Goal: Register for event/course

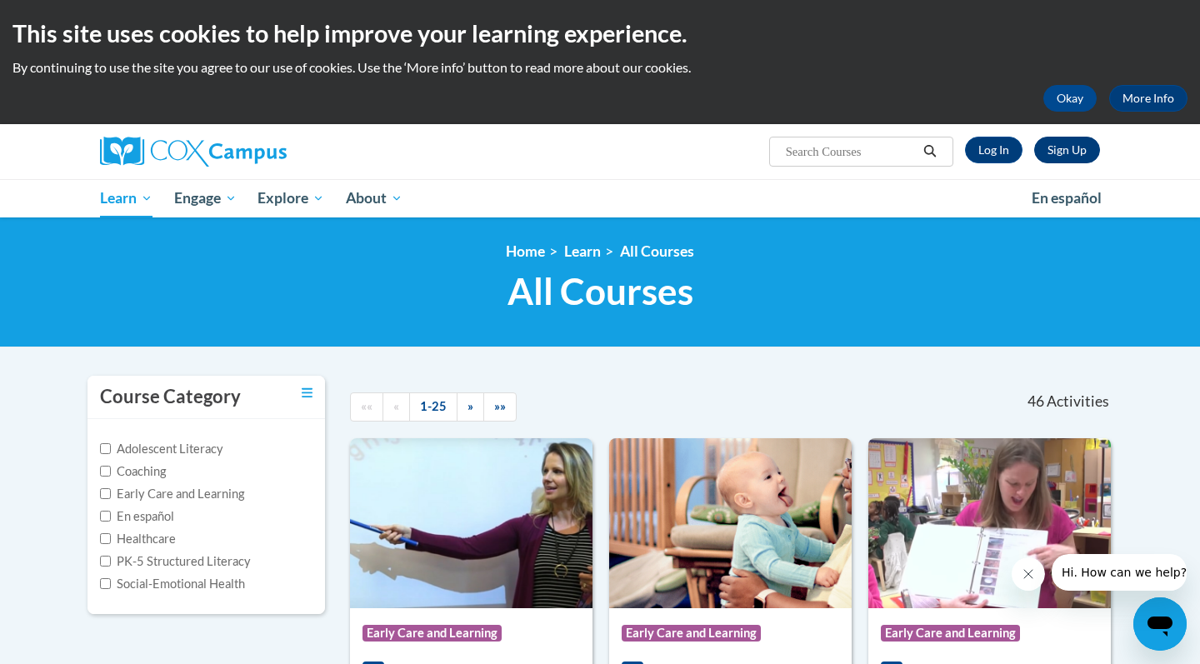
click at [1077, 147] on link "Sign Up" at bounding box center [1067, 150] width 66 height 27
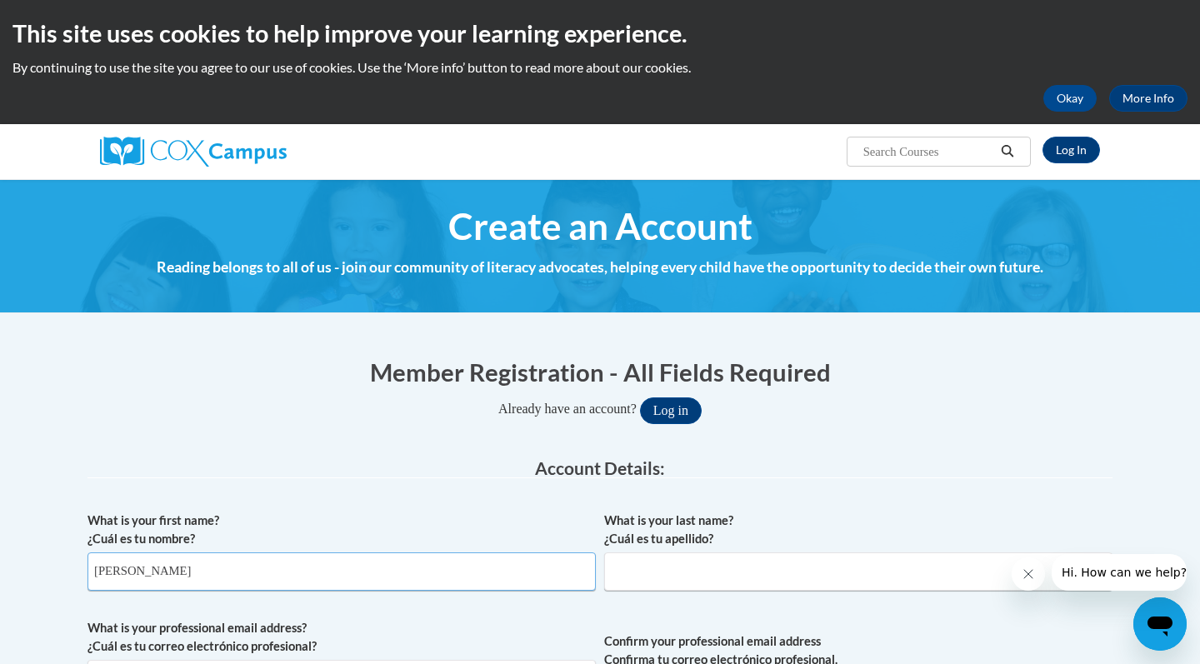
type input "Maja"
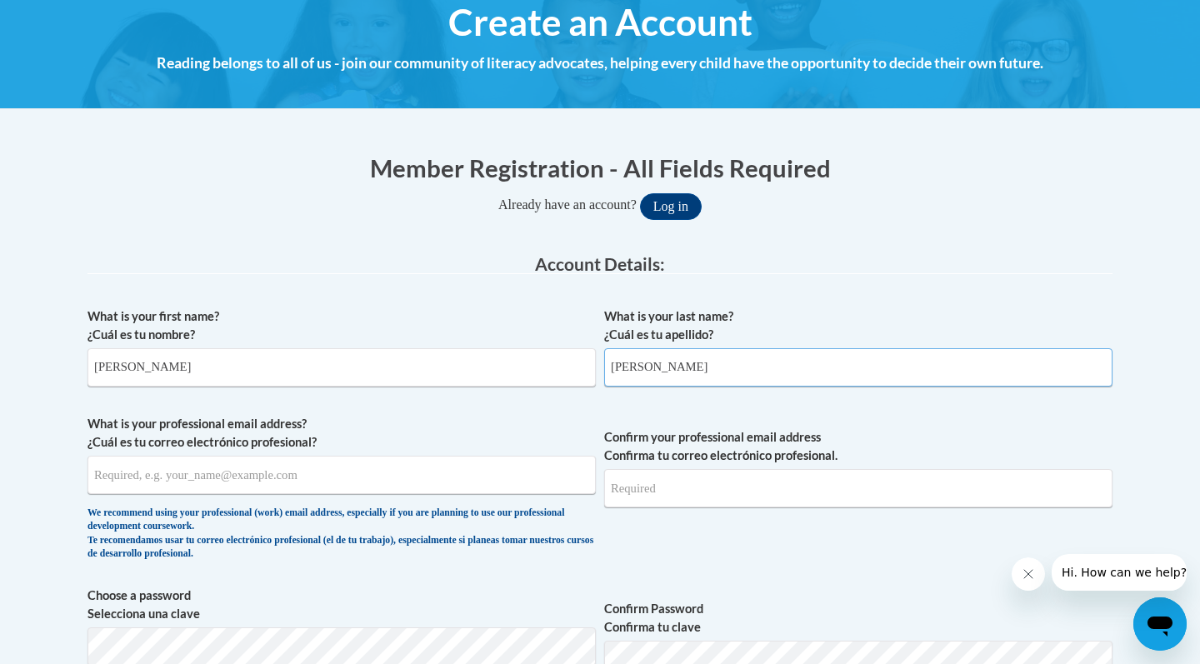
scroll to position [211, 0]
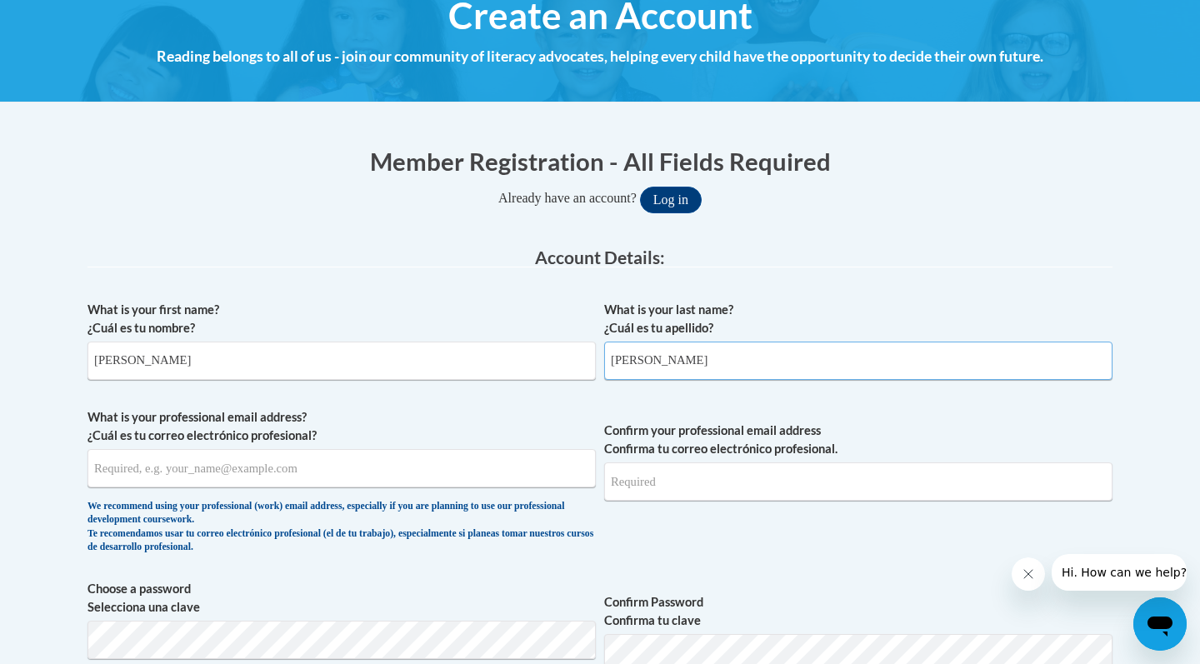
type input "Mancewicz"
type input "mancewice@gmail.com"
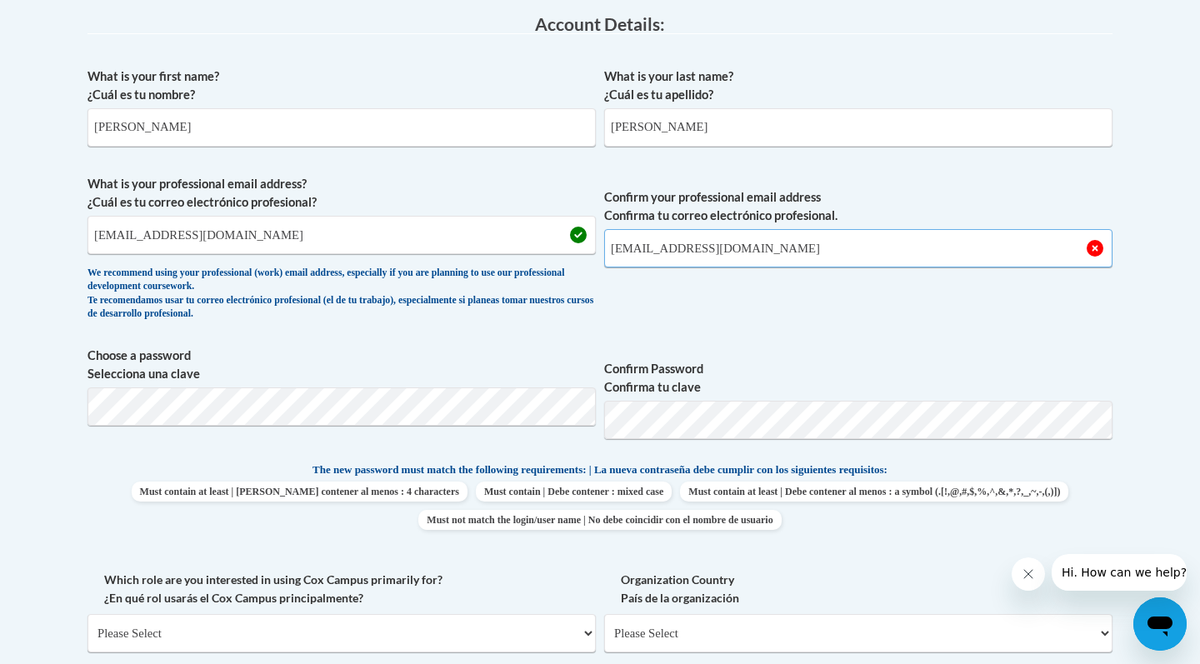
scroll to position [464, 0]
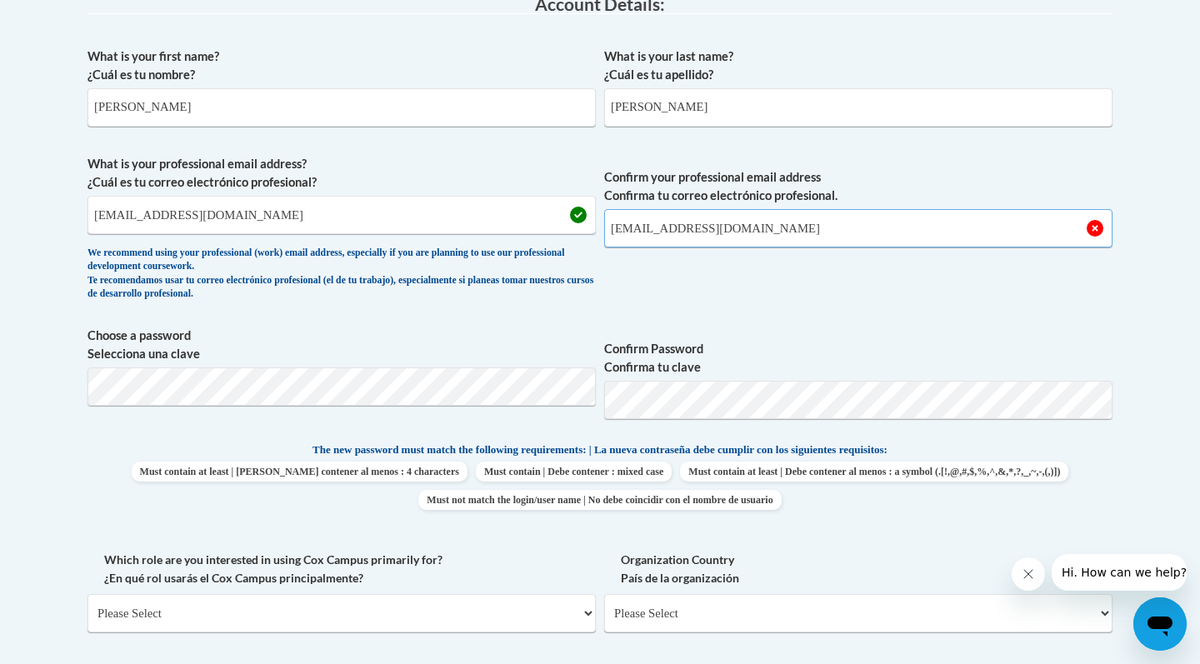
type input "mancewice@gmail.com"
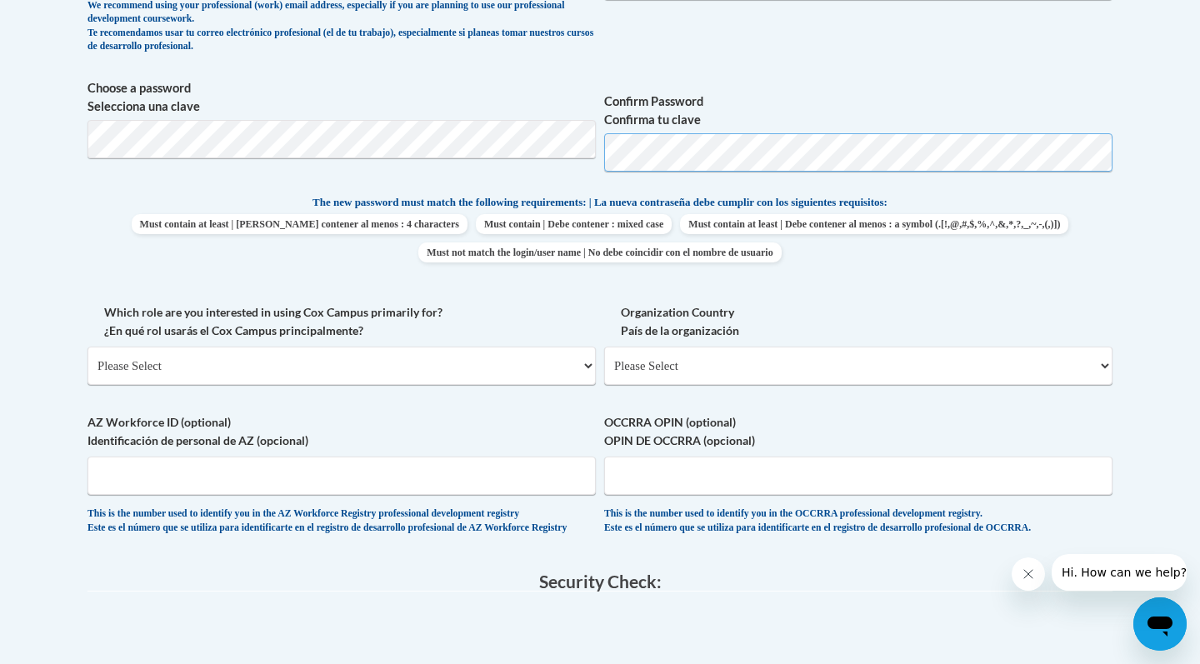
scroll to position [719, 0]
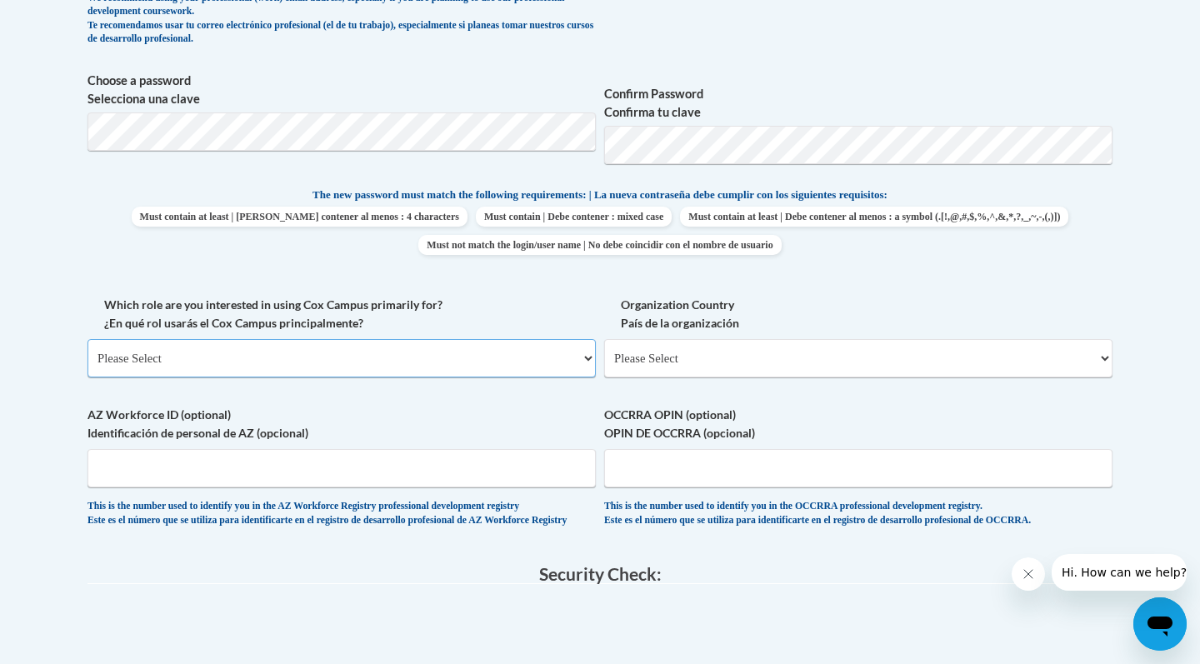
select select "fbf2d438-af2f-41f8-98f1-81c410e29de3"
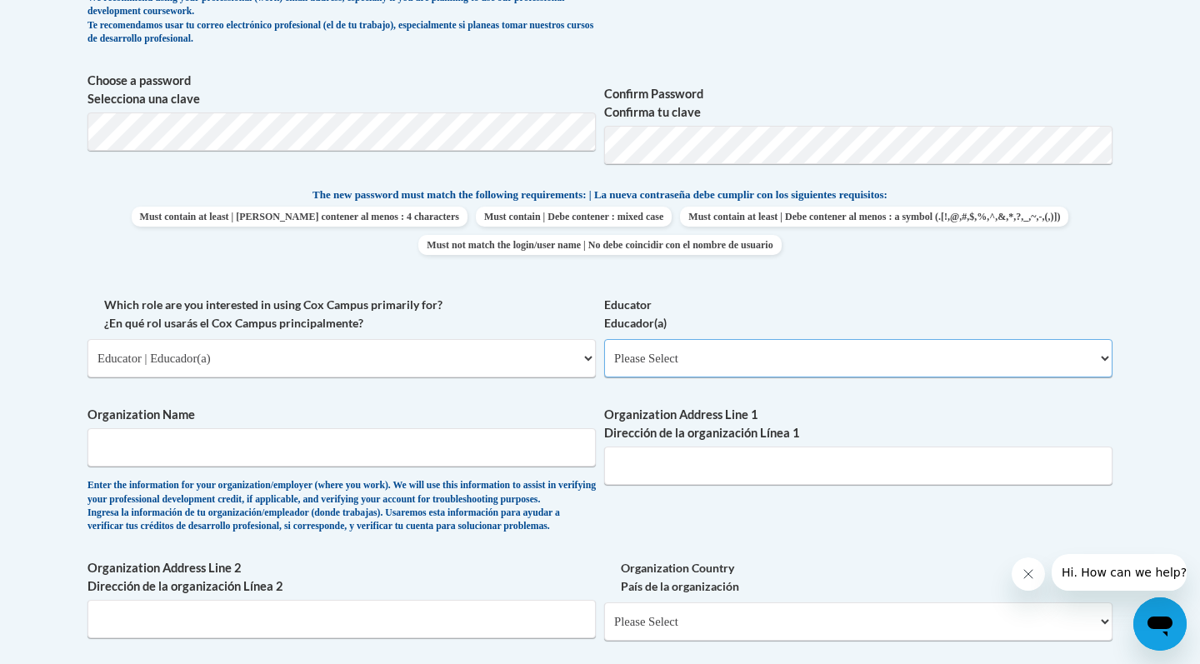
select select "67563ca1-16dc-4830-a7b3-94a34bed3689"
type input "igni"
select select "8e40623d-54d0-45cd-9f92-5df65cd3f8cf"
click at [569, 428] on input "igni" at bounding box center [341, 447] width 508 height 38
click at [552, 437] on input "igni" at bounding box center [341, 447] width 508 height 38
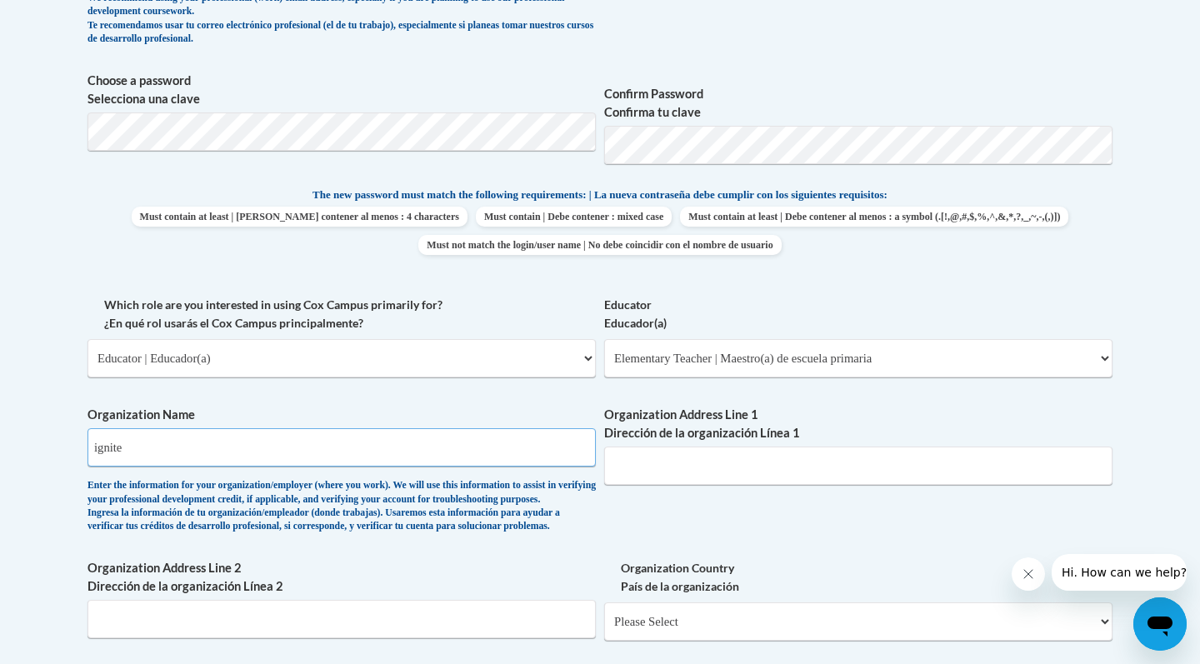
type input "ignite"
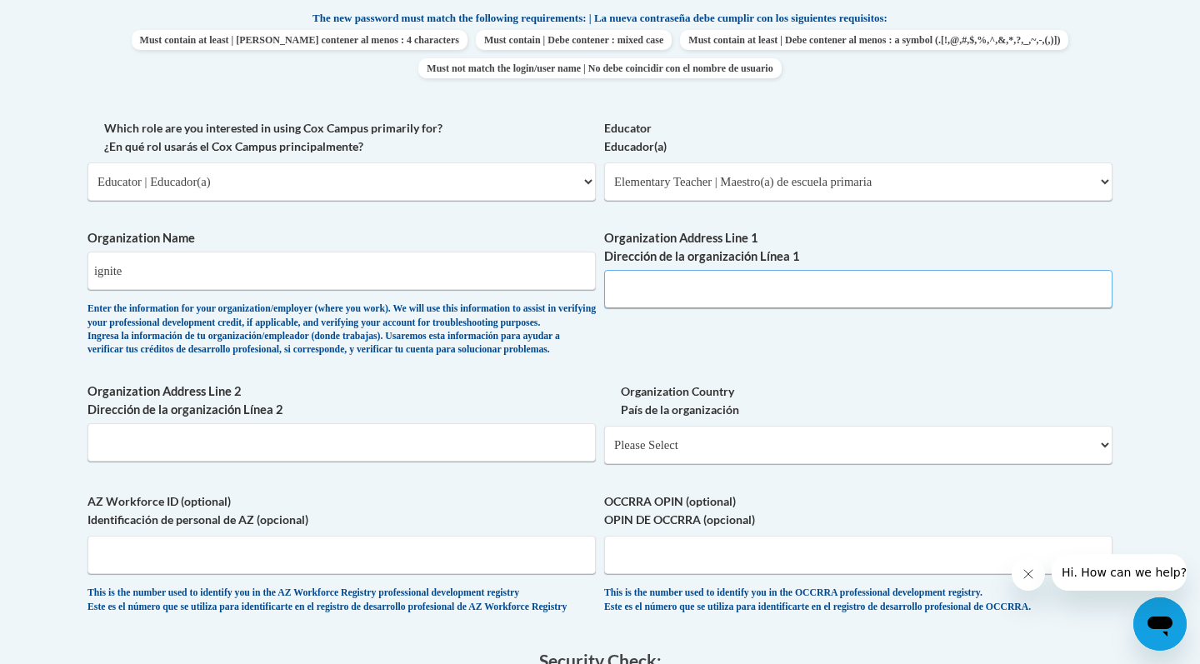
scroll to position [896, 0]
select select "ad49bcad-a171-4b2e-b99c-48b446064914"
select select
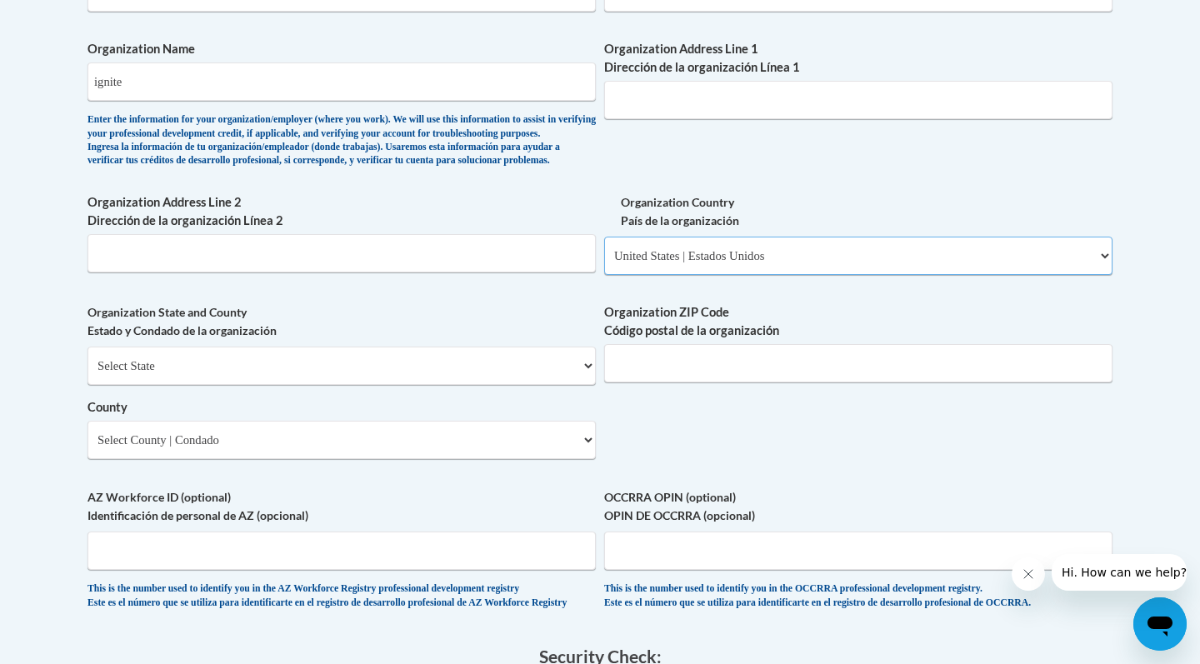
scroll to position [1089, 0]
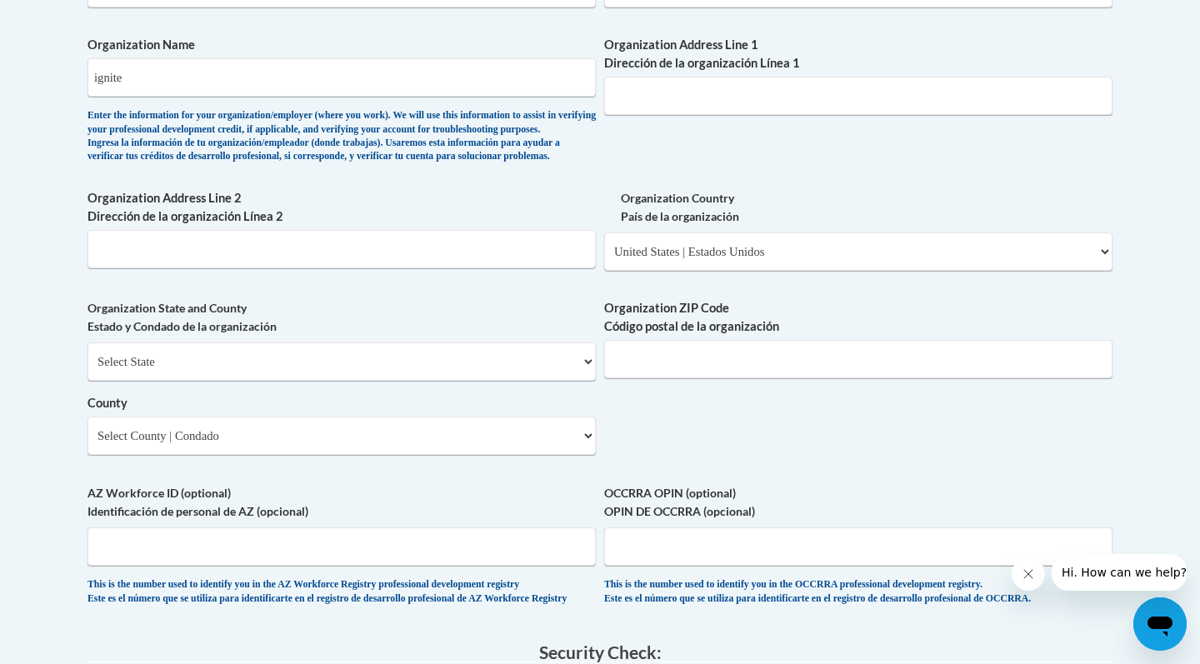
click at [674, 243] on span "Organization Country País de la organización Please Select United States | Esta…" at bounding box center [858, 230] width 508 height 82
select select
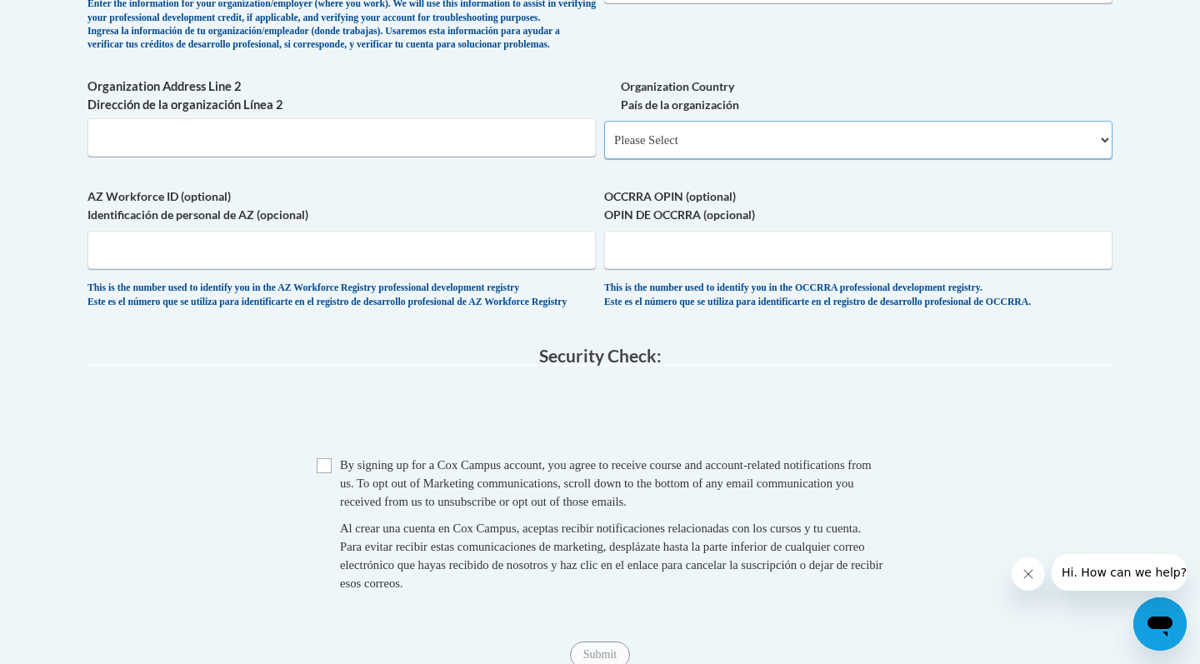
scroll to position [1222, 0]
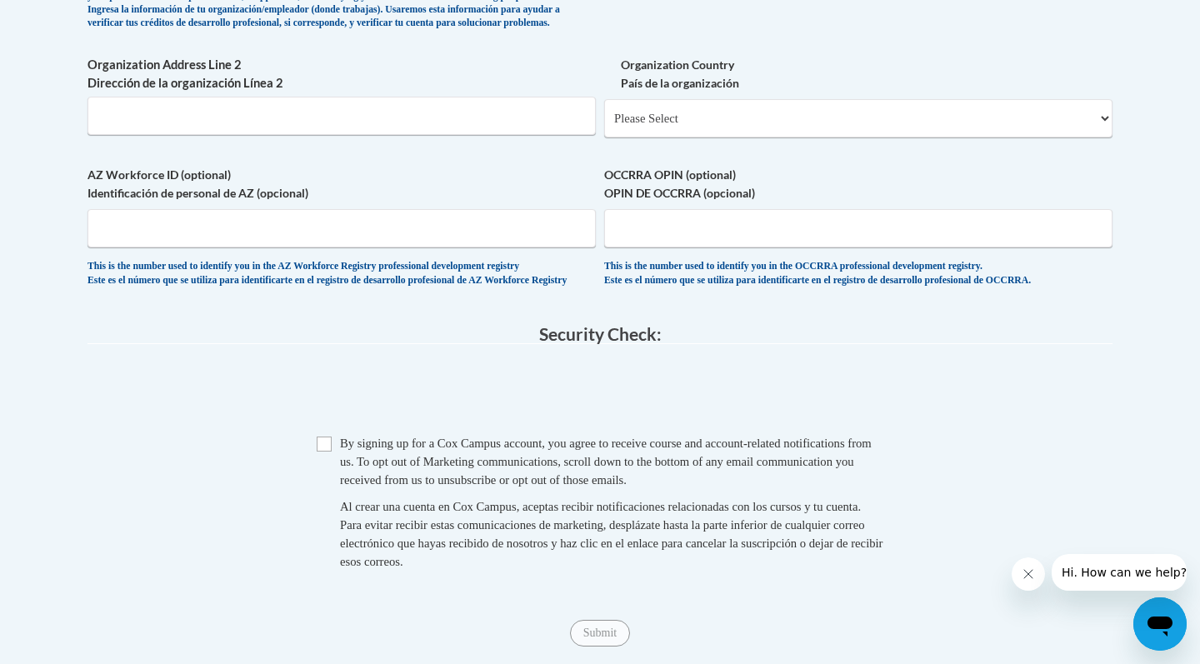
click at [323, 452] on input "Checkbox" at bounding box center [324, 444] width 15 height 15
checkbox input "true"
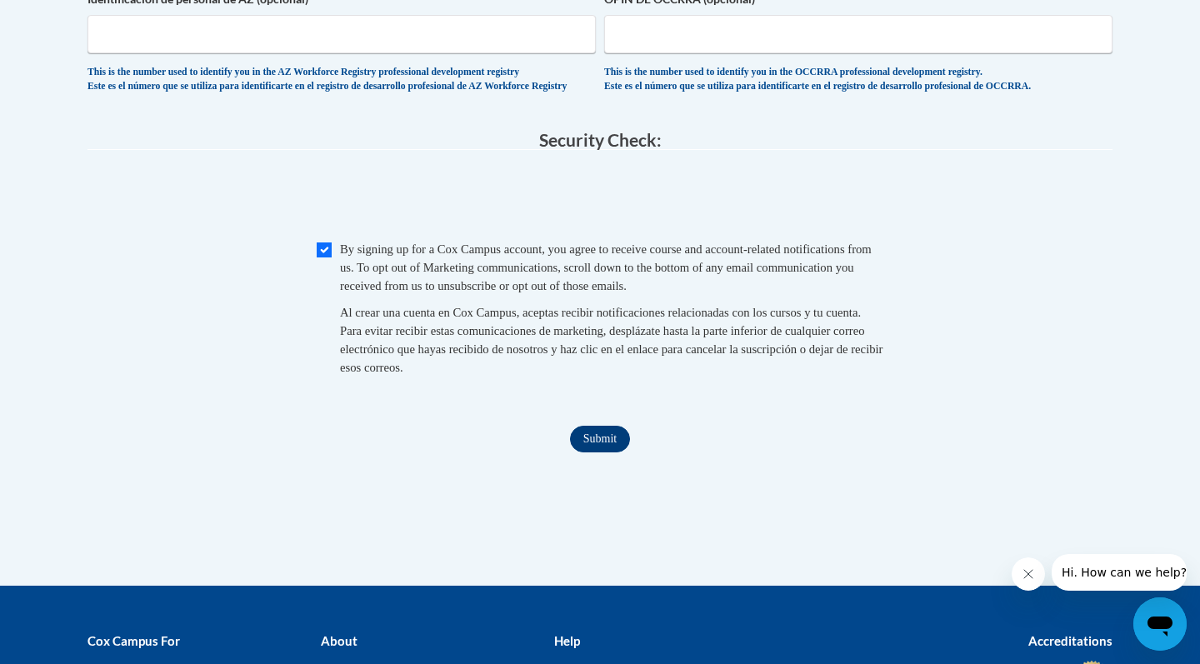
click at [581, 452] on input "Submit" at bounding box center [600, 439] width 60 height 27
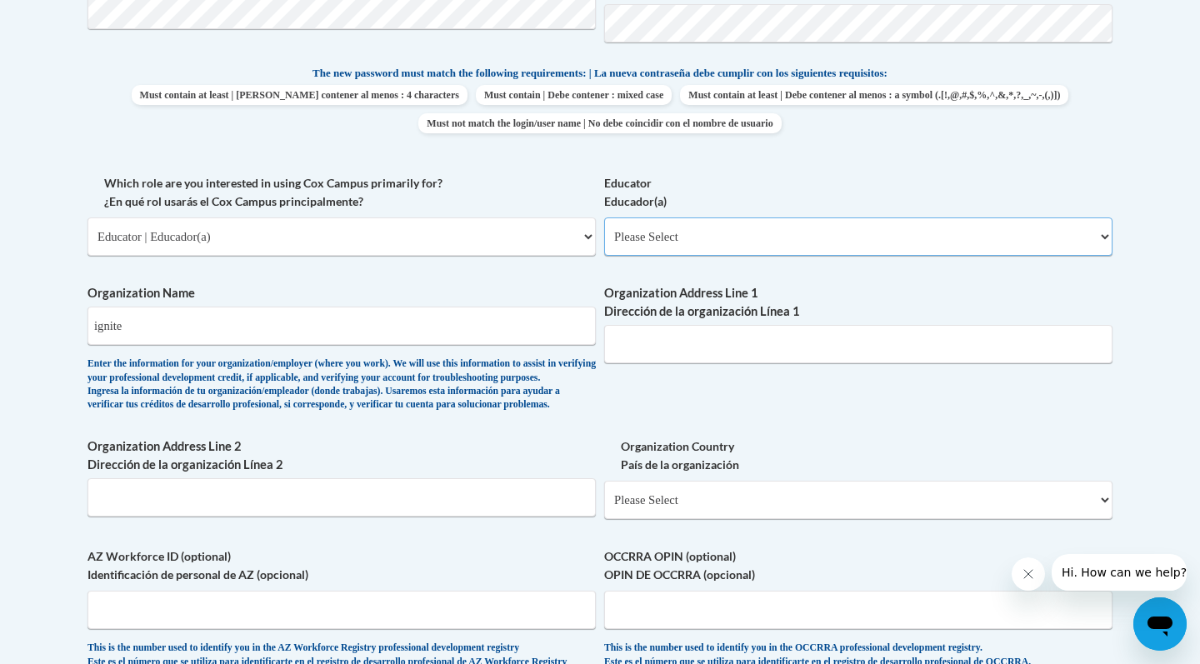
select select "8e40623d-54d0-45cd-9f92-5df65cd3f8cf"
click at [644, 325] on input "Organization Address Line 1 Dirección de la organización Línea 1" at bounding box center [858, 344] width 508 height 38
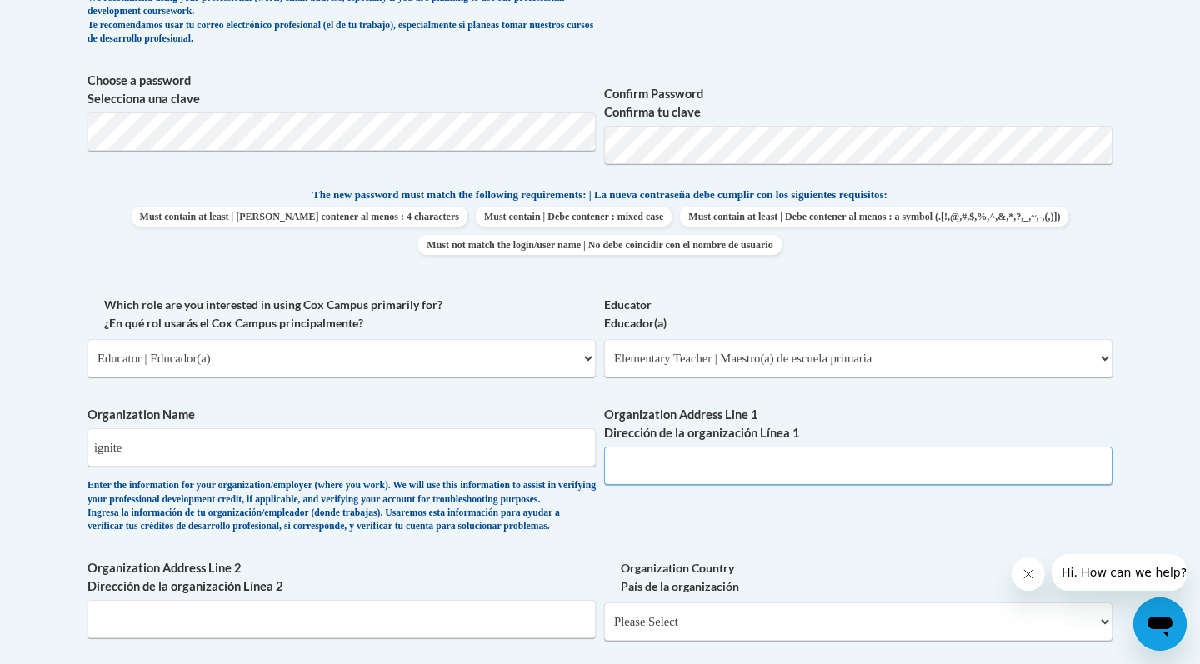
scroll to position [703, 0]
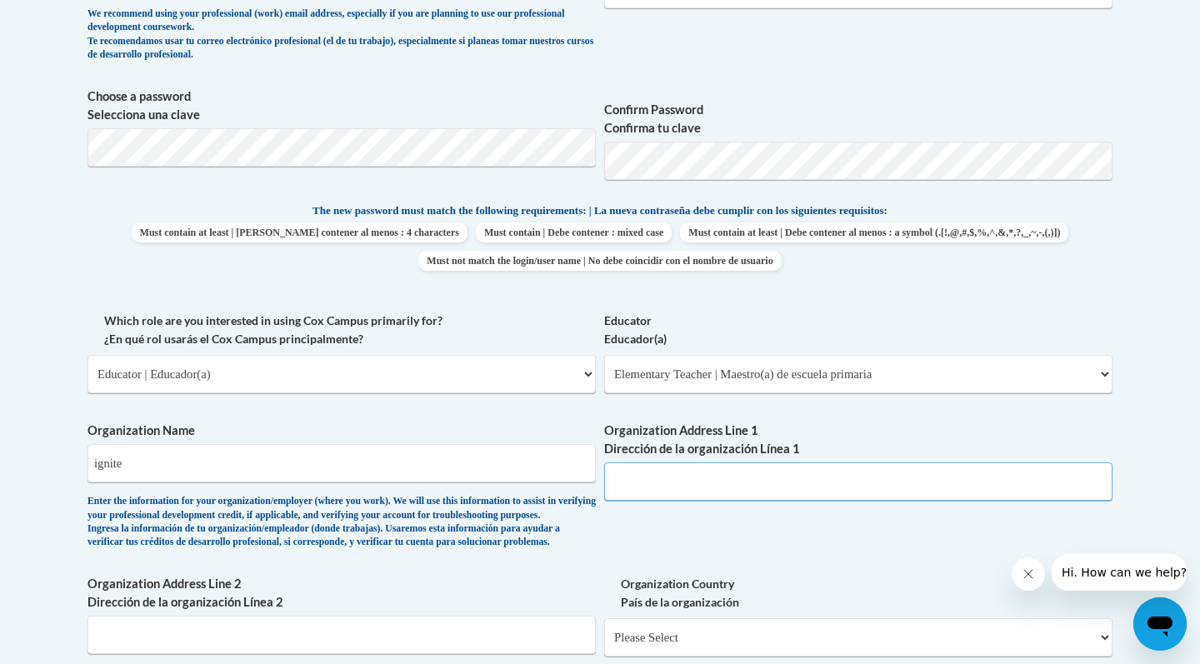
click at [627, 471] on input "Organization Address Line 1 Dirección de la organización Línea 1" at bounding box center [858, 481] width 508 height 38
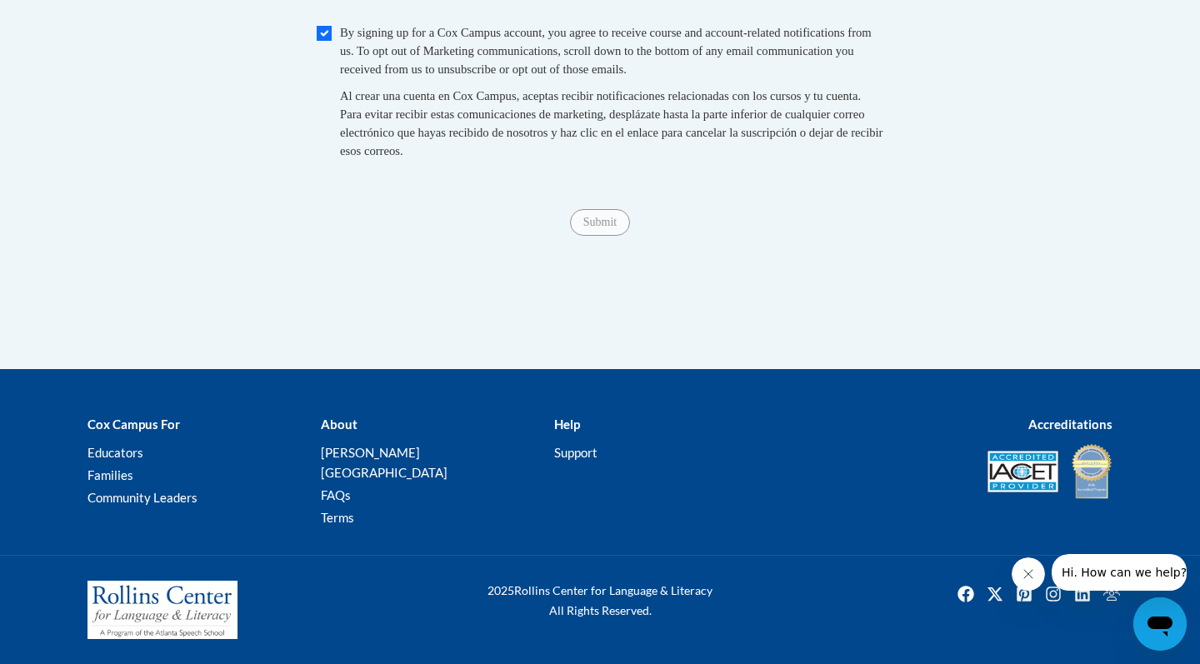
type input "illinois"
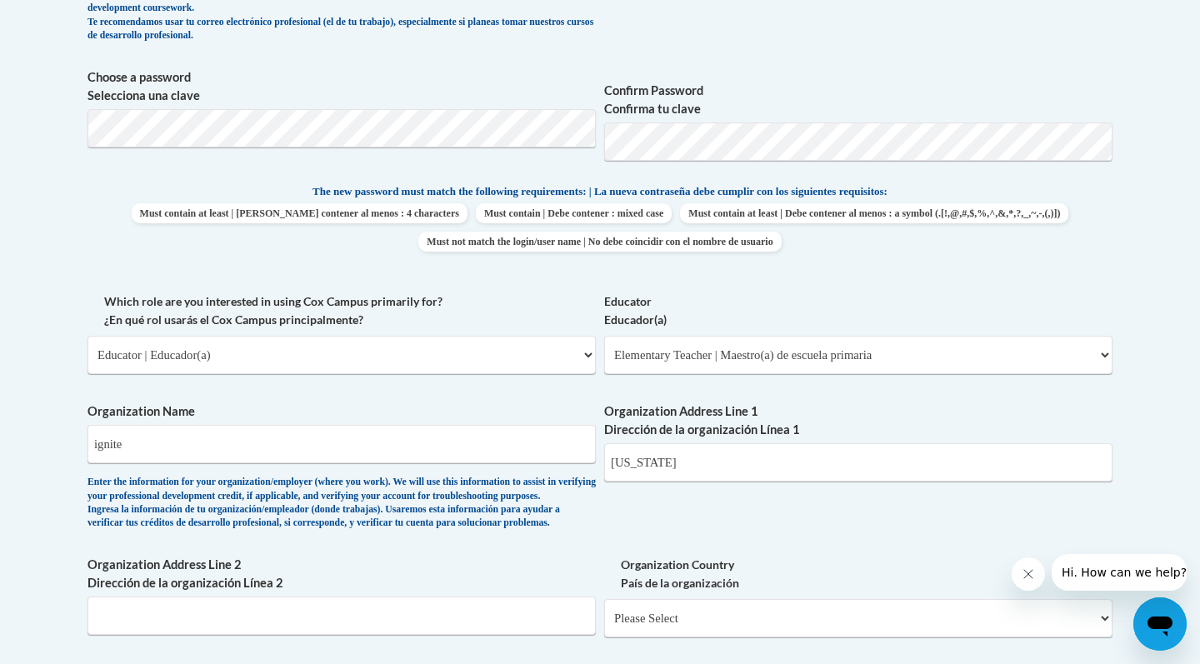
scroll to position [742, 0]
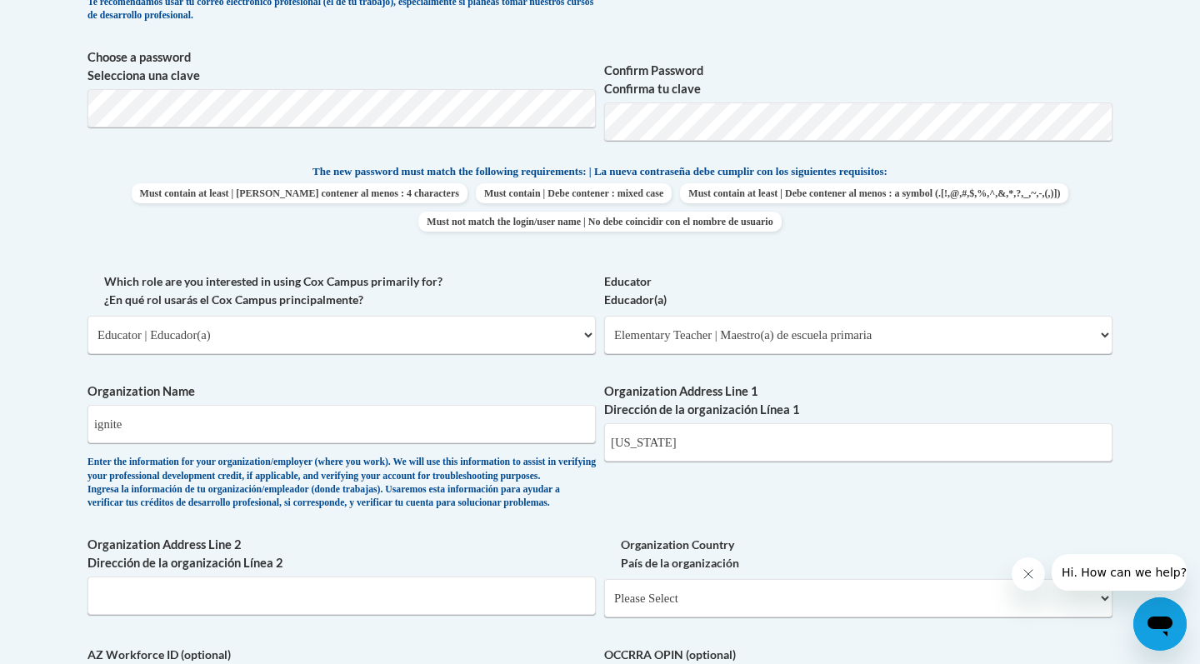
click at [599, 476] on div "What is your first name? ¿Cuál es tu nombre? Maja What is your last name? ¿Cuál…" at bounding box center [599, 272] width 1025 height 1023
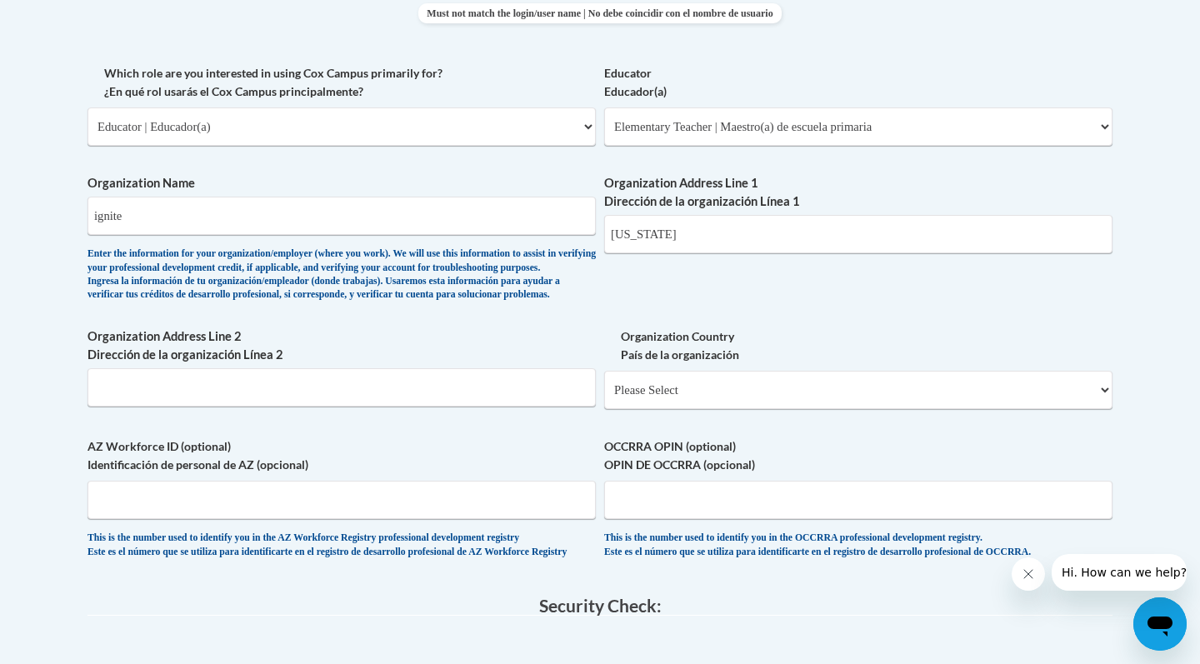
scroll to position [951, 0]
select select "ad49bcad-a171-4b2e-b99c-48b446064914"
select select
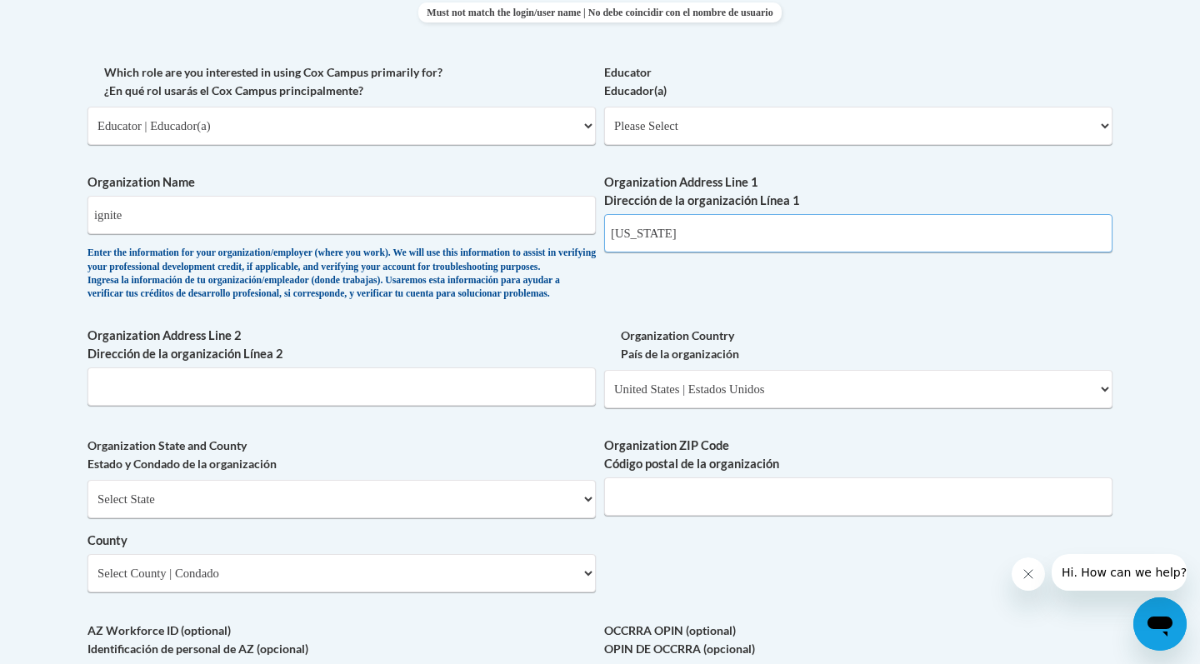
drag, startPoint x: 715, startPoint y: 200, endPoint x: 602, endPoint y: 216, distance: 114.4
click at [602, 216] on div "What is your first name? ¿Cuál es tu nombre? Maja What is your last name? ¿Cuál…" at bounding box center [599, 156] width 1025 height 1208
drag, startPoint x: 611, startPoint y: 217, endPoint x: 700, endPoint y: 222, distance: 89.3
click at [700, 222] on input "illinois" at bounding box center [858, 233] width 508 height 38
select select "Illinois"
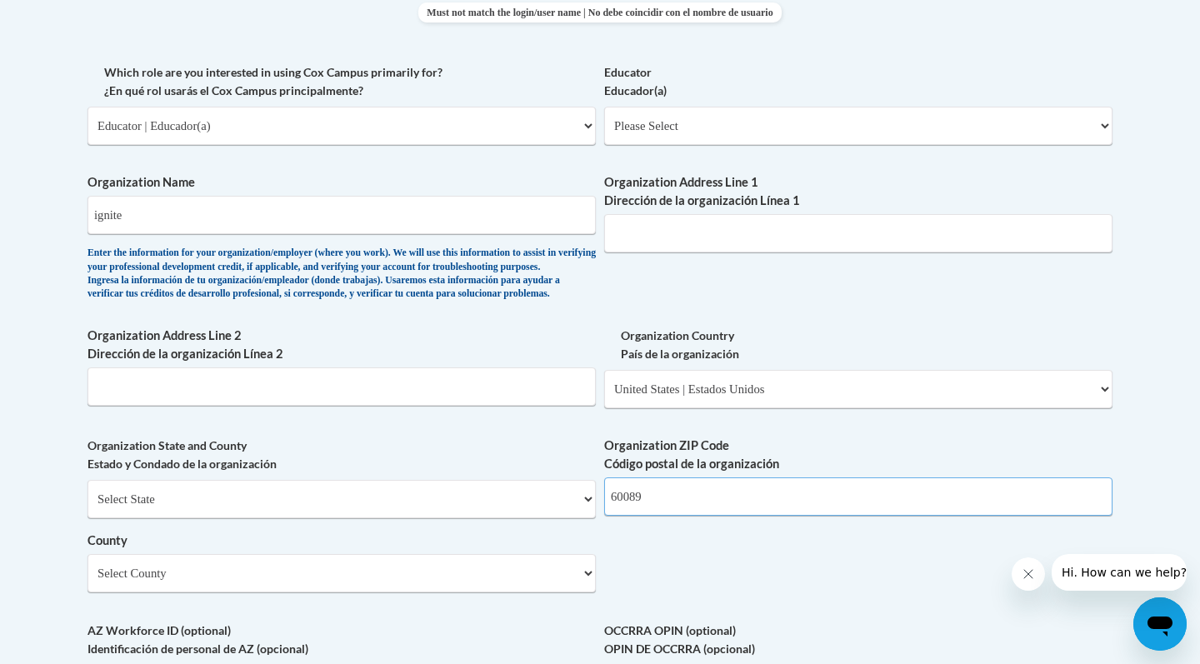
type input "60089"
select select "Lake"
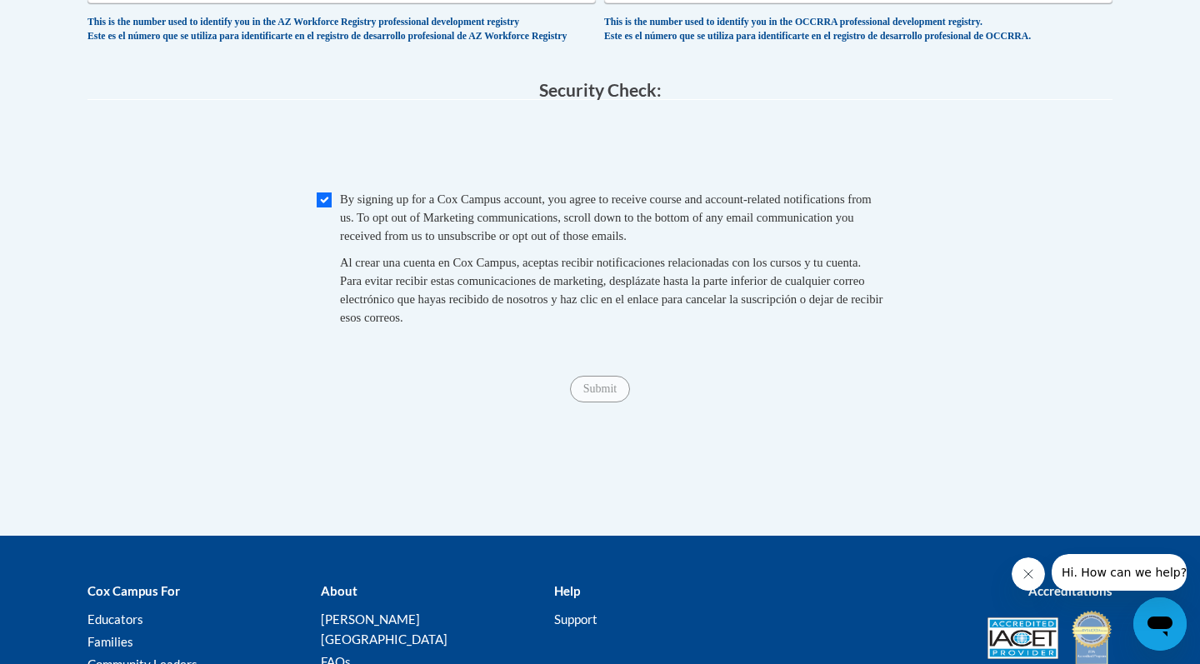
scroll to position [1646, 0]
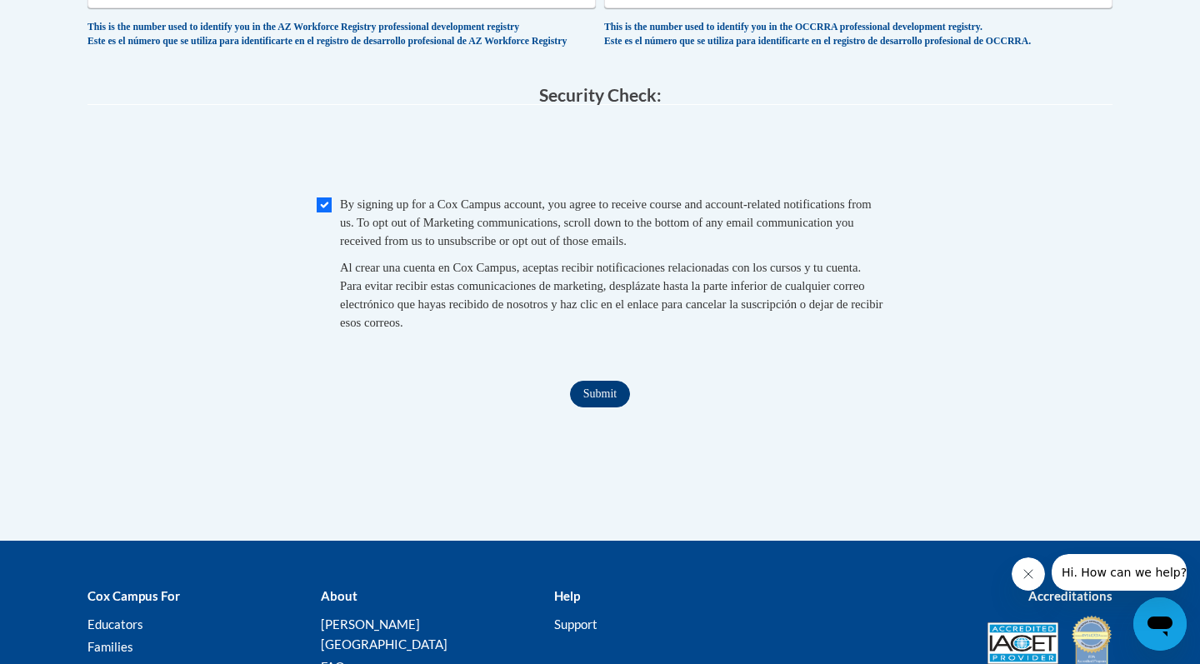
click at [609, 398] on input "Submit" at bounding box center [600, 394] width 60 height 27
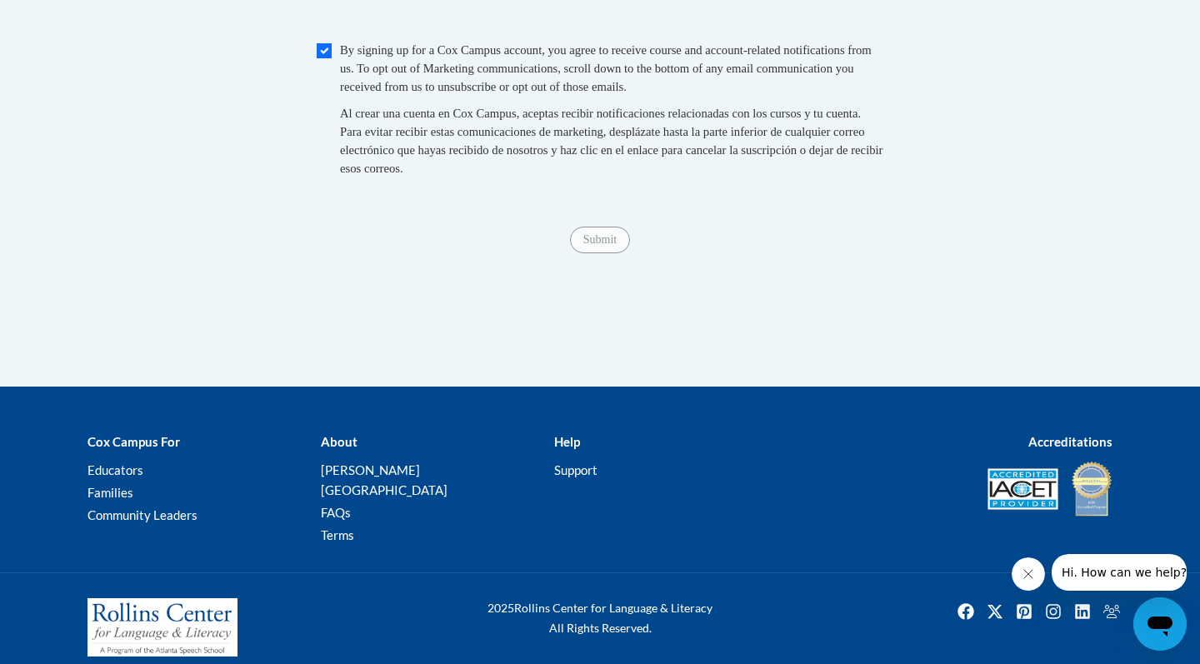
scroll to position [1730, 0]
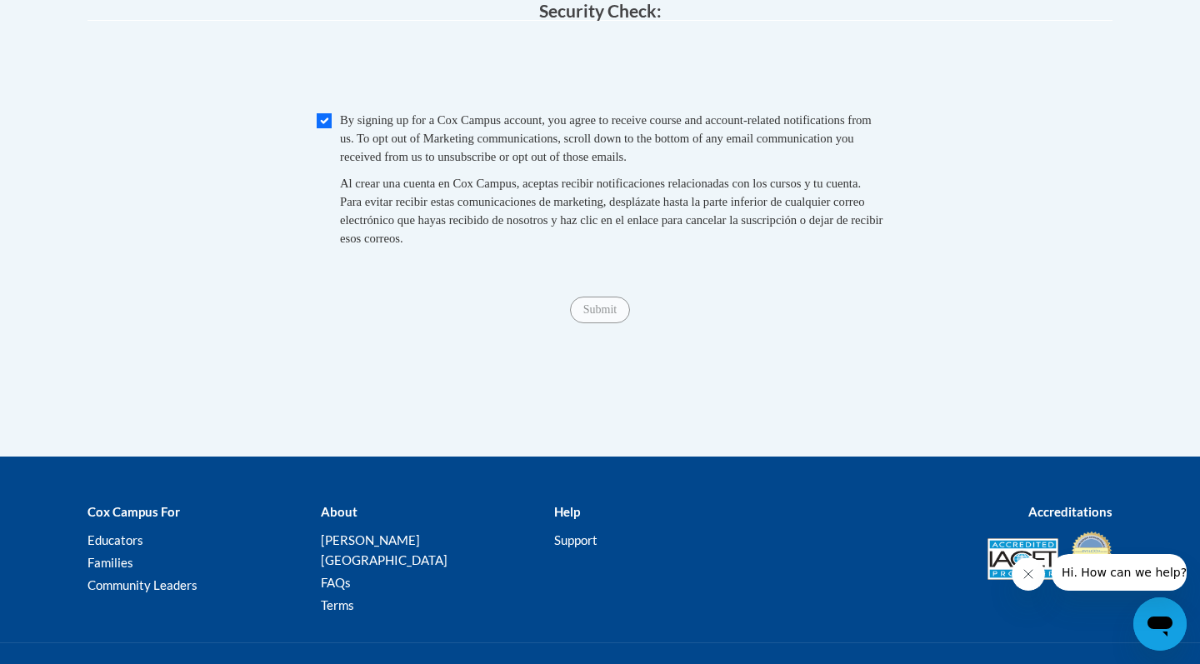
type input "8 columbus parkway"
click at [570, 264] on span "Checkbox By signing up for a Cox Campus account, you agree to receive course an…" at bounding box center [600, 187] width 567 height 153
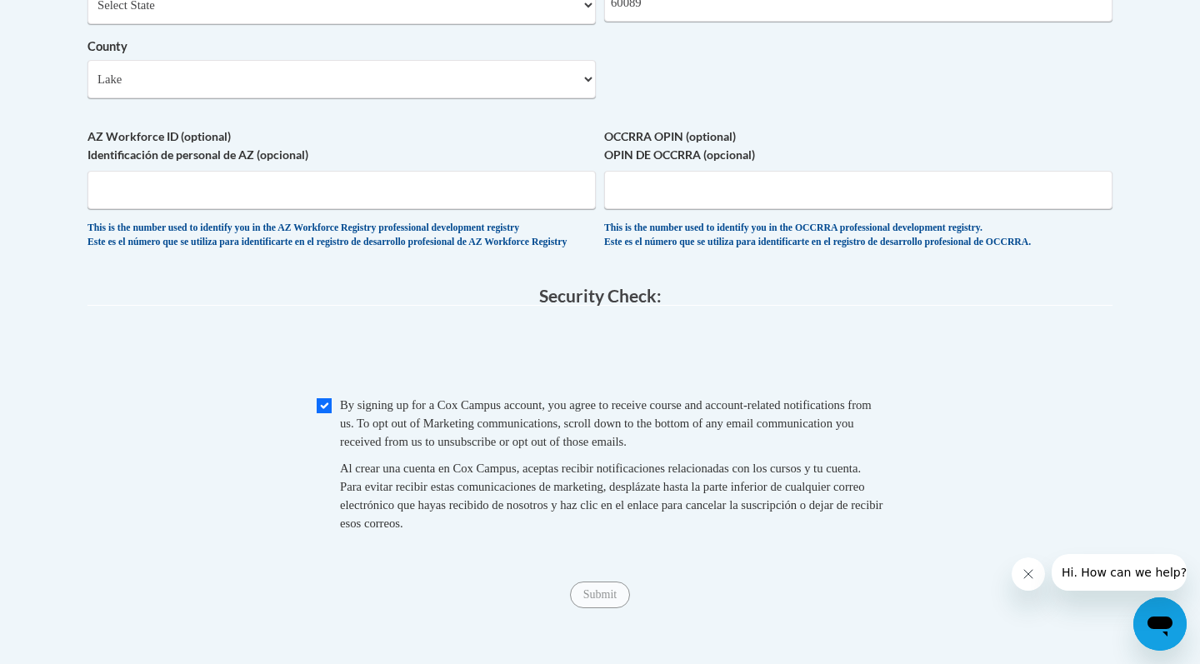
scroll to position [1434, 0]
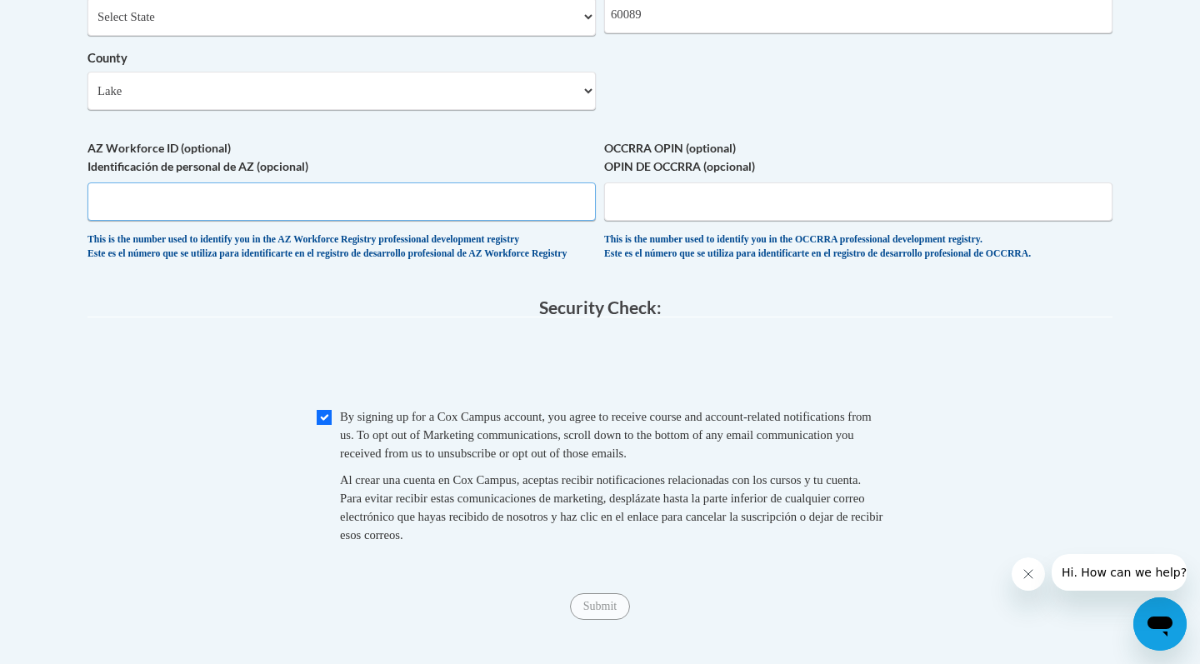
click at [441, 206] on input "AZ Workforce ID (optional) Identificación de personal de AZ (opcional)" at bounding box center [341, 201] width 508 height 38
click at [642, 202] on input "OCCRRA OPIN (optional) OPIN DE OCCRRA (opcional)" at bounding box center [858, 201] width 508 height 38
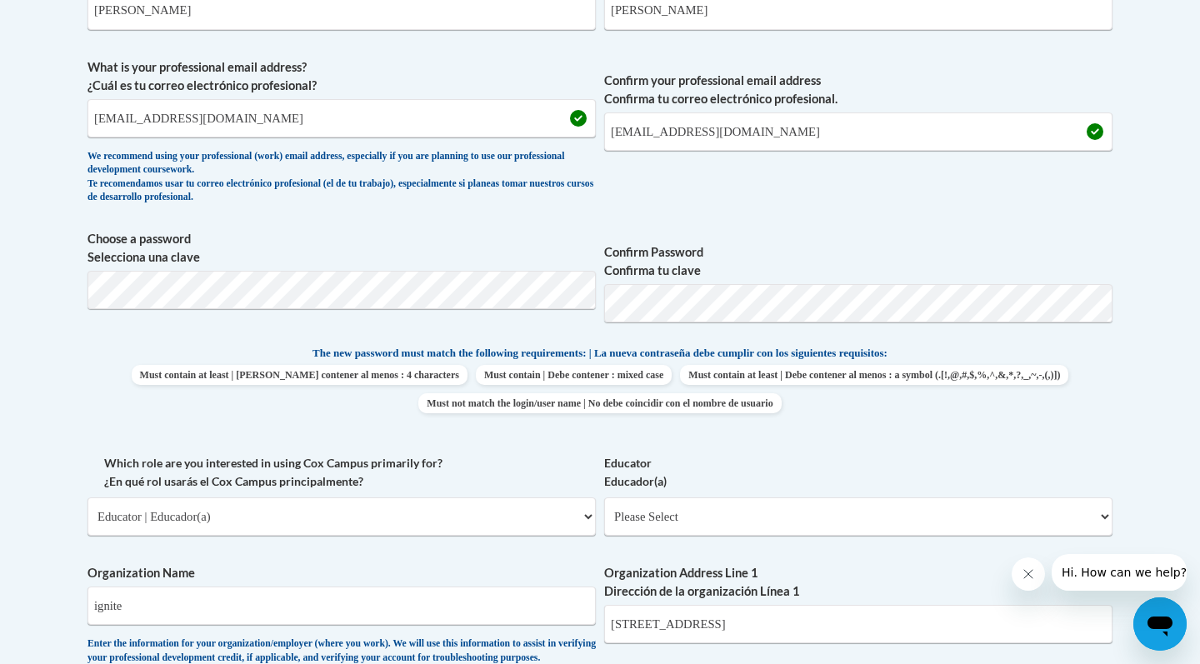
scroll to position [756, 0]
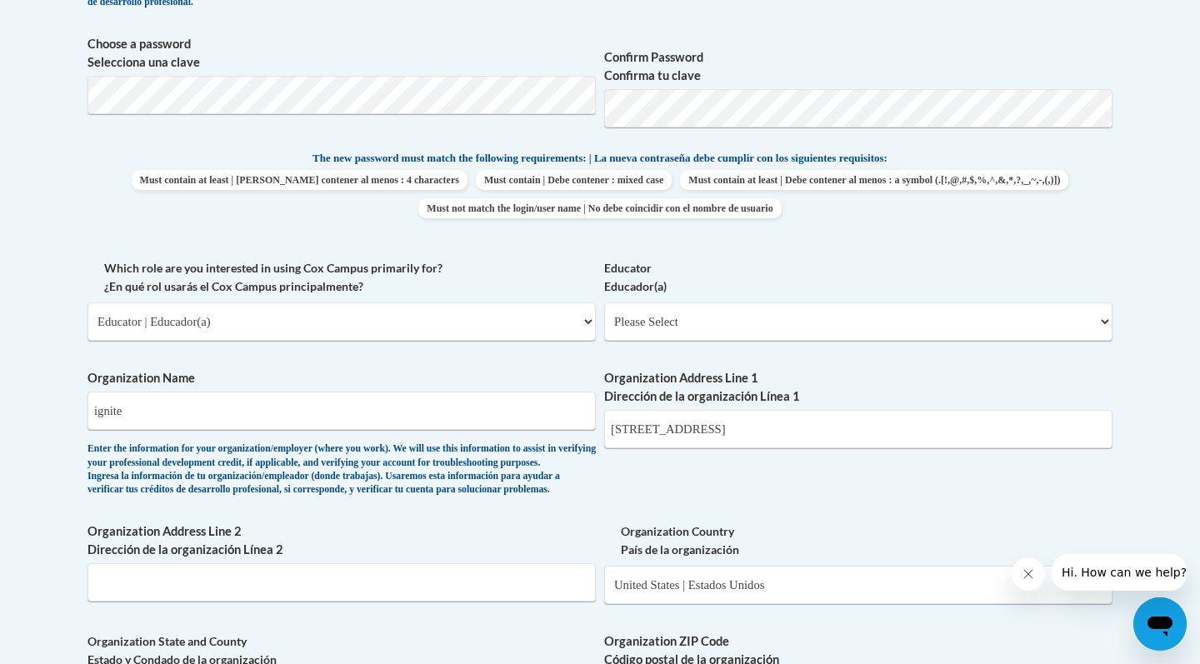
click at [590, 192] on span "Must contain at least | Debe contener al menos : 4 characters Must contain | De…" at bounding box center [599, 194] width 1025 height 48
click at [581, 392] on input "ignite" at bounding box center [341, 411] width 508 height 38
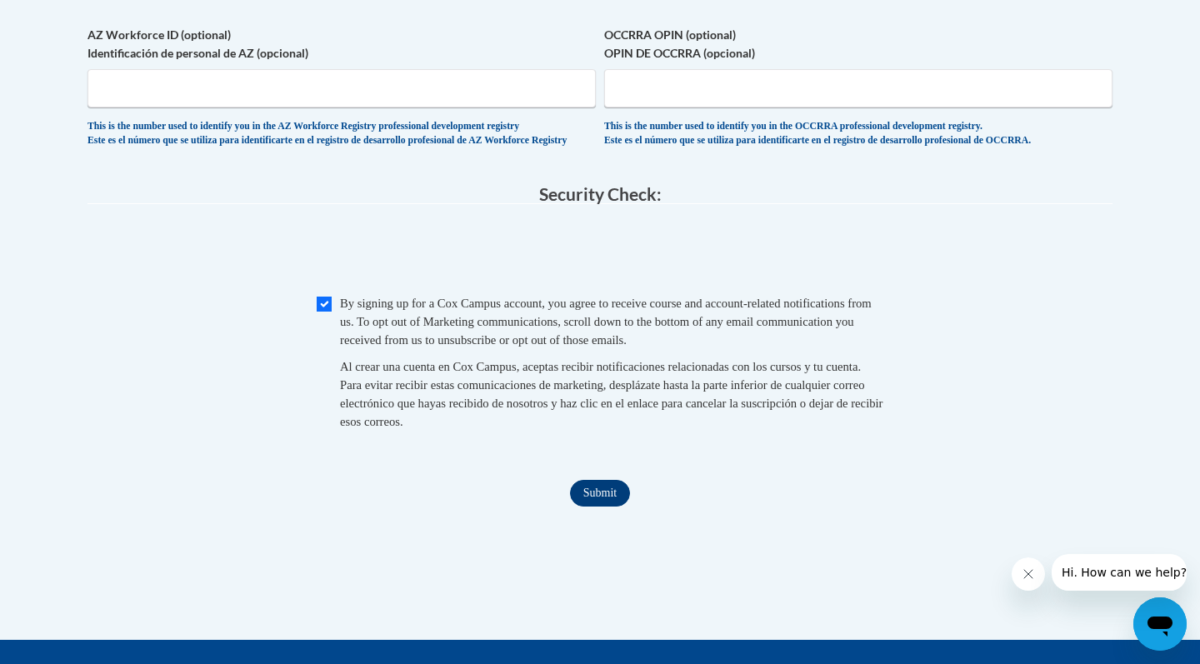
scroll to position [821, 0]
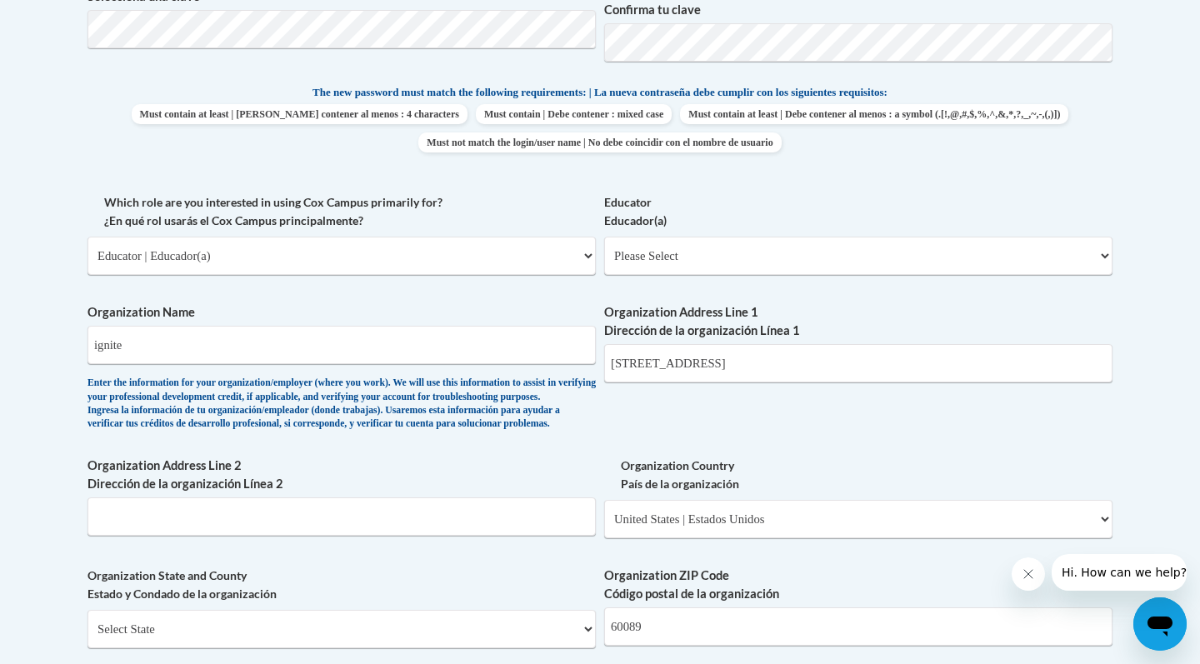
click at [600, 508] on div "Member Registration - All Fields Required Already have an account? Log in Prefe…" at bounding box center [599, 382] width 1025 height 1699
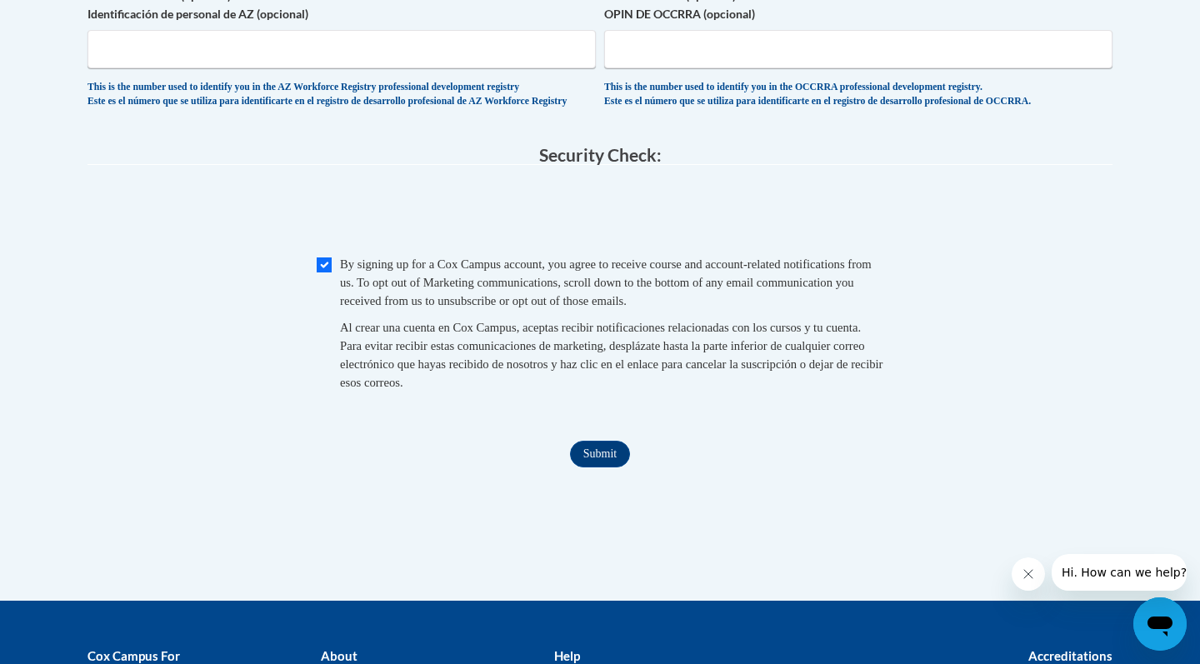
scroll to position [1594, 0]
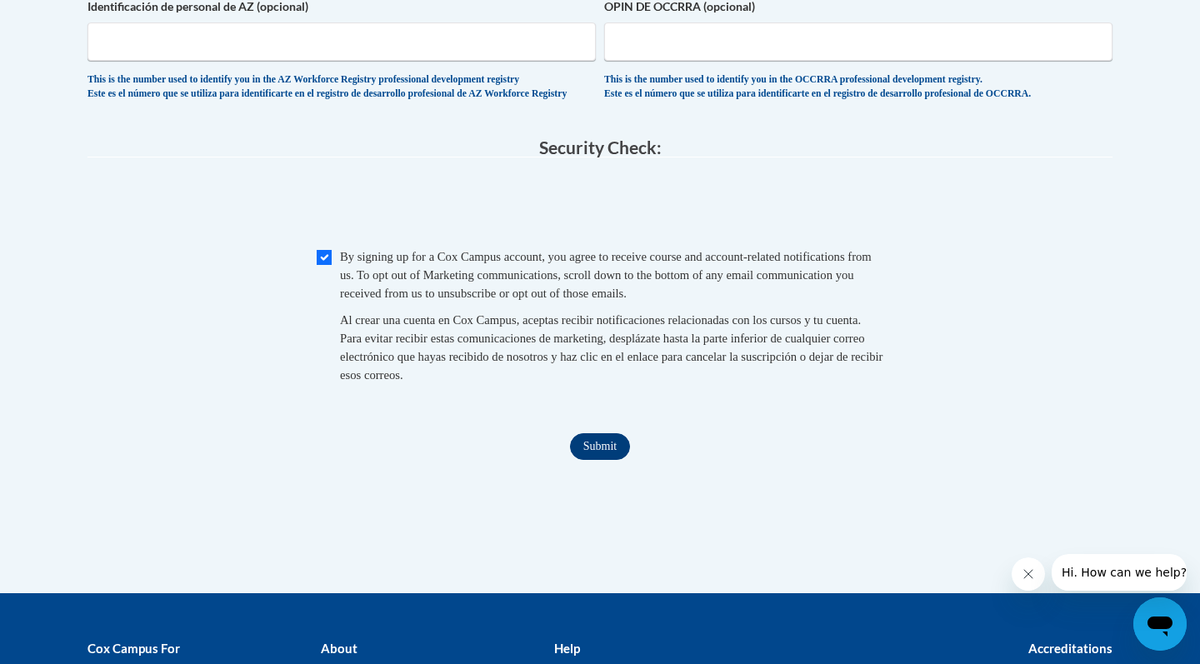
click at [597, 457] on input "Submit" at bounding box center [600, 446] width 60 height 27
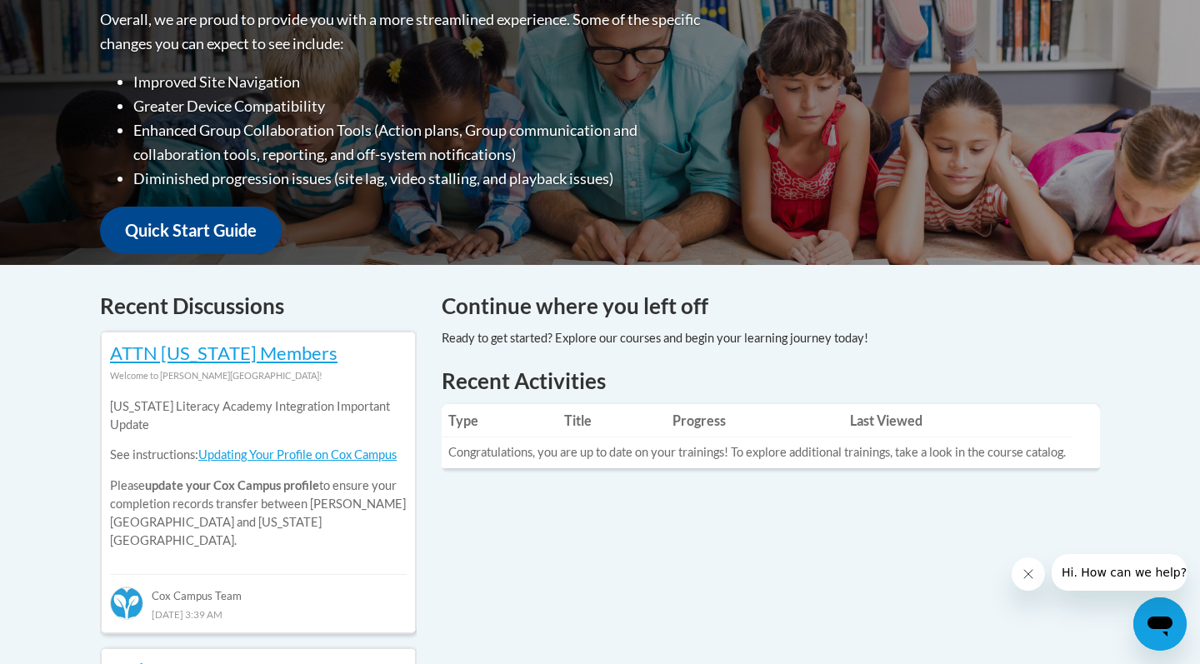
scroll to position [445, 0]
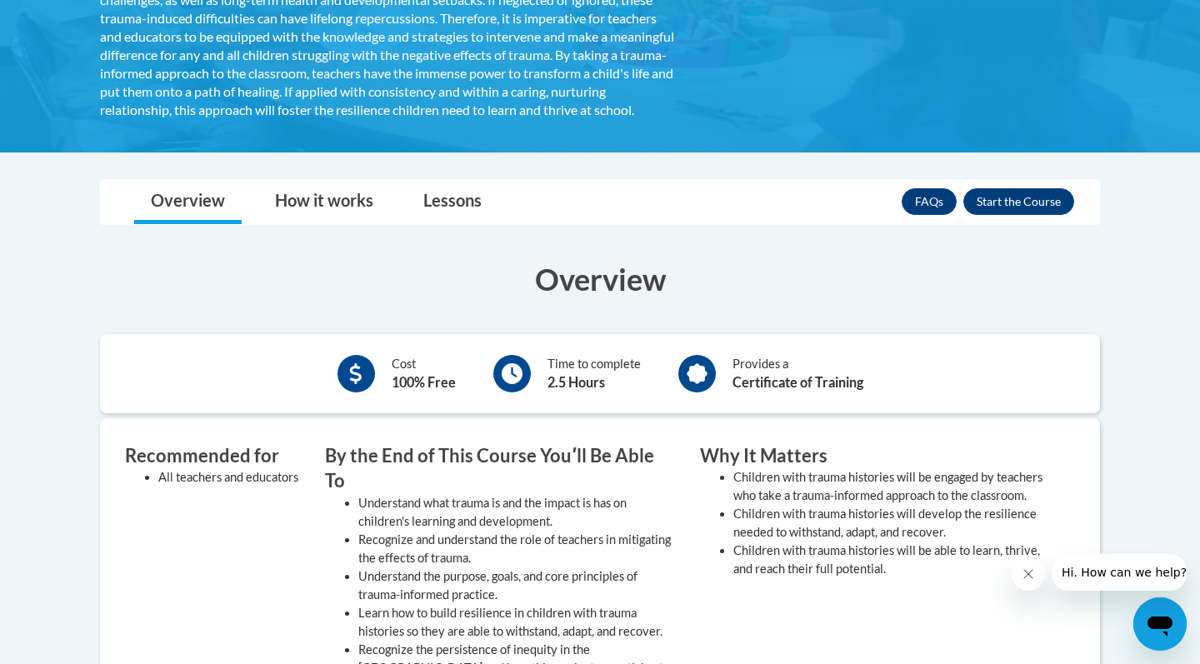
scroll to position [387, 0]
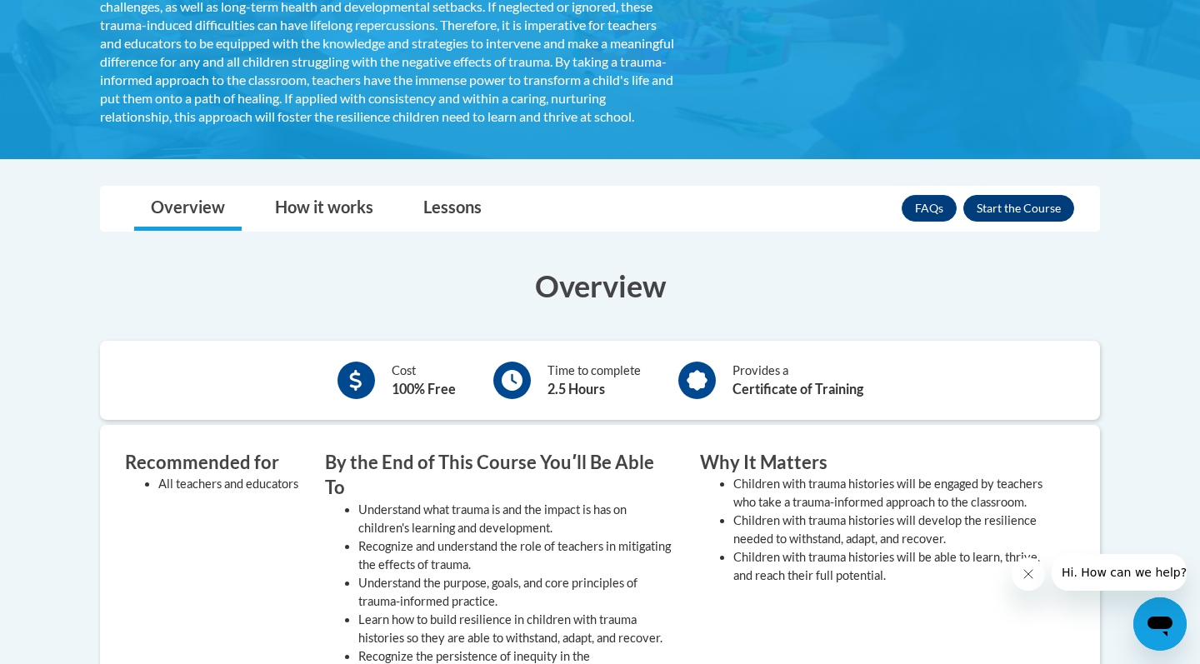
click at [1006, 222] on button "Enroll" at bounding box center [1018, 208] width 111 height 27
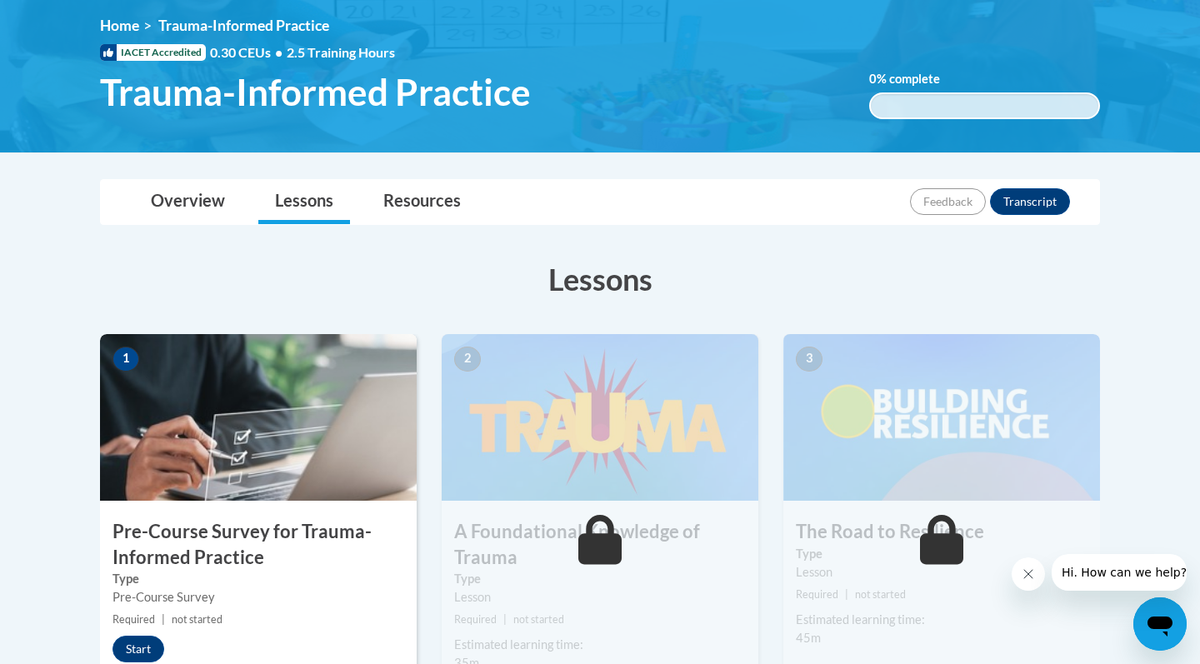
scroll to position [234, 0]
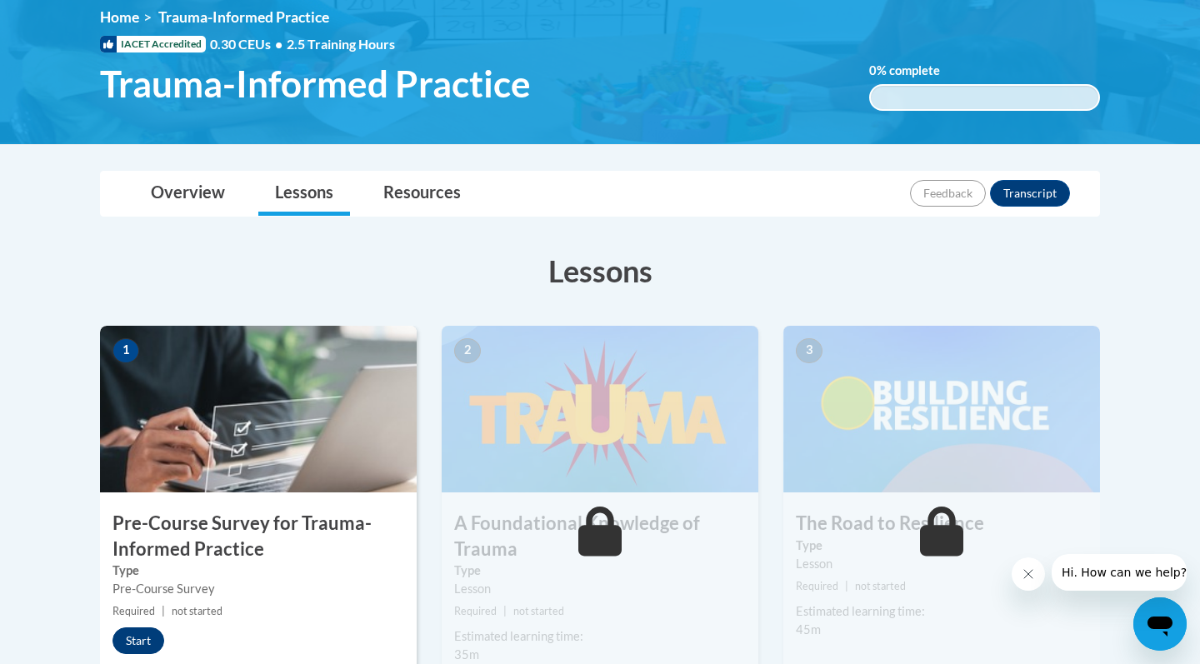
click at [144, 639] on button "Start" at bounding box center [138, 640] width 52 height 27
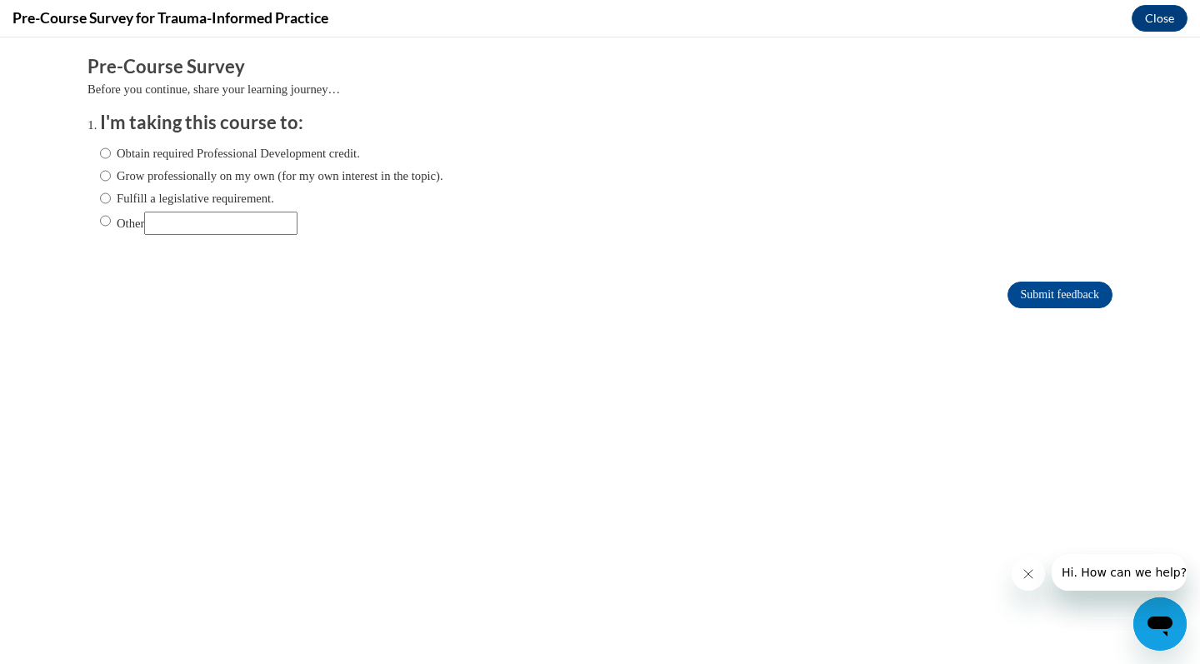
scroll to position [0, 0]
click at [339, 151] on label "Obtain required Professional Development credit." at bounding box center [230, 153] width 260 height 18
click at [111, 151] on input "Obtain required Professional Development credit." at bounding box center [105, 153] width 11 height 18
radio input "true"
click at [1055, 297] on input "Submit feedback" at bounding box center [1059, 295] width 105 height 27
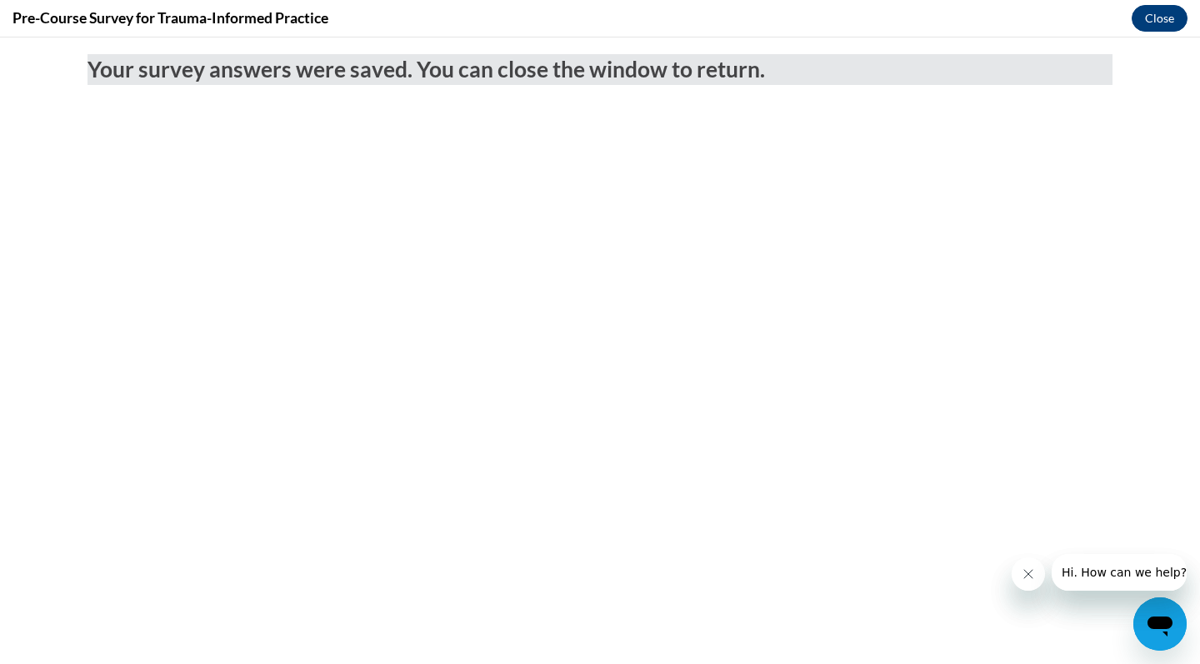
click at [1153, 25] on button "Close" at bounding box center [1159, 18] width 56 height 27
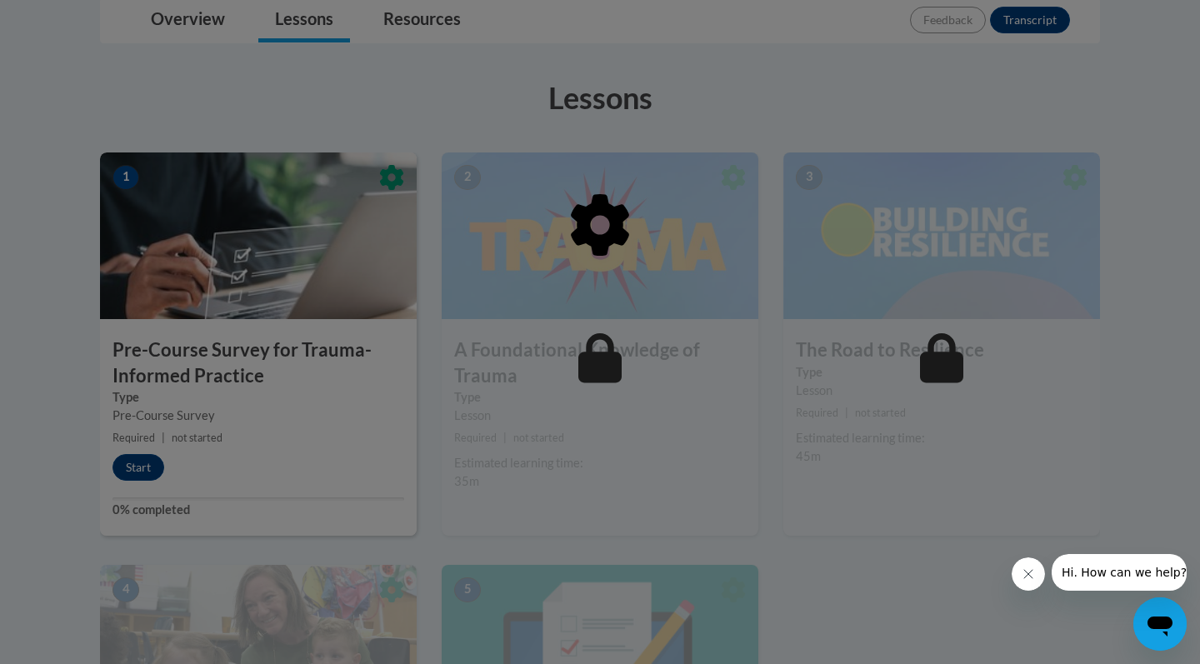
scroll to position [411, 0]
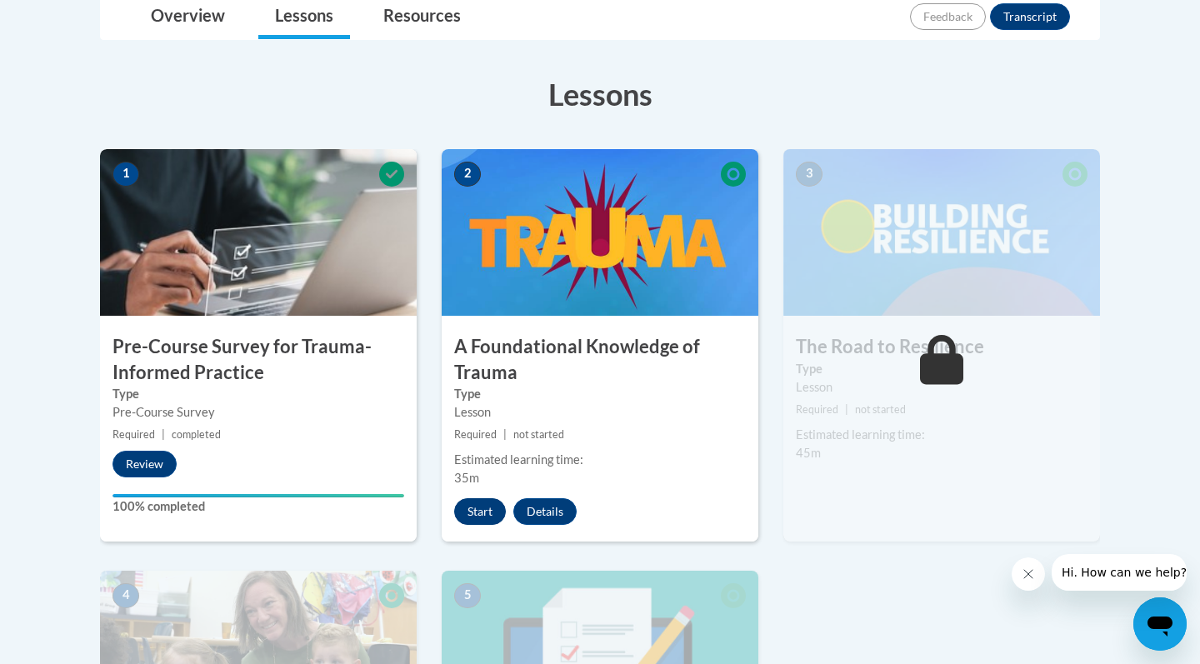
click at [483, 512] on button "Start" at bounding box center [480, 511] width 52 height 27
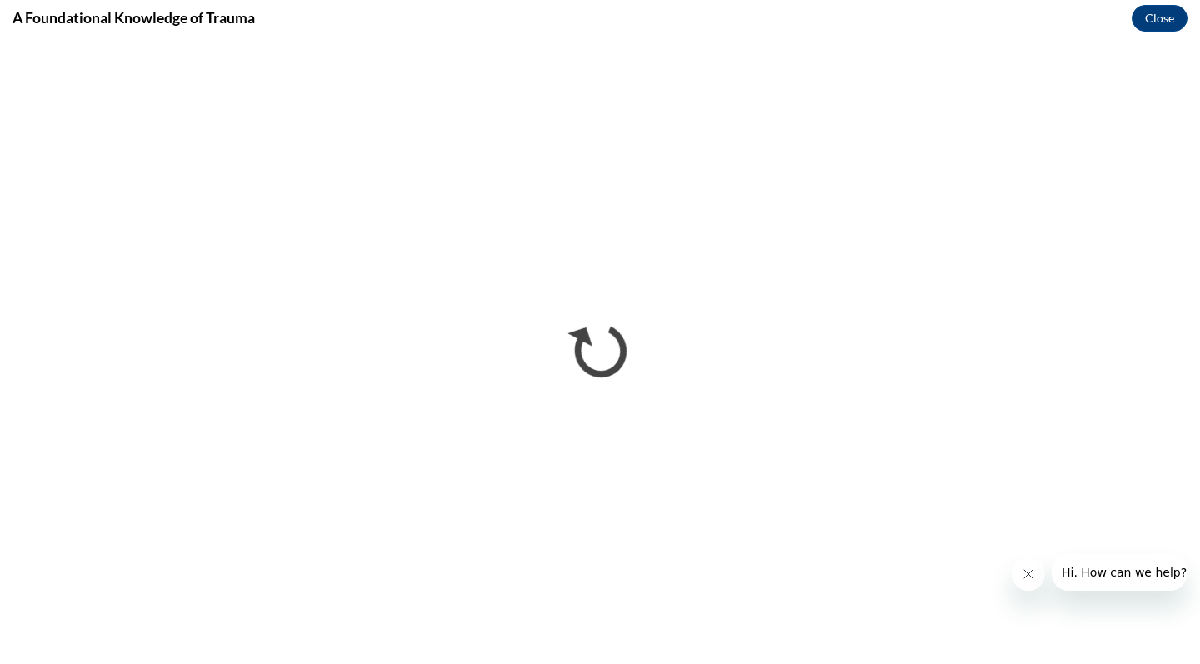
scroll to position [0, 0]
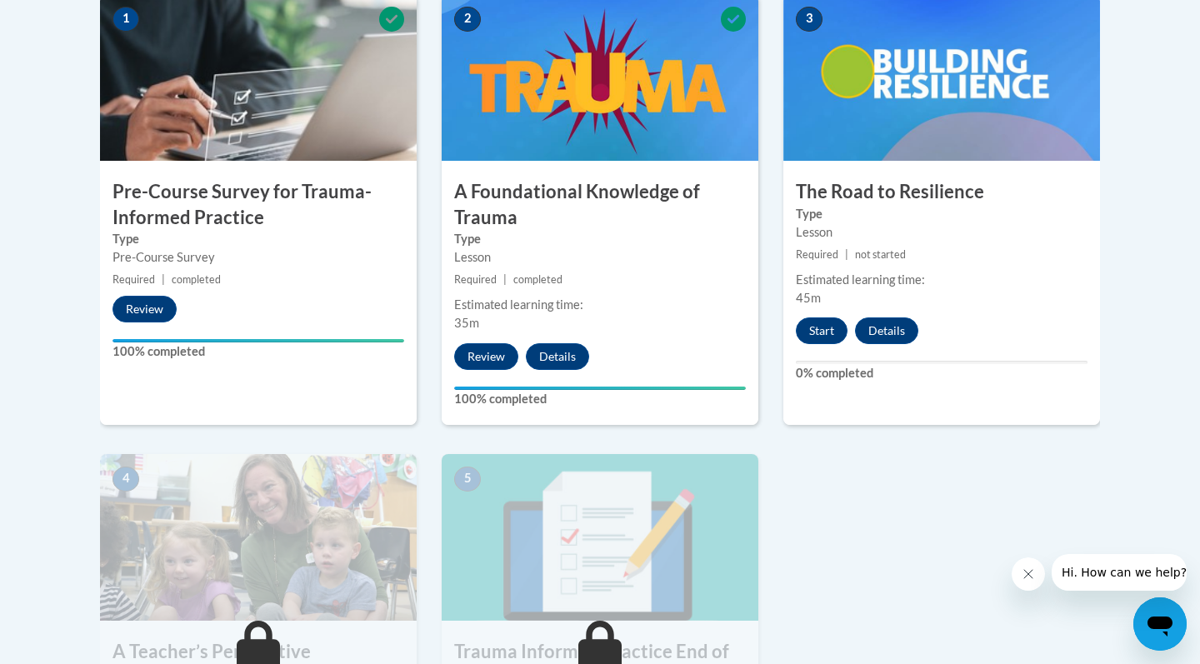
scroll to position [556, 0]
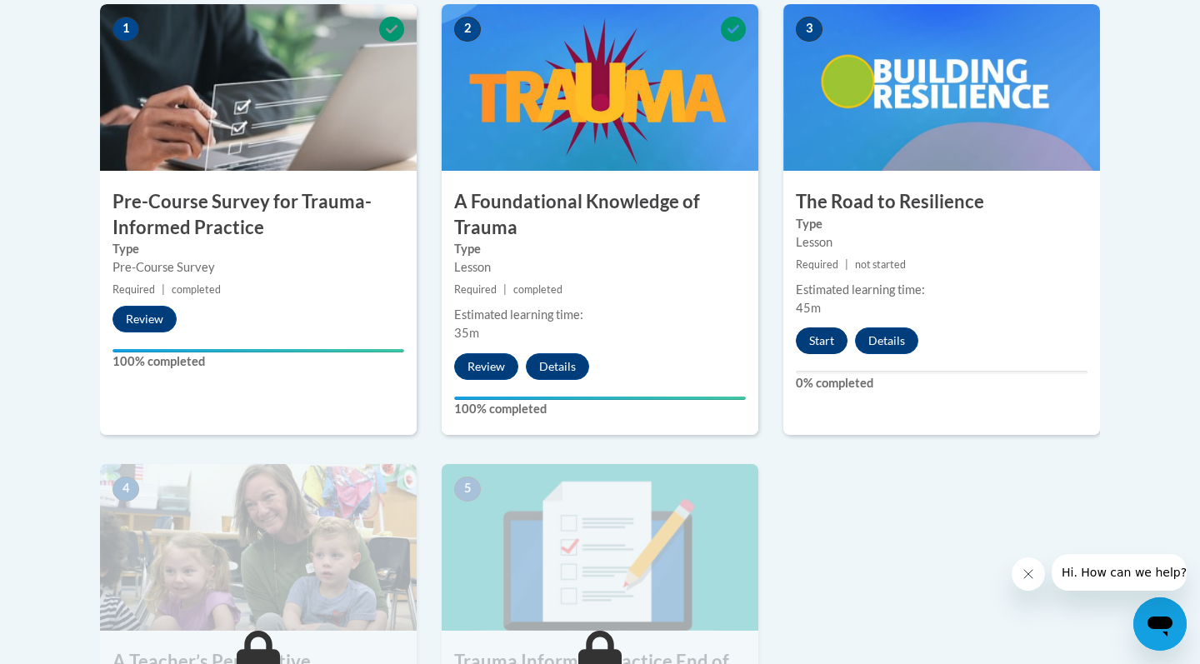
click at [826, 342] on button "Start" at bounding box center [822, 340] width 52 height 27
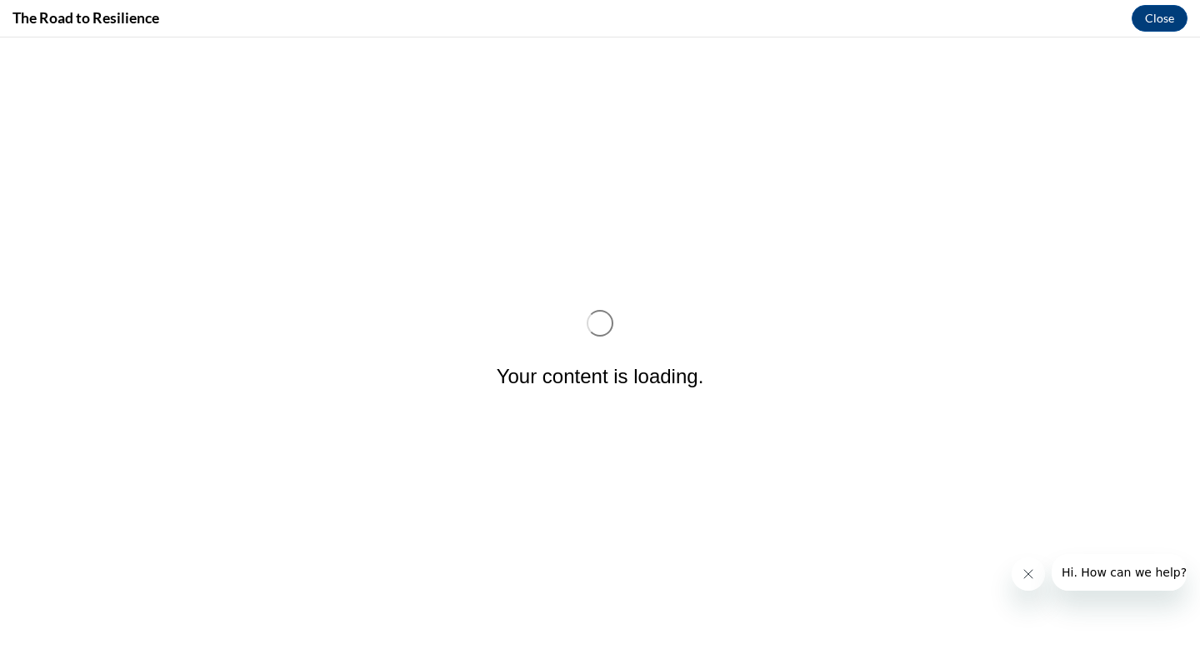
scroll to position [0, 0]
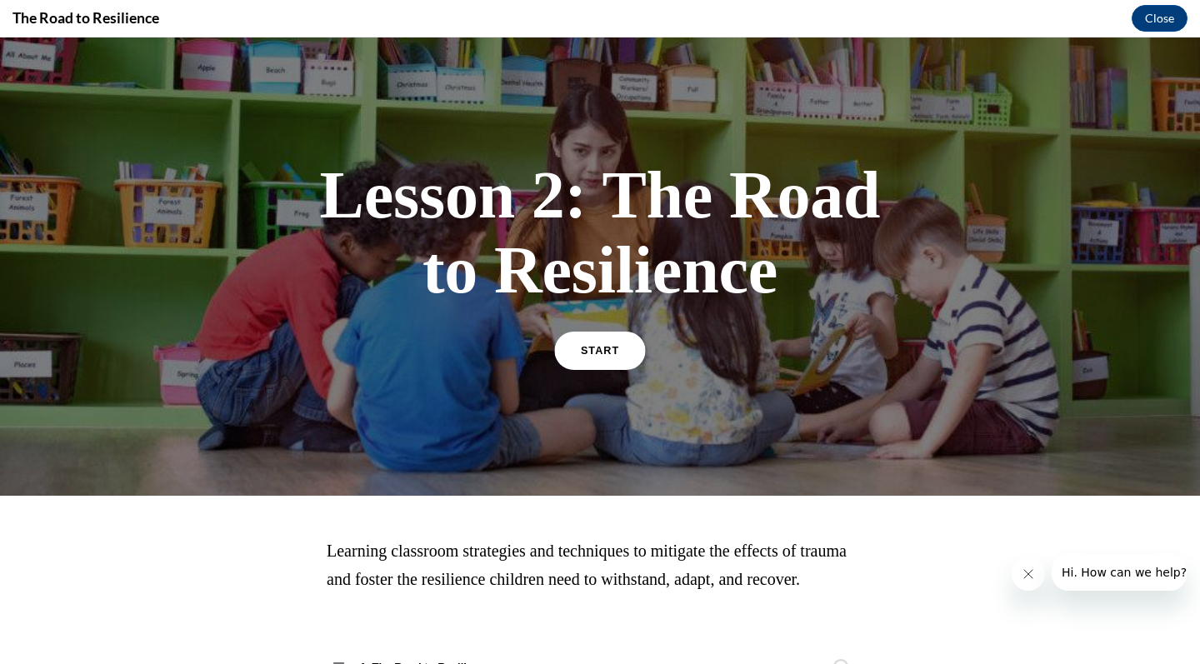
click at [607, 353] on span "START" at bounding box center [600, 351] width 38 height 12
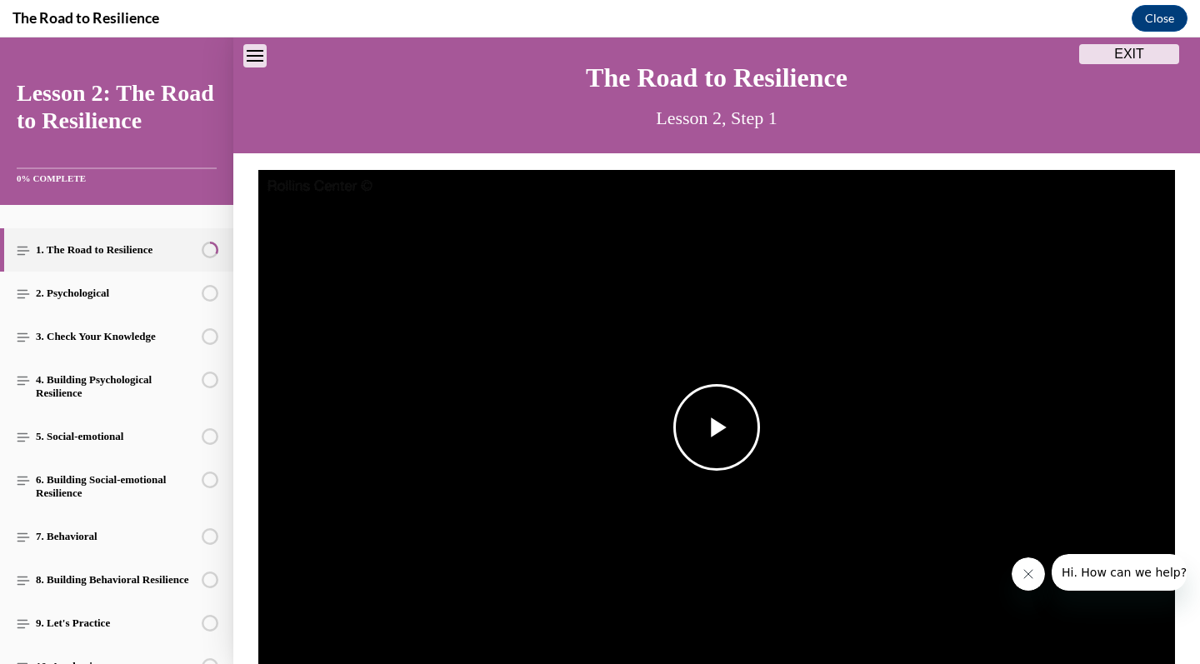
click at [716, 427] on span "Video player" at bounding box center [716, 427] width 0 height 0
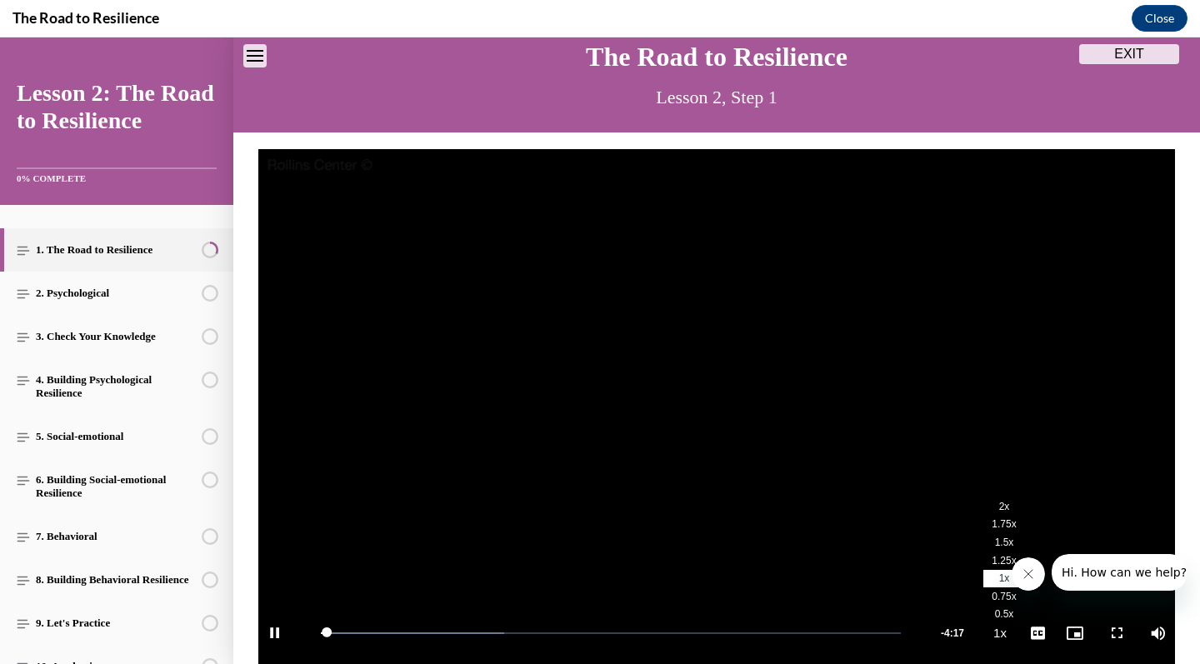
click at [1001, 507] on span "2x" at bounding box center [1004, 507] width 11 height 12
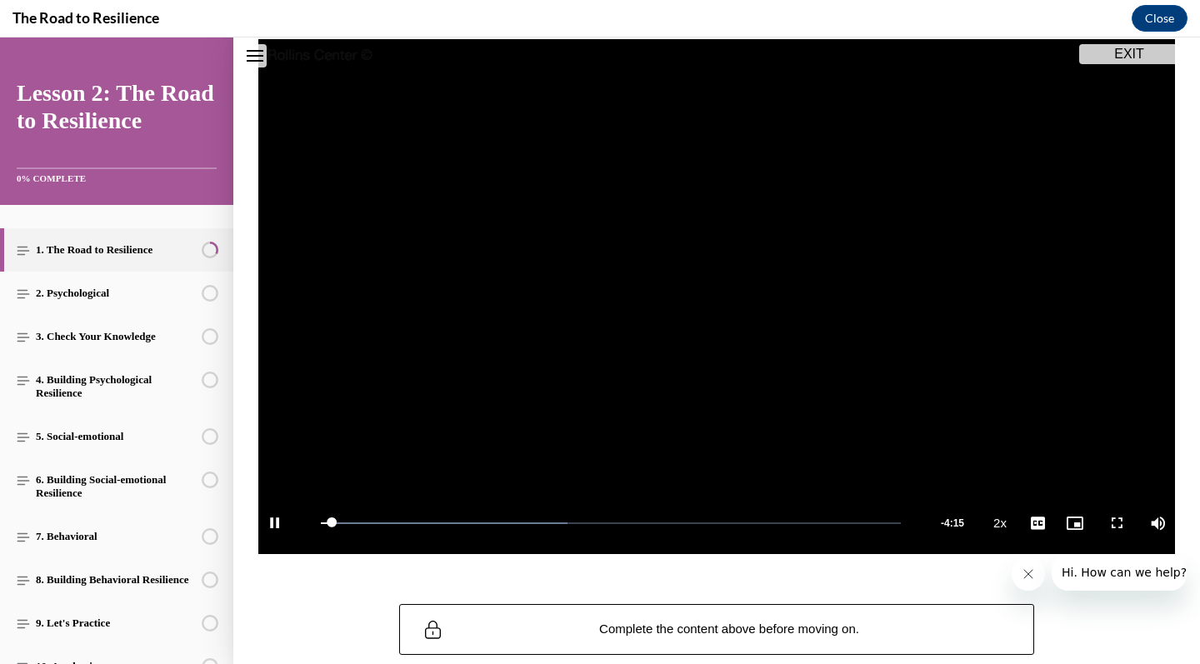
scroll to position [190, 0]
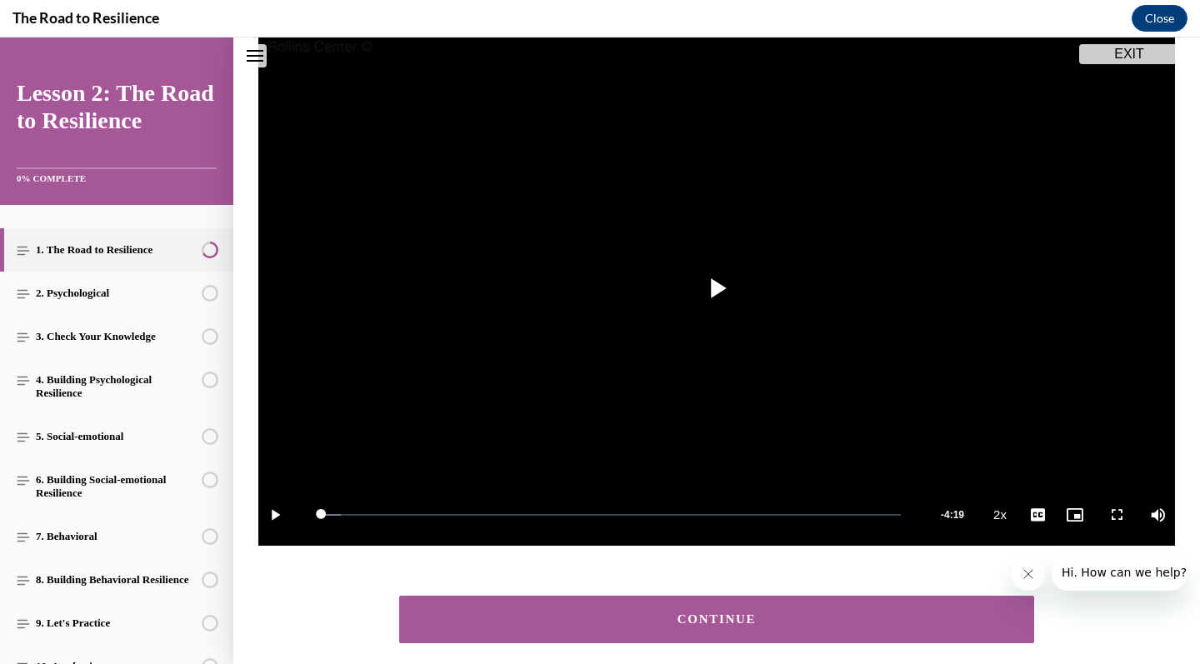
click at [689, 625] on div "CONTINUE" at bounding box center [716, 619] width 583 height 12
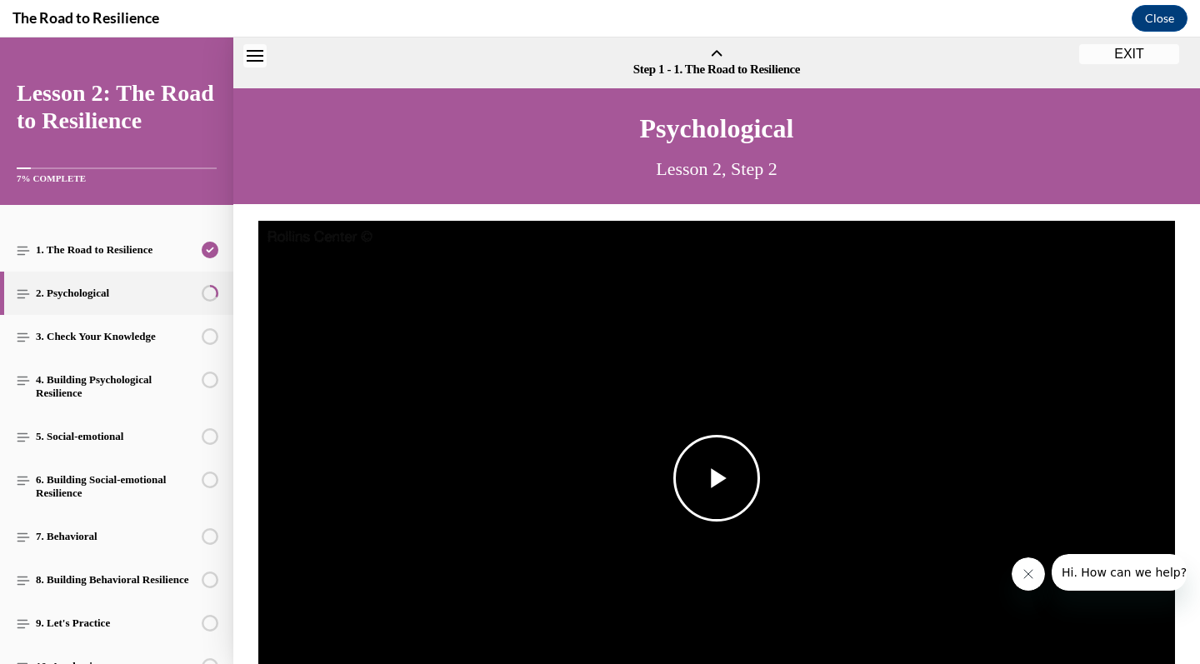
scroll to position [52, 0]
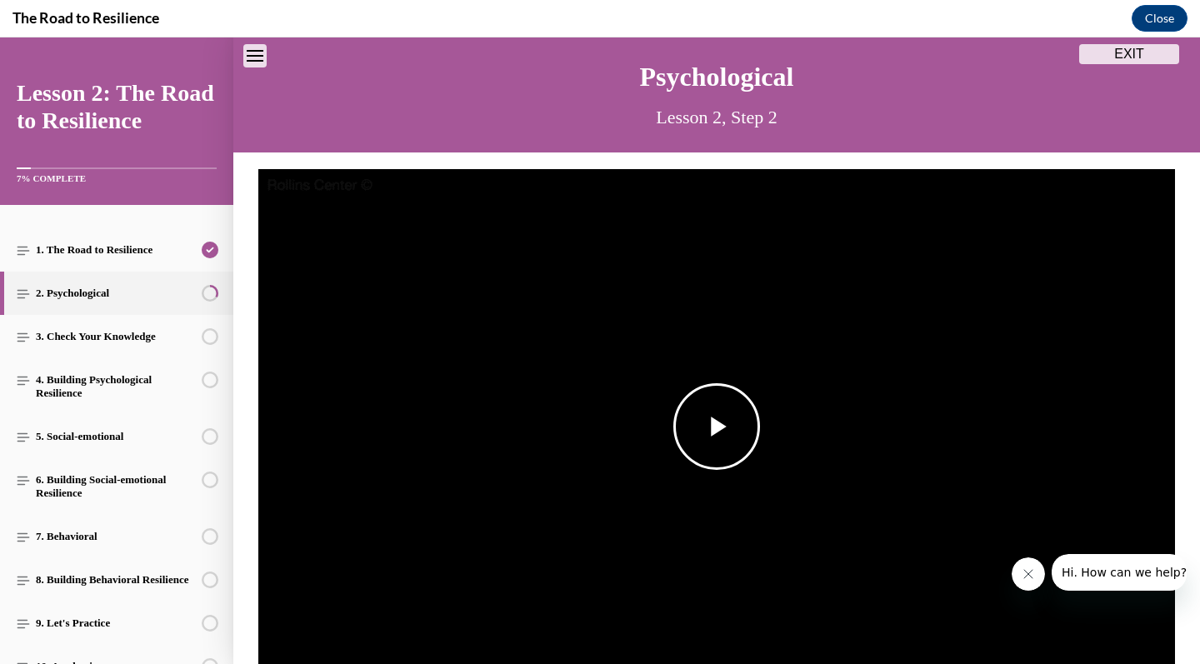
click at [716, 427] on span "Video player" at bounding box center [716, 427] width 0 height 0
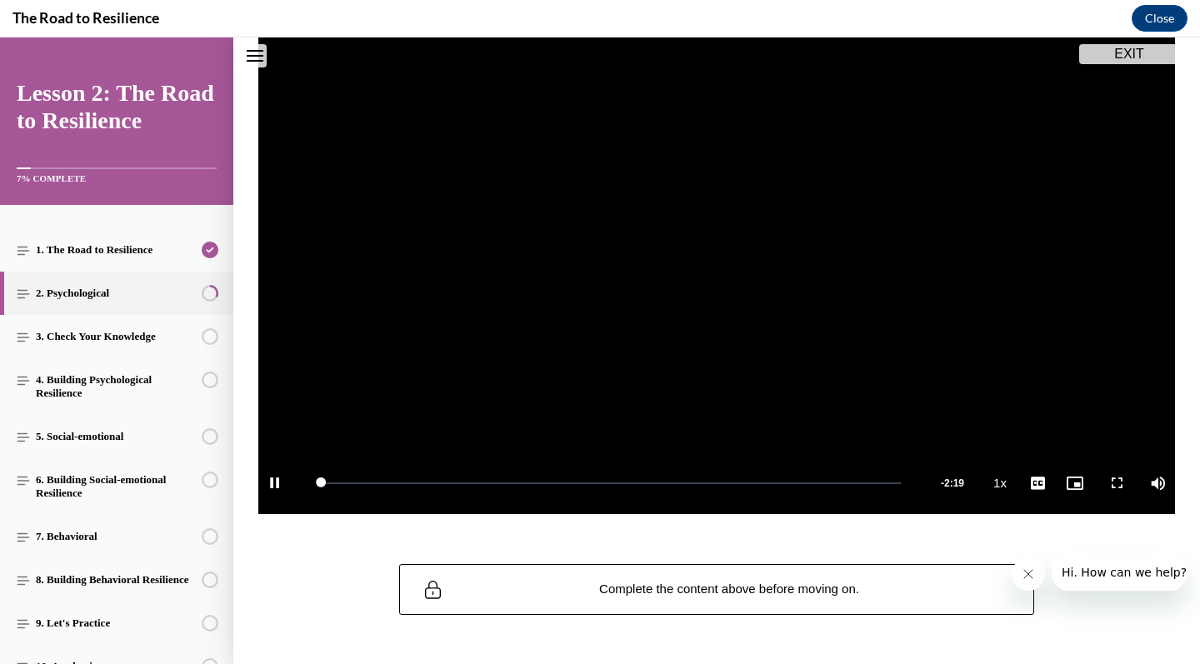
scroll to position [250, 0]
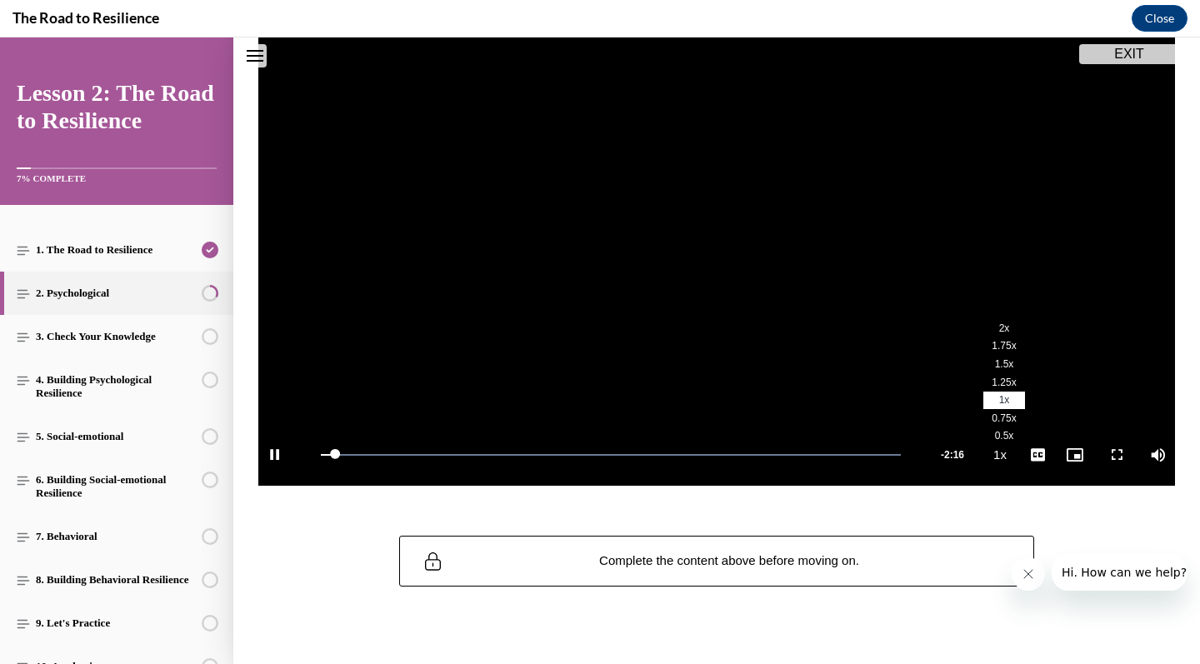
click at [1007, 331] on span "2x" at bounding box center [1004, 328] width 11 height 12
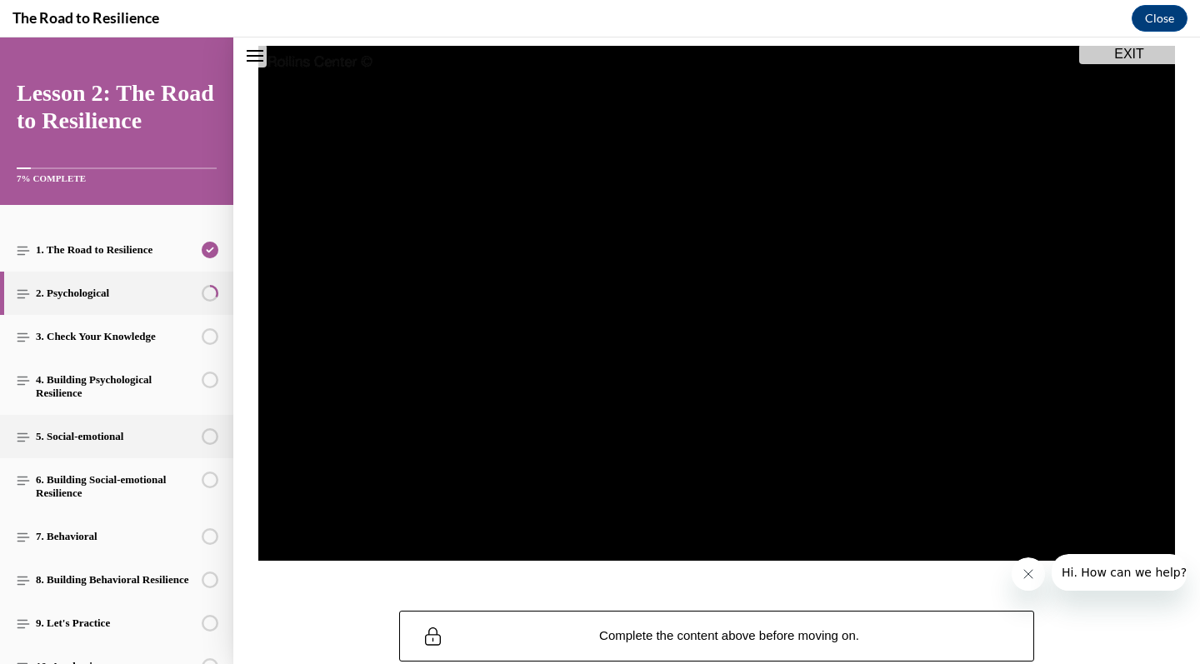
scroll to position [0, 0]
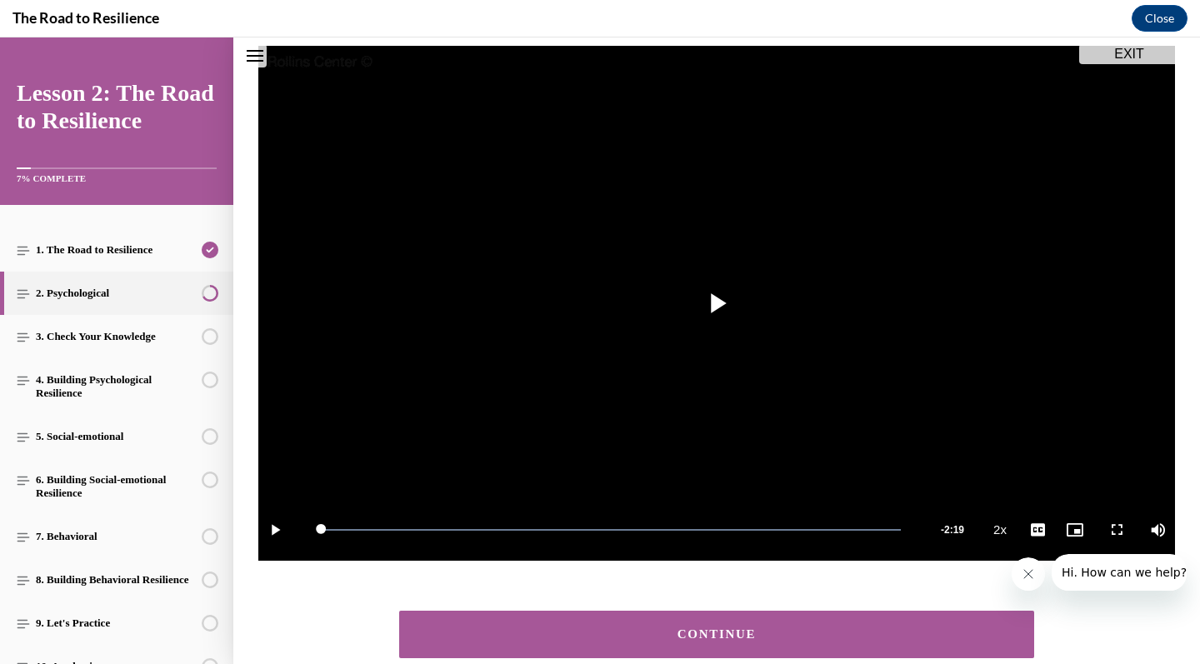
click at [666, 627] on button "CONTINUE" at bounding box center [716, 634] width 635 height 47
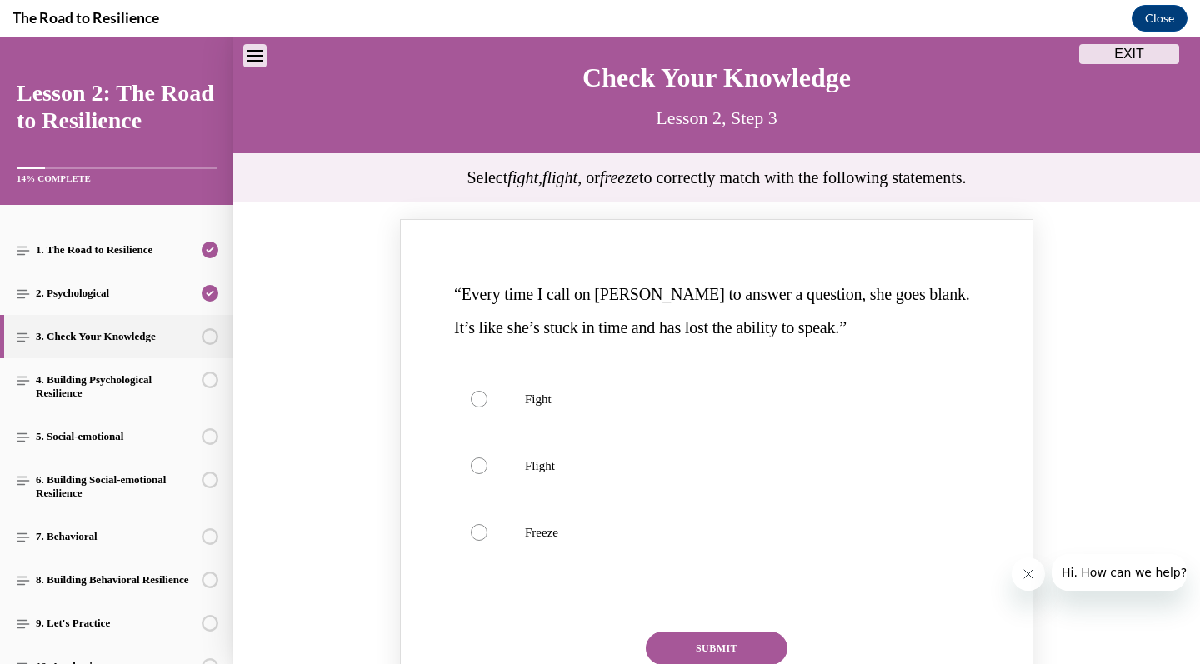
scroll to position [52, 0]
click at [731, 525] on p "Freeze" at bounding box center [731, 531] width 412 height 17
click at [487, 525] on input "Freeze" at bounding box center [479, 531] width 17 height 17
radio input "true"
click at [716, 642] on button "SUBMIT" at bounding box center [717, 647] width 142 height 33
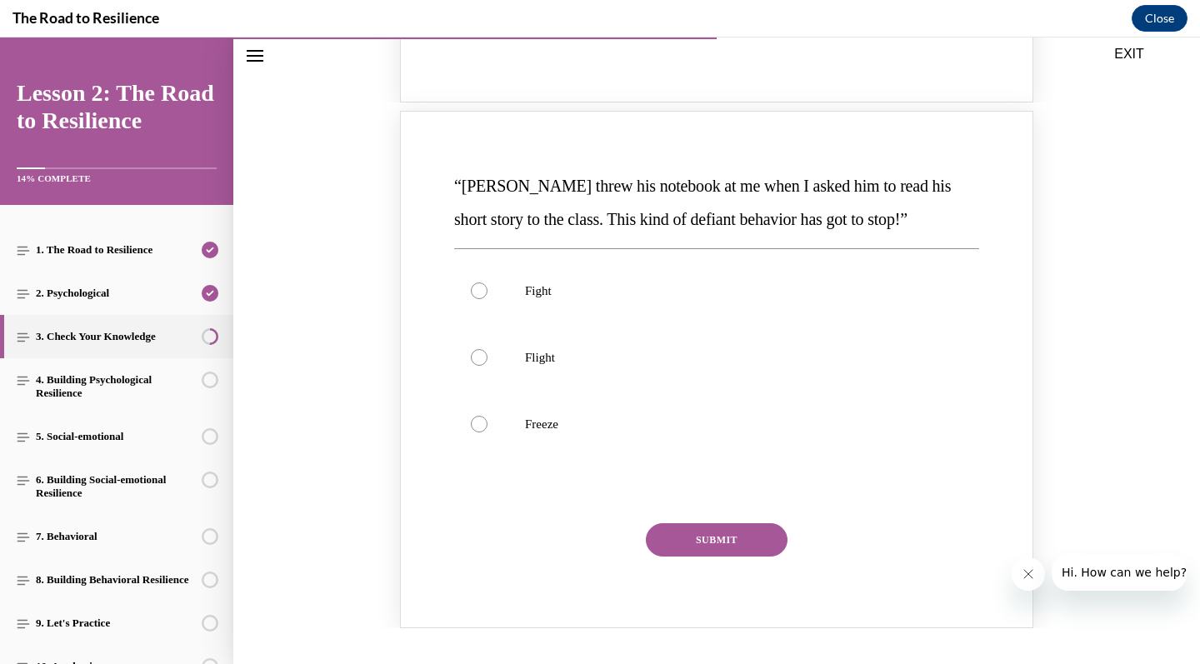
scroll to position [843, 0]
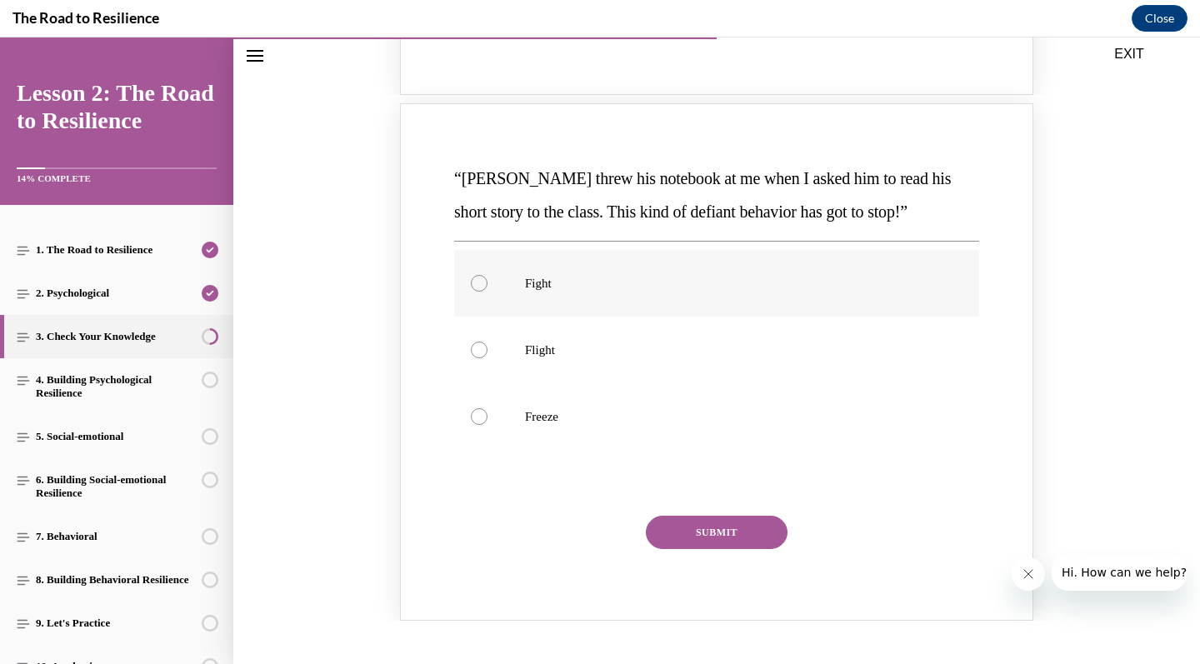
click at [756, 275] on label "Fight" at bounding box center [716, 283] width 525 height 67
click at [487, 275] on input "Fight" at bounding box center [479, 283] width 17 height 17
radio input "true"
click at [743, 516] on button "SUBMIT" at bounding box center [717, 532] width 142 height 33
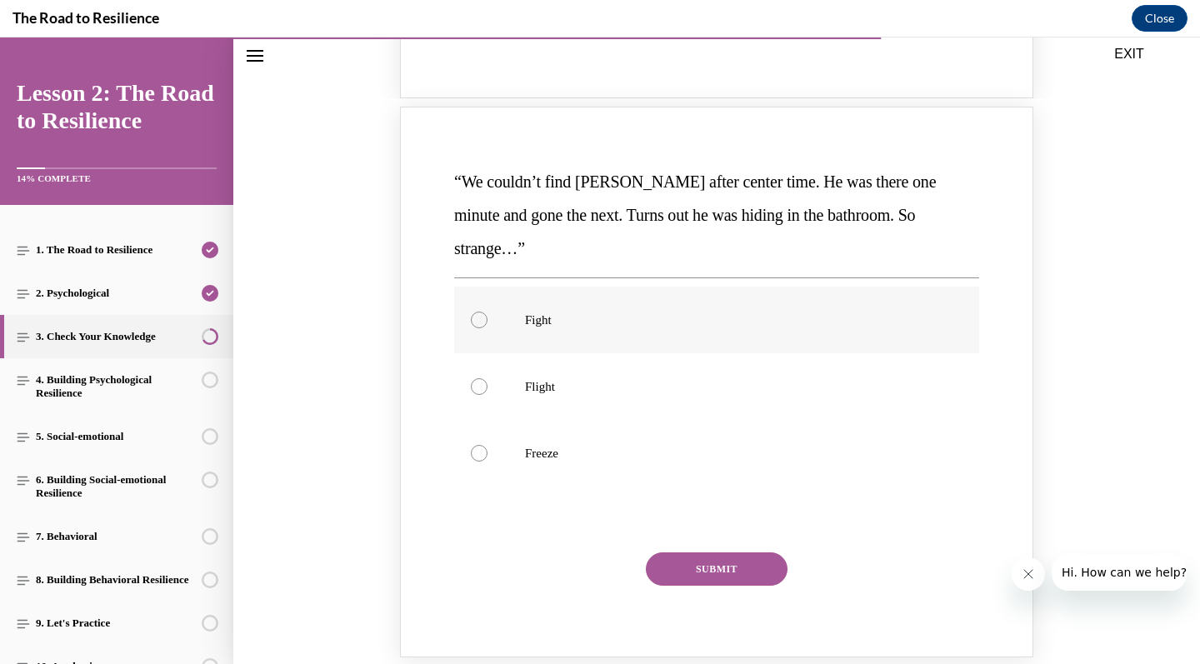
scroll to position [1519, 0]
click at [747, 352] on label "Flight" at bounding box center [716, 385] width 525 height 67
click at [487, 377] on input "Flight" at bounding box center [479, 385] width 17 height 17
radio input "true"
click at [741, 551] on button "SUBMIT" at bounding box center [717, 567] width 142 height 33
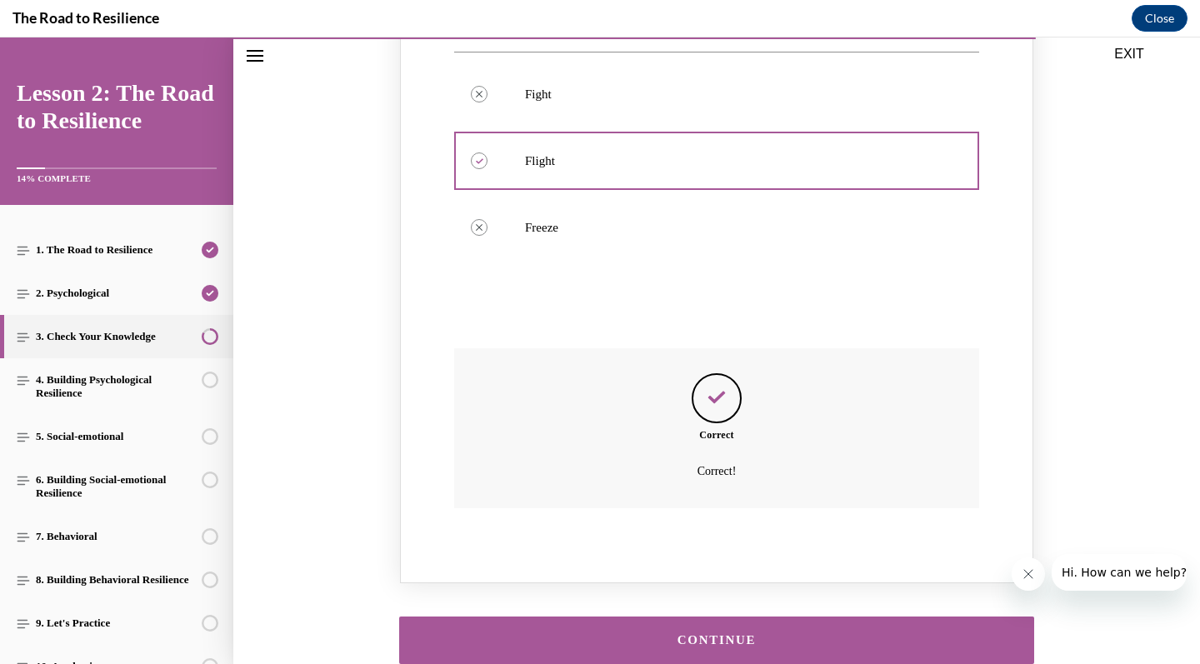
scroll to position [1742, 0]
click at [736, 617] on button "CONTINUE" at bounding box center [716, 640] width 635 height 47
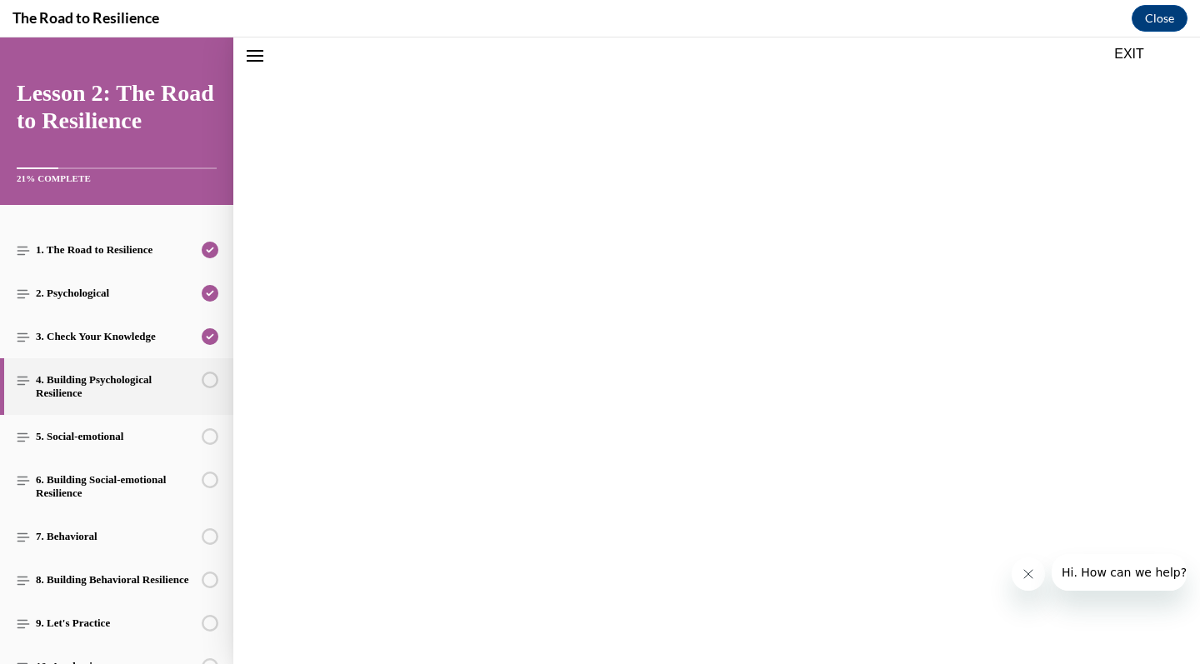
scroll to position [52, 0]
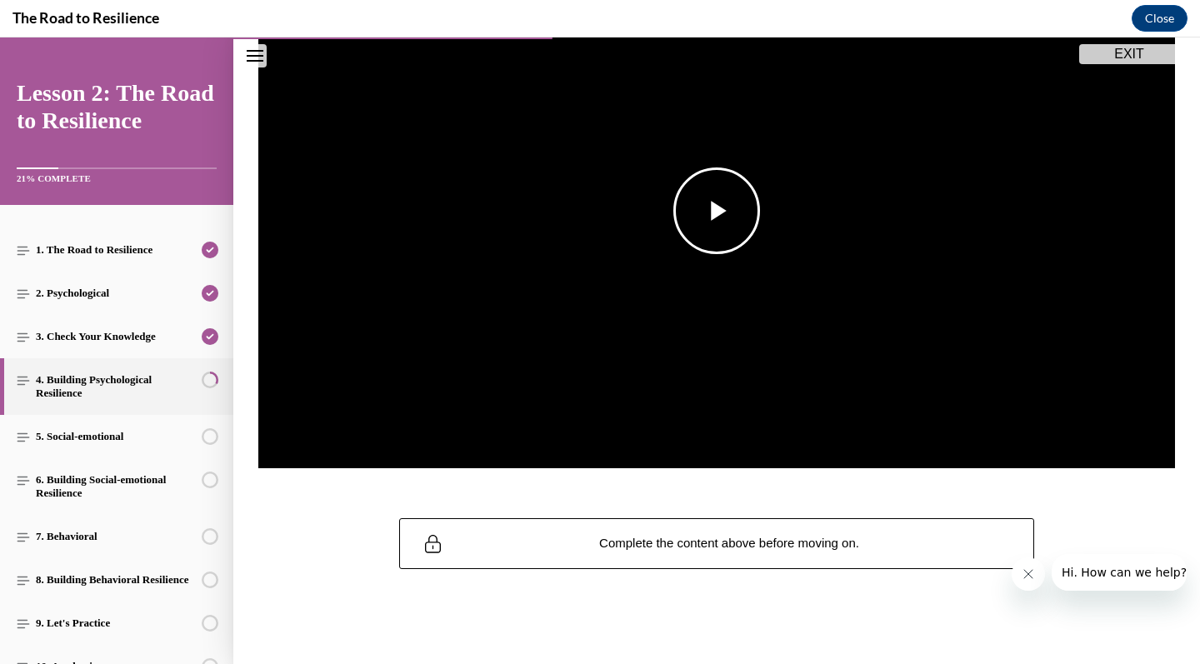
click at [755, 316] on img "Video player" at bounding box center [716, 211] width 916 height 516
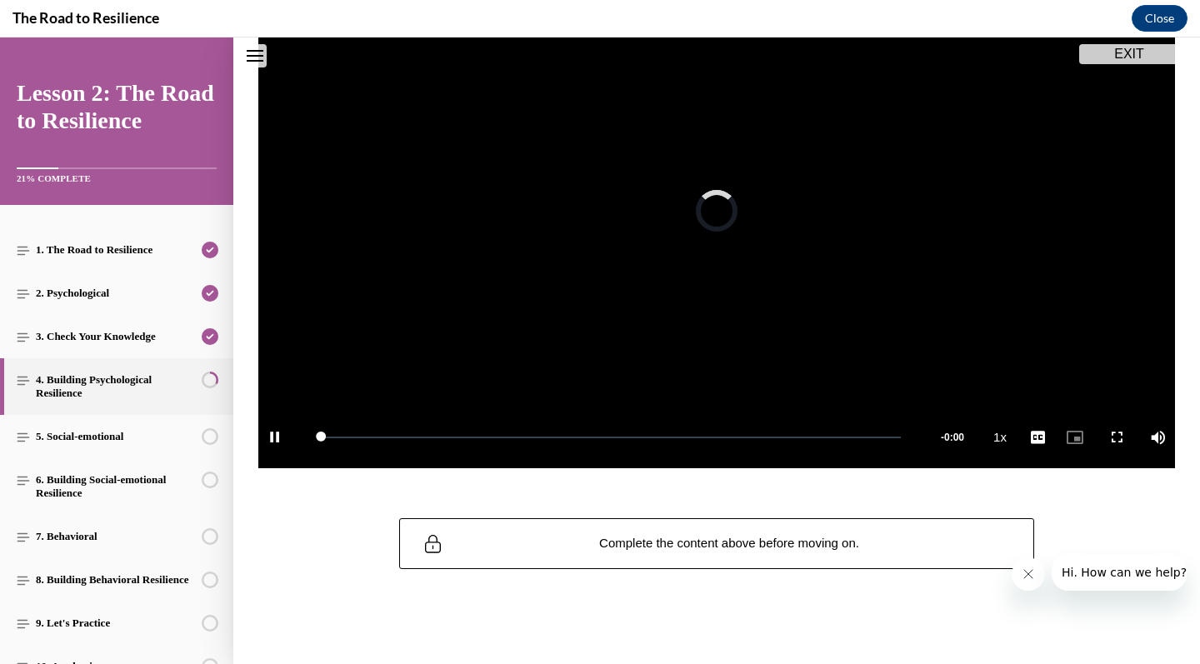
scroll to position [182, 0]
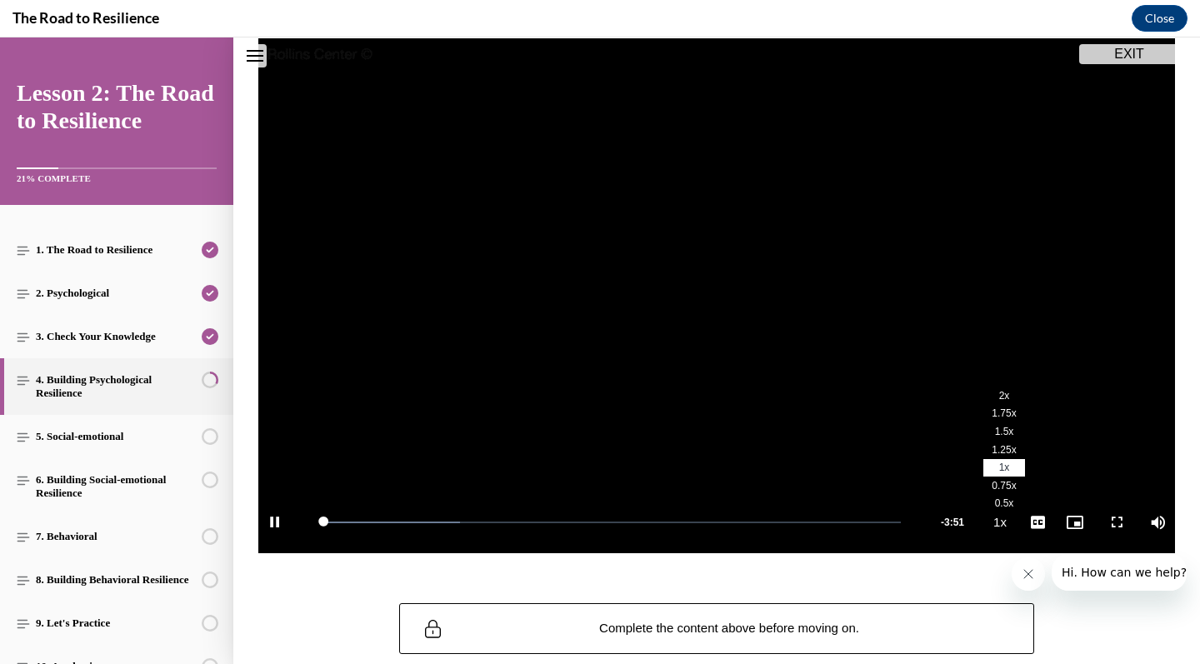
click at [1006, 397] on span "2x" at bounding box center [1004, 396] width 11 height 12
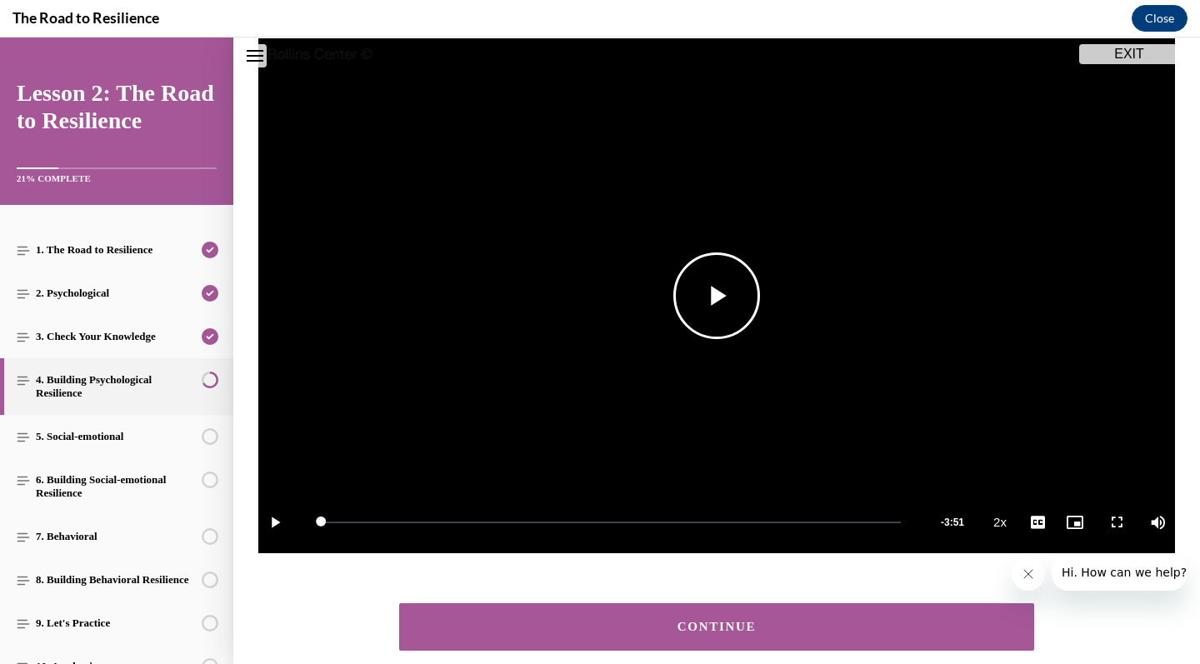
click at [716, 296] on span "Video player" at bounding box center [716, 296] width 0 height 0
click at [813, 640] on button "CONTINUE" at bounding box center [716, 626] width 635 height 47
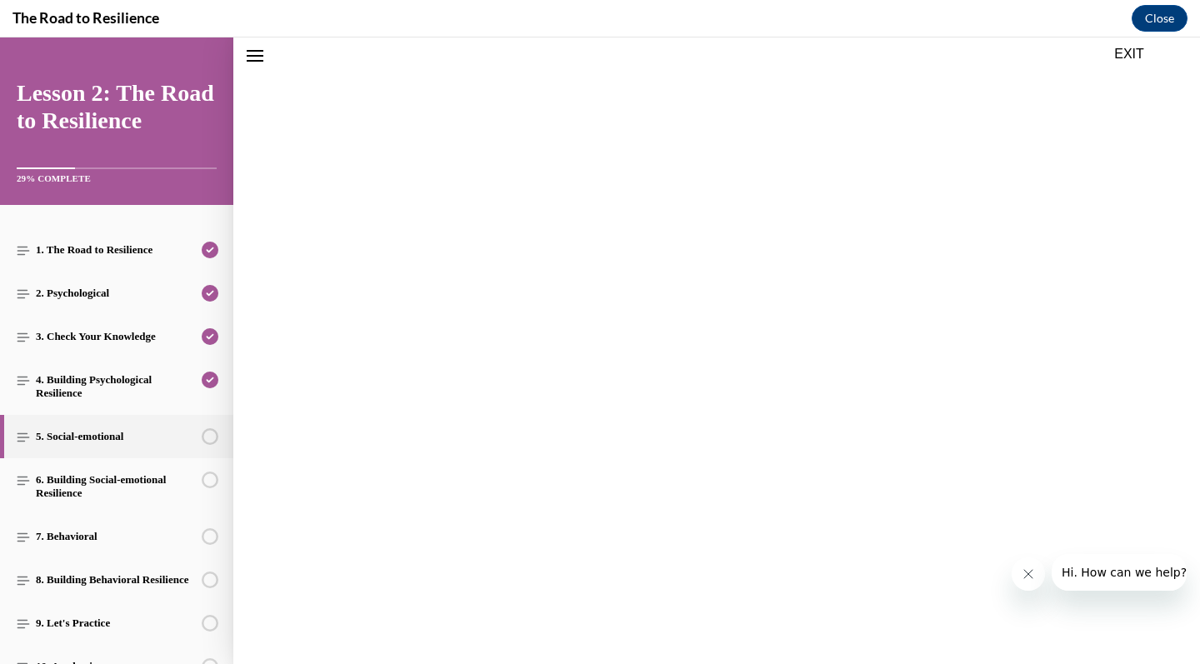
scroll to position [52, 0]
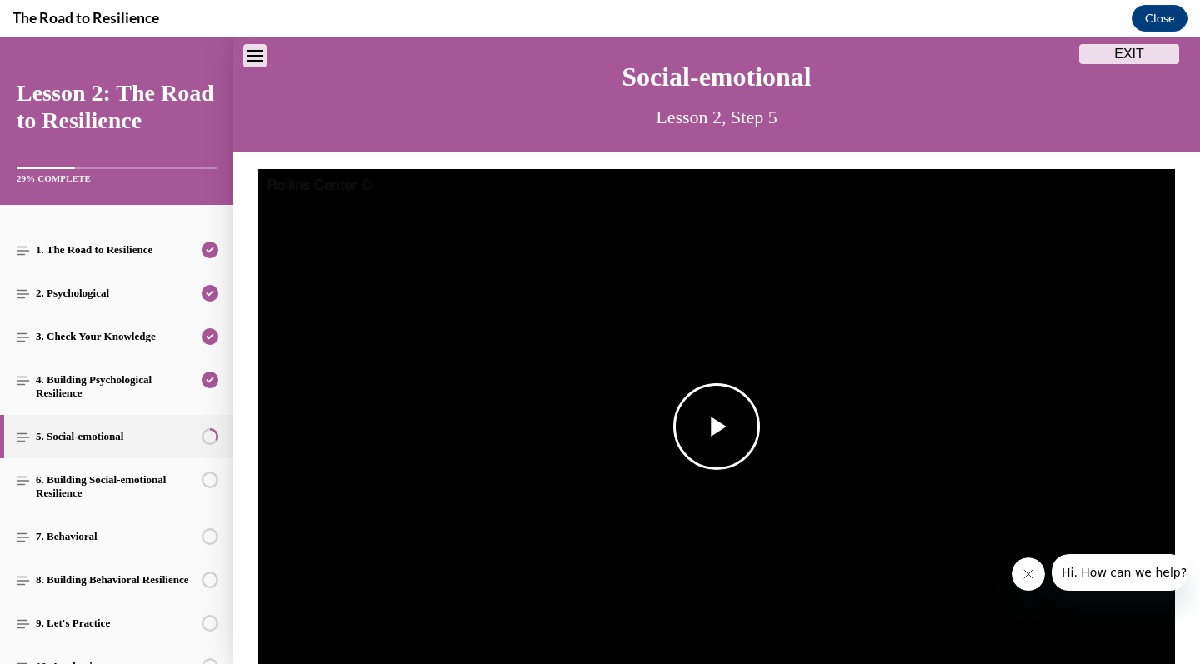
click at [716, 427] on span "Video player" at bounding box center [716, 427] width 0 height 0
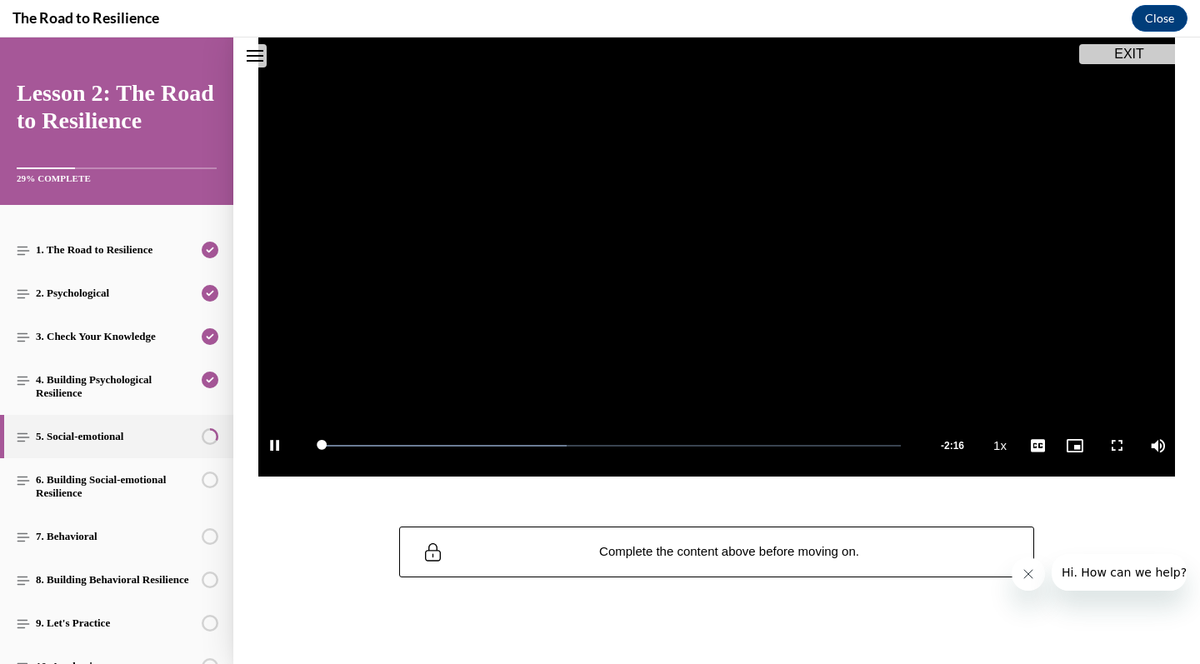
scroll to position [260, 0]
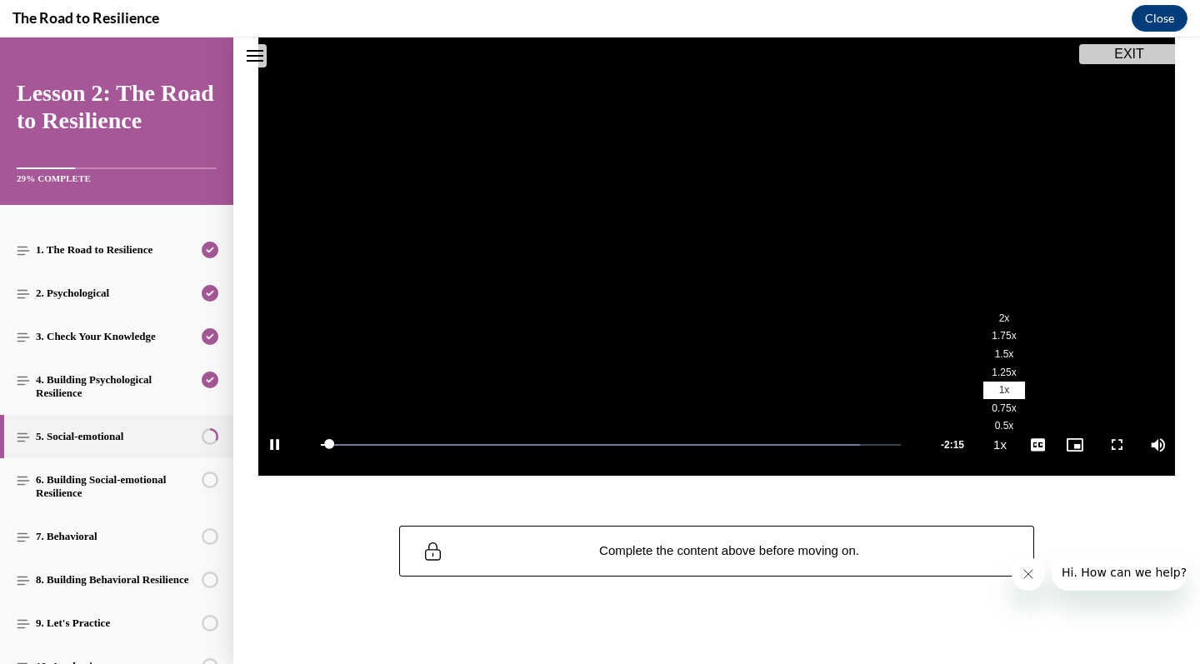
click at [1013, 318] on li "2x" at bounding box center [1004, 318] width 42 height 18
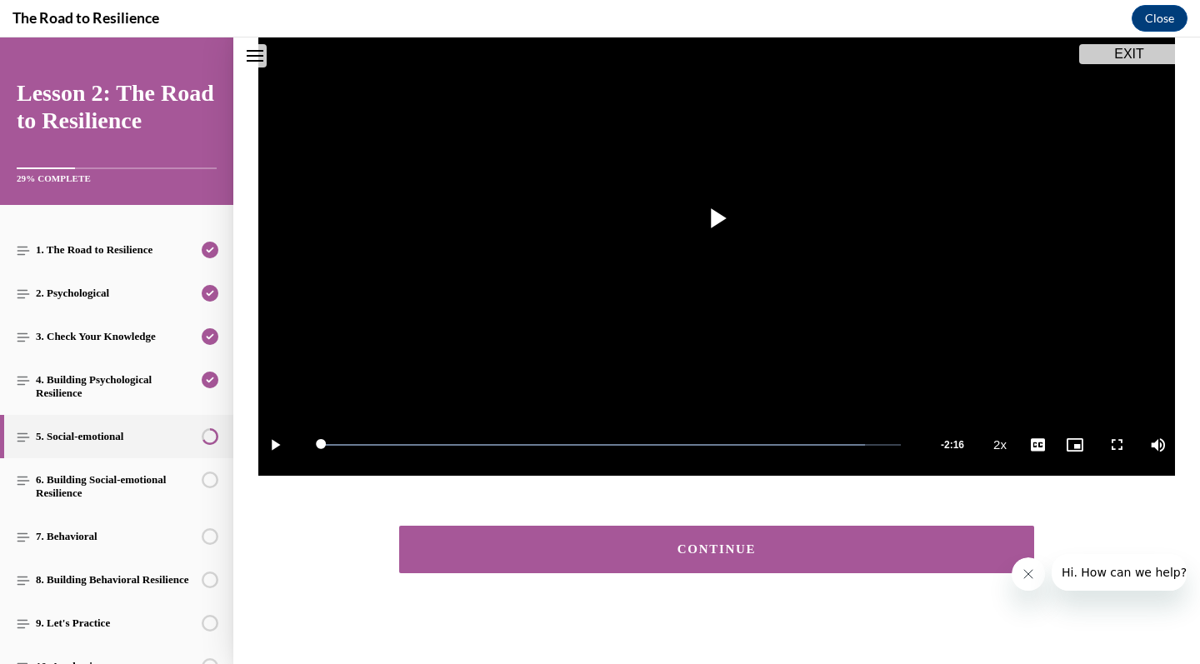
click at [632, 558] on button "CONTINUE" at bounding box center [716, 549] width 635 height 47
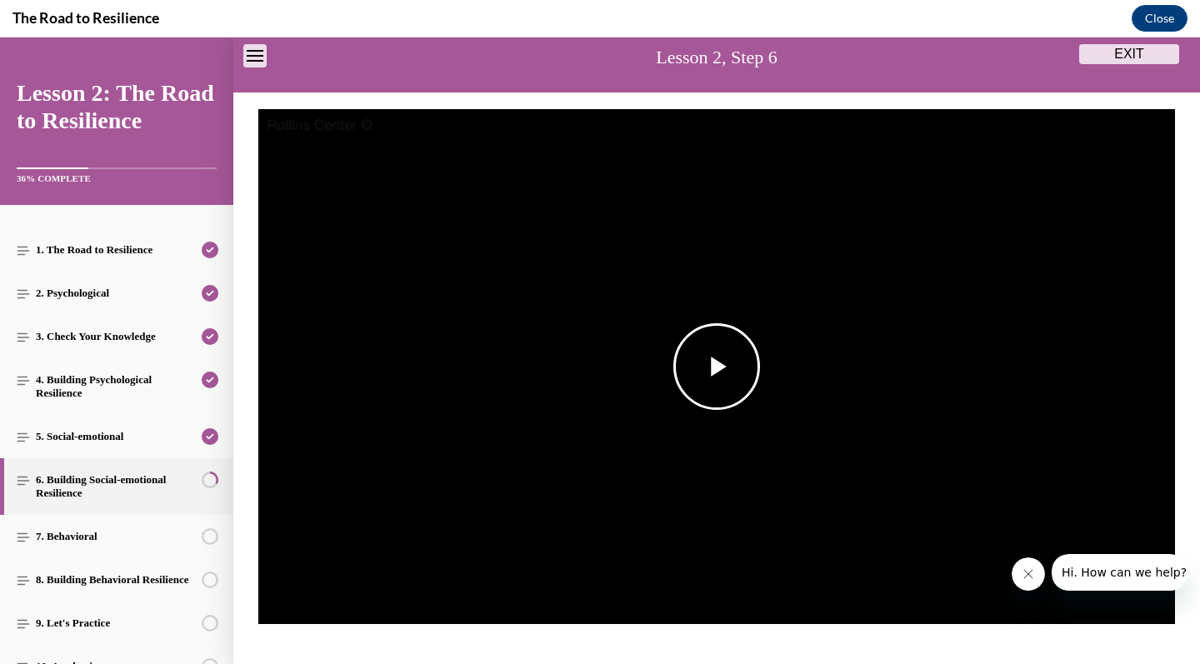
scroll to position [128, 0]
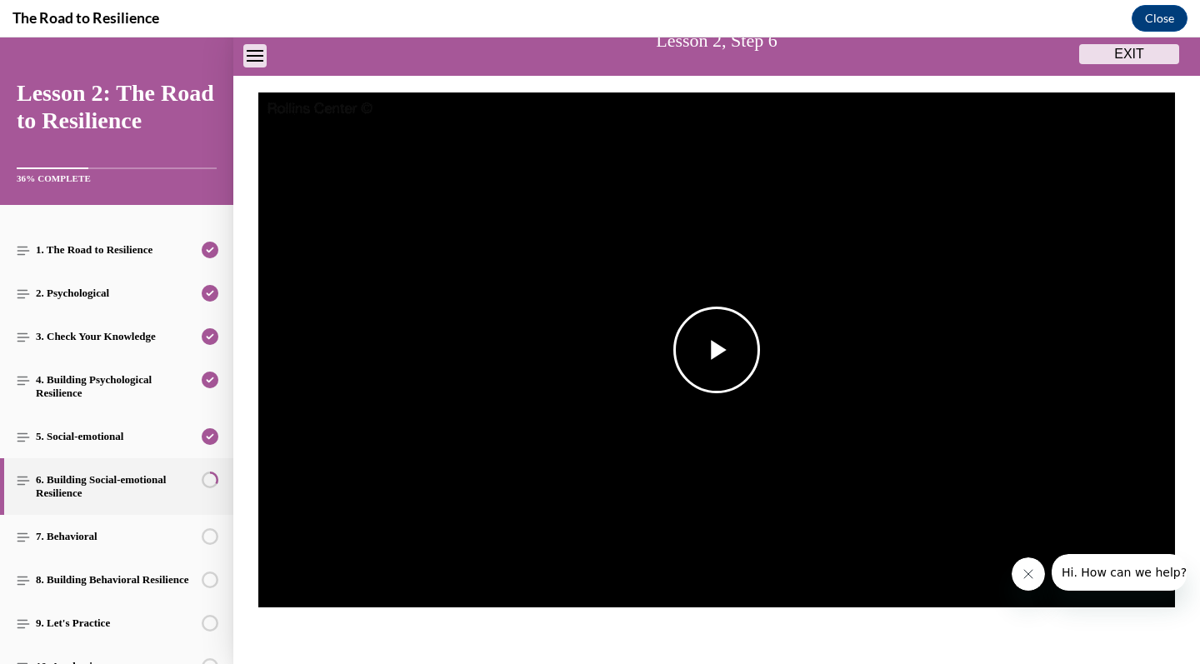
click at [716, 350] on span "Video player" at bounding box center [716, 350] width 0 height 0
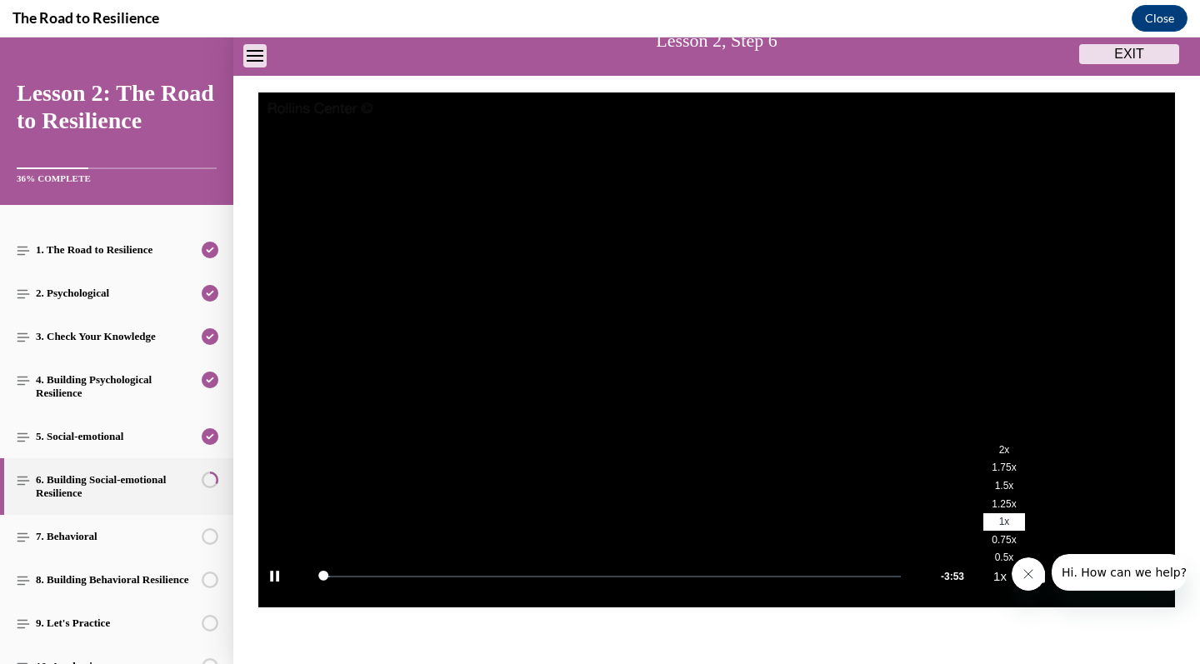
click at [1003, 447] on span "2x" at bounding box center [1004, 450] width 11 height 12
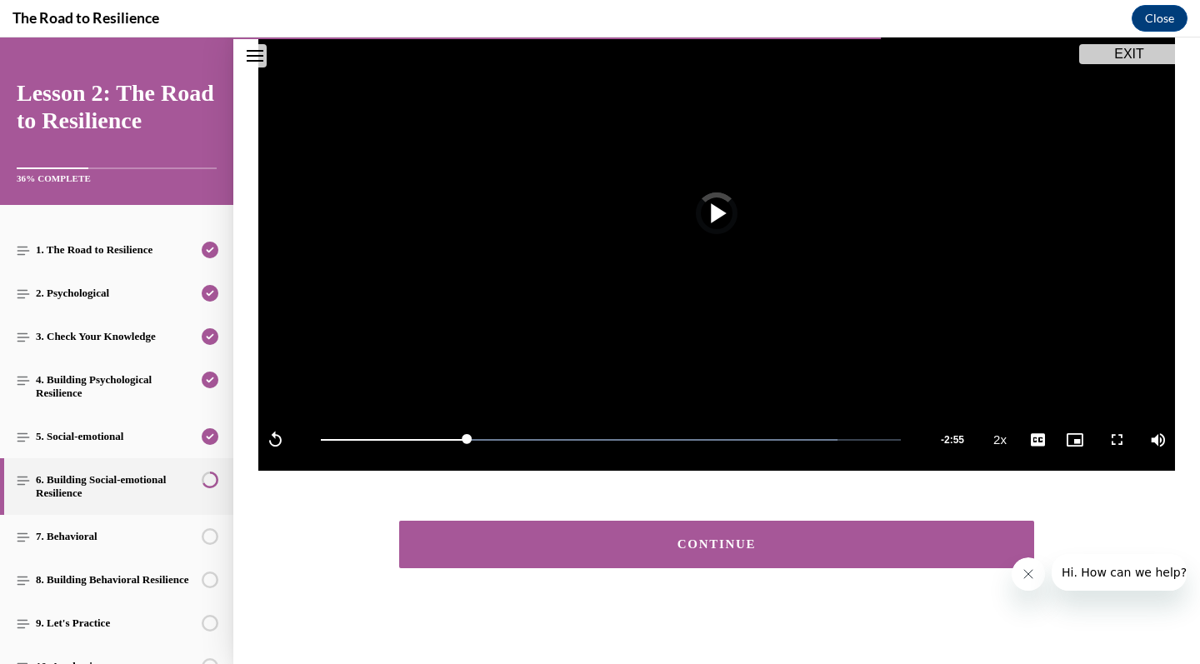
scroll to position [265, 0]
click at [694, 552] on button "CONTINUE" at bounding box center [716, 544] width 635 height 47
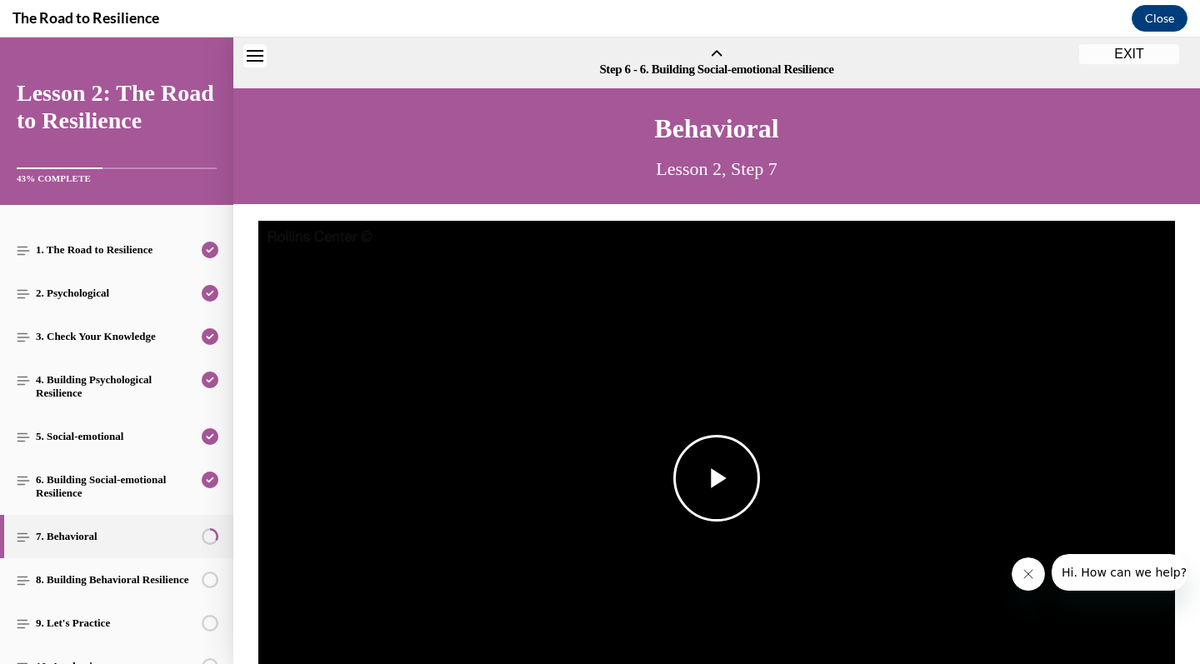
scroll to position [52, 0]
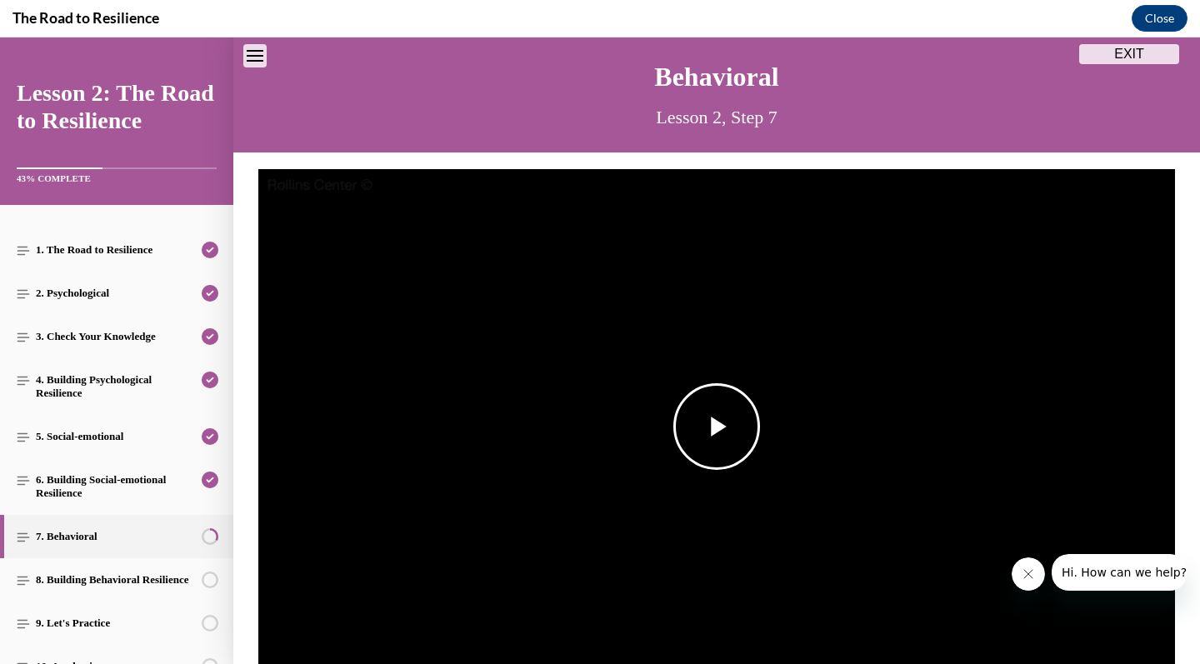
click at [716, 427] on span "Video player" at bounding box center [716, 427] width 0 height 0
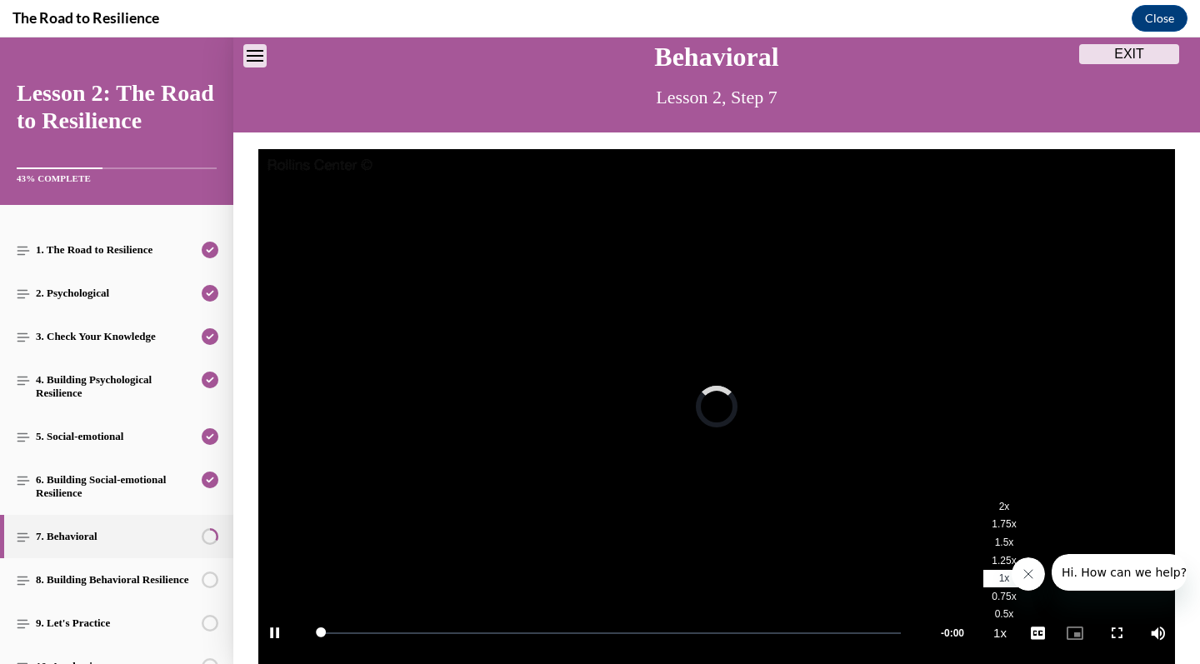
click at [1013, 506] on li "2x" at bounding box center [1004, 506] width 42 height 18
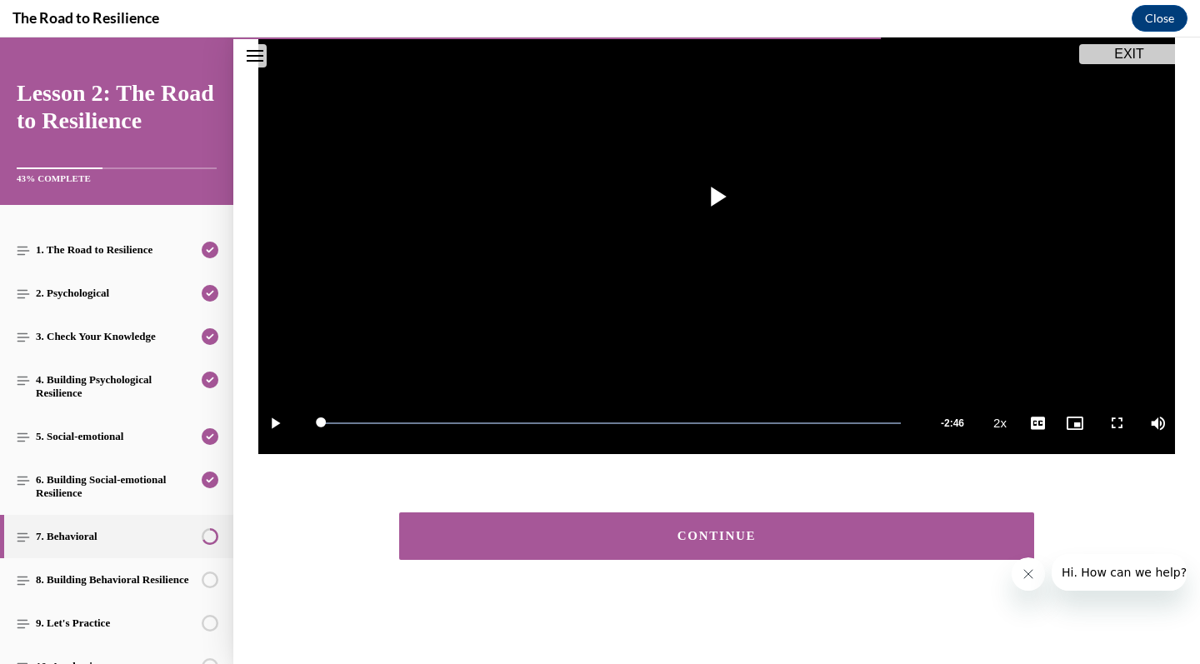
scroll to position [282, 0]
click at [657, 540] on div "CONTINUE" at bounding box center [716, 536] width 583 height 12
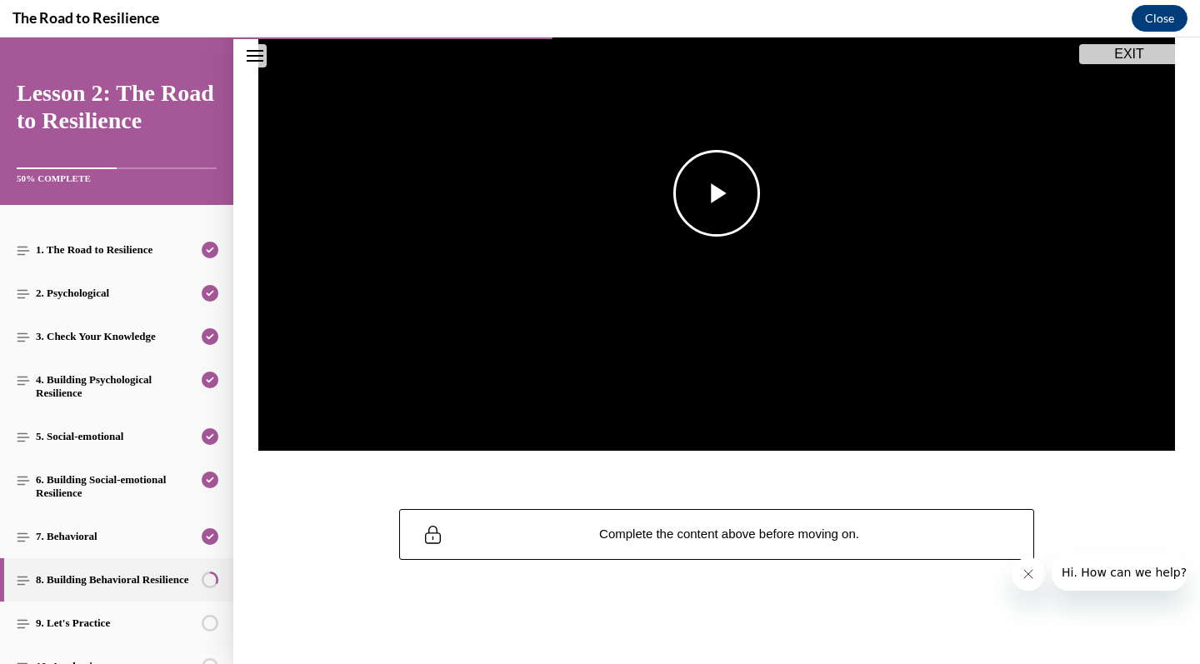
scroll to position [182, 0]
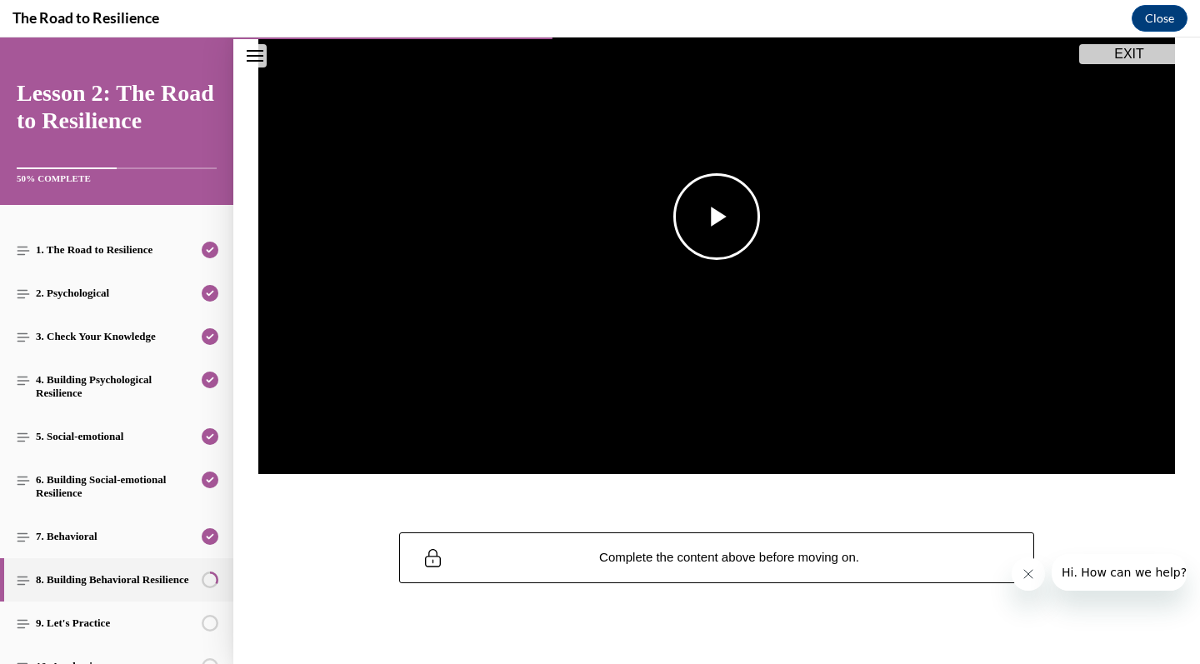
click at [721, 237] on img "Video player" at bounding box center [716, 217] width 916 height 516
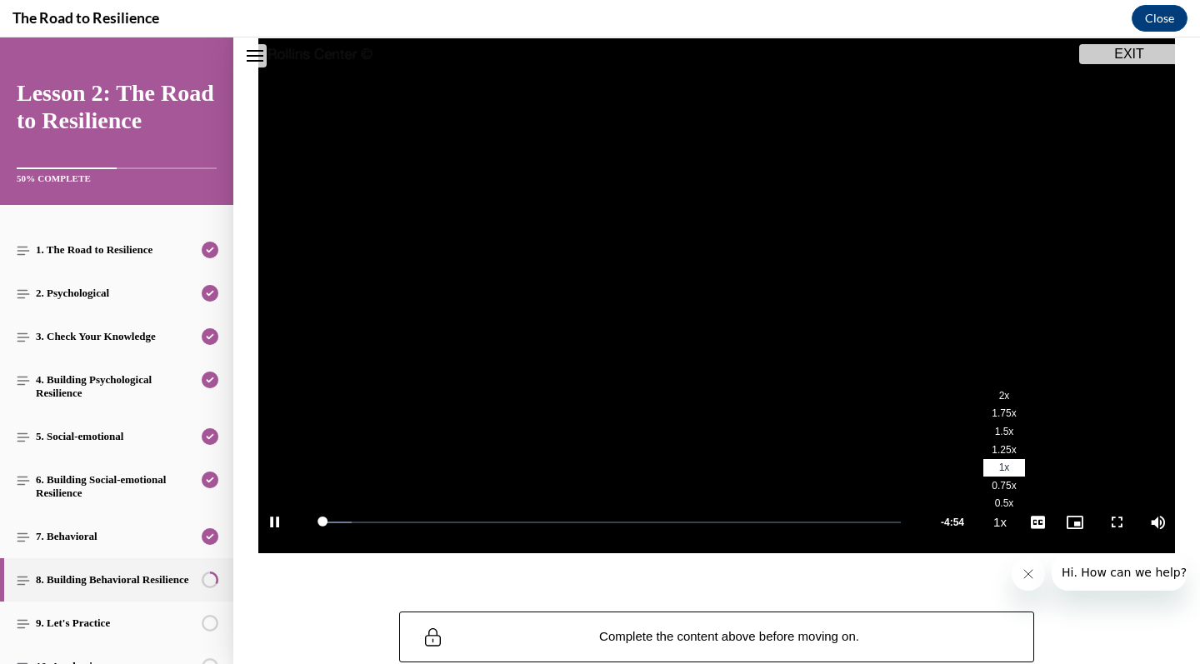
click at [1001, 401] on span "2x" at bounding box center [1004, 396] width 11 height 12
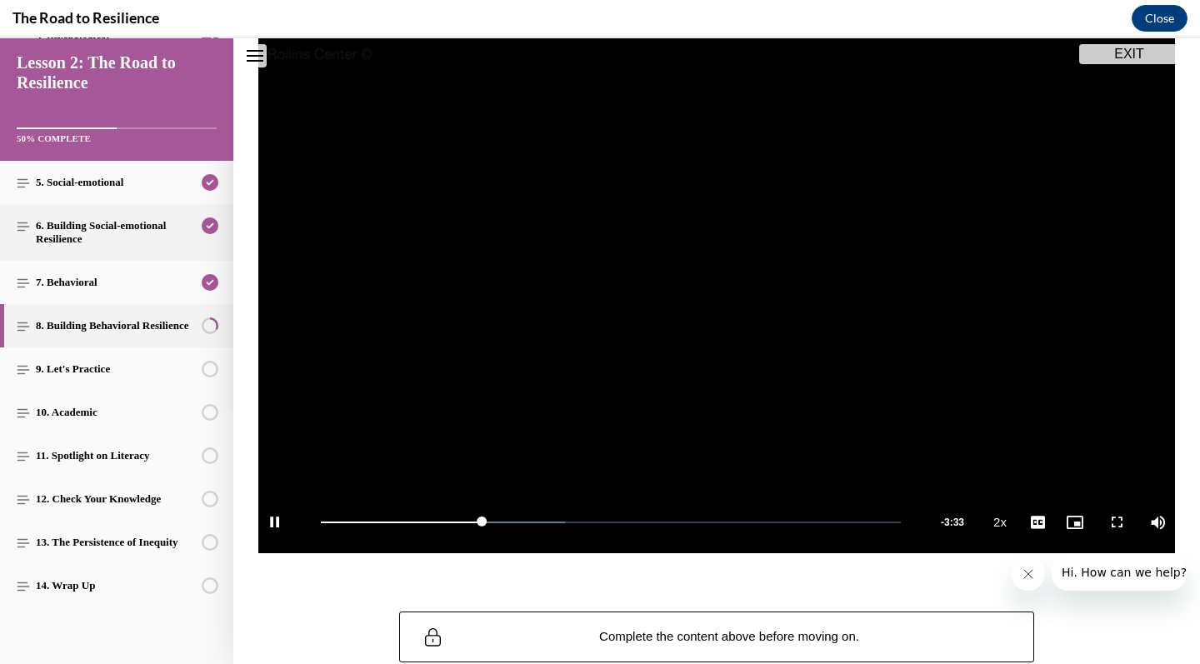
scroll to position [254, 0]
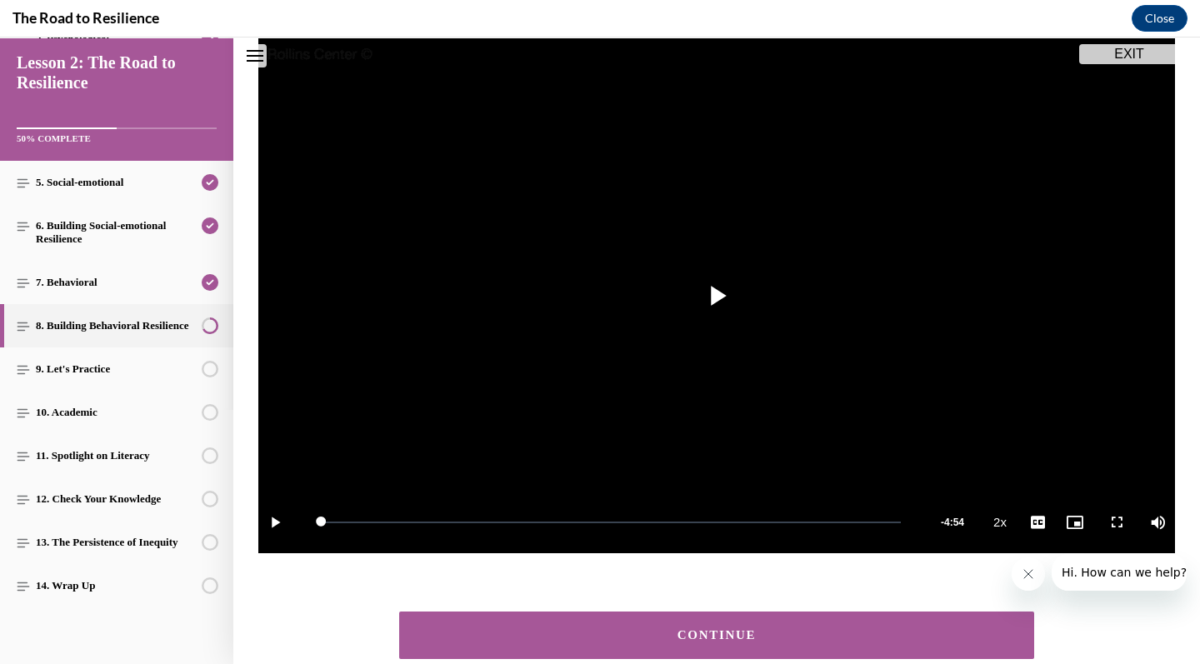
click at [751, 632] on div "CONTINUE" at bounding box center [716, 635] width 583 height 12
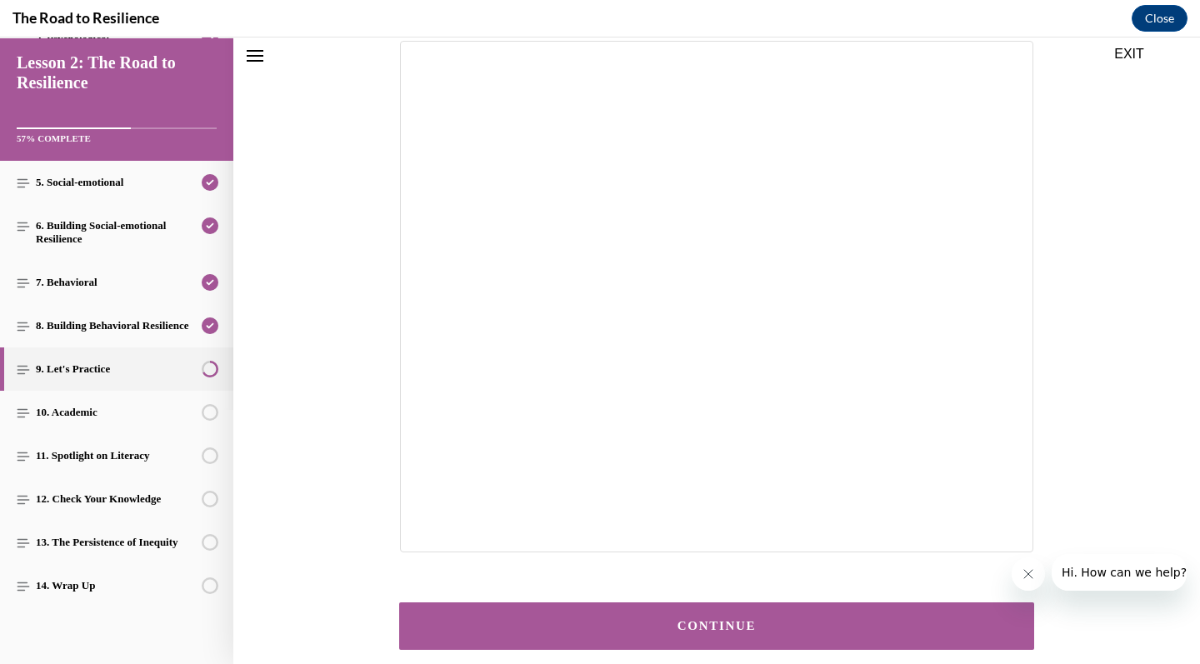
scroll to position [195, 0]
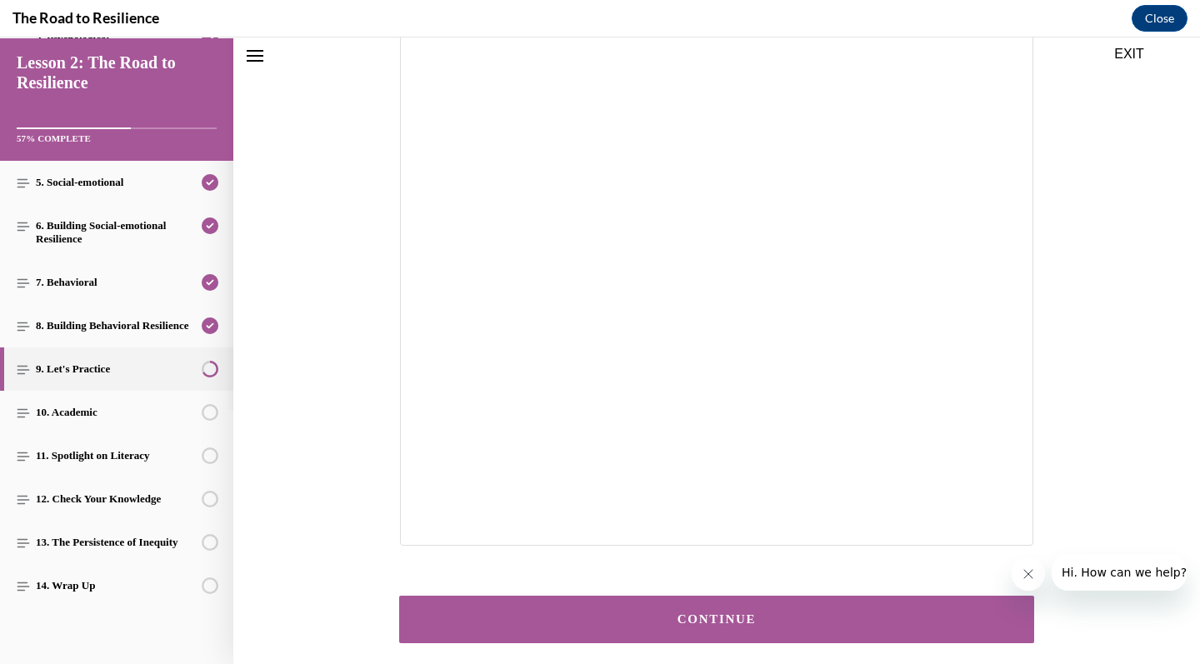
click at [846, 506] on section at bounding box center [716, 290] width 633 height 512
click at [876, 624] on div "CONTINUE" at bounding box center [716, 619] width 583 height 12
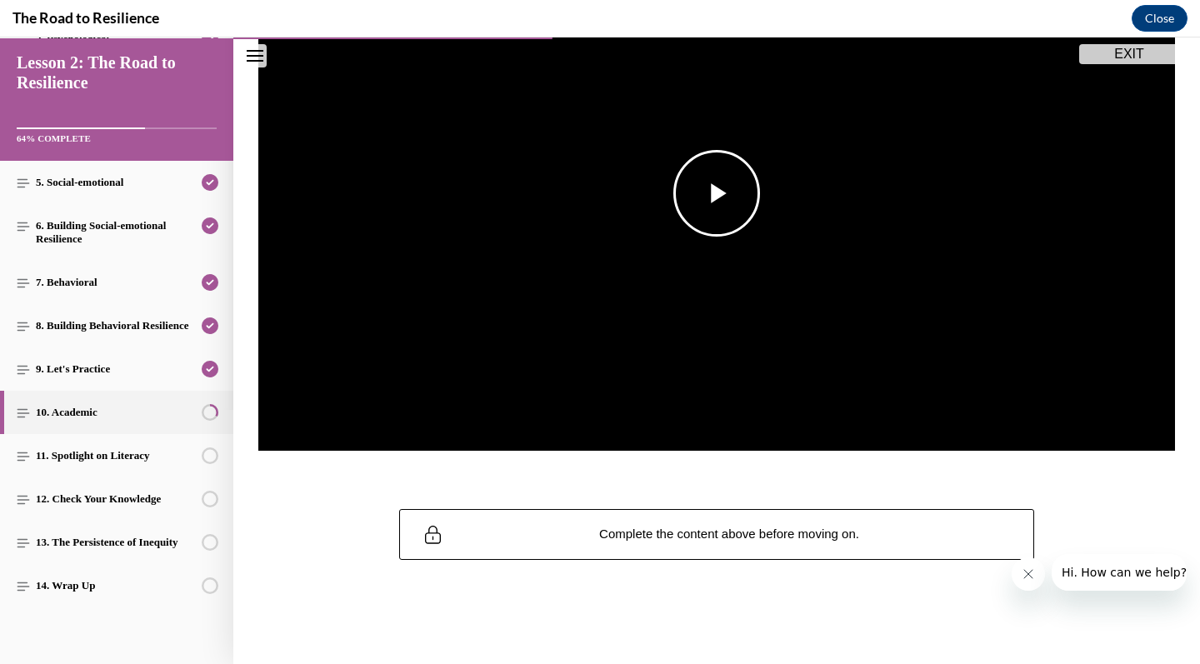
click at [716, 193] on span "Video player" at bounding box center [716, 193] width 0 height 0
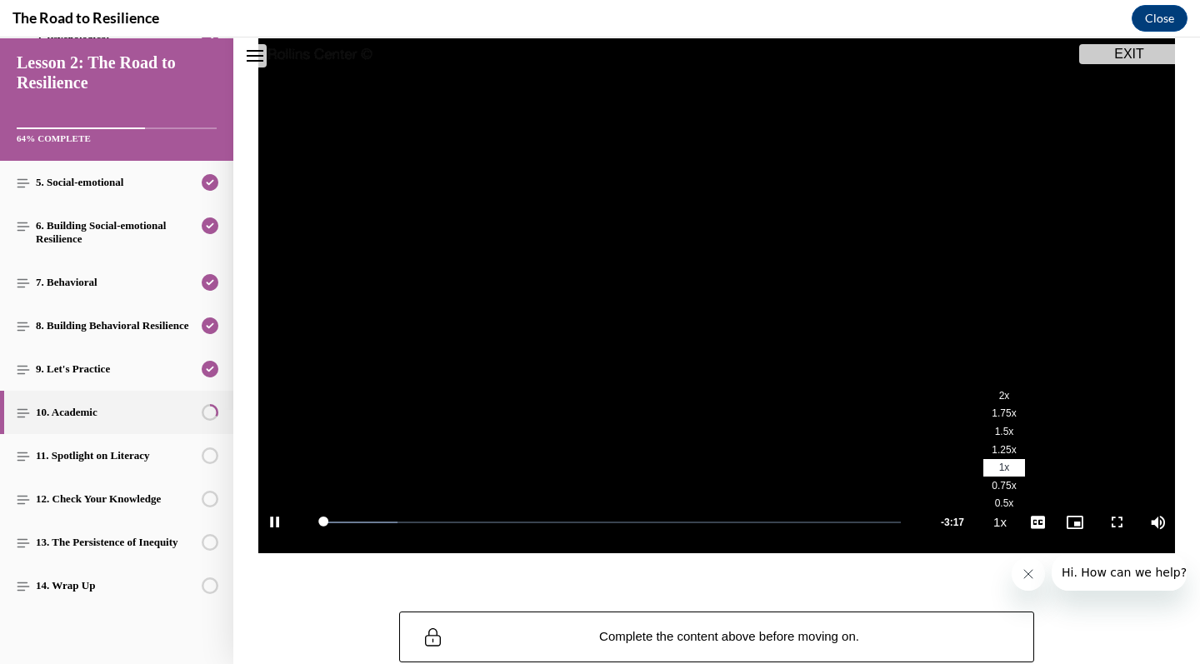
click at [1003, 392] on span "2x" at bounding box center [1004, 396] width 11 height 12
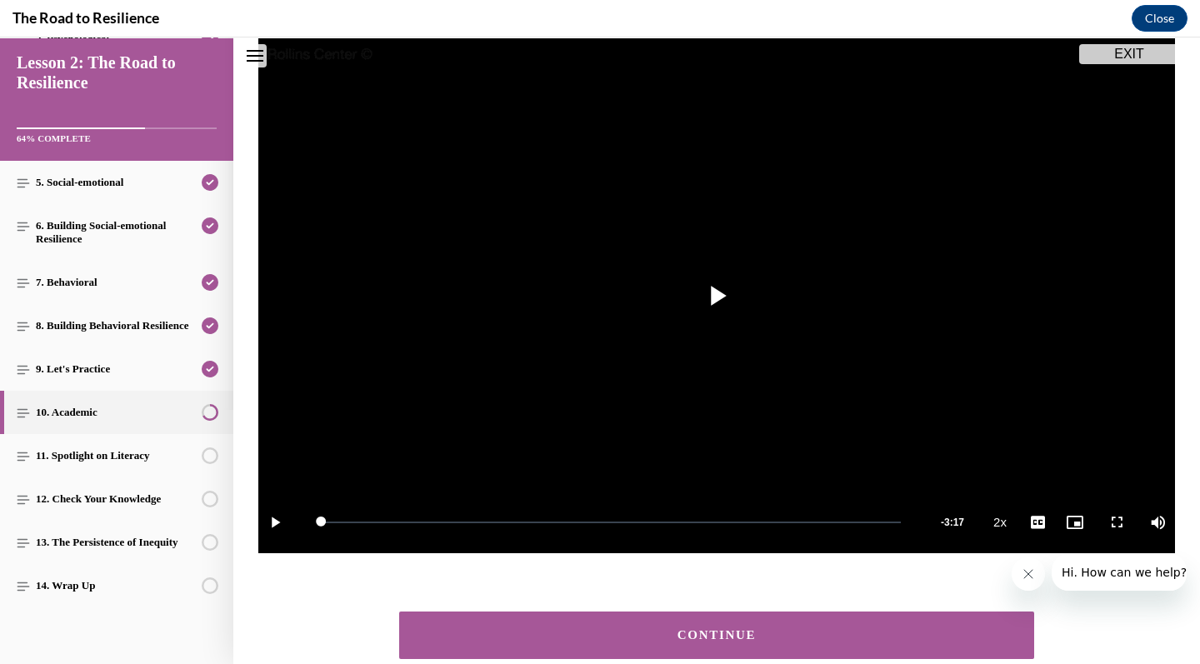
click at [667, 629] on div "CONTINUE" at bounding box center [716, 635] width 583 height 12
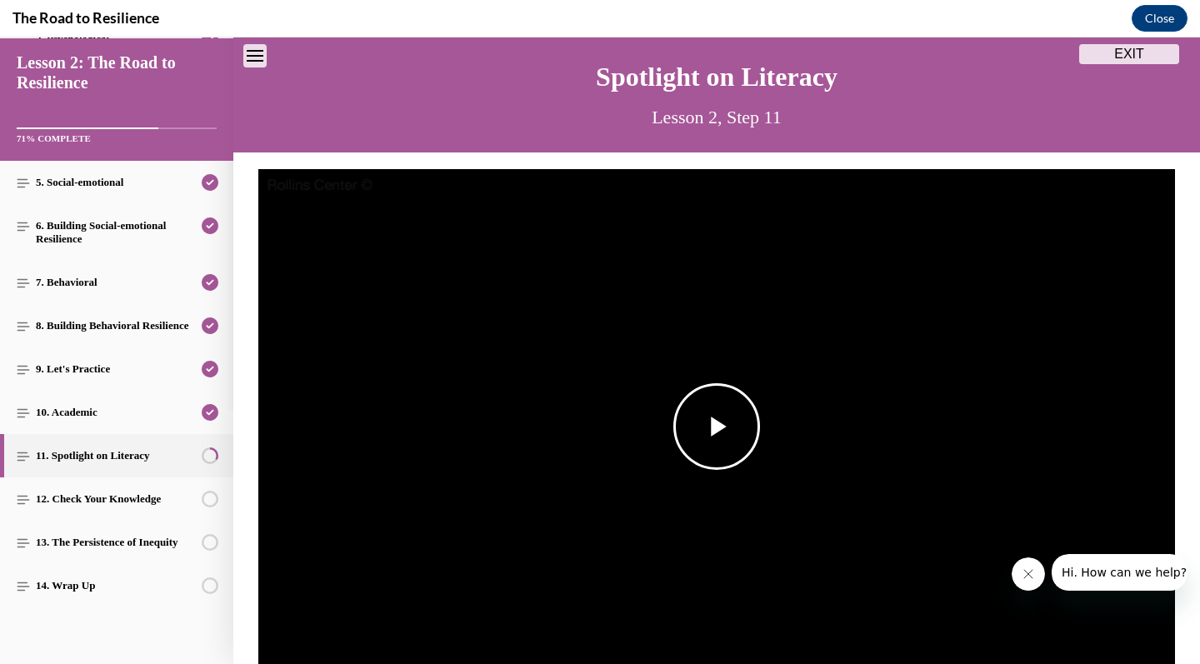
click at [716, 427] on span "Video player" at bounding box center [716, 427] width 0 height 0
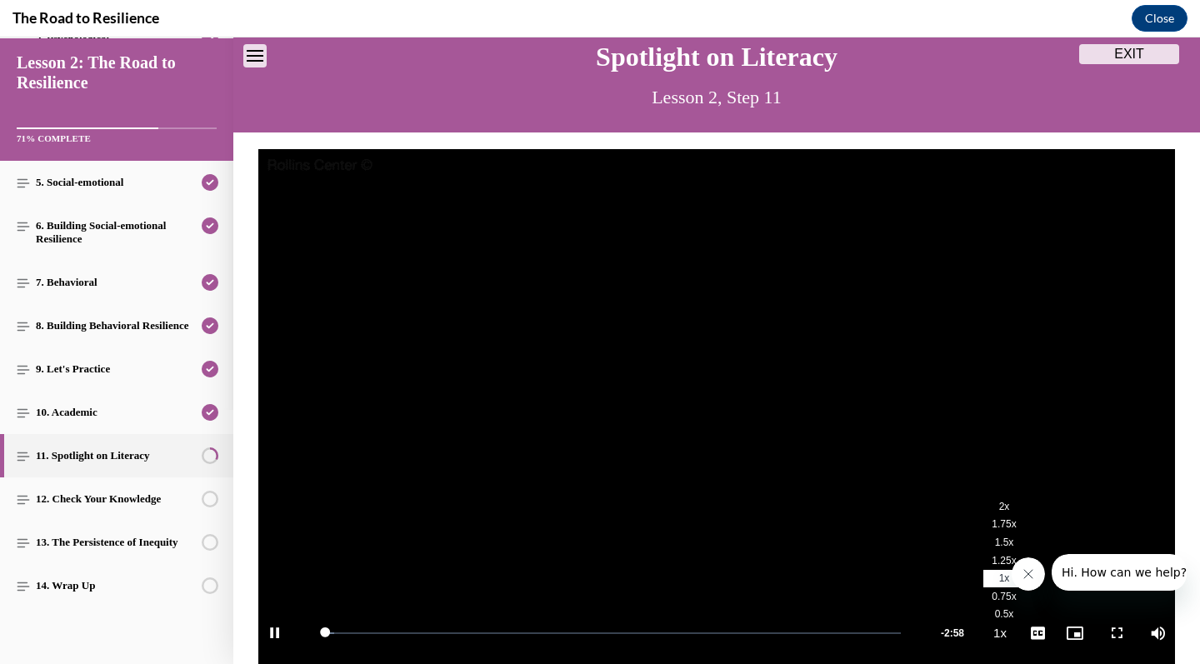
click at [997, 504] on li "2x" at bounding box center [1004, 506] width 42 height 18
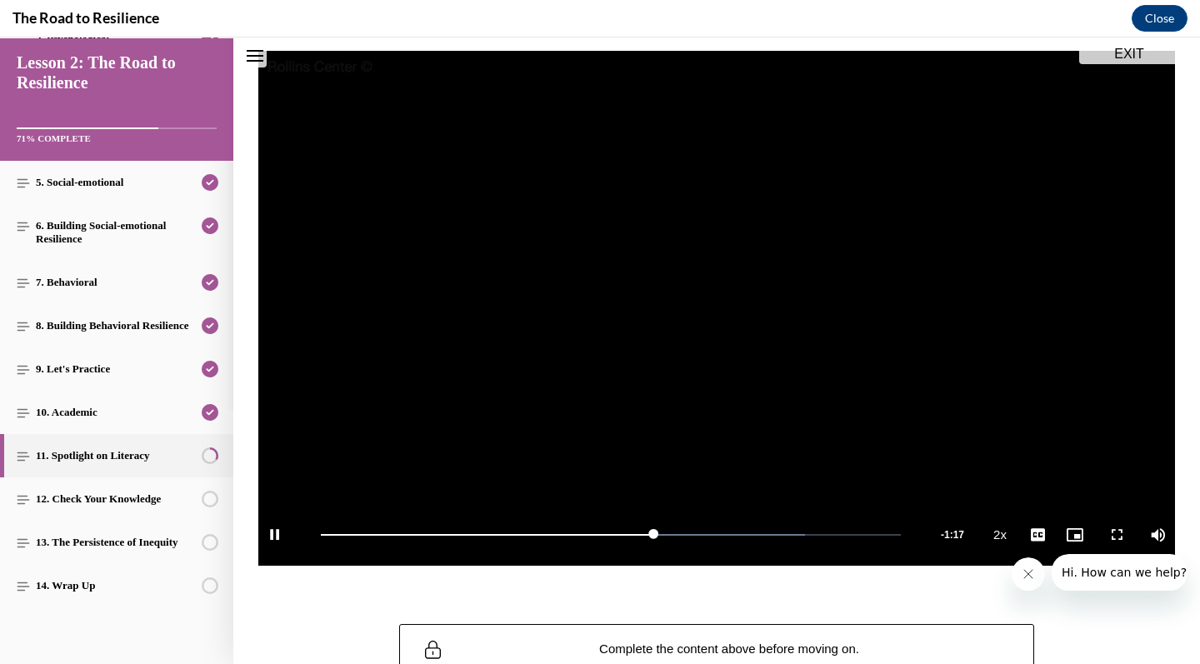
scroll to position [176, 0]
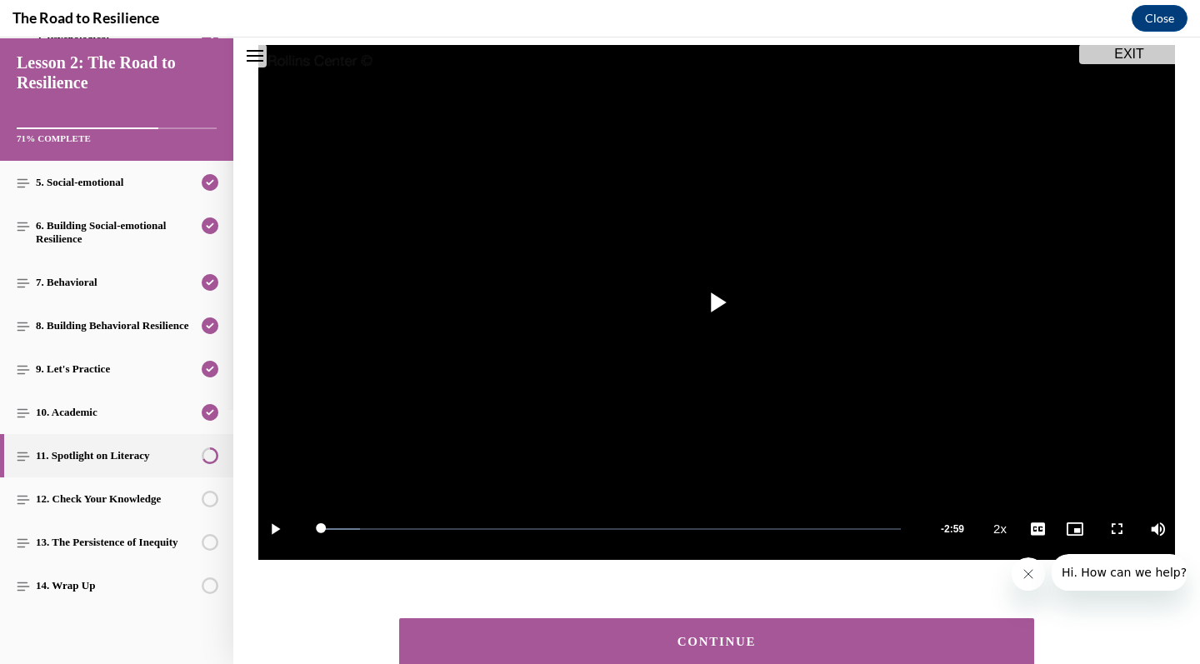
click at [731, 638] on div "CONTINUE" at bounding box center [716, 642] width 583 height 12
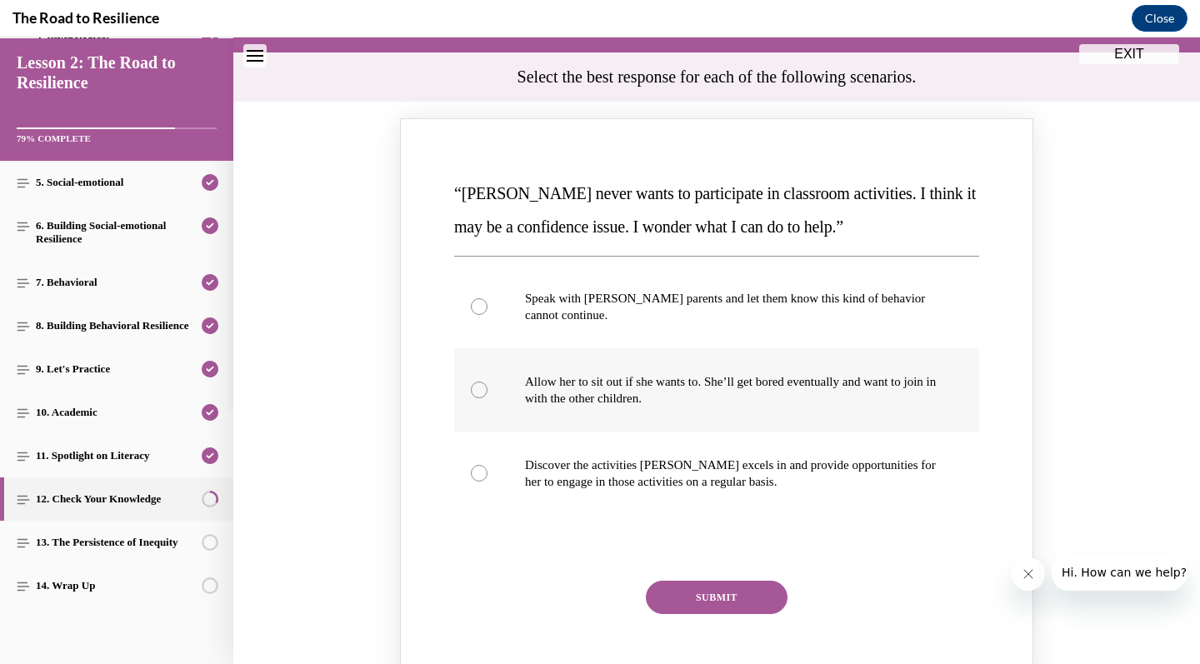
scroll to position [162, 0]
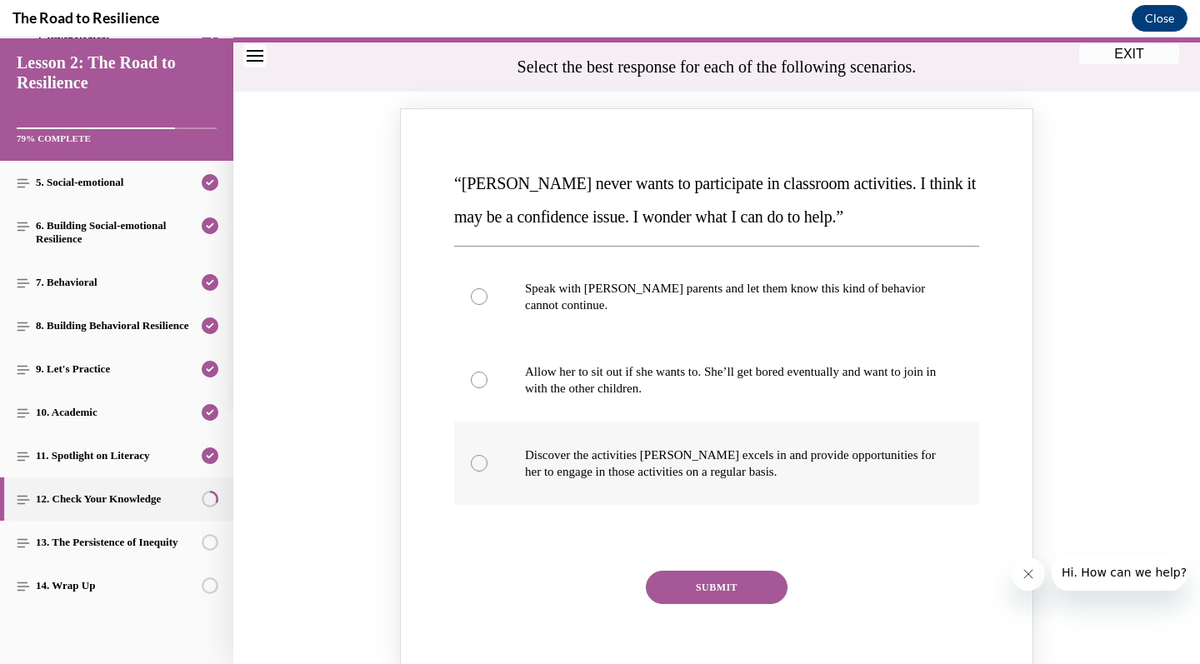
click at [809, 470] on p "Discover the activities Mattison excels in and provide opportunities for her to…" at bounding box center [731, 463] width 412 height 33
click at [487, 470] on input "Discover the activities Mattison excels in and provide opportunities for her to…" at bounding box center [479, 463] width 17 height 17
radio input "true"
click at [717, 589] on button "SUBMIT" at bounding box center [717, 587] width 142 height 33
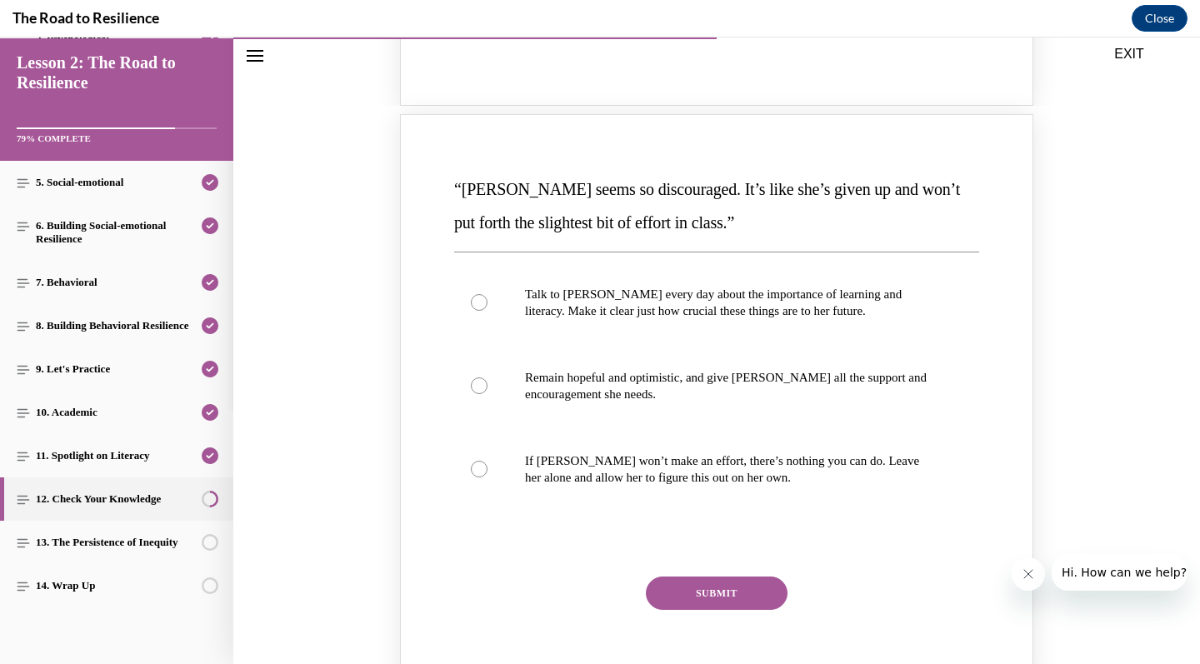
scroll to position [880, 0]
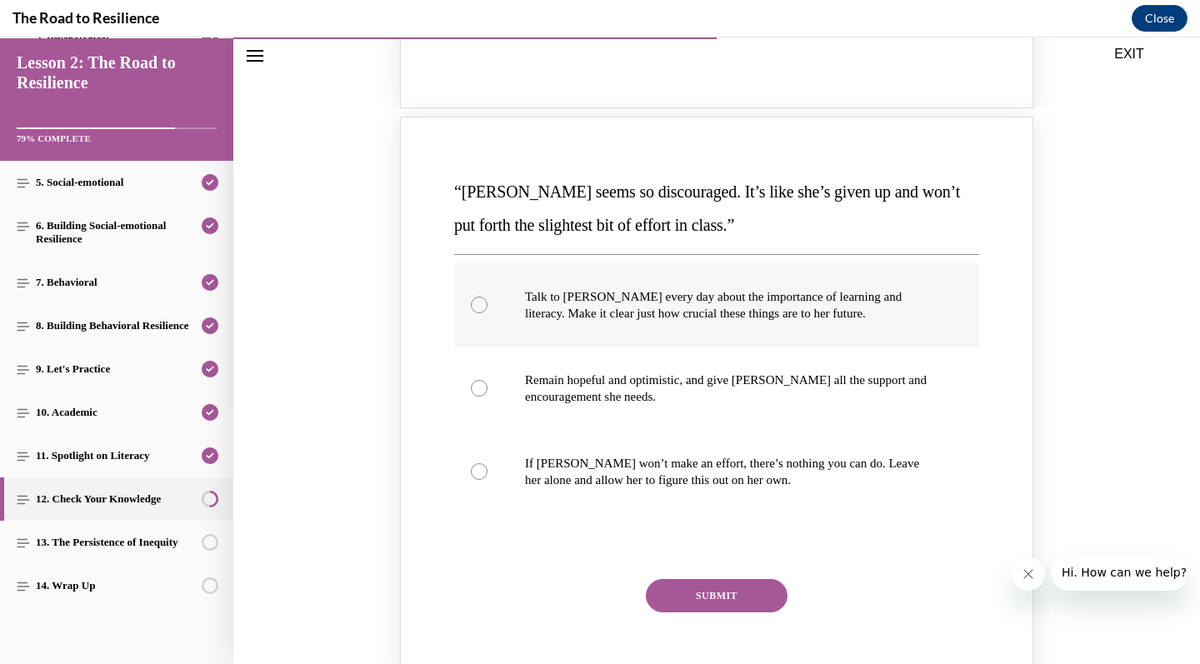
click at [820, 288] on p "Talk to Alyson every day about the importance of learning and literacy. Make it…" at bounding box center [731, 304] width 412 height 33
click at [487, 297] on input "Talk to Alyson every day about the importance of learning and literacy. Make it…" at bounding box center [479, 305] width 17 height 17
radio input "true"
click at [766, 390] on label "Remain hopeful and optimistic, and give Alyson all the support and encouragemen…" at bounding box center [716, 388] width 525 height 83
click at [487, 390] on input "Remain hopeful and optimistic, and give Alyson all the support and encouragemen…" at bounding box center [479, 388] width 17 height 17
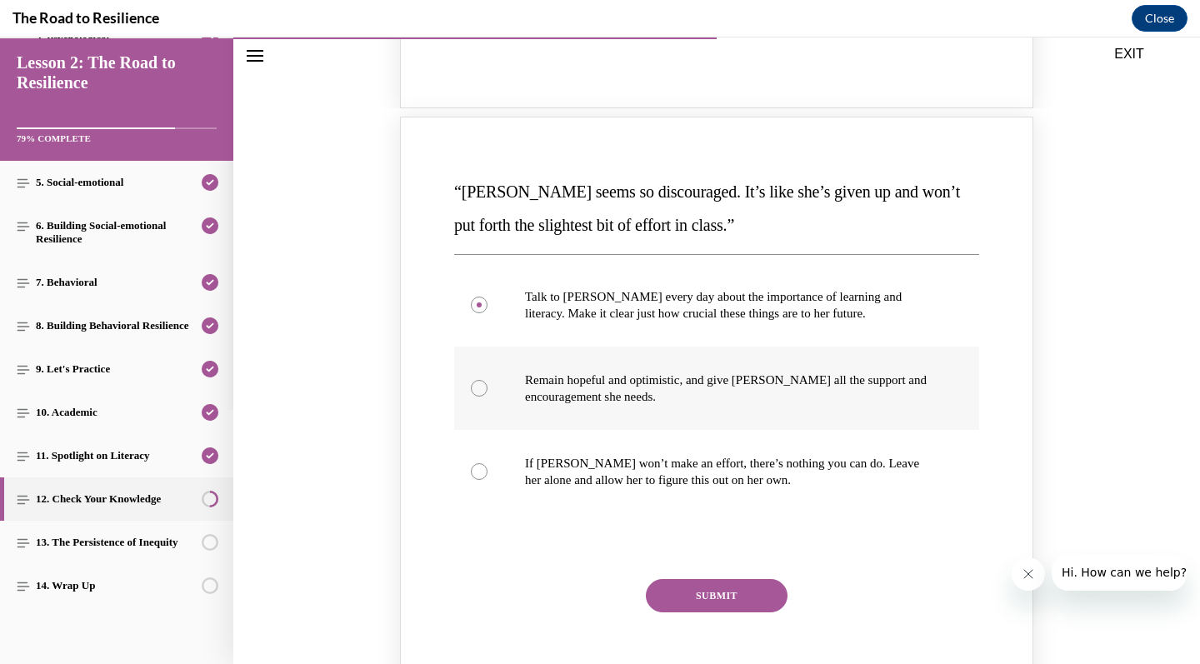
radio input "true"
click at [726, 579] on button "SUBMIT" at bounding box center [717, 595] width 142 height 33
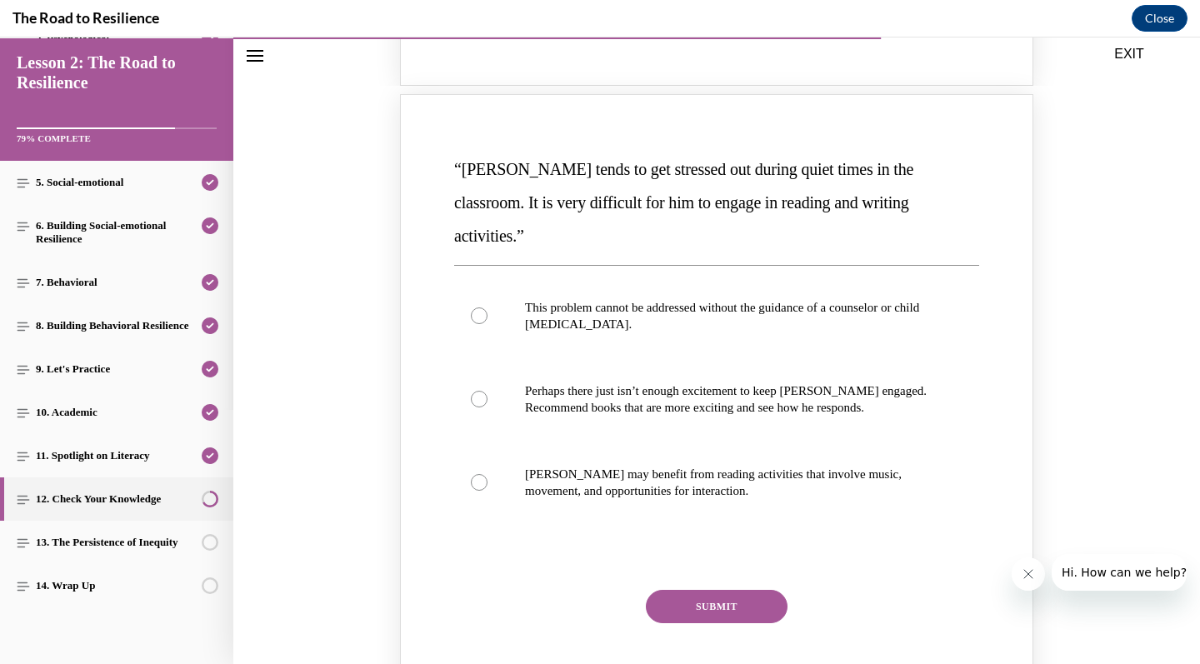
scroll to position [1630, 0]
click at [813, 440] on label "Harrison may benefit from reading activities that involve music, movement, and …" at bounding box center [716, 481] width 525 height 83
click at [487, 473] on input "Harrison may benefit from reading activities that involve music, movement, and …" at bounding box center [479, 481] width 17 height 17
radio input "true"
click at [740, 589] on button "SUBMIT" at bounding box center [717, 605] width 142 height 33
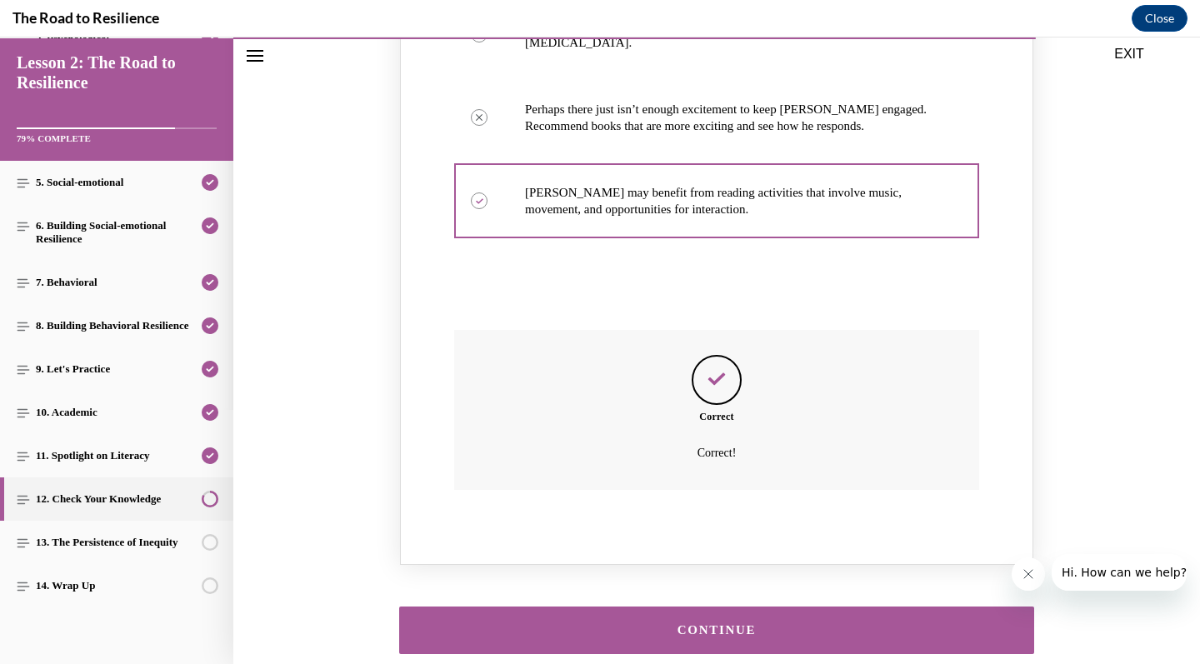
scroll to position [1910, 0]
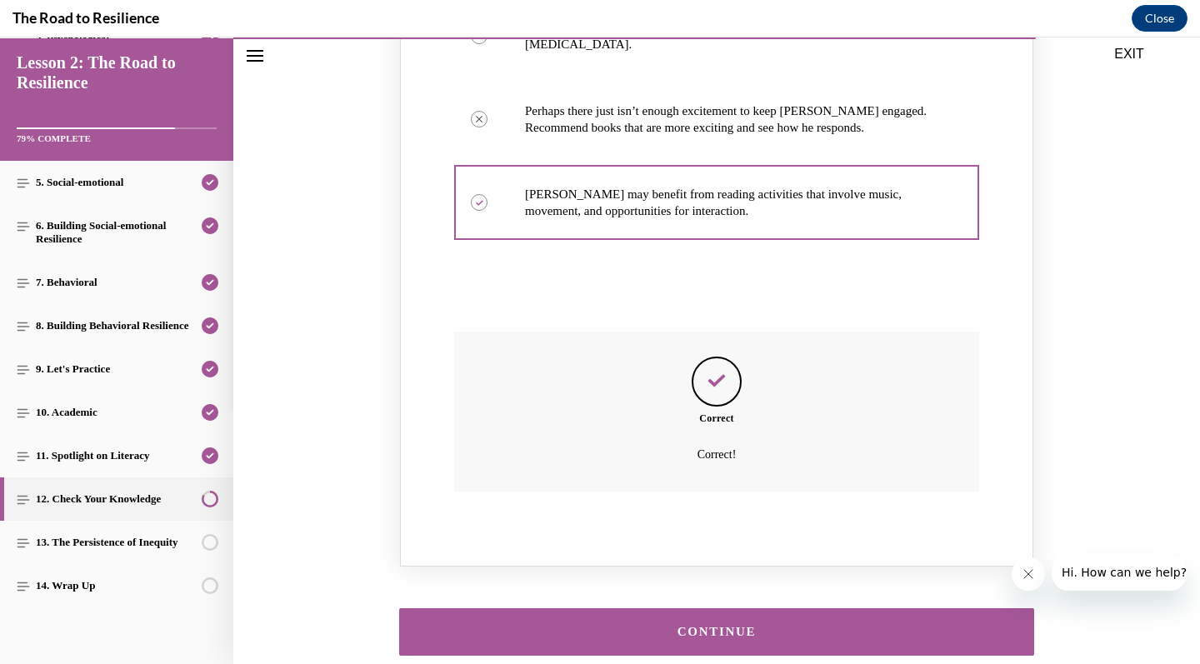
click at [740, 626] on div "CONTINUE" at bounding box center [716, 632] width 583 height 12
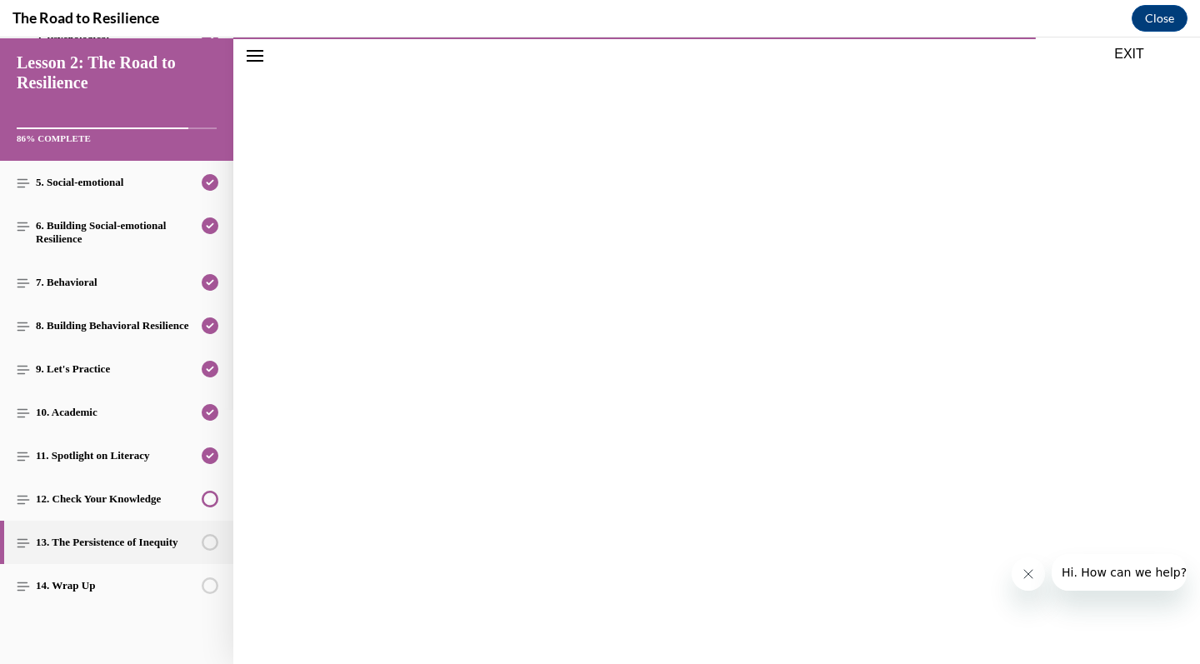
scroll to position [1858, 0]
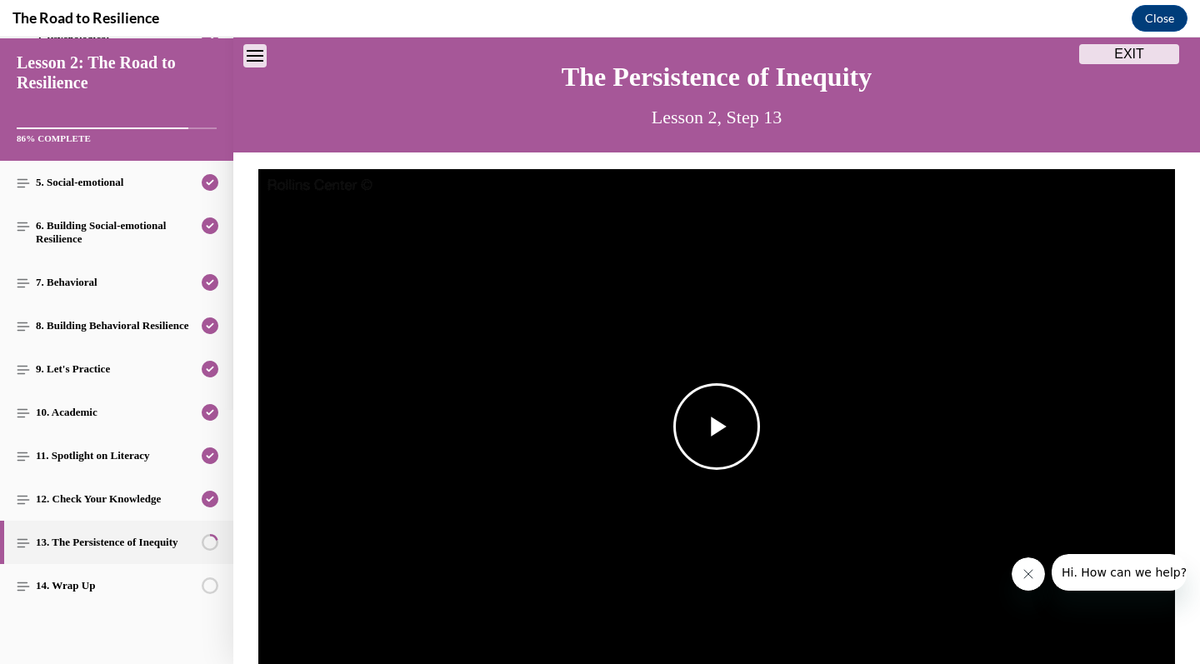
click at [740, 532] on img "Video player" at bounding box center [716, 427] width 916 height 516
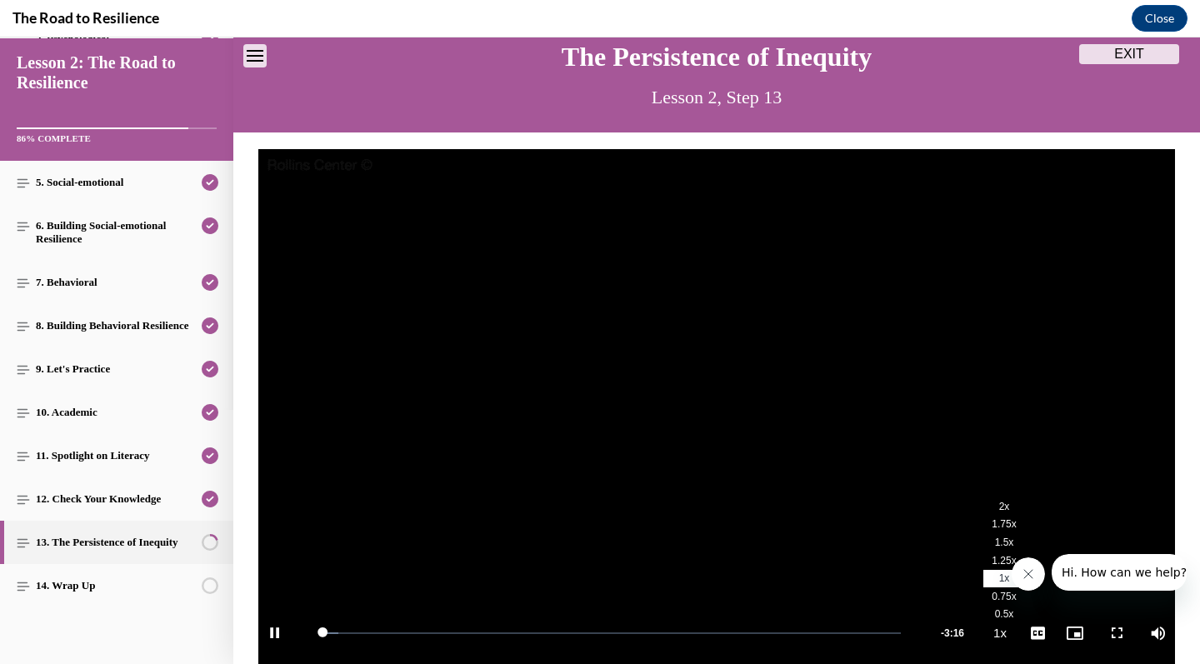
click at [1008, 505] on span "2x" at bounding box center [1004, 507] width 11 height 12
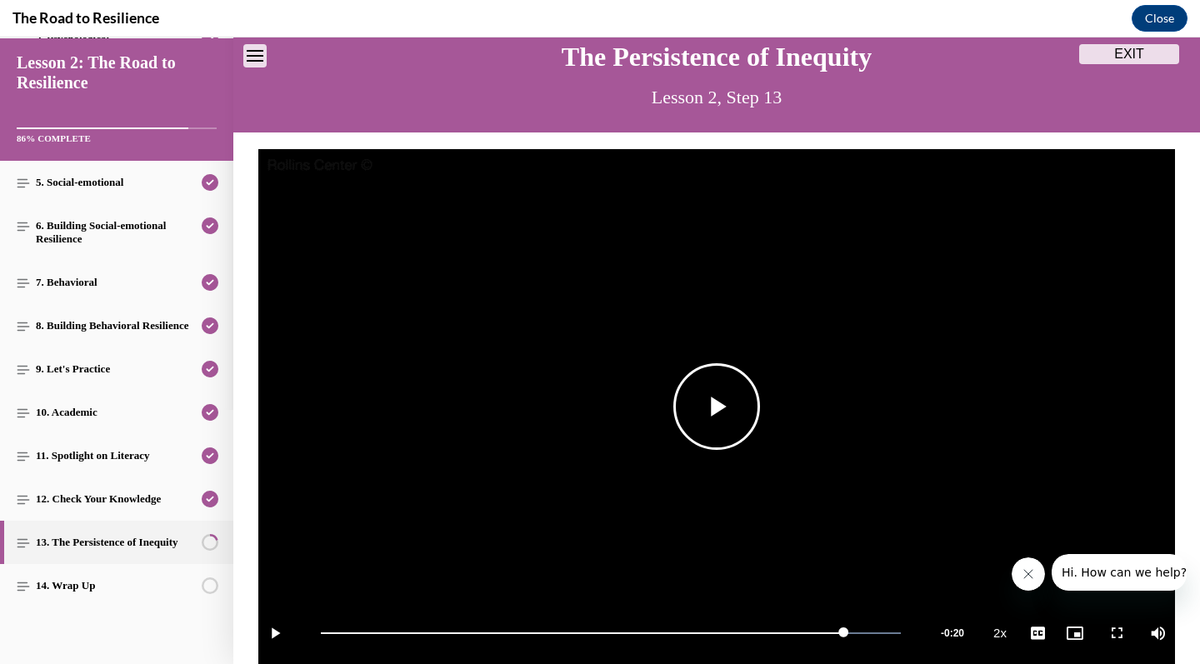
click at [716, 407] on span "Video player" at bounding box center [716, 407] width 0 height 0
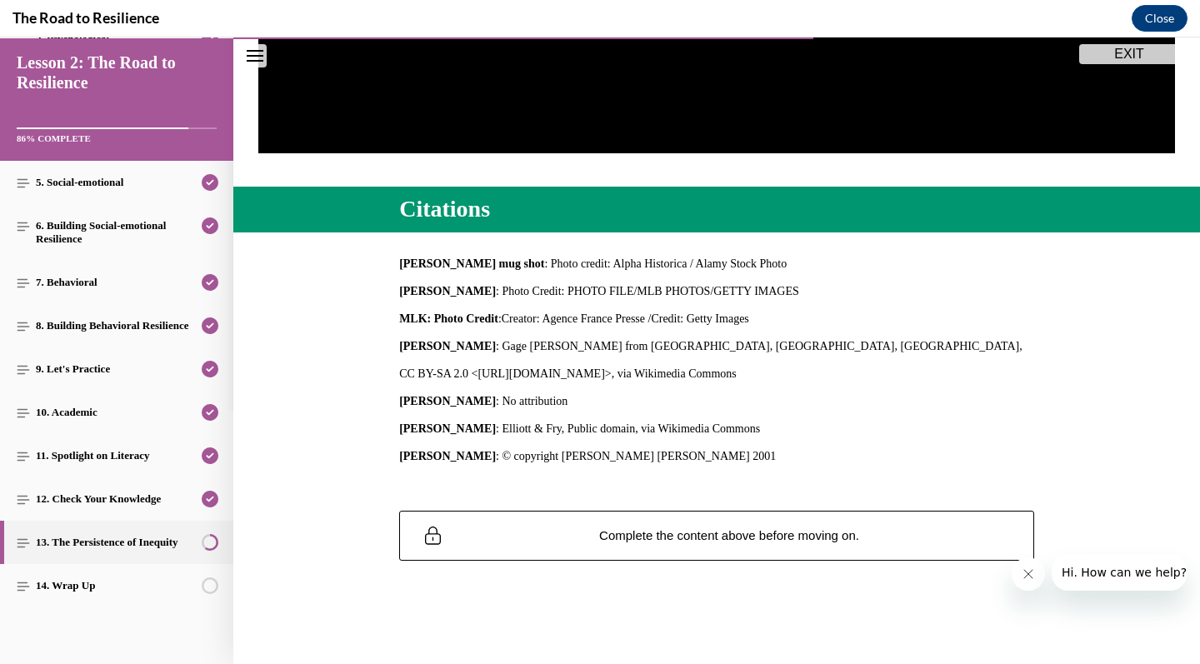
scroll to position [580, 0]
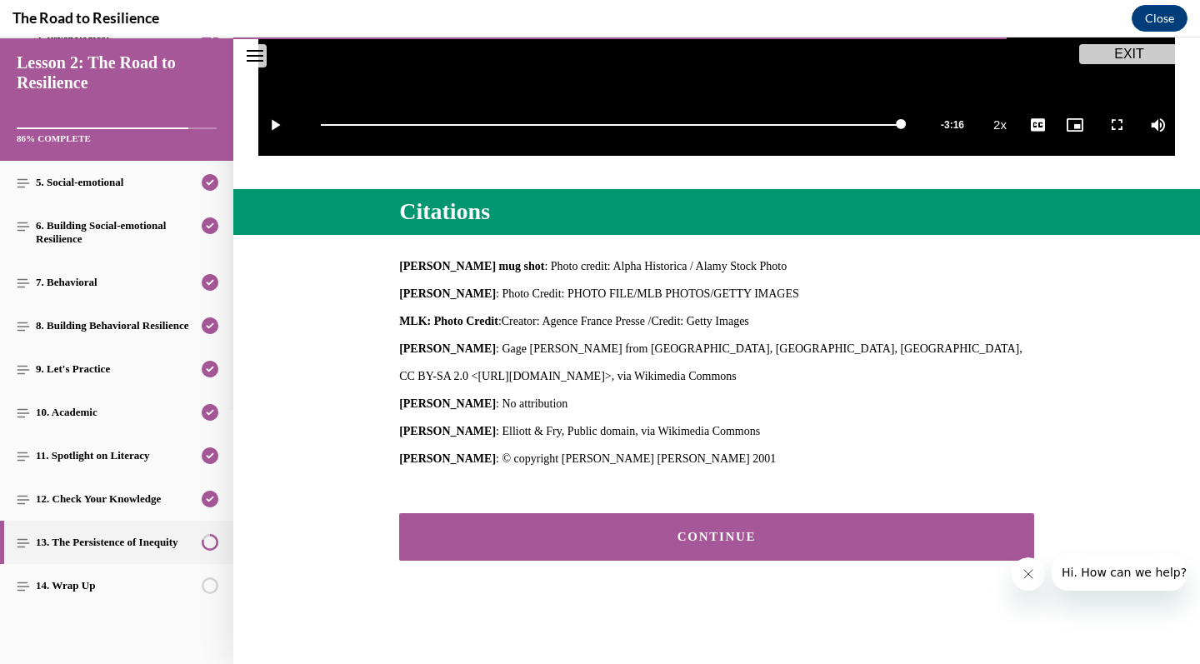
click at [711, 544] on button "CONTINUE" at bounding box center [716, 536] width 635 height 47
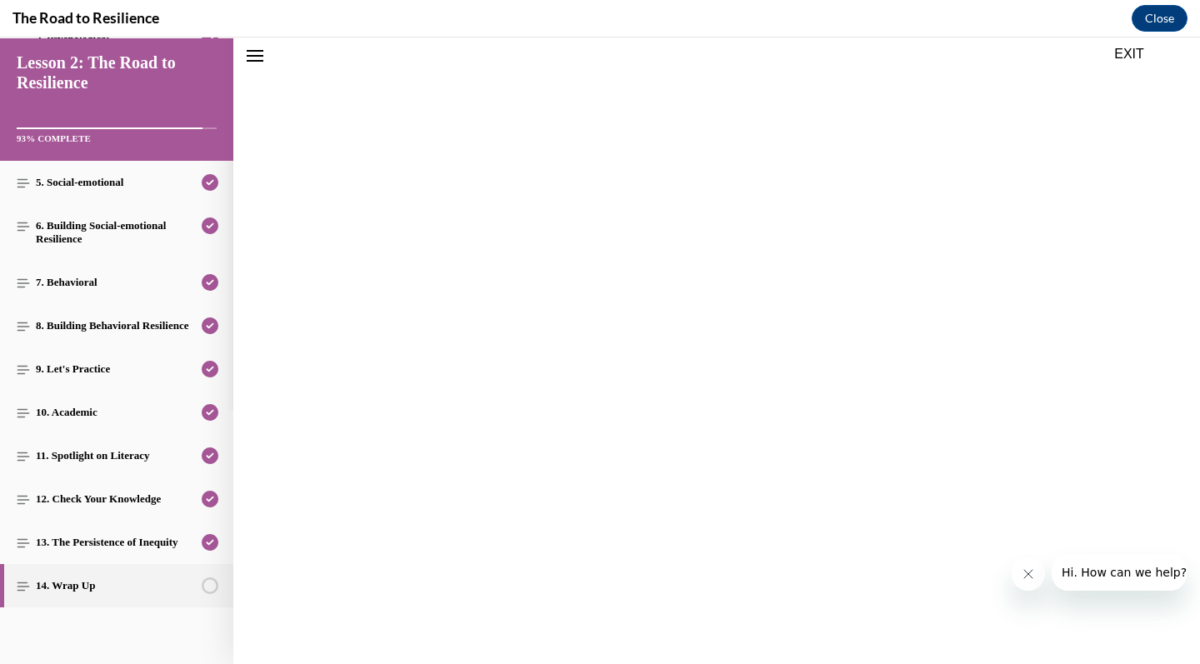
scroll to position [52, 0]
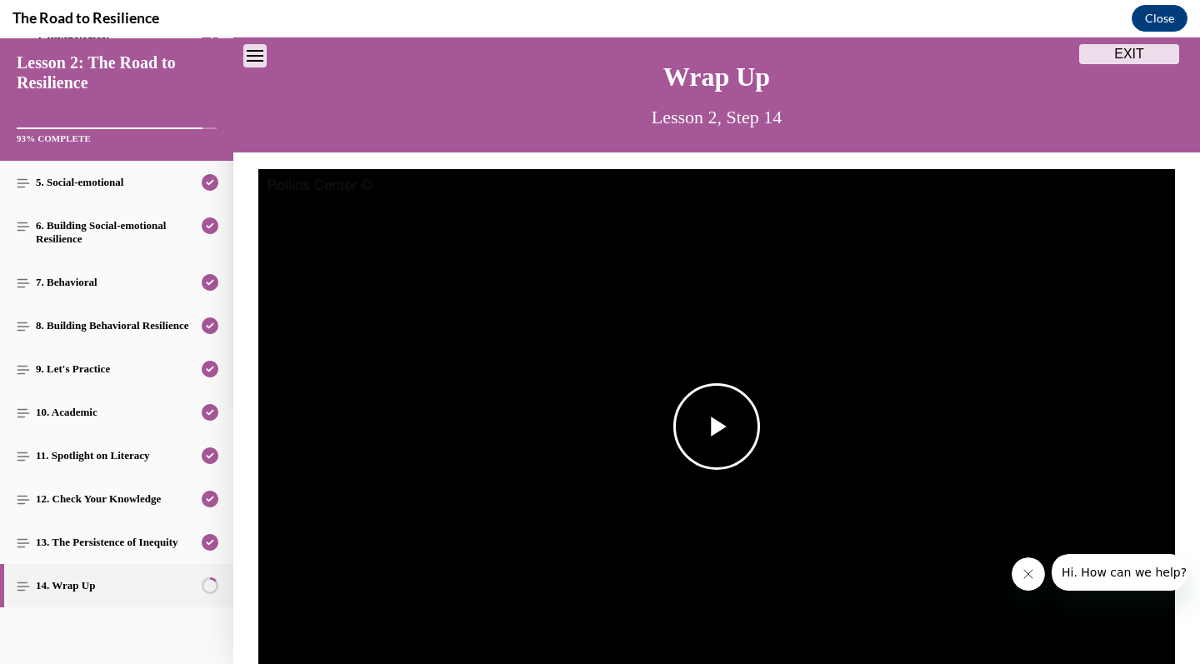
click at [721, 477] on img "Video player" at bounding box center [716, 427] width 916 height 516
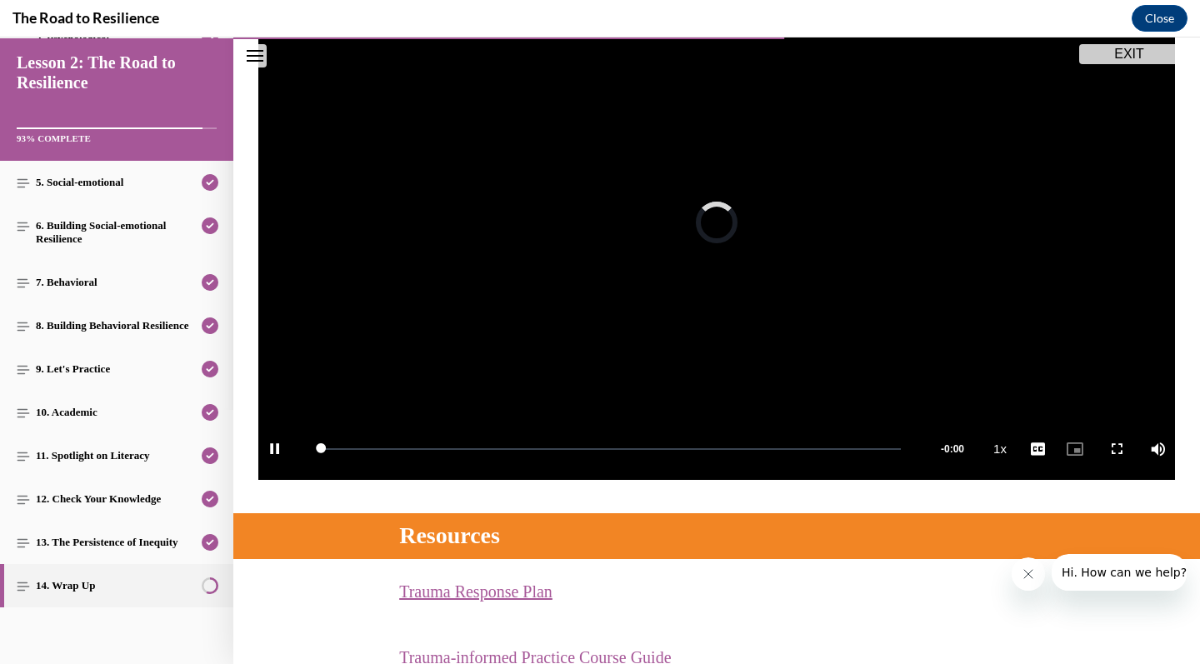
scroll to position [326, 0]
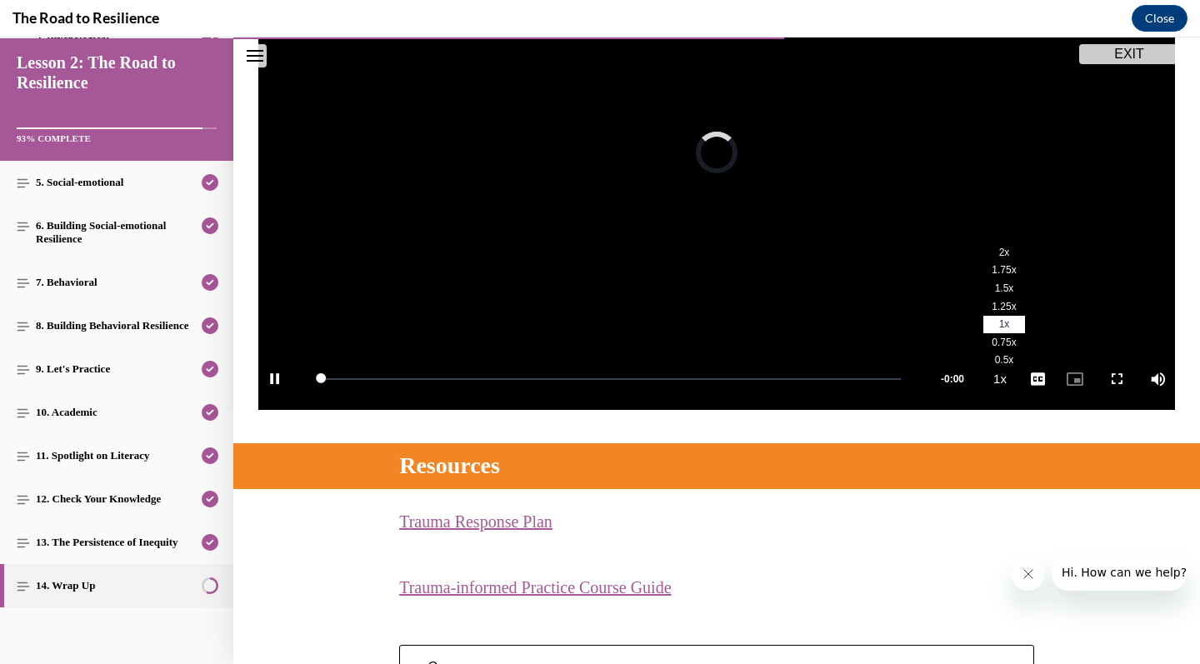
click at [992, 252] on li "2x" at bounding box center [1004, 252] width 42 height 18
click at [931, 377] on div "Remaining Time - 0:00" at bounding box center [952, 378] width 43 height 62
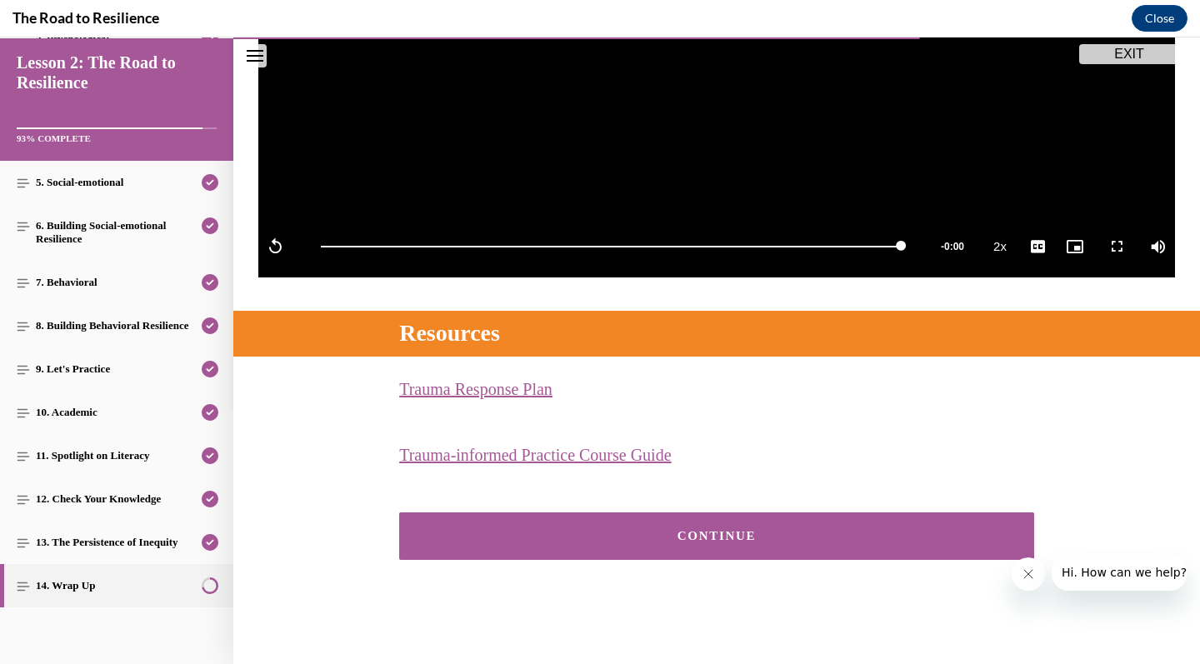
scroll to position [457, 0]
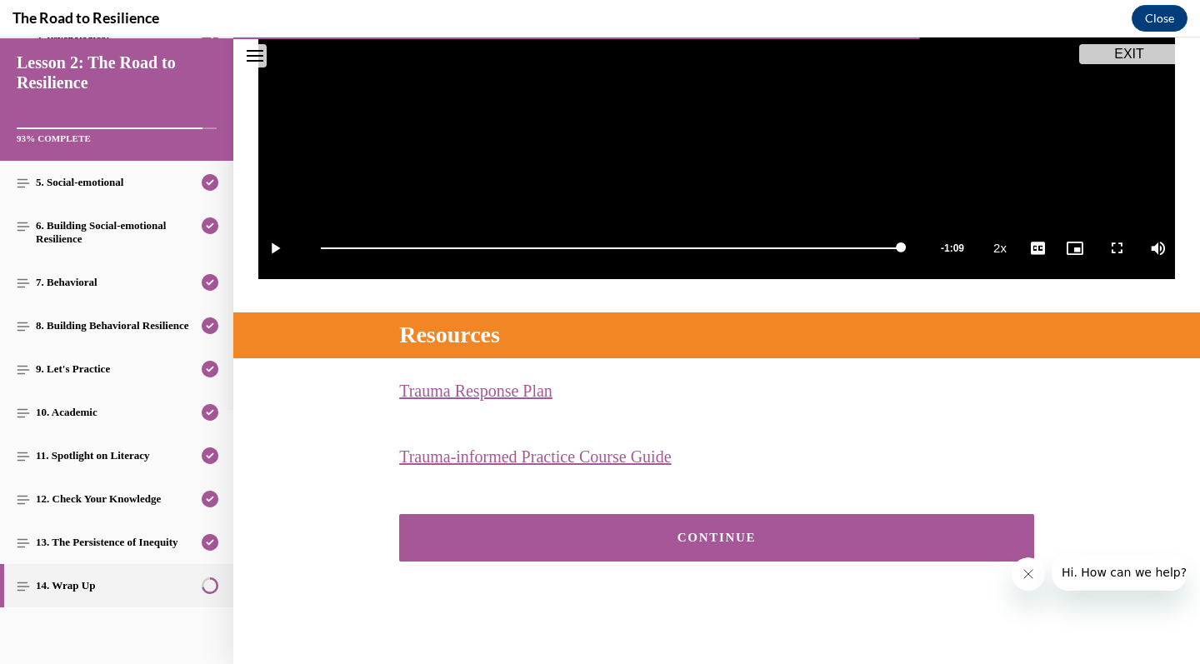
click at [766, 524] on button "CONTINUE" at bounding box center [716, 537] width 635 height 47
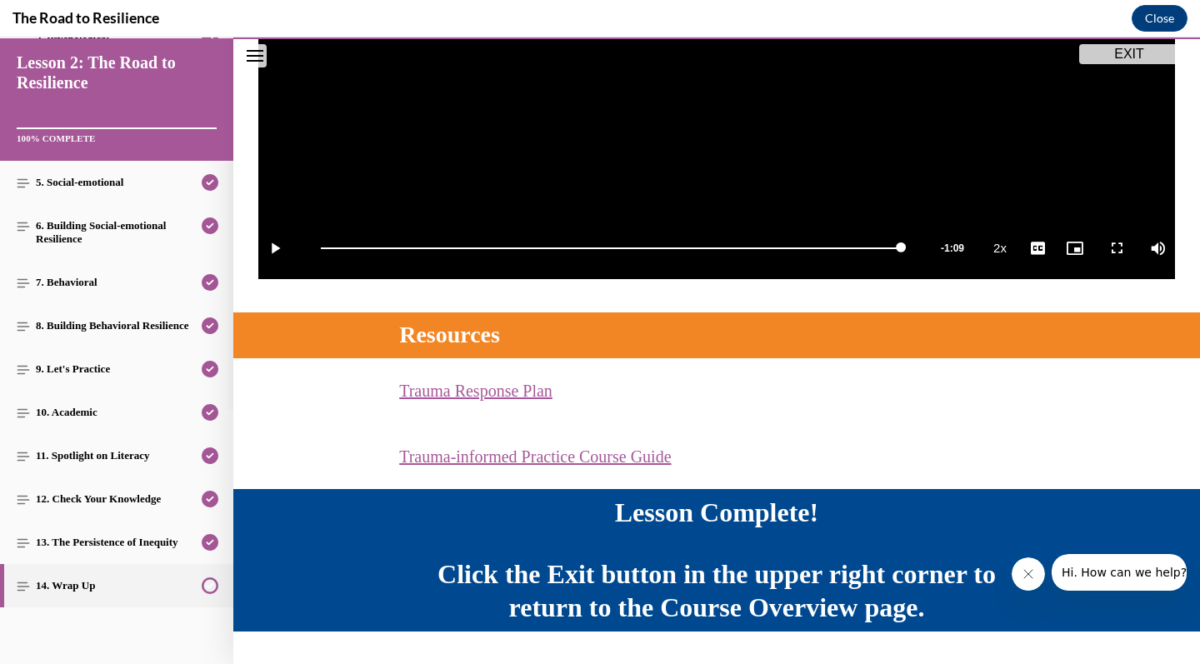
scroll to position [501, 0]
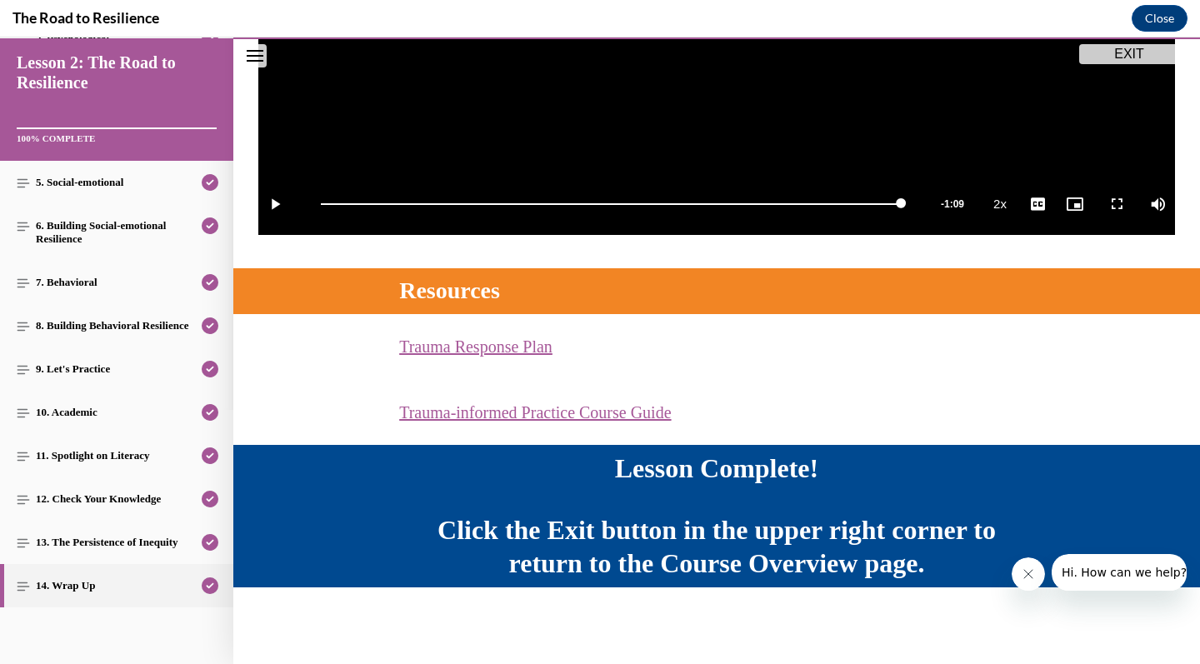
click at [1148, 62] on button "EXIT" at bounding box center [1129, 54] width 100 height 20
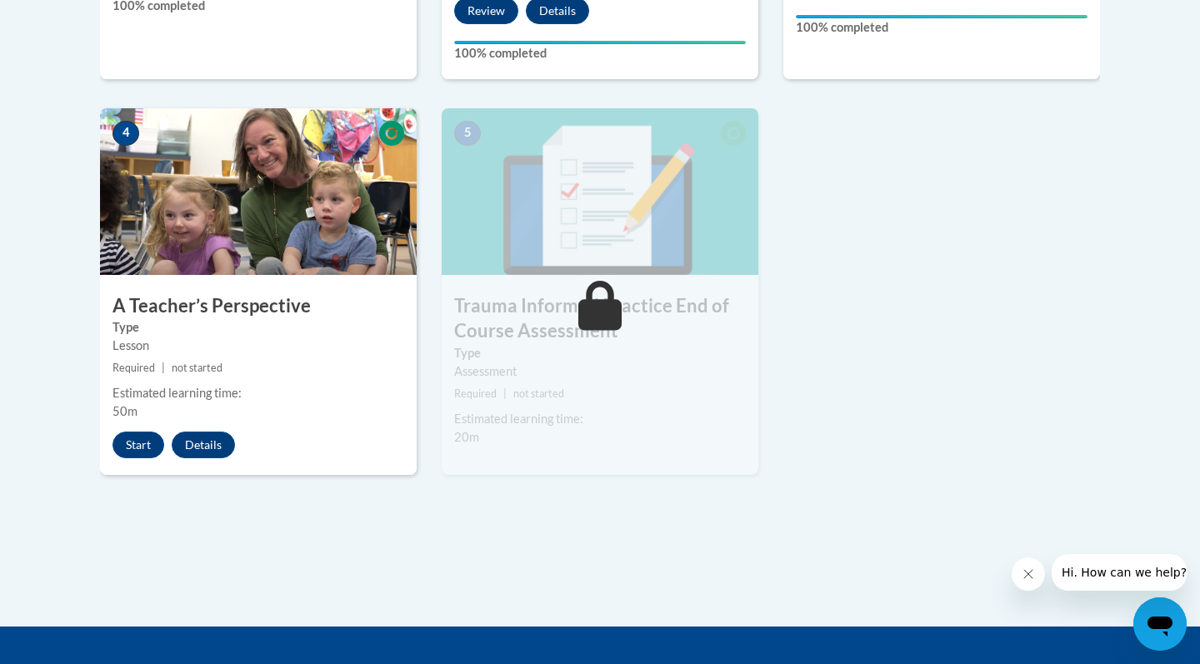
scroll to position [912, 0]
click at [134, 447] on button "Start" at bounding box center [138, 444] width 52 height 27
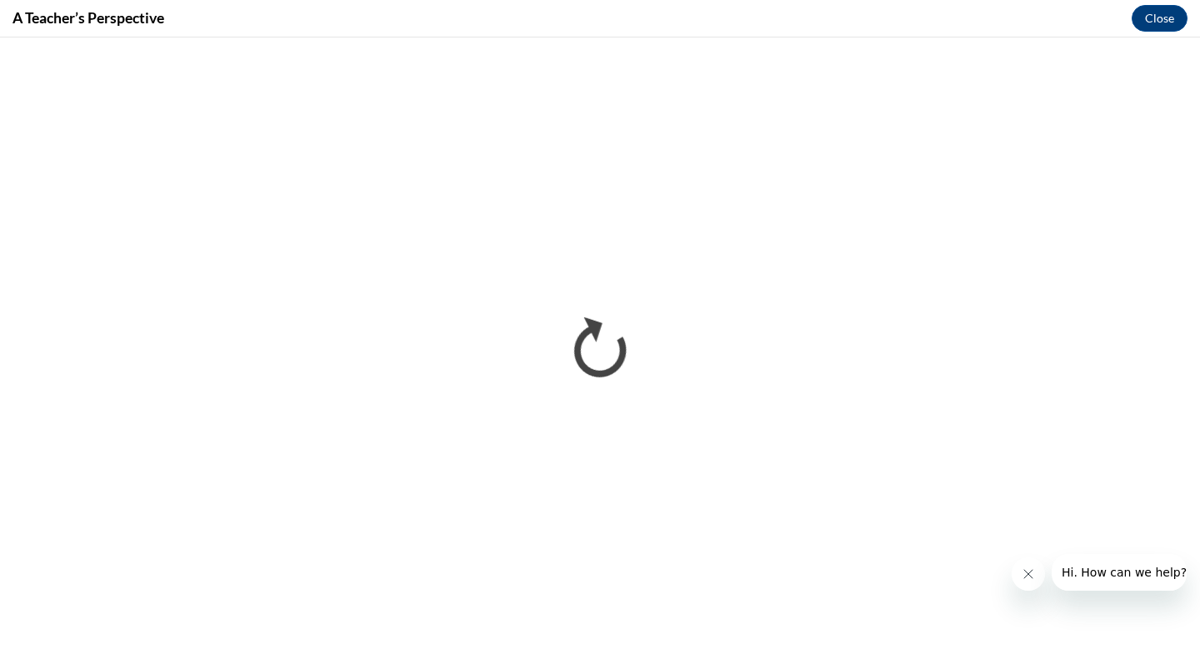
scroll to position [0, 0]
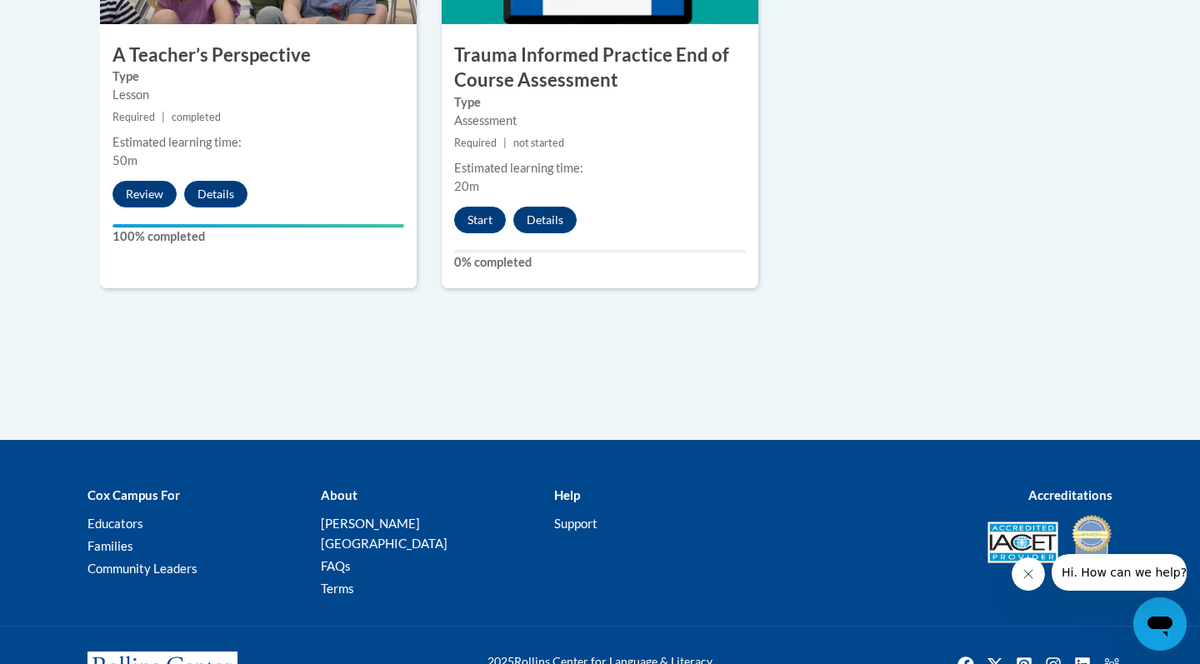
scroll to position [1139, 0]
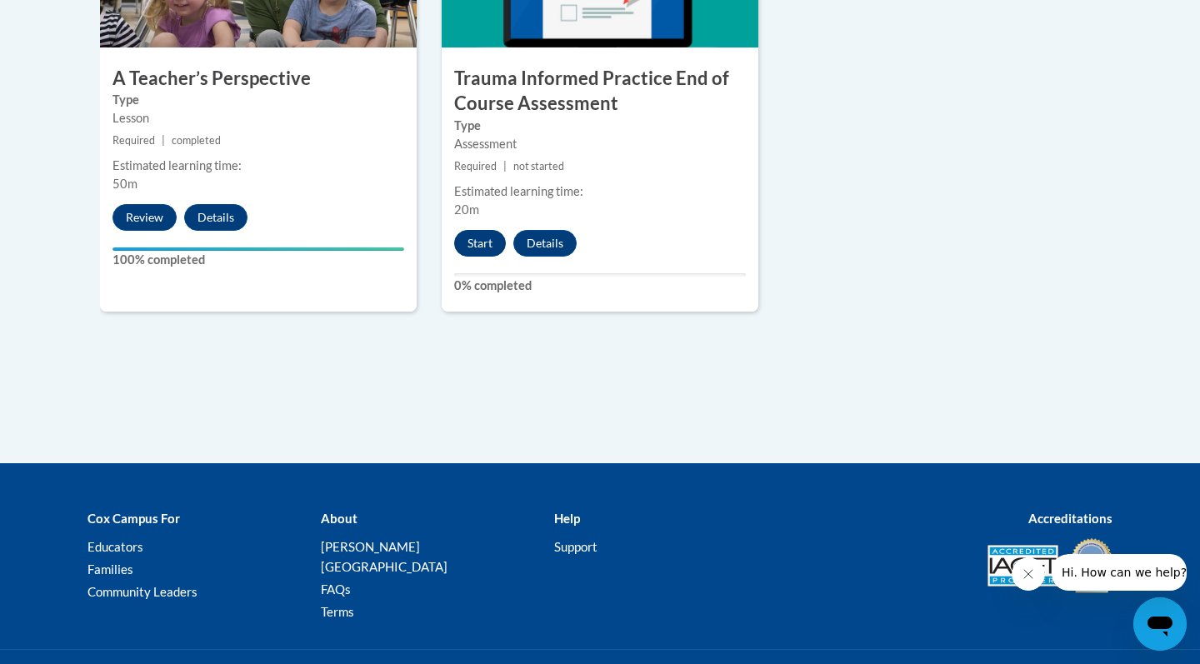
click at [467, 242] on button "Start" at bounding box center [480, 243] width 52 height 27
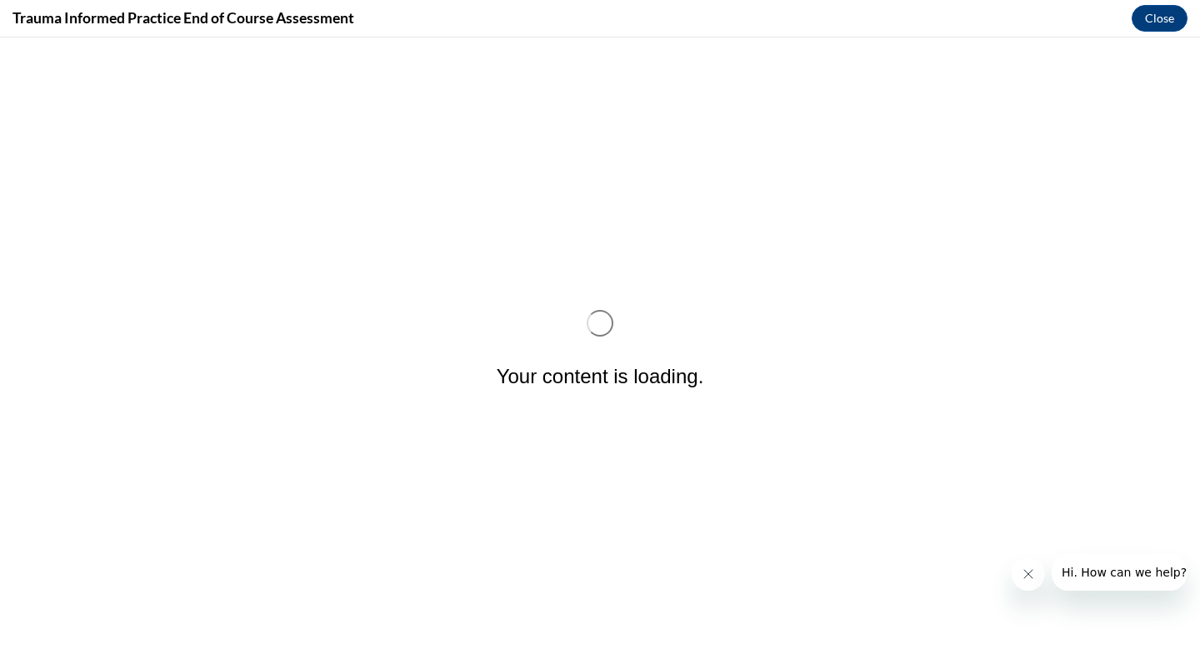
scroll to position [0, 0]
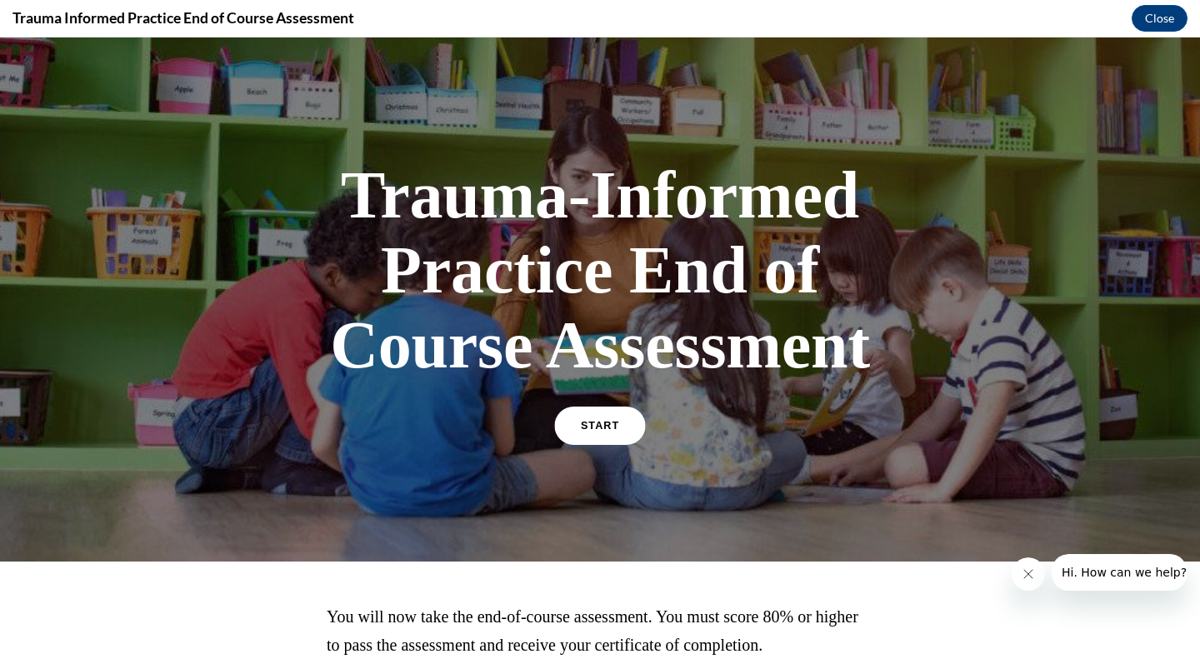
click at [607, 436] on link "START" at bounding box center [599, 426] width 91 height 38
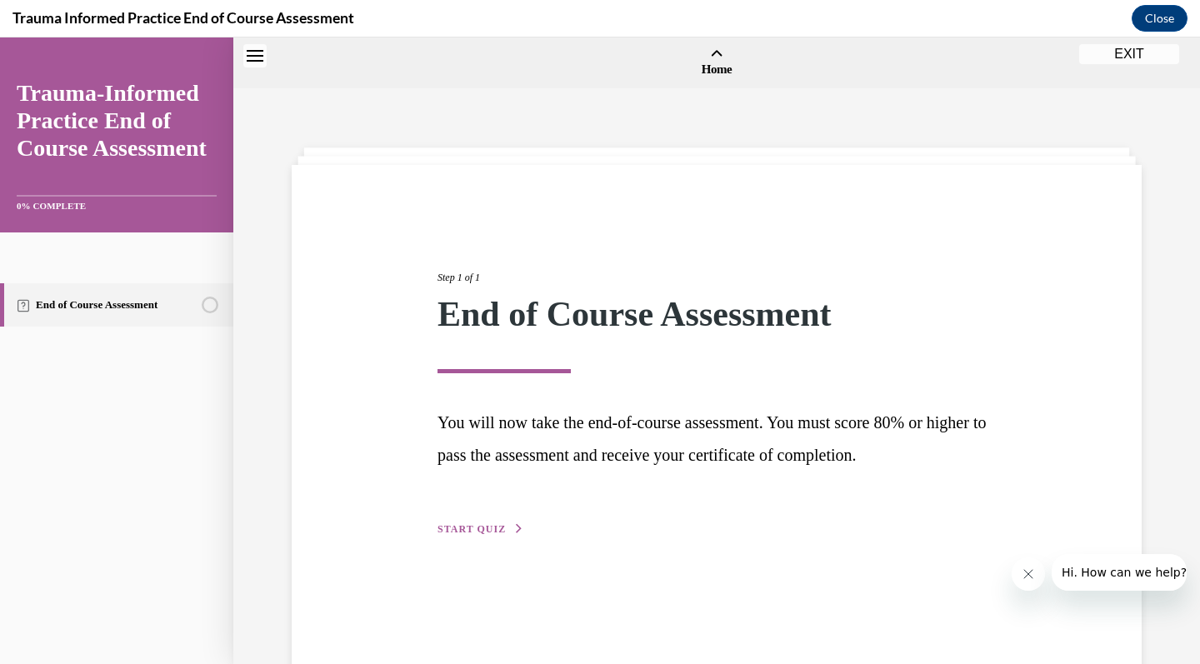
scroll to position [52, 0]
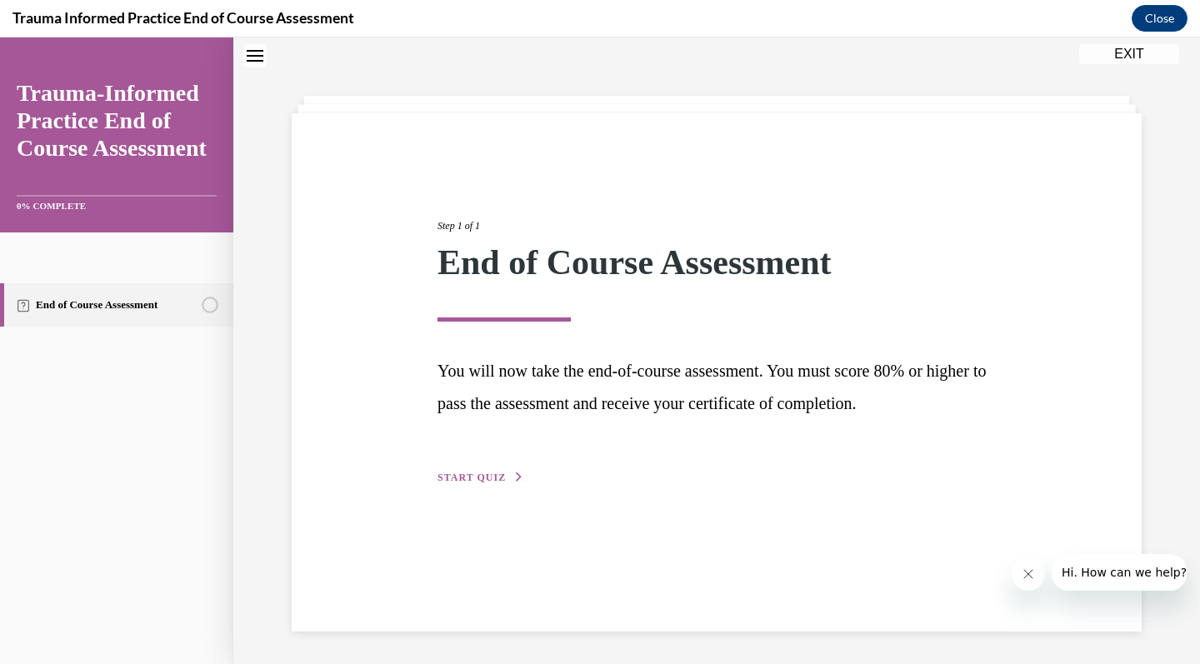
click at [490, 480] on span "START QUIZ" at bounding box center [471, 478] width 68 height 12
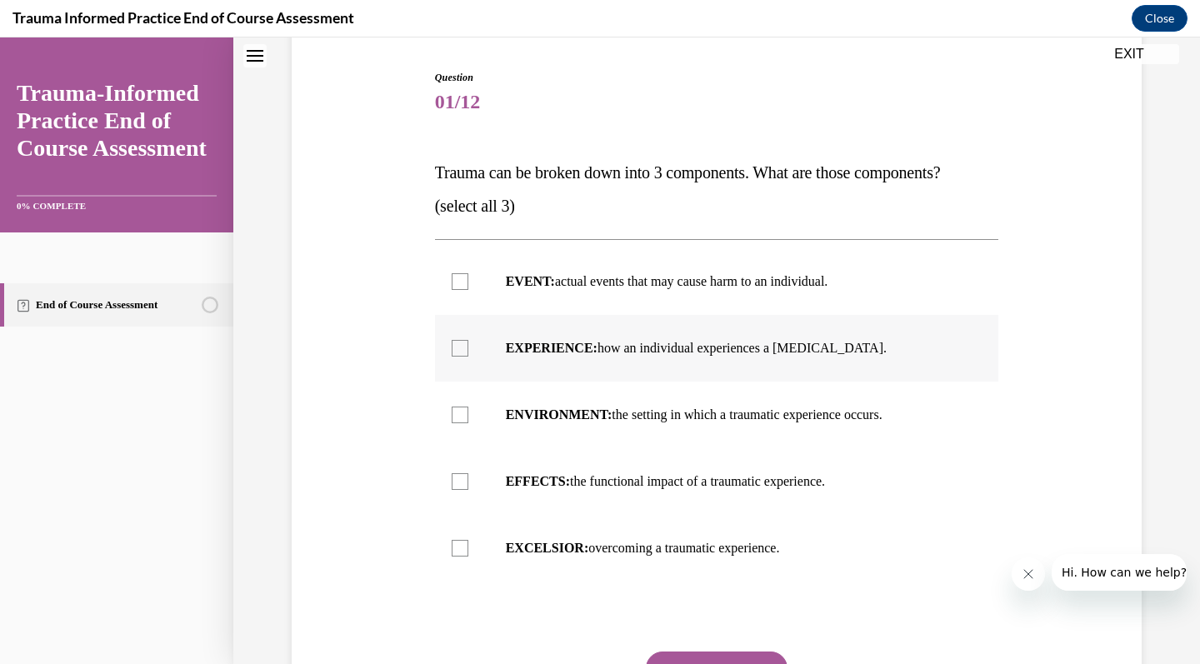
scroll to position [179, 0]
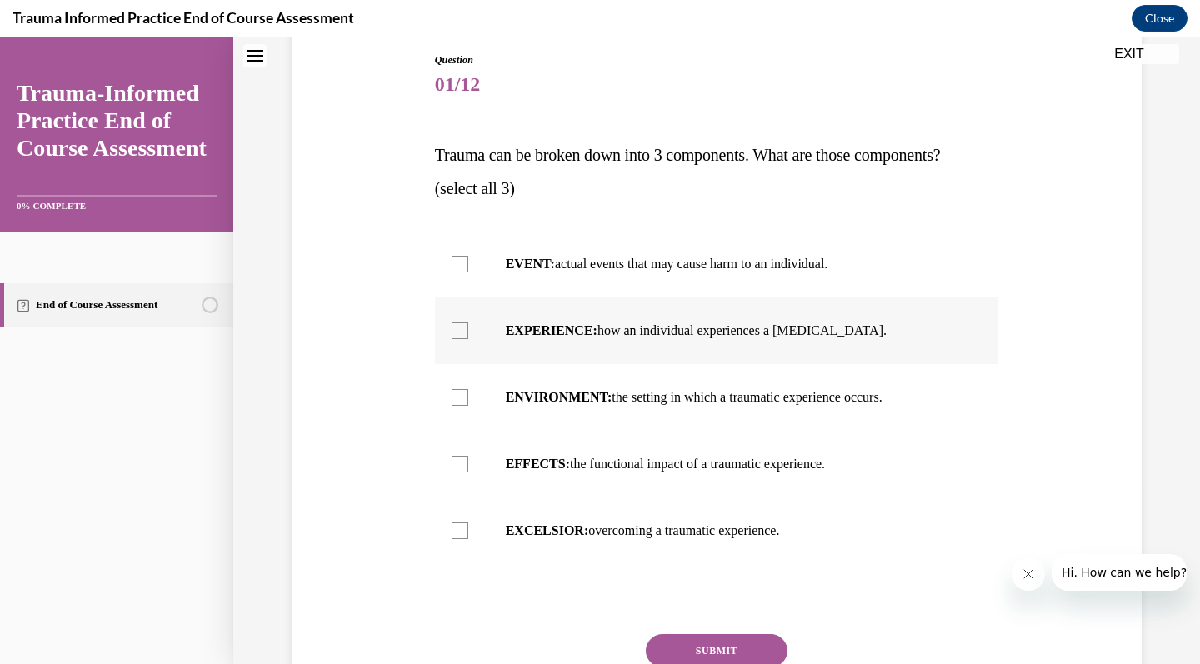
click at [579, 339] on label "EXPERIENCE: how an individual experiences a [MEDICAL_DATA]." at bounding box center [717, 330] width 564 height 67
click at [468, 339] on input "EXPERIENCE: how an individual experiences a [MEDICAL_DATA]." at bounding box center [460, 330] width 17 height 17
checkbox input "true"
click at [578, 405] on p "ENVIRONMENT: the setting in which a traumatic experience occurs." at bounding box center [732, 397] width 452 height 17
click at [468, 405] on input "ENVIRONMENT: the setting in which a traumatic experience occurs." at bounding box center [460, 397] width 17 height 17
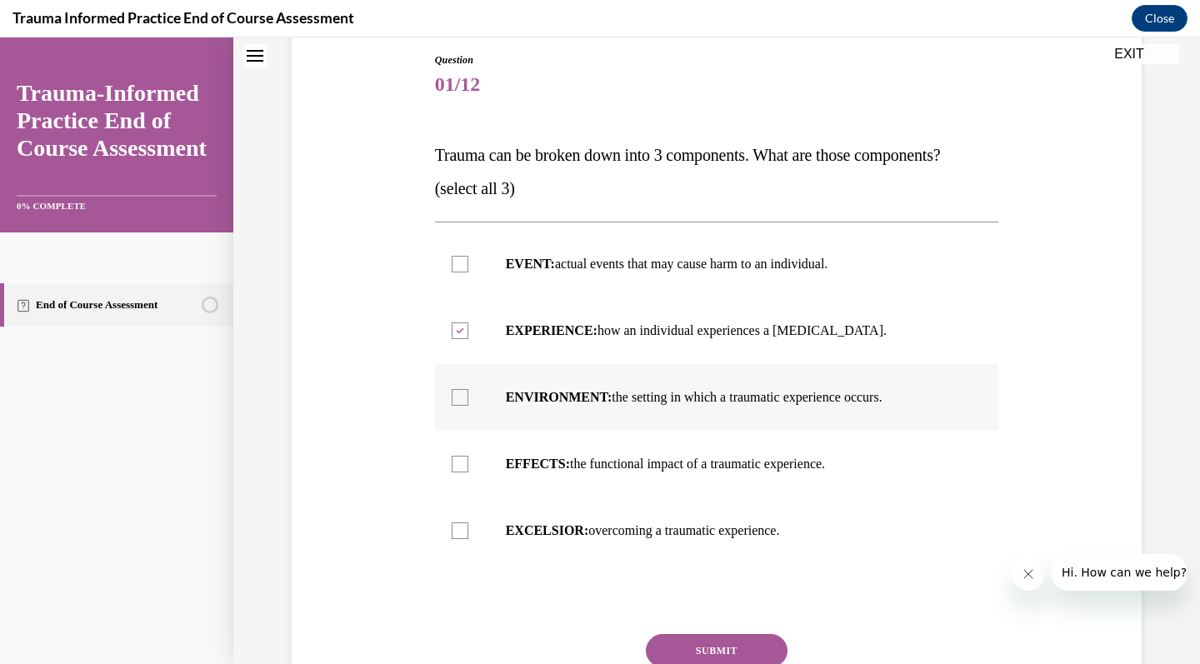
checkbox input "true"
click at [576, 474] on label "EFFECTS: the functional impact of a traumatic experience." at bounding box center [717, 464] width 564 height 67
click at [468, 472] on input "EFFECTS: the functional impact of a traumatic experience." at bounding box center [460, 464] width 17 height 17
checkbox input "true"
click at [687, 641] on button "SUBMIT" at bounding box center [717, 650] width 142 height 33
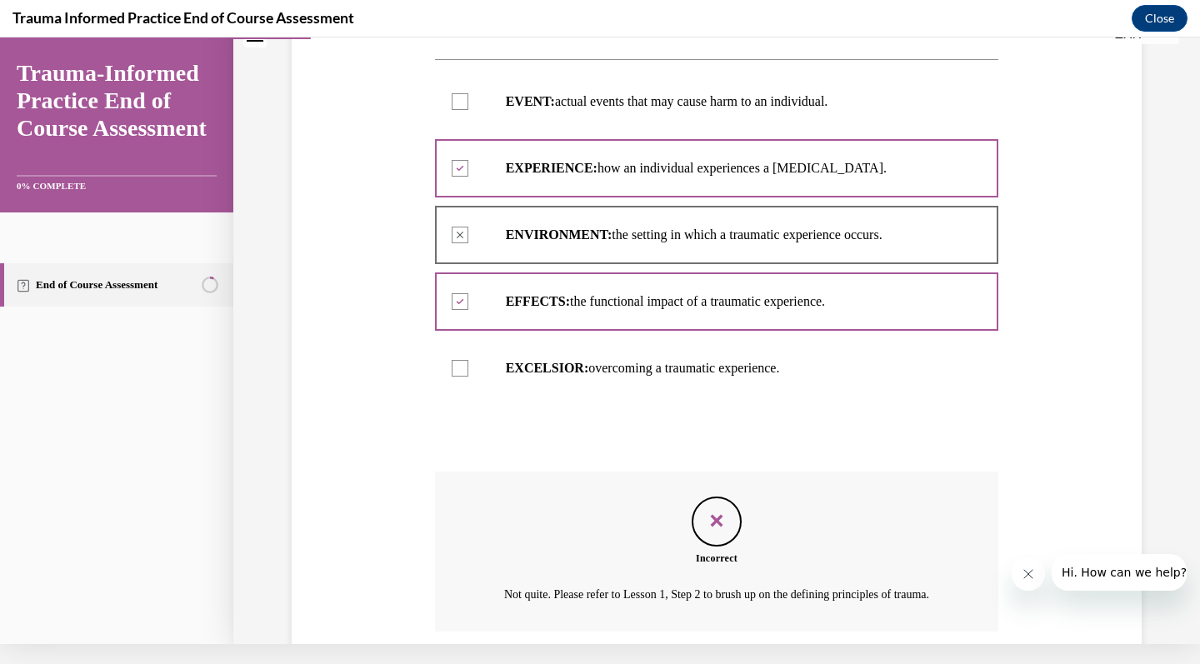
scroll to position [315, 0]
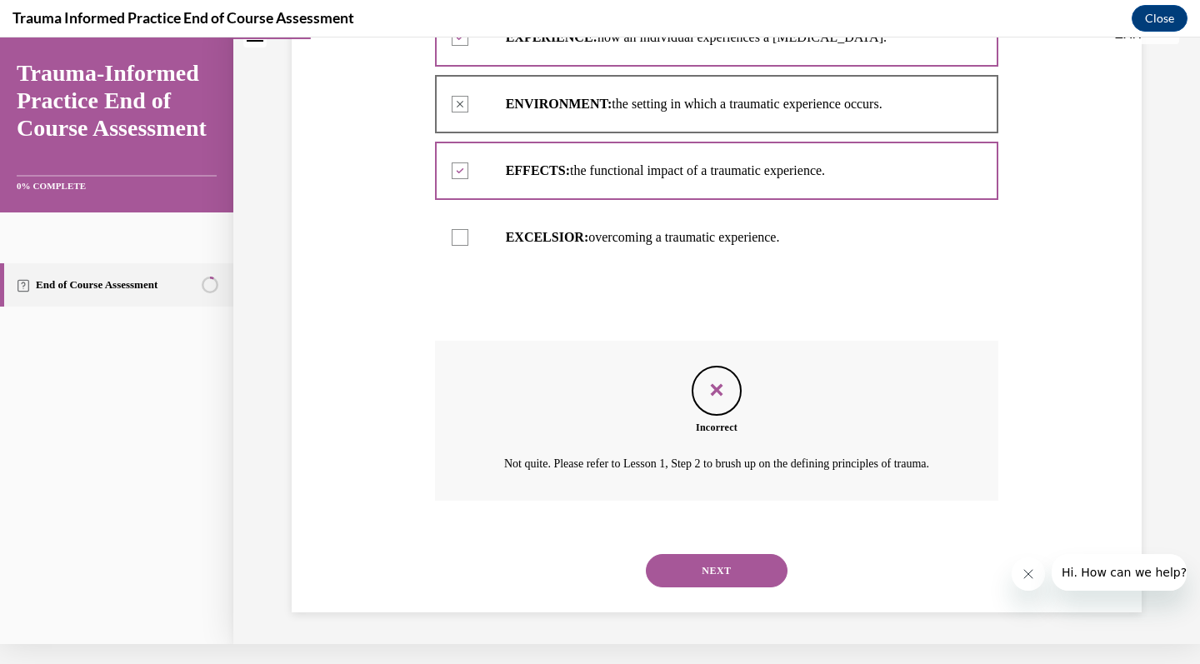
click at [692, 578] on button "NEXT" at bounding box center [717, 570] width 142 height 33
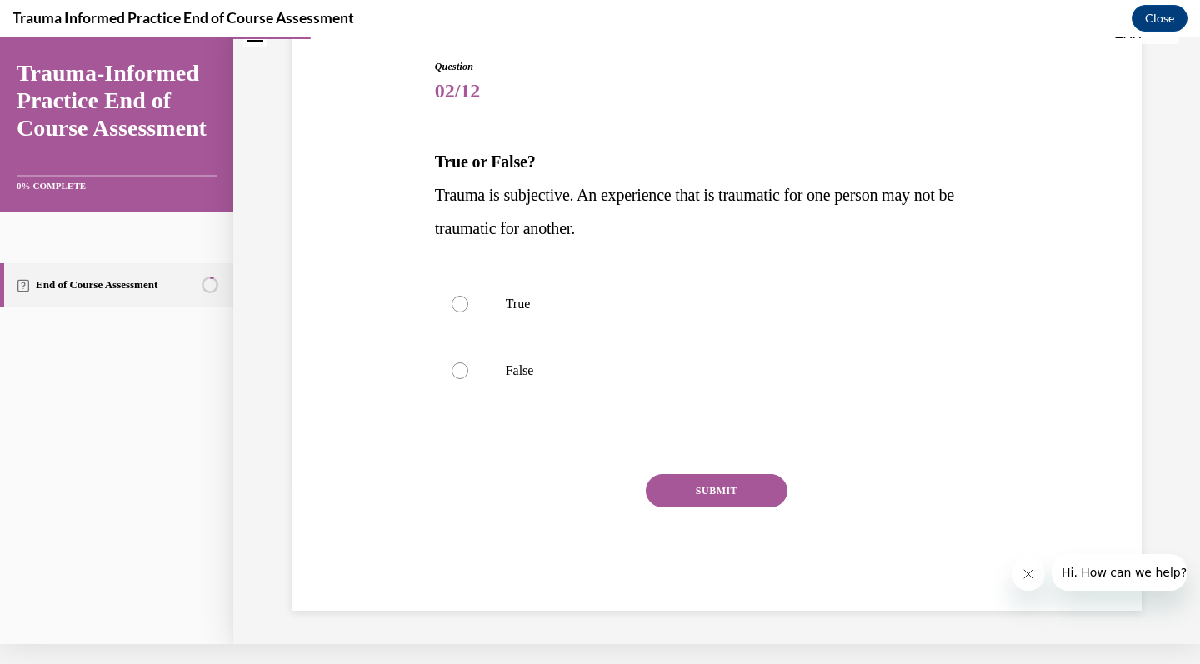
scroll to position [129, 0]
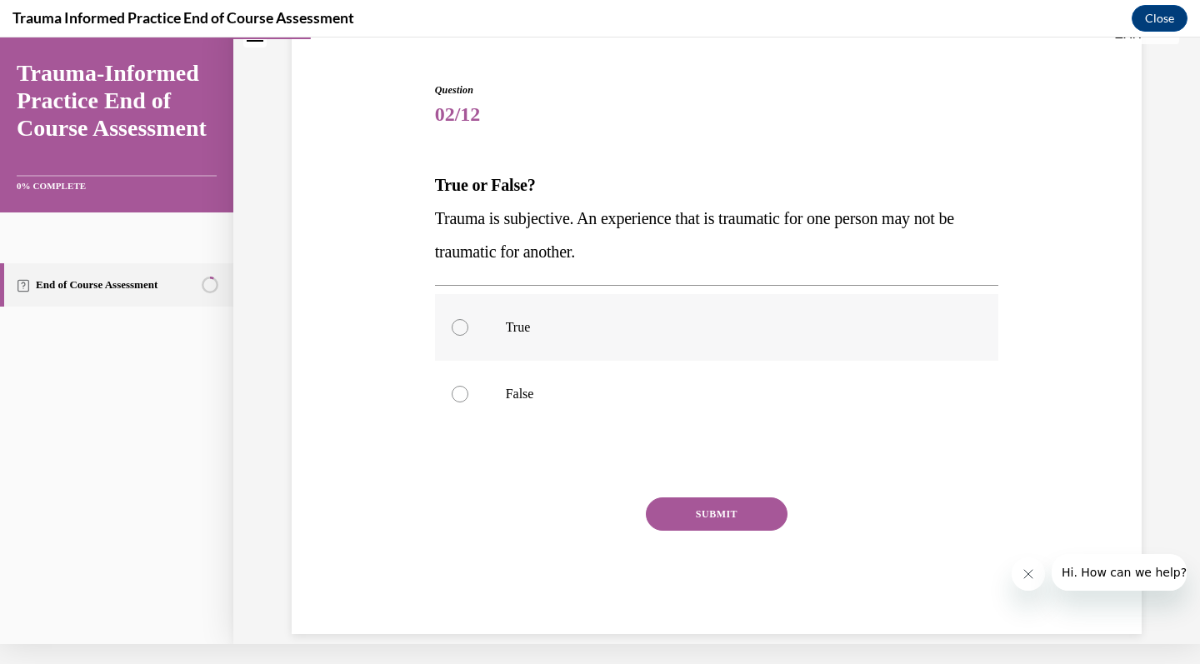
click at [704, 343] on label "True" at bounding box center [717, 327] width 564 height 67
click at [468, 336] on input "True" at bounding box center [460, 327] width 17 height 17
radio input "true"
click at [713, 509] on button "SUBMIT" at bounding box center [717, 513] width 142 height 33
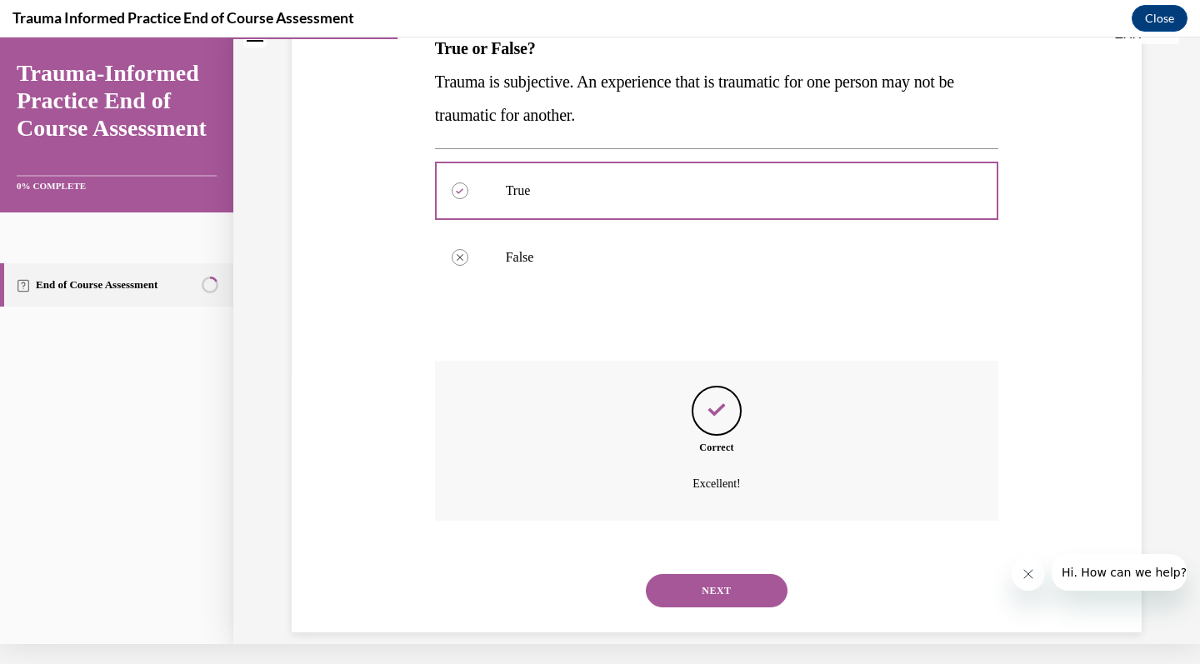
scroll to position [267, 0]
click at [714, 574] on button "NEXT" at bounding box center [717, 589] width 142 height 33
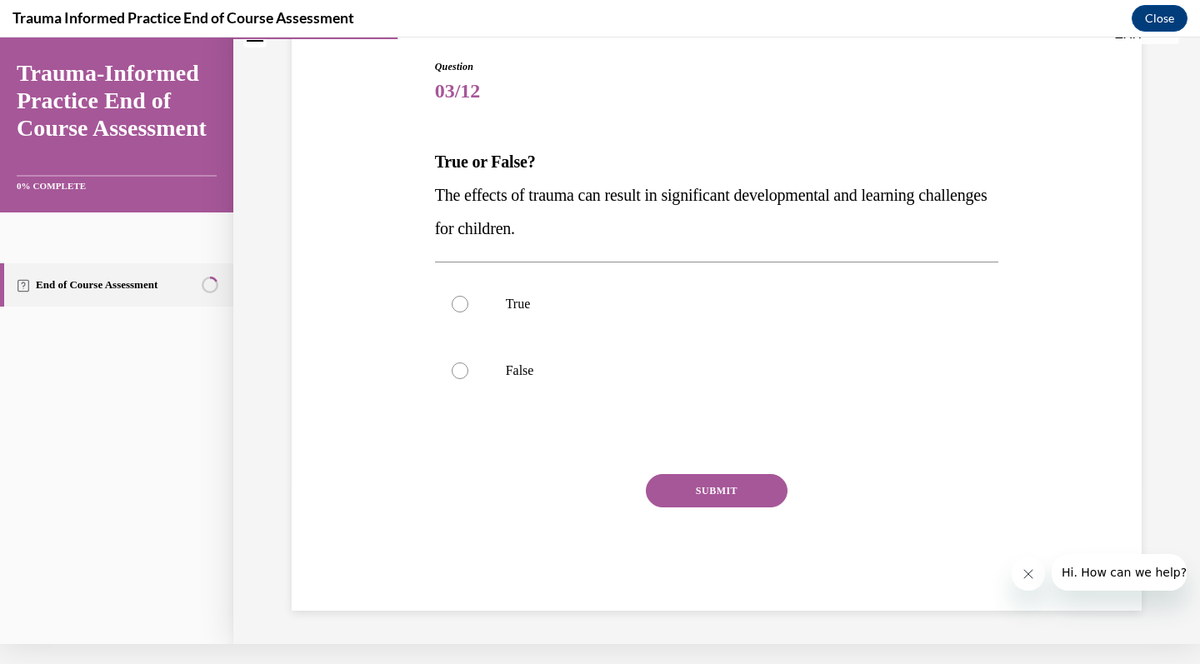
scroll to position [131, 0]
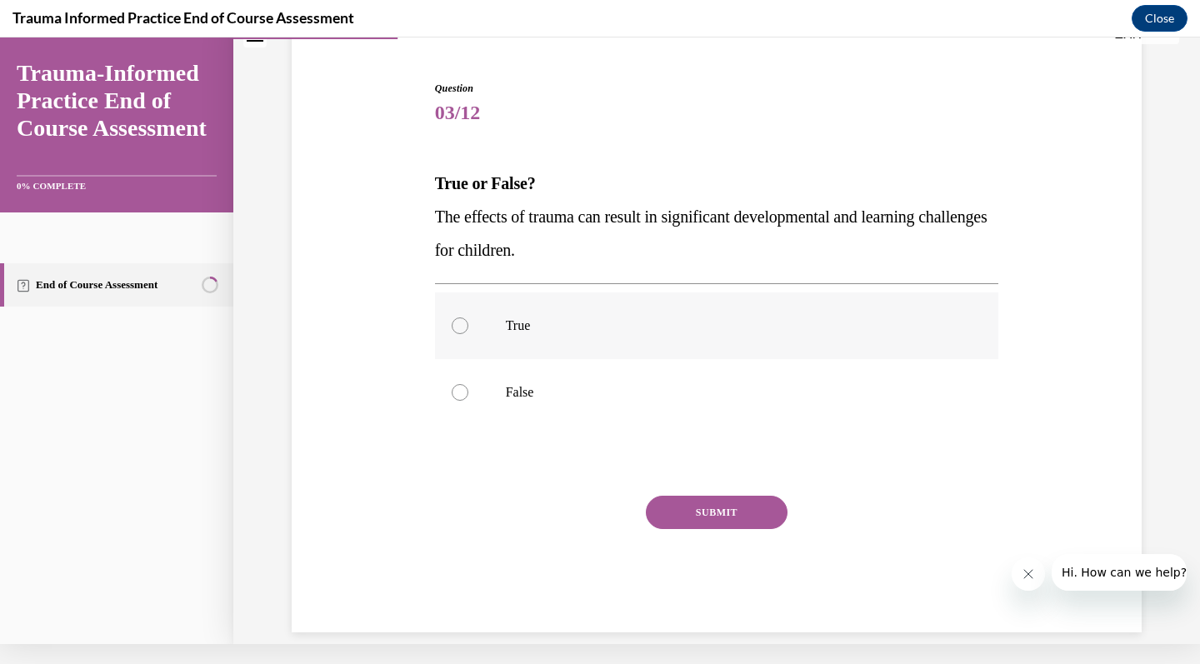
click at [712, 334] on label "True" at bounding box center [717, 325] width 564 height 67
click at [468, 334] on input "True" at bounding box center [460, 325] width 17 height 17
radio input "true"
click at [712, 506] on button "SUBMIT" at bounding box center [717, 512] width 142 height 33
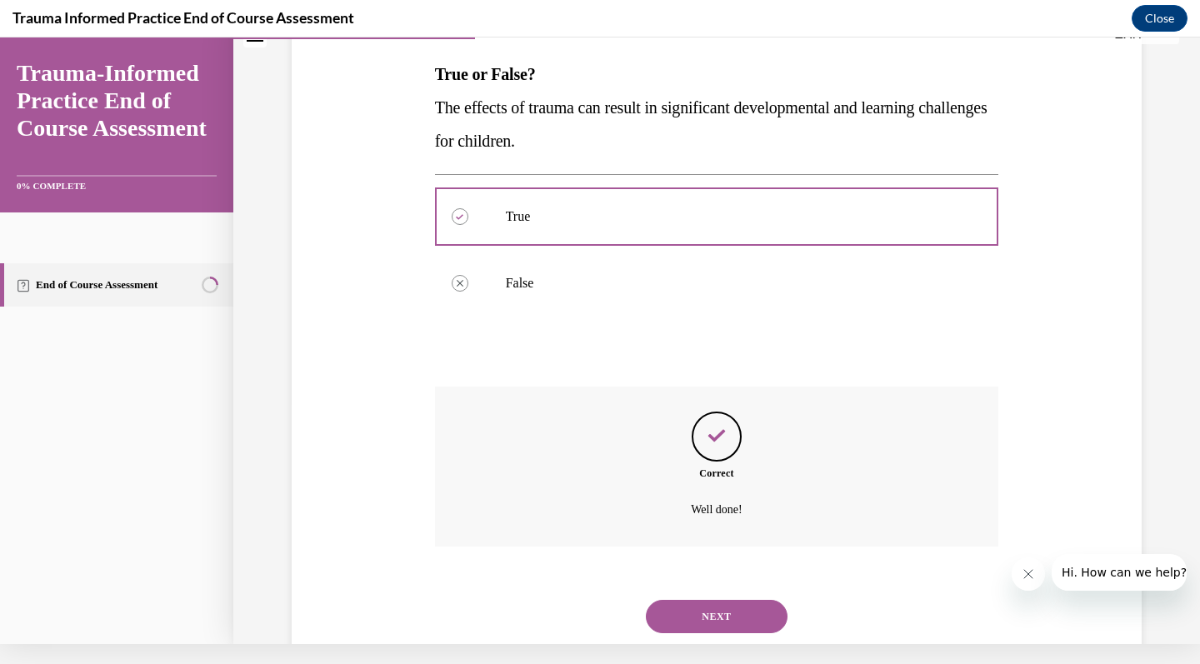
scroll to position [267, 0]
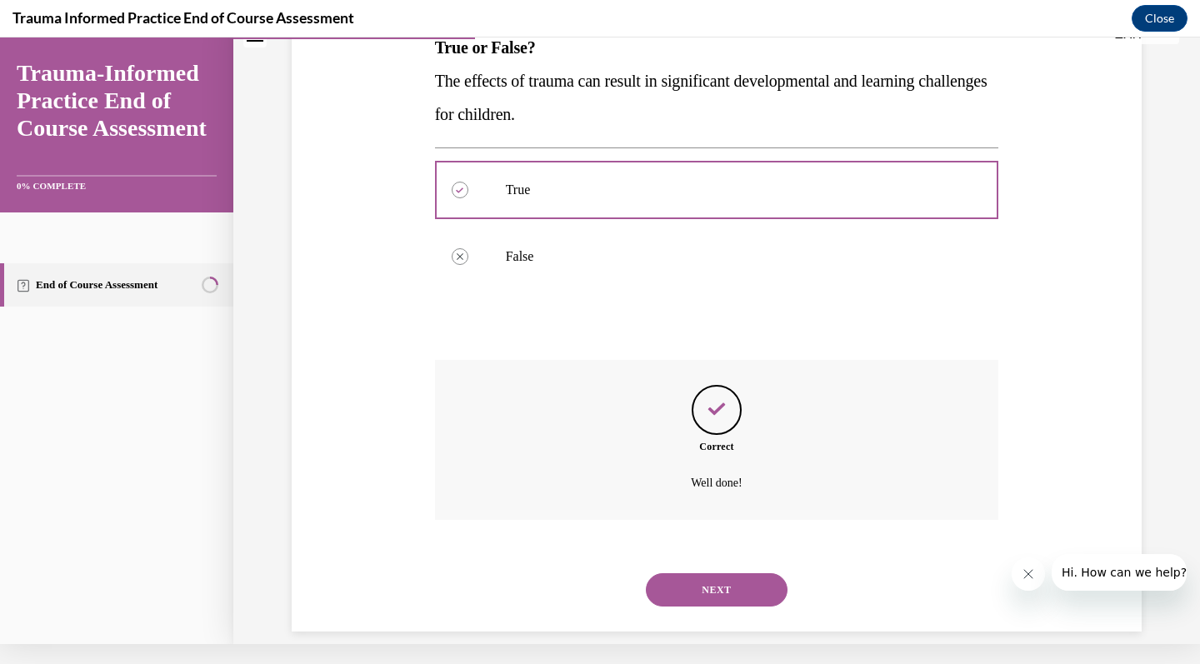
click at [712, 573] on button "NEXT" at bounding box center [717, 589] width 142 height 33
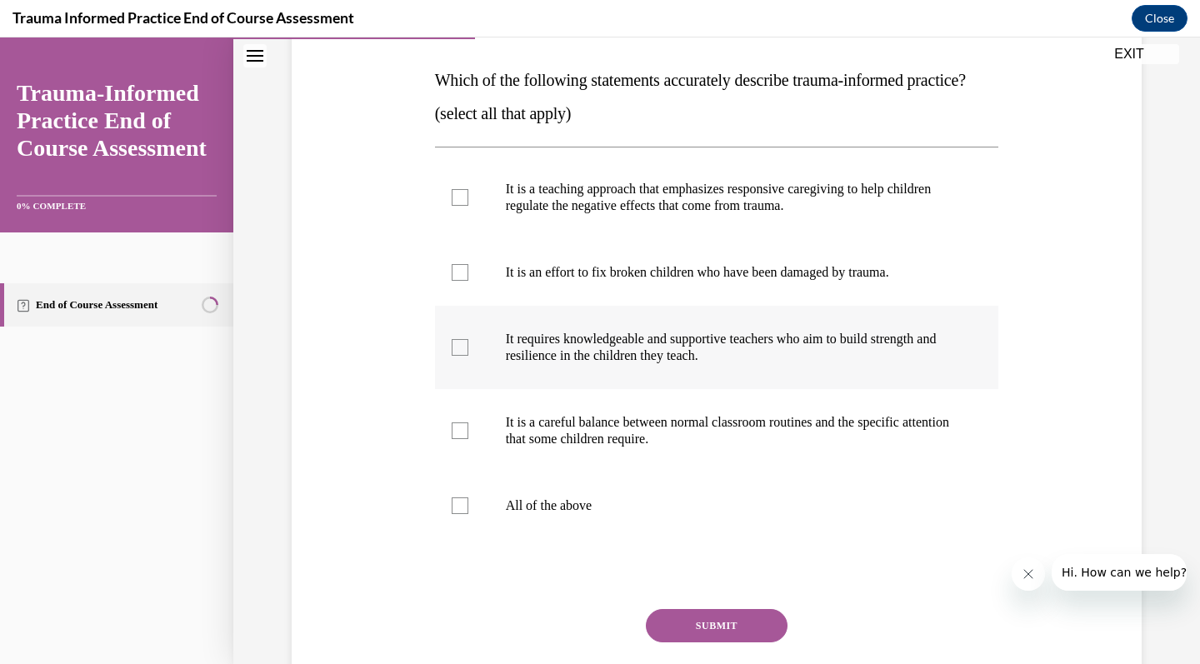
scroll to position [255, 0]
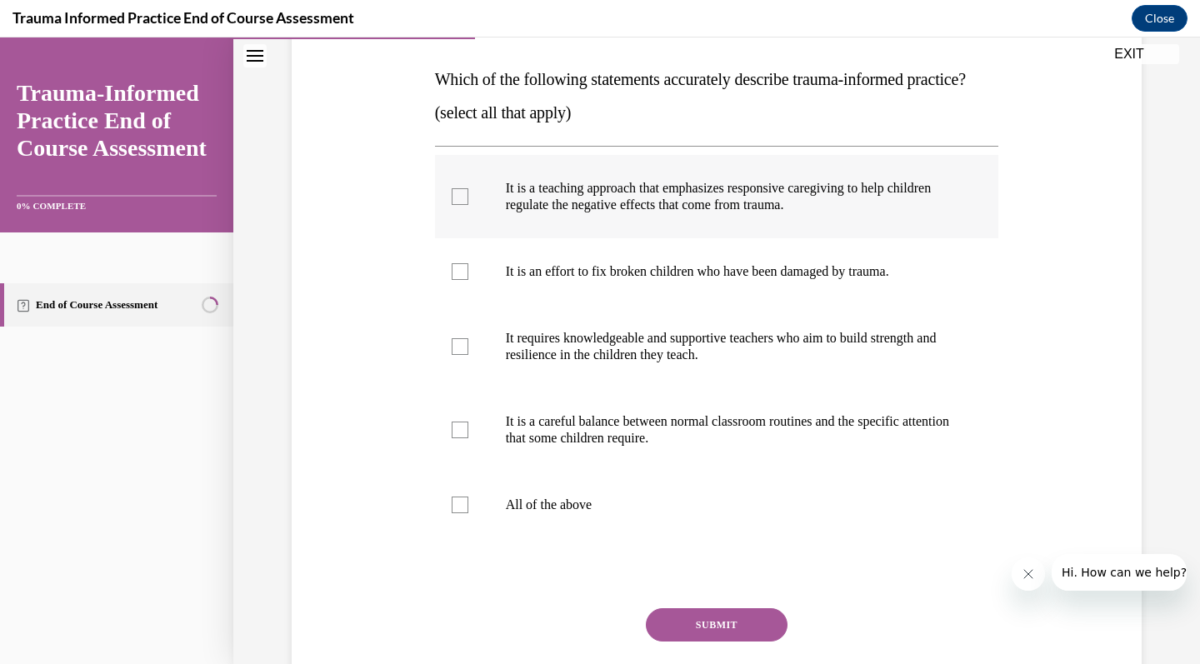
click at [770, 238] on label "It is a teaching approach that emphasizes responsive caregiving to help childre…" at bounding box center [717, 196] width 564 height 83
click at [468, 205] on input "It is a teaching approach that emphasizes responsive caregiving to help childre…" at bounding box center [460, 196] width 17 height 17
checkbox input "true"
click at [743, 363] on p "It requires knowledgeable and supportive teachers who aim to build strength and…" at bounding box center [732, 346] width 452 height 33
click at [468, 355] on input "It requires knowledgeable and supportive teachers who aim to build strength and…" at bounding box center [460, 346] width 17 height 17
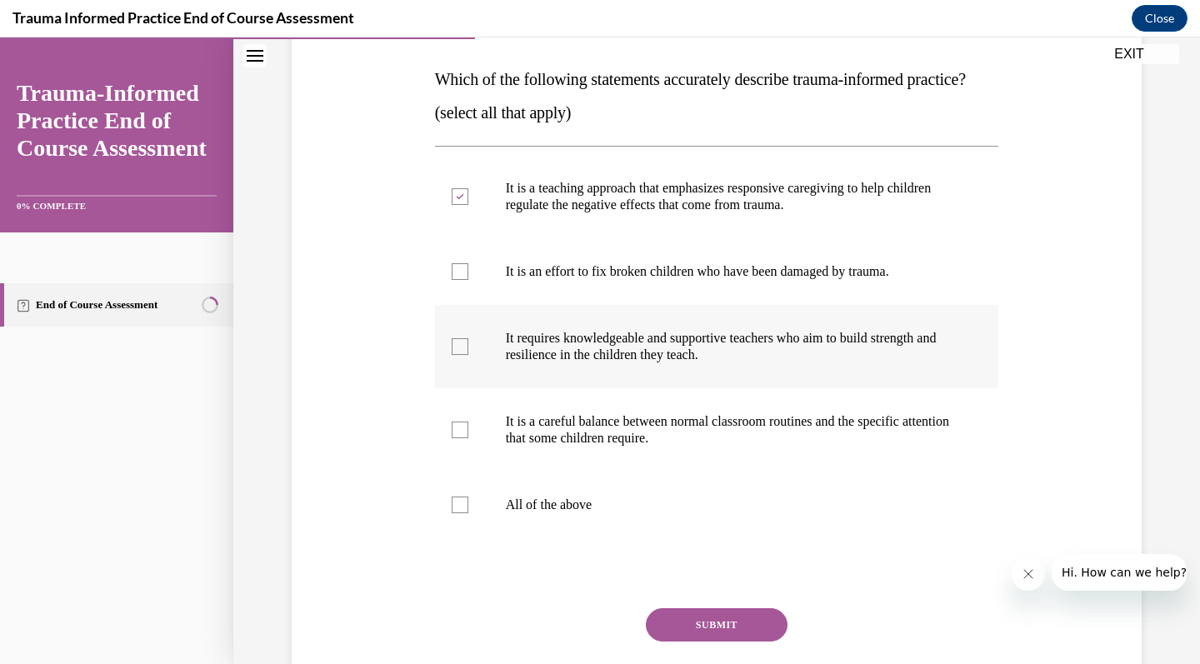
checkbox input "true"
click at [688, 513] on p "All of the above" at bounding box center [732, 505] width 452 height 17
click at [468, 513] on input "All of the above" at bounding box center [460, 505] width 17 height 17
click at [689, 520] on label "All of the above" at bounding box center [717, 505] width 564 height 67
click at [468, 513] on input "All of the above" at bounding box center [460, 505] width 17 height 17
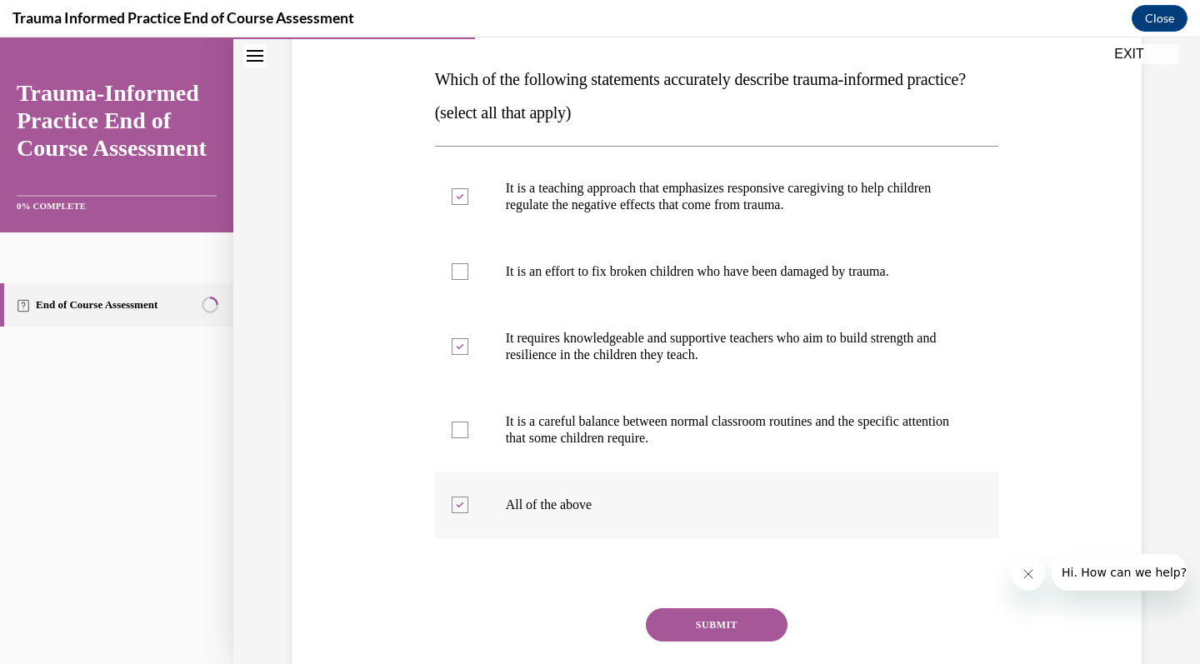
checkbox input "false"
click at [706, 447] on p "It is a careful balance between normal classroom routines and the specific atte…" at bounding box center [732, 429] width 452 height 33
click at [468, 438] on input "It is a careful balance between normal classroom routines and the specific atte…" at bounding box center [460, 430] width 17 height 17
checkbox input "true"
click at [703, 642] on button "SUBMIT" at bounding box center [717, 624] width 142 height 33
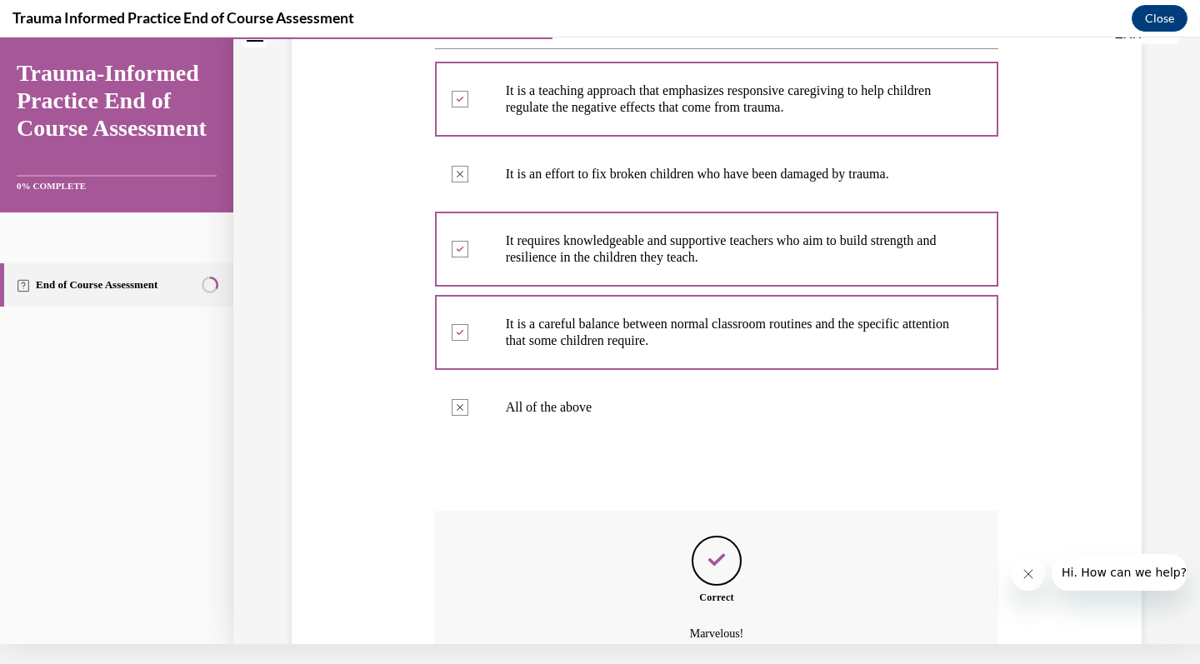
scroll to position [517, 0]
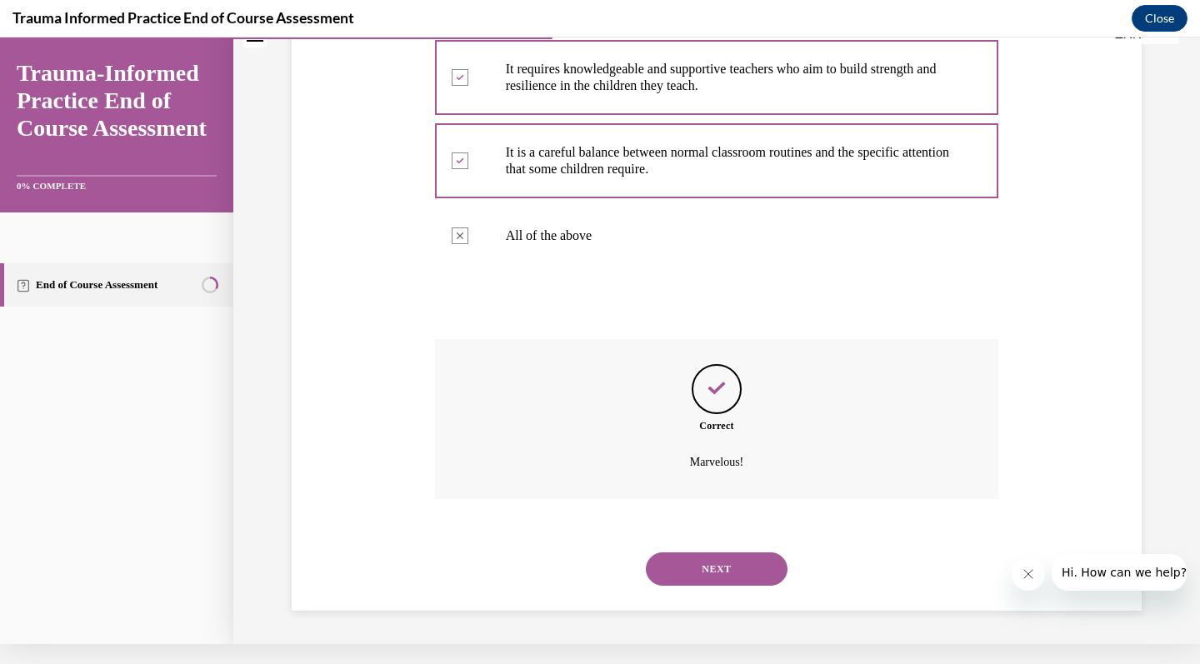
click at [723, 572] on button "NEXT" at bounding box center [717, 568] width 142 height 33
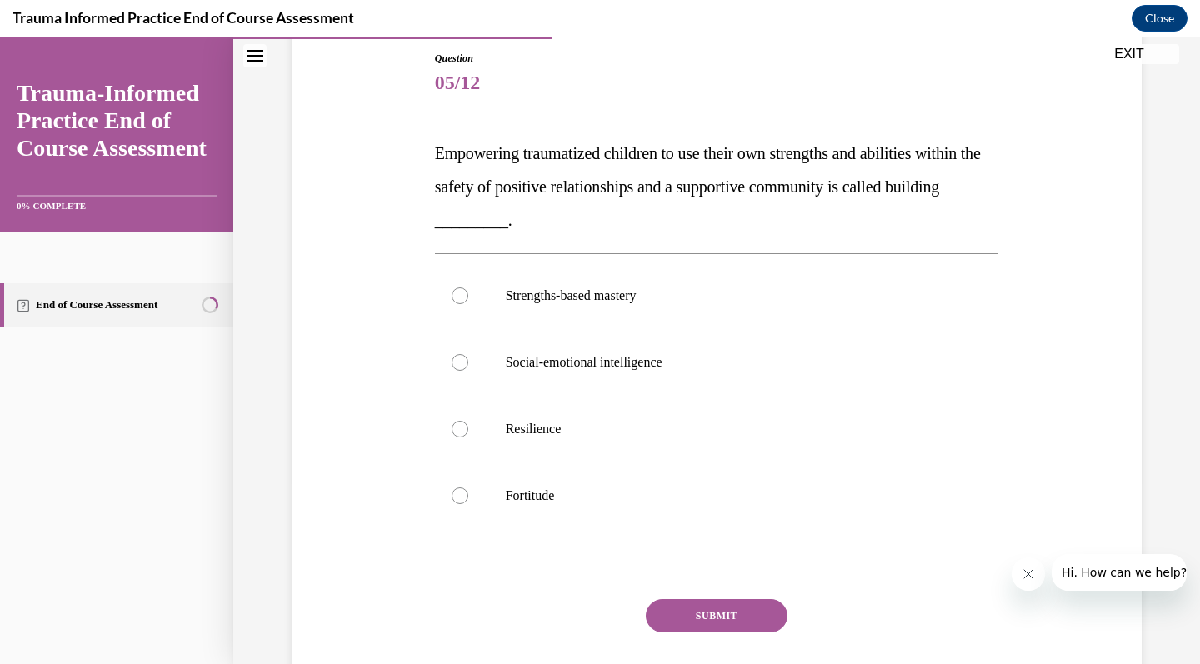
scroll to position [180, 0]
click at [761, 371] on p "Social-emotional intelligence" at bounding box center [732, 363] width 452 height 17
click at [468, 371] on input "Social-emotional intelligence" at bounding box center [460, 363] width 17 height 17
radio input "true"
click at [774, 292] on p "Strengths-based mastery" at bounding box center [732, 296] width 452 height 17
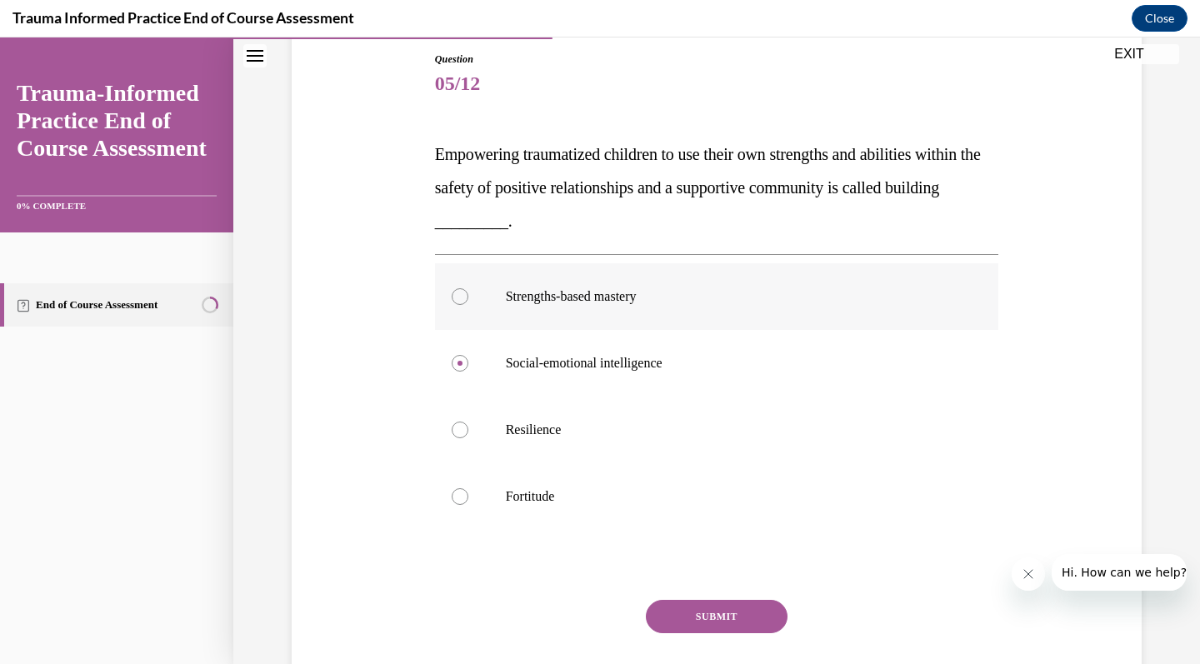
click at [468, 292] on input "Strengths-based mastery" at bounding box center [460, 296] width 17 height 17
radio input "true"
click at [706, 615] on button "SUBMIT" at bounding box center [717, 616] width 142 height 33
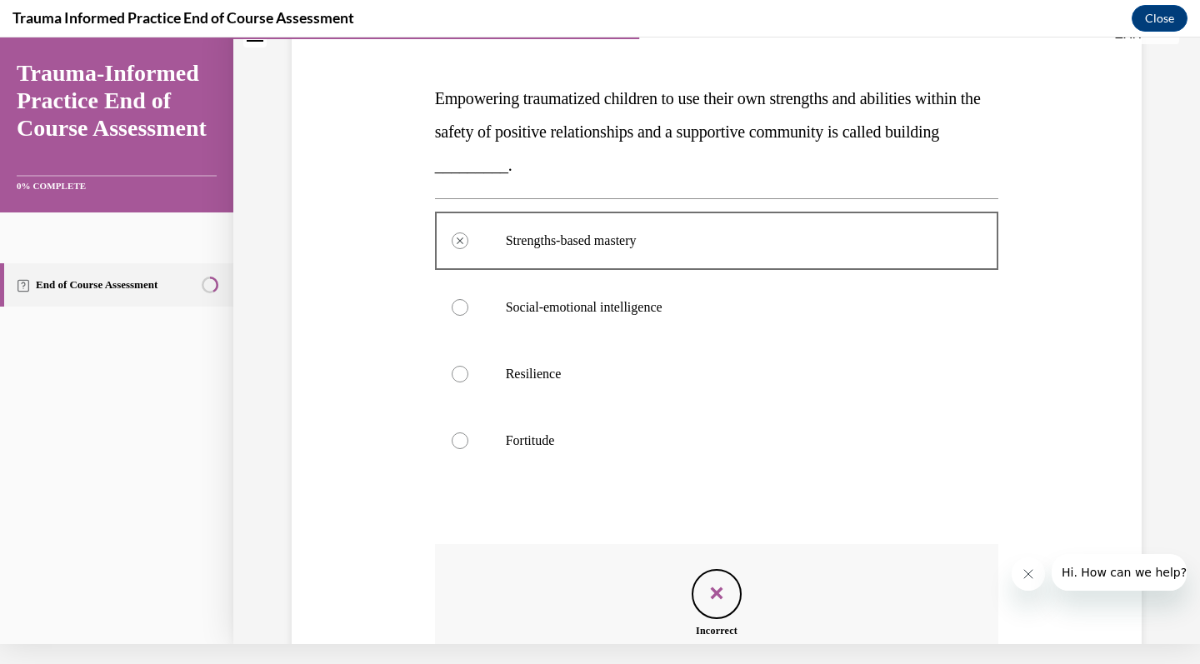
scroll to position [400, 0]
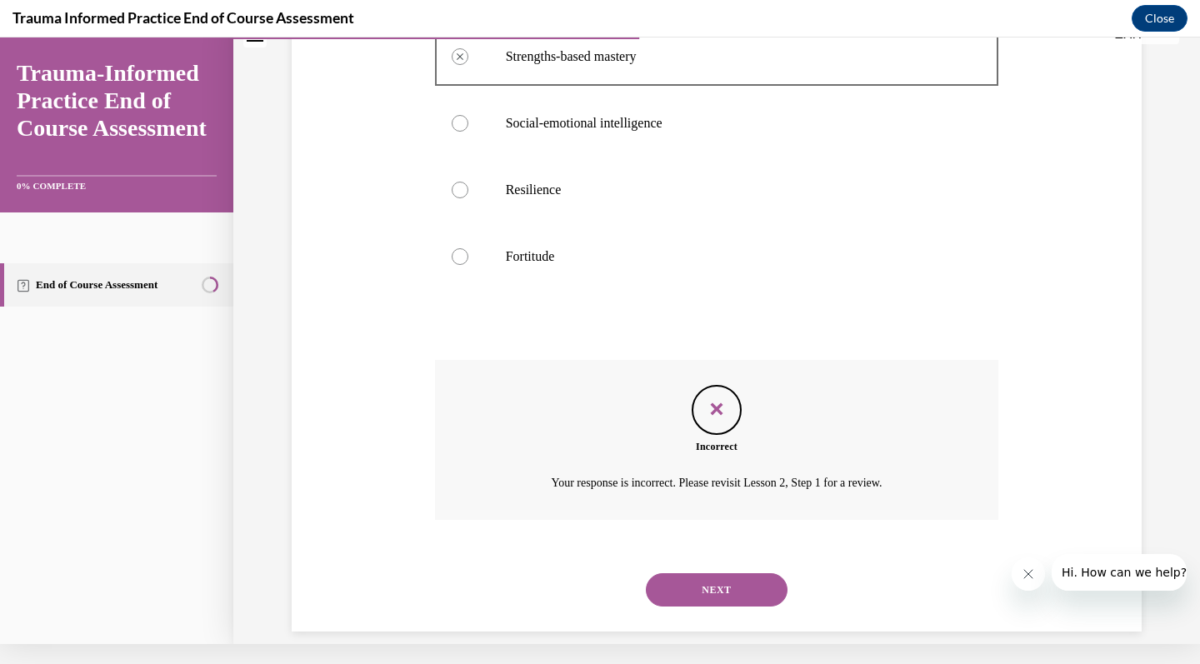
click at [716, 573] on button "NEXT" at bounding box center [717, 589] width 142 height 33
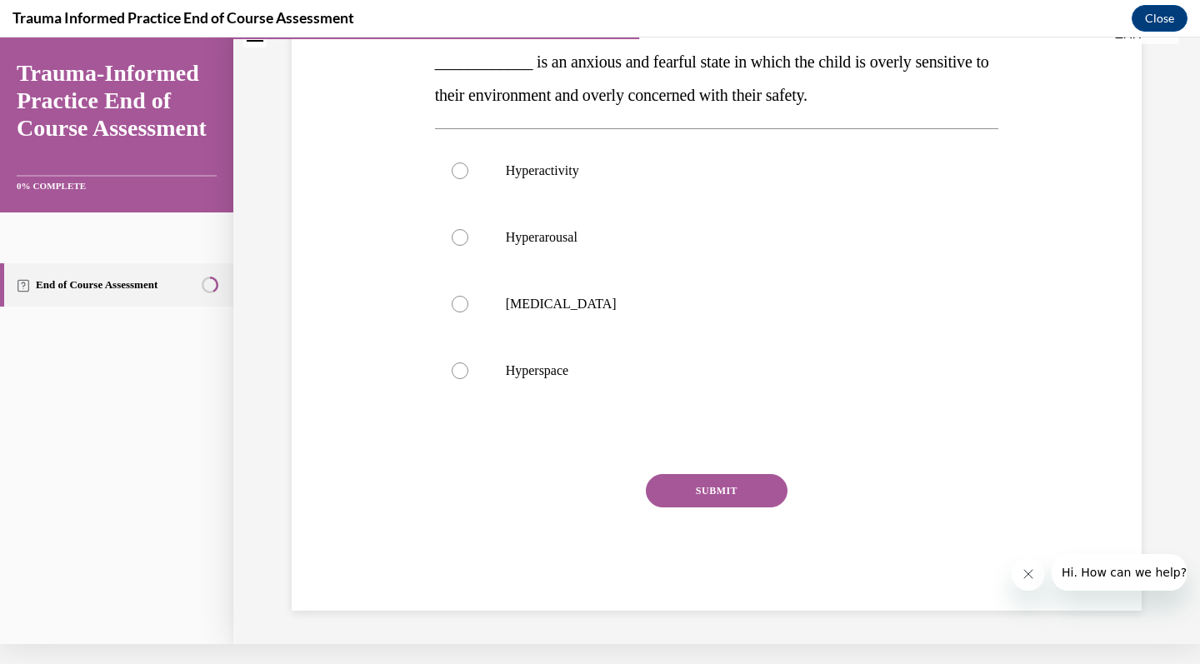
scroll to position [0, 0]
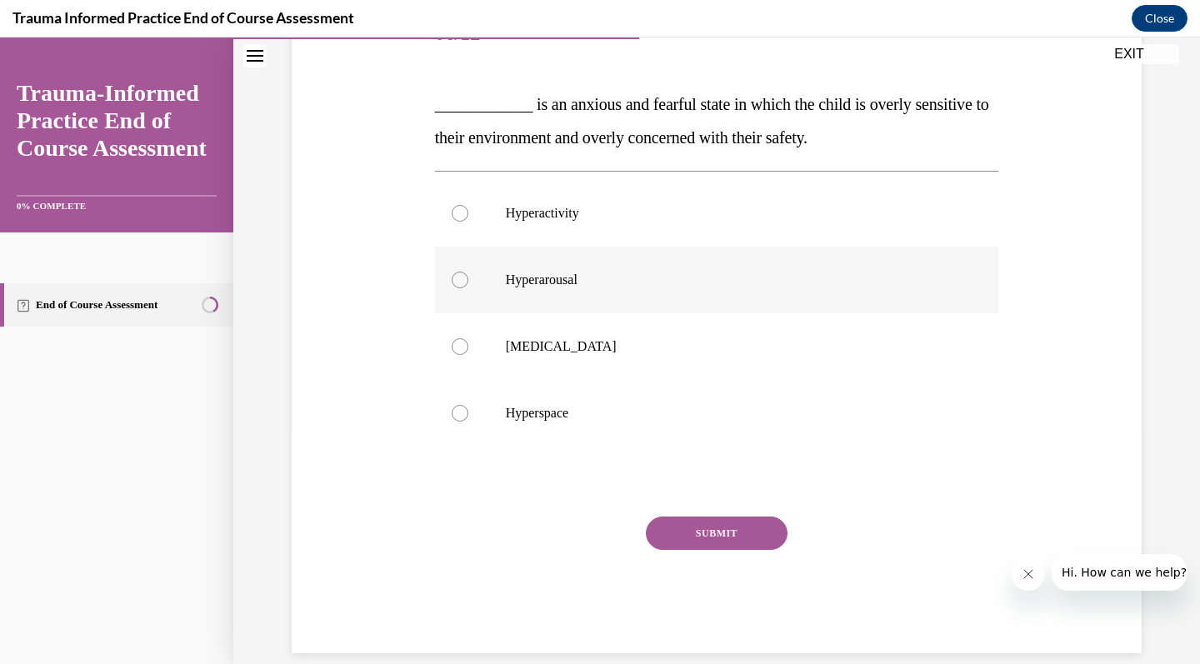
click at [702, 254] on label "Hyperarousal" at bounding box center [717, 280] width 564 height 67
click at [468, 272] on input "Hyperarousal" at bounding box center [460, 280] width 17 height 17
radio input "true"
click at [670, 243] on label "Hyperactivity" at bounding box center [717, 213] width 564 height 67
click at [468, 222] on input "Hyperactivity" at bounding box center [460, 213] width 17 height 17
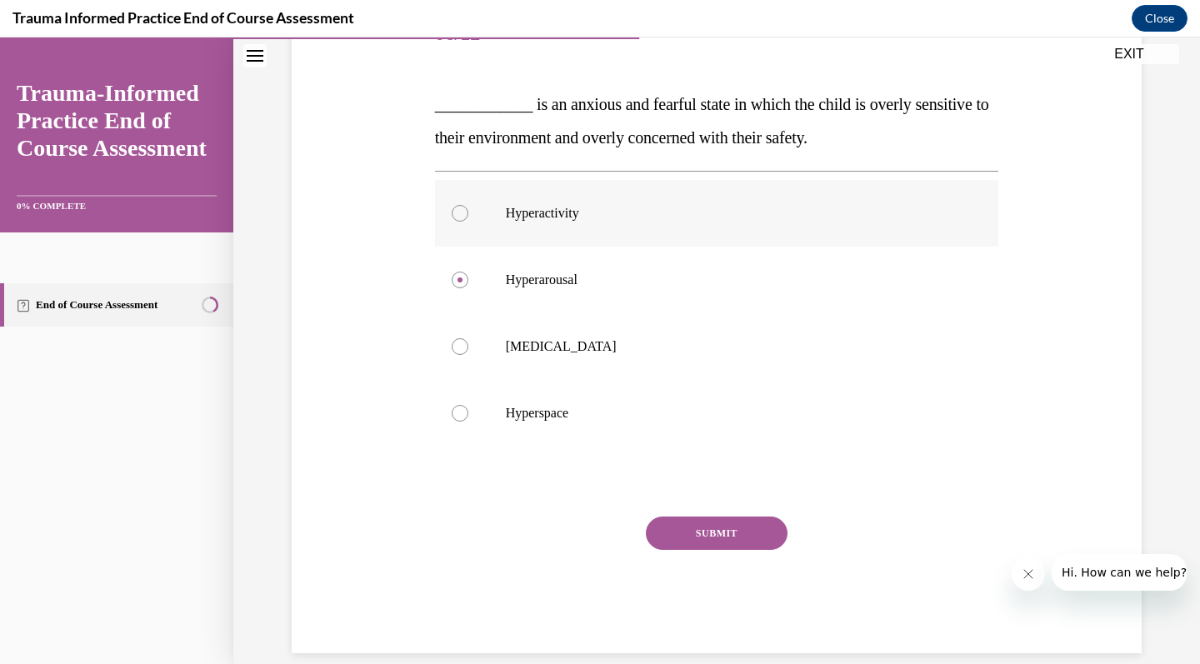
radio input "true"
click at [670, 572] on div "SUBMIT" at bounding box center [717, 558] width 564 height 83
click at [683, 587] on div "SUBMIT" at bounding box center [717, 558] width 564 height 83
click at [711, 577] on div "SUBMIT" at bounding box center [717, 558] width 564 height 83
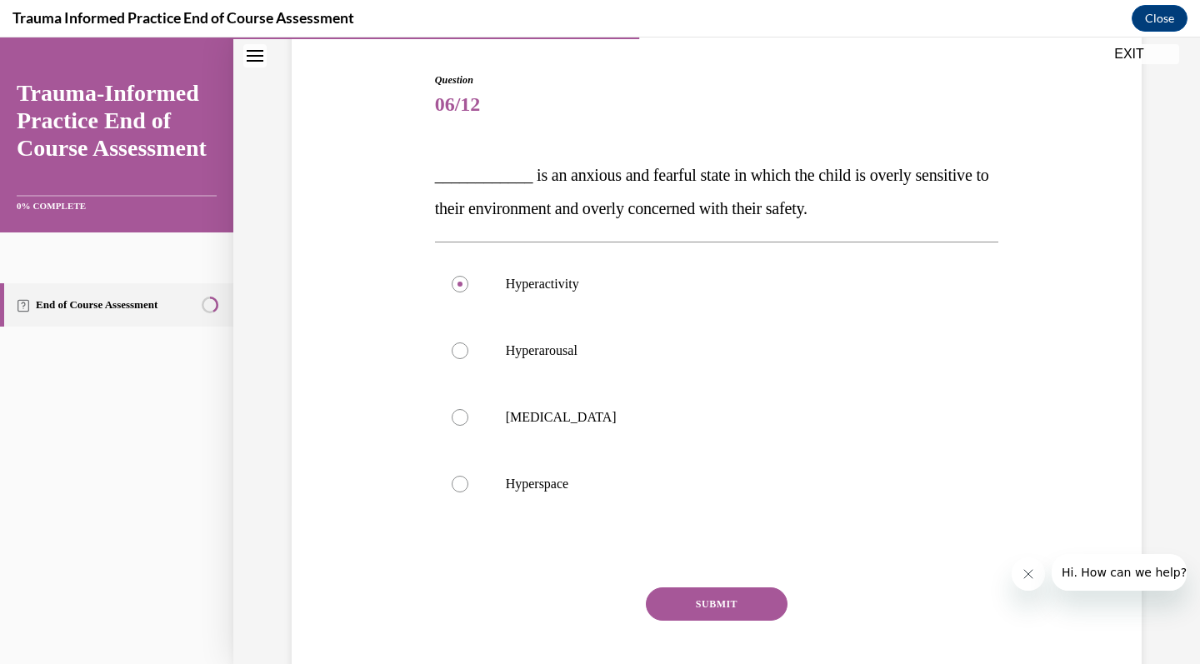
click at [709, 607] on button "SUBMIT" at bounding box center [717, 603] width 142 height 33
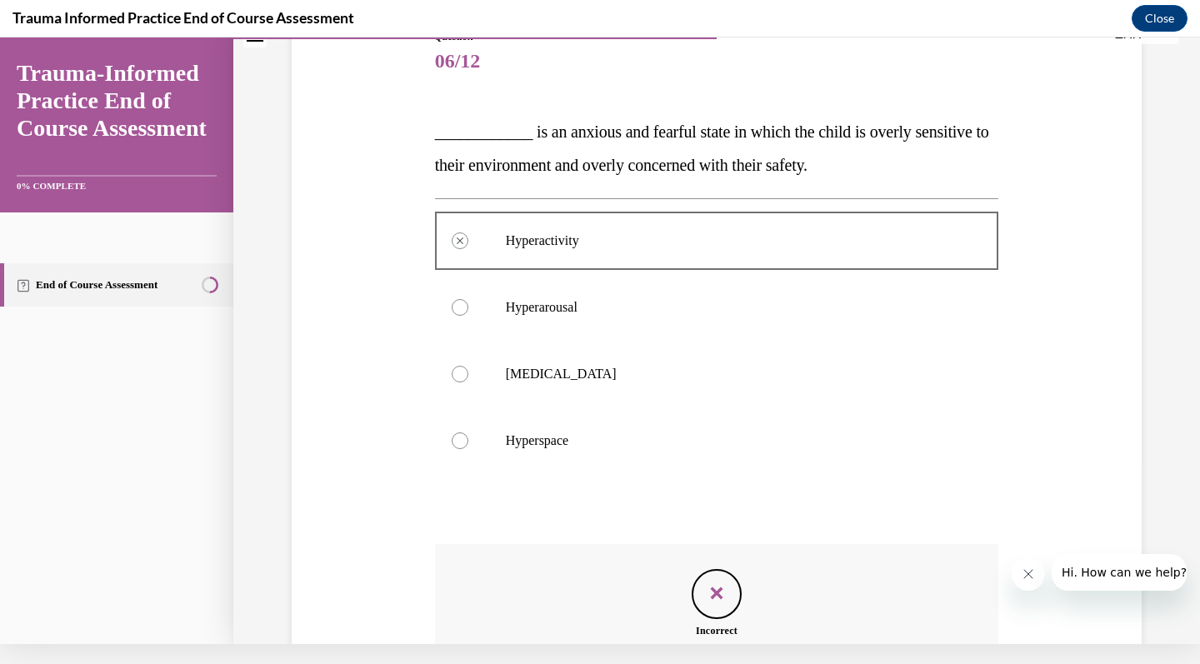
scroll to position [367, 0]
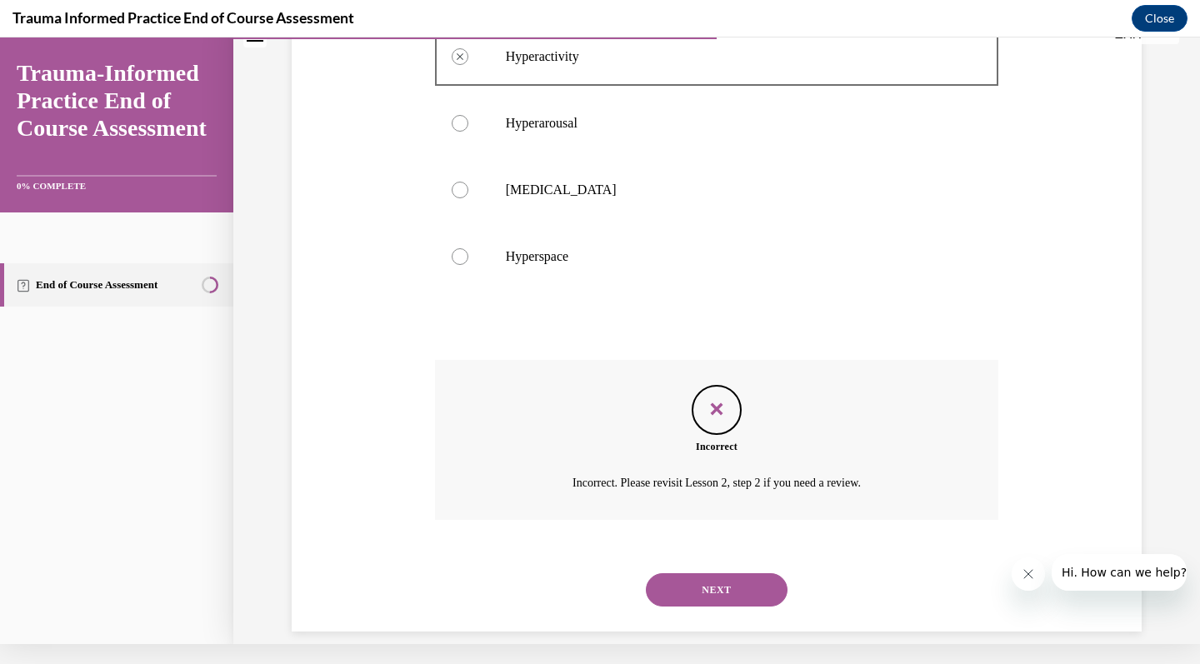
click at [717, 573] on button "NEXT" at bounding box center [717, 589] width 142 height 33
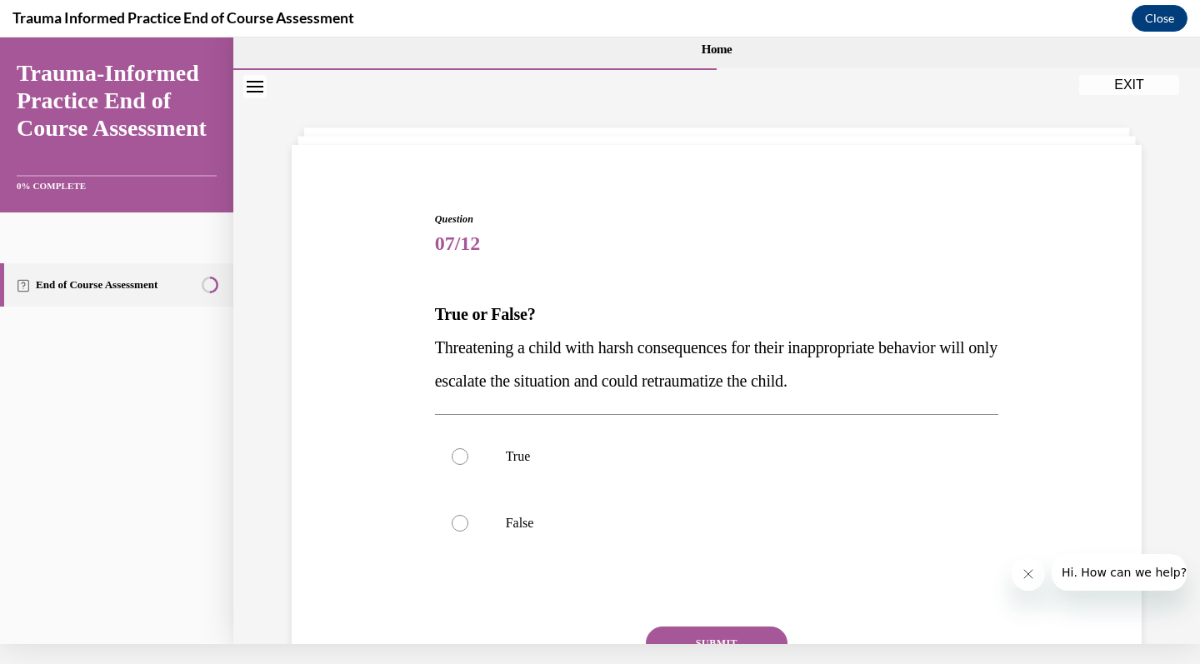
scroll to position [0, 0]
click at [725, 460] on p "True" at bounding box center [732, 456] width 452 height 17
click at [468, 460] on input "True" at bounding box center [460, 456] width 17 height 17
radio input "true"
click at [710, 634] on button "SUBMIT" at bounding box center [717, 643] width 142 height 33
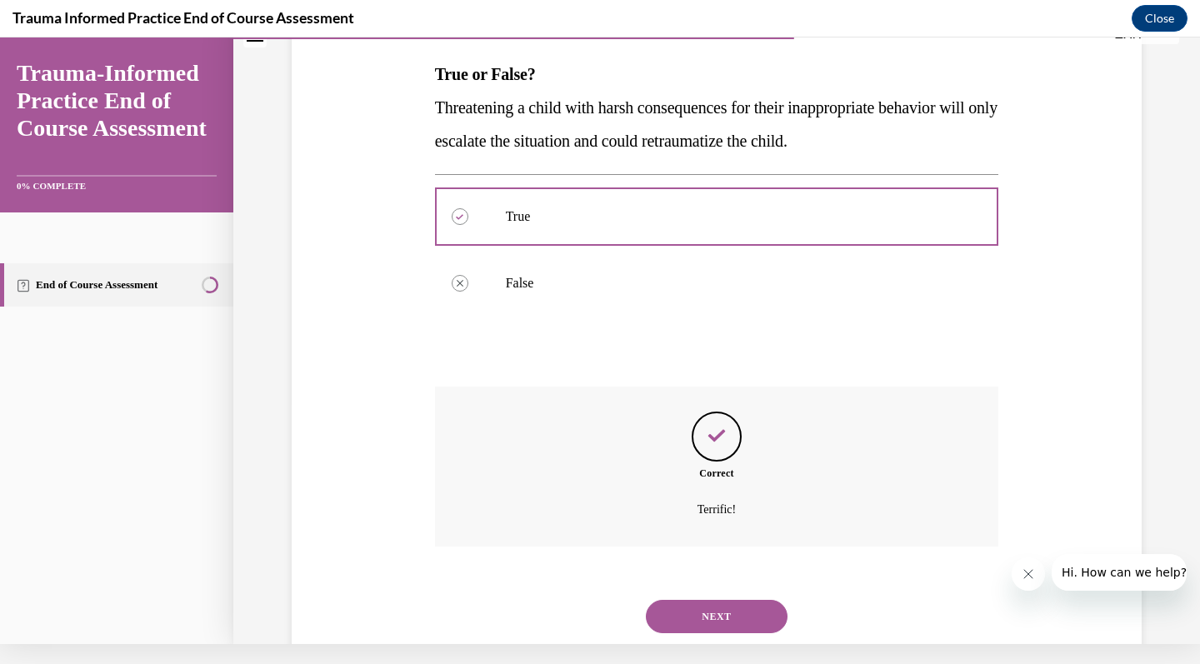
scroll to position [267, 0]
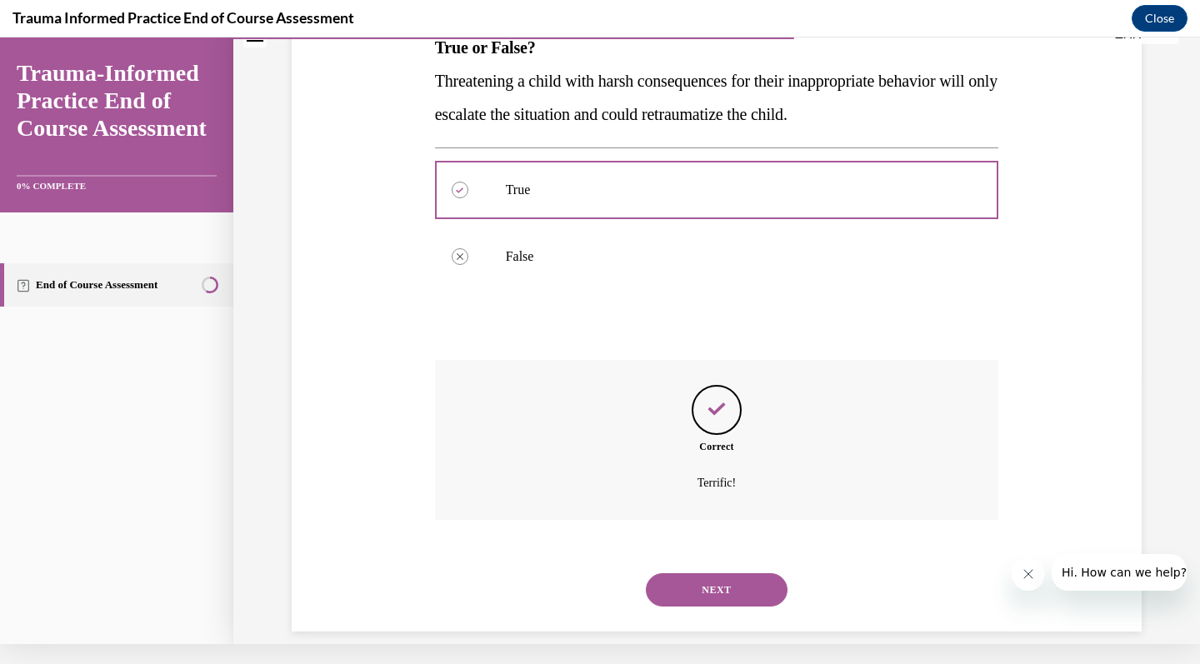
click at [719, 575] on button "NEXT" at bounding box center [717, 589] width 142 height 33
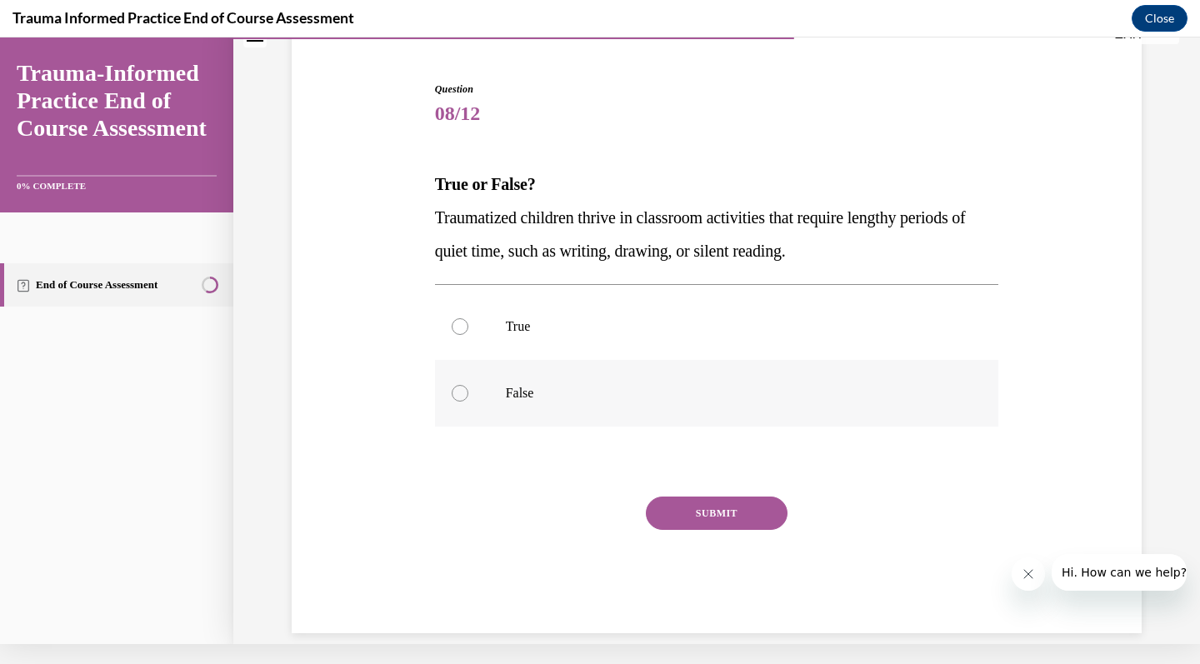
click at [747, 404] on label "False" at bounding box center [717, 393] width 564 height 67
click at [468, 402] on input "False" at bounding box center [460, 393] width 17 height 17
radio input "true"
click at [717, 517] on button "SUBMIT" at bounding box center [717, 513] width 142 height 33
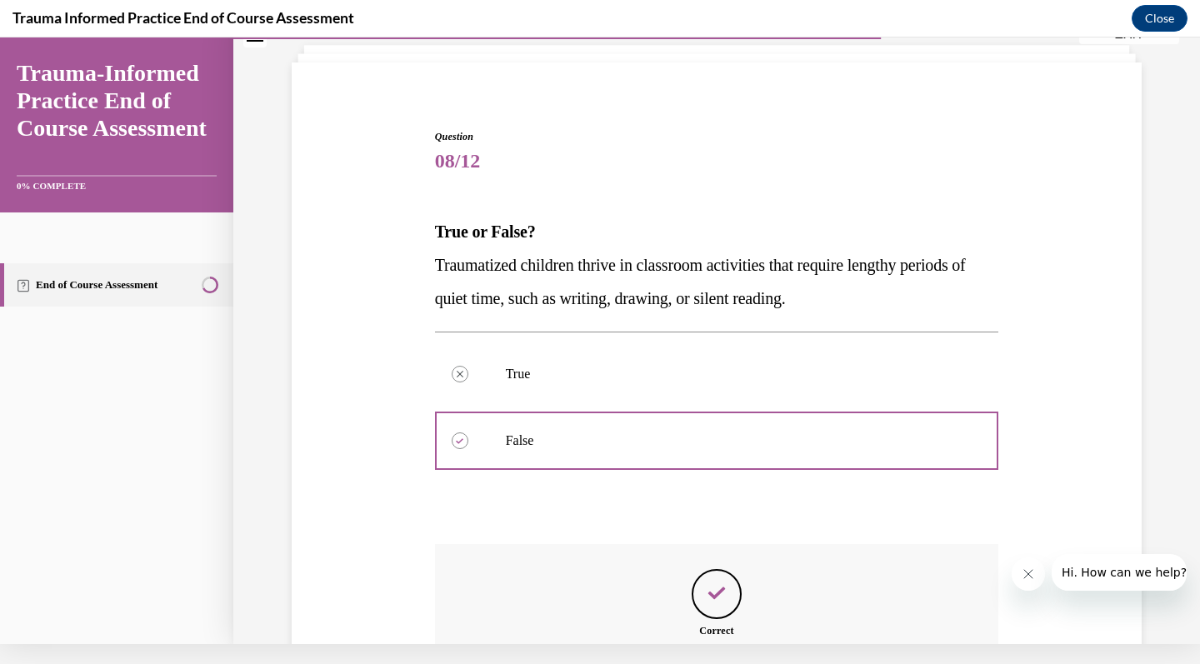
scroll to position [267, 0]
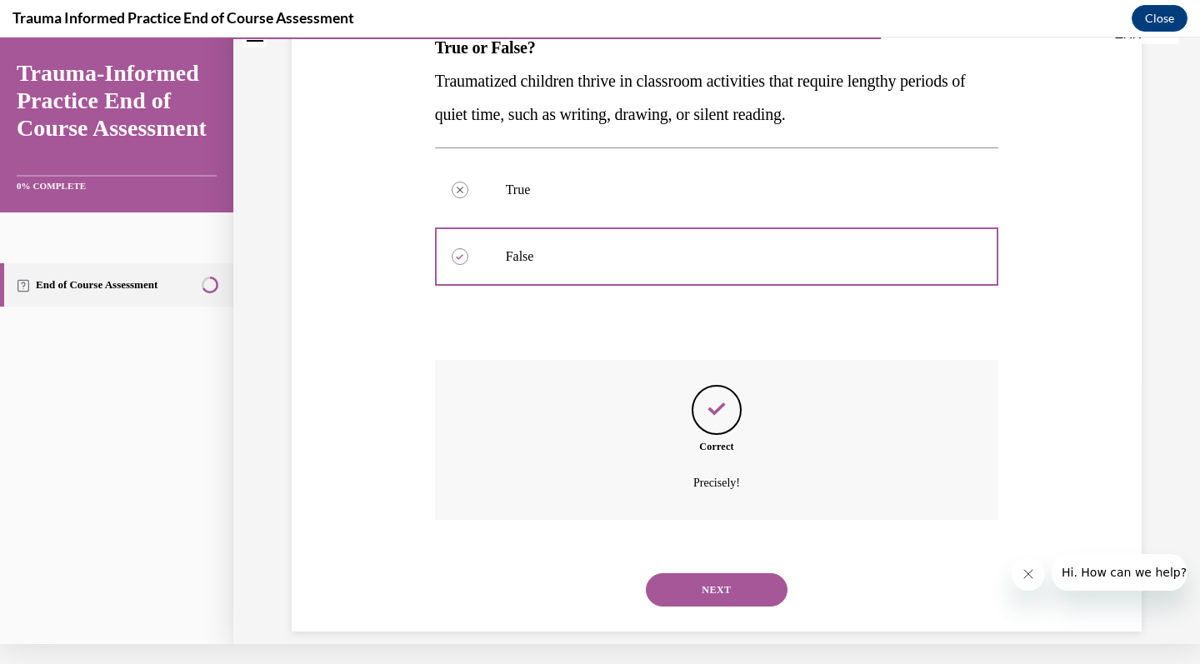
click at [719, 573] on button "NEXT" at bounding box center [717, 589] width 142 height 33
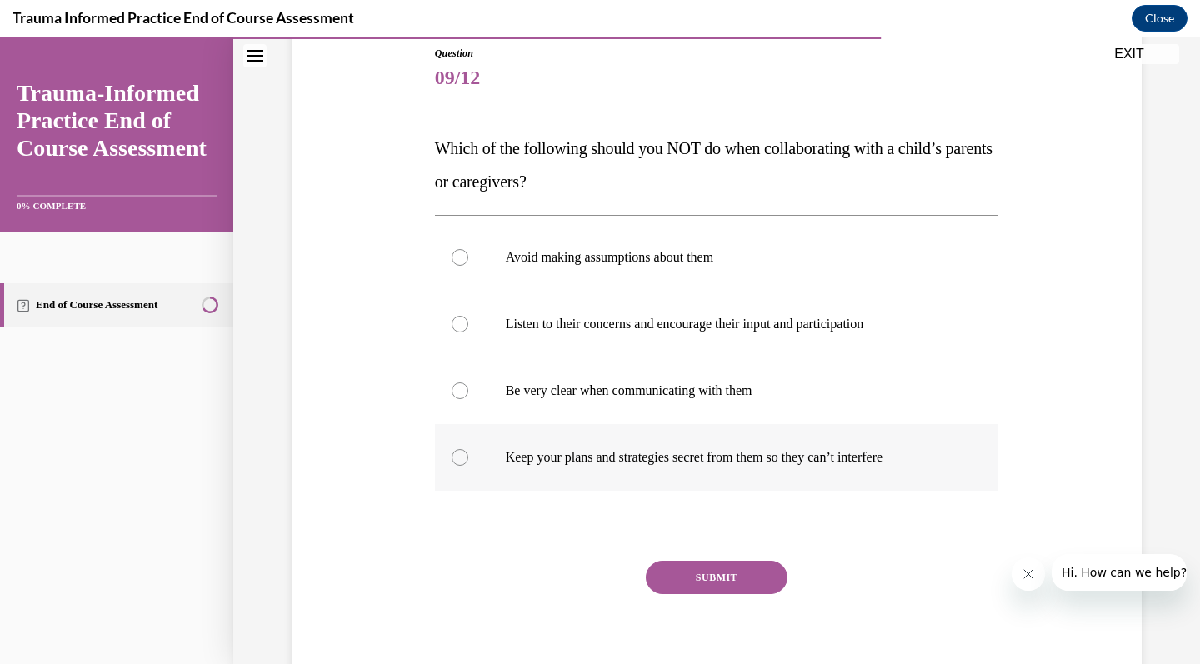
click at [739, 470] on label "Keep your plans and strategies secret from them so they can’t interfere" at bounding box center [717, 457] width 564 height 67
click at [468, 466] on input "Keep your plans and strategies secret from them so they can’t interfere" at bounding box center [460, 457] width 17 height 17
radio input "true"
click at [731, 574] on button "SUBMIT" at bounding box center [717, 577] width 142 height 33
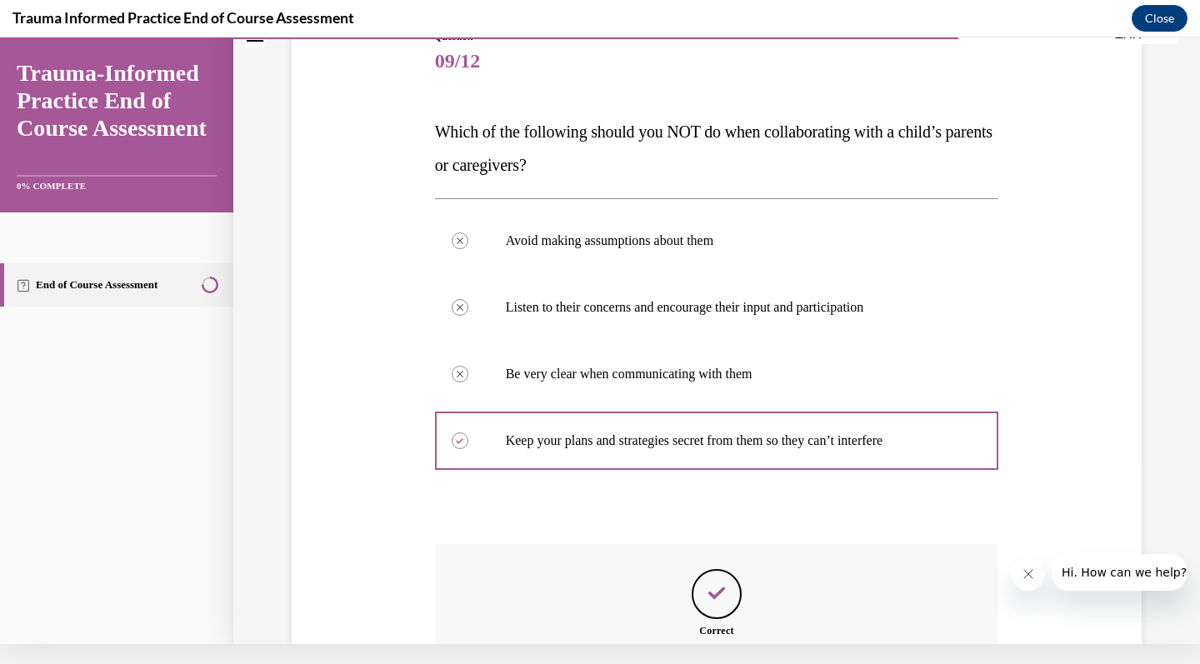
scroll to position [367, 0]
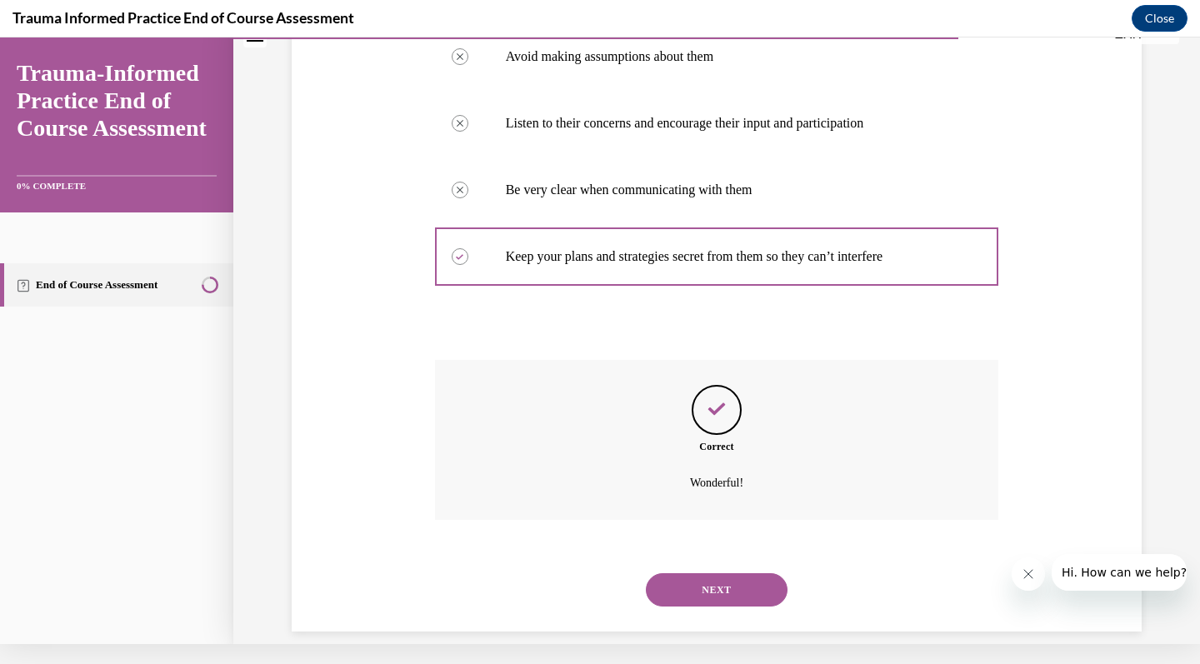
click at [732, 575] on button "NEXT" at bounding box center [717, 589] width 142 height 33
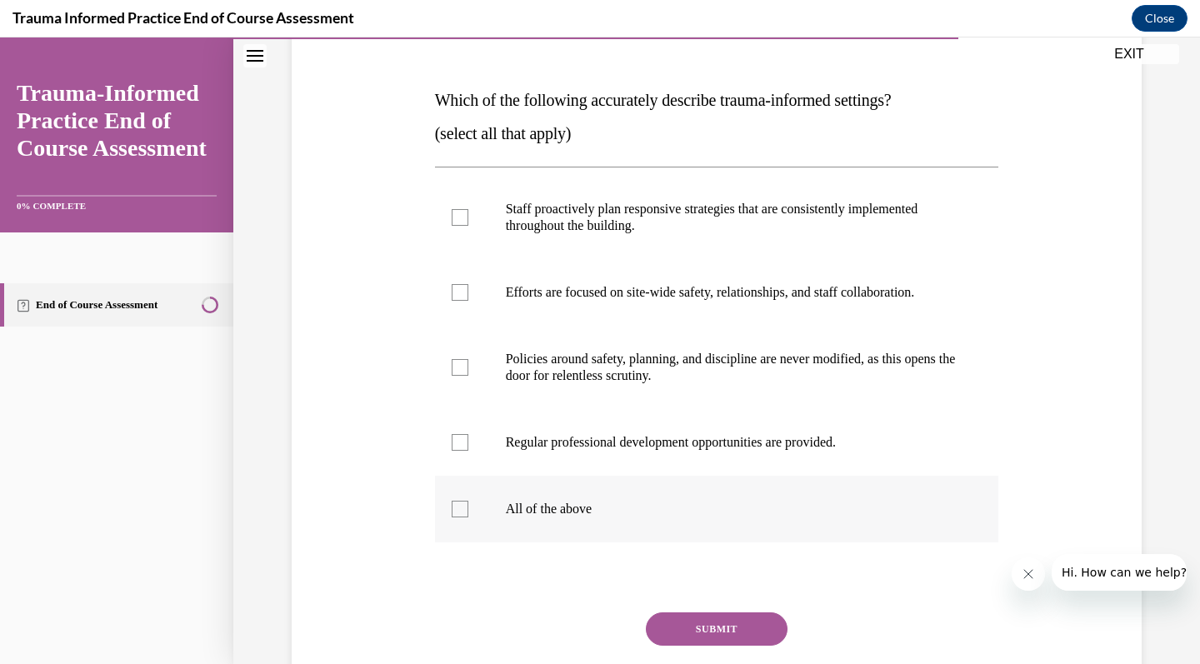
scroll to position [237, 0]
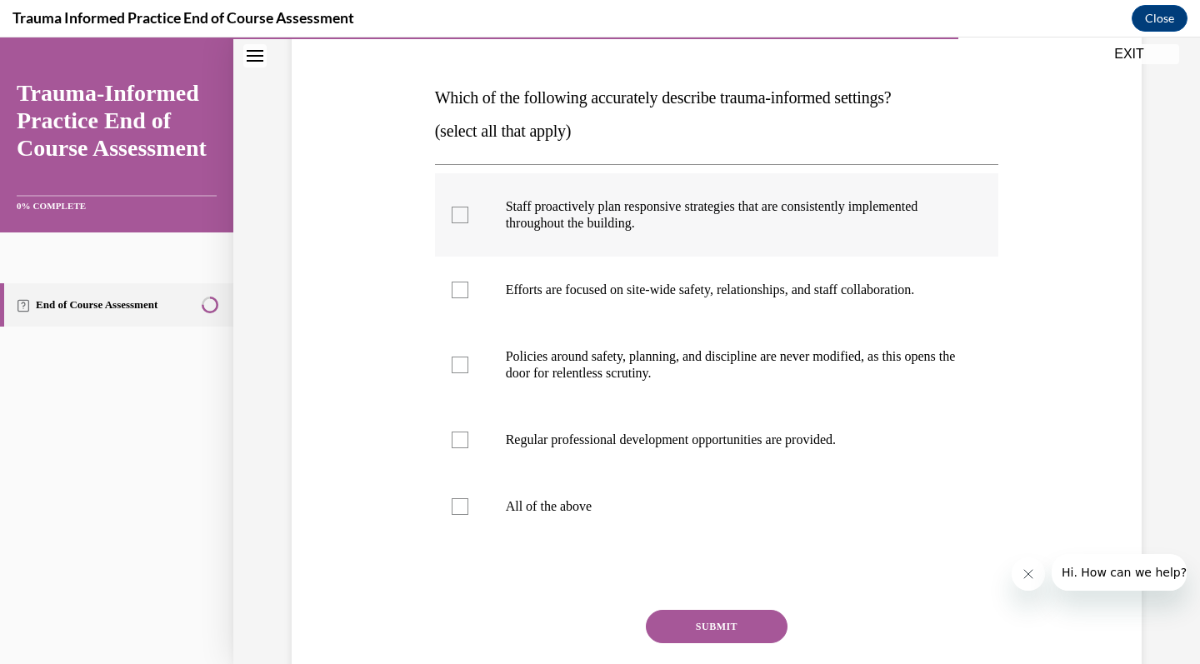
click at [807, 252] on label "Staff proactively plan responsive strategies that are consistently implemented …" at bounding box center [717, 214] width 564 height 83
click at [468, 223] on input "Staff proactively plan responsive strategies that are consistently implemented …" at bounding box center [460, 215] width 17 height 17
click at [791, 232] on label "Staff proactively plan responsive strategies that are consistently implemented …" at bounding box center [717, 214] width 564 height 83
click at [468, 223] on input "Staff proactively plan responsive strategies that are consistently implemented …" at bounding box center [460, 215] width 17 height 17
checkbox input "false"
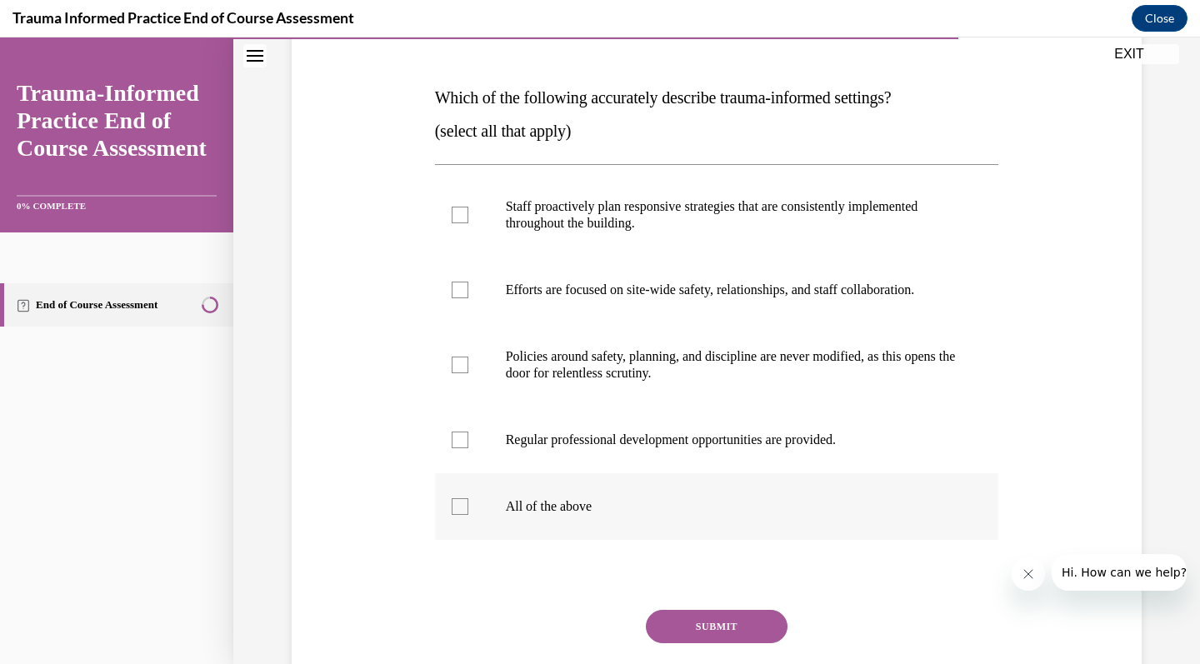
click at [699, 489] on label "All of the above" at bounding box center [717, 506] width 564 height 67
click at [468, 498] on input "All of the above" at bounding box center [460, 506] width 17 height 17
checkbox input "true"
click at [704, 623] on button "SUBMIT" at bounding box center [717, 626] width 142 height 33
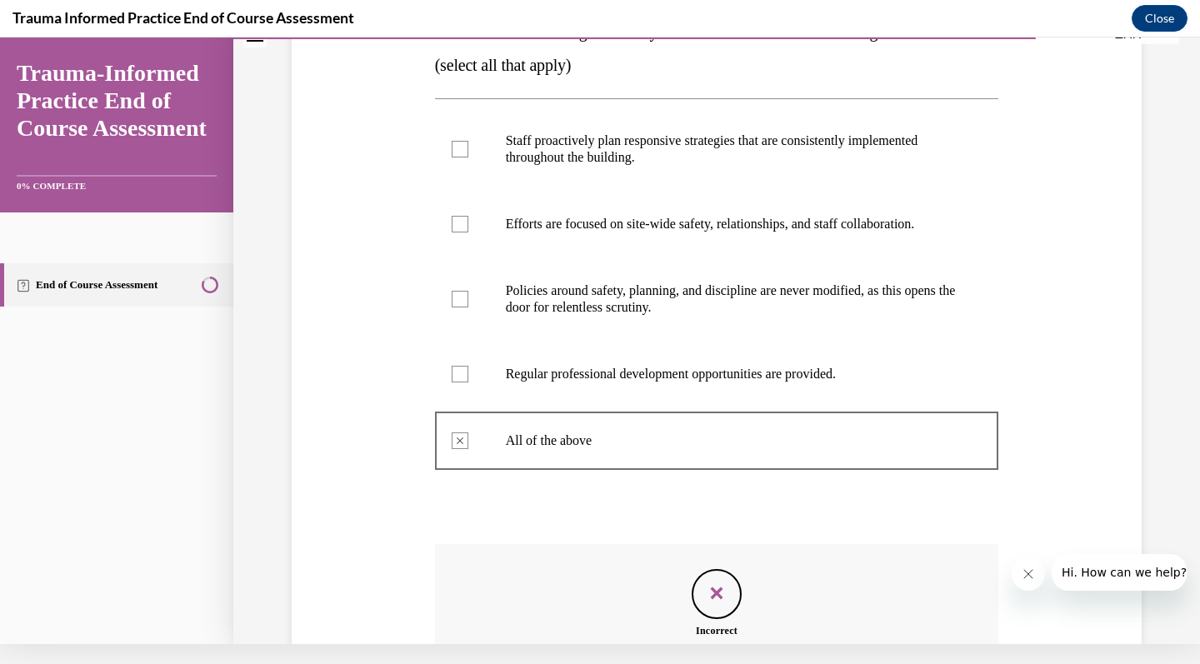
scroll to position [486, 0]
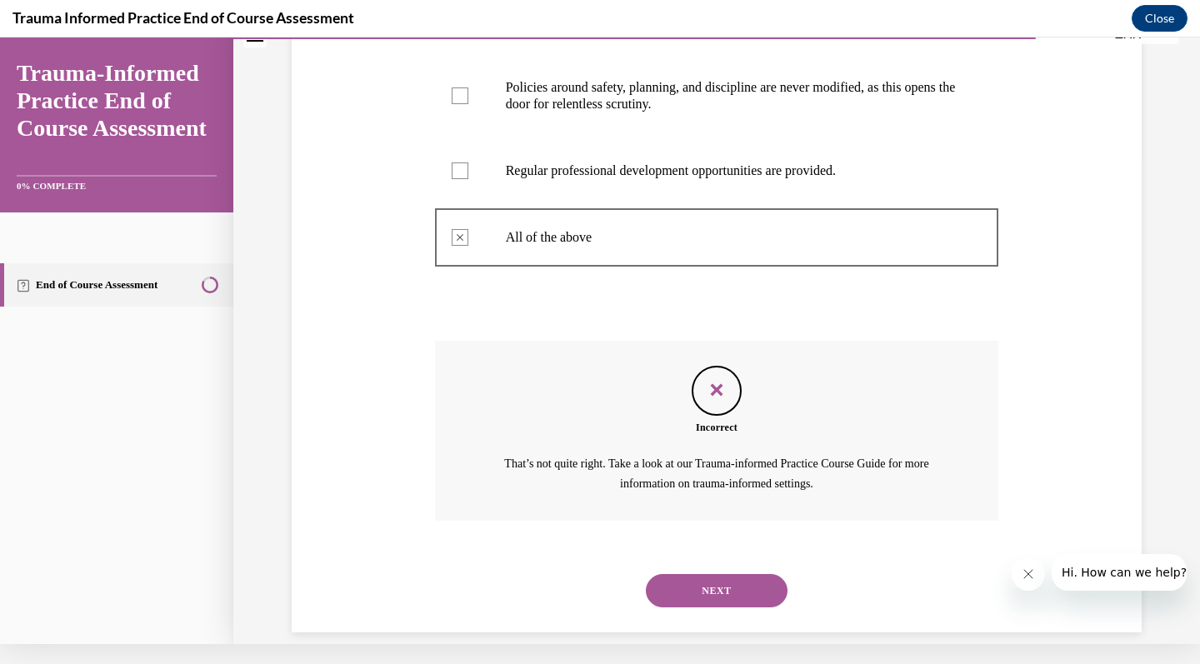
click at [709, 574] on button "NEXT" at bounding box center [717, 590] width 142 height 33
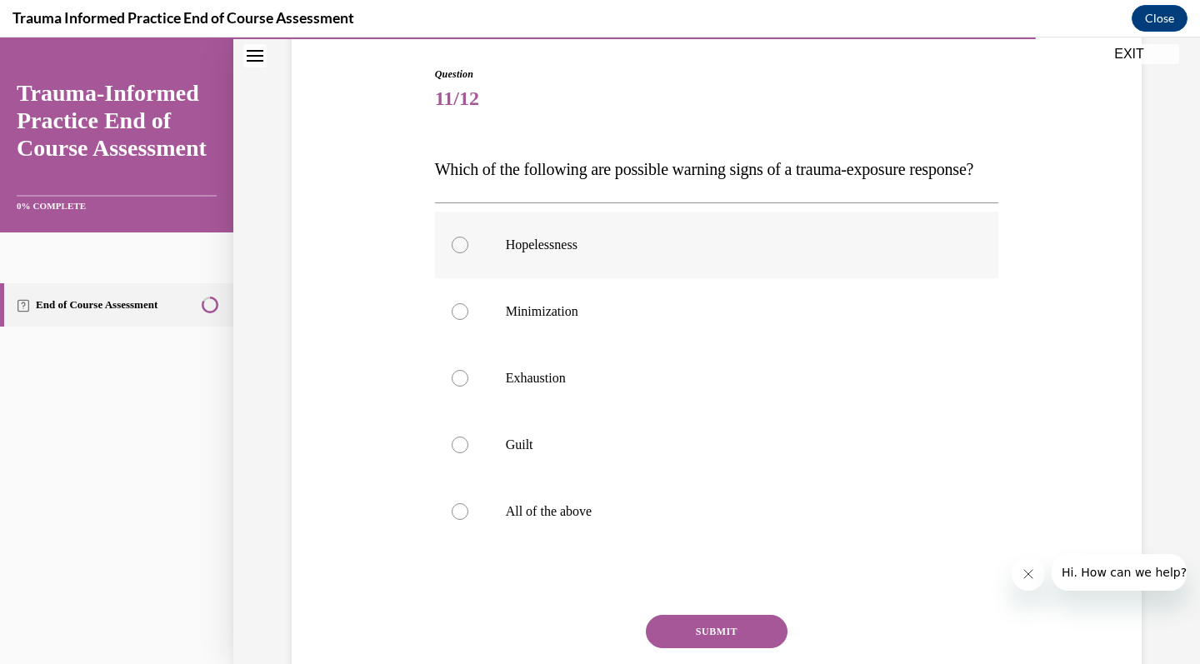
scroll to position [165, 0]
click at [710, 522] on label "All of the above" at bounding box center [717, 511] width 564 height 67
click at [468, 520] on input "All of the above" at bounding box center [460, 511] width 17 height 17
radio input "true"
click at [707, 648] on button "SUBMIT" at bounding box center [717, 631] width 142 height 33
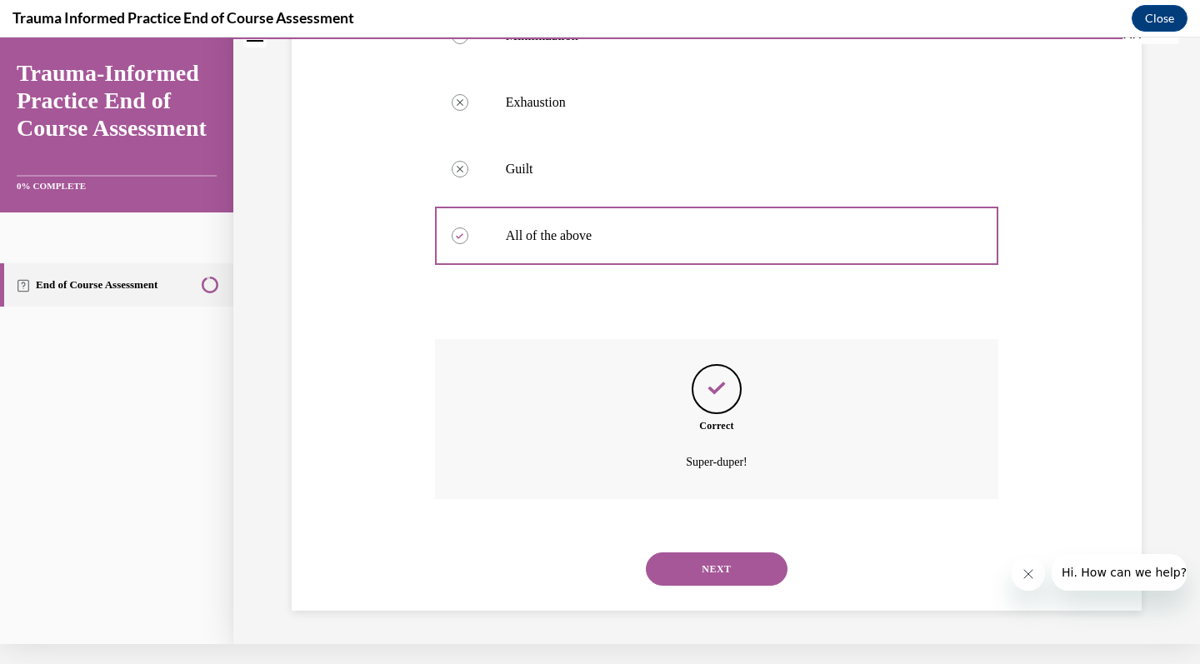
scroll to position [433, 0]
click at [718, 559] on button "NEXT" at bounding box center [717, 568] width 142 height 33
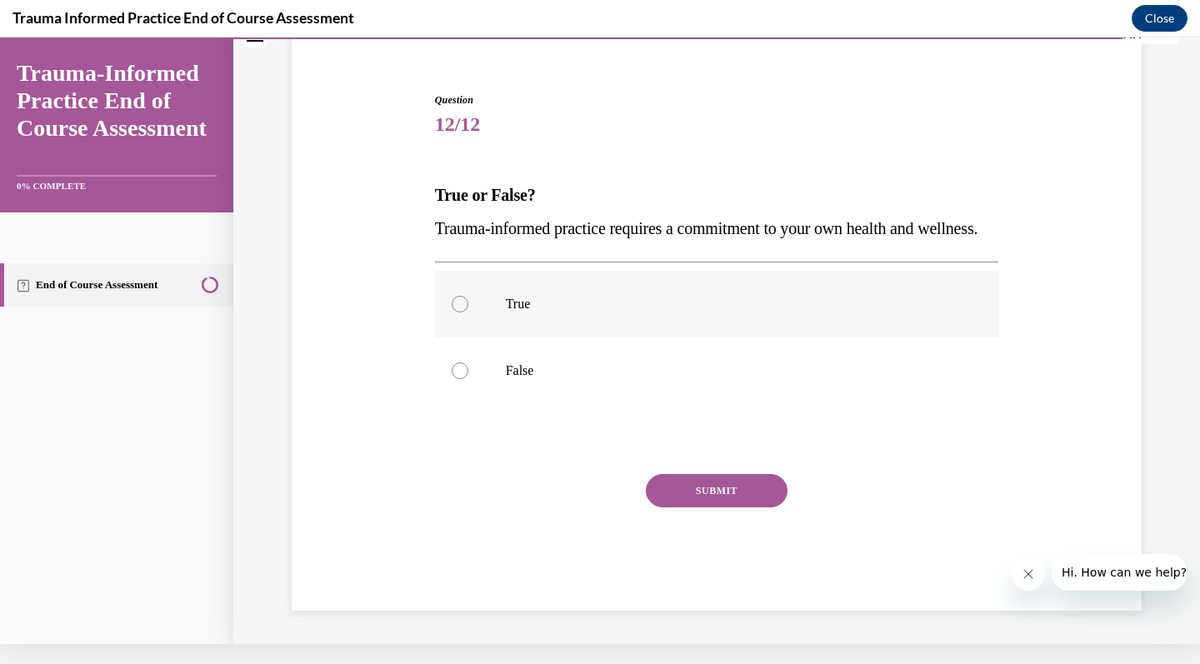
click at [765, 337] on label "True" at bounding box center [717, 304] width 564 height 67
click at [468, 312] on input "True" at bounding box center [460, 304] width 17 height 17
radio input "true"
click at [736, 502] on button "SUBMIT" at bounding box center [717, 490] width 142 height 33
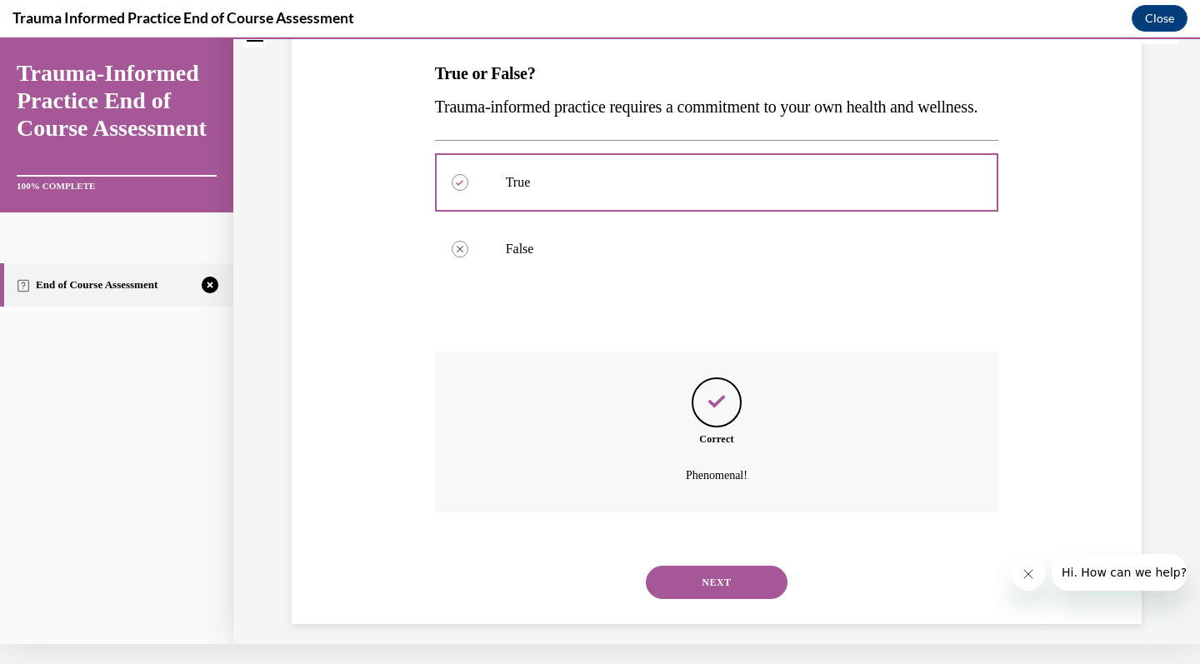
scroll to position [267, 0]
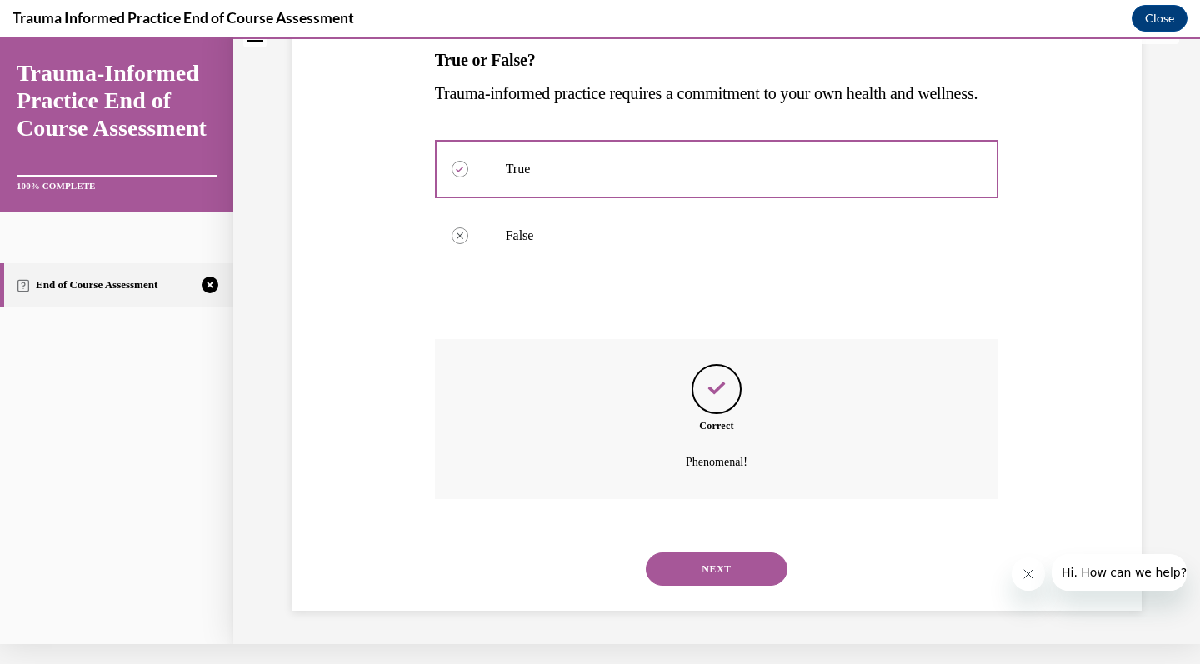
click at [723, 578] on button "NEXT" at bounding box center [717, 568] width 142 height 33
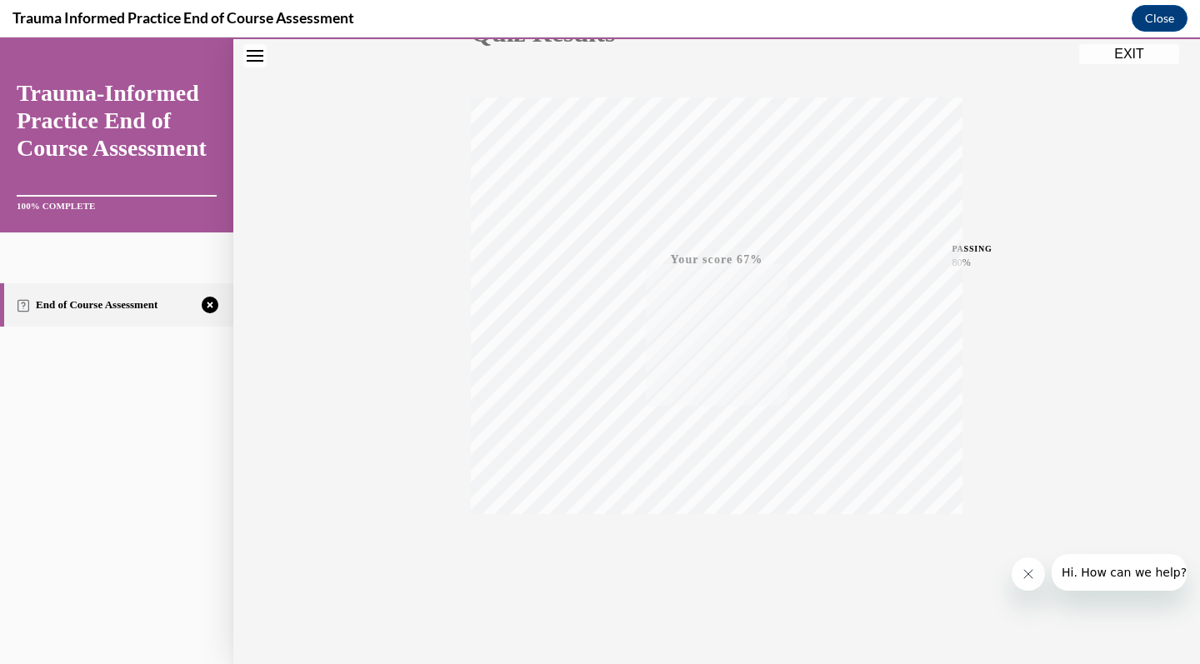
scroll to position [227, 0]
click at [719, 569] on icon "button" at bounding box center [716, 562] width 59 height 18
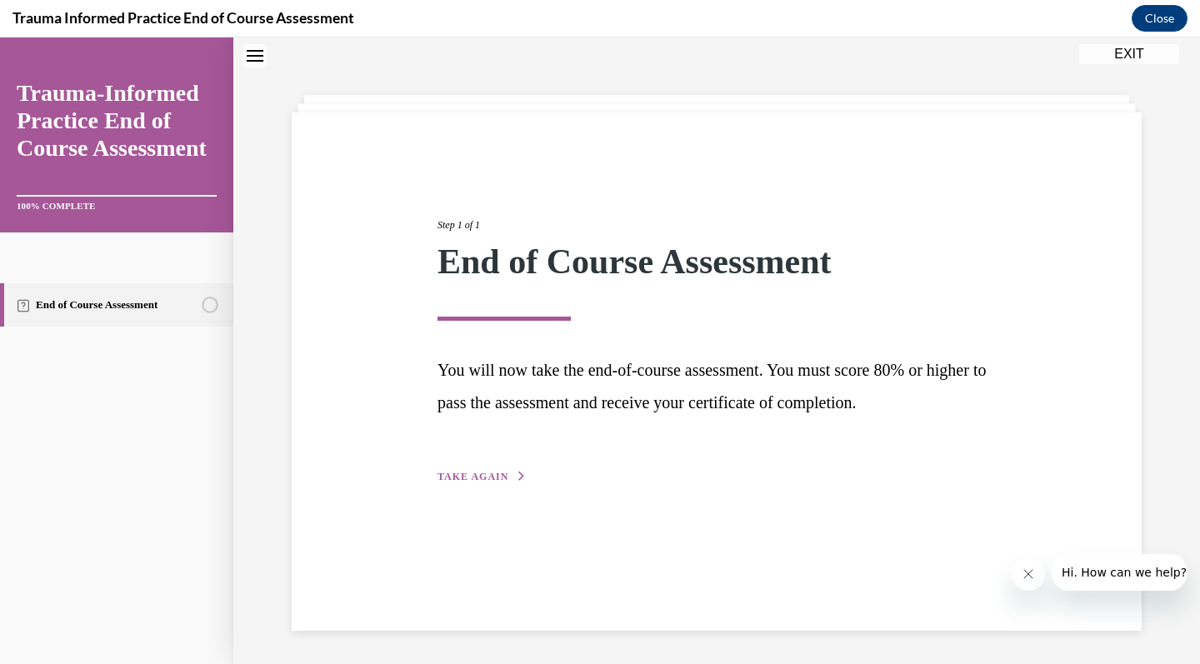
scroll to position [52, 0]
click at [503, 471] on span "TAKE AGAIN" at bounding box center [472, 477] width 71 height 12
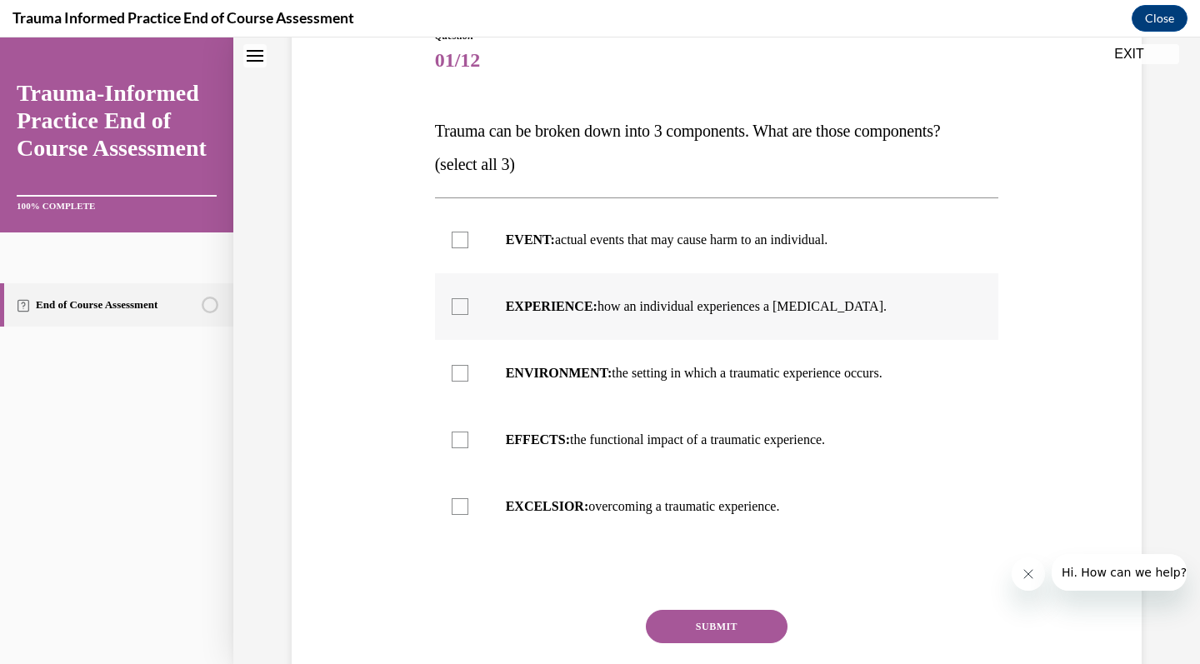
scroll to position [206, 0]
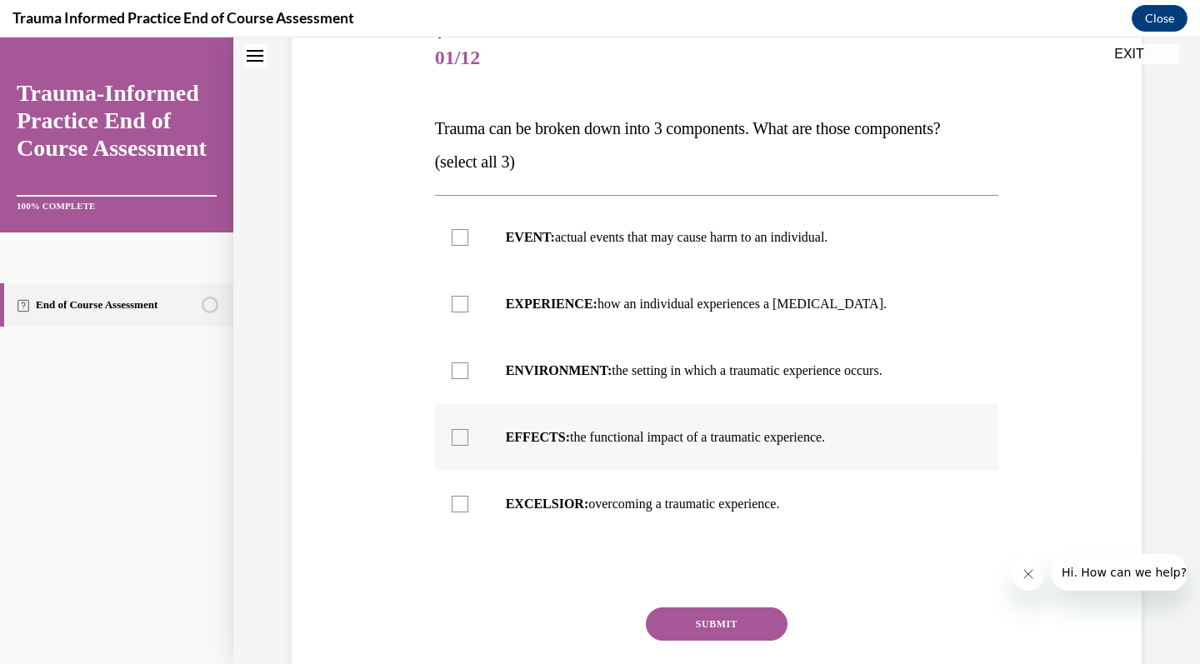
click at [582, 444] on p "EFFECTS: the functional impact of a traumatic experience." at bounding box center [732, 437] width 452 height 17
click at [468, 444] on input "EFFECTS: the functional impact of a traumatic experience." at bounding box center [460, 437] width 17 height 17
click at [582, 444] on p "EFFECTS: the functional impact of a traumatic experience." at bounding box center [732, 437] width 452 height 17
click at [468, 444] on input "EFFECTS: the functional impact of a traumatic experience." at bounding box center [460, 437] width 17 height 17
checkbox input "false"
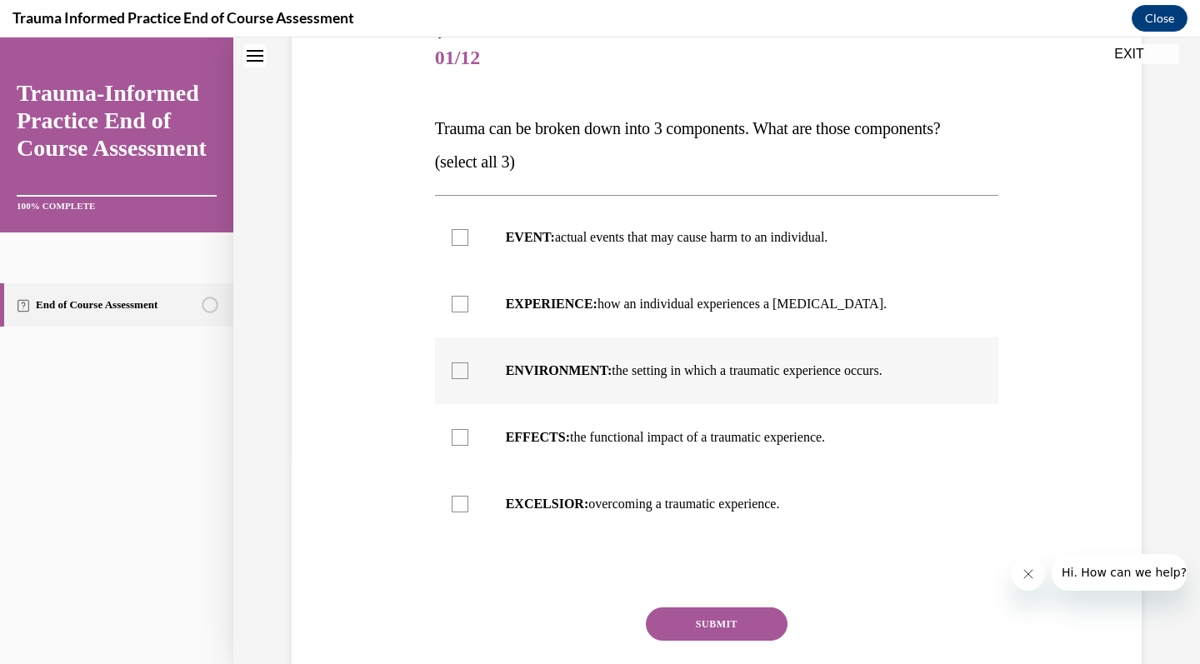
click at [582, 384] on label "ENVIRONMENT: the setting in which a traumatic experience occurs." at bounding box center [717, 370] width 564 height 67
click at [468, 379] on input "ENVIRONMENT: the setting in which a traumatic experience occurs." at bounding box center [460, 370] width 17 height 17
checkbox input "true"
click at [599, 280] on label "EXPERIENCE: how an individual experiences a stressor." at bounding box center [717, 304] width 564 height 67
click at [468, 296] on input "EXPERIENCE: how an individual experiences a stressor." at bounding box center [460, 304] width 17 height 17
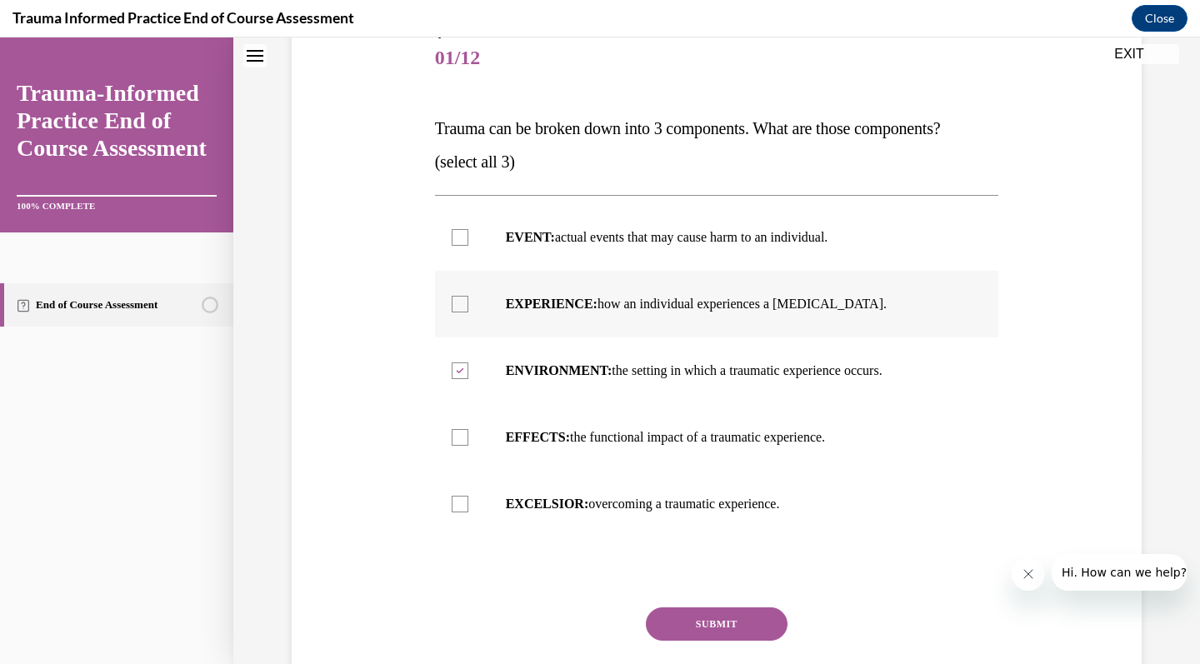
checkbox input "true"
click at [602, 232] on p "EVENT: actual events that may cause harm to an individual." at bounding box center [732, 237] width 452 height 17
click at [468, 232] on input "EVENT: actual events that may cause harm to an individual." at bounding box center [460, 237] width 17 height 17
checkbox input "true"
click at [672, 617] on button "SUBMIT" at bounding box center [717, 623] width 142 height 33
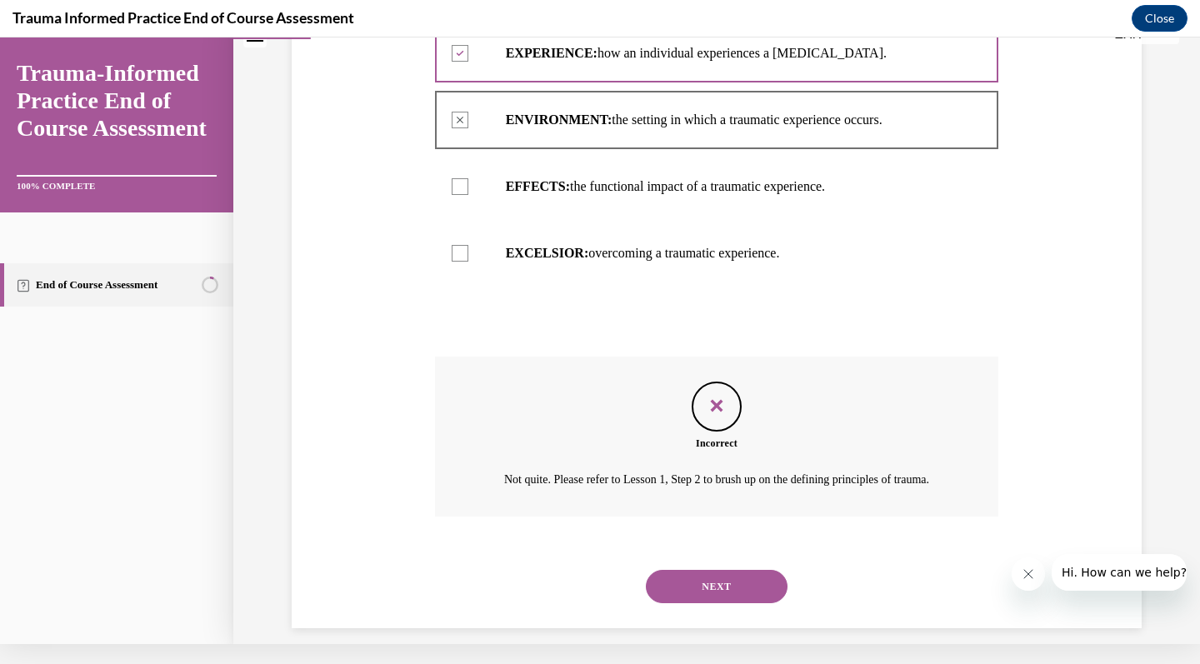
scroll to position [452, 0]
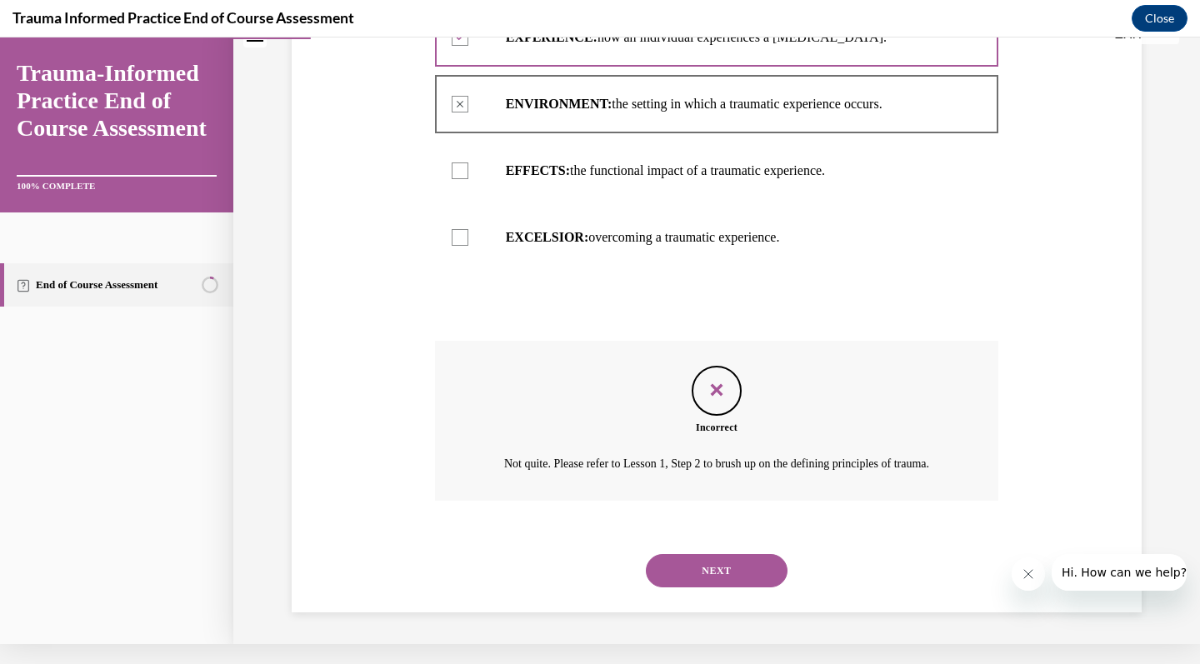
click at [688, 572] on button "NEXT" at bounding box center [717, 570] width 142 height 33
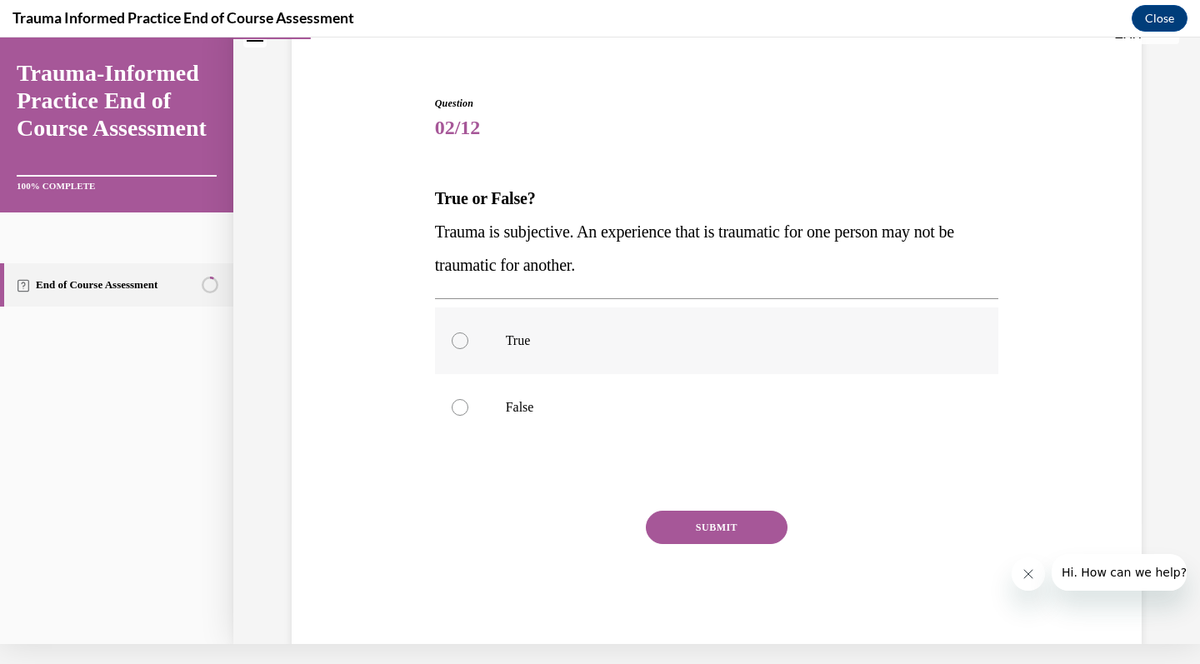
click at [743, 353] on label "True" at bounding box center [717, 340] width 564 height 67
click at [468, 349] on input "True" at bounding box center [460, 340] width 17 height 17
radio input "true"
click at [738, 534] on button "SUBMIT" at bounding box center [717, 527] width 142 height 33
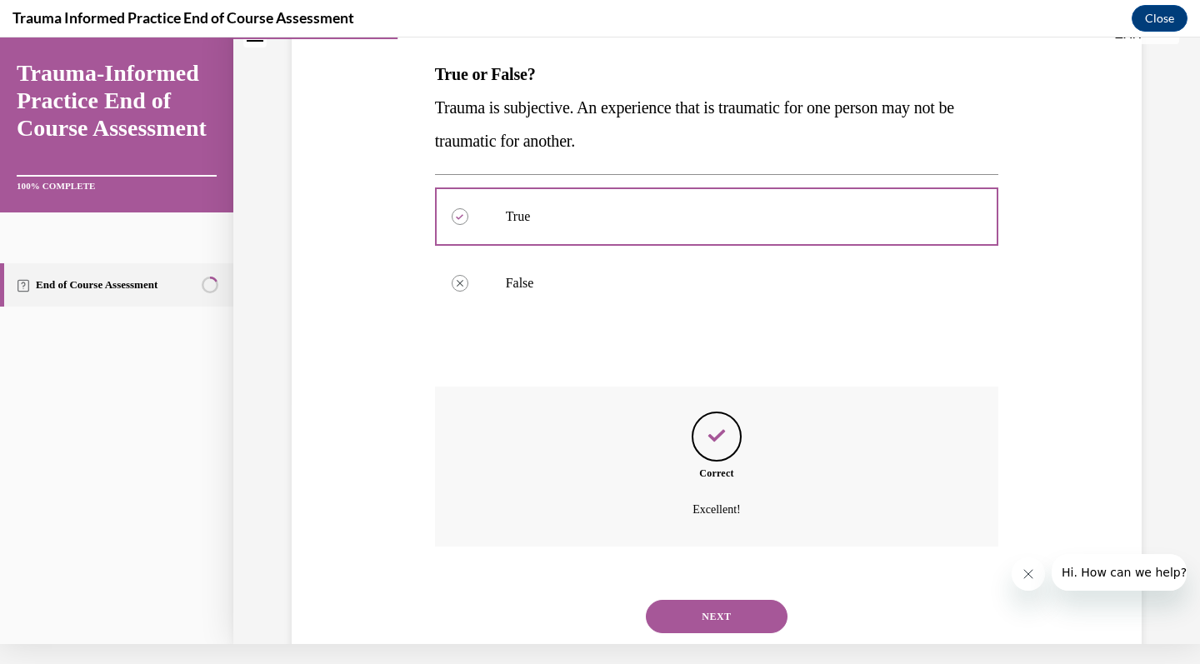
scroll to position [267, 0]
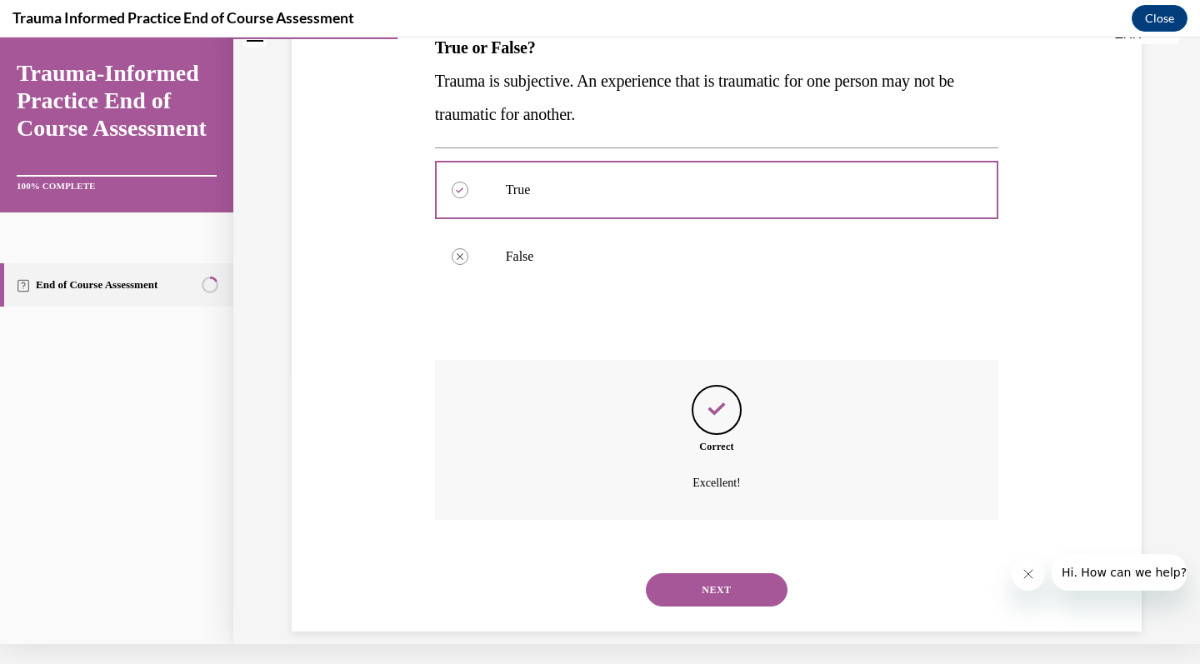
click at [731, 557] on div "NEXT" at bounding box center [717, 590] width 564 height 67
click at [731, 573] on button "NEXT" at bounding box center [717, 589] width 142 height 33
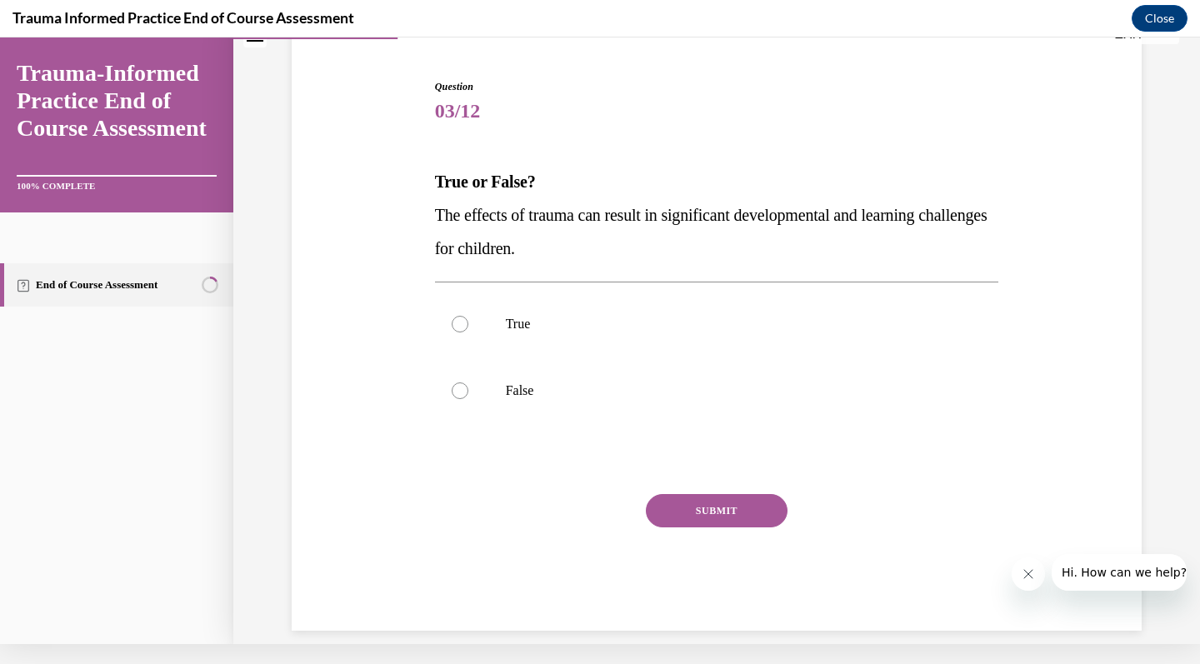
click at [779, 212] on span "The effects of trauma can result in significant developmental and learning chal…" at bounding box center [711, 232] width 552 height 52
click at [503, 189] on span "True or False?" at bounding box center [485, 181] width 101 height 18
click at [522, 192] on p "True or False?" at bounding box center [717, 181] width 564 height 33
click at [437, 193] on p "True or False?" at bounding box center [717, 181] width 564 height 33
click at [454, 193] on p "True or False?" at bounding box center [717, 181] width 564 height 33
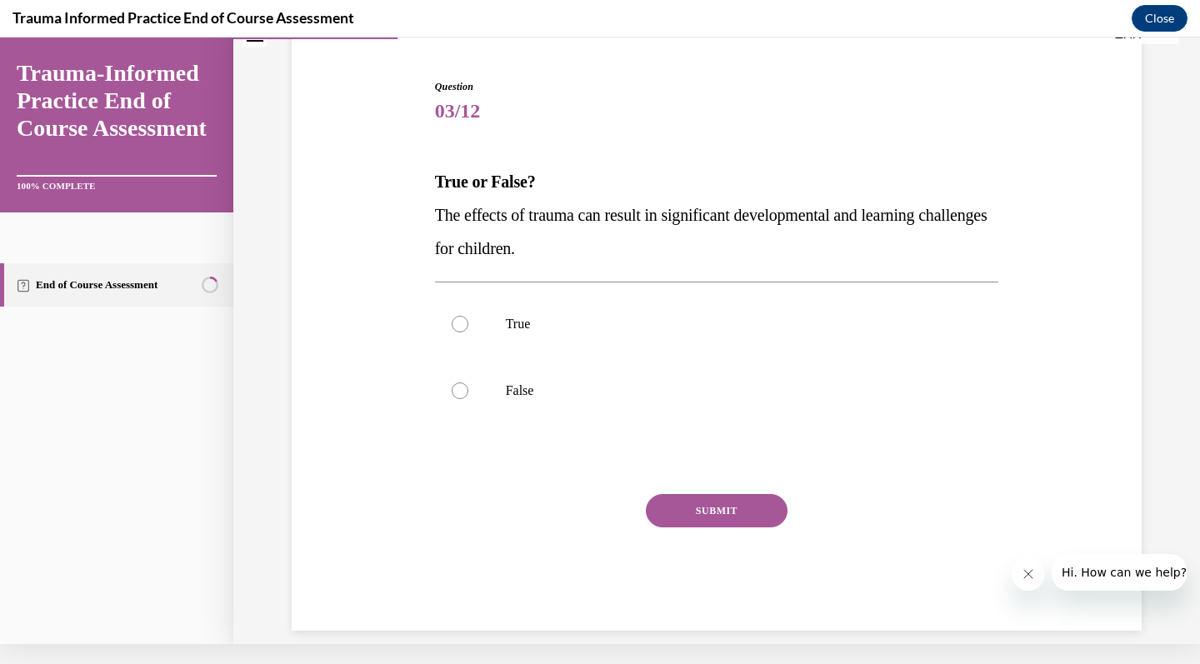
click at [488, 192] on p "True or False?" at bounding box center [717, 181] width 564 height 33
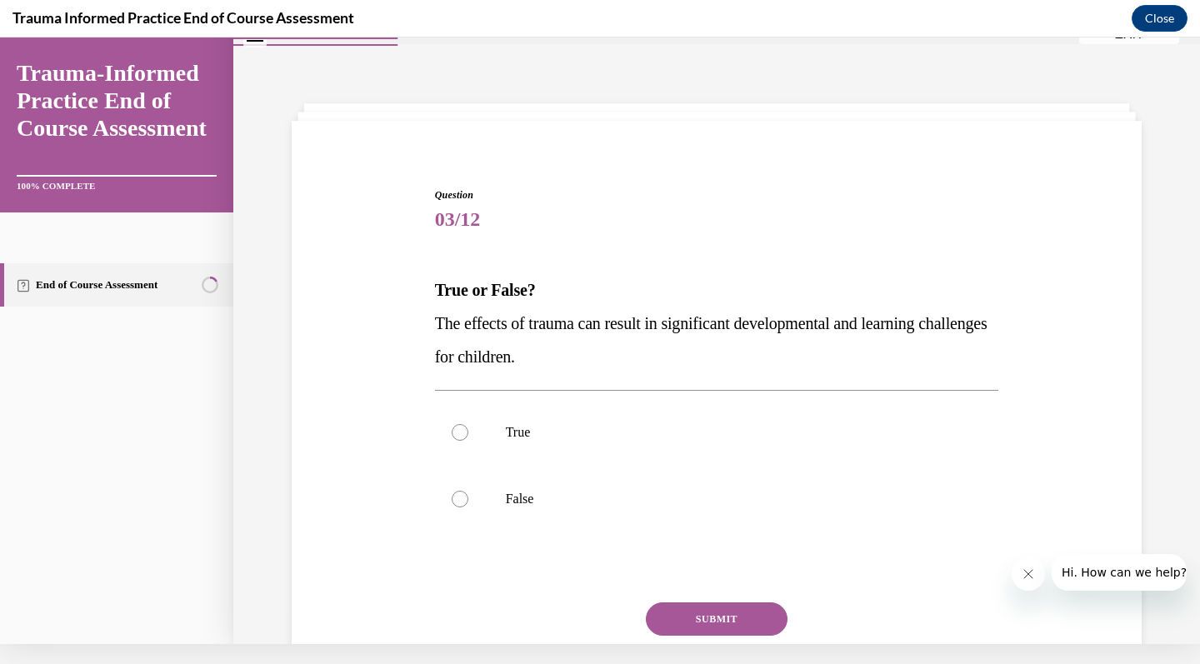
scroll to position [19, 0]
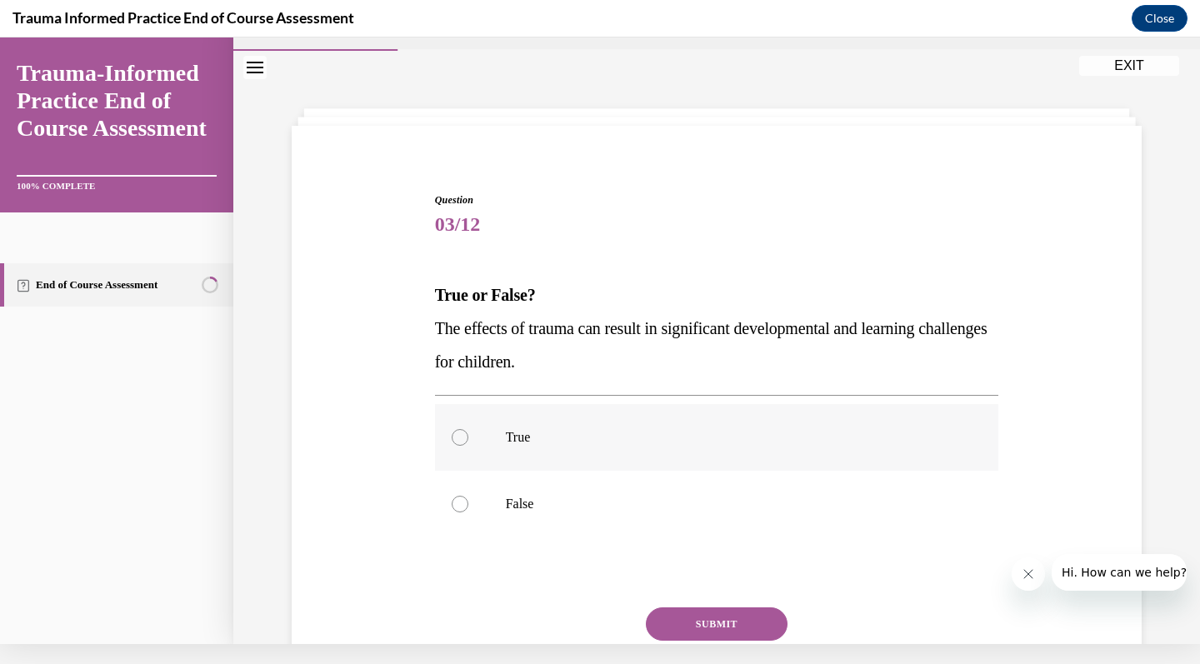
click at [455, 455] on label "True" at bounding box center [717, 437] width 564 height 67
click at [455, 446] on input "True" at bounding box center [460, 437] width 17 height 17
radio input "true"
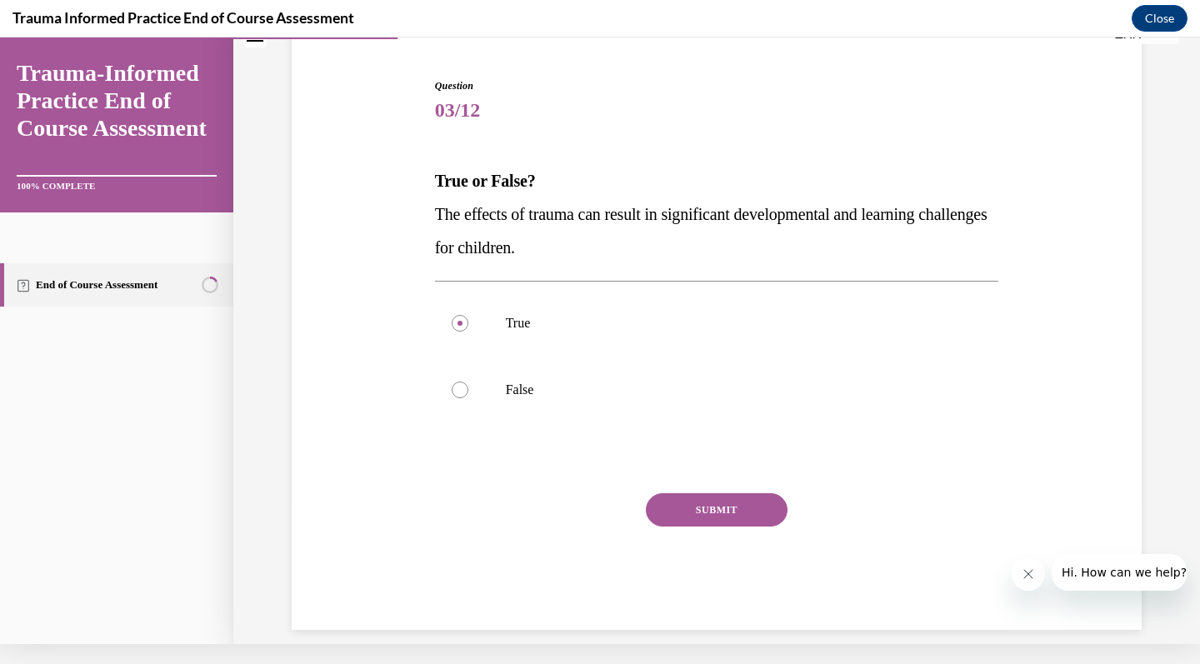
scroll to position [132, 0]
click at [680, 517] on button "SUBMIT" at bounding box center [717, 510] width 142 height 33
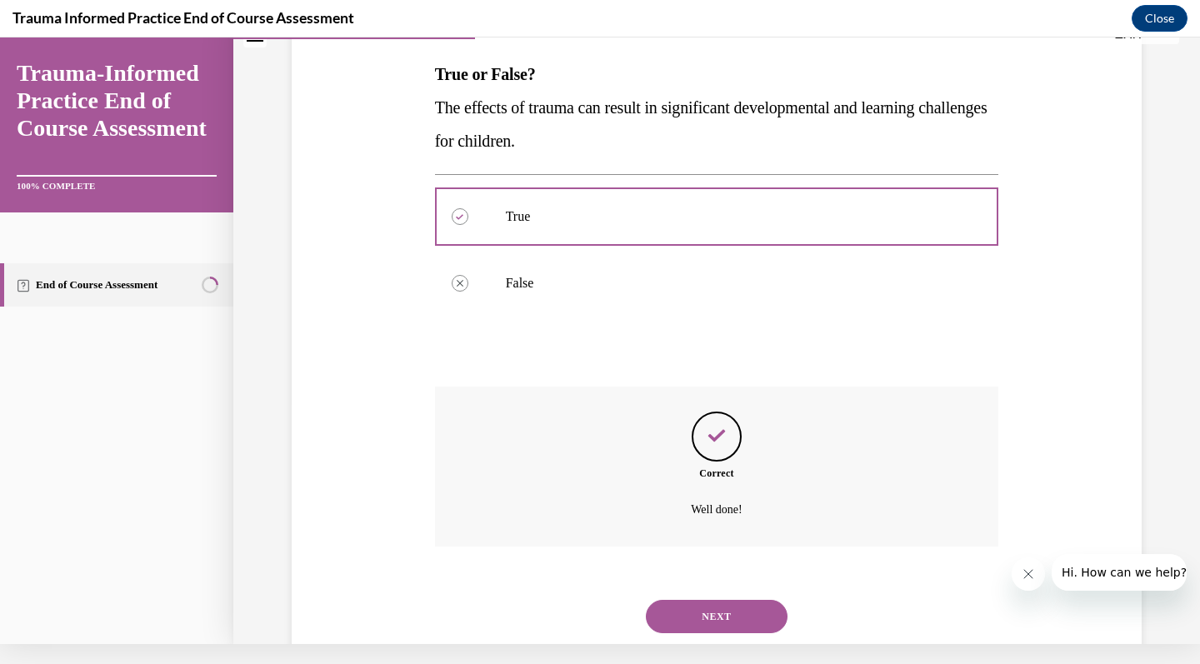
scroll to position [267, 0]
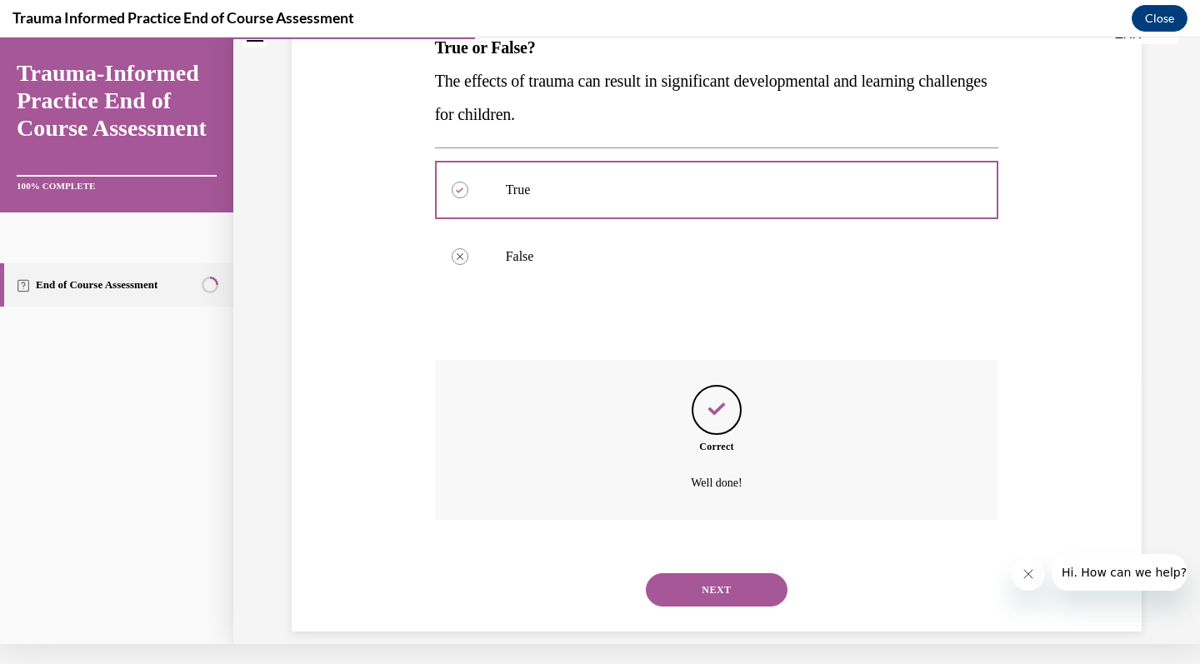
click at [662, 573] on button "NEXT" at bounding box center [717, 589] width 142 height 33
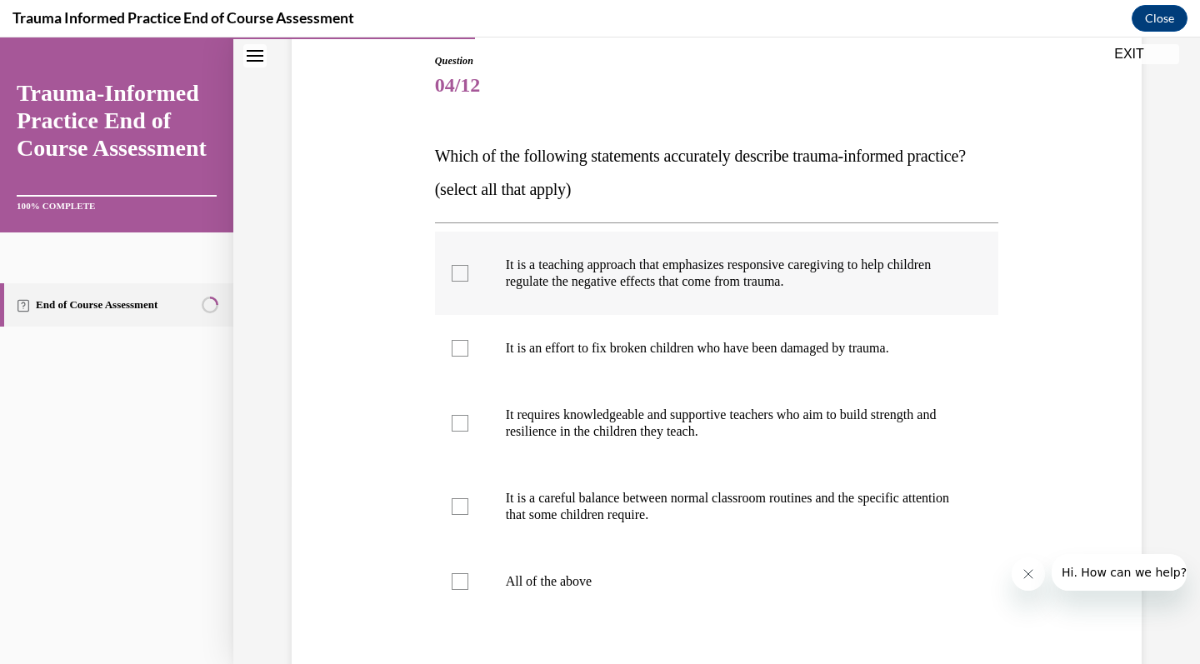
scroll to position [204, 0]
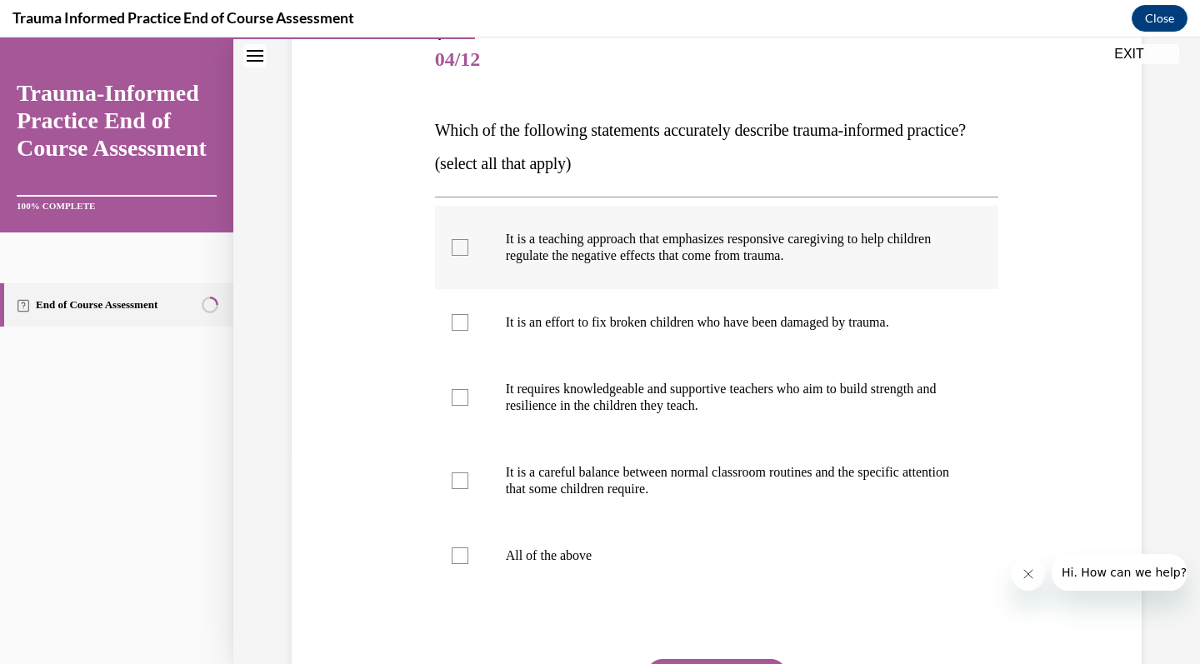
click at [685, 289] on label "It is a teaching approach that emphasizes responsive caregiving to help childre…" at bounding box center [717, 247] width 564 height 83
click at [468, 256] on input "It is a teaching approach that emphasizes responsive caregiving to help childre…" at bounding box center [460, 247] width 17 height 17
checkbox input "true"
click at [677, 414] on p "It requires knowledgeable and supportive teachers who aim to build strength and…" at bounding box center [732, 397] width 452 height 33
click at [468, 406] on input "It requires knowledgeable and supportive teachers who aim to build strength and…" at bounding box center [460, 397] width 17 height 17
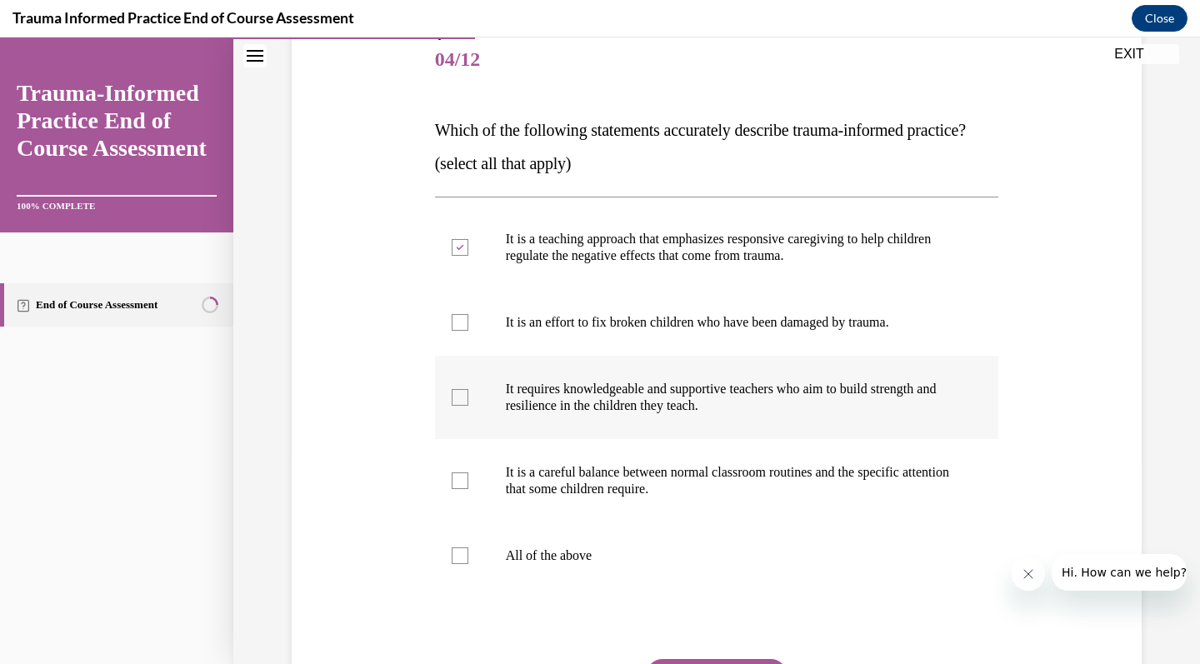
checkbox input "true"
click at [677, 490] on label "It is a careful balance between normal classroom routines and the specific atte…" at bounding box center [717, 480] width 564 height 83
click at [468, 489] on input "It is a careful balance between normal classroom routines and the specific atte…" at bounding box center [460, 480] width 17 height 17
checkbox input "true"
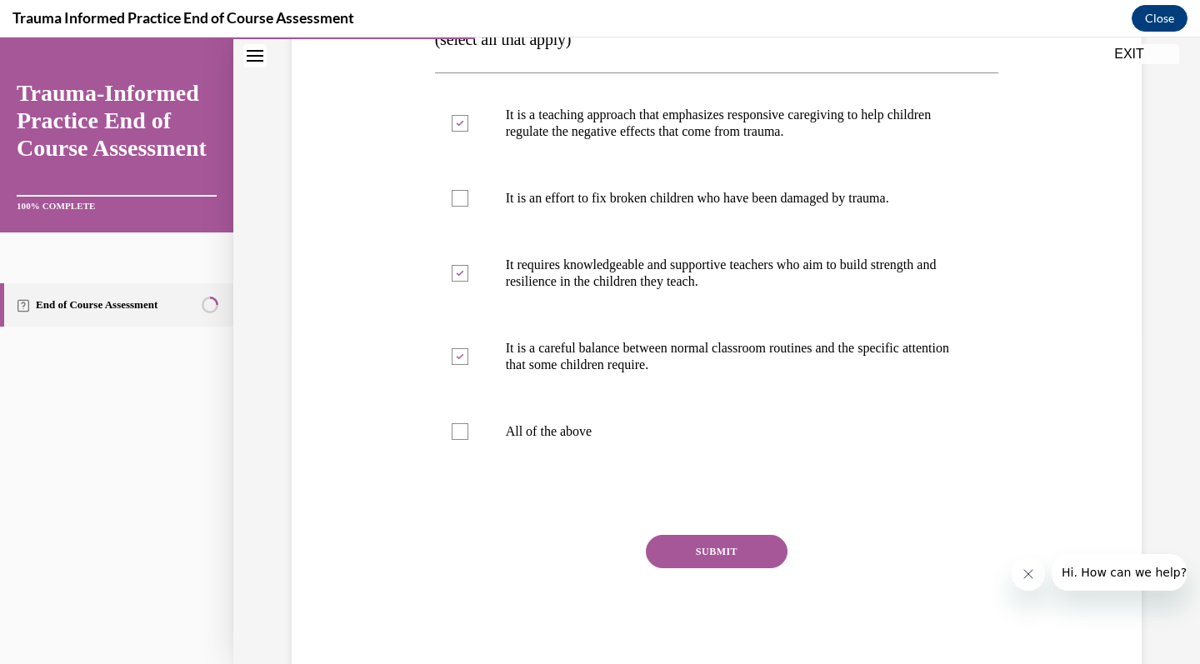
click at [692, 568] on button "SUBMIT" at bounding box center [717, 551] width 142 height 33
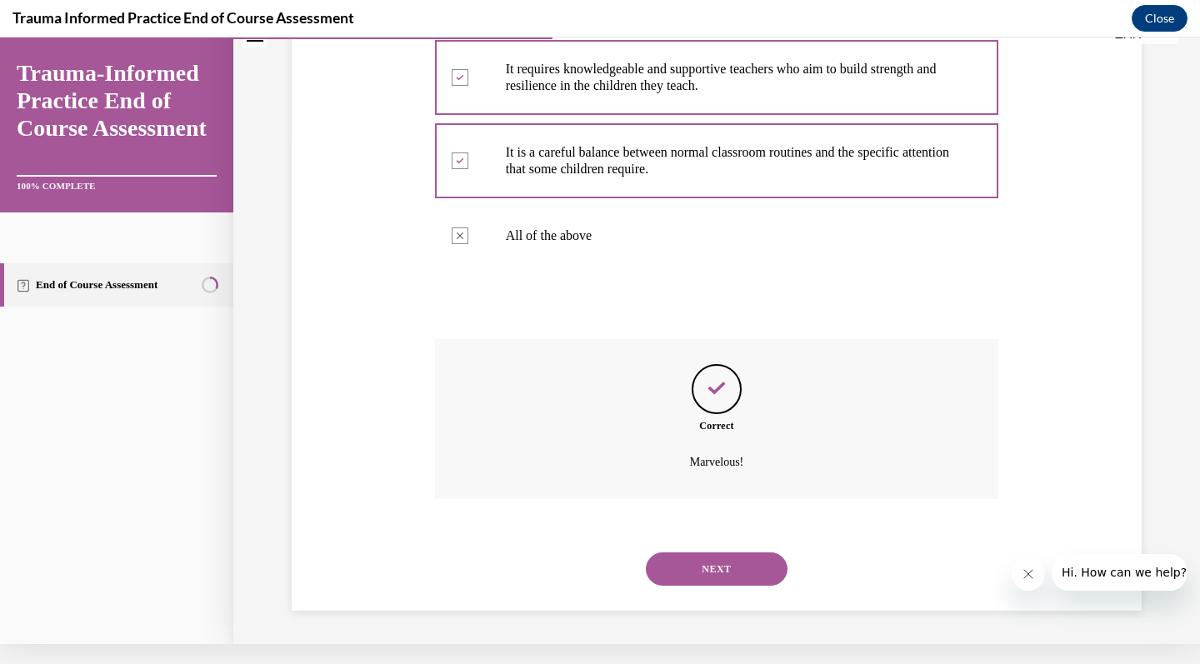
scroll to position [517, 0]
click at [693, 576] on button "NEXT" at bounding box center [717, 568] width 142 height 33
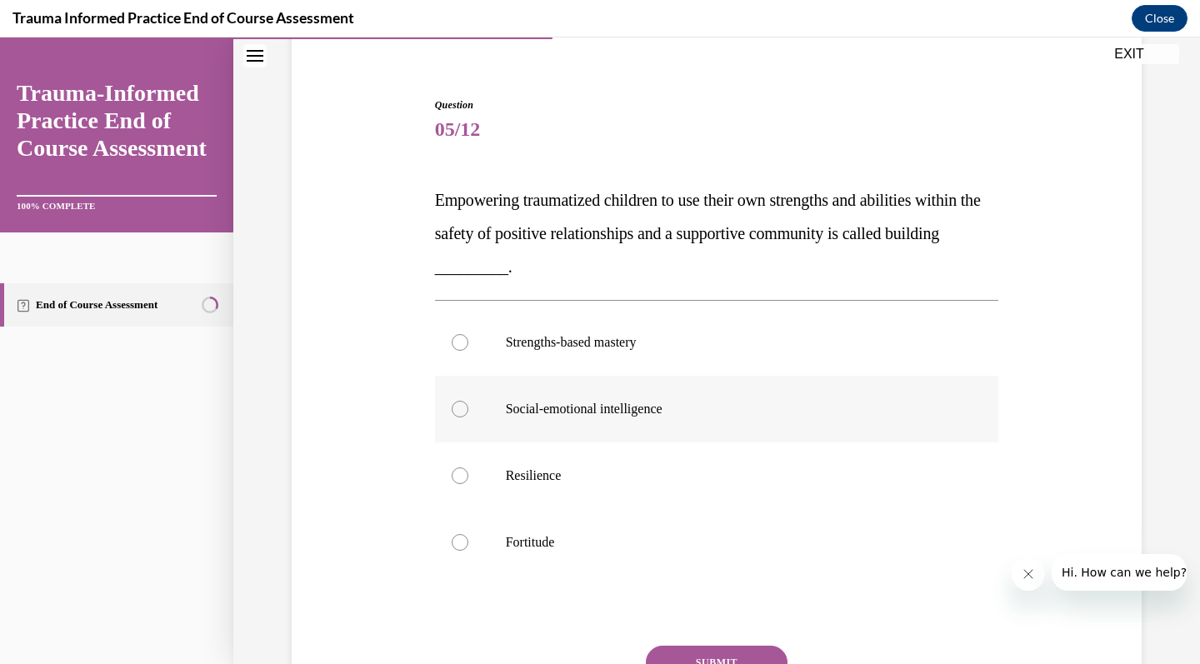
scroll to position [137, 0]
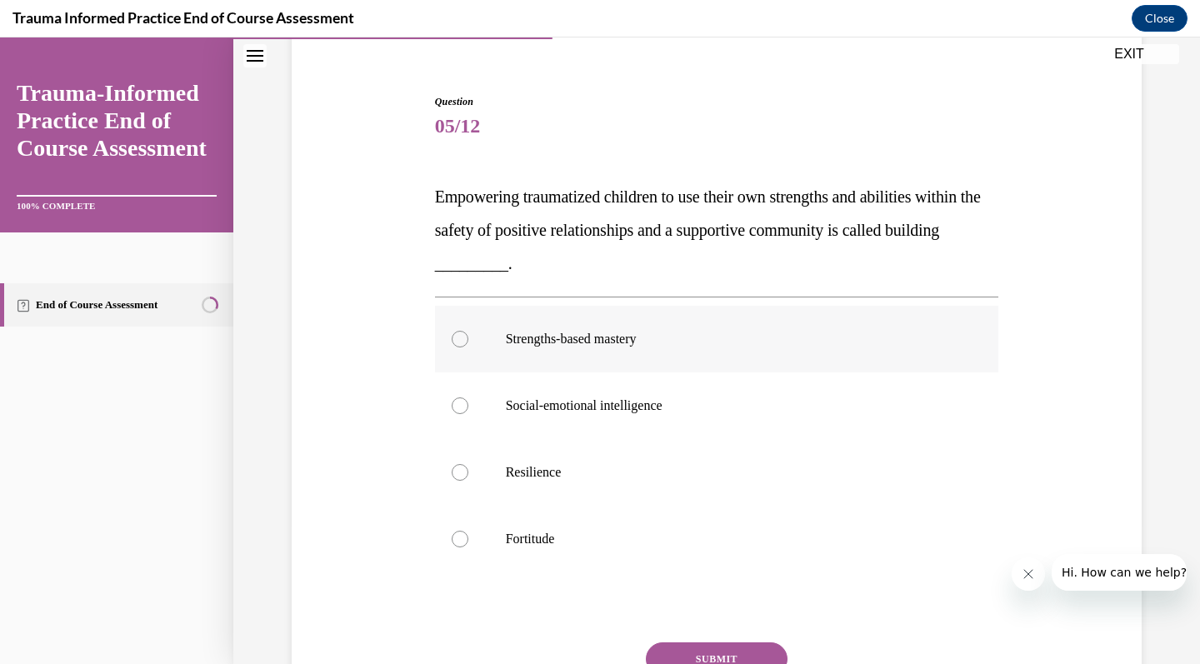
click at [732, 347] on p "Strengths-based mastery" at bounding box center [732, 339] width 452 height 17
click at [468, 347] on input "Strengths-based mastery" at bounding box center [460, 339] width 17 height 17
radio input "true"
click at [733, 649] on button "SUBMIT" at bounding box center [717, 658] width 142 height 33
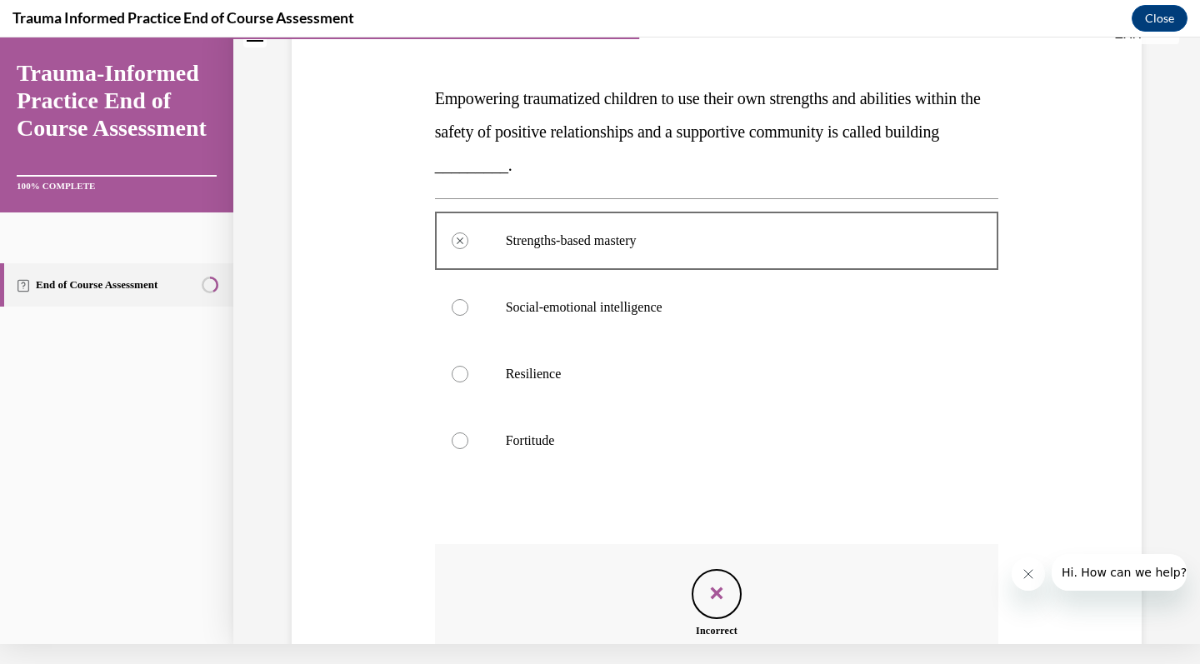
scroll to position [400, 0]
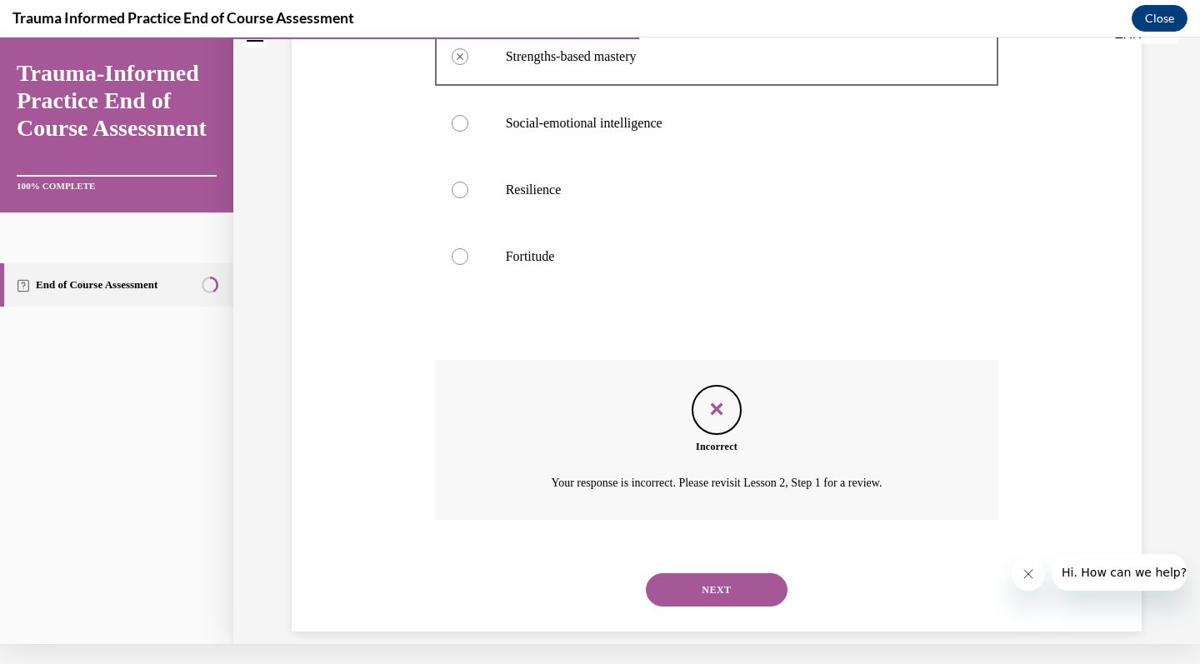
click at [739, 573] on button "NEXT" at bounding box center [717, 589] width 142 height 33
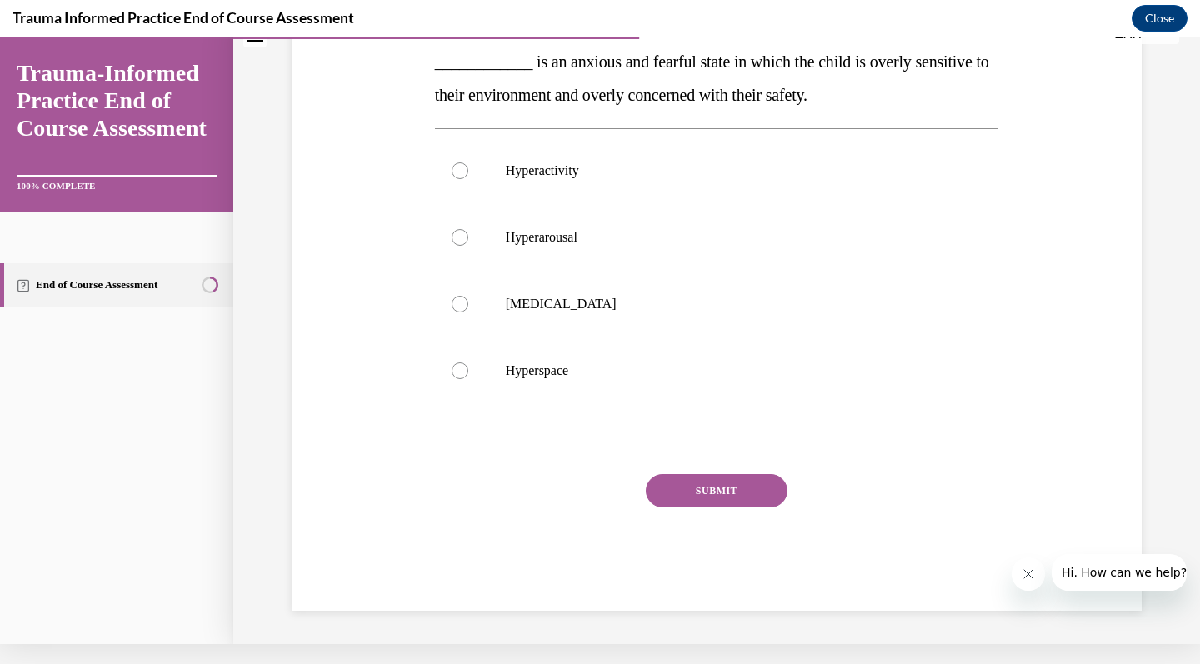
scroll to position [0, 0]
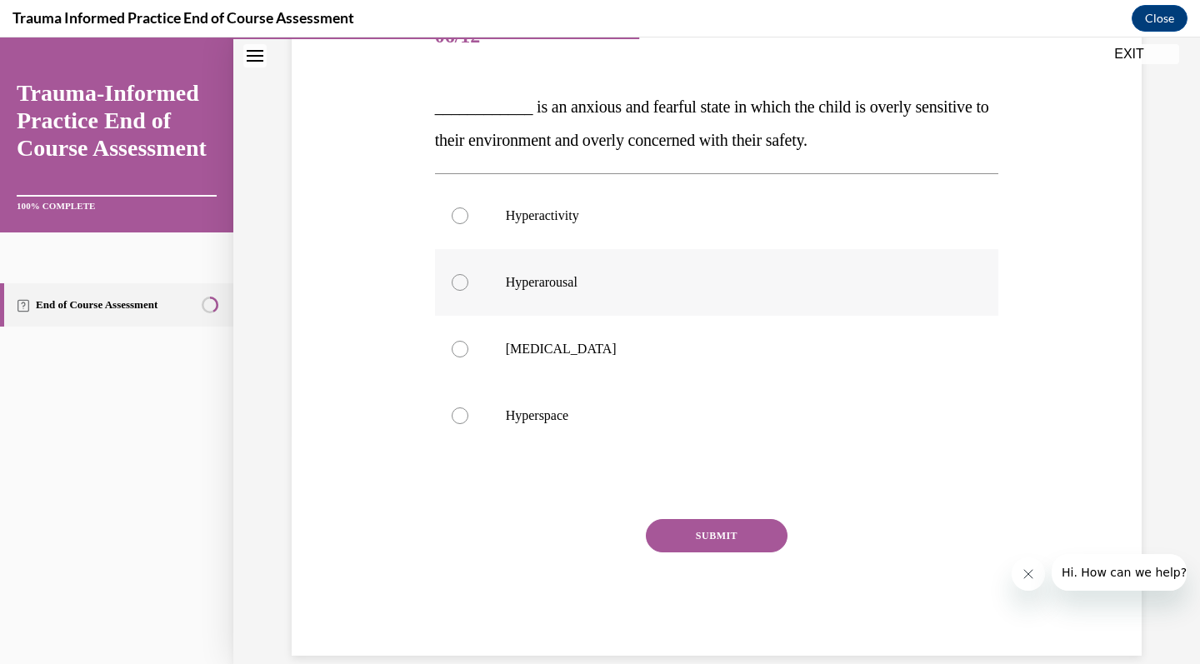
click at [726, 260] on label "Hyperarousal" at bounding box center [717, 282] width 564 height 67
click at [468, 274] on input "Hyperarousal" at bounding box center [460, 282] width 17 height 17
radio input "true"
click at [672, 225] on label "Hyperactivity" at bounding box center [717, 215] width 564 height 67
click at [468, 224] on input "Hyperactivity" at bounding box center [460, 215] width 17 height 17
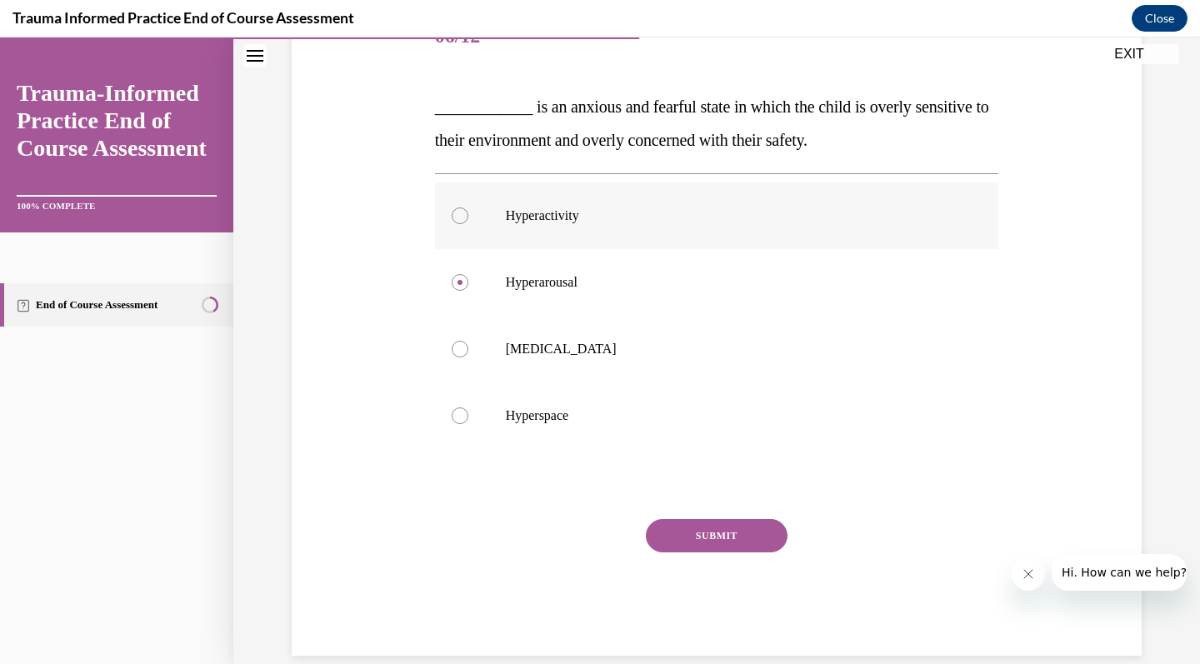
radio input "true"
click at [678, 583] on div "SUBMIT" at bounding box center [717, 560] width 564 height 83
click at [711, 581] on div "SUBMIT" at bounding box center [717, 560] width 564 height 83
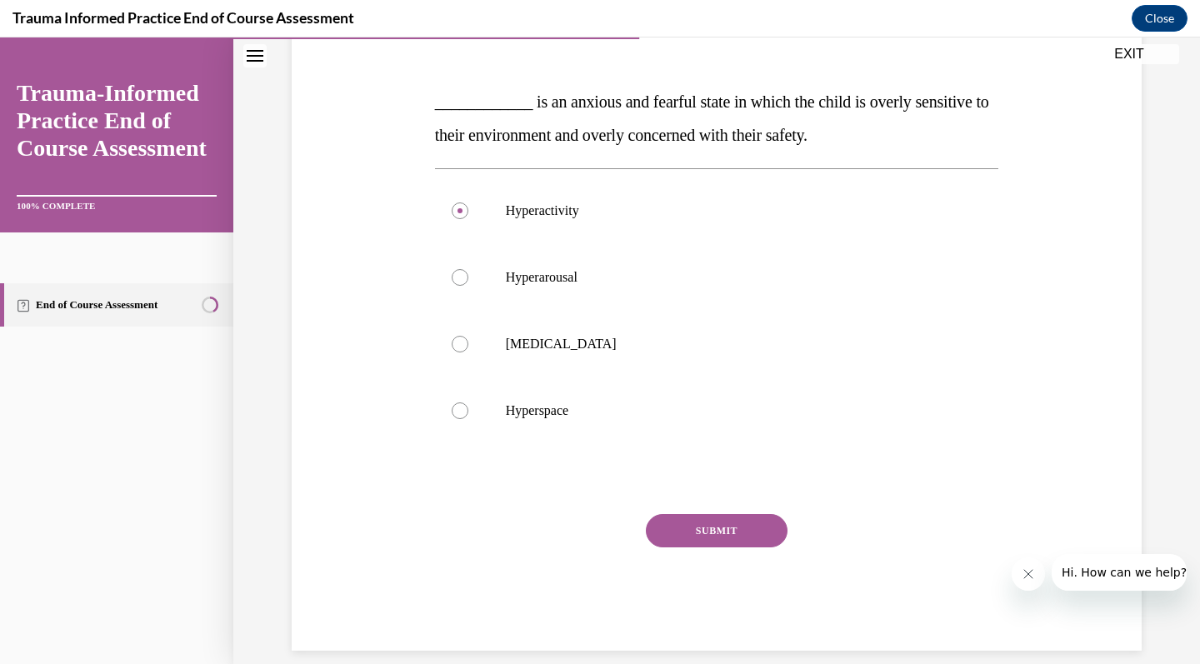
click at [710, 531] on button "SUBMIT" at bounding box center [717, 530] width 142 height 33
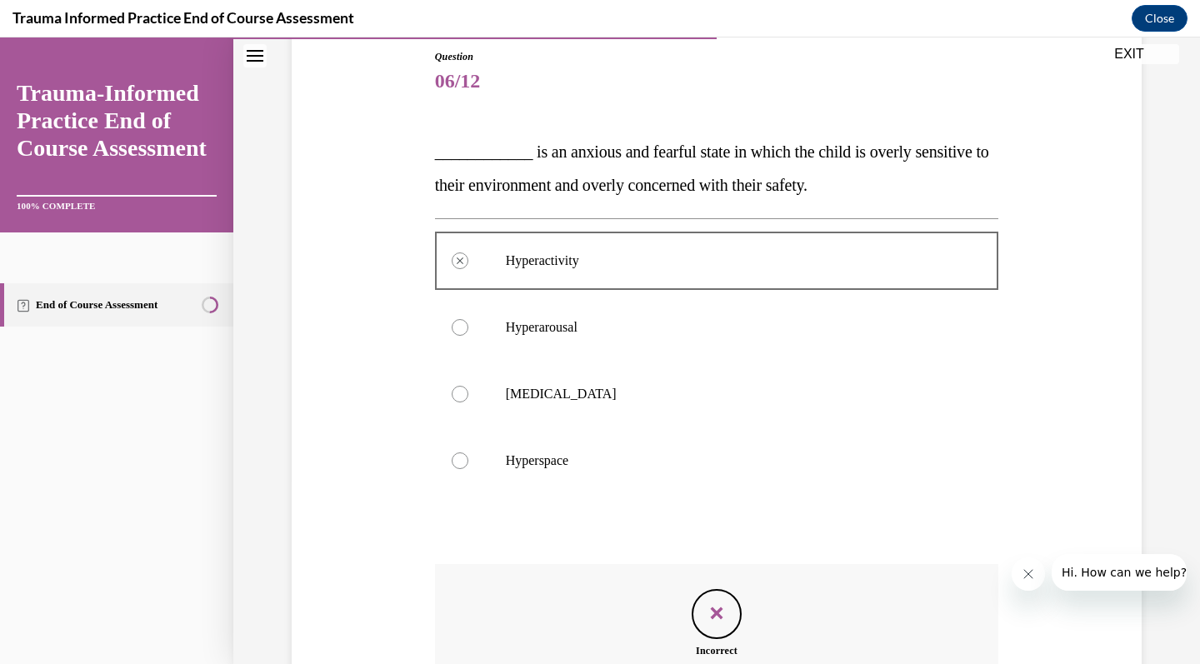
scroll to position [367, 0]
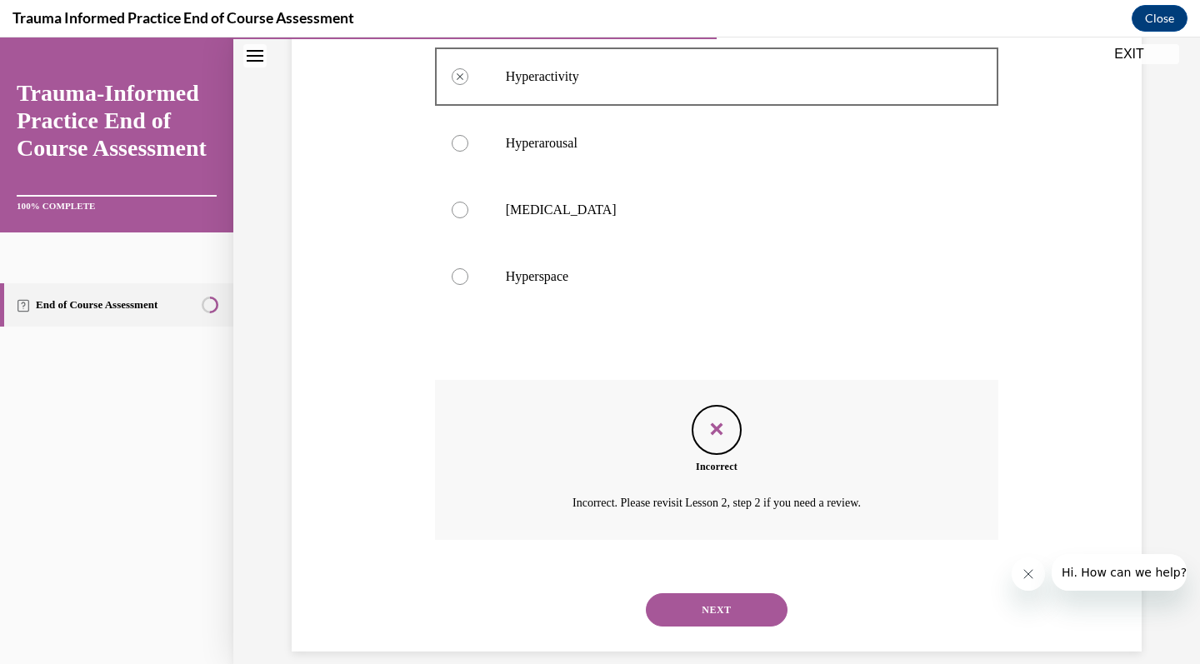
click at [707, 593] on button "NEXT" at bounding box center [717, 609] width 142 height 33
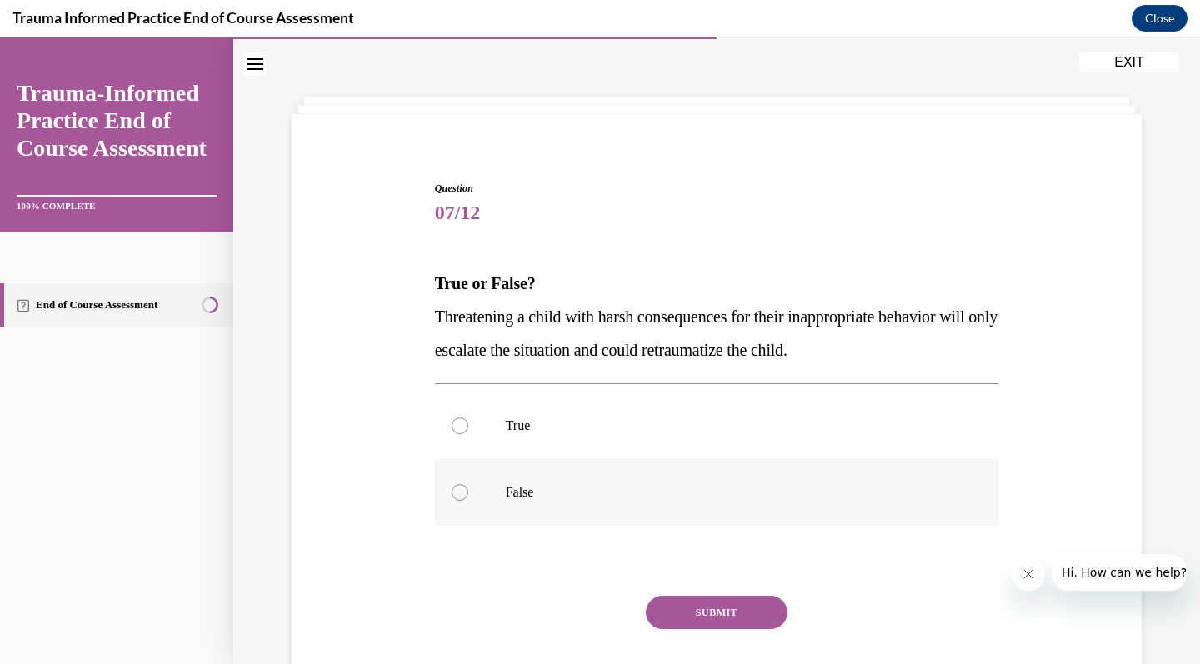
scroll to position [33, 0]
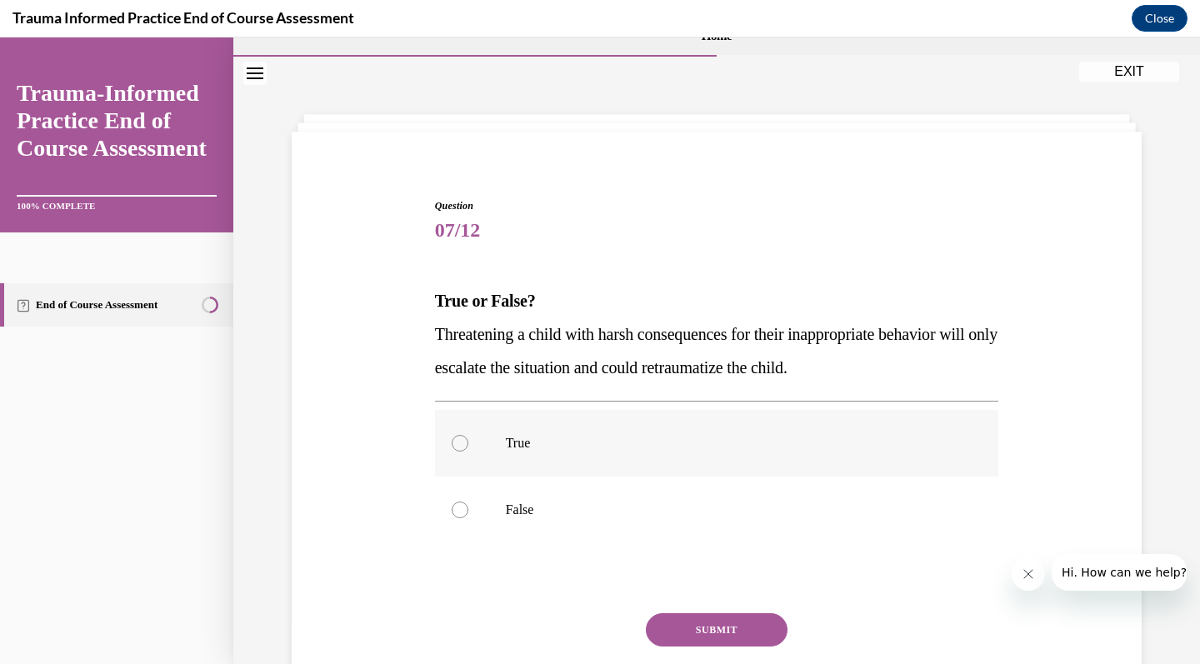
click at [713, 462] on label "True" at bounding box center [717, 443] width 564 height 67
click at [468, 452] on input "True" at bounding box center [460, 443] width 17 height 17
radio input "true"
click at [702, 623] on button "SUBMIT" at bounding box center [717, 629] width 142 height 33
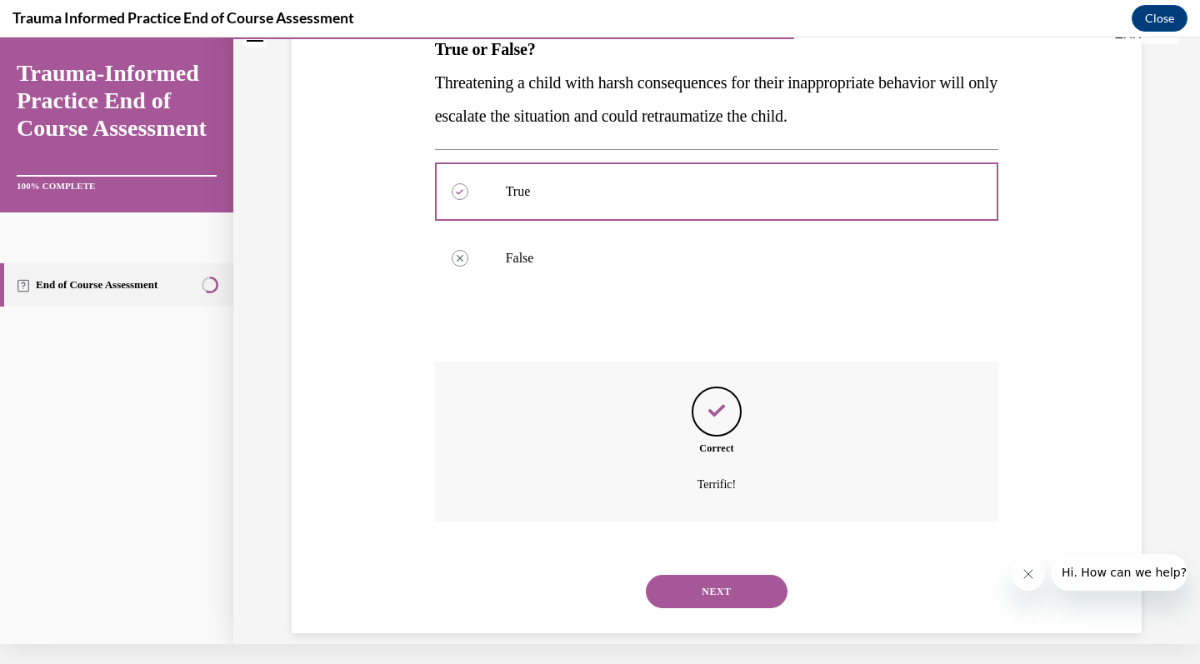
scroll to position [267, 0]
click at [697, 580] on button "NEXT" at bounding box center [717, 589] width 142 height 33
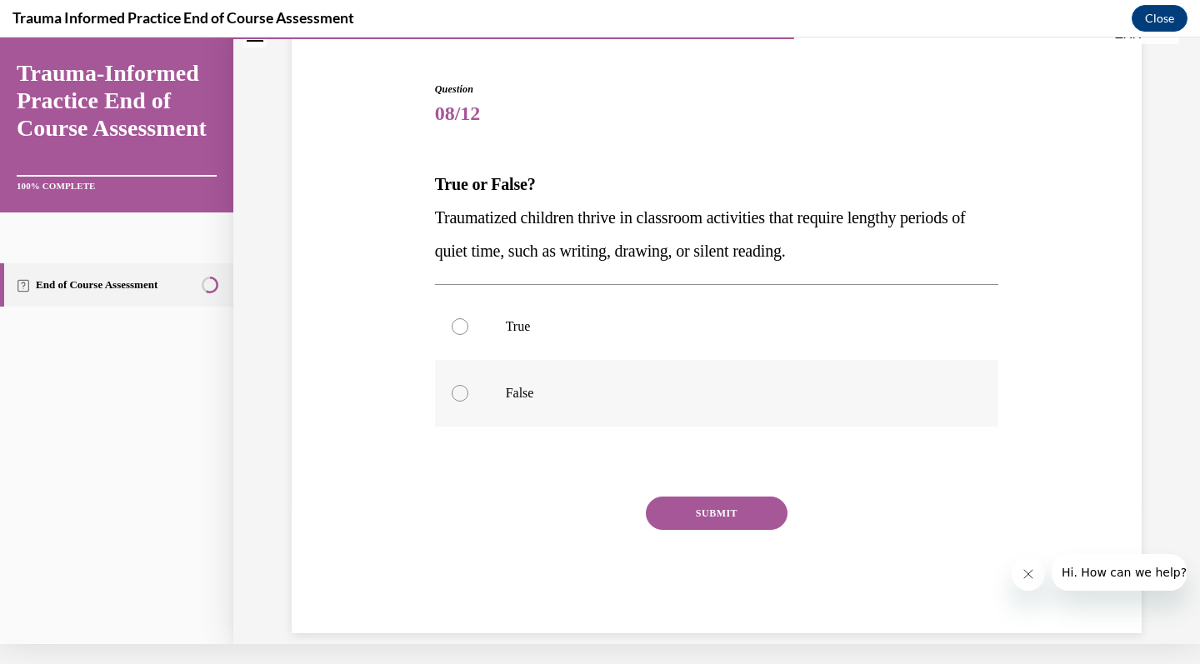
click at [726, 396] on p "False" at bounding box center [732, 393] width 452 height 17
click at [468, 396] on input "False" at bounding box center [460, 393] width 17 height 17
radio input "true"
click at [714, 515] on button "SUBMIT" at bounding box center [717, 513] width 142 height 33
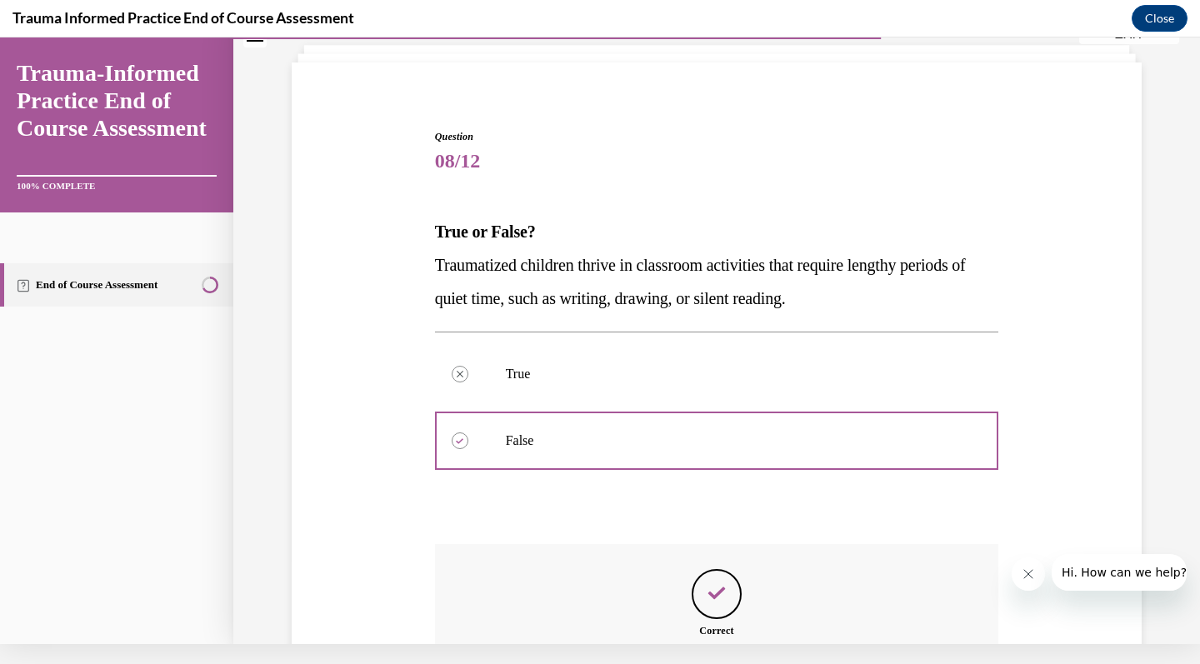
scroll to position [267, 0]
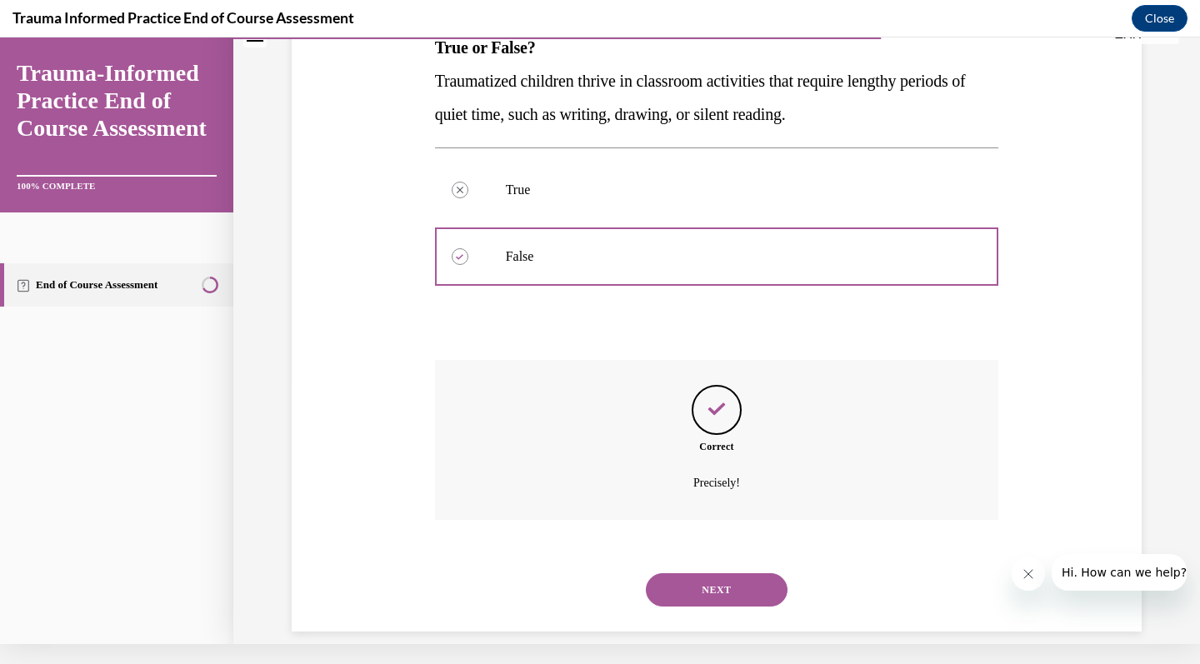
click at [718, 573] on button "NEXT" at bounding box center [717, 589] width 142 height 33
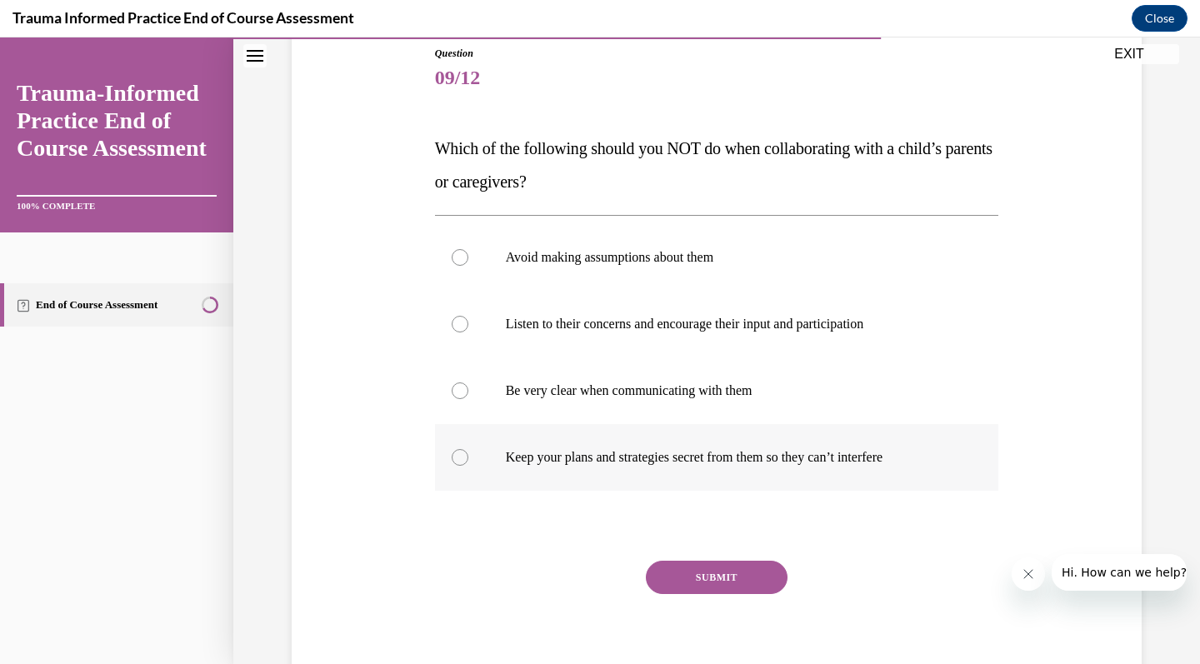
click at [745, 454] on p "Keep your plans and strategies secret from them so they can’t interfere" at bounding box center [732, 457] width 452 height 17
click at [468, 454] on input "Keep your plans and strategies secret from them so they can’t interfere" at bounding box center [460, 457] width 17 height 17
radio input "true"
click at [738, 574] on button "SUBMIT" at bounding box center [717, 577] width 142 height 33
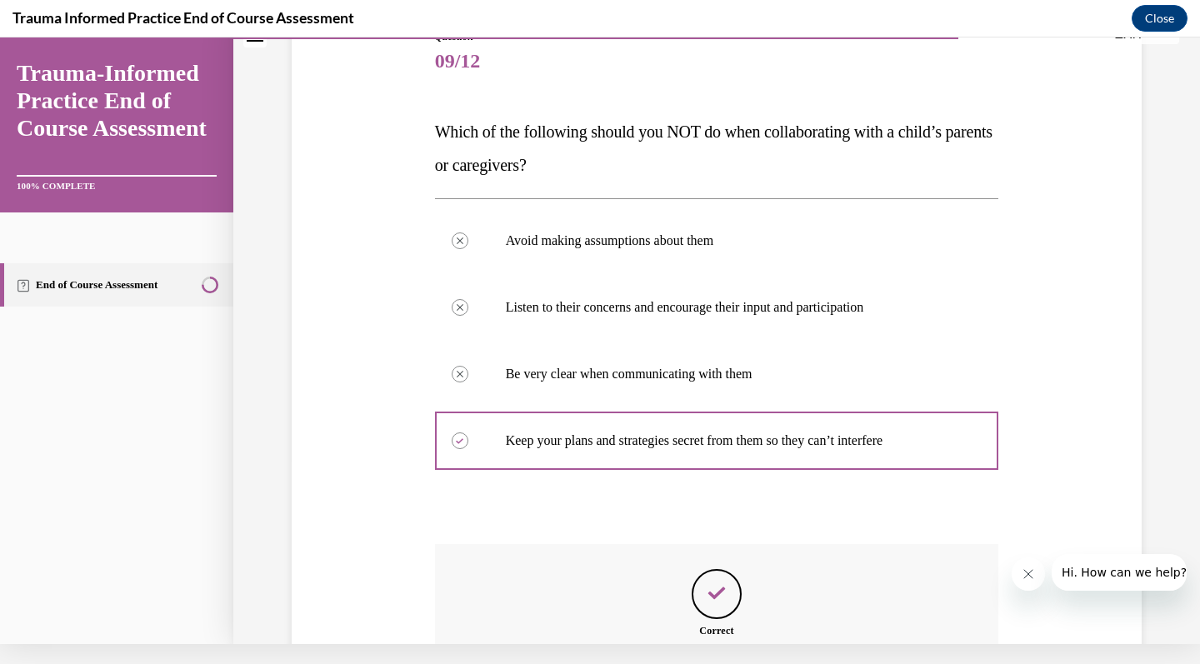
scroll to position [367, 0]
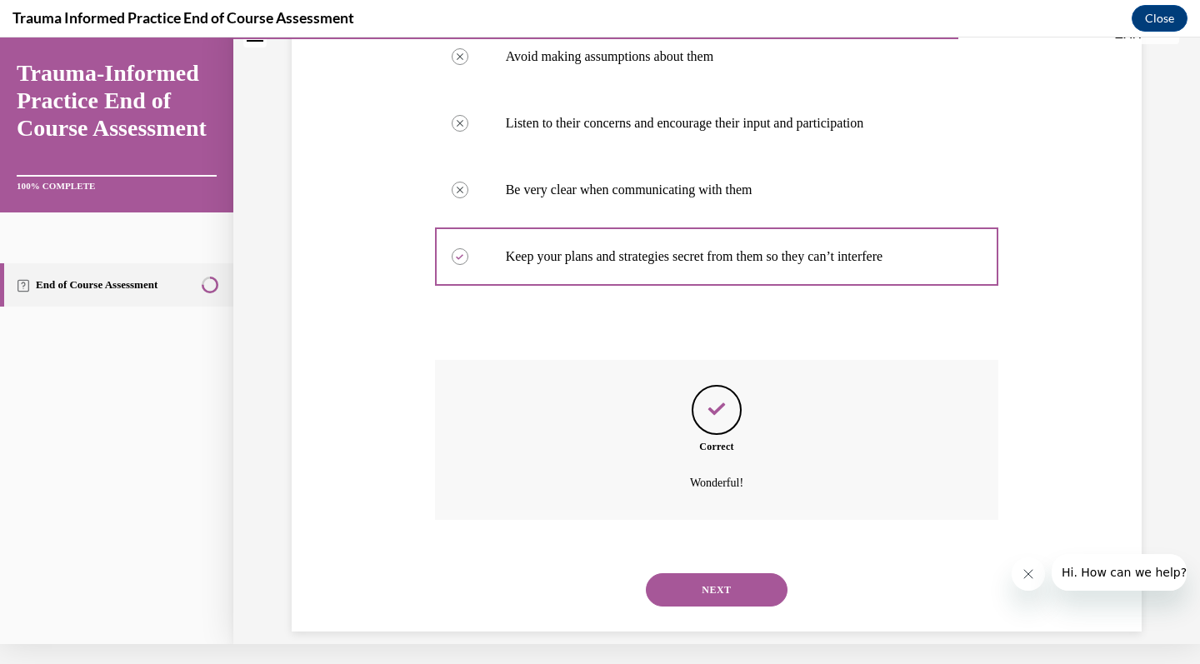
click at [737, 573] on button "NEXT" at bounding box center [717, 589] width 142 height 33
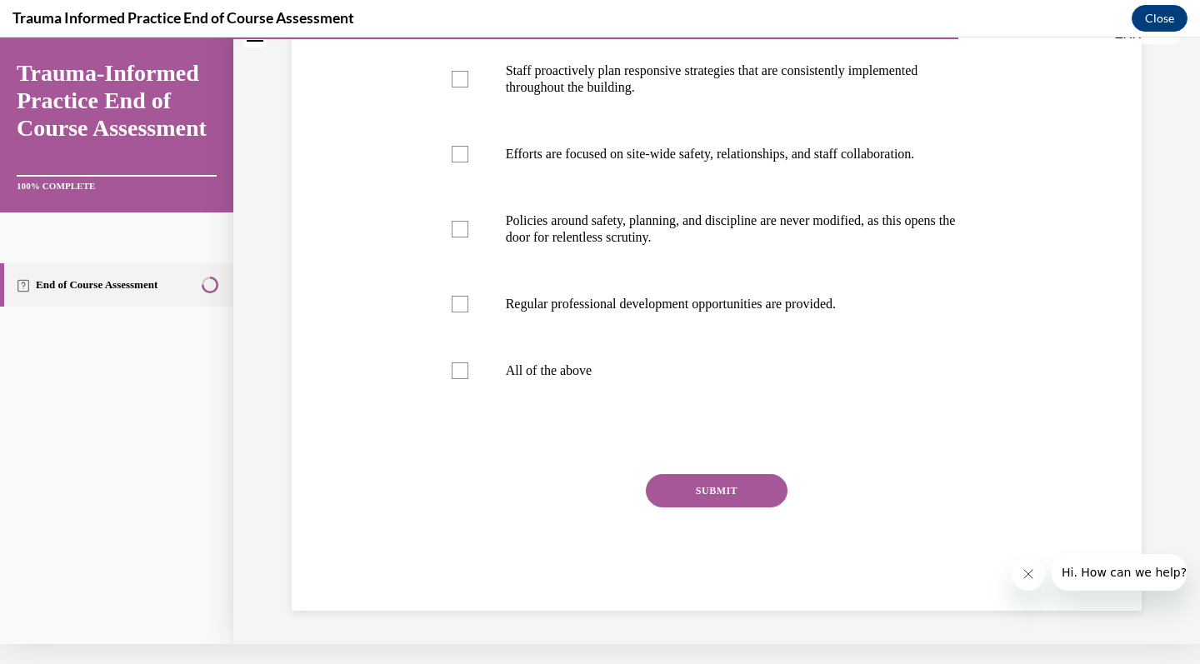
scroll to position [0, 0]
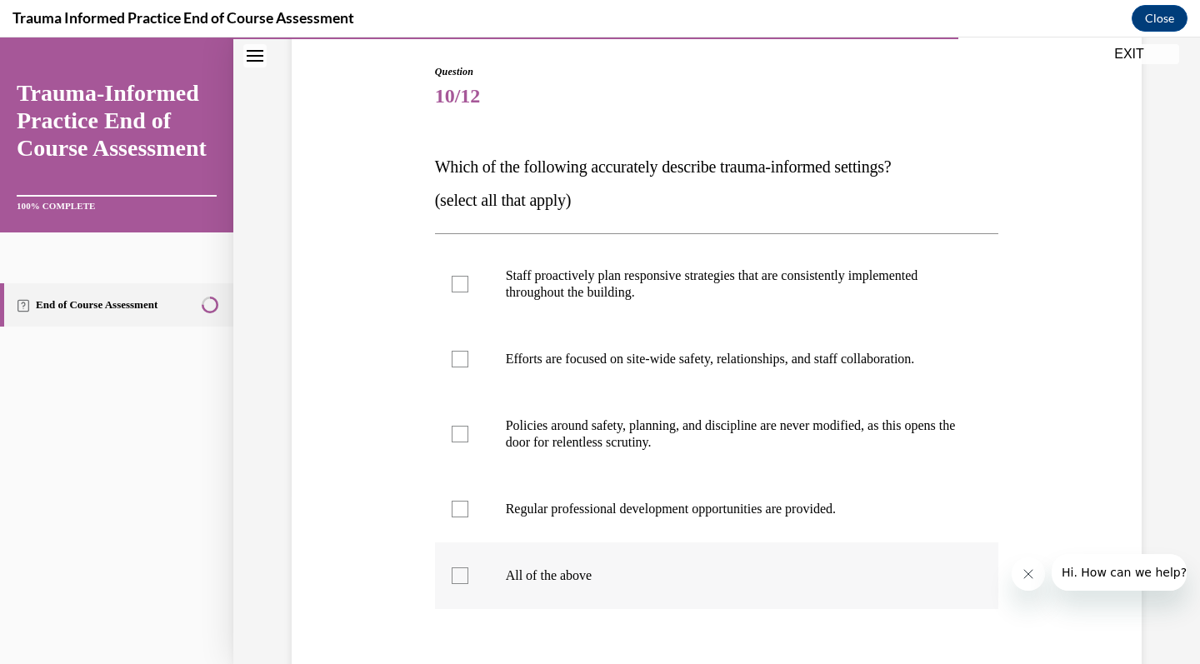
click at [698, 593] on label "All of the above" at bounding box center [717, 575] width 564 height 67
click at [468, 584] on input "All of the above" at bounding box center [460, 575] width 17 height 17
checkbox input "true"
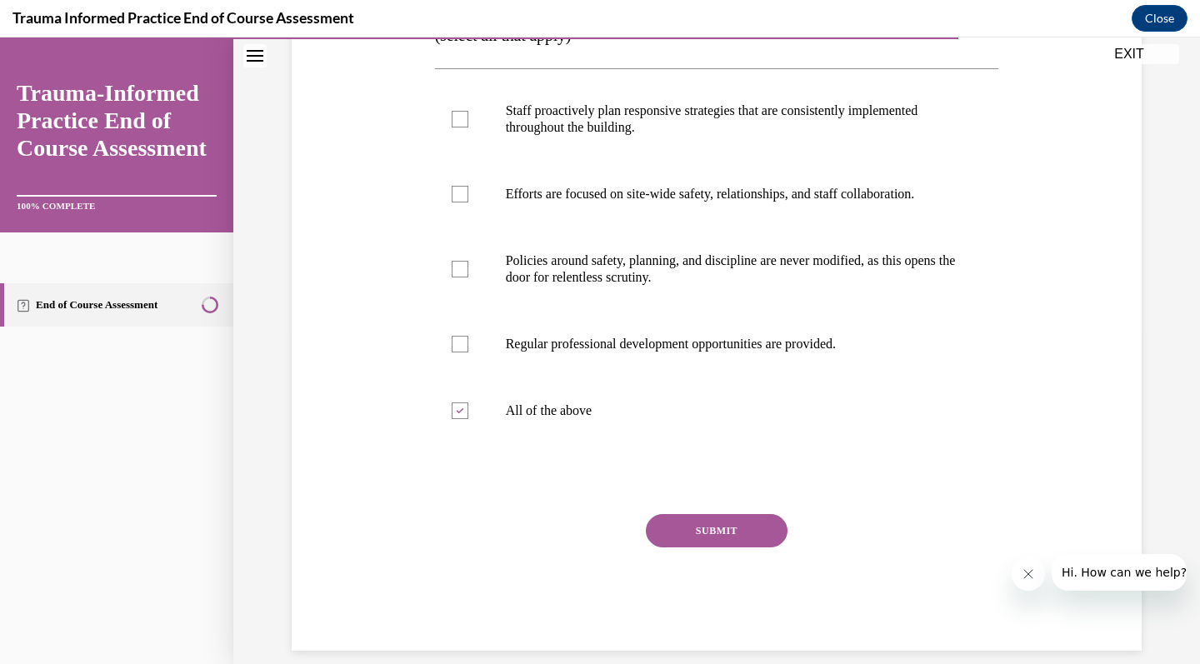
click at [711, 534] on button "SUBMIT" at bounding box center [717, 530] width 142 height 33
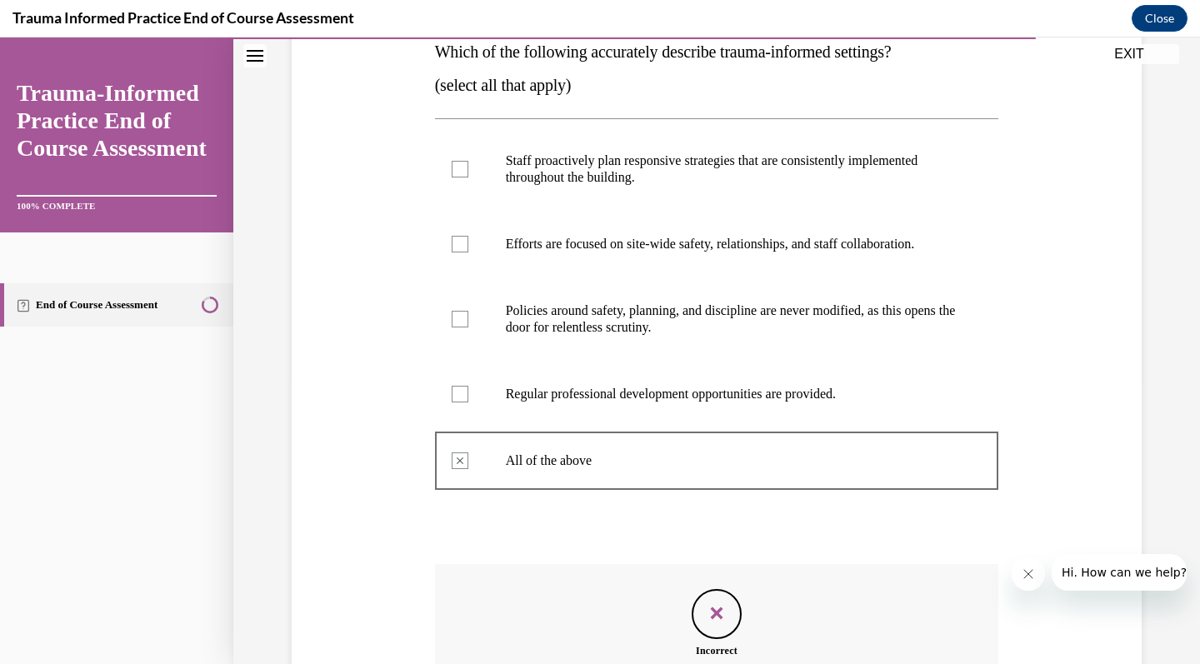
scroll to position [486, 0]
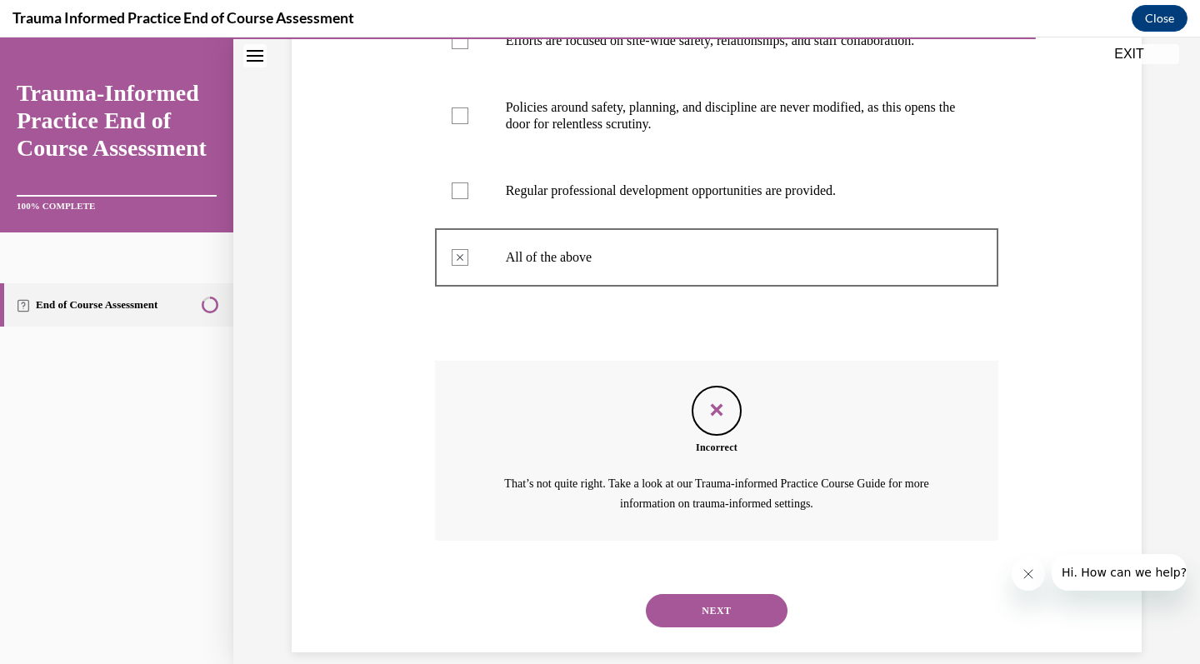
click at [712, 594] on button "NEXT" at bounding box center [717, 610] width 142 height 33
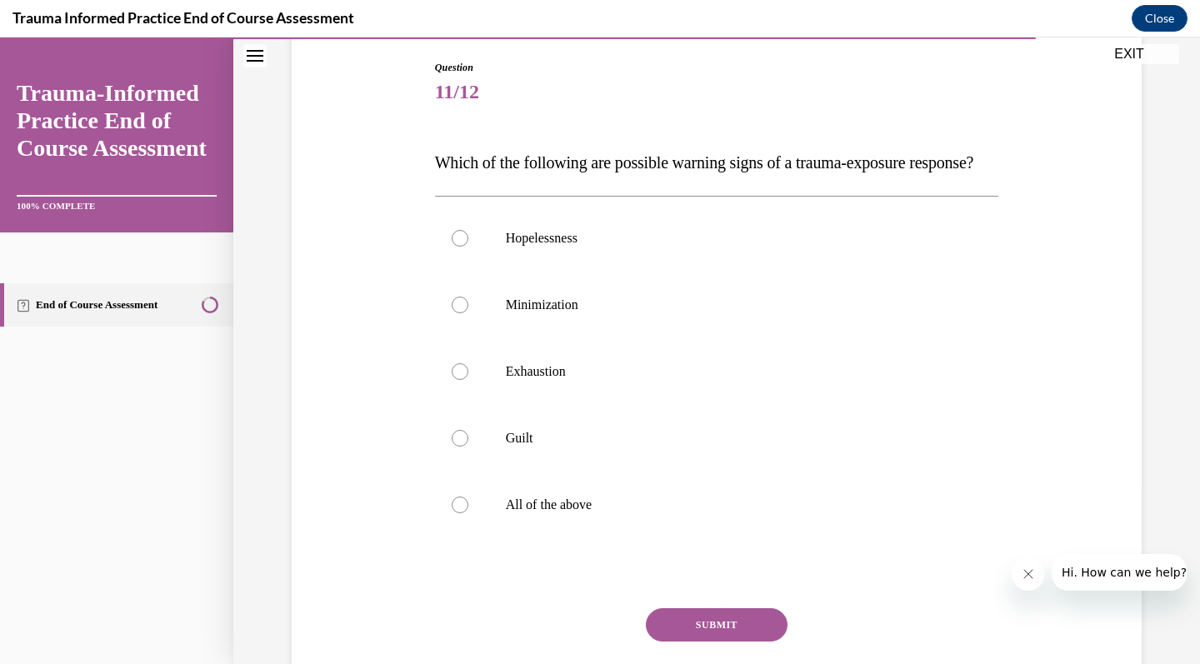
scroll to position [172, 0]
click at [712, 537] on label "All of the above" at bounding box center [717, 504] width 564 height 67
click at [468, 512] on input "All of the above" at bounding box center [460, 504] width 17 height 17
radio input "true"
click at [717, 641] on button "SUBMIT" at bounding box center [717, 623] width 142 height 33
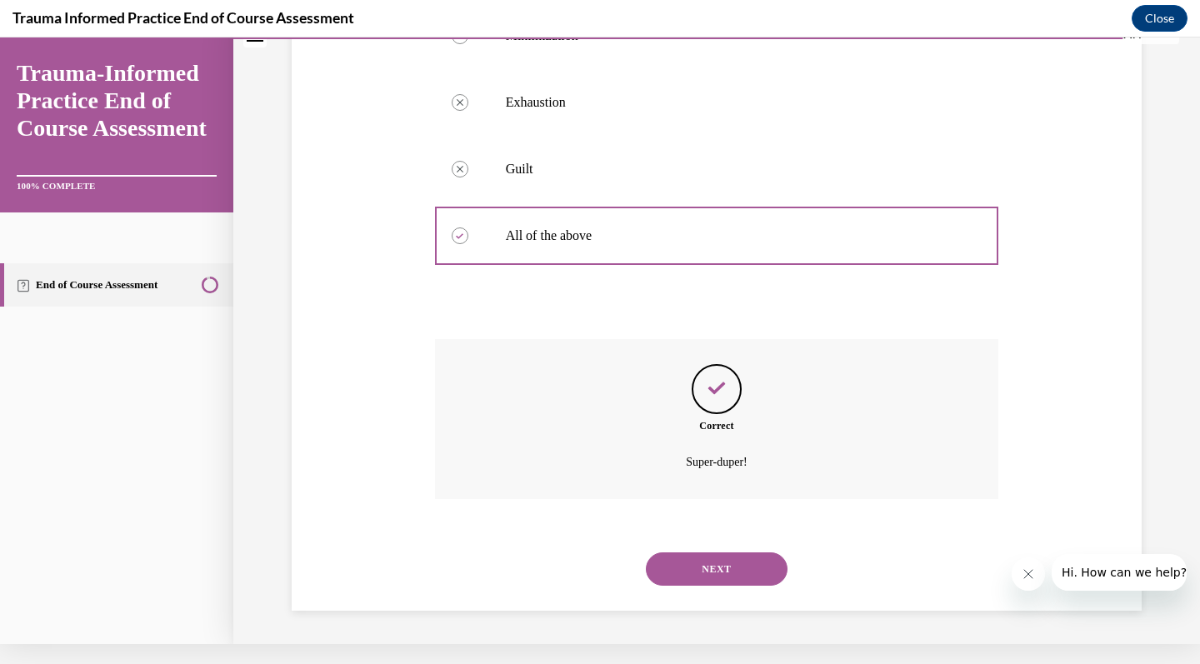
click at [731, 577] on button "NEXT" at bounding box center [717, 568] width 142 height 33
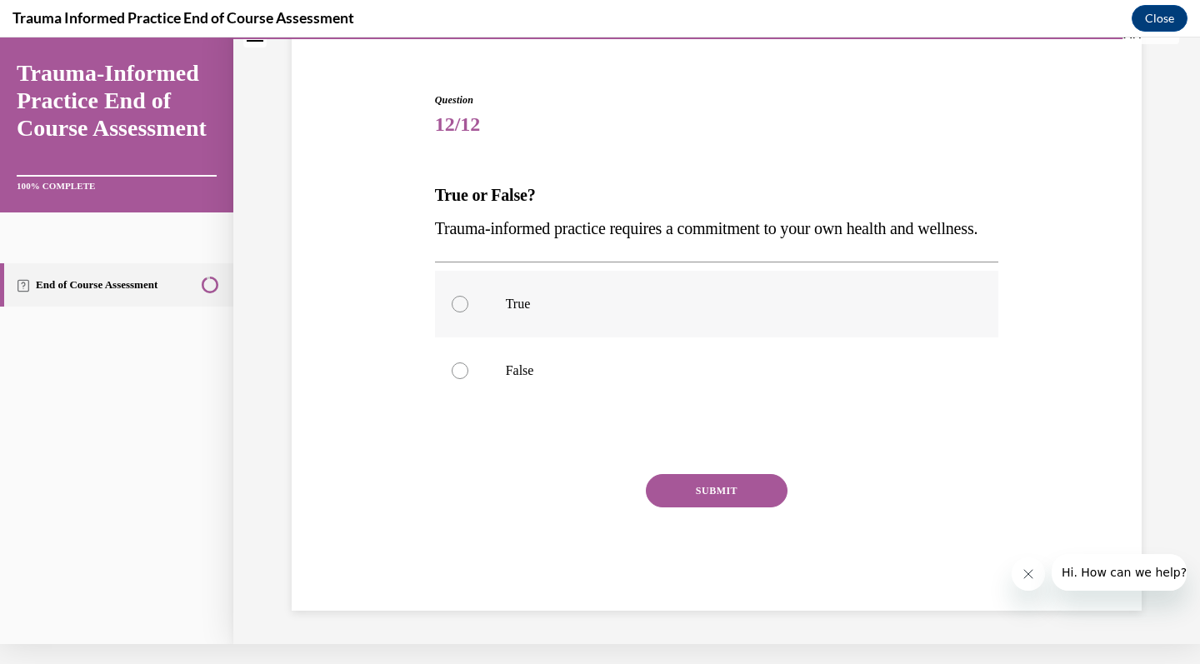
click at [850, 337] on label "True" at bounding box center [717, 304] width 564 height 67
click at [468, 312] on input "True" at bounding box center [460, 304] width 17 height 17
radio input "true"
click at [745, 507] on button "SUBMIT" at bounding box center [717, 490] width 142 height 33
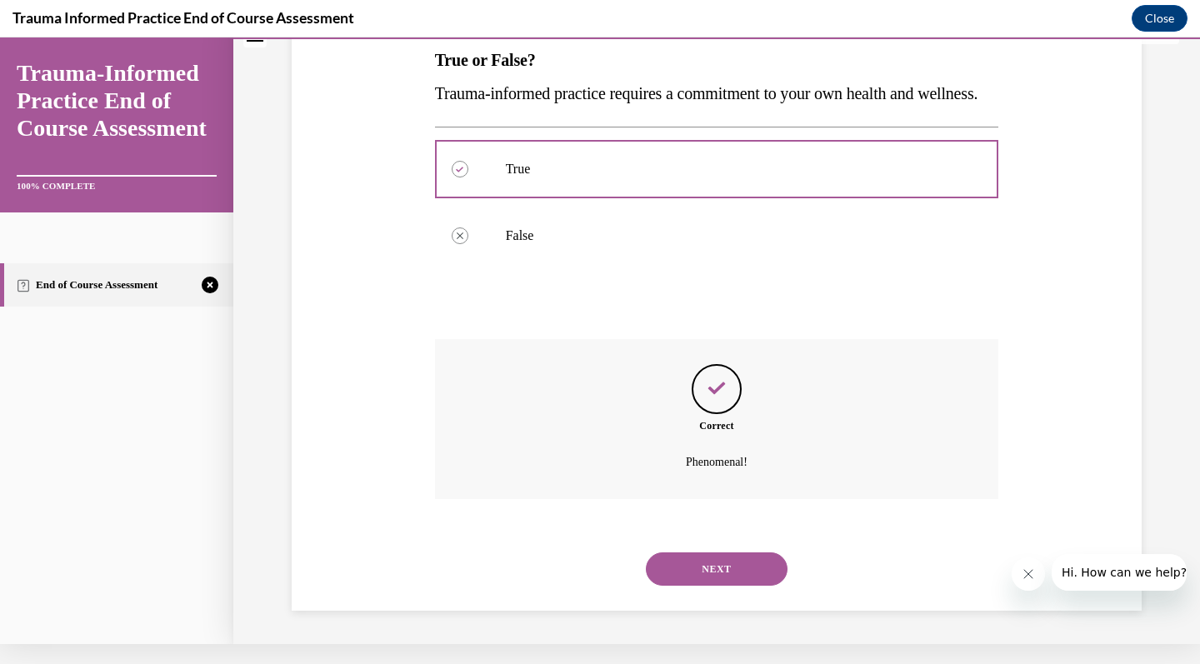
click at [737, 570] on button "NEXT" at bounding box center [717, 568] width 142 height 33
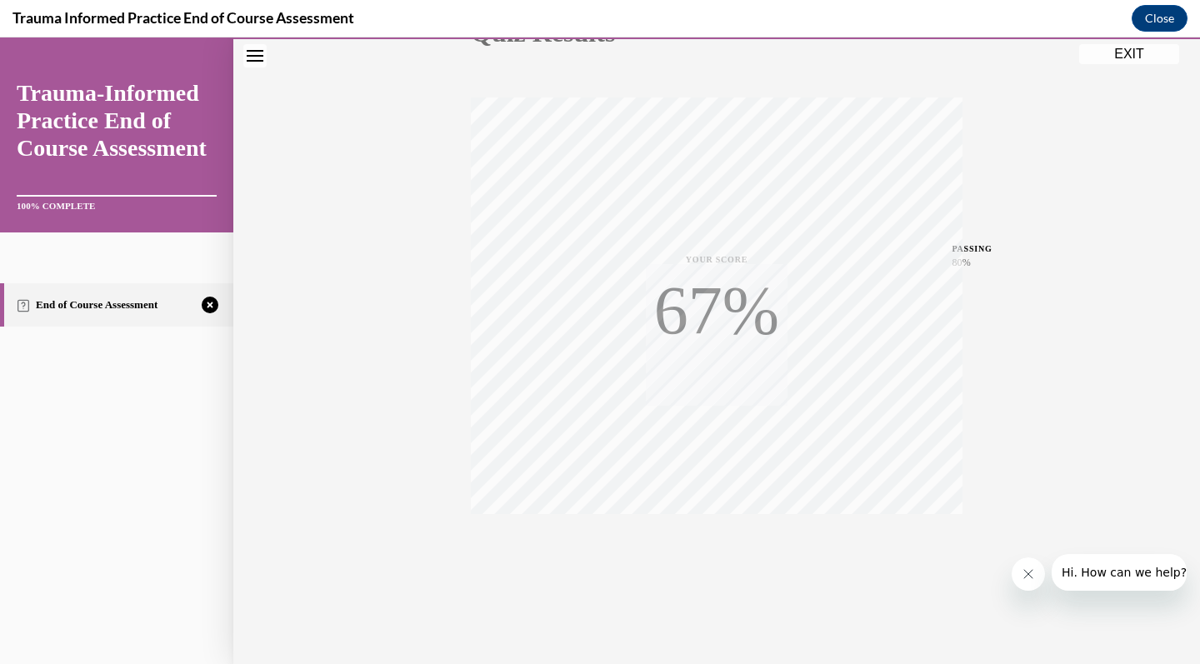
scroll to position [227, 0]
click at [723, 542] on span "TAKE AGAIN" at bounding box center [716, 538] width 59 height 9
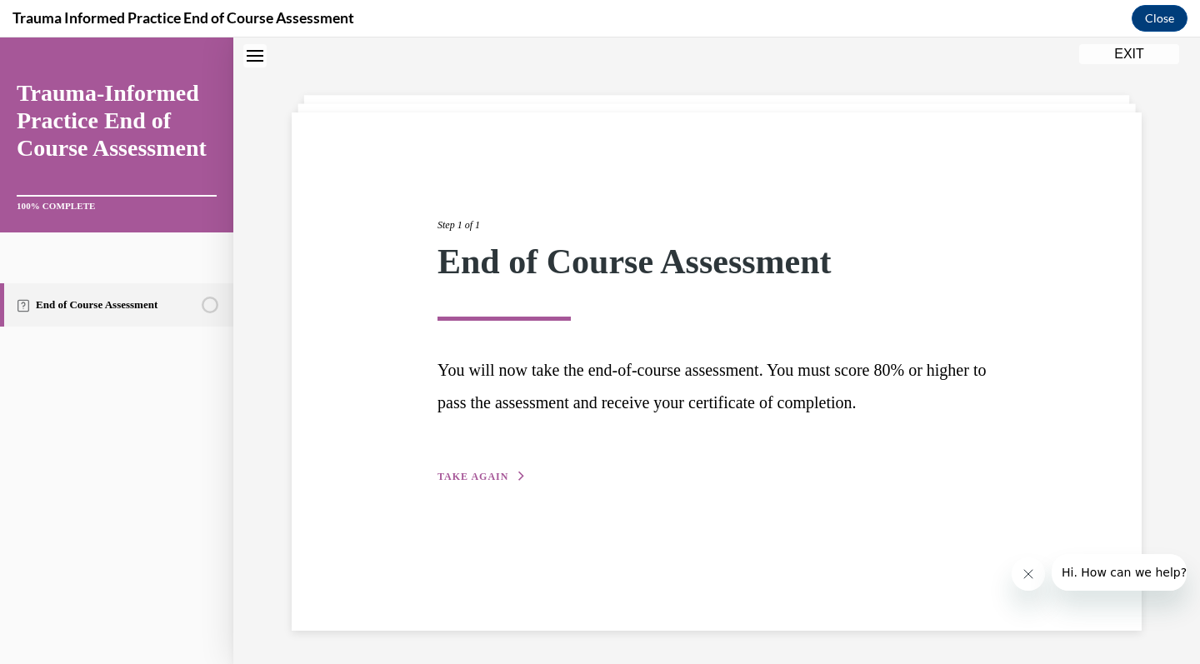
scroll to position [52, 0]
click at [532, 453] on div "Step 1 of 1 End of Course Assessment You will now take the end-of-course assess…" at bounding box center [716, 332] width 583 height 307
click at [521, 473] on icon "button" at bounding box center [522, 476] width 10 height 9
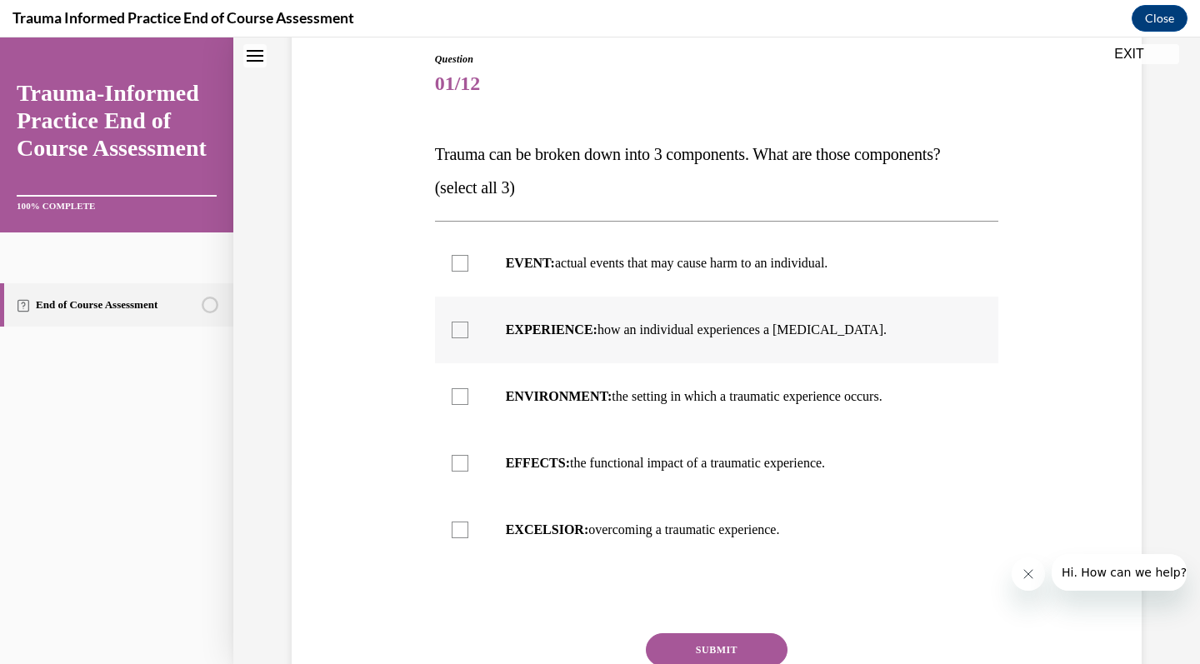
scroll to position [183, 0]
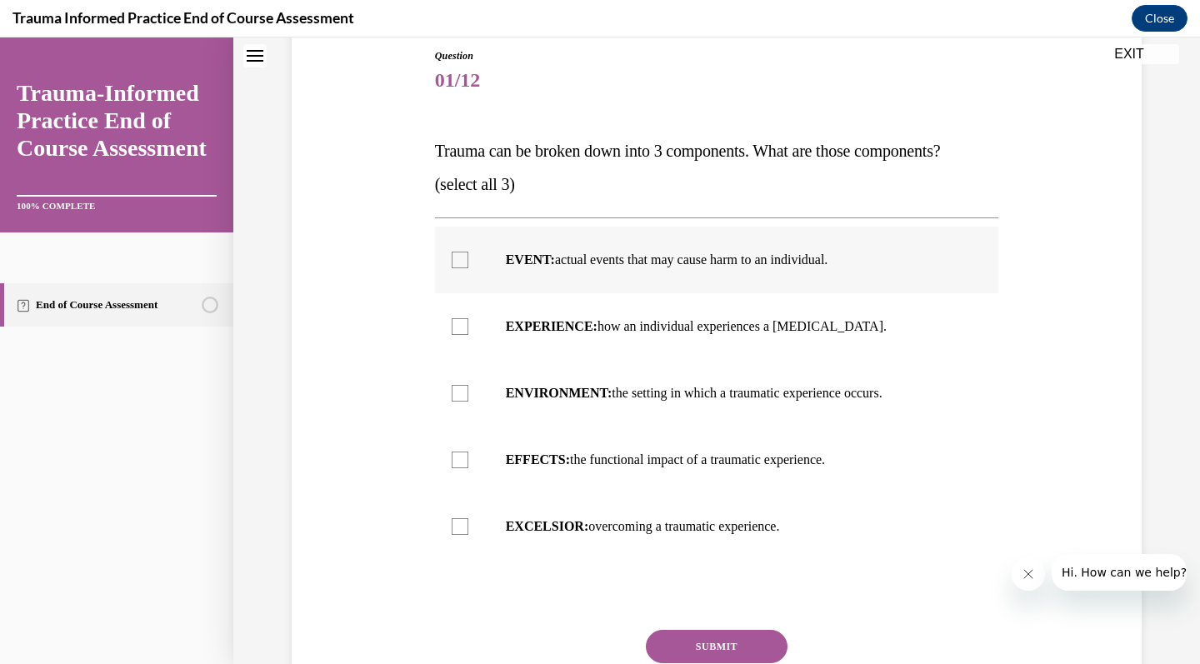
click at [645, 285] on label "EVENT: actual events that may cause harm to an individual." at bounding box center [717, 260] width 564 height 67
click at [468, 268] on input "EVENT: actual events that may cause harm to an individual." at bounding box center [460, 260] width 17 height 17
click at [645, 285] on label "EVENT: actual events that may cause harm to an individual." at bounding box center [717, 260] width 564 height 67
click at [468, 268] on input "EVENT: actual events that may cause harm to an individual." at bounding box center [460, 260] width 17 height 17
click at [645, 285] on label "EVENT: actual events that may cause harm to an individual." at bounding box center [717, 260] width 564 height 67
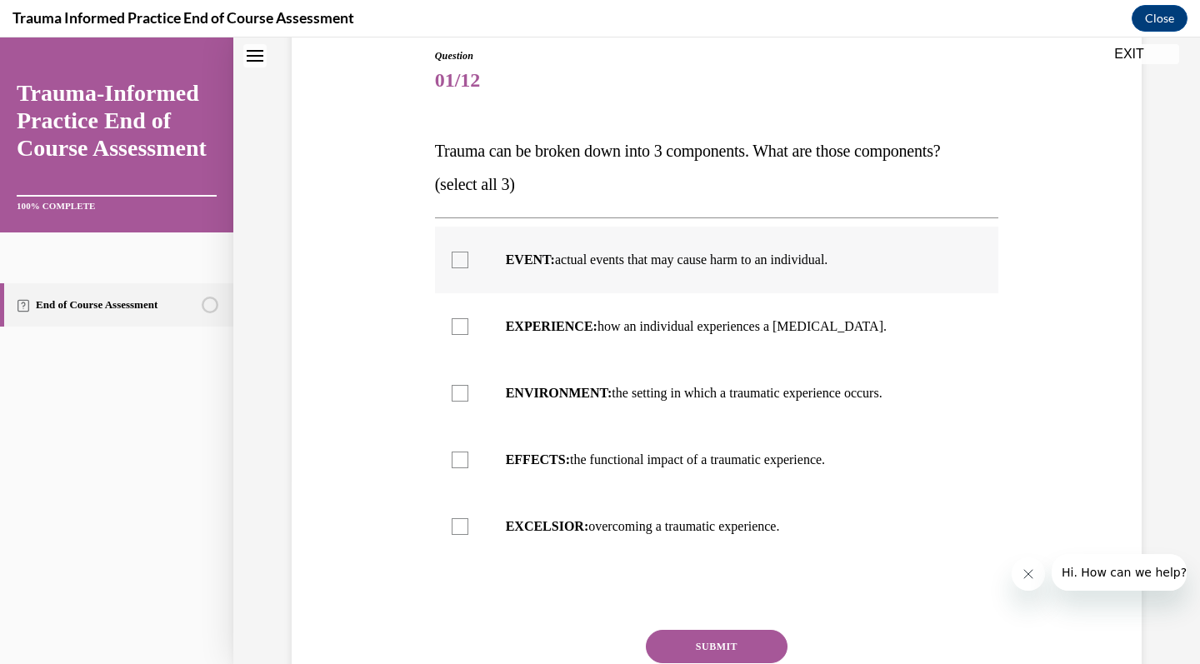
click at [468, 268] on input "EVENT: actual events that may cause harm to an individual." at bounding box center [460, 260] width 17 height 17
checkbox input "true"
click at [642, 327] on p "EXPERIENCE: how an individual experiences a stressor." at bounding box center [732, 326] width 452 height 17
click at [468, 327] on input "EXPERIENCE: how an individual experiences a stressor." at bounding box center [460, 326] width 17 height 17
checkbox input "true"
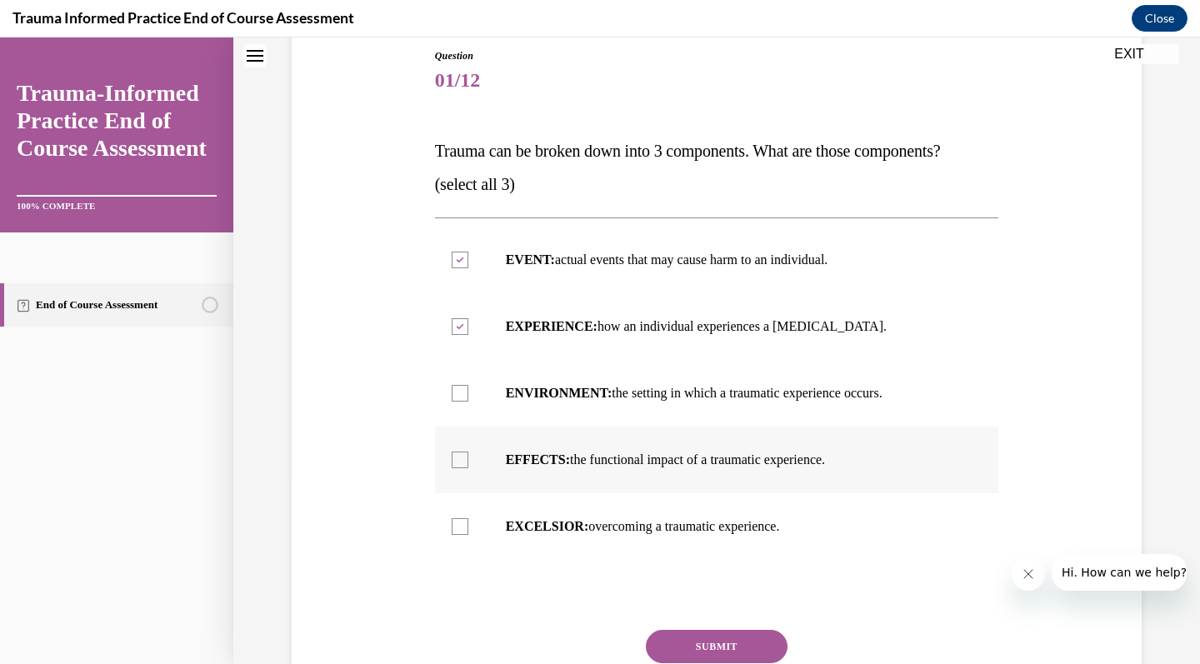
click at [625, 452] on p "EFFECTS: the functional impact of a traumatic experience." at bounding box center [732, 460] width 452 height 17
click at [468, 452] on input "EFFECTS: the functional impact of a traumatic experience." at bounding box center [460, 460] width 17 height 17
checkbox input "true"
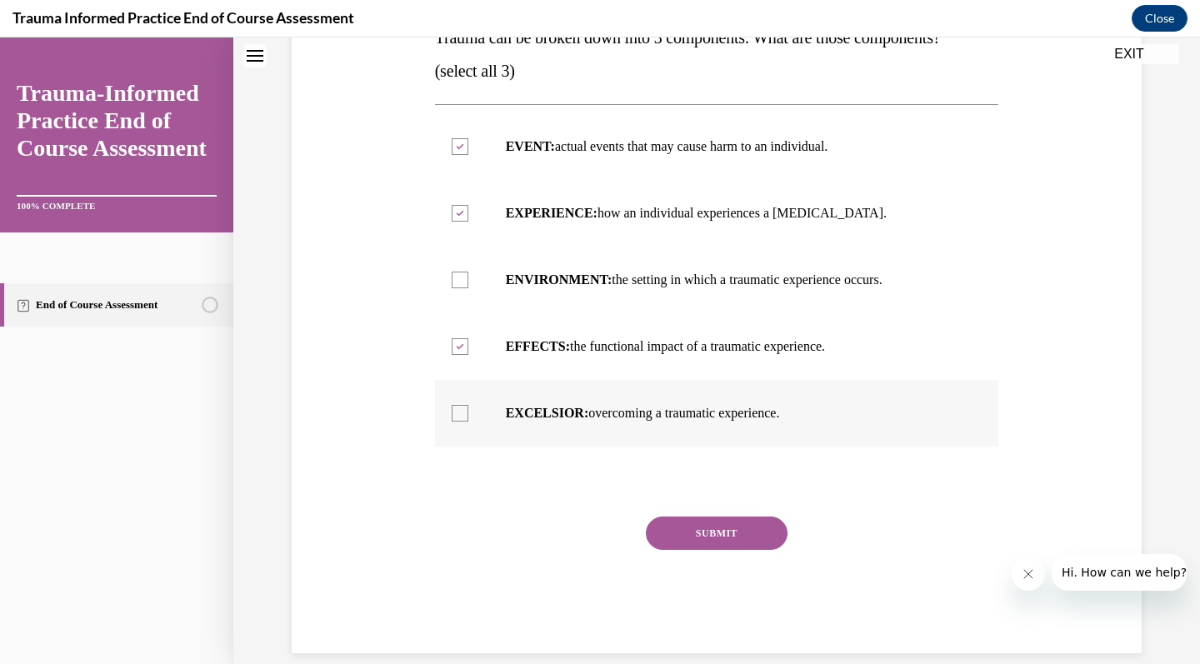
scroll to position [297, 0]
click at [730, 216] on p "EXPERIENCE: how an individual experiences a stressor." at bounding box center [732, 212] width 452 height 17
click at [468, 216] on input "EXPERIENCE: how an individual experiences a stressor." at bounding box center [460, 212] width 17 height 17
checkbox input "false"
click at [724, 288] on label "ENVIRONMENT: the setting in which a traumatic experience occurs." at bounding box center [717, 279] width 564 height 67
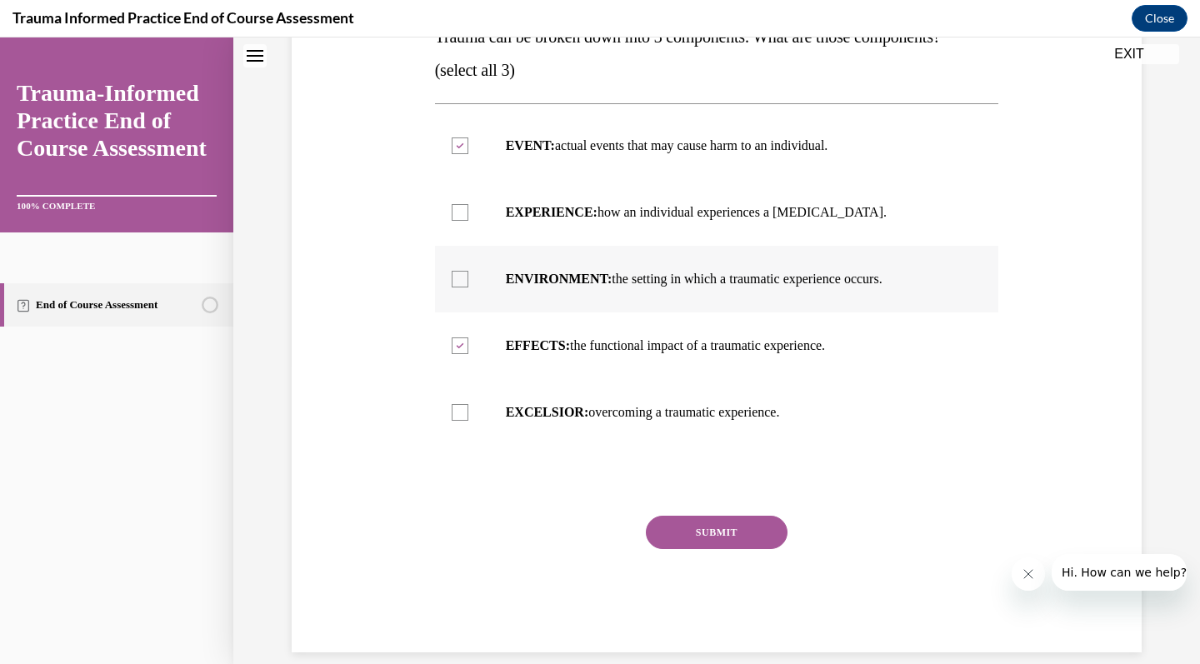
click at [468, 287] on input "ENVIRONMENT: the setting in which a traumatic experience occurs." at bounding box center [460, 279] width 17 height 17
checkbox input "true"
click at [715, 526] on button "SUBMIT" at bounding box center [717, 532] width 142 height 33
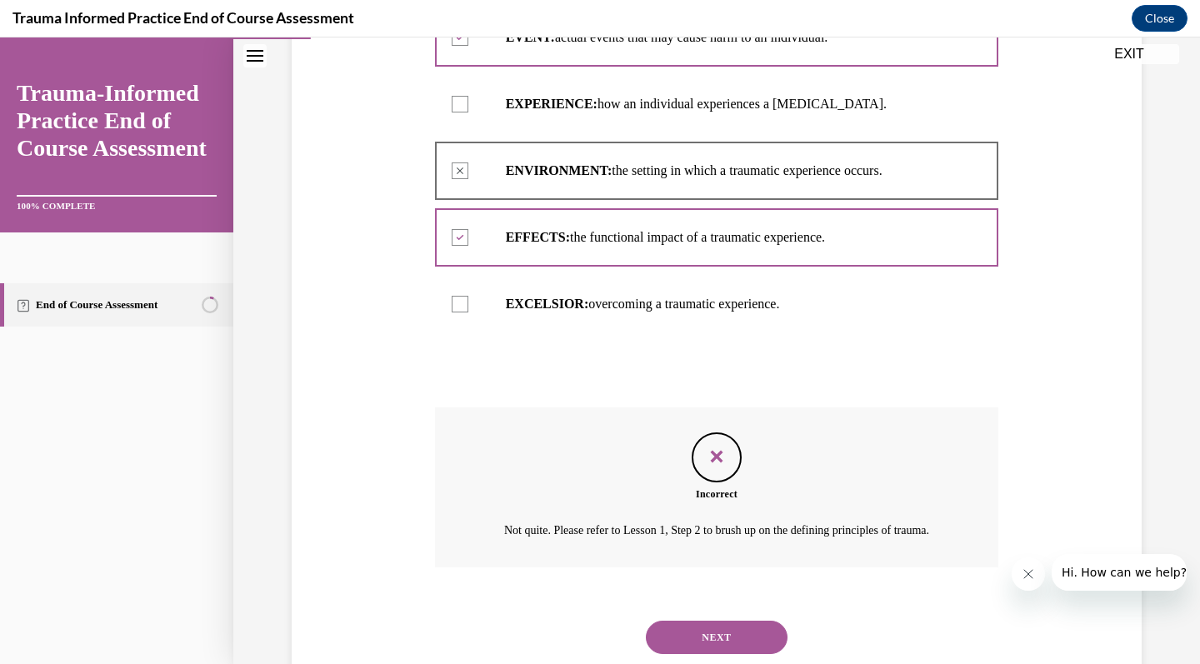
scroll to position [452, 0]
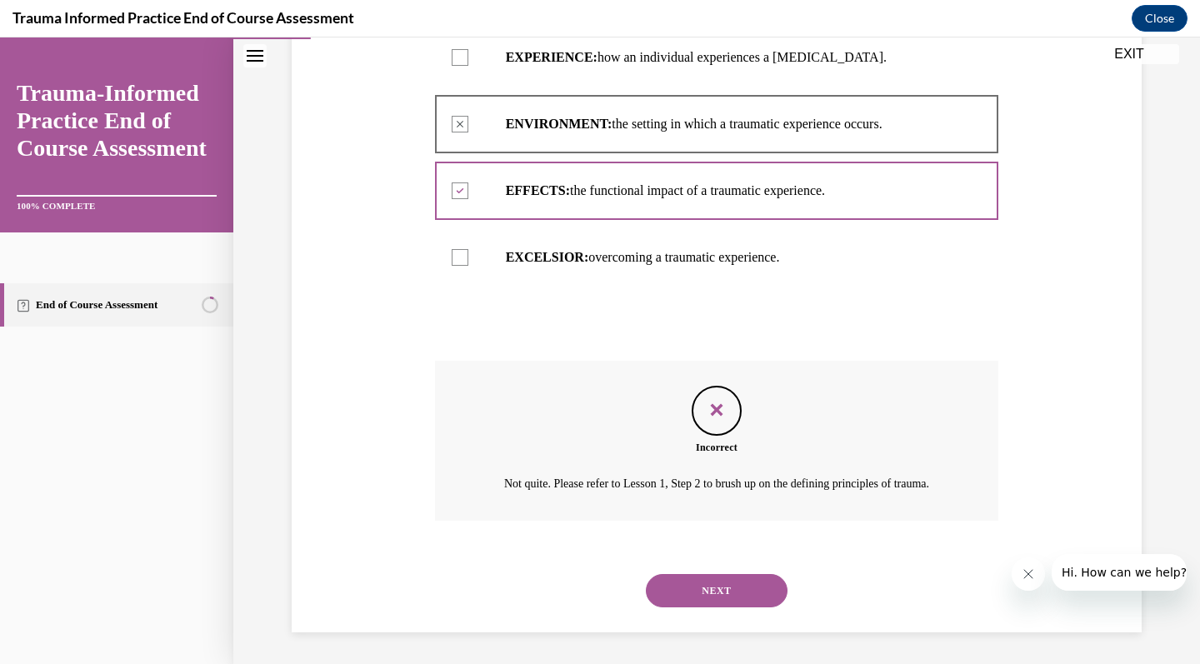
click at [716, 593] on button "NEXT" at bounding box center [717, 590] width 142 height 33
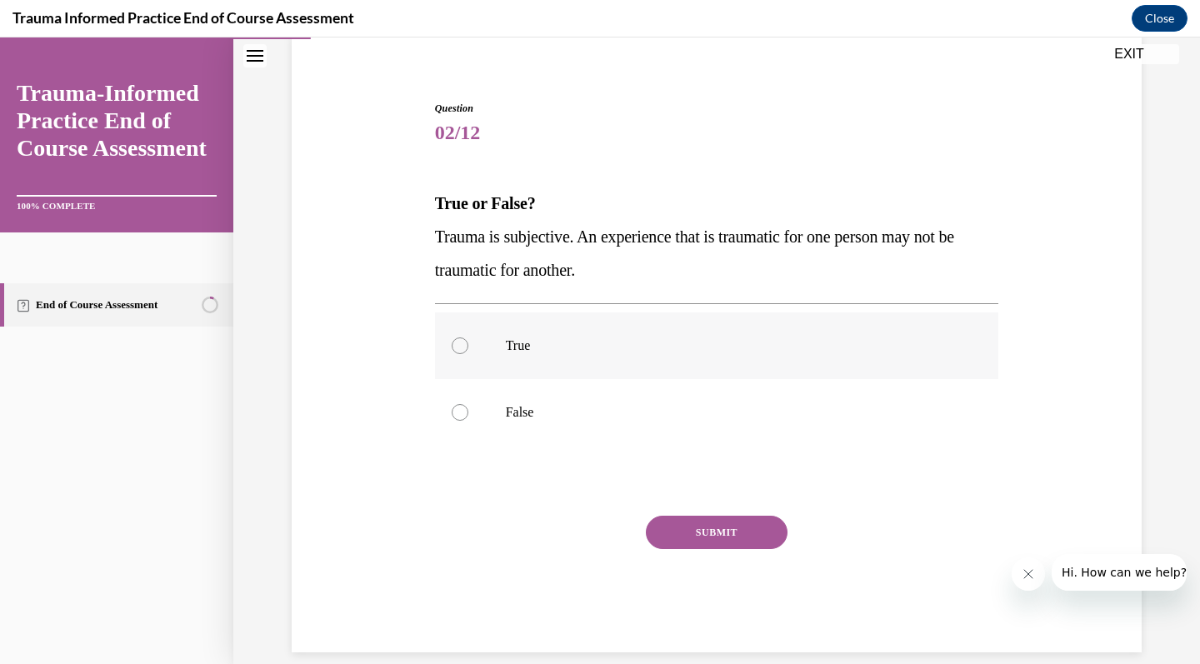
click at [715, 353] on p "True" at bounding box center [732, 345] width 452 height 17
click at [468, 353] on input "True" at bounding box center [460, 345] width 17 height 17
radio input "true"
click at [747, 530] on button "SUBMIT" at bounding box center [717, 532] width 142 height 33
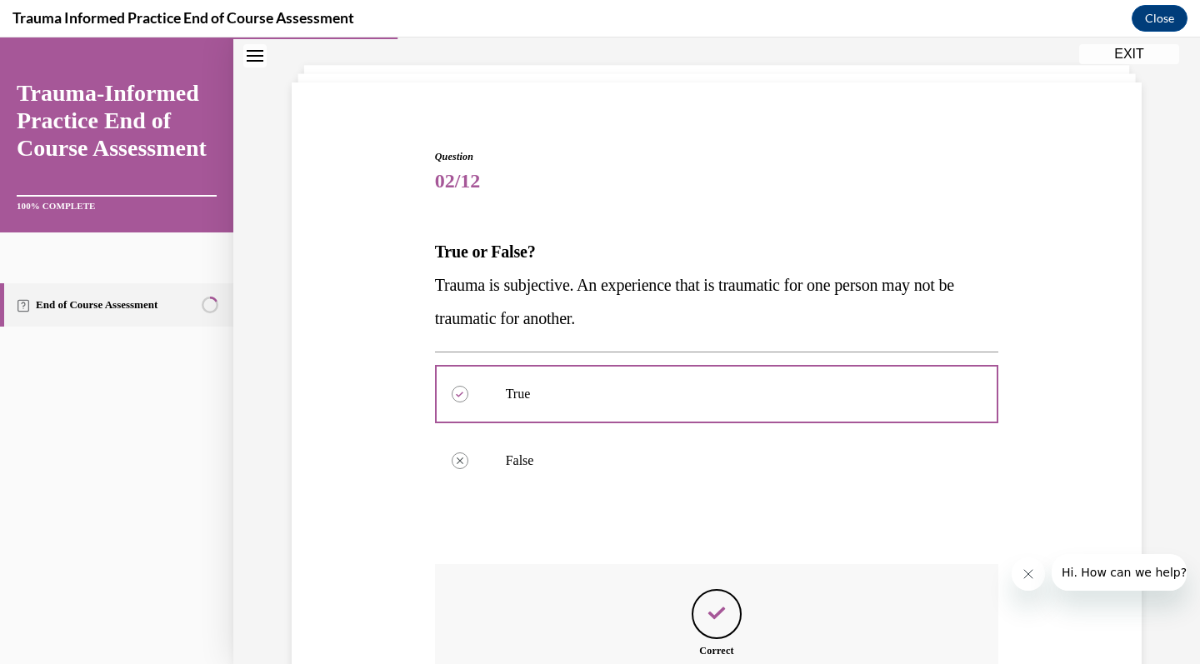
scroll to position [267, 0]
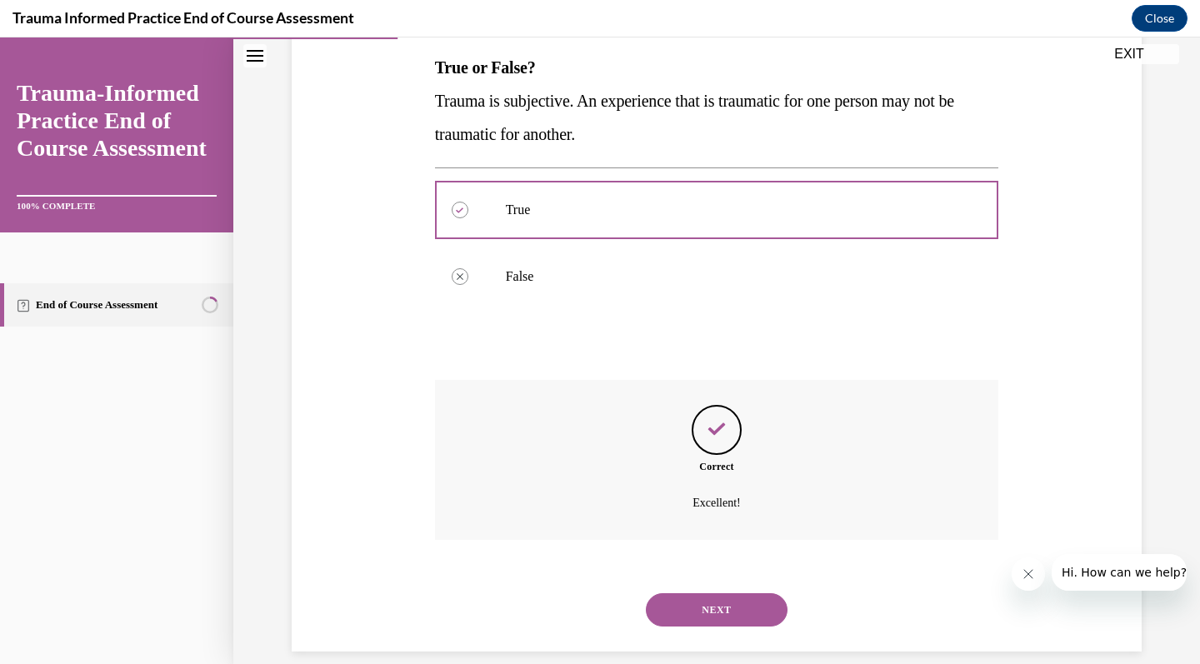
click at [737, 603] on button "NEXT" at bounding box center [717, 609] width 142 height 33
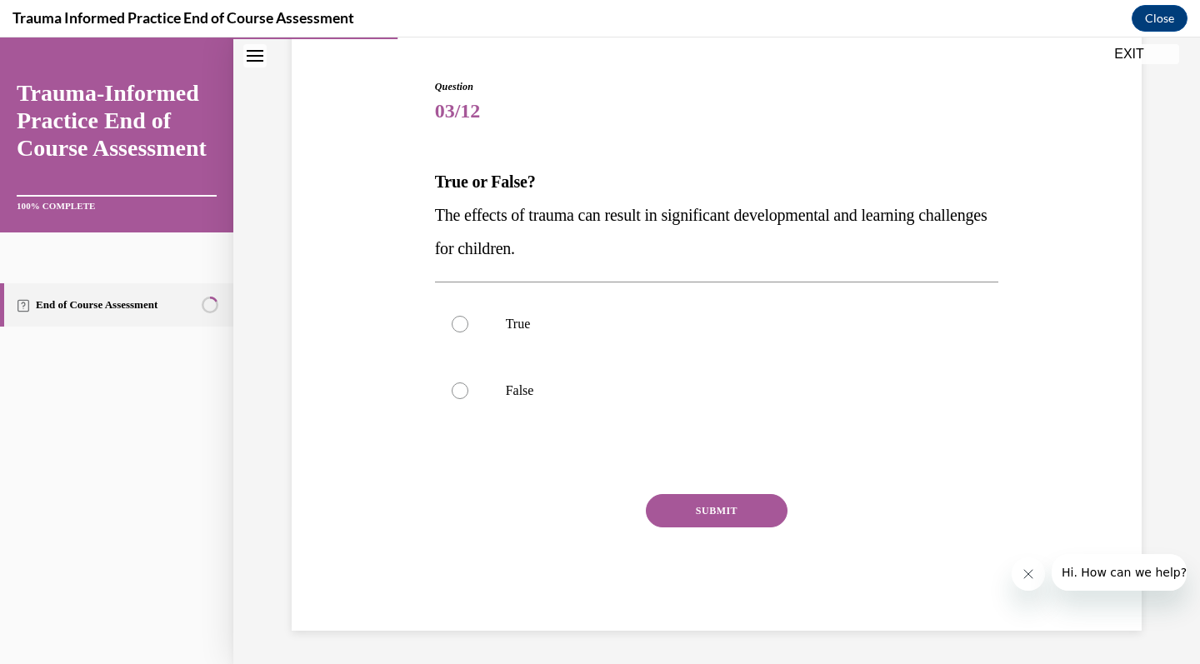
scroll to position [132, 0]
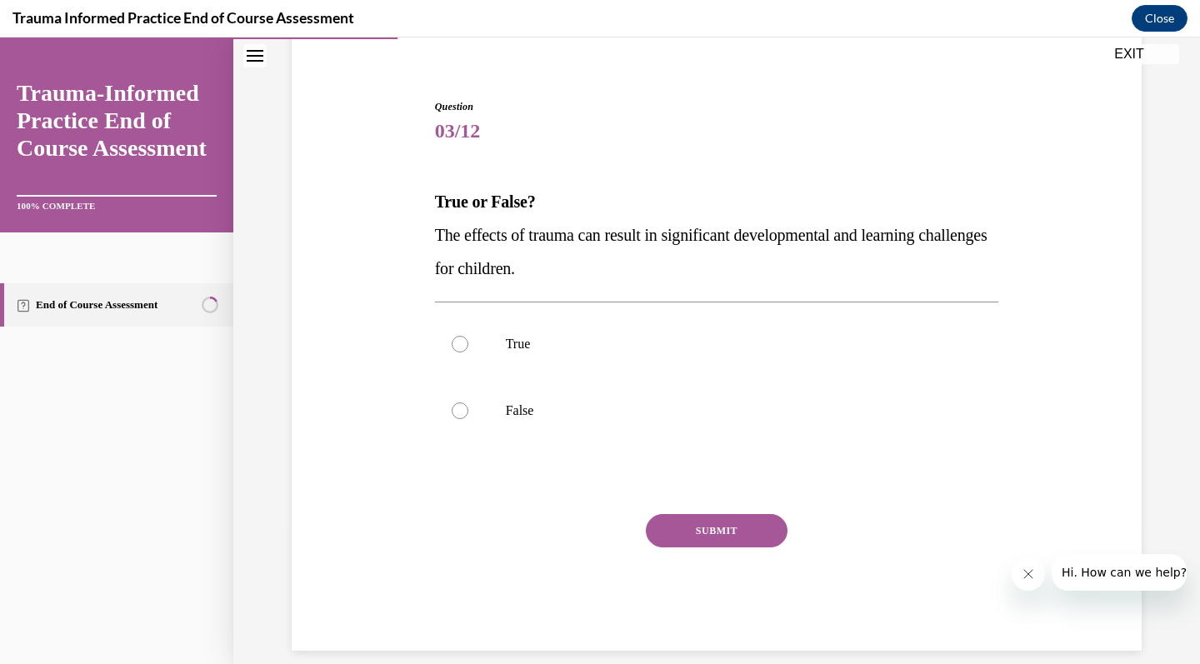
click at [776, 207] on p "True or False?" at bounding box center [717, 201] width 564 height 33
click at [457, 212] on p "True or False?" at bounding box center [717, 201] width 564 height 33
click at [536, 217] on p "True or False?" at bounding box center [717, 201] width 564 height 33
click at [516, 207] on span "True or False?" at bounding box center [485, 201] width 101 height 18
click at [458, 347] on div at bounding box center [460, 344] width 17 height 17
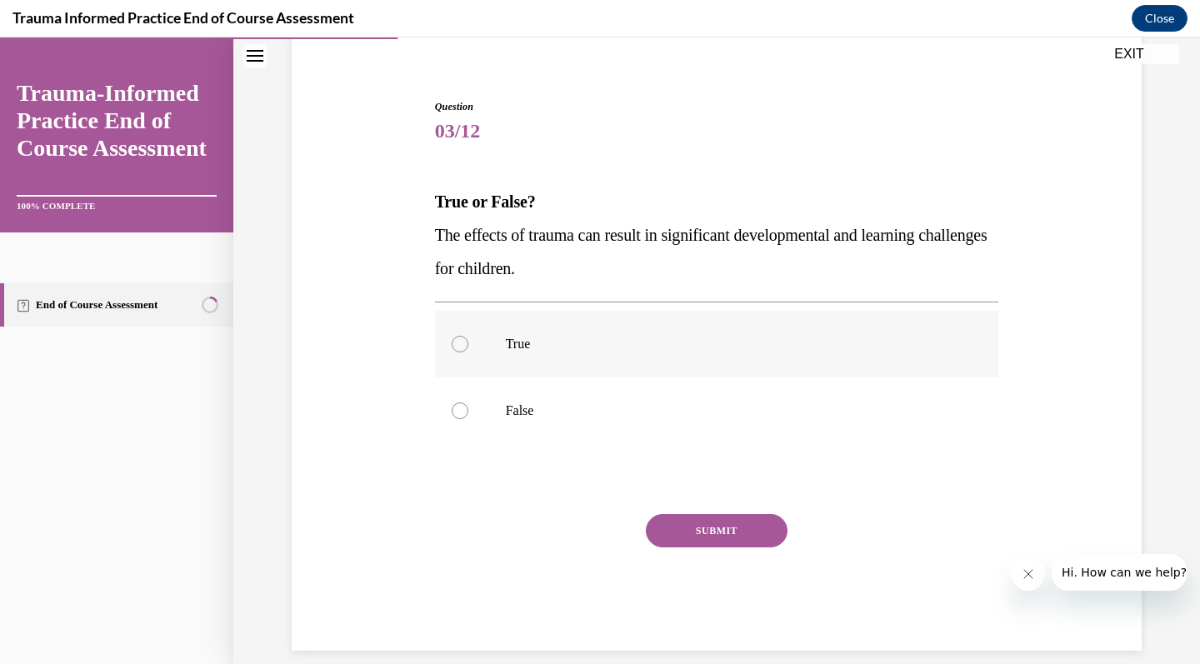
click at [458, 347] on input "True" at bounding box center [460, 344] width 17 height 17
radio input "true"
click at [703, 527] on button "SUBMIT" at bounding box center [717, 530] width 142 height 33
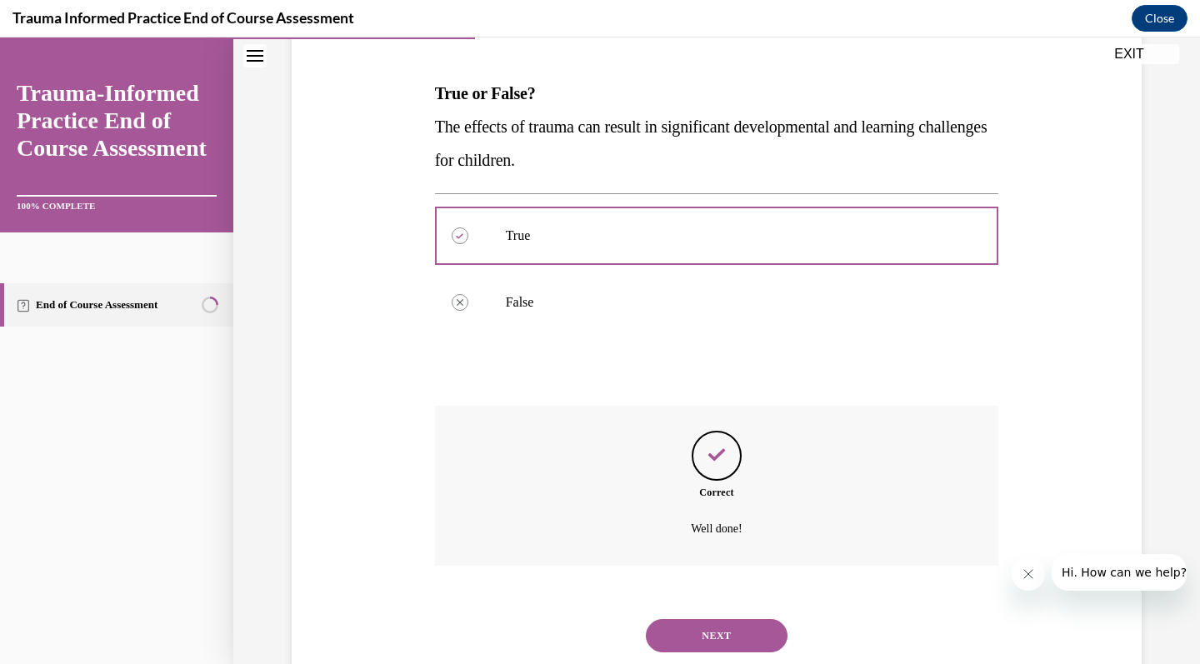
scroll to position [267, 0]
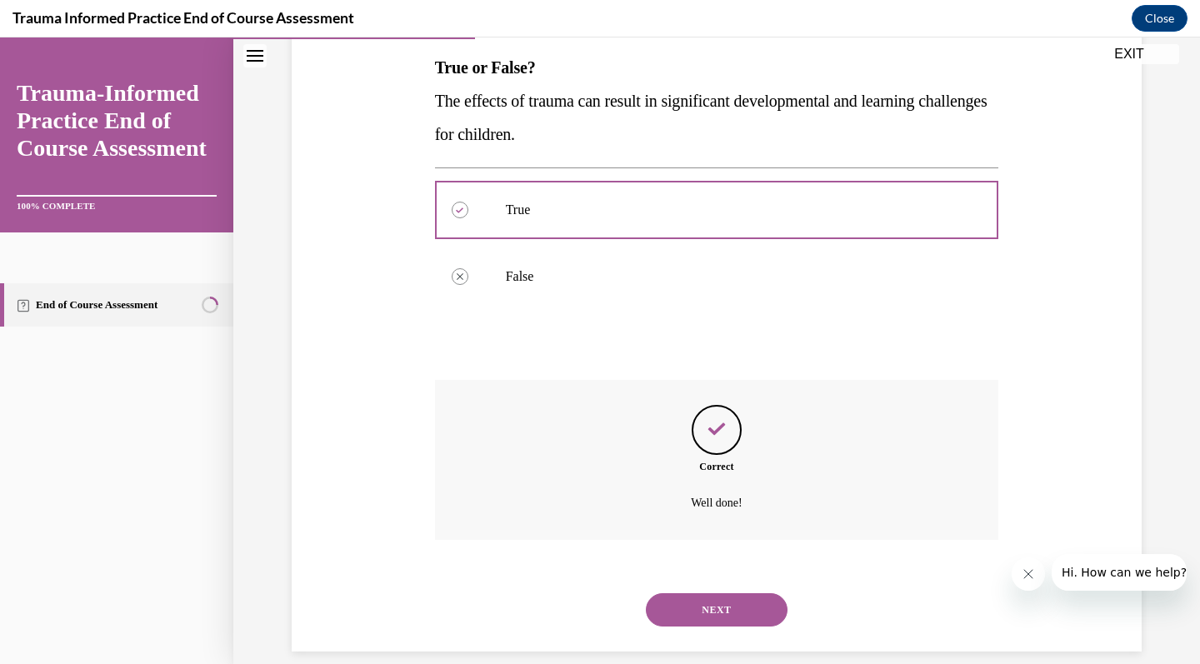
click at [721, 602] on button "NEXT" at bounding box center [717, 609] width 142 height 33
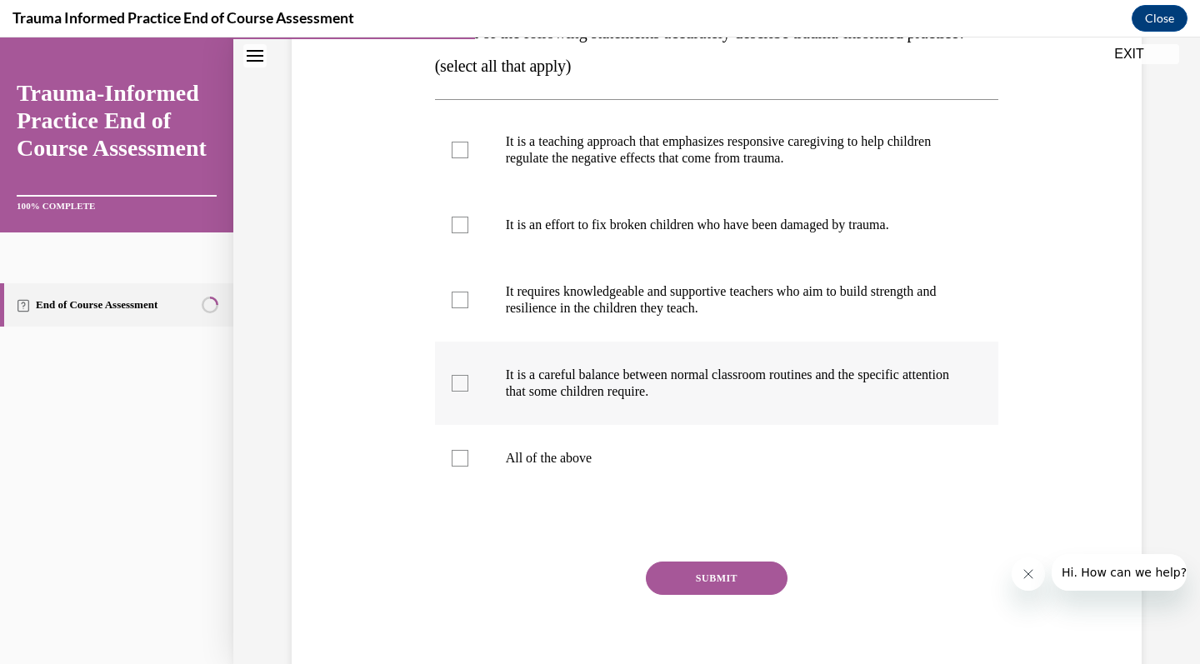
scroll to position [311, 0]
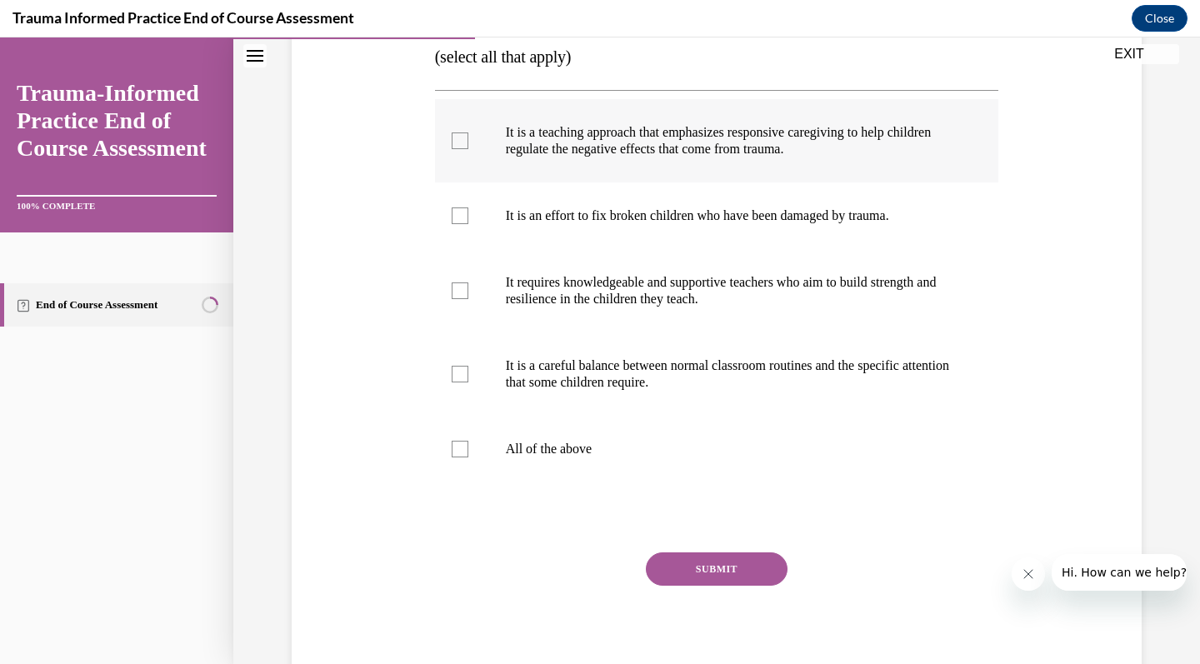
click at [809, 157] on p "It is a teaching approach that emphasizes responsive caregiving to help childre…" at bounding box center [732, 140] width 452 height 33
click at [468, 149] on input "It is a teaching approach that emphasizes responsive caregiving to help childre…" at bounding box center [460, 140] width 17 height 17
checkbox input "true"
click at [781, 391] on p "It is a careful balance between normal classroom routines and the specific atte…" at bounding box center [732, 373] width 452 height 33
click at [468, 382] on input "It is a careful balance between normal classroom routines and the specific atte…" at bounding box center [460, 374] width 17 height 17
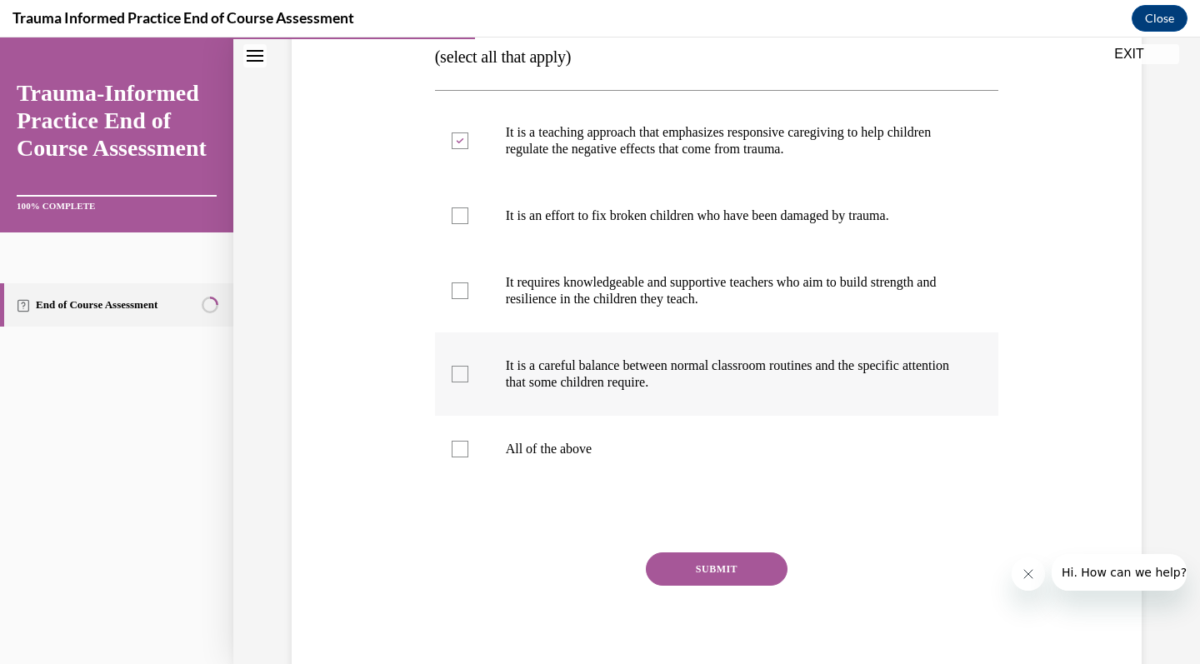
checkbox input "true"
click at [786, 332] on label "It requires knowledgeable and supportive teachers who aim to build strength and…" at bounding box center [717, 290] width 564 height 83
click at [468, 299] on input "It requires knowledgeable and supportive teachers who aim to build strength and…" at bounding box center [460, 290] width 17 height 17
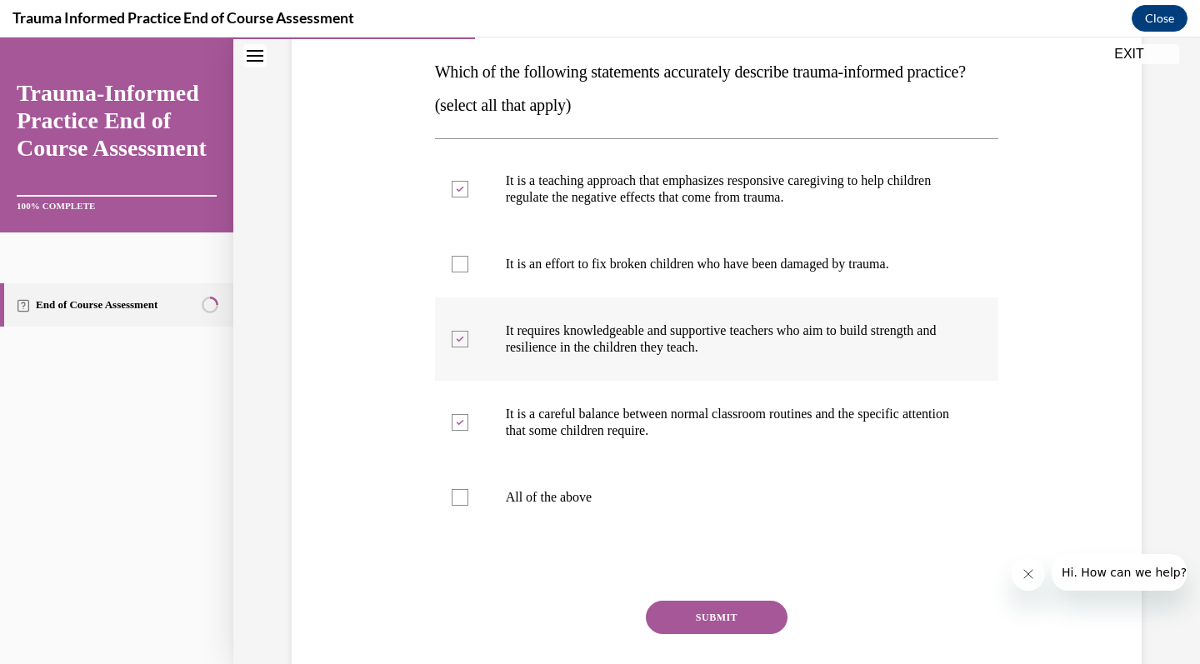
scroll to position [263, 0]
click at [768, 380] on label "It requires knowledgeable and supportive teachers who aim to build strength and…" at bounding box center [717, 338] width 564 height 83
click at [468, 347] on input "It requires knowledgeable and supportive teachers who aim to build strength and…" at bounding box center [460, 338] width 17 height 17
checkbox input "false"
click at [725, 633] on button "SUBMIT" at bounding box center [717, 616] width 142 height 33
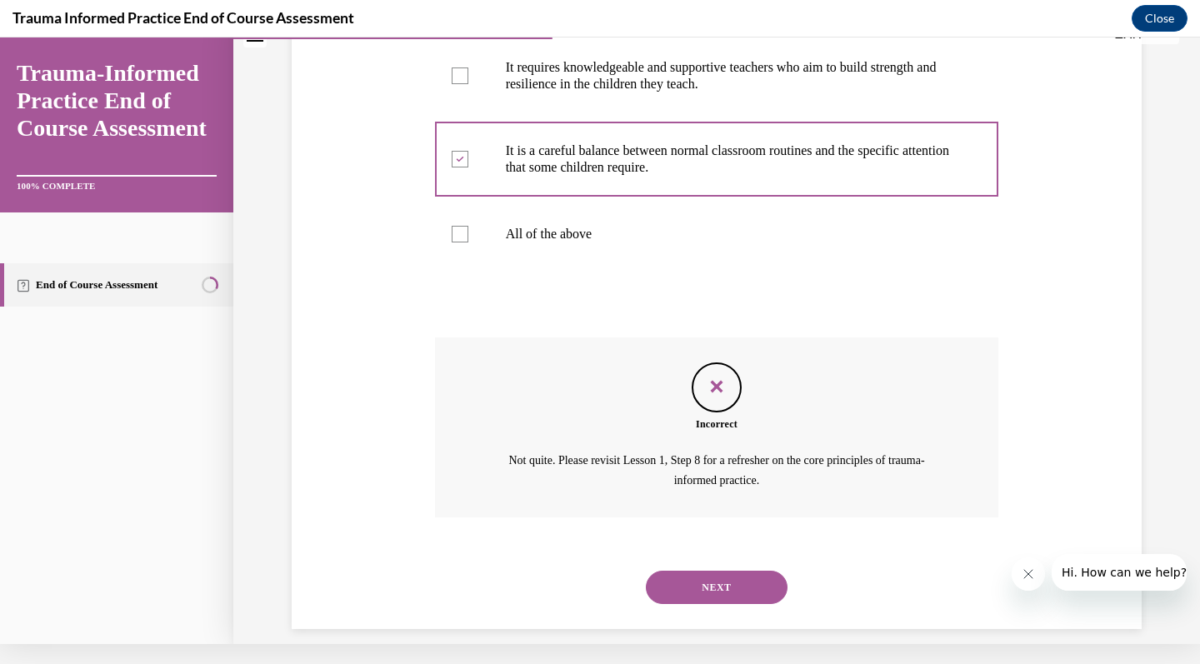
scroll to position [536, 0]
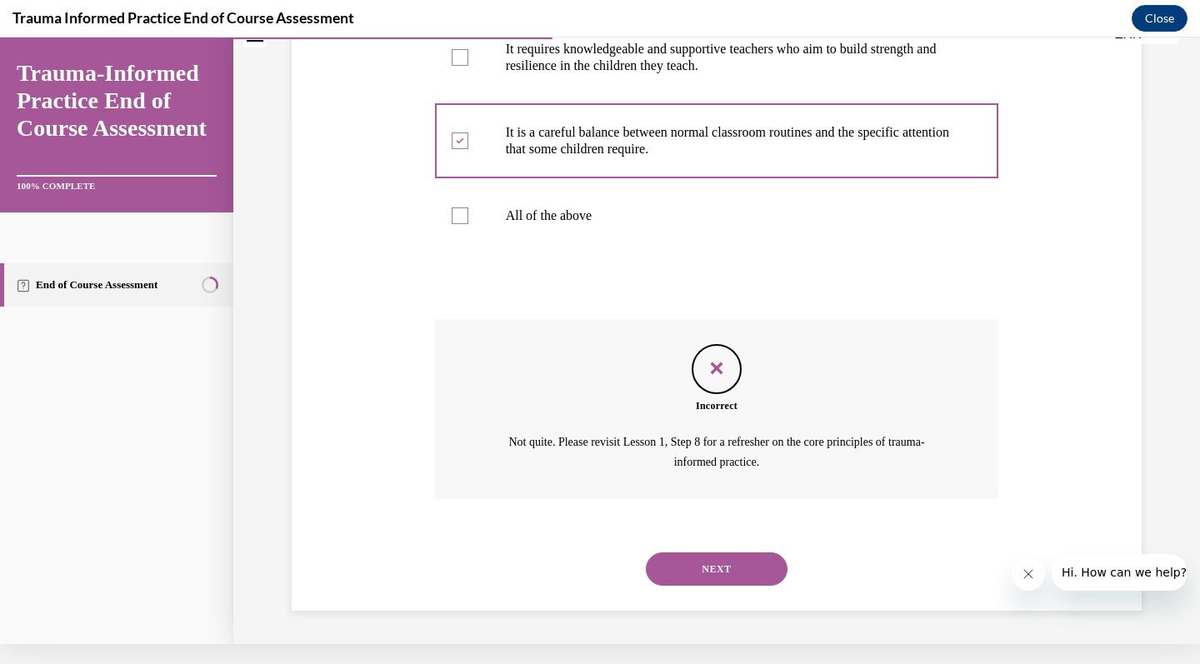
click at [740, 573] on button "NEXT" at bounding box center [717, 568] width 142 height 33
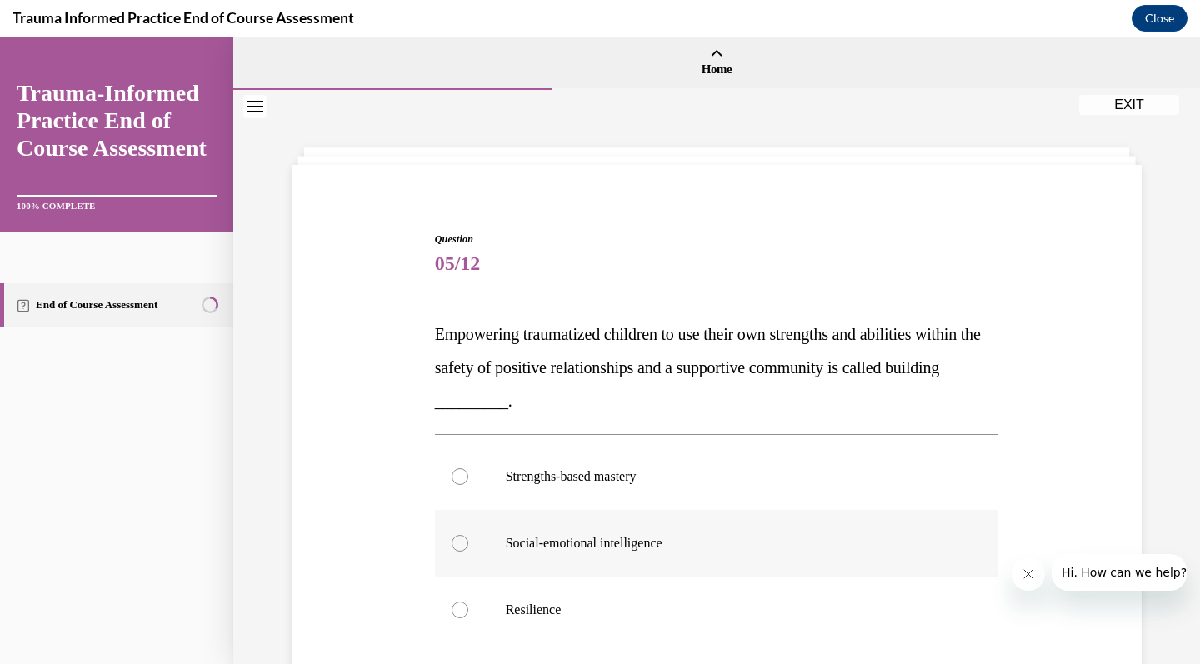
scroll to position [5, 0]
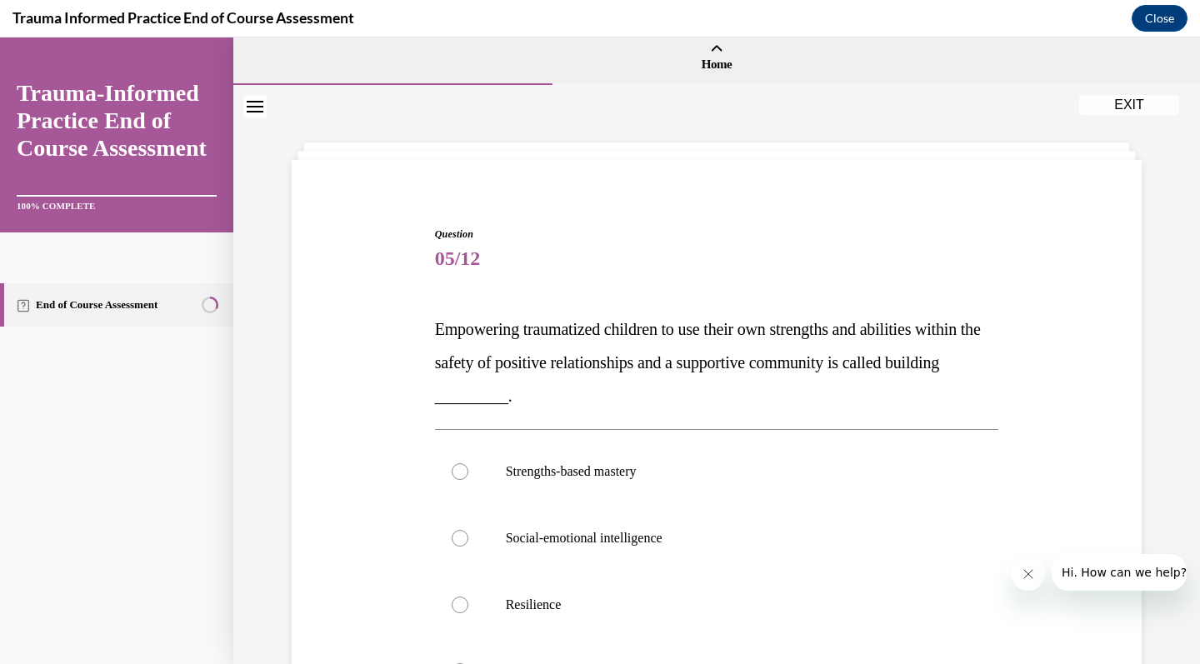
click at [1099, 109] on button "EXIT" at bounding box center [1129, 105] width 100 height 20
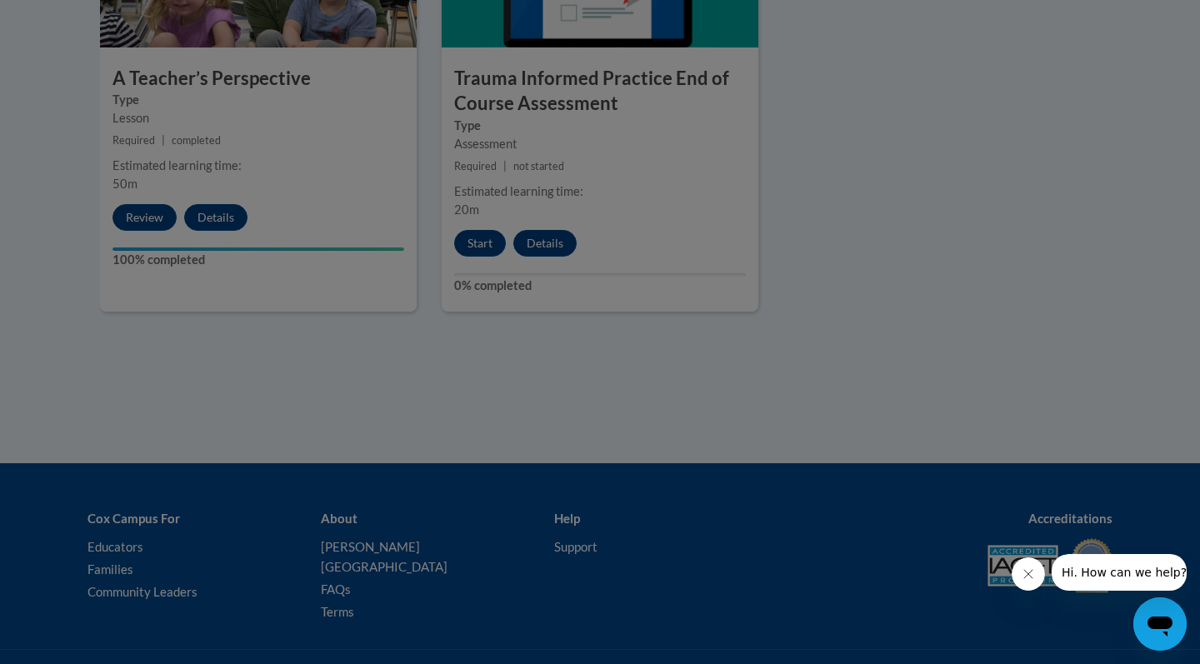
click at [482, 244] on div at bounding box center [600, 332] width 1200 height 664
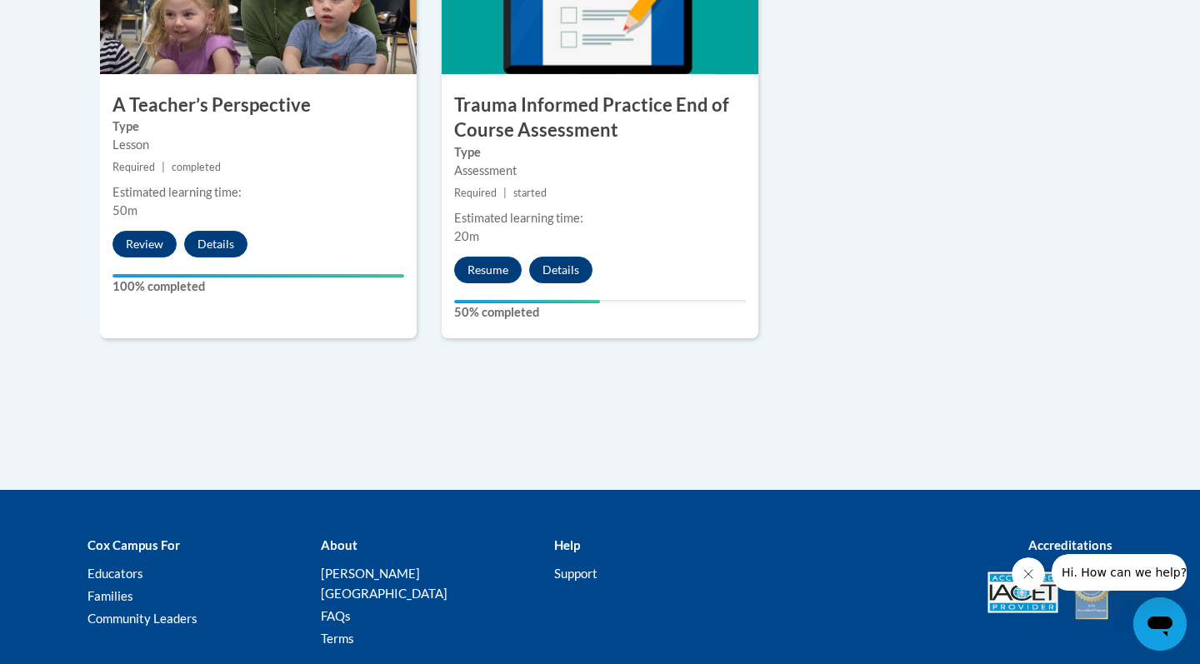
scroll to position [1121, 0]
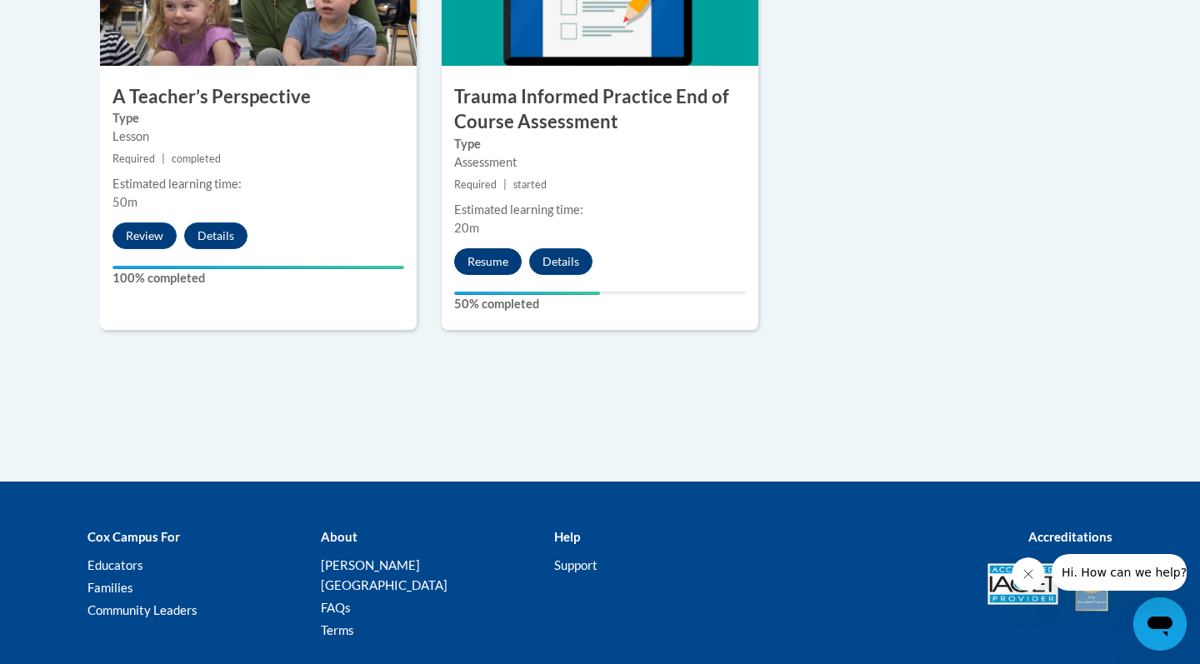
click at [487, 261] on button "Resume" at bounding box center [487, 261] width 67 height 27
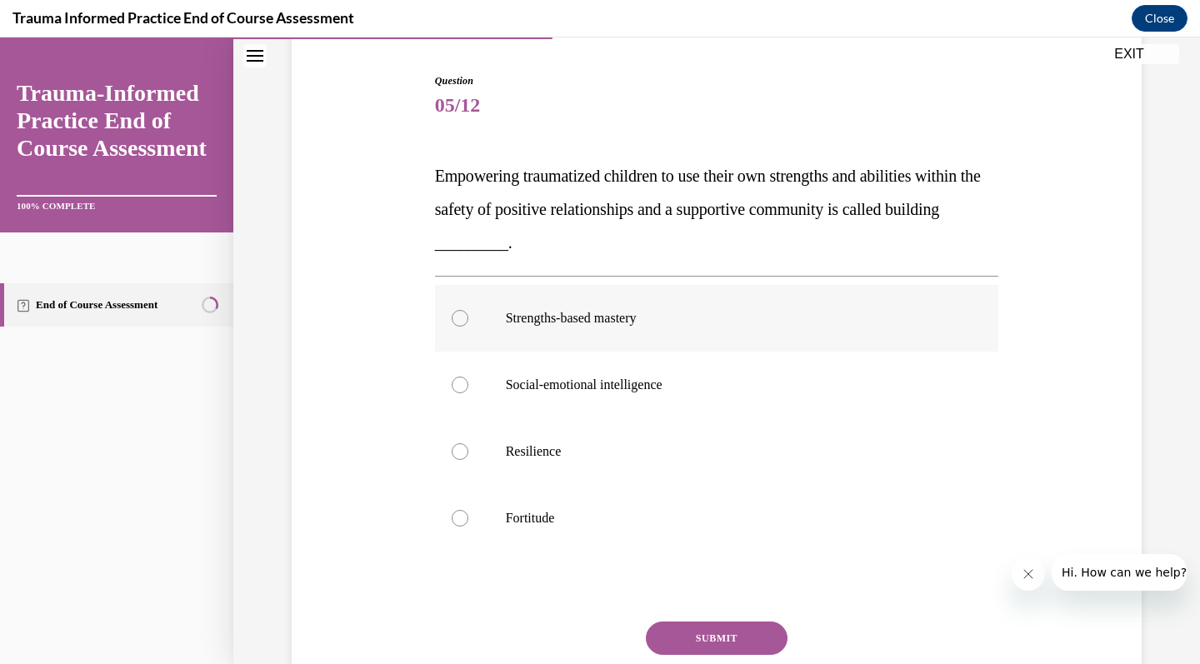
scroll to position [169, 0]
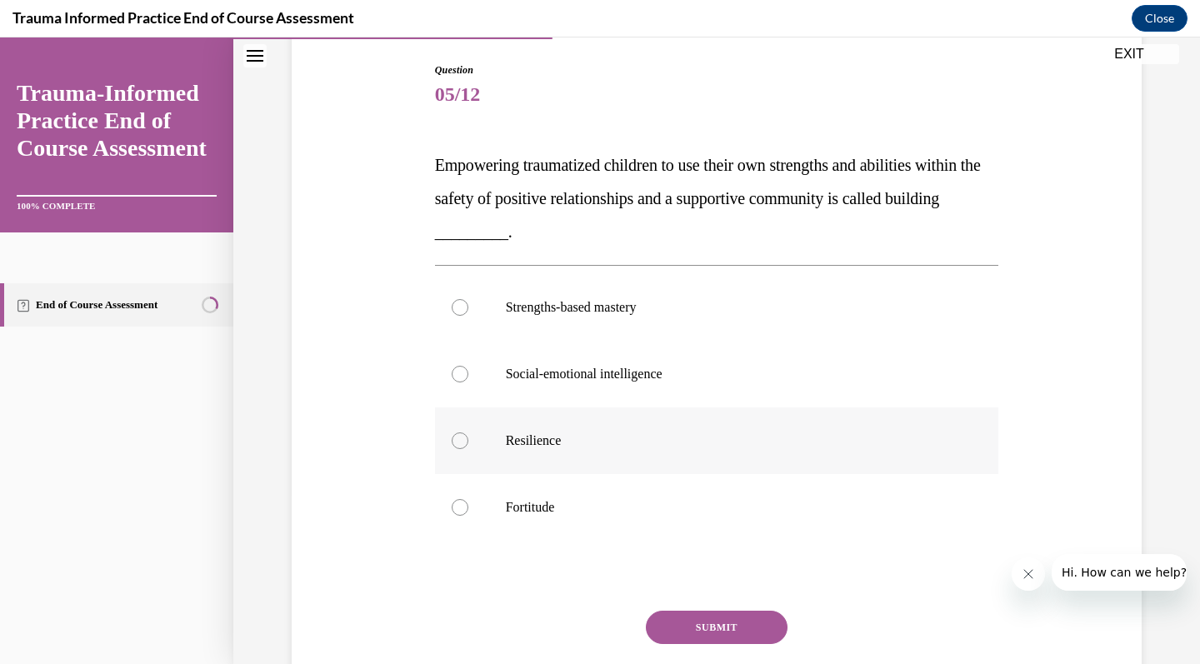
click at [575, 451] on label "Resilience" at bounding box center [717, 440] width 564 height 67
click at [468, 449] on input "Resilience" at bounding box center [460, 440] width 17 height 17
radio input "true"
click at [686, 631] on button "SUBMIT" at bounding box center [717, 627] width 142 height 33
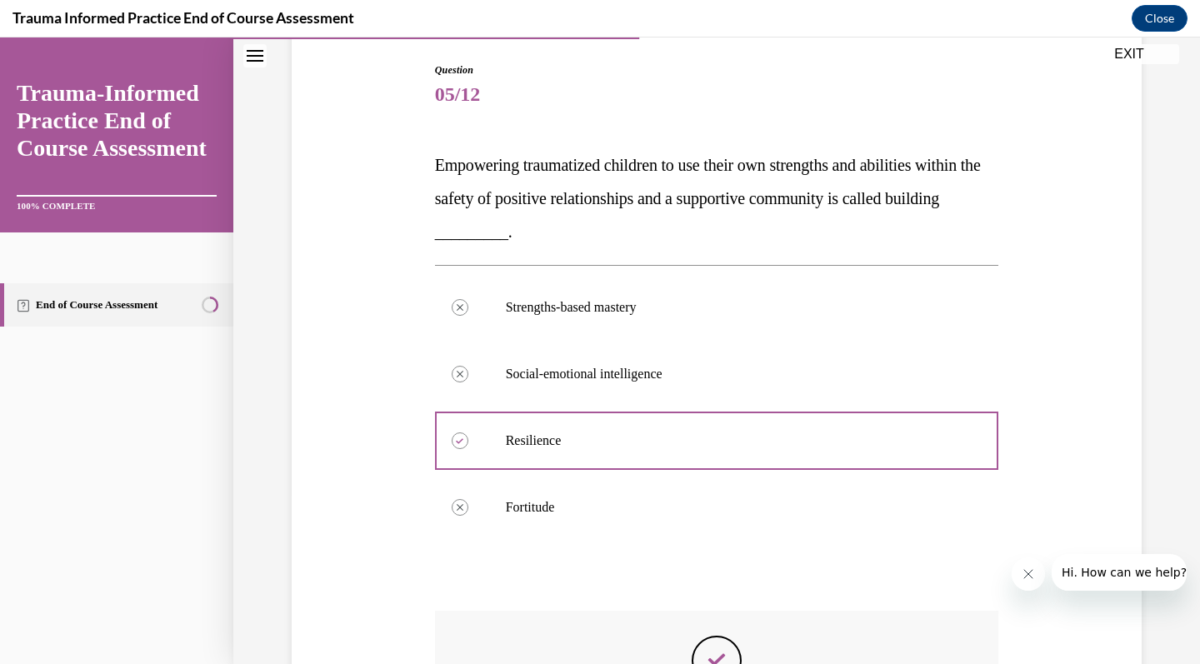
scroll to position [20, 0]
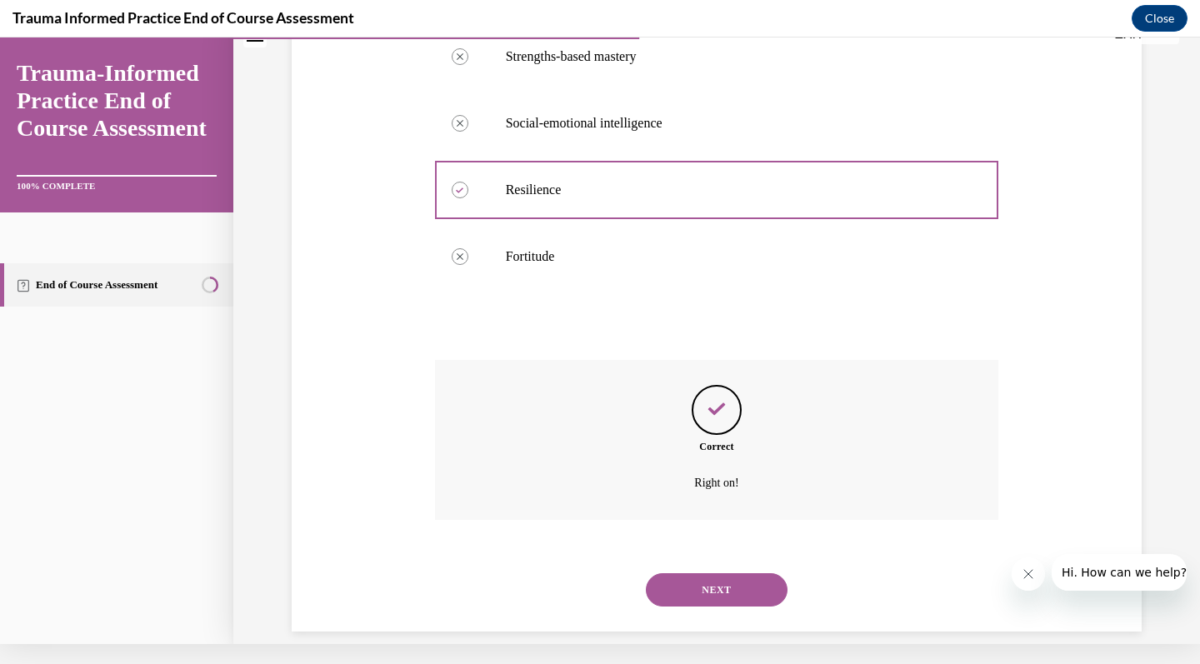
click at [693, 574] on button "NEXT" at bounding box center [717, 589] width 142 height 33
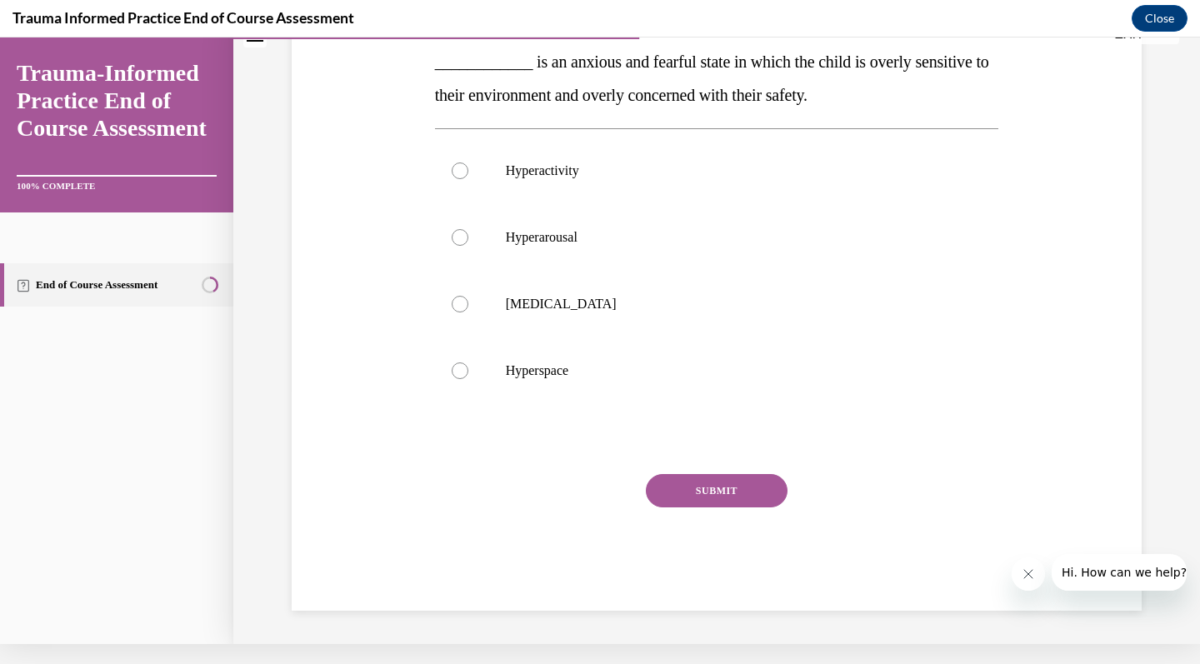
scroll to position [0, 0]
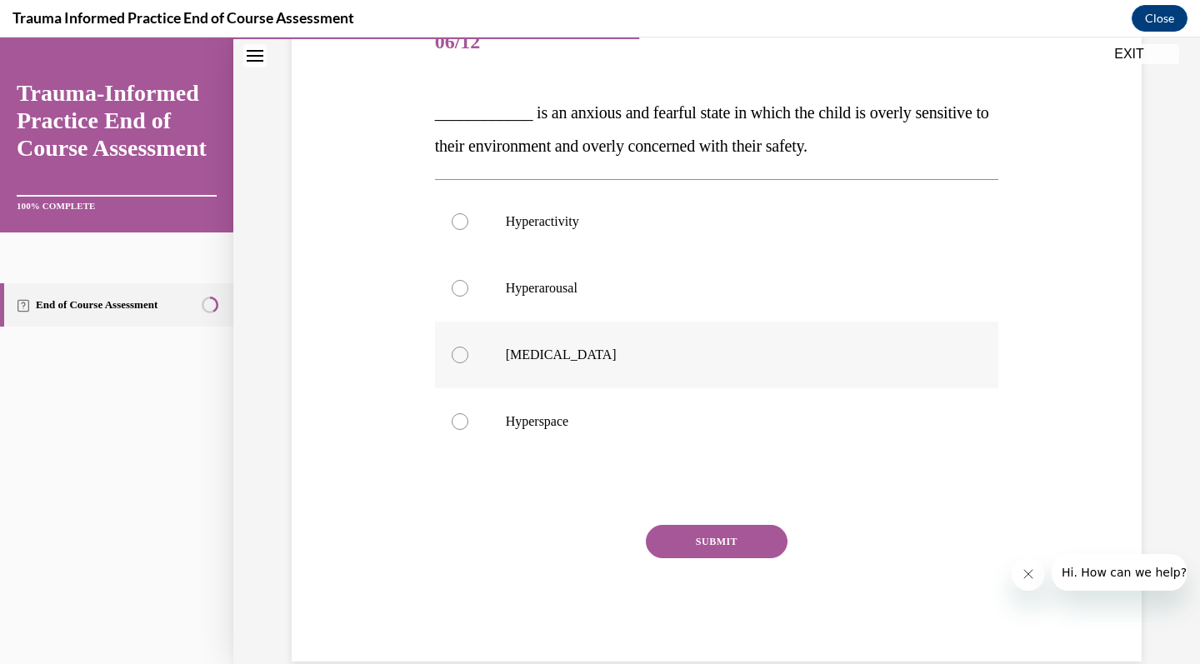
click at [677, 346] on label "Hyperhidrosis" at bounding box center [717, 355] width 564 height 67
click at [468, 347] on input "Hyperhidrosis" at bounding box center [460, 355] width 17 height 17
radio input "true"
click at [675, 333] on label "Hyperhidrosis" at bounding box center [717, 355] width 564 height 67
click at [468, 347] on input "Hyperhidrosis" at bounding box center [460, 355] width 17 height 17
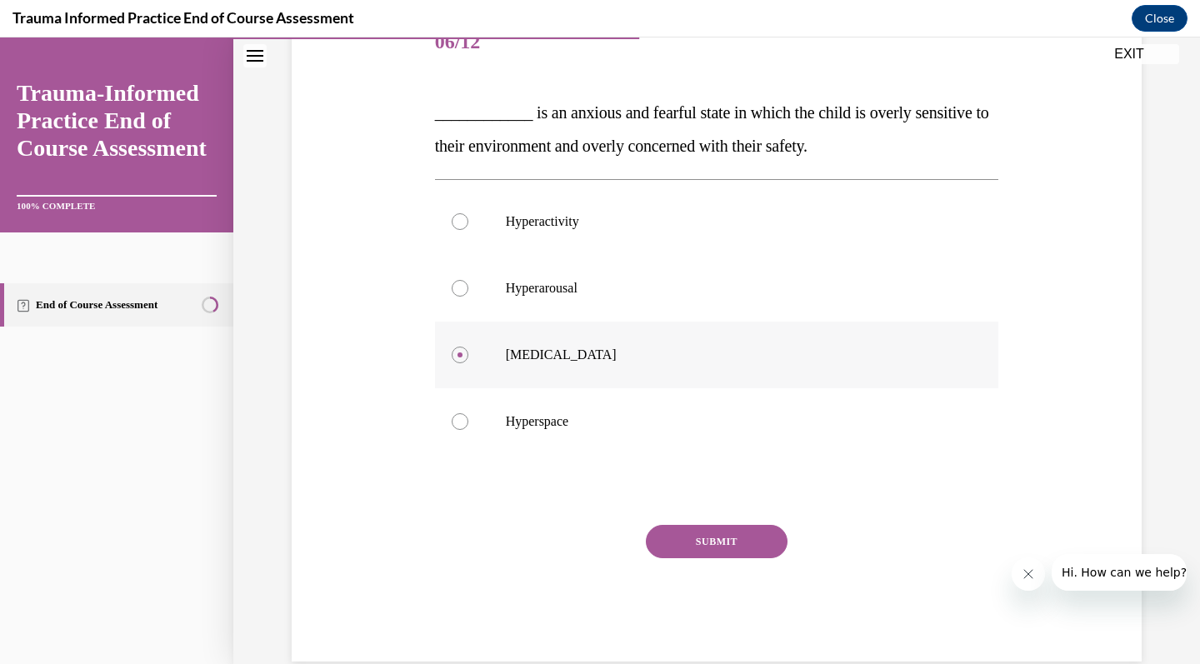
click at [562, 334] on label "Hyperhidrosis" at bounding box center [717, 355] width 564 height 67
click at [468, 347] on input "Hyperhidrosis" at bounding box center [460, 355] width 17 height 17
click at [515, 328] on label "Hyperhidrosis" at bounding box center [717, 355] width 564 height 67
click at [468, 347] on input "Hyperhidrosis" at bounding box center [460, 355] width 17 height 17
click at [462, 326] on label "Hyperhidrosis" at bounding box center [717, 355] width 564 height 67
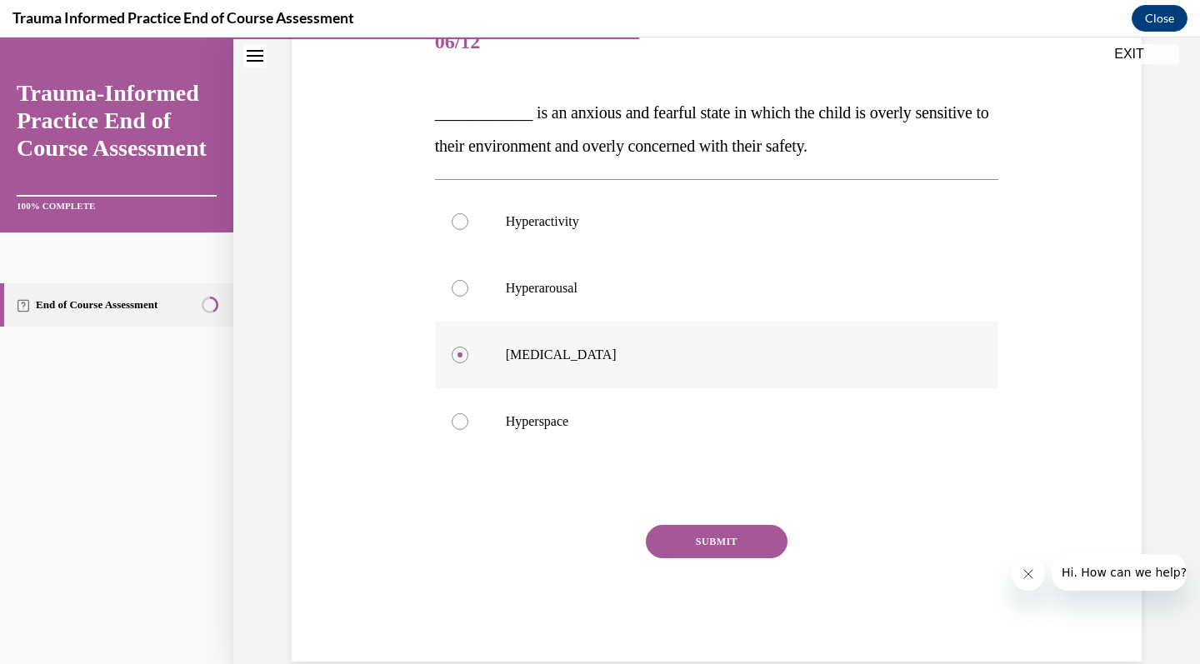
click at [462, 347] on input "Hyperhidrosis" at bounding box center [460, 355] width 17 height 17
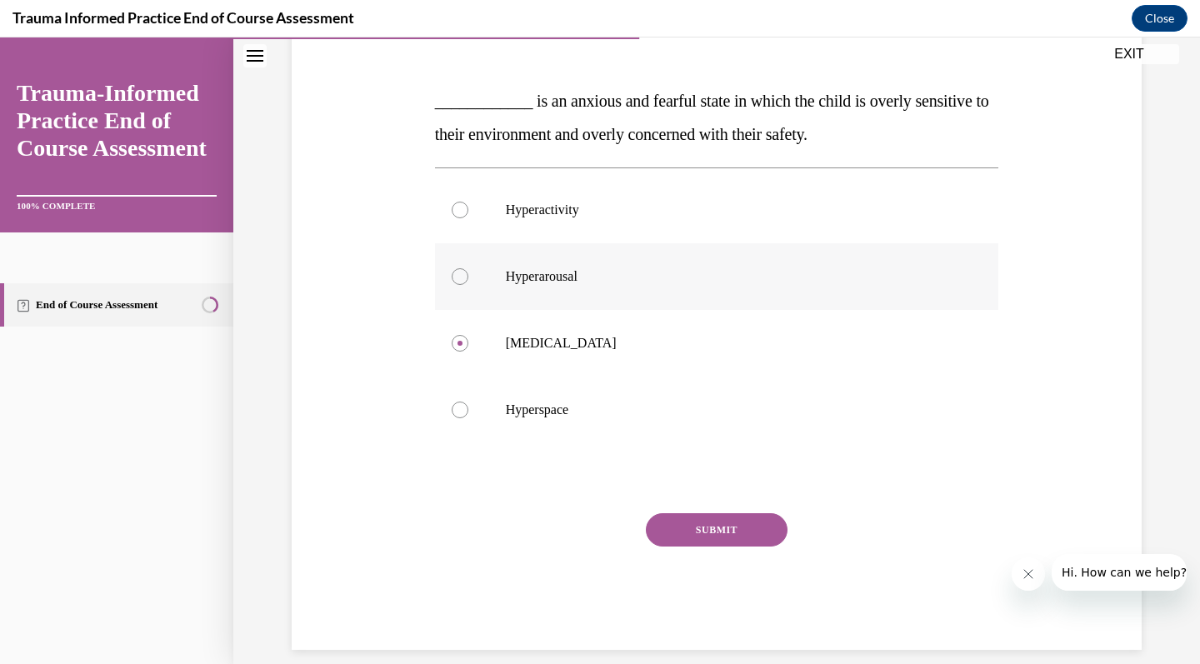
scroll to position [232, 0]
click at [560, 292] on label "Hyperarousal" at bounding box center [717, 277] width 564 height 67
click at [468, 286] on input "Hyperarousal" at bounding box center [460, 277] width 17 height 17
radio input "true"
click at [687, 531] on button "SUBMIT" at bounding box center [717, 530] width 142 height 33
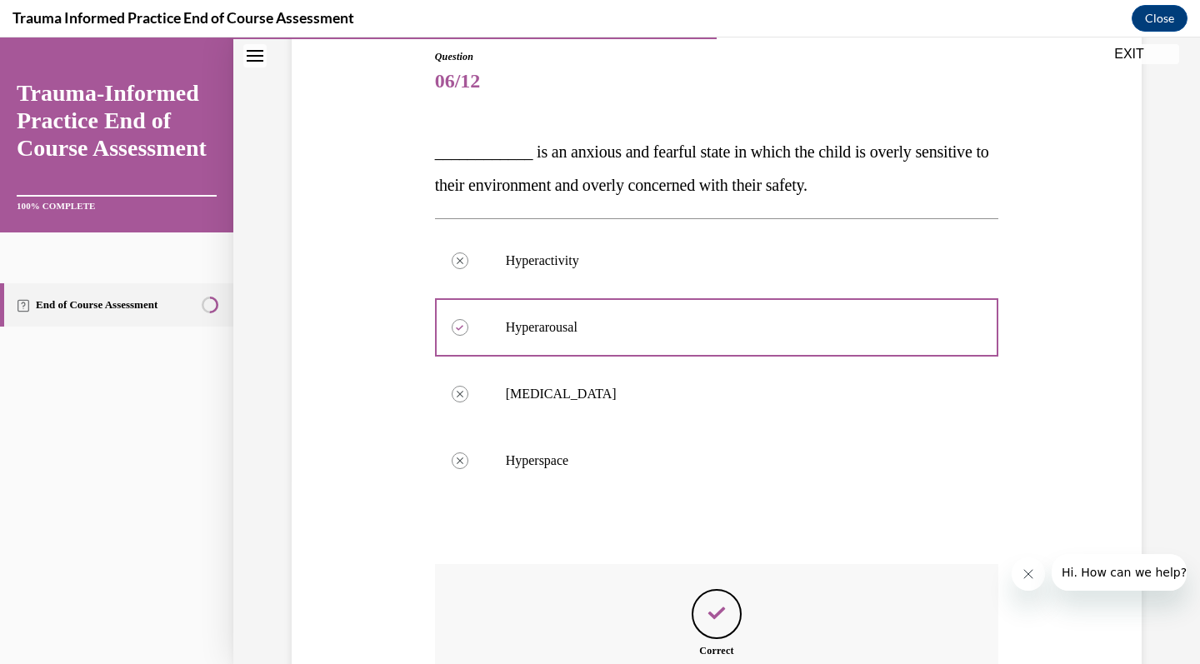
scroll to position [367, 0]
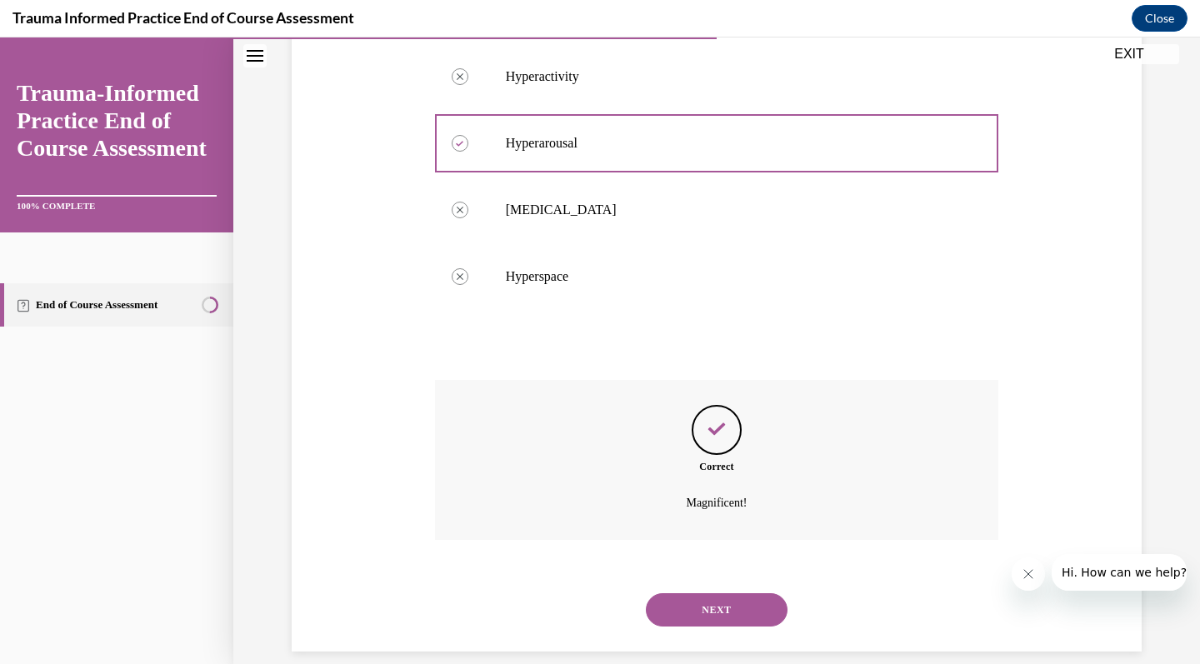
click at [702, 593] on button "NEXT" at bounding box center [717, 609] width 142 height 33
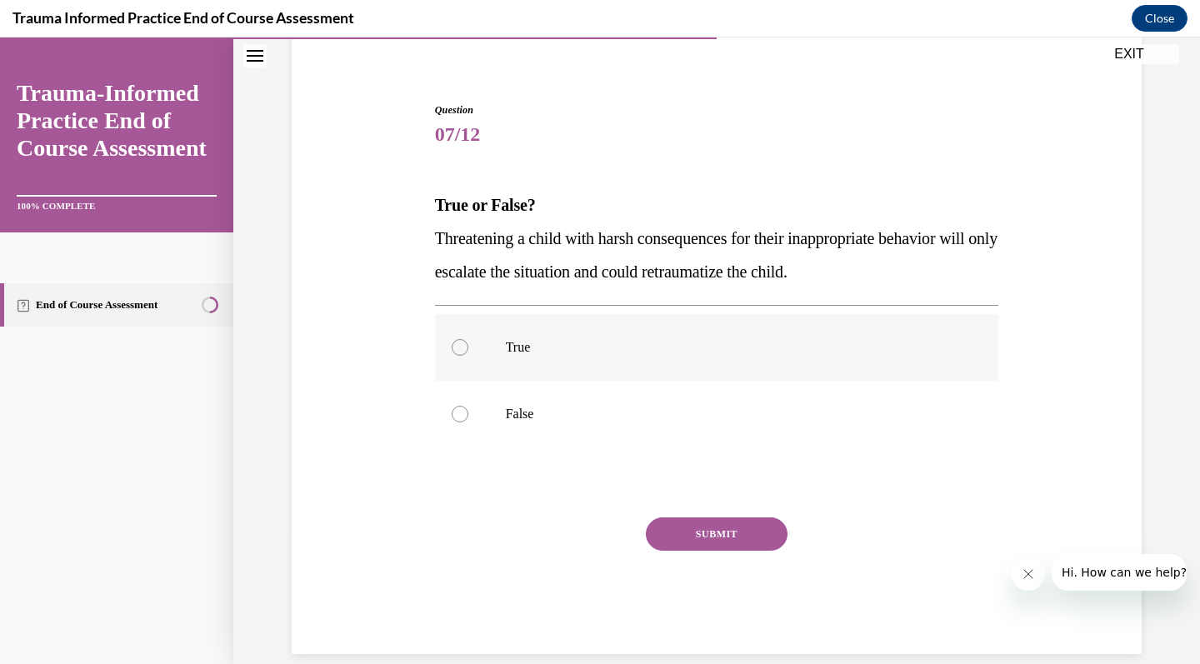
click at [686, 361] on label "True" at bounding box center [717, 347] width 564 height 67
click at [468, 356] on input "True" at bounding box center [460, 347] width 17 height 17
radio input "true"
click at [704, 537] on button "SUBMIT" at bounding box center [717, 533] width 142 height 33
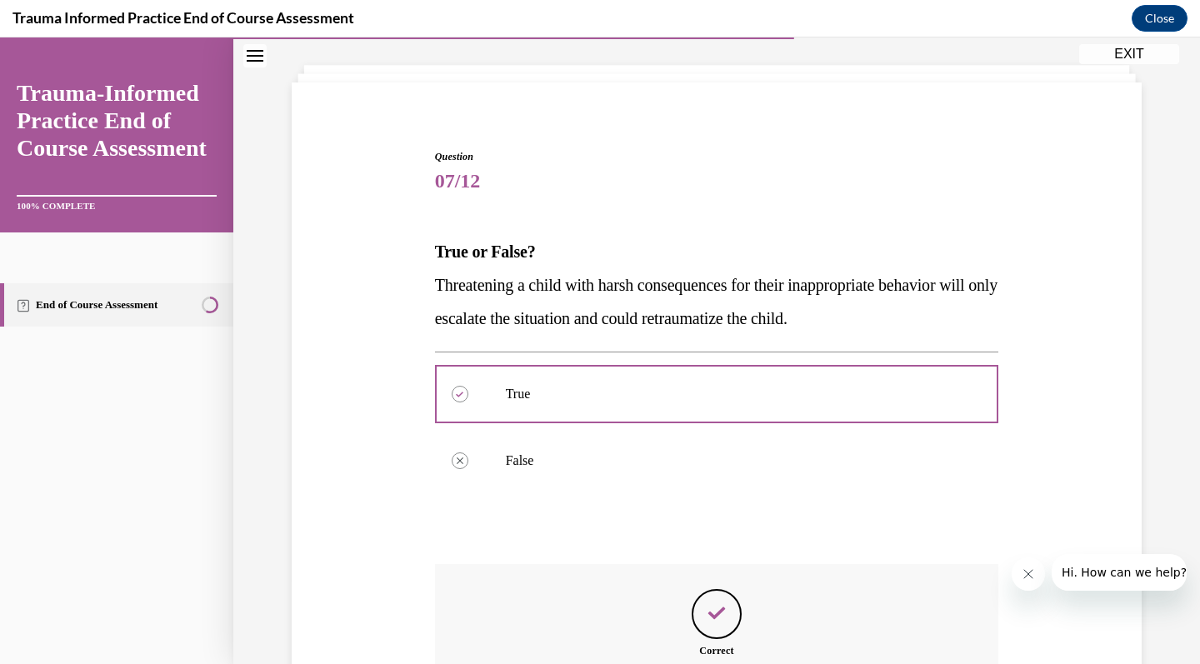
scroll to position [267, 0]
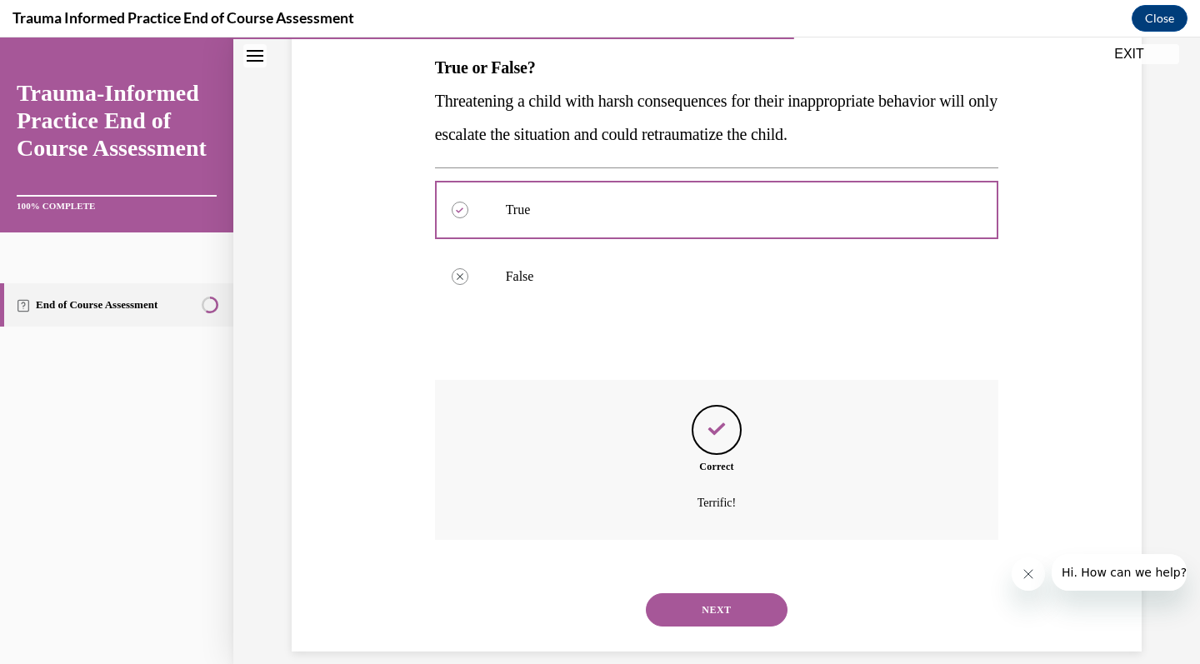
click at [719, 593] on button "NEXT" at bounding box center [717, 609] width 142 height 33
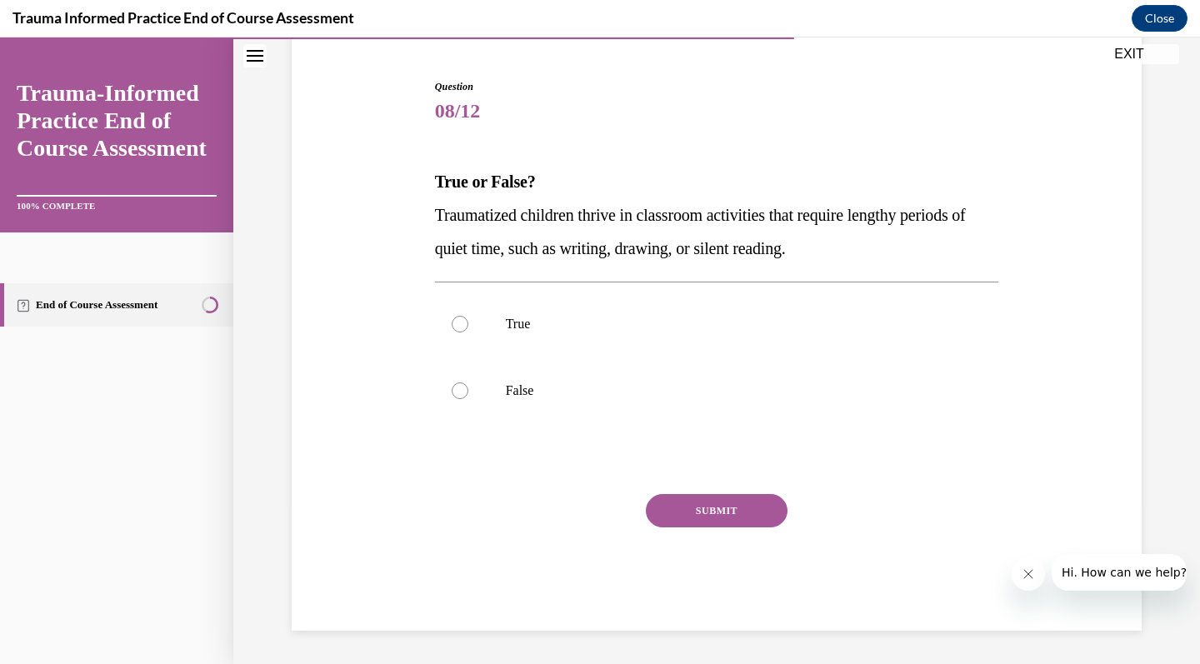
scroll to position [130, 0]
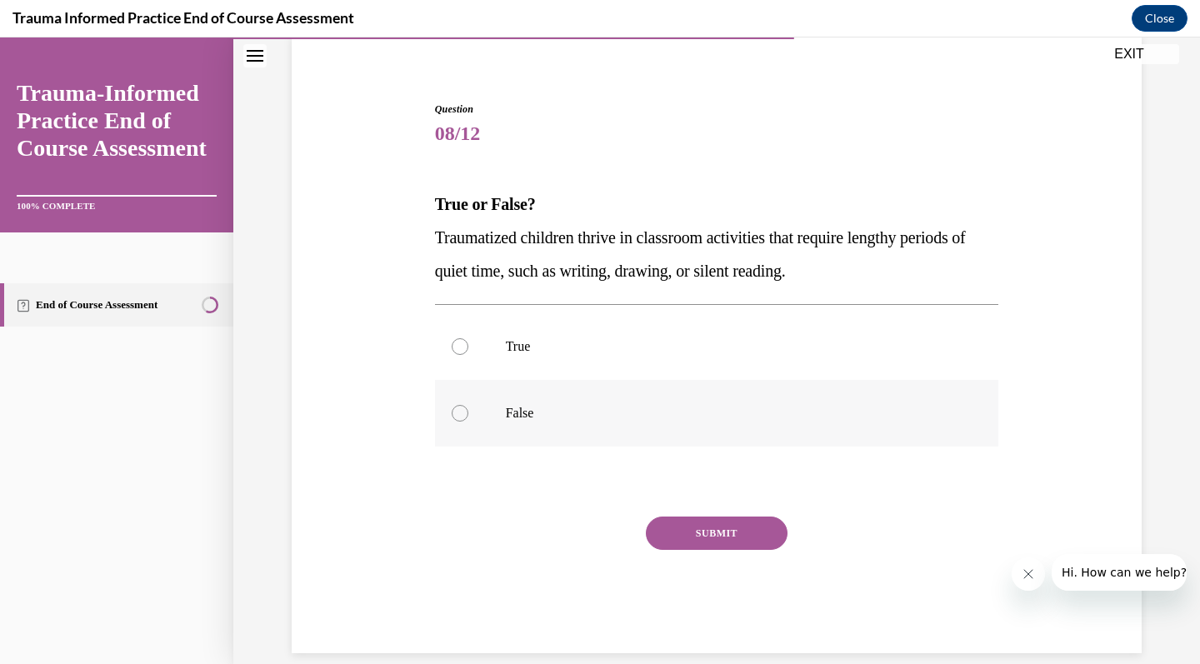
click at [673, 415] on p "False" at bounding box center [732, 413] width 452 height 17
click at [468, 415] on input "False" at bounding box center [460, 413] width 17 height 17
radio input "true"
click at [698, 522] on button "SUBMIT" at bounding box center [717, 533] width 142 height 33
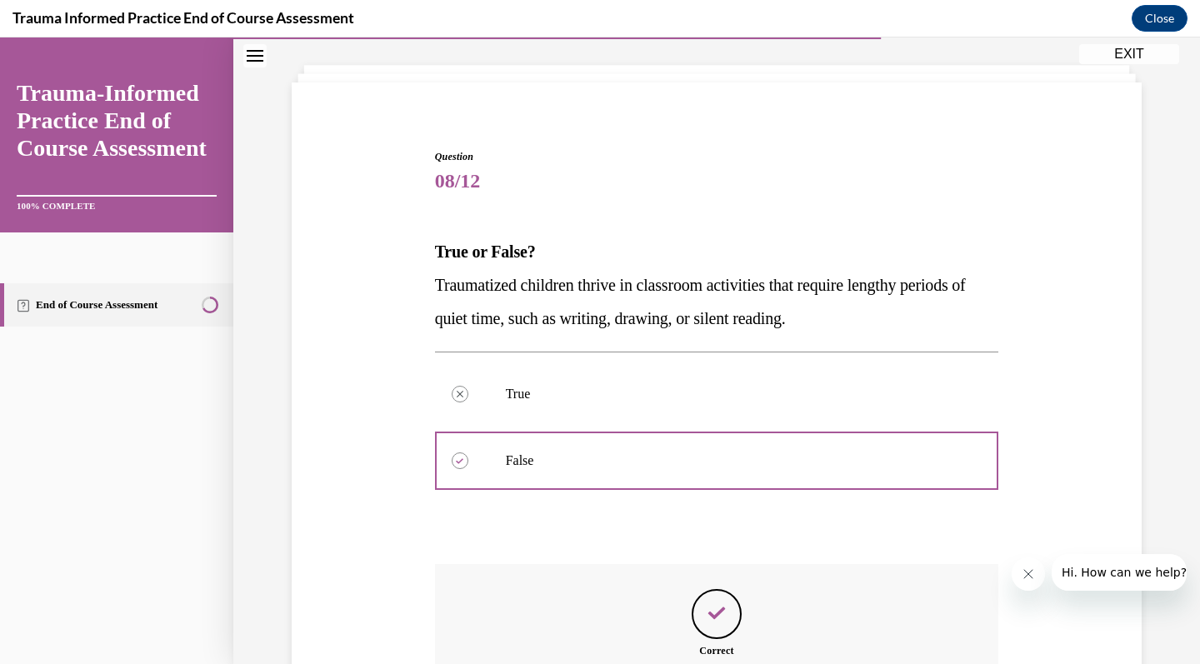
scroll to position [267, 0]
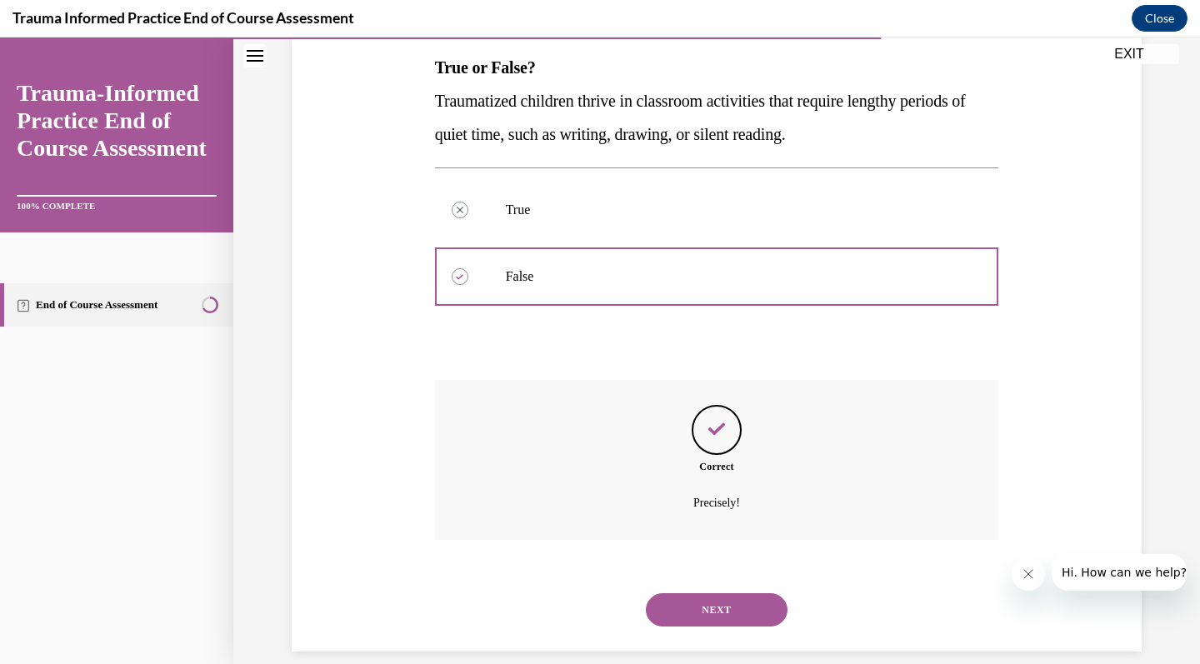
click at [704, 593] on button "NEXT" at bounding box center [717, 609] width 142 height 33
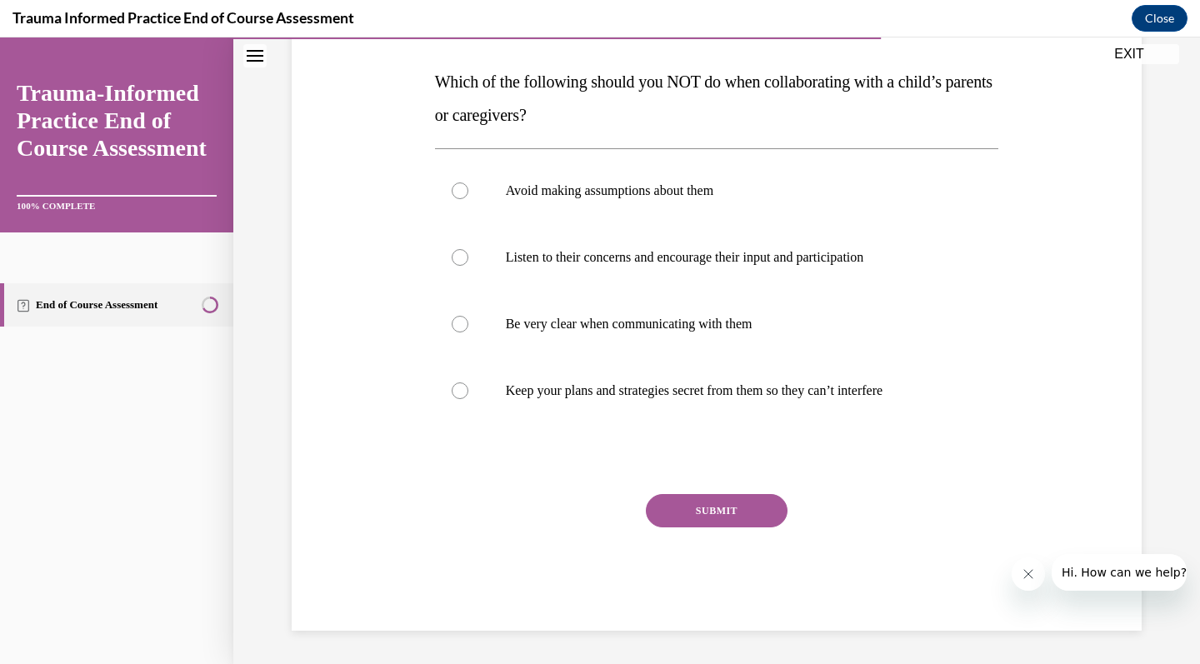
scroll to position [186, 0]
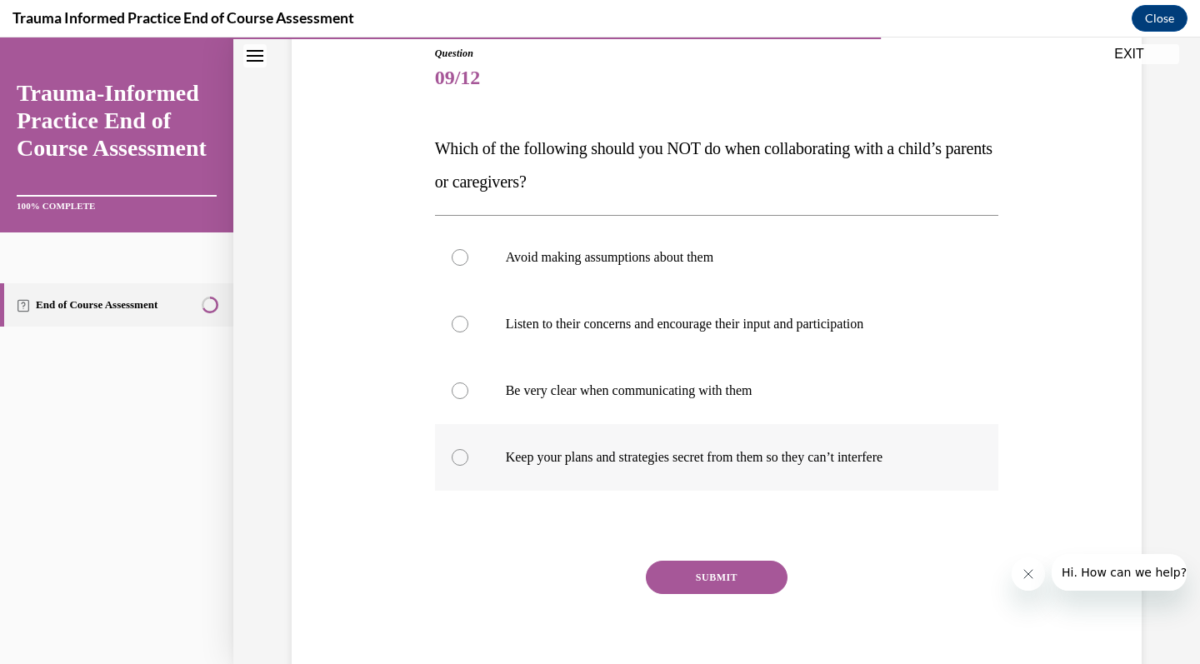
click at [693, 444] on label "Keep your plans and strategies secret from them so they can’t interfere" at bounding box center [717, 457] width 564 height 67
click at [468, 449] on input "Keep your plans and strategies secret from them so they can’t interfere" at bounding box center [460, 457] width 17 height 17
radio input "true"
click at [690, 575] on button "SUBMIT" at bounding box center [717, 577] width 142 height 33
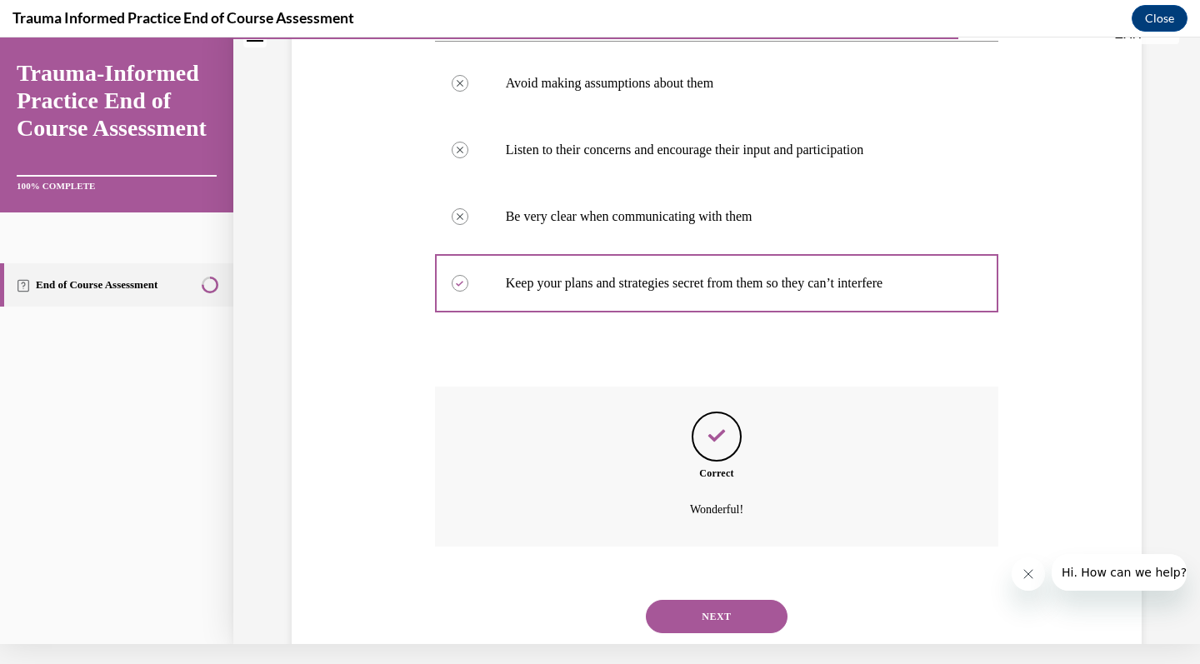
scroll to position [367, 0]
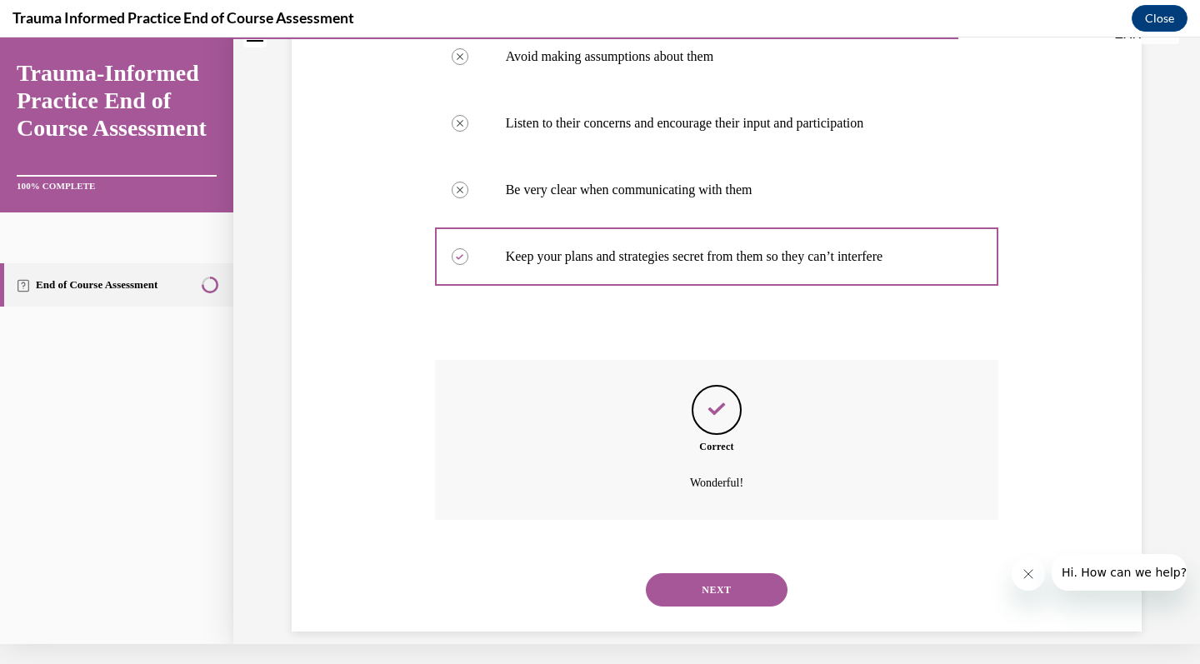
click at [706, 573] on button "NEXT" at bounding box center [717, 589] width 142 height 33
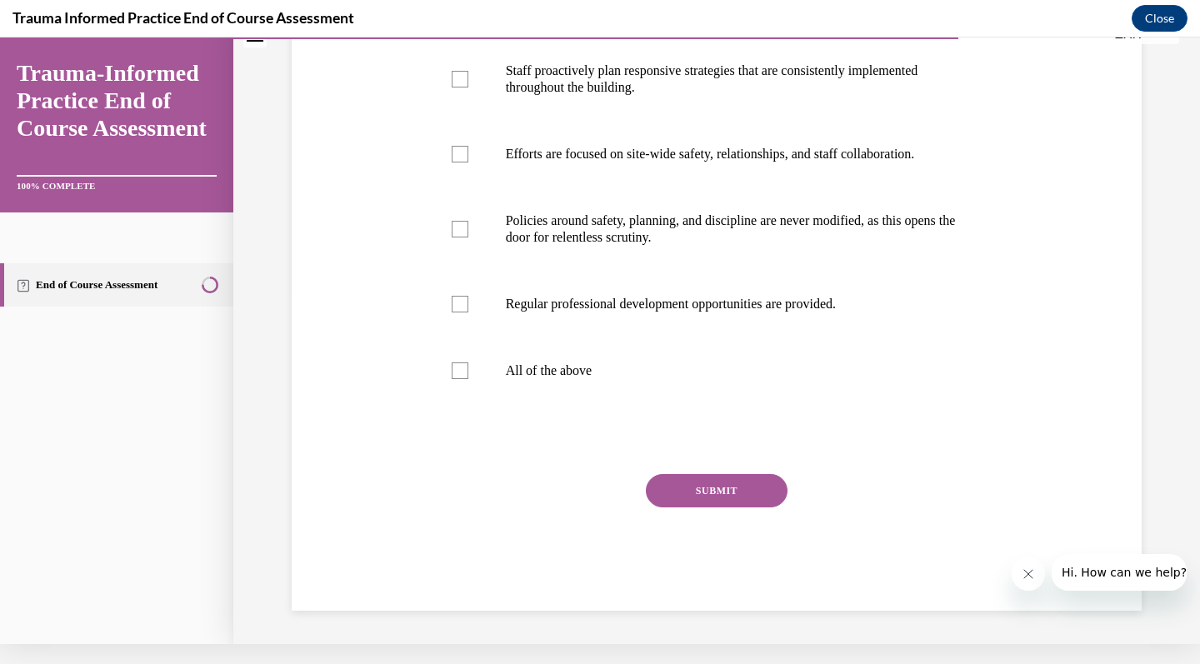
scroll to position [332, 0]
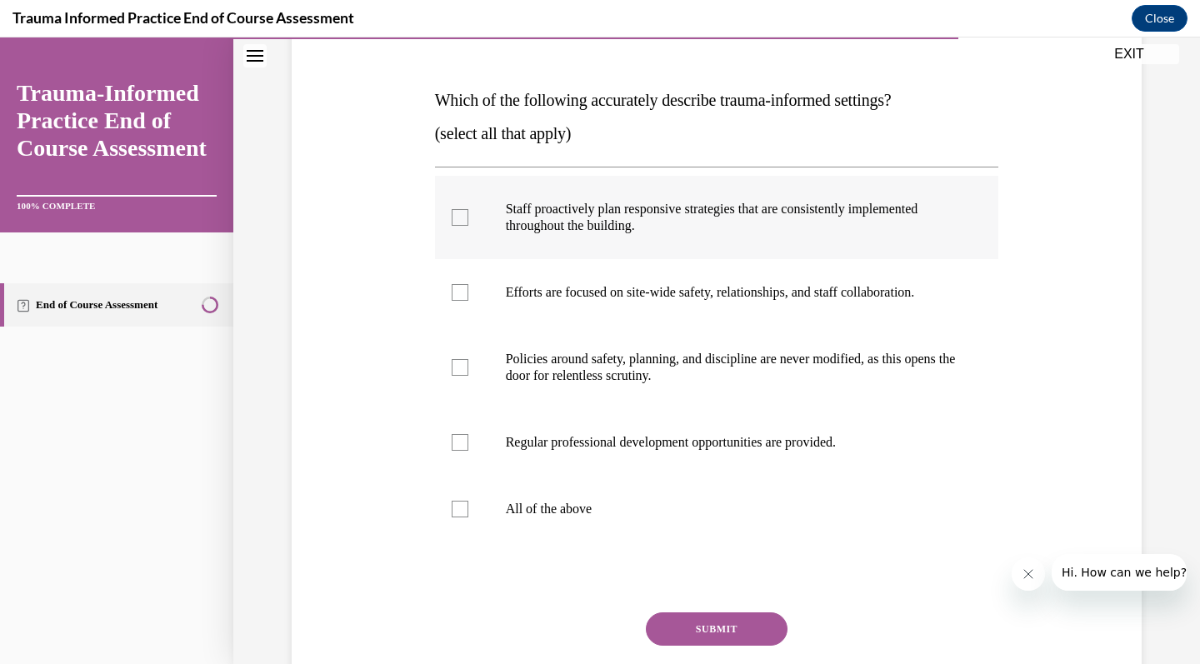
click at [733, 239] on label "Staff proactively plan responsive strategies that are consistently implemented …" at bounding box center [717, 217] width 564 height 83
click at [468, 226] on input "Staff proactively plan responsive strategies that are consistently implemented …" at bounding box center [460, 217] width 17 height 17
checkbox input "true"
click at [733, 296] on p "Efforts are focused on site-wide safety, relationships, and staff collaboration." at bounding box center [732, 292] width 452 height 17
click at [468, 296] on input "Efforts are focused on site-wide safety, relationships, and staff collaboration." at bounding box center [460, 292] width 17 height 17
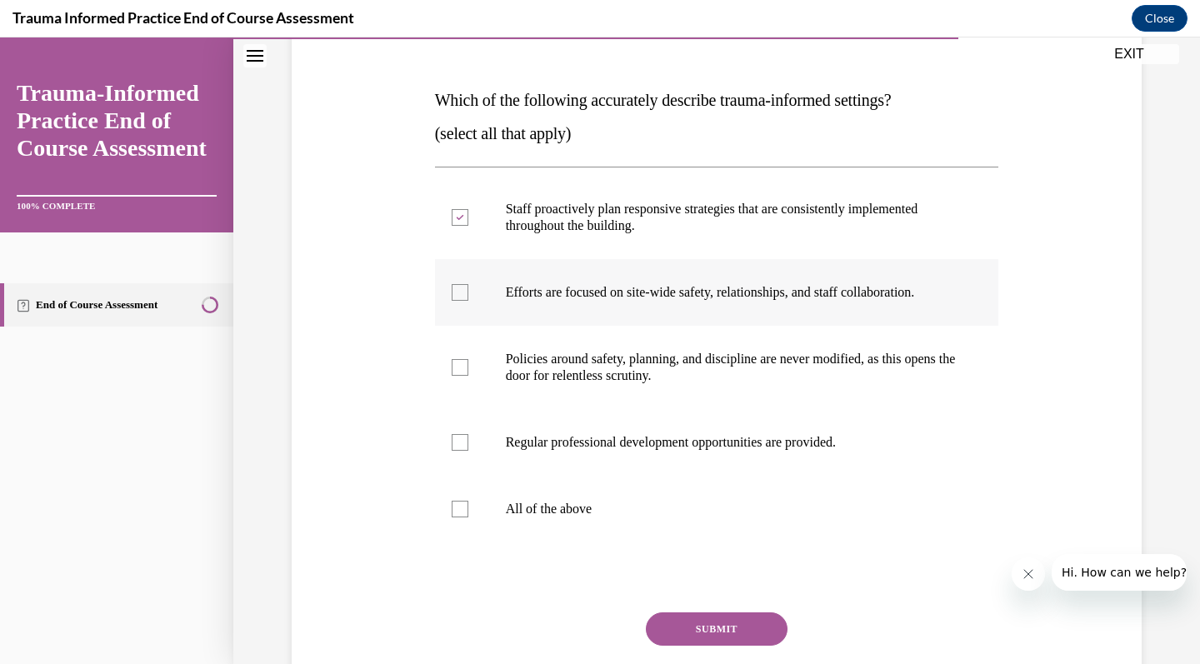
checkbox input "true"
click at [734, 352] on p "Policies around safety, planning, and discipline are never modified, as this op…" at bounding box center [732, 367] width 452 height 33
click at [468, 359] on input "Policies around safety, planning, and discipline are never modified, as this op…" at bounding box center [460, 367] width 17 height 17
checkbox input "true"
click at [733, 417] on label "Regular professional development opportunities are provided." at bounding box center [717, 442] width 564 height 67
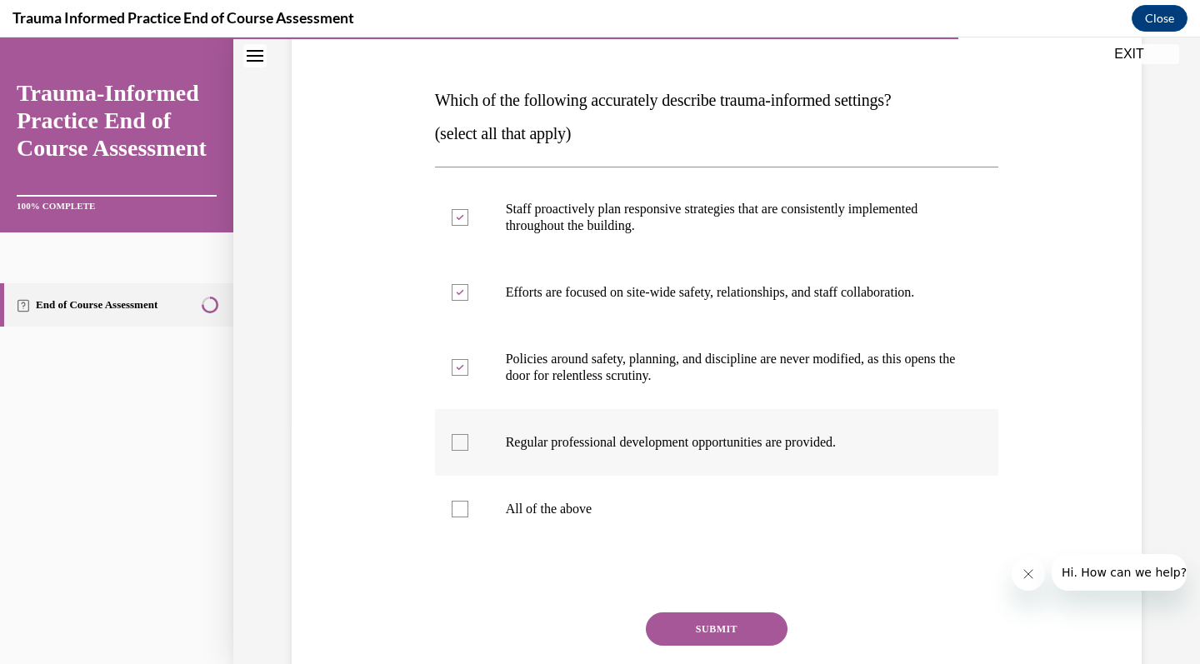
click at [468, 434] on input "Regular professional development opportunities are provided." at bounding box center [460, 442] width 17 height 17
click at [733, 448] on p "Regular professional development opportunities are provided." at bounding box center [732, 442] width 452 height 17
click at [468, 448] on input "Regular professional development opportunities are provided." at bounding box center [460, 442] width 17 height 17
checkbox input "false"
click at [720, 360] on p "Policies around safety, planning, and discipline are never modified, as this op…" at bounding box center [732, 367] width 452 height 33
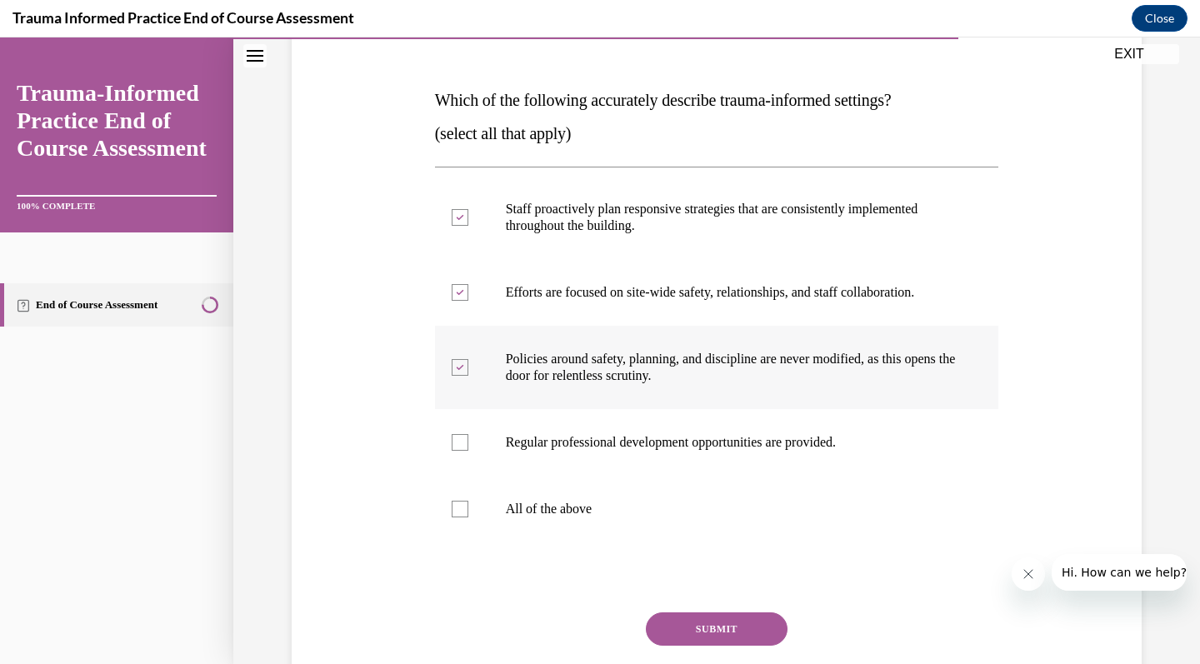
click at [468, 360] on input "Policies around safety, planning, and discipline are never modified, as this op…" at bounding box center [460, 367] width 17 height 17
checkbox input "false"
click at [719, 307] on label "Efforts are focused on site-wide safety, relationships, and staff collaboration." at bounding box center [717, 292] width 564 height 67
click at [468, 301] on input "Efforts are focused on site-wide safety, relationships, and staff collaboration." at bounding box center [460, 292] width 17 height 17
checkbox input "false"
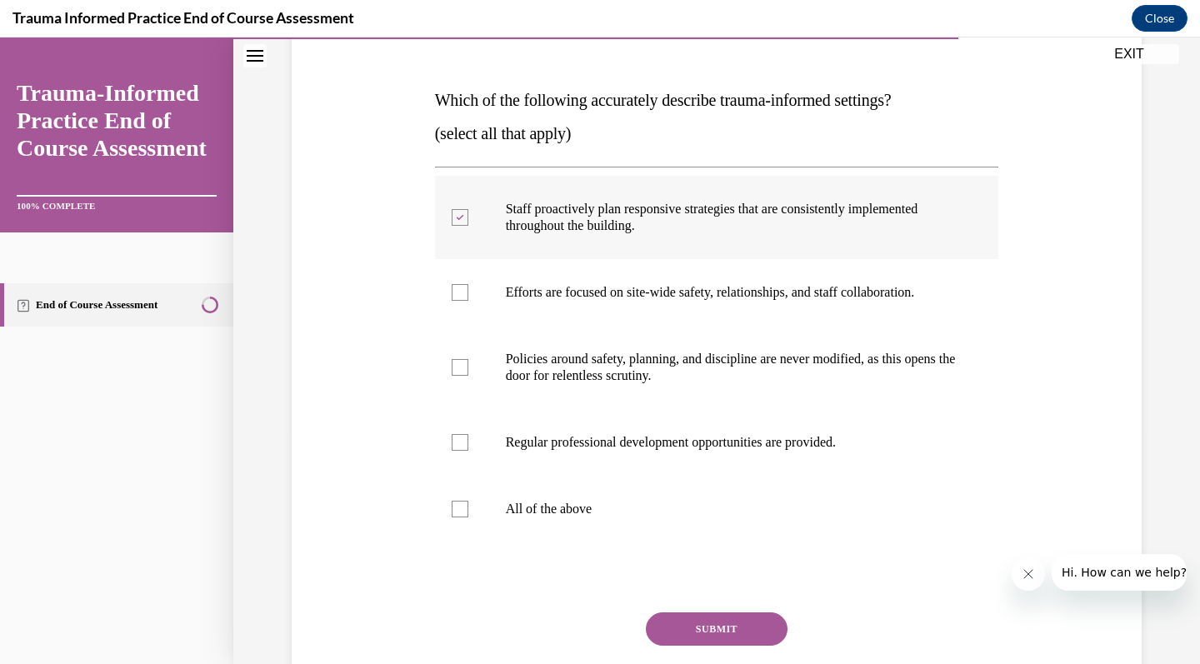
click at [723, 219] on p "Staff proactively plan responsive strategies that are consistently implemented …" at bounding box center [732, 217] width 452 height 33
click at [468, 219] on input "Staff proactively plan responsive strategies that are consistently implemented …" at bounding box center [460, 217] width 17 height 17
checkbox input "false"
click at [671, 461] on label "Regular professional development opportunities are provided." at bounding box center [717, 442] width 564 height 67
click at [468, 451] on input "Regular professional development opportunities are provided." at bounding box center [460, 442] width 17 height 17
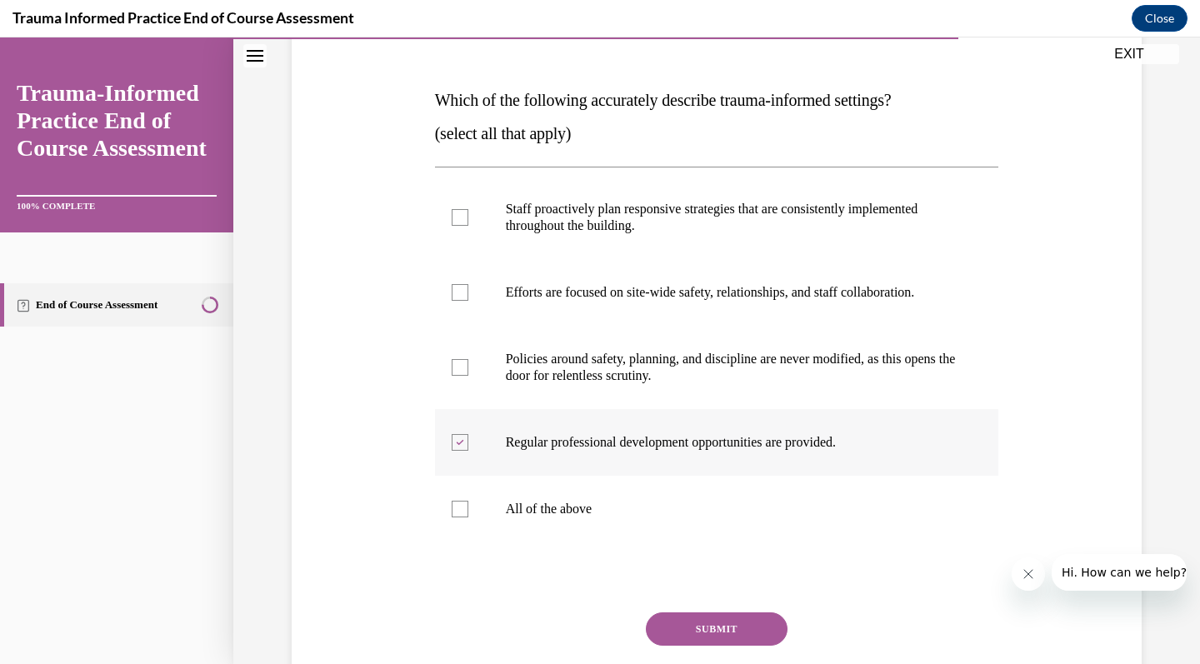
click at [671, 461] on label "Regular professional development opportunities are provided." at bounding box center [717, 442] width 564 height 67
click at [468, 451] on input "Regular professional development opportunities are provided." at bounding box center [460, 442] width 17 height 17
checkbox input "false"
click at [671, 517] on label "All of the above" at bounding box center [717, 509] width 564 height 67
click at [468, 517] on input "All of the above" at bounding box center [460, 509] width 17 height 17
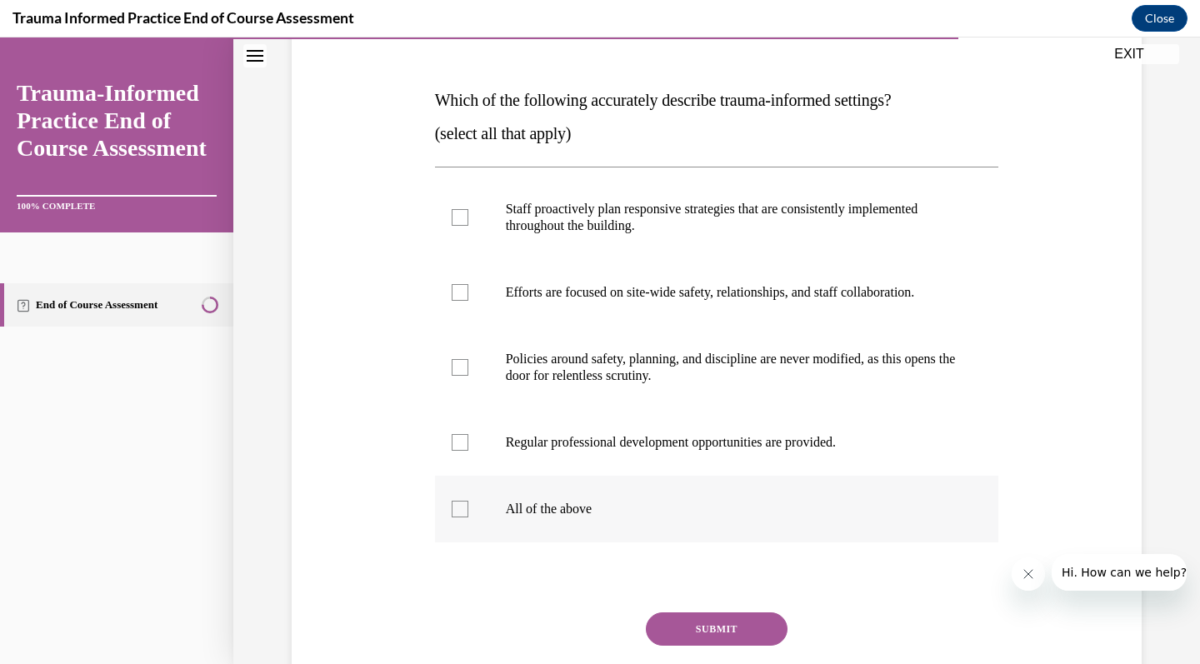
checkbox input "true"
click at [687, 628] on button "SUBMIT" at bounding box center [717, 628] width 142 height 33
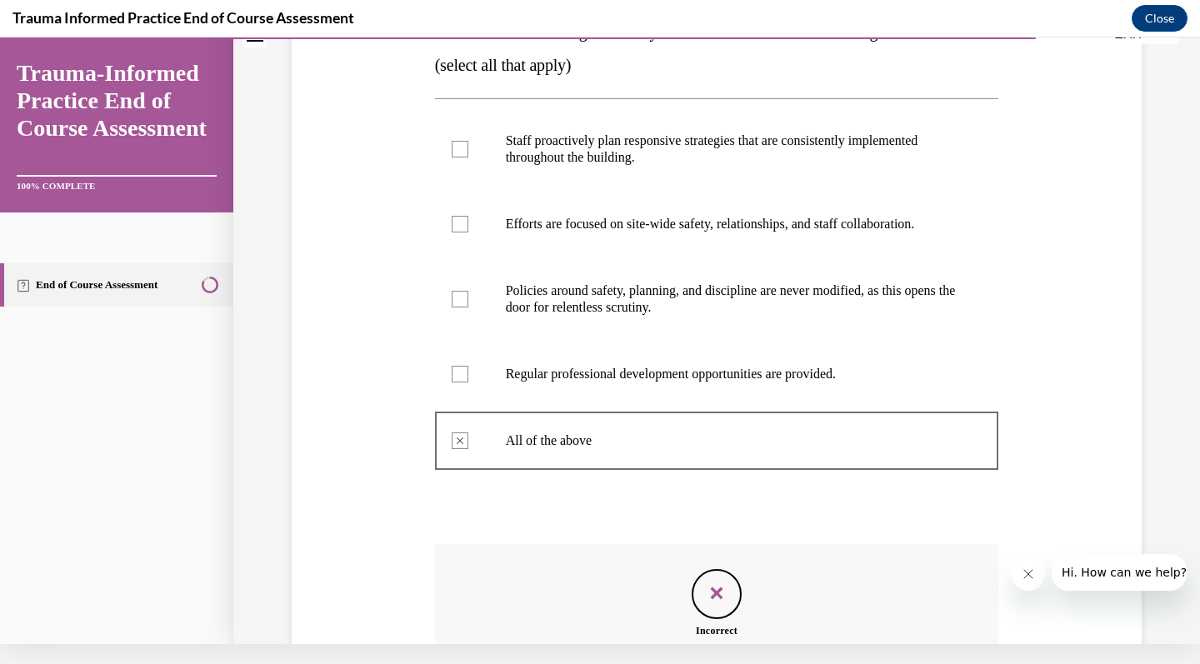
scroll to position [486, 0]
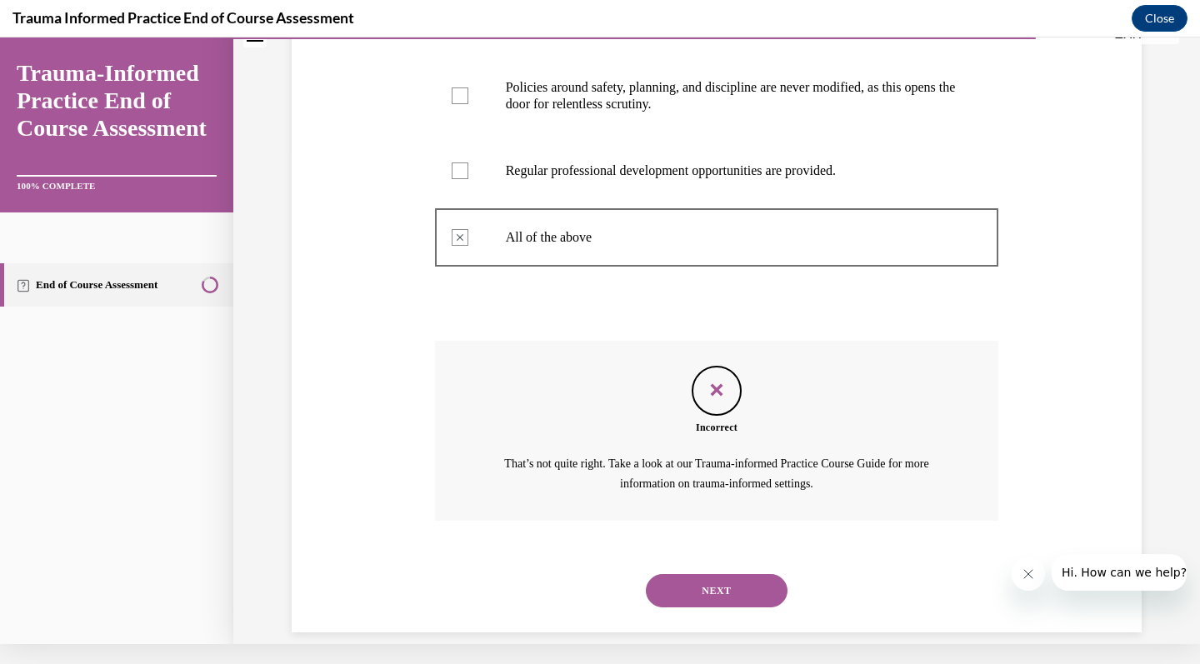
click at [726, 574] on button "NEXT" at bounding box center [717, 590] width 142 height 33
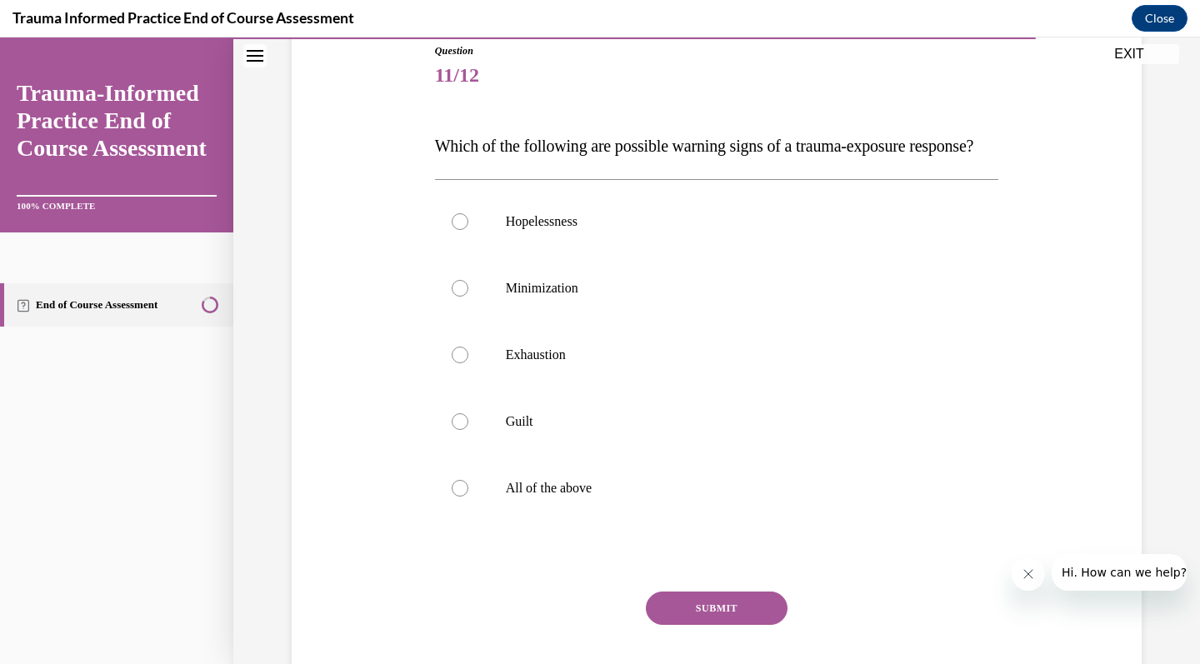
scroll to position [207, 0]
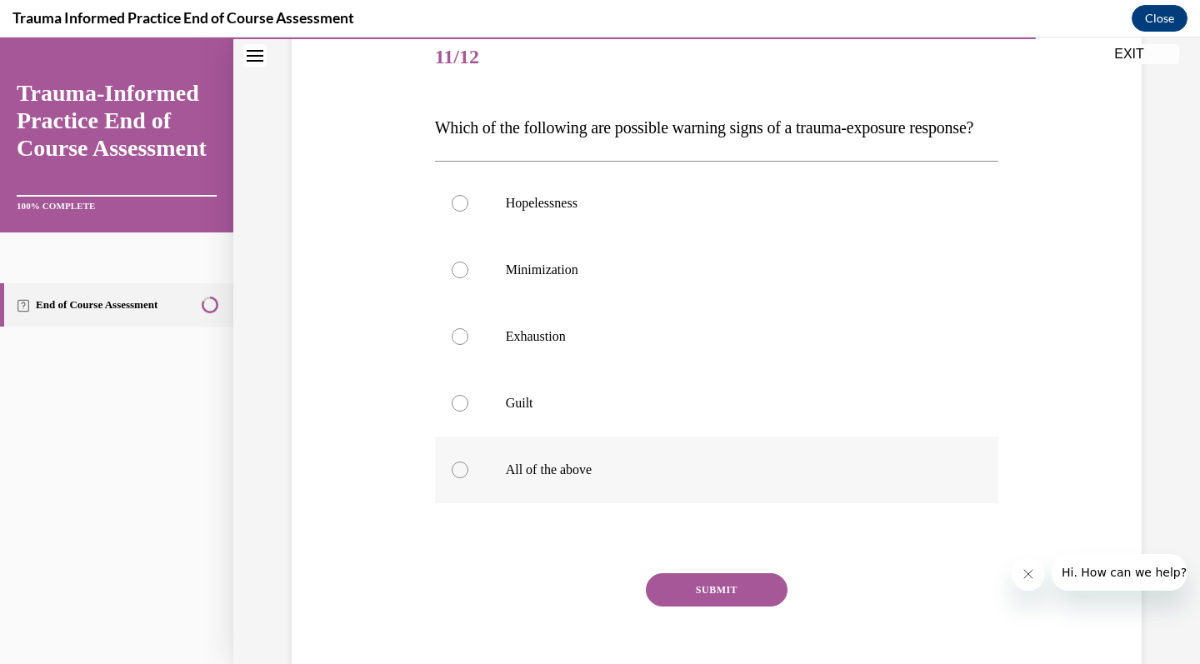
click at [687, 478] on p "All of the above" at bounding box center [732, 470] width 452 height 17
click at [468, 478] on input "All of the above" at bounding box center [460, 470] width 17 height 17
radio input "true"
click at [694, 641] on div "SUBMIT" at bounding box center [717, 614] width 564 height 83
click at [694, 607] on button "SUBMIT" at bounding box center [717, 589] width 142 height 33
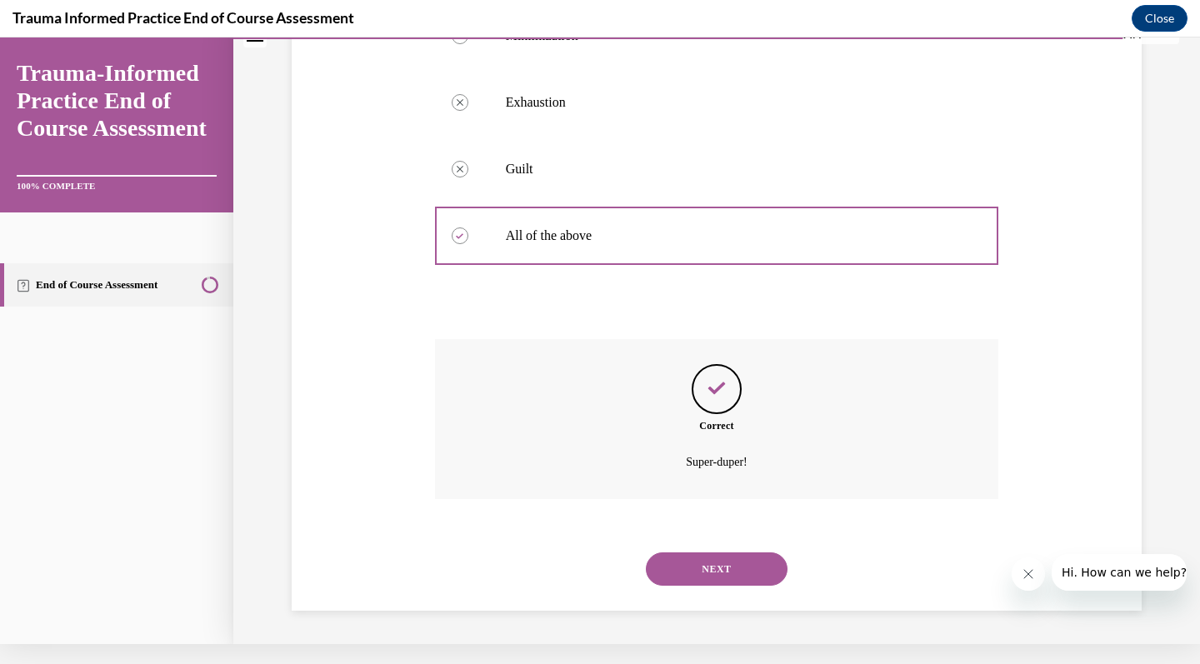
click at [702, 575] on button "NEXT" at bounding box center [717, 568] width 142 height 33
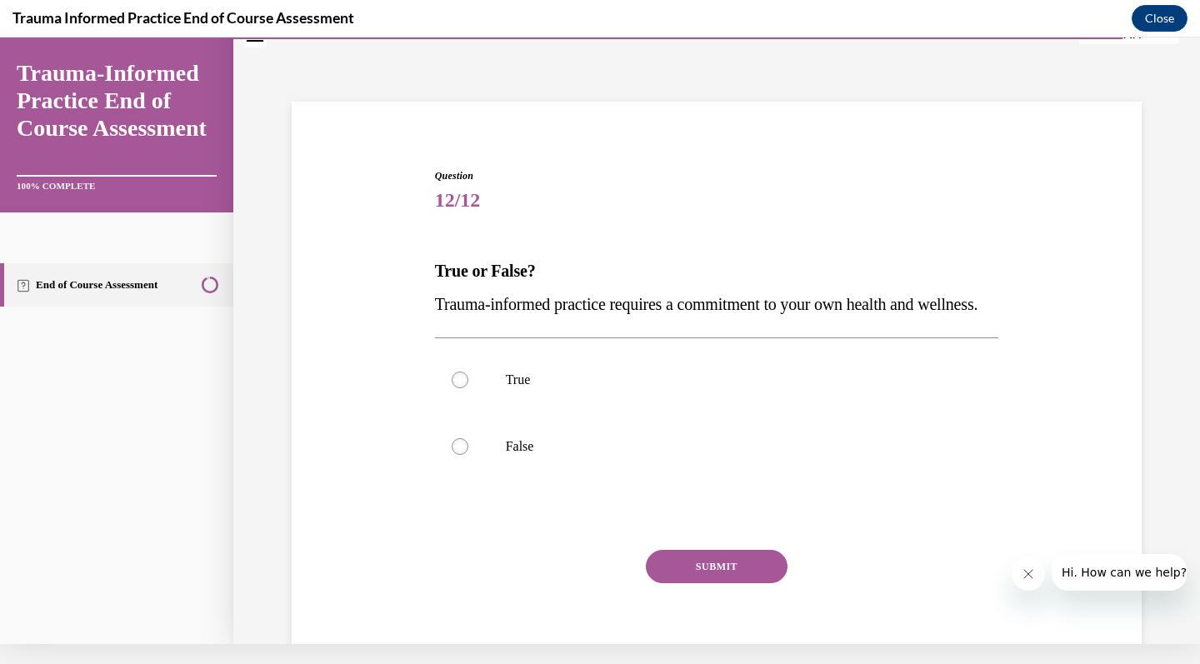
scroll to position [0, 0]
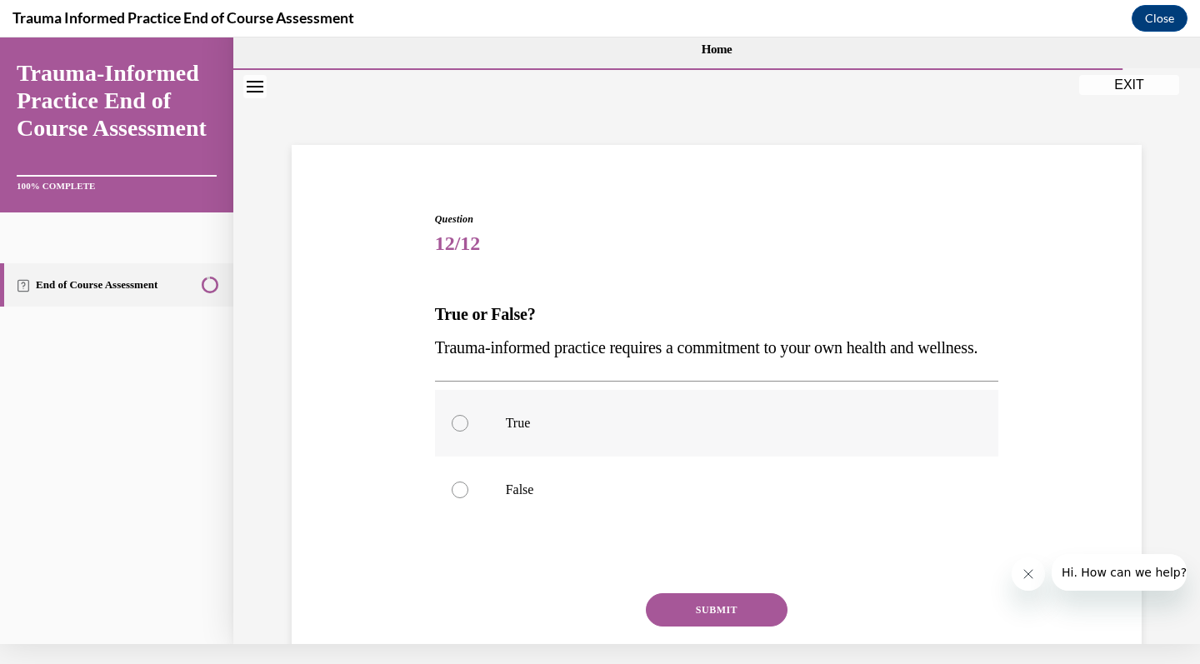
click at [689, 457] on label "True" at bounding box center [717, 423] width 564 height 67
click at [468, 432] on input "True" at bounding box center [460, 423] width 17 height 17
radio input "true"
click at [700, 627] on button "SUBMIT" at bounding box center [717, 609] width 142 height 33
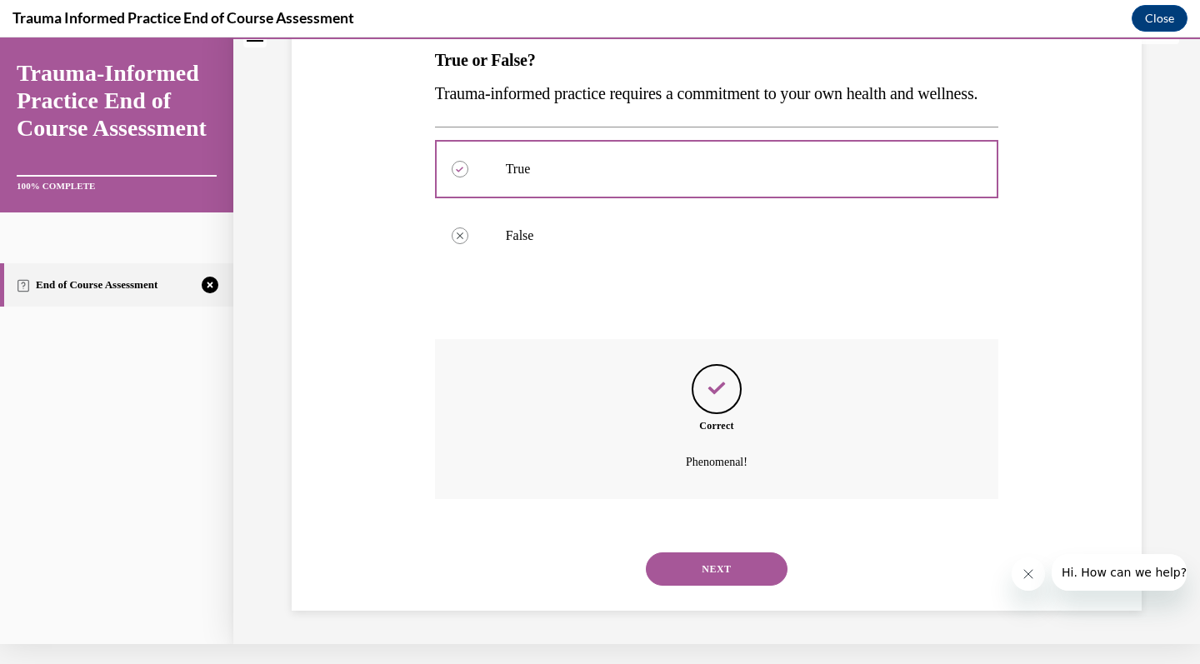
scroll to position [267, 0]
click at [732, 582] on button "NEXT" at bounding box center [717, 568] width 142 height 33
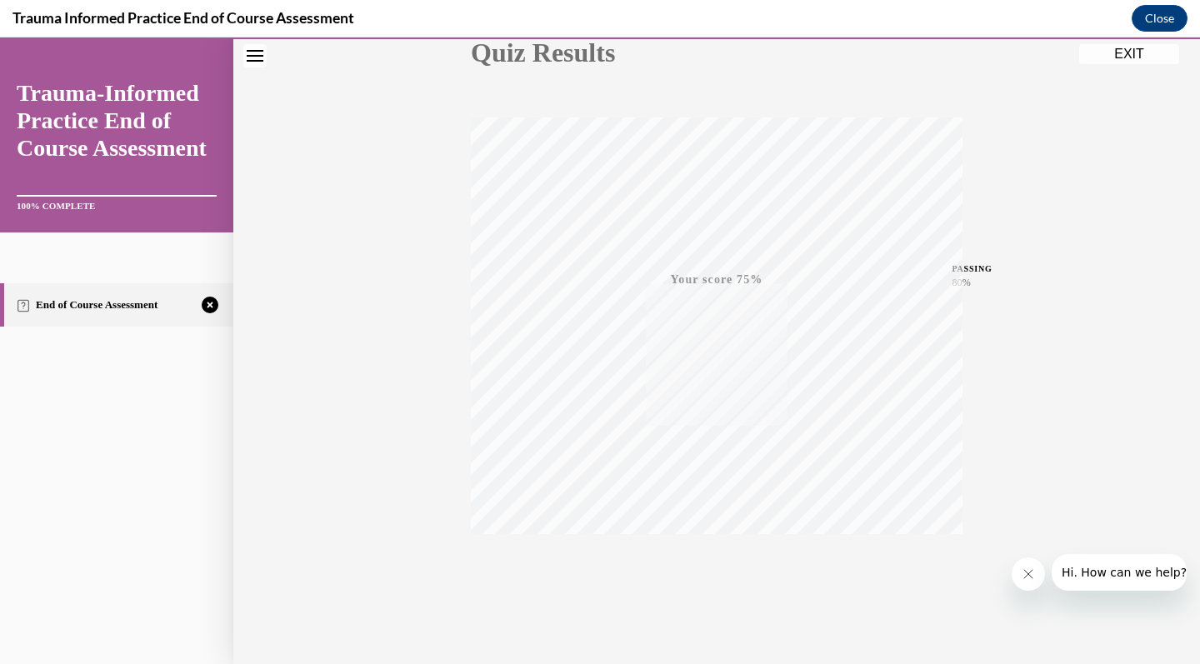
scroll to position [227, 0]
click at [712, 568] on icon "button" at bounding box center [716, 562] width 59 height 18
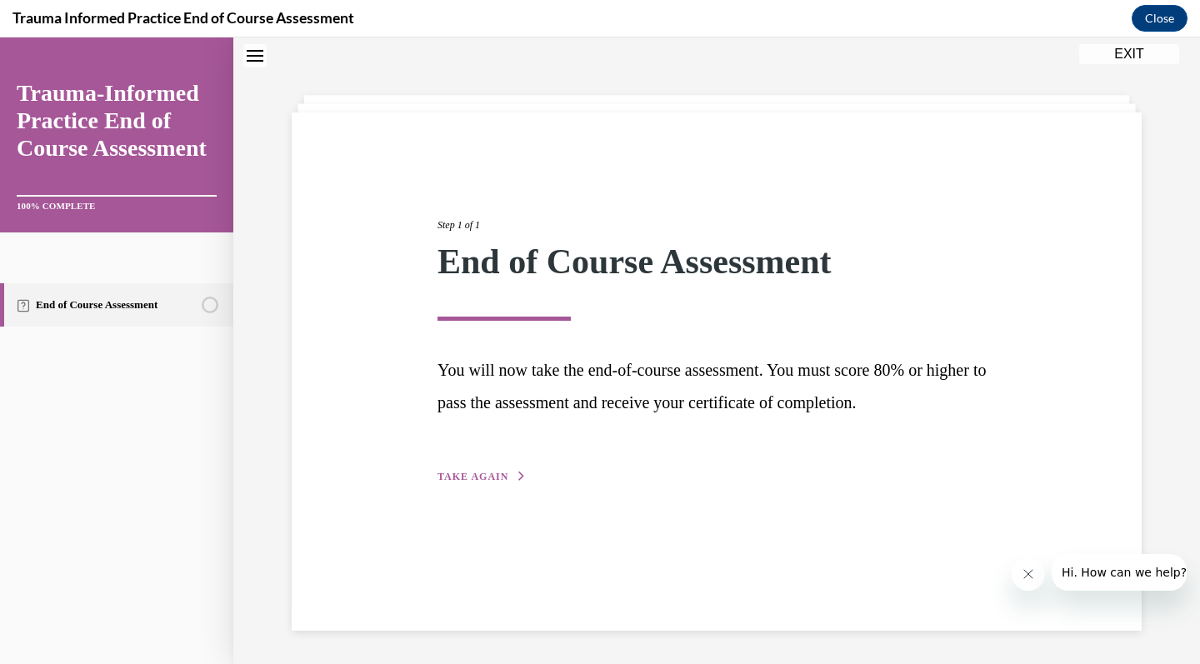
click at [499, 469] on button "TAKE AGAIN" at bounding box center [481, 476] width 89 height 15
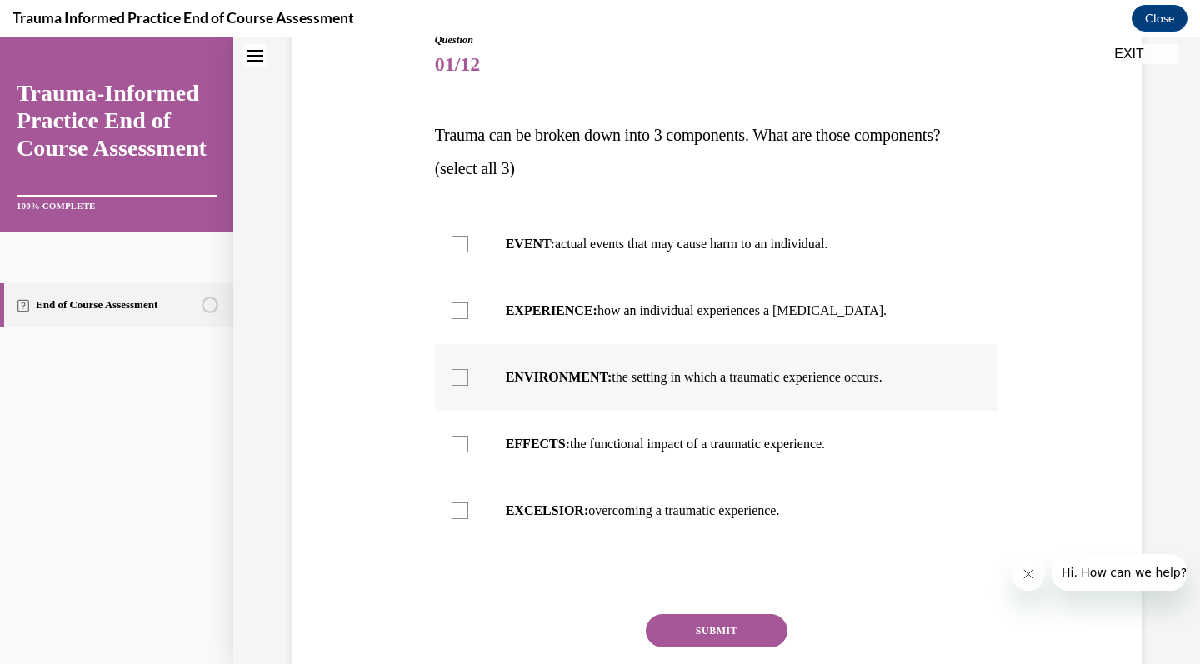
scroll to position [204, 0]
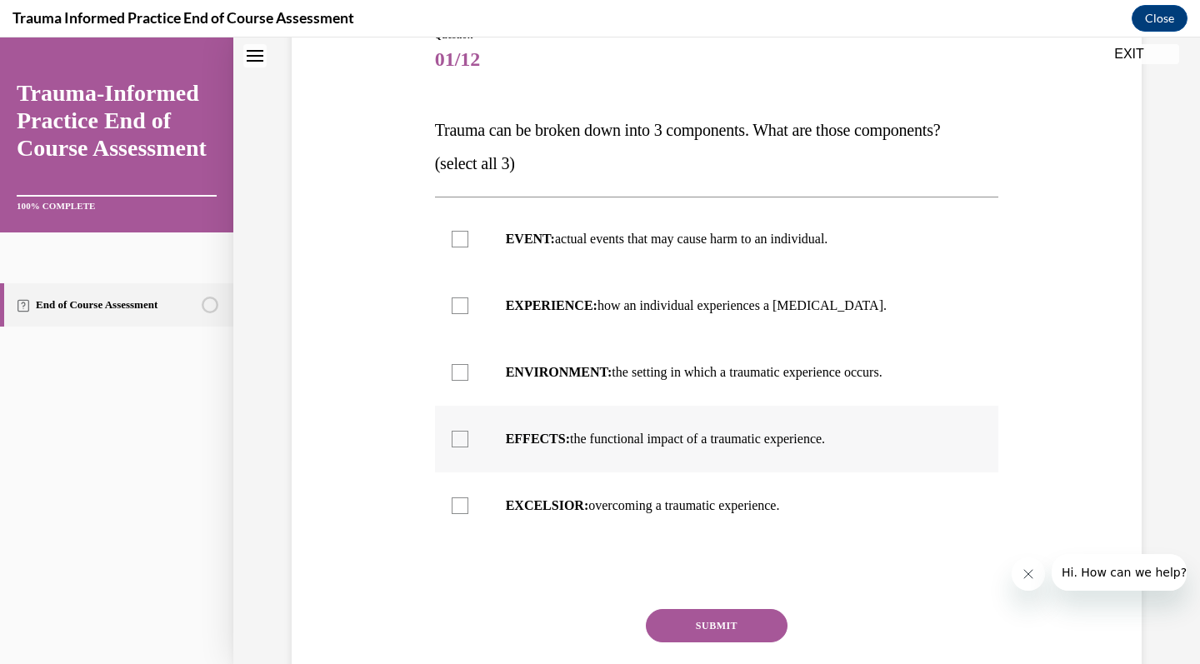
click at [773, 447] on label "EFFECTS: the functional impact of a traumatic experience." at bounding box center [717, 439] width 564 height 67
click at [468, 447] on input "EFFECTS: the functional impact of a traumatic experience." at bounding box center [460, 439] width 17 height 17
checkbox input "true"
click at [791, 254] on label "EVENT: actual events that may cause harm to an individual." at bounding box center [717, 239] width 564 height 67
click at [468, 247] on input "EVENT: actual events that may cause harm to an individual." at bounding box center [460, 239] width 17 height 17
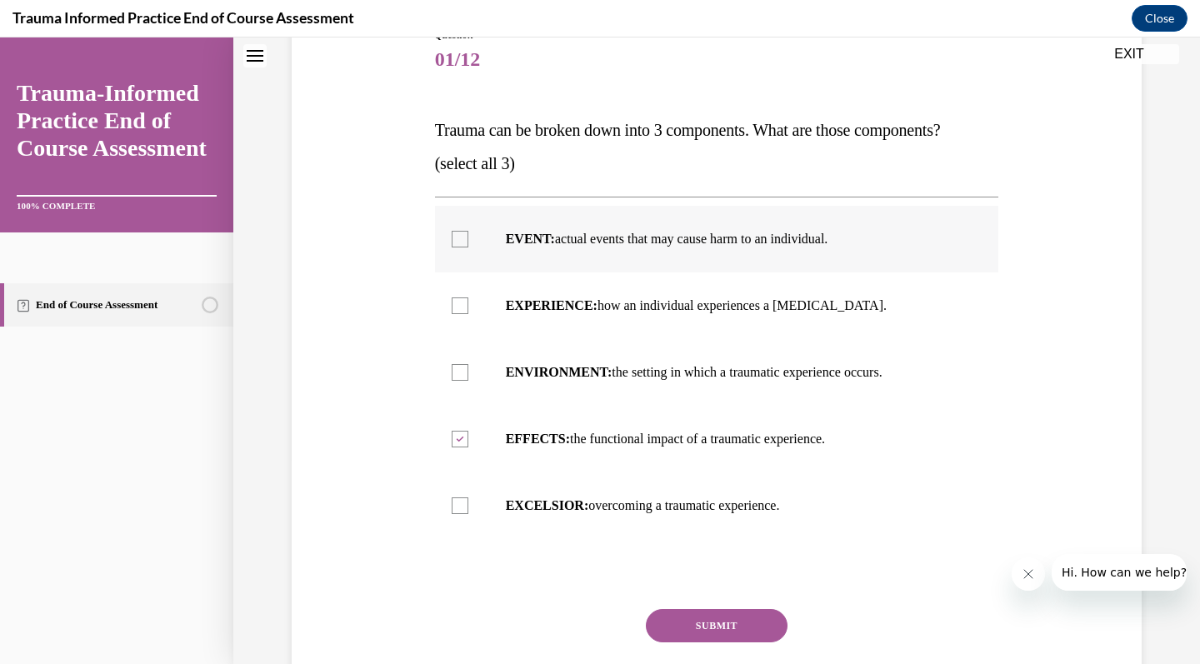
checkbox input "true"
click at [785, 387] on label "ENVIRONMENT: the setting in which a traumatic experience occurs." at bounding box center [717, 372] width 564 height 67
click at [468, 381] on input "ENVIRONMENT: the setting in which a traumatic experience occurs." at bounding box center [460, 372] width 17 height 17
click at [685, 364] on p "ENVIRONMENT: the setting in which a traumatic experience occurs." at bounding box center [732, 372] width 452 height 17
click at [468, 364] on input "ENVIRONMENT: the setting in which a traumatic experience occurs." at bounding box center [460, 372] width 17 height 17
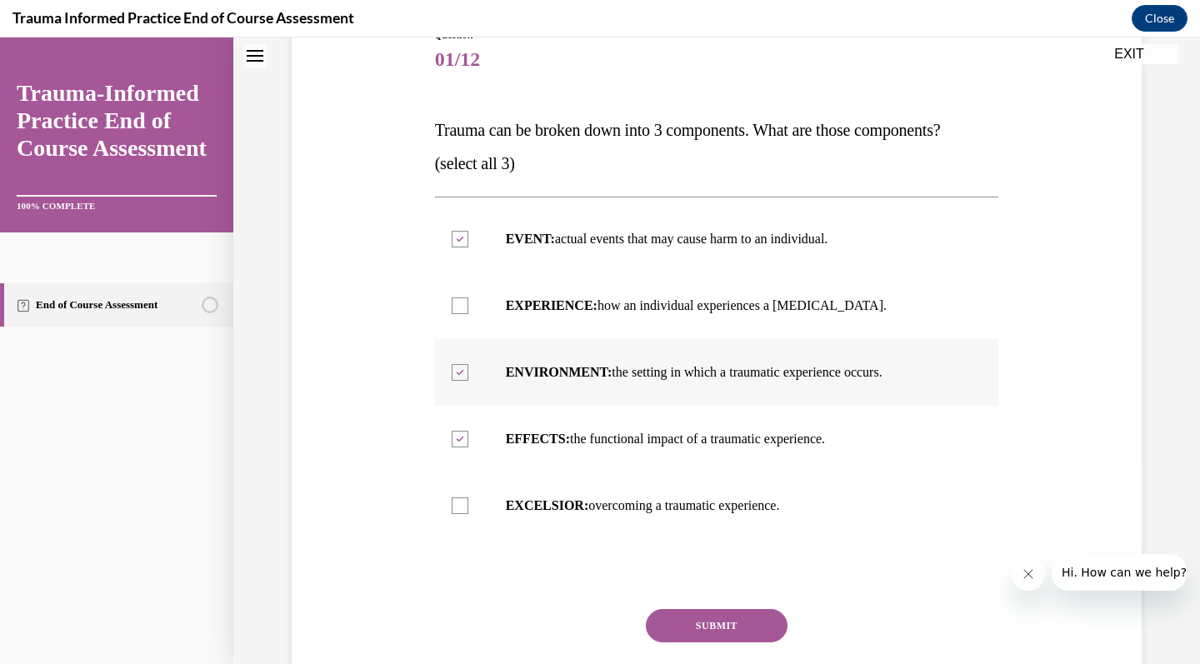
checkbox input "false"
click at [681, 297] on p "EXPERIENCE: how an individual experiences a stressor." at bounding box center [732, 305] width 452 height 17
click at [468, 297] on input "EXPERIENCE: how an individual experiences a stressor." at bounding box center [460, 305] width 17 height 17
checkbox input "true"
click at [692, 629] on button "SUBMIT" at bounding box center [717, 625] width 142 height 33
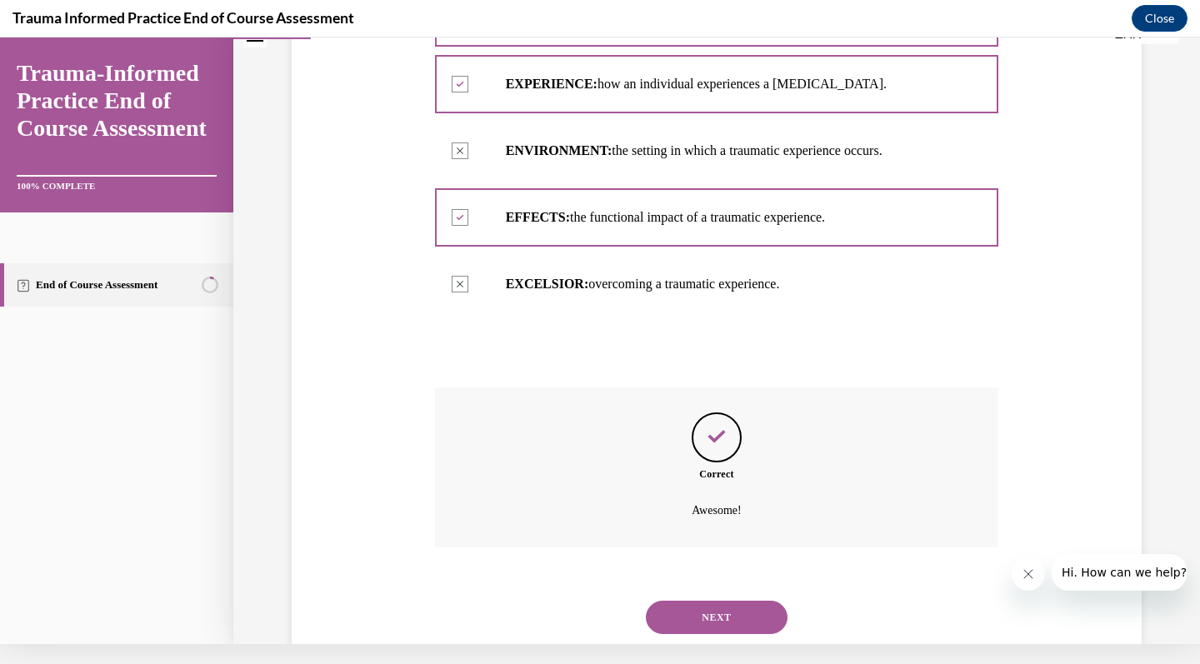
scroll to position [433, 0]
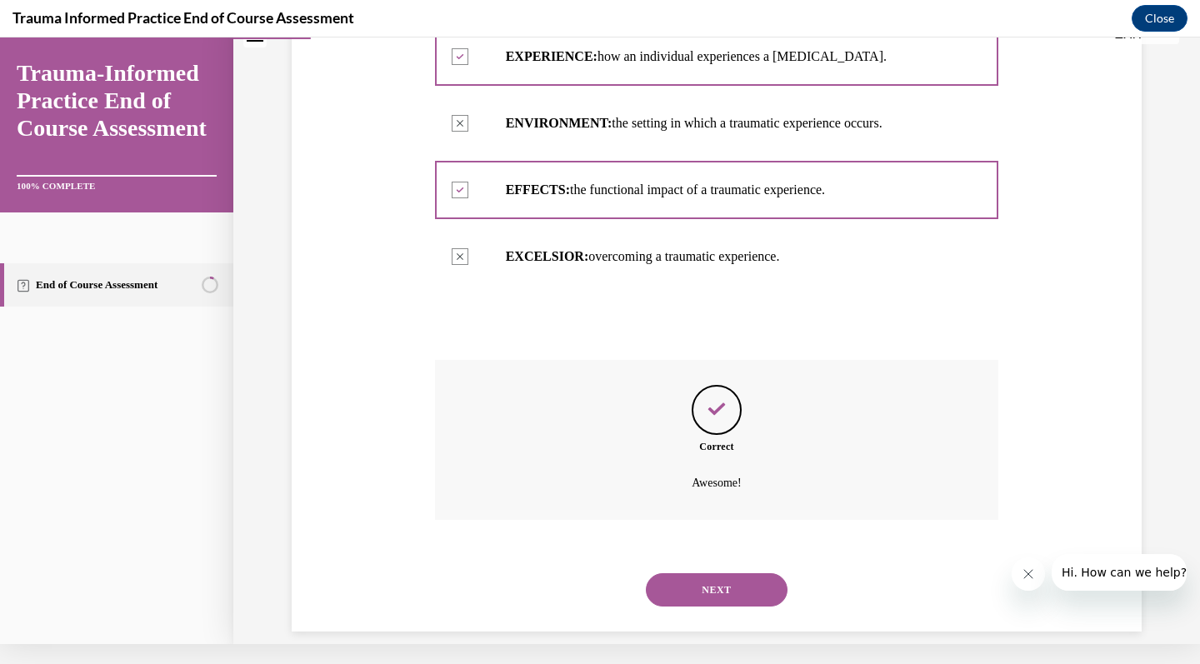
click at [698, 574] on button "NEXT" at bounding box center [717, 589] width 142 height 33
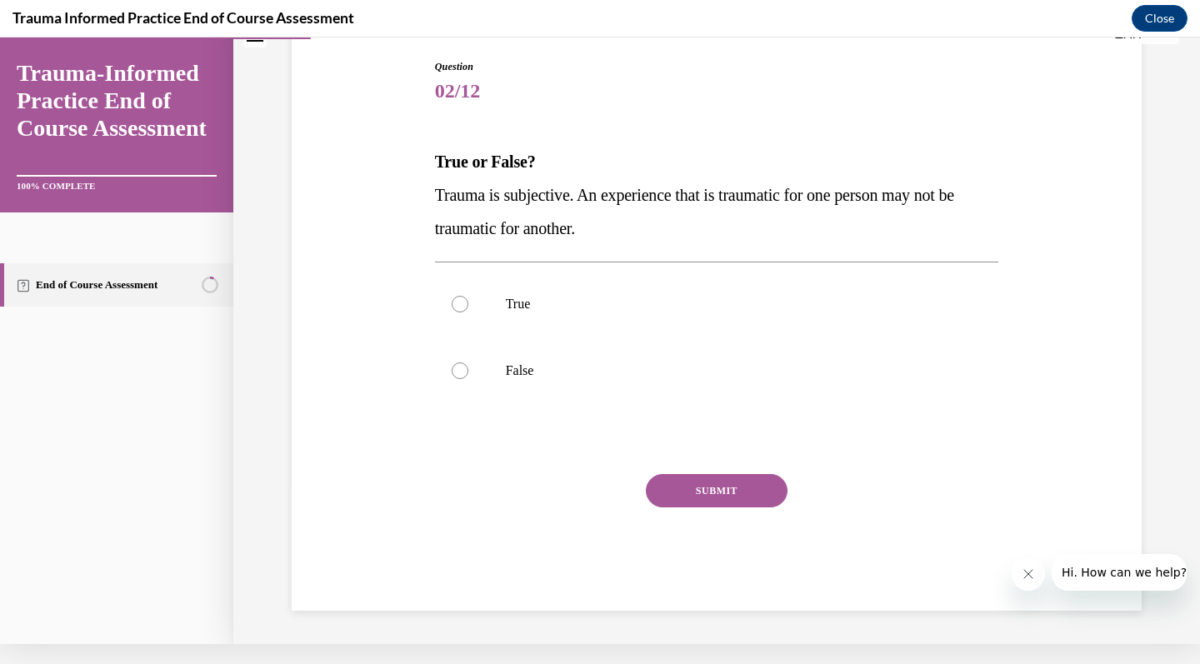
scroll to position [119, 0]
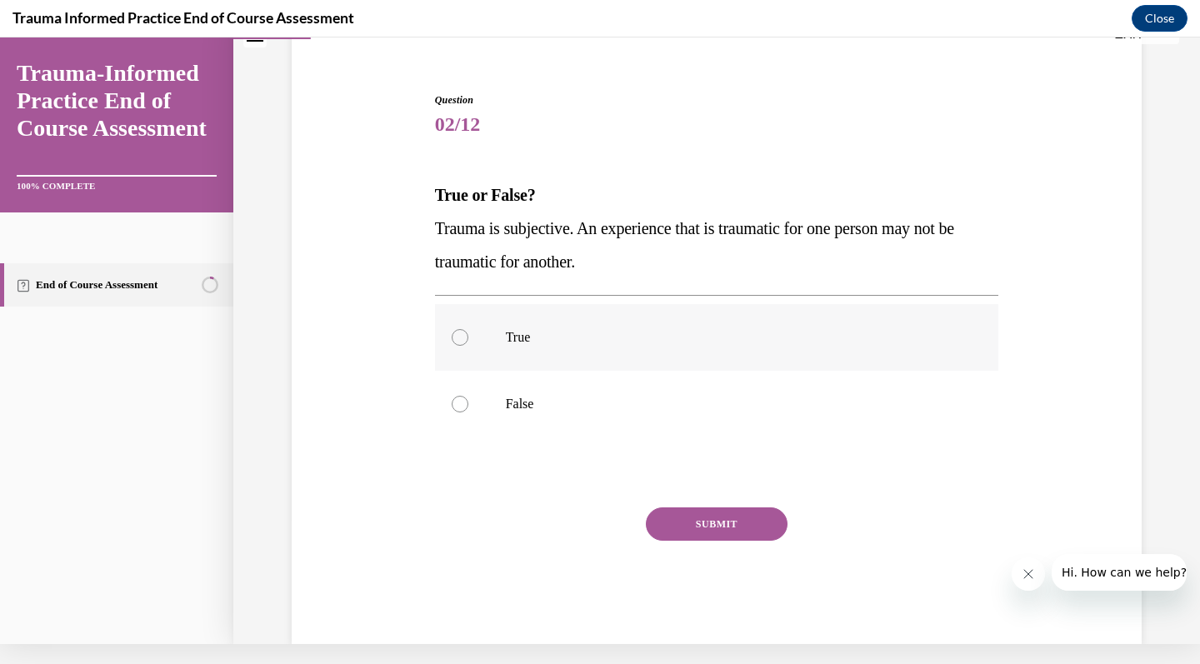
click at [727, 347] on label "True" at bounding box center [717, 337] width 564 height 67
click at [468, 346] on input "True" at bounding box center [460, 337] width 17 height 17
radio input "true"
click at [724, 528] on button "SUBMIT" at bounding box center [717, 523] width 142 height 33
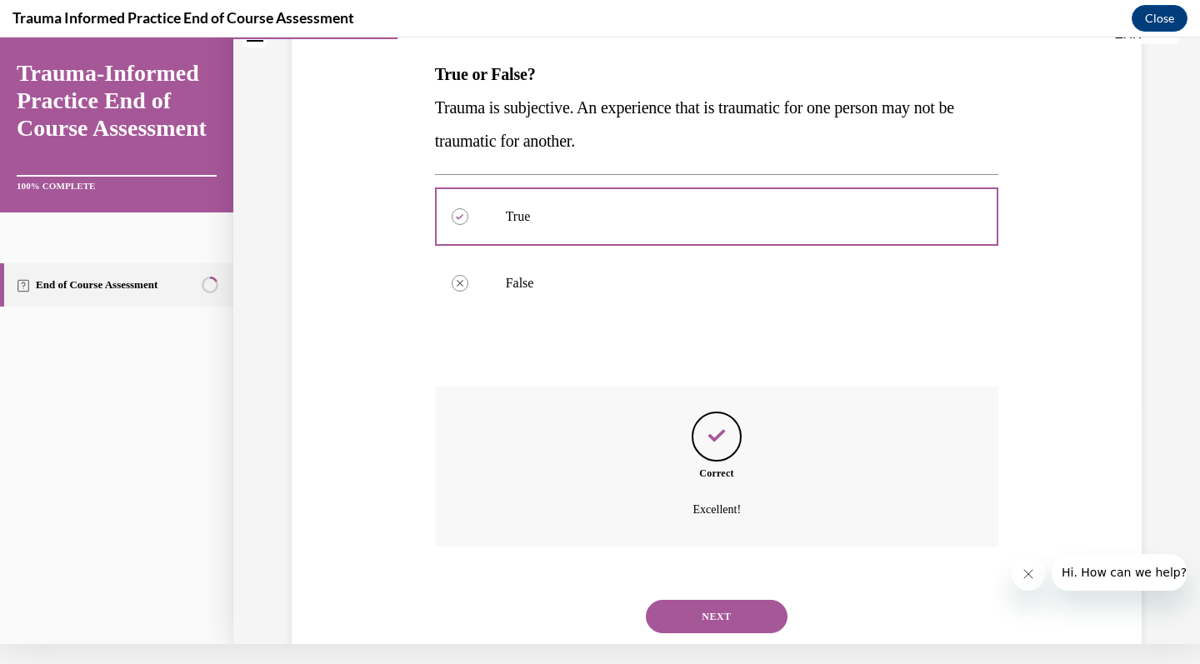
scroll to position [267, 0]
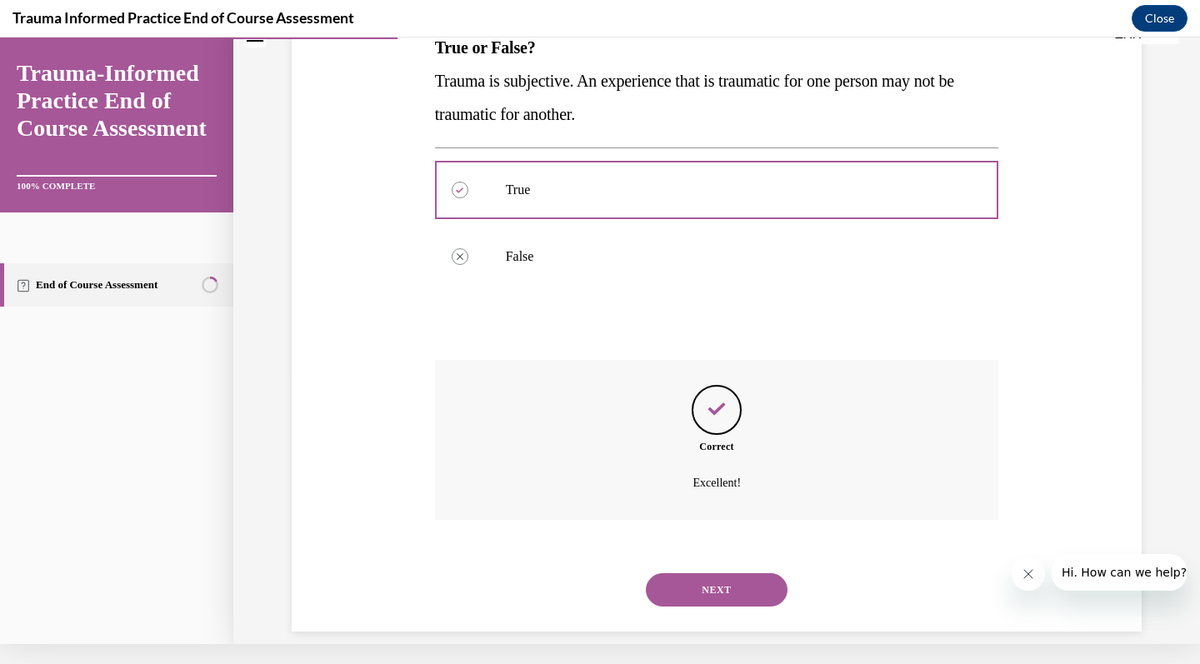
click at [721, 573] on button "NEXT" at bounding box center [717, 589] width 142 height 33
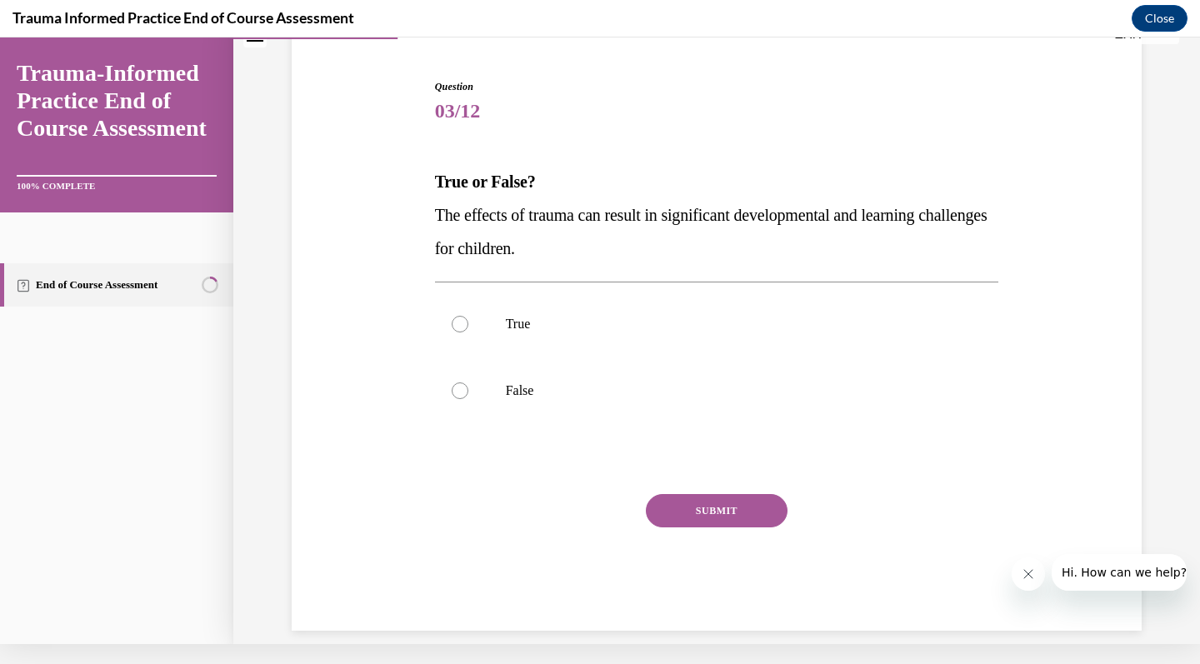
click at [712, 199] on p "The effects of trauma can result in significant developmental and learning chal…" at bounding box center [717, 231] width 564 height 67
click at [524, 199] on p "The effects of trauma can result in significant developmental and learning chal…" at bounding box center [717, 231] width 564 height 67
click at [521, 330] on p "True" at bounding box center [732, 324] width 452 height 17
click at [468, 330] on input "True" at bounding box center [460, 324] width 17 height 17
radio input "true"
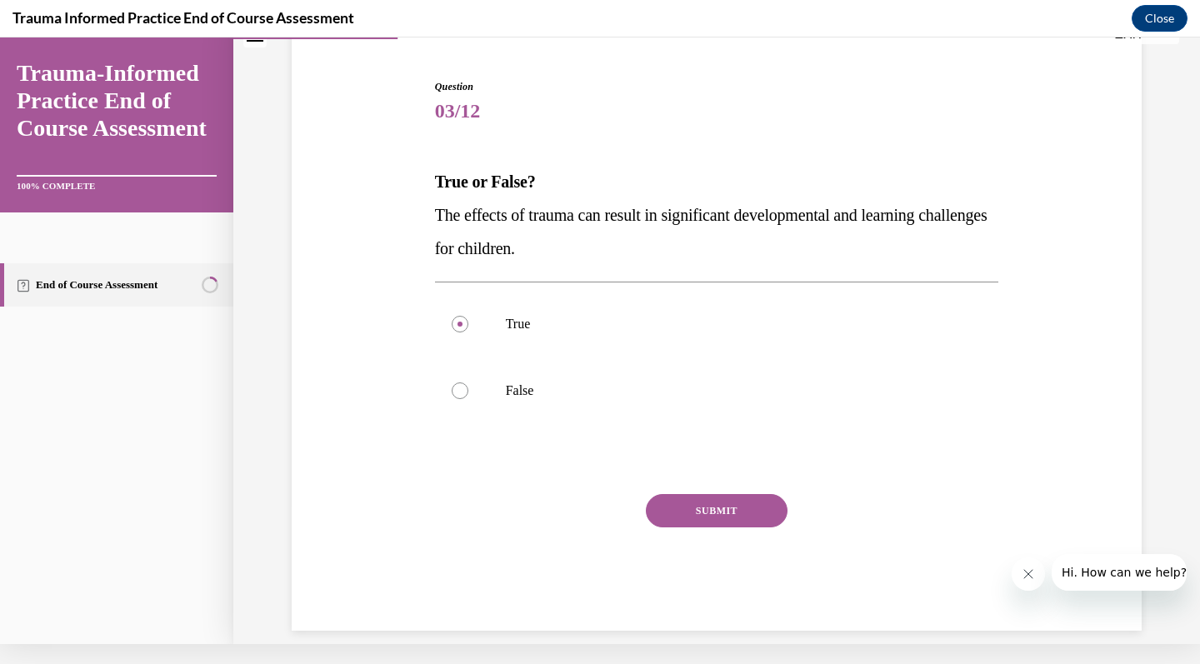
click at [705, 512] on button "SUBMIT" at bounding box center [717, 510] width 142 height 33
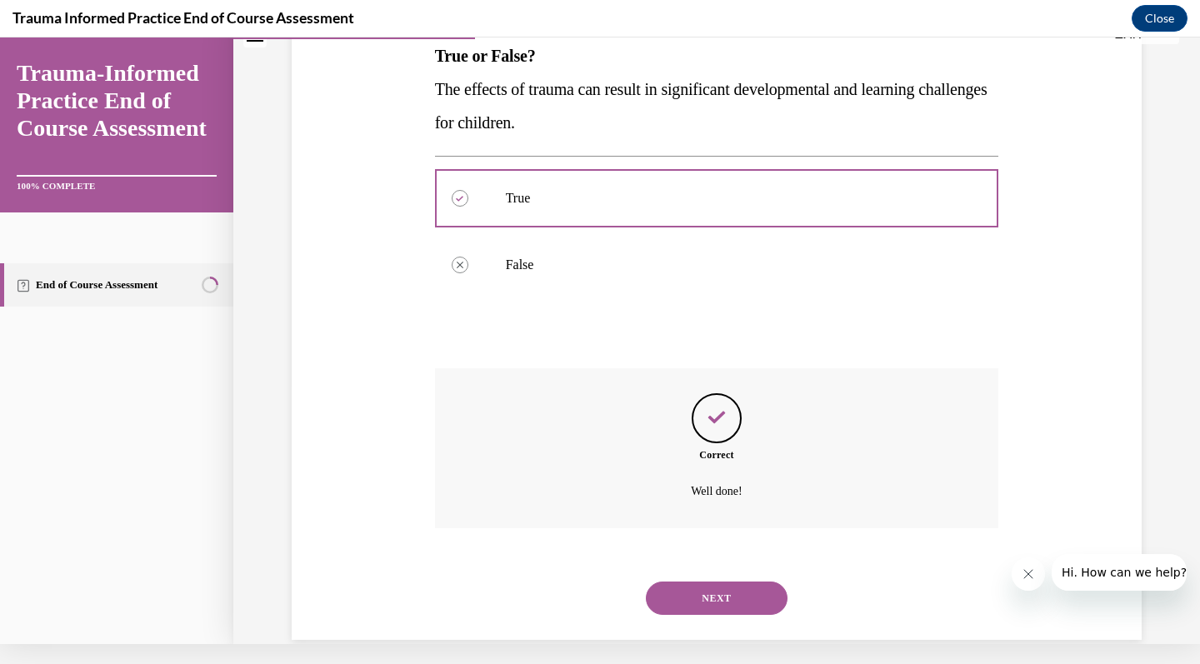
scroll to position [267, 0]
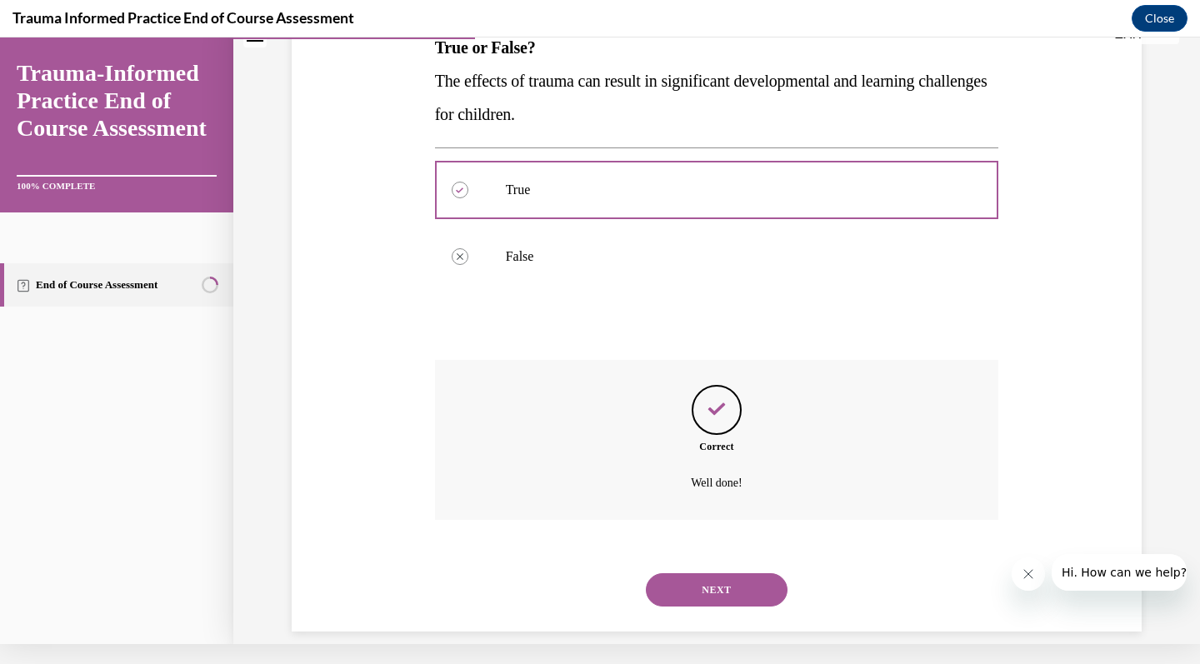
click at [722, 573] on button "NEXT" at bounding box center [717, 589] width 142 height 33
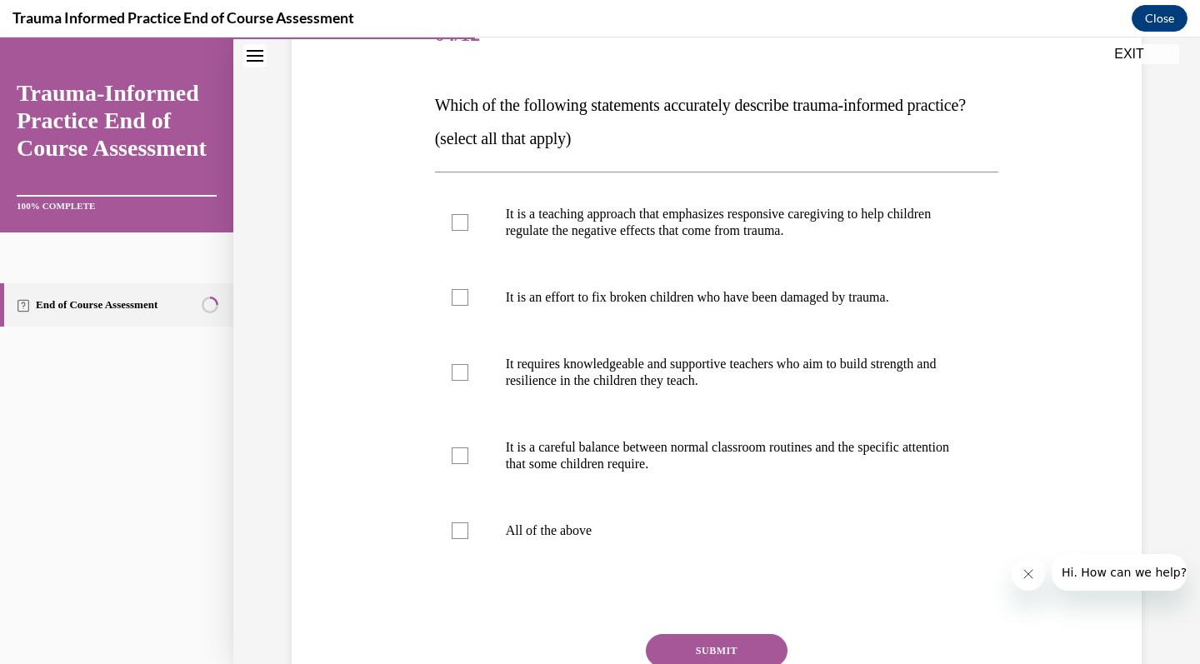
scroll to position [237, 0]
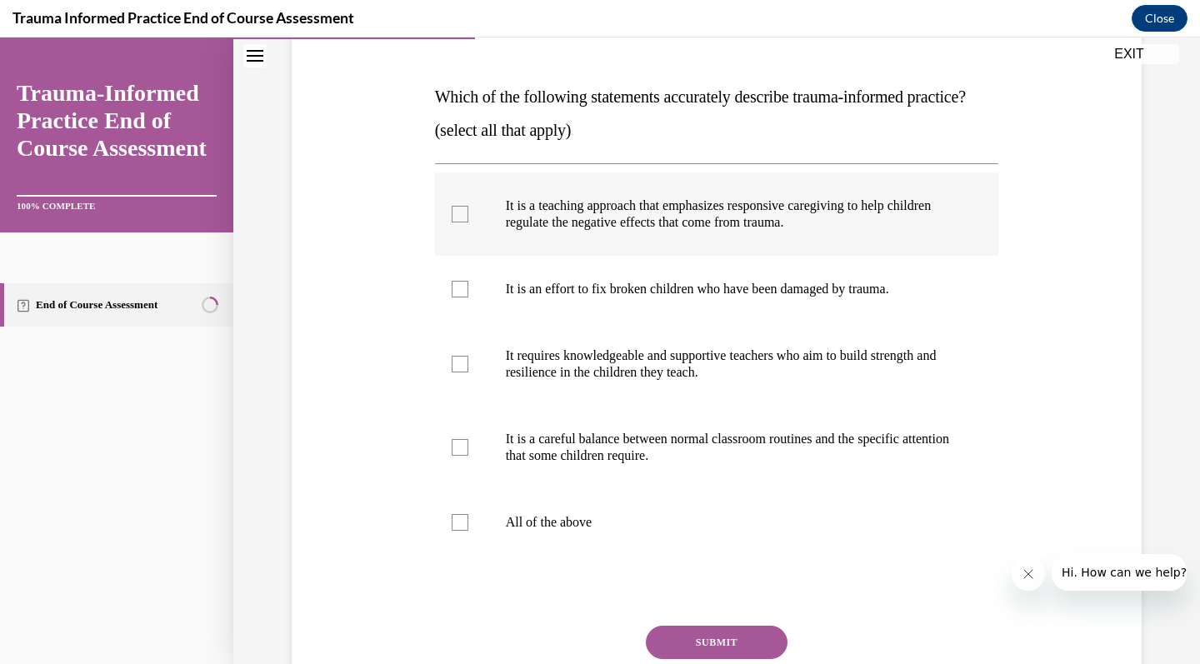
click at [803, 256] on label "It is a teaching approach that emphasizes responsive caregiving to help childre…" at bounding box center [717, 213] width 564 height 83
click at [468, 222] on input "It is a teaching approach that emphasizes responsive caregiving to help childre…" at bounding box center [460, 214] width 17 height 17
checkbox input "true"
click at [796, 406] on label "It requires knowledgeable and supportive teachers who aim to build strength and…" at bounding box center [717, 363] width 564 height 83
click at [468, 372] on input "It requires knowledgeable and supportive teachers who aim to build strength and…" at bounding box center [460, 364] width 17 height 17
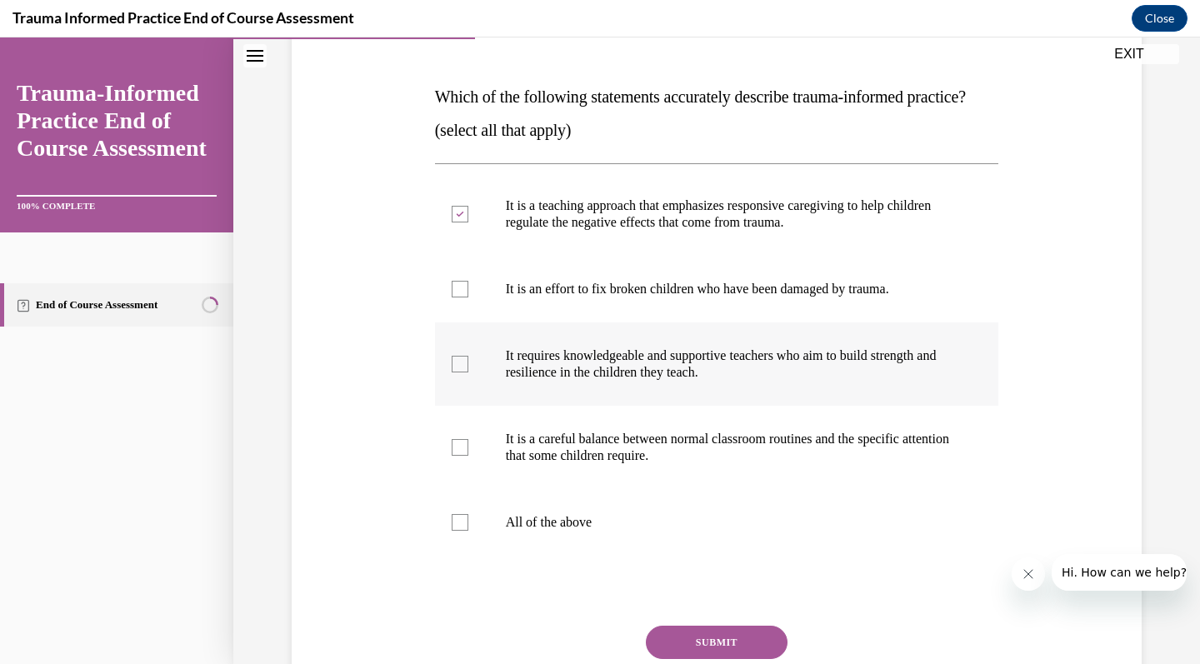
checkbox input "true"
click at [792, 464] on p "It is a careful balance between normal classroom routines and the specific atte…" at bounding box center [732, 447] width 452 height 33
click at [468, 456] on input "It is a careful balance between normal classroom routines and the specific atte…" at bounding box center [460, 447] width 17 height 17
checkbox input "true"
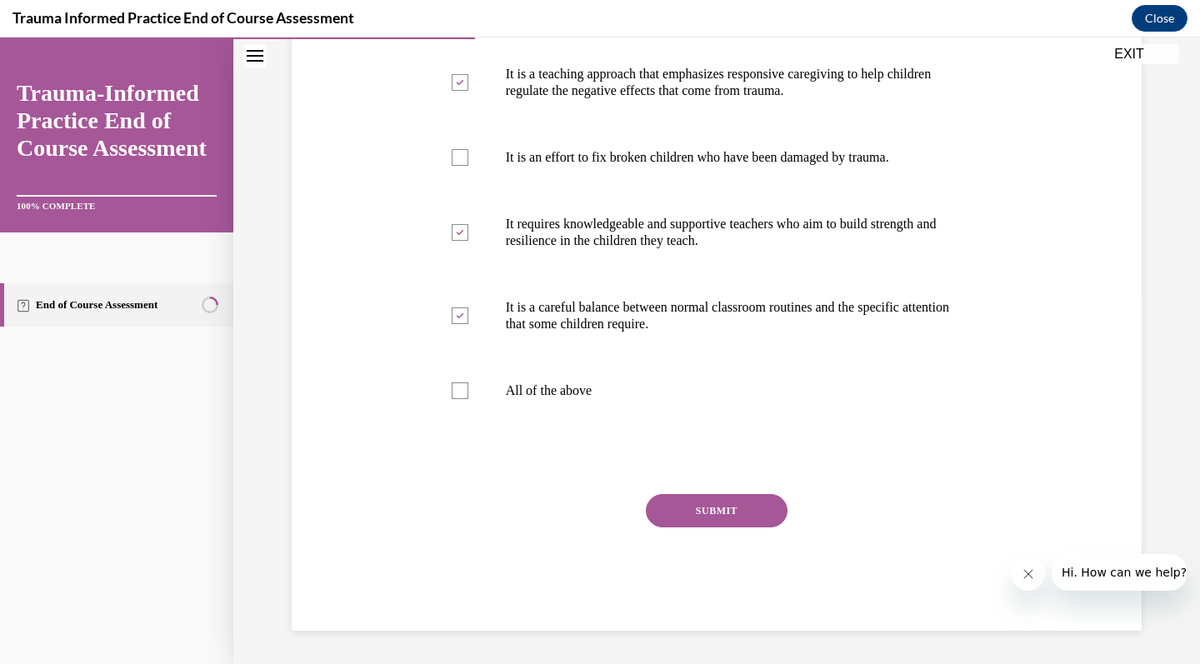
click at [766, 518] on button "SUBMIT" at bounding box center [717, 510] width 142 height 33
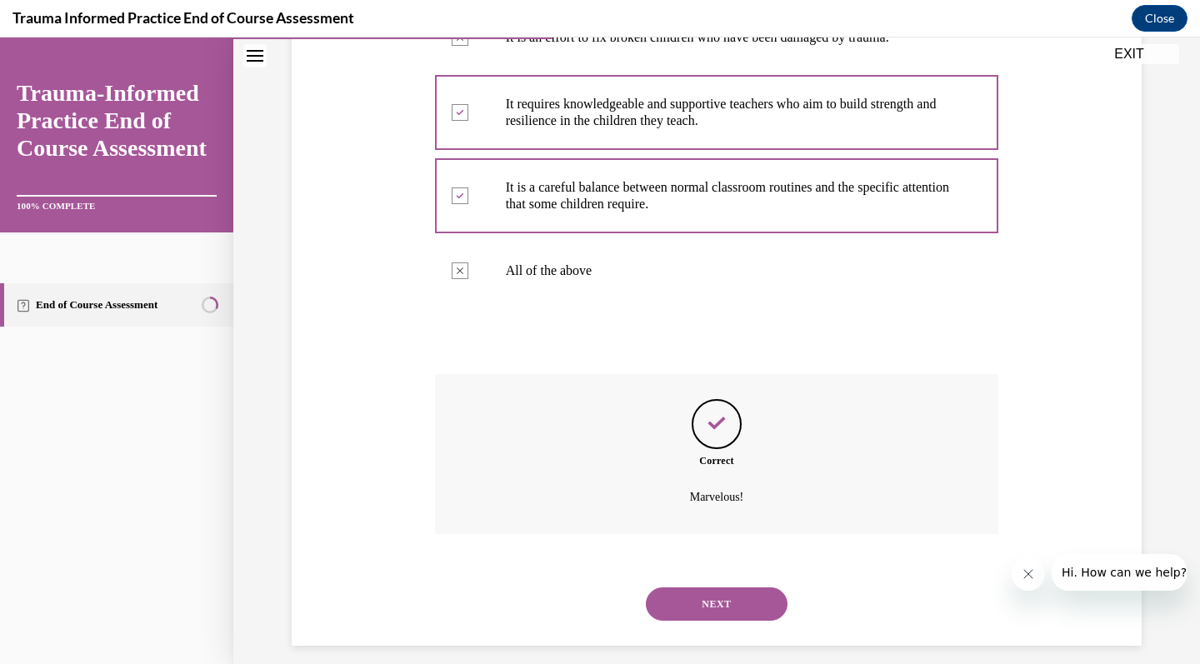
scroll to position [517, 0]
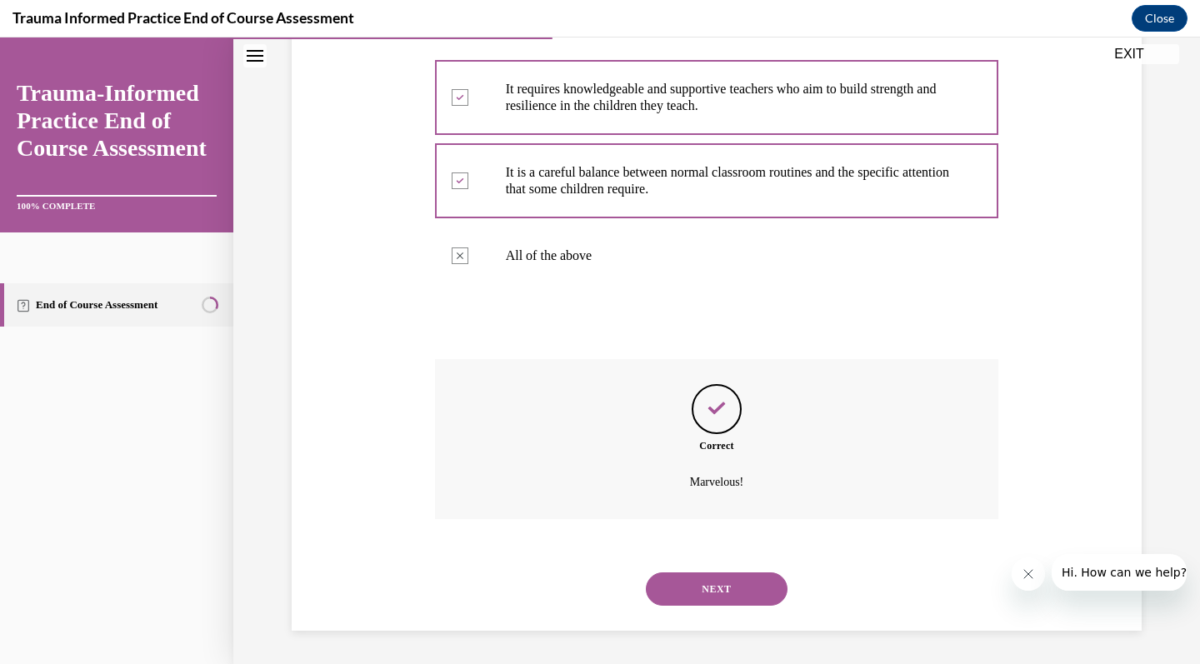
click at [737, 587] on button "NEXT" at bounding box center [717, 588] width 142 height 33
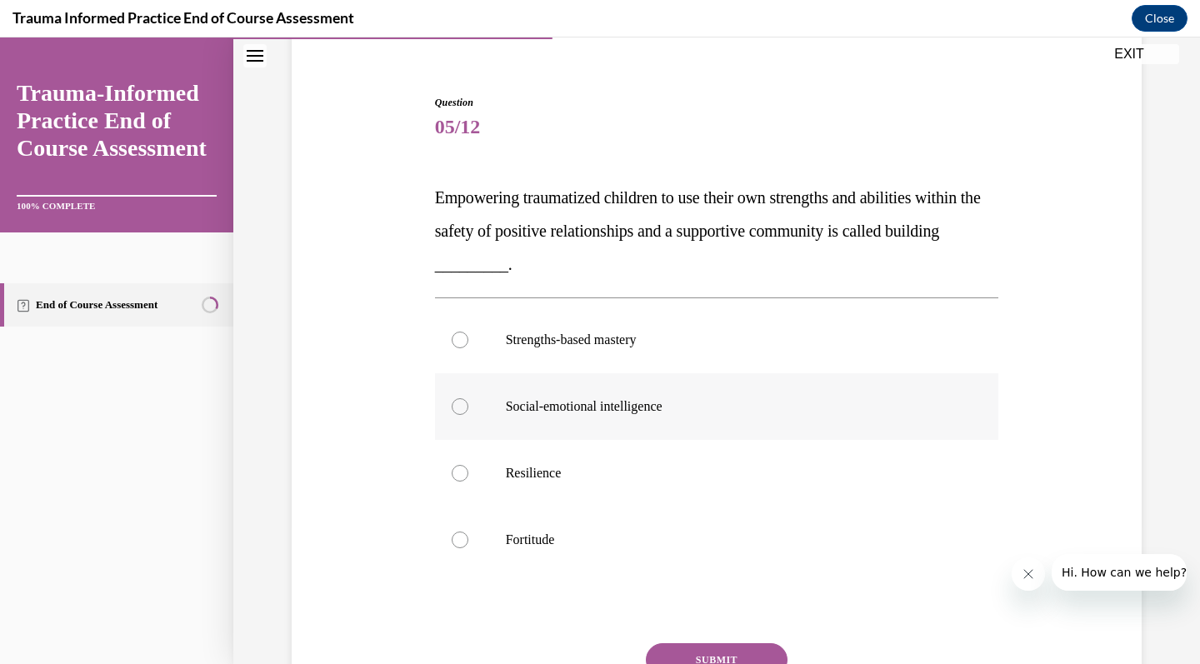
scroll to position [138, 0]
click at [749, 486] on label "Resilience" at bounding box center [717, 471] width 564 height 67
click at [468, 480] on input "Resilience" at bounding box center [460, 471] width 17 height 17
radio input "true"
click at [743, 652] on button "SUBMIT" at bounding box center [717, 658] width 142 height 33
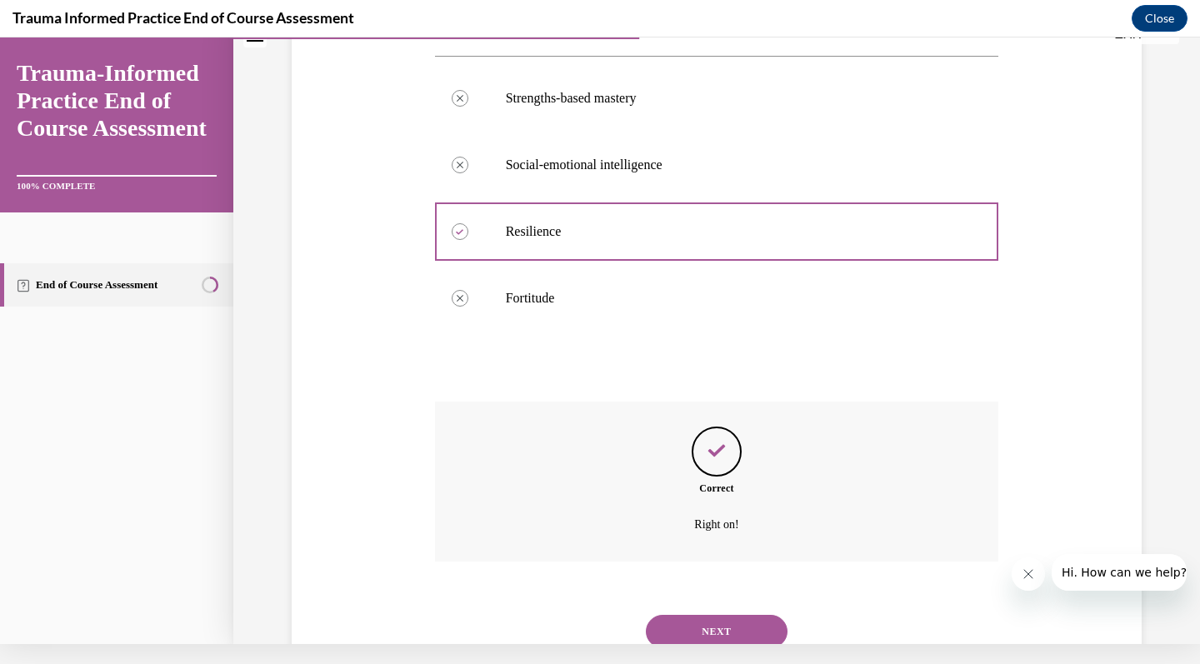
scroll to position [400, 0]
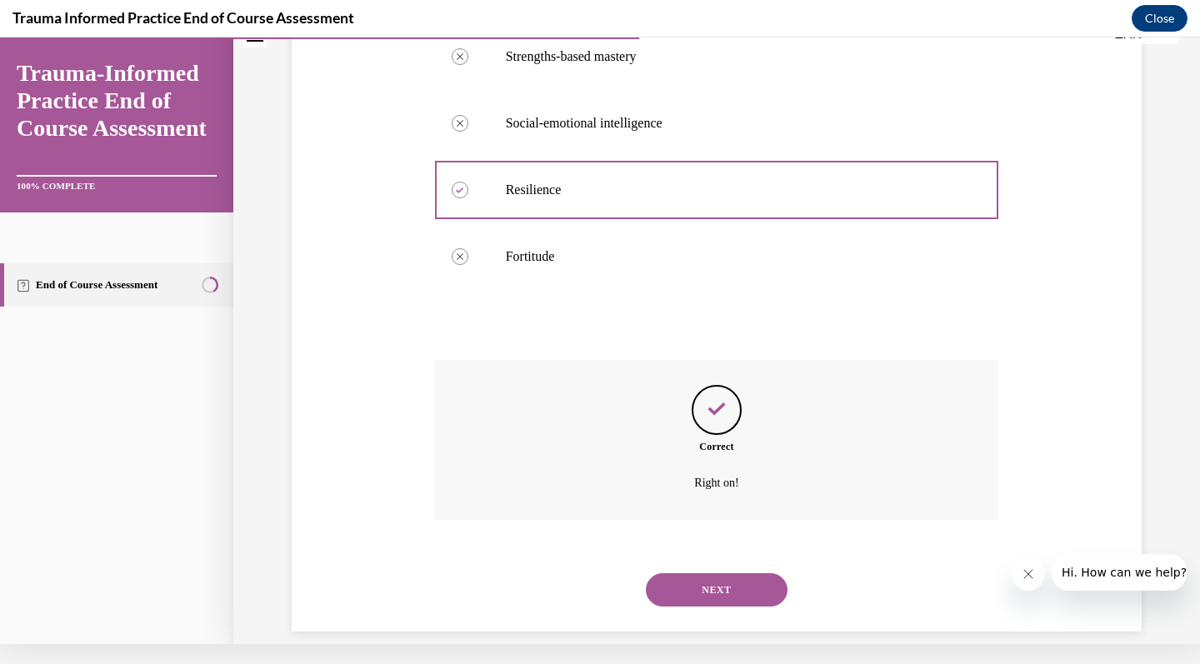
click at [739, 573] on button "NEXT" at bounding box center [717, 589] width 142 height 33
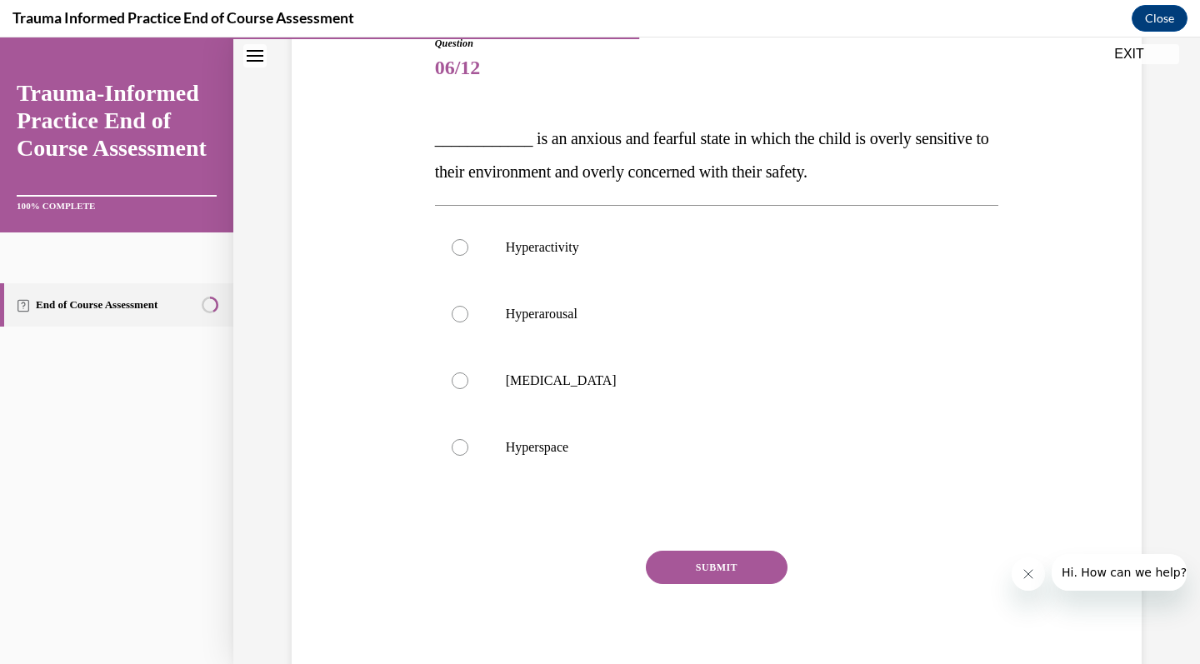
scroll to position [202, 0]
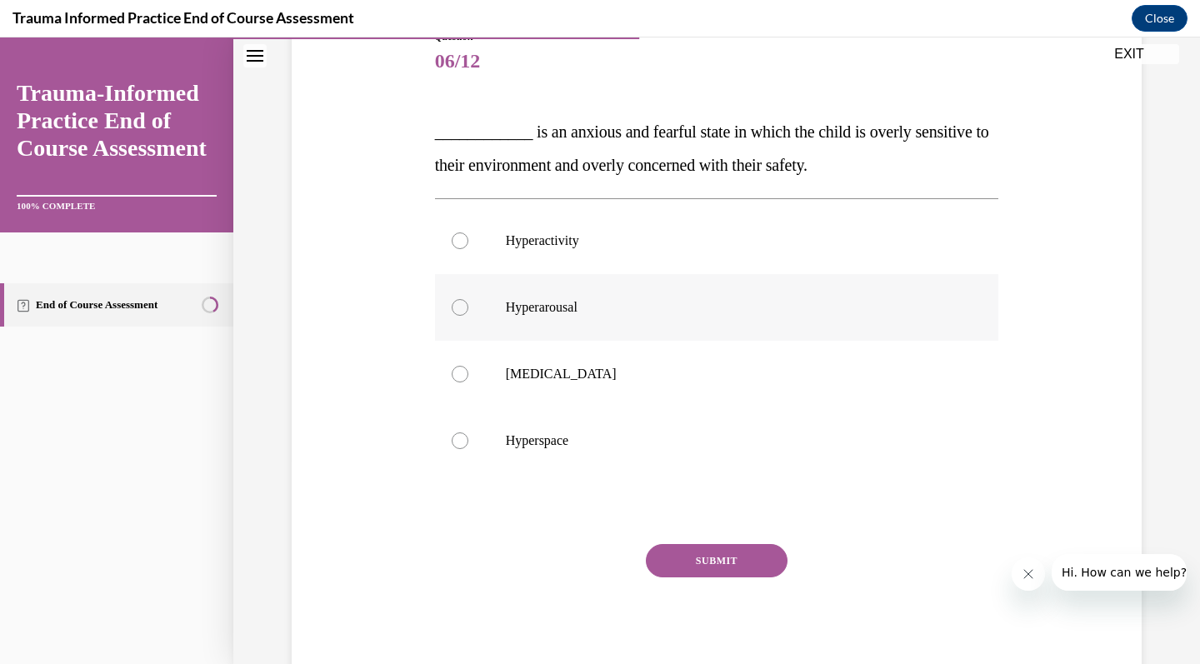
click at [751, 311] on p "Hyperarousal" at bounding box center [732, 307] width 452 height 17
click at [468, 311] on input "Hyperarousal" at bounding box center [460, 307] width 17 height 17
radio input "true"
click at [759, 556] on button "SUBMIT" at bounding box center [717, 560] width 142 height 33
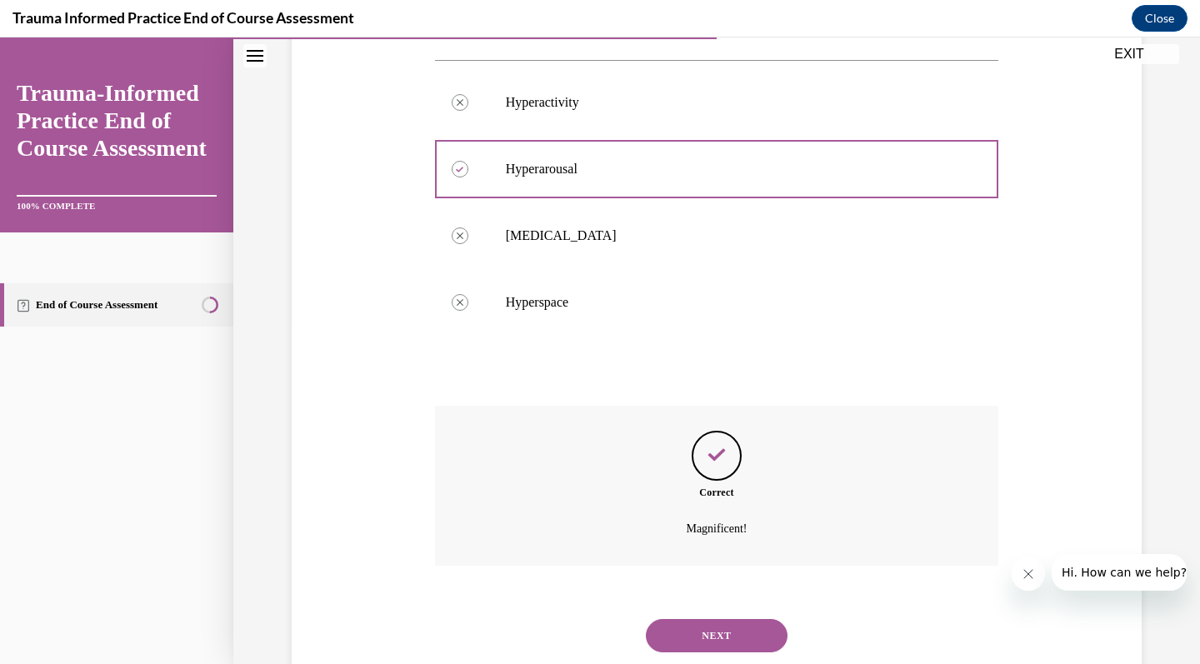
scroll to position [367, 0]
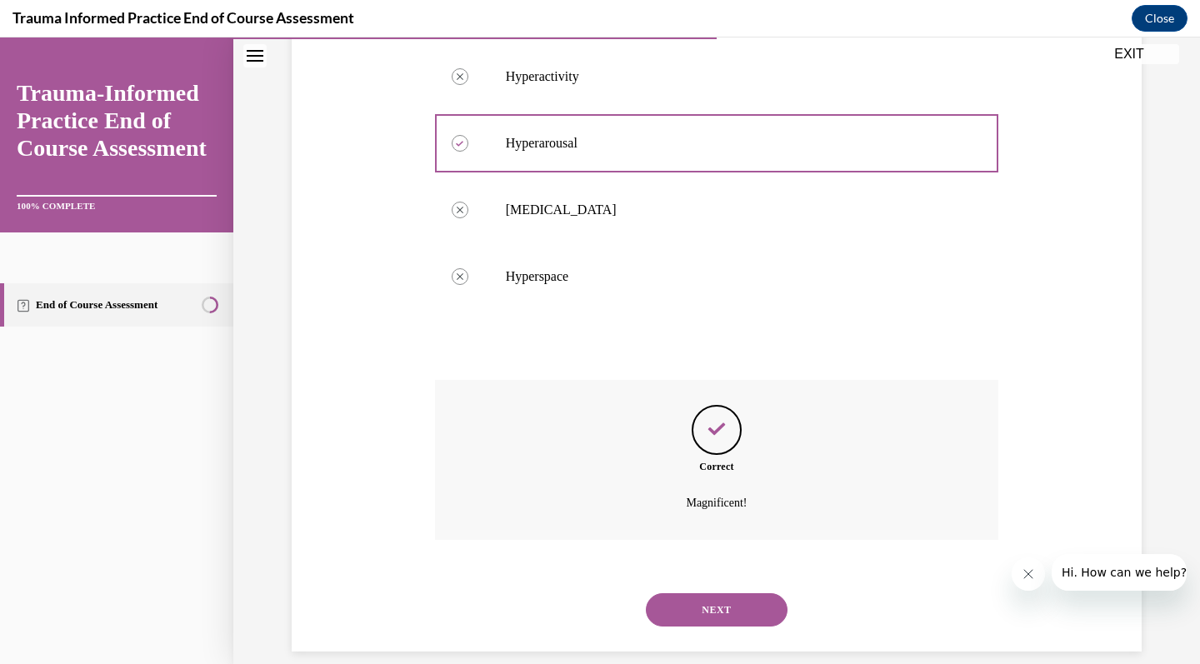
click at [744, 594] on button "NEXT" at bounding box center [717, 609] width 142 height 33
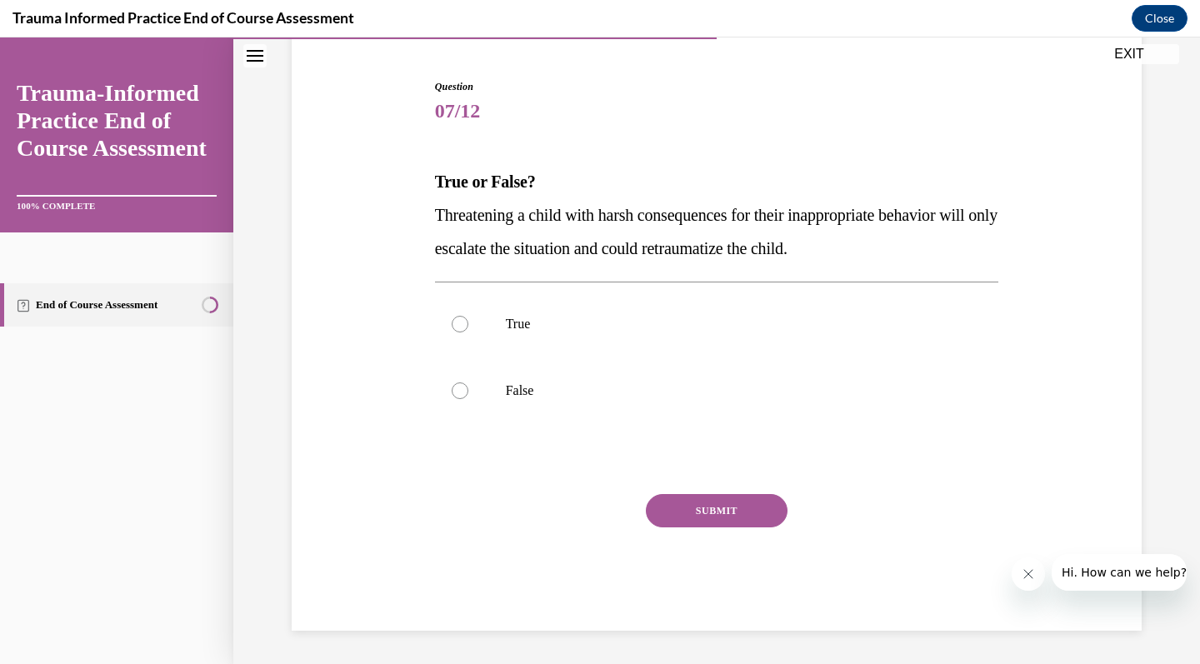
scroll to position [131, 0]
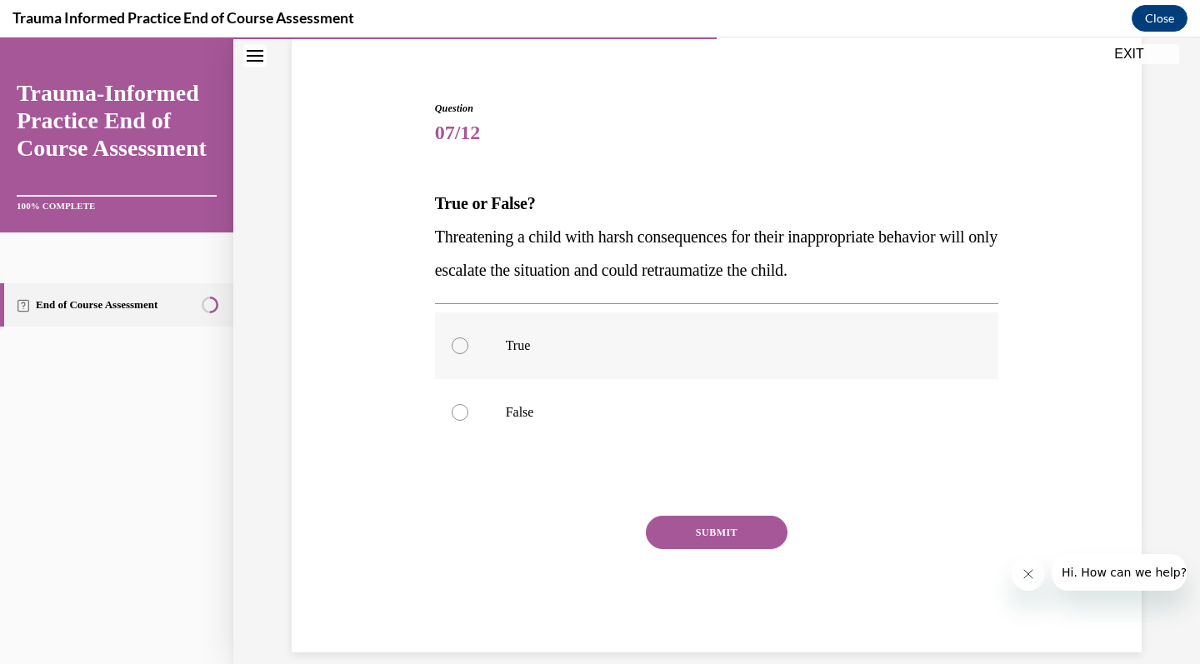
click at [776, 370] on label "True" at bounding box center [717, 345] width 564 height 67
click at [468, 354] on input "True" at bounding box center [460, 345] width 17 height 17
radio input "true"
click at [755, 532] on button "SUBMIT" at bounding box center [717, 532] width 142 height 33
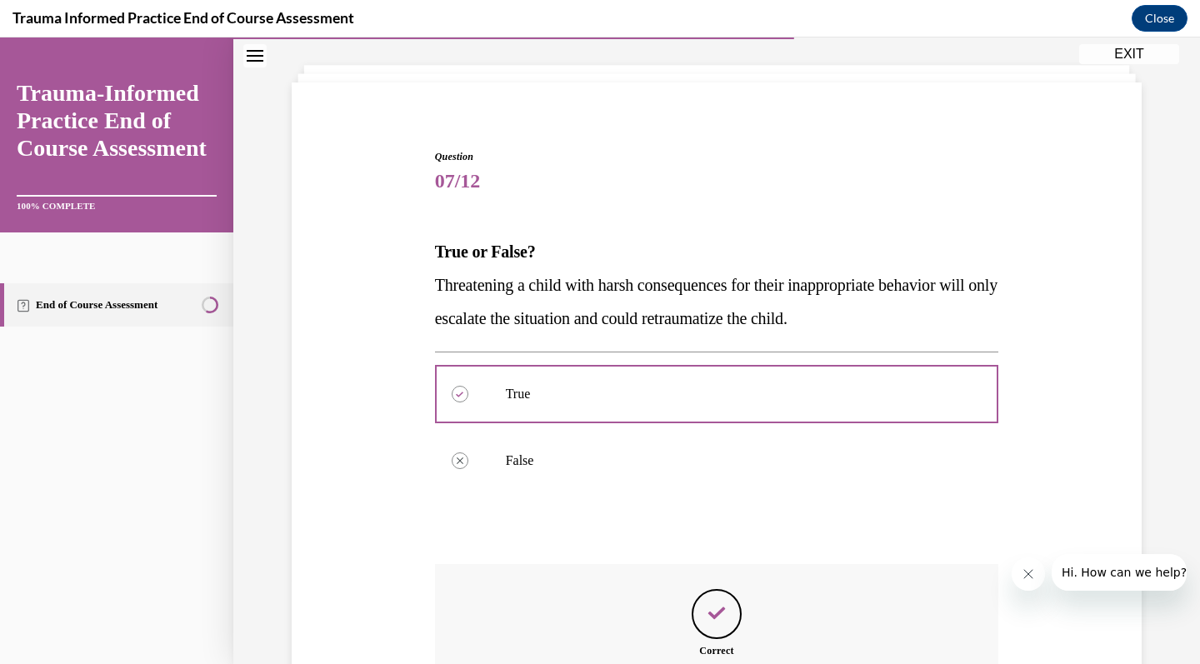
scroll to position [267, 0]
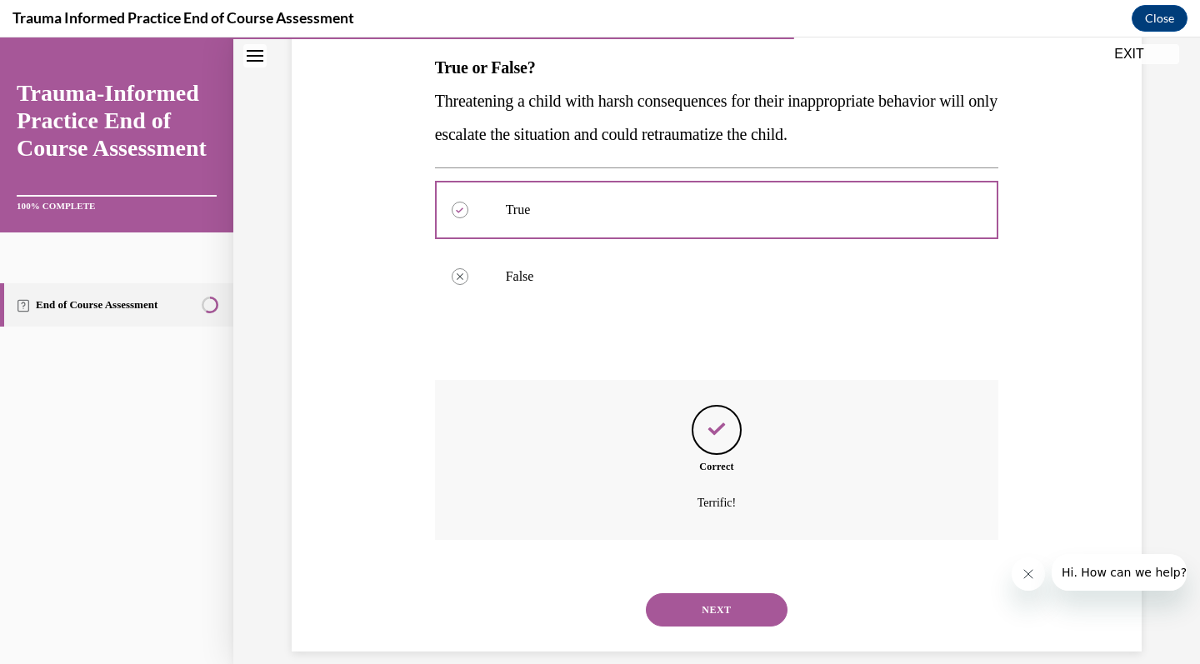
click at [741, 593] on button "NEXT" at bounding box center [717, 609] width 142 height 33
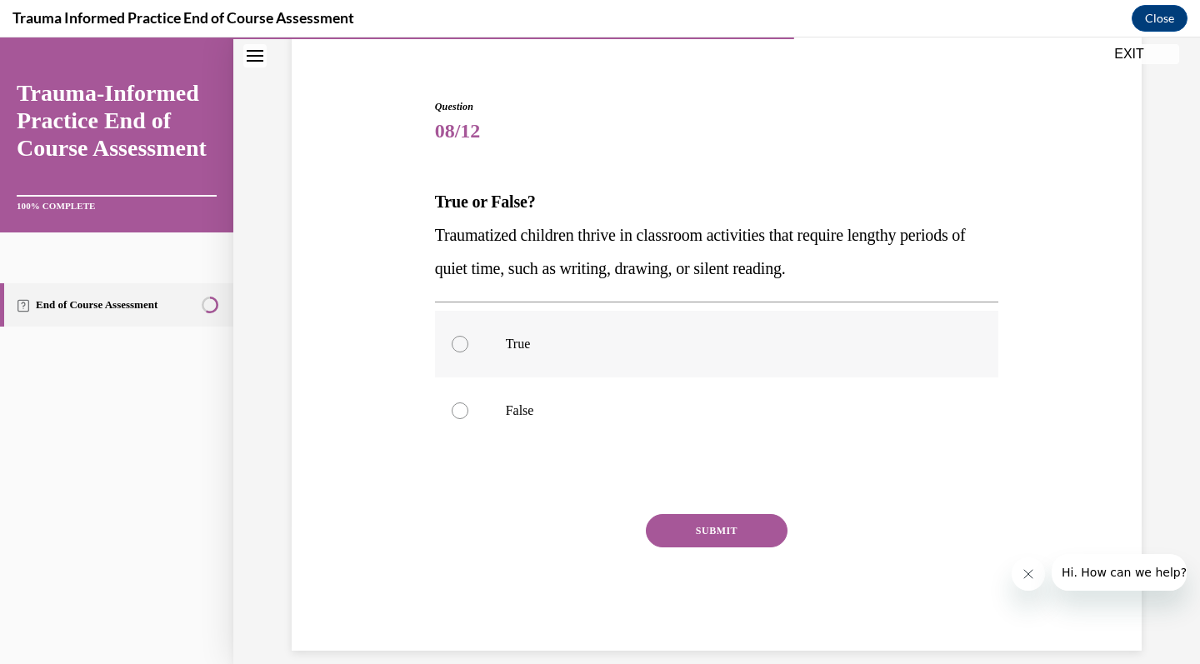
click at [770, 347] on p "True" at bounding box center [732, 344] width 452 height 17
click at [468, 347] on input "True" at bounding box center [460, 344] width 17 height 17
radio input "true"
click at [743, 407] on p "False" at bounding box center [732, 410] width 452 height 17
click at [468, 407] on input "False" at bounding box center [460, 410] width 17 height 17
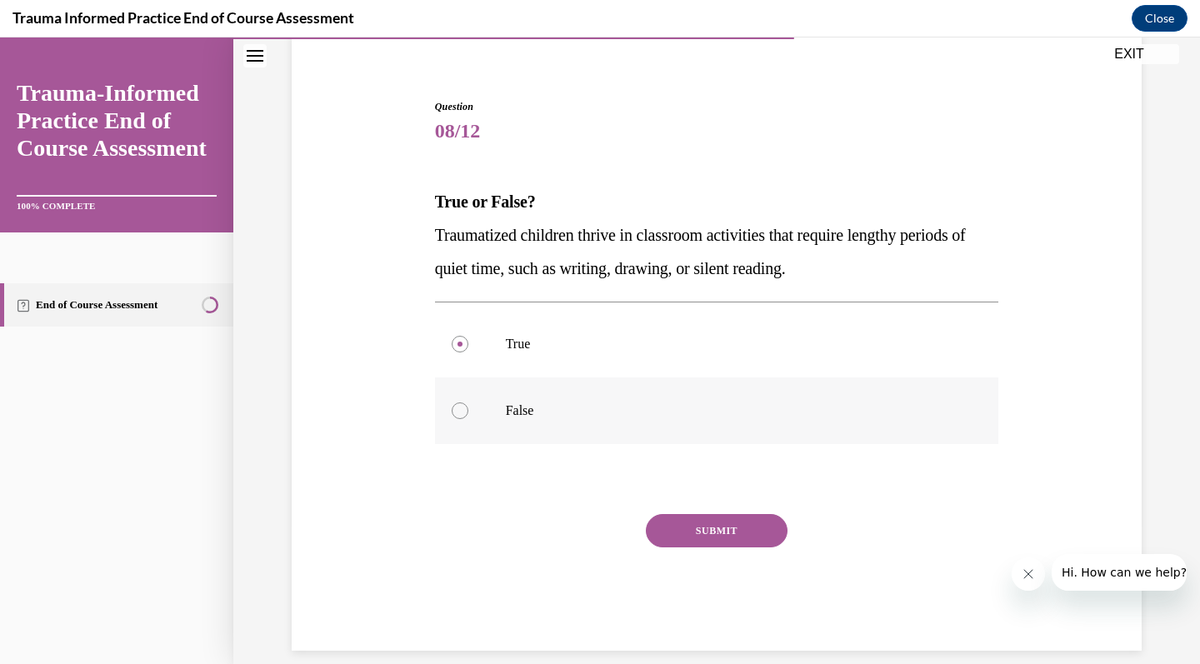
radio input "true"
click at [746, 523] on button "SUBMIT" at bounding box center [717, 530] width 142 height 33
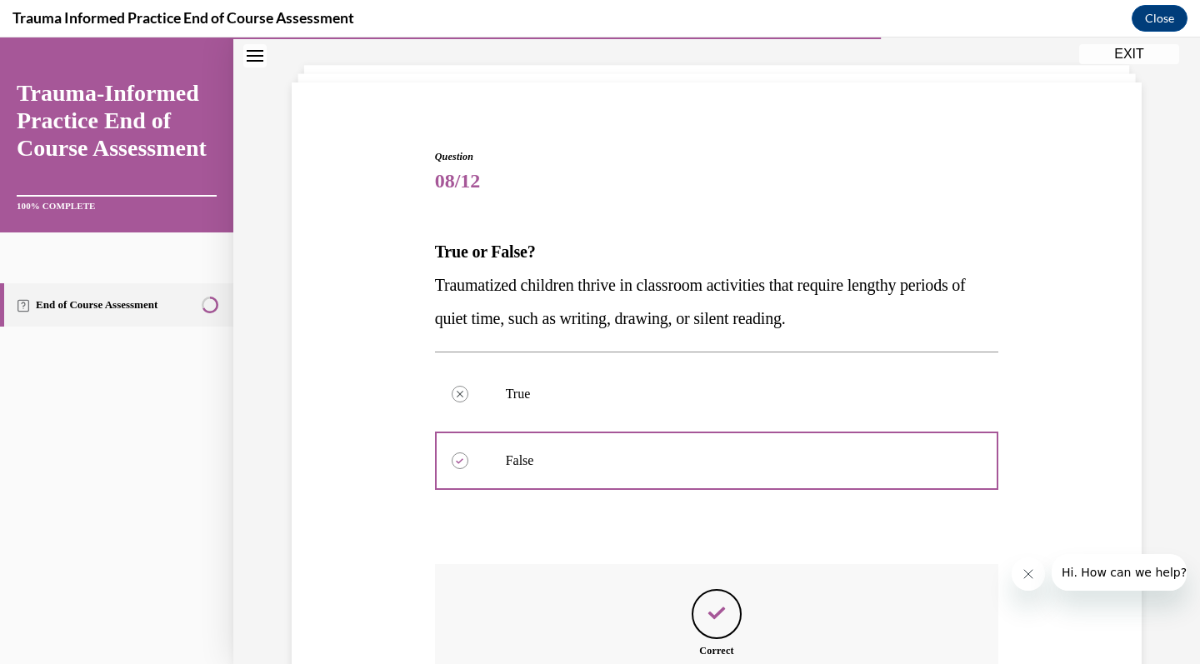
scroll to position [267, 0]
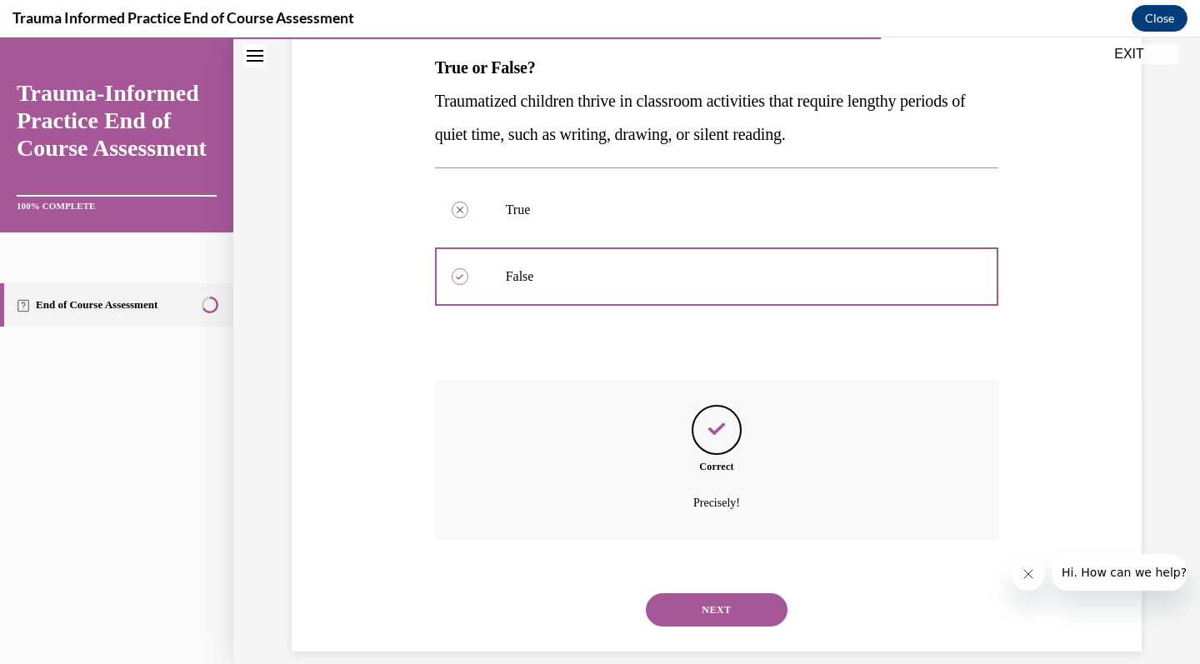
click at [728, 593] on button "NEXT" at bounding box center [717, 609] width 142 height 33
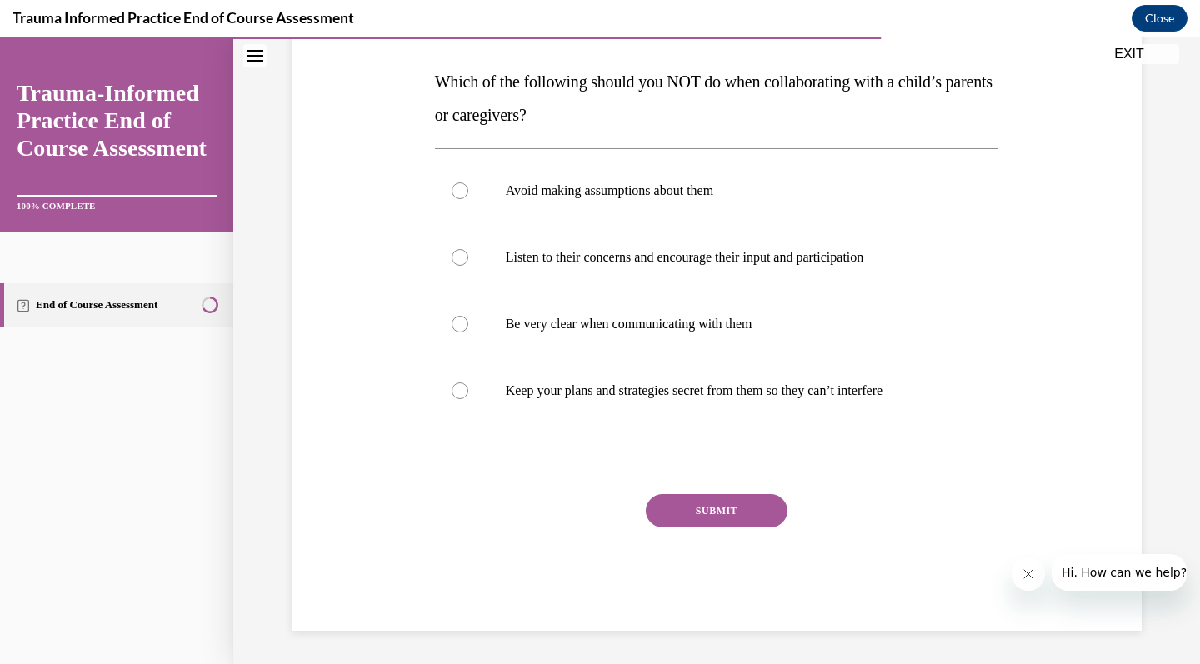
scroll to position [232, 0]
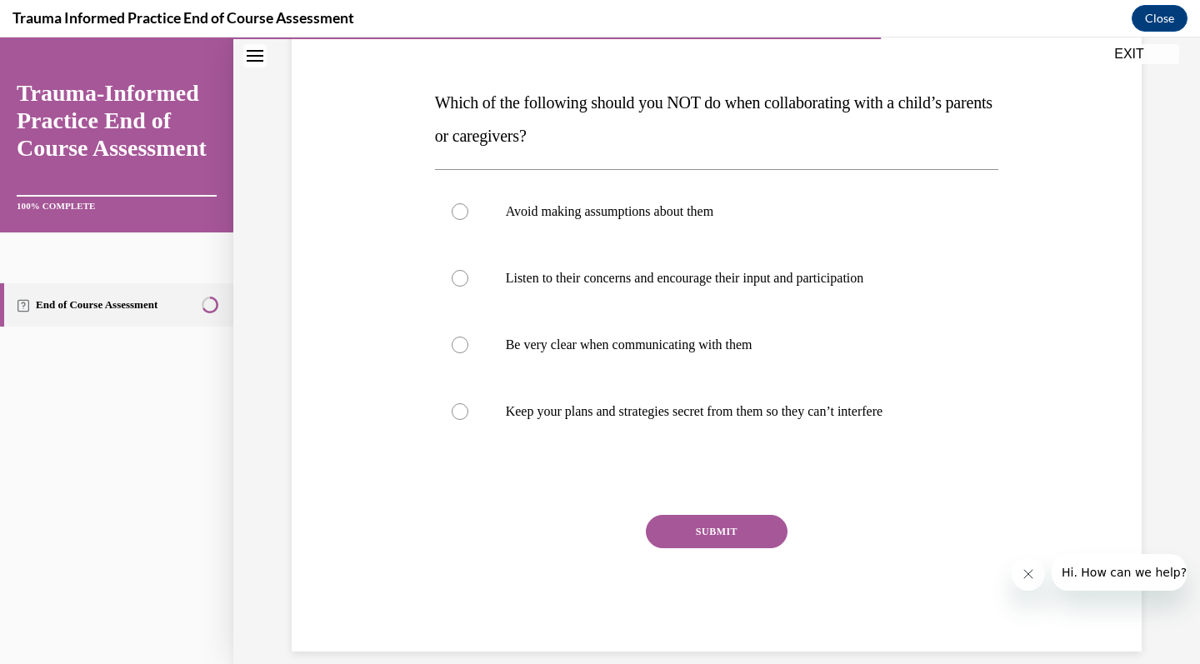
click at [827, 459] on div "Question 09/12 Which of the following should you NOT do when collaborating with…" at bounding box center [717, 326] width 564 height 652
click at [814, 447] on div "Avoid making assumptions about them Listen to their concerns and encourage thei…" at bounding box center [717, 311] width 564 height 284
click at [696, 456] on div "Question 09/12 Which of the following should you NOT do when collaborating with…" at bounding box center [717, 326] width 564 height 652
click at [452, 453] on div "Question 09/12 Which of the following should you NOT do when collaborating with…" at bounding box center [717, 326] width 564 height 652
click at [467, 462] on div "Question 09/12 Which of the following should you NOT do when collaborating with…" at bounding box center [717, 326] width 564 height 652
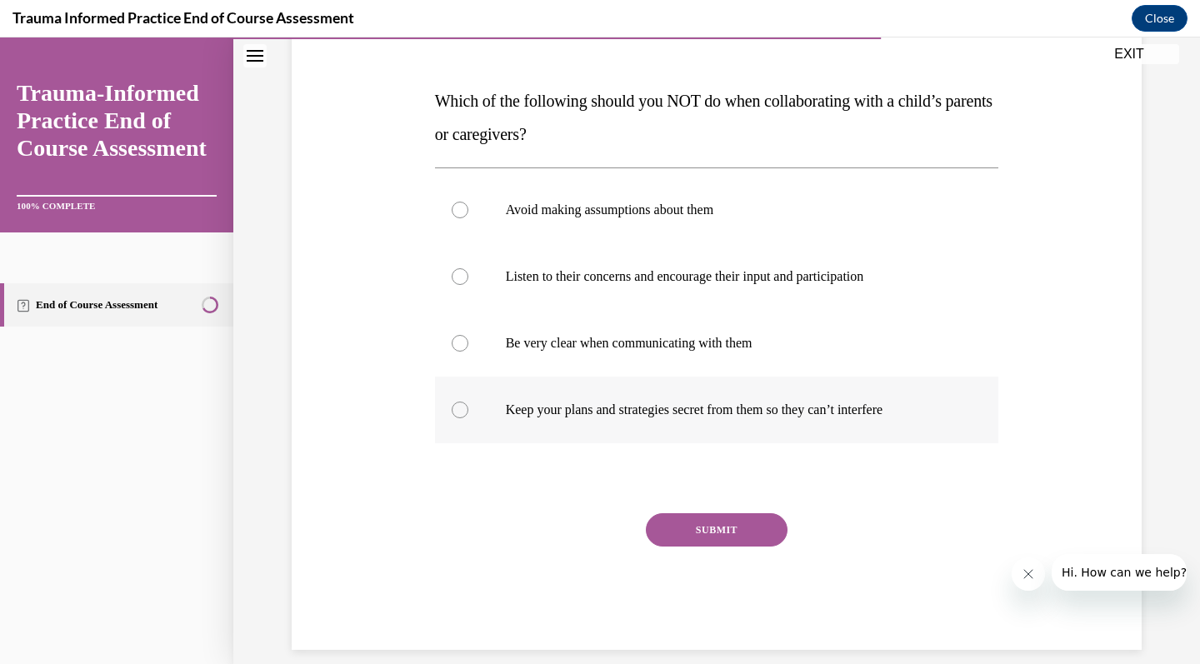
scroll to position [232, 0]
click at [452, 412] on div at bounding box center [460, 410] width 17 height 17
click at [452, 412] on input "Keep your plans and strategies secret from them so they can’t interfere" at bounding box center [460, 410] width 17 height 17
radio input "true"
click at [715, 546] on button "SUBMIT" at bounding box center [717, 530] width 142 height 33
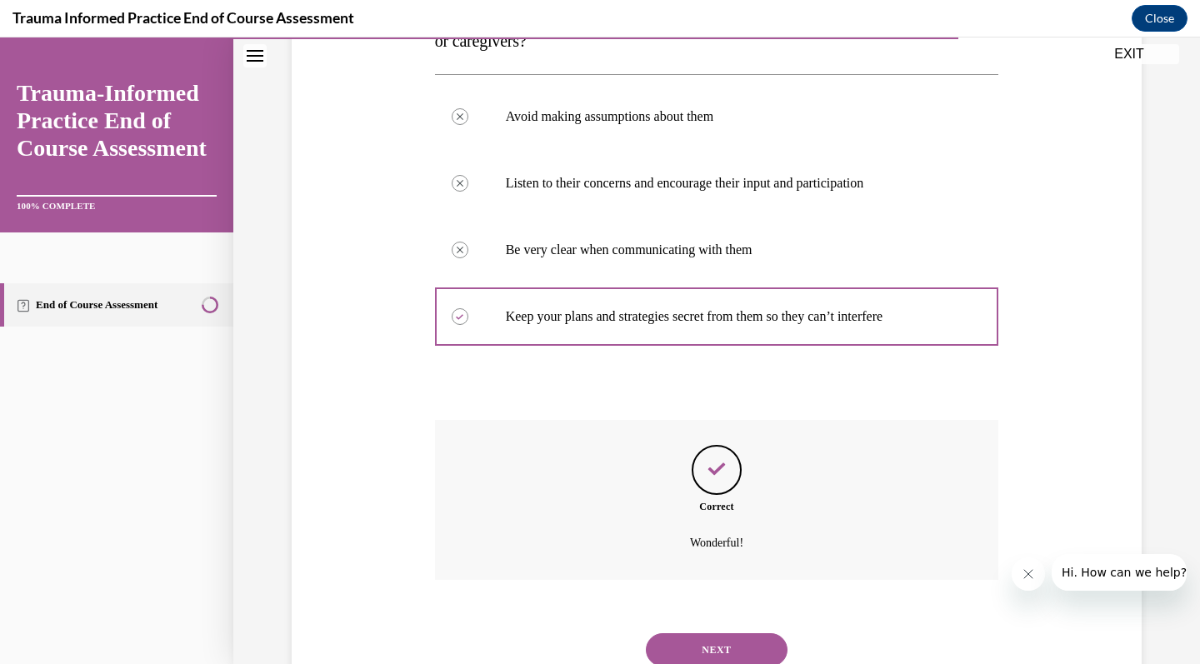
scroll to position [367, 0]
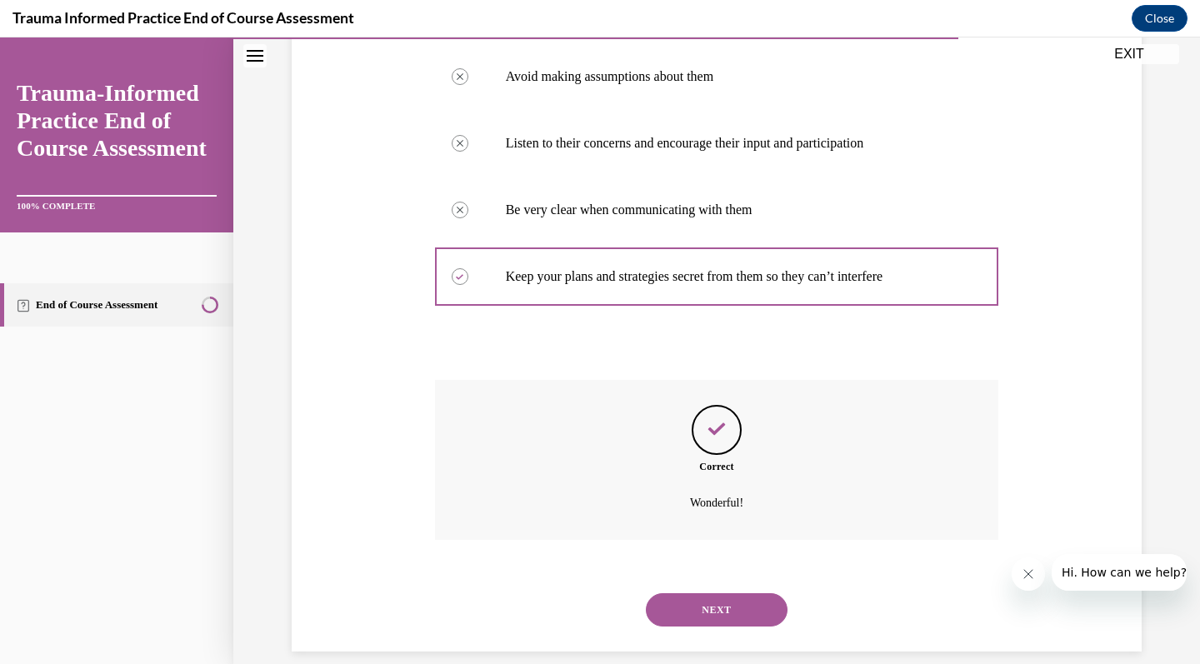
click at [741, 593] on button "NEXT" at bounding box center [717, 609] width 142 height 33
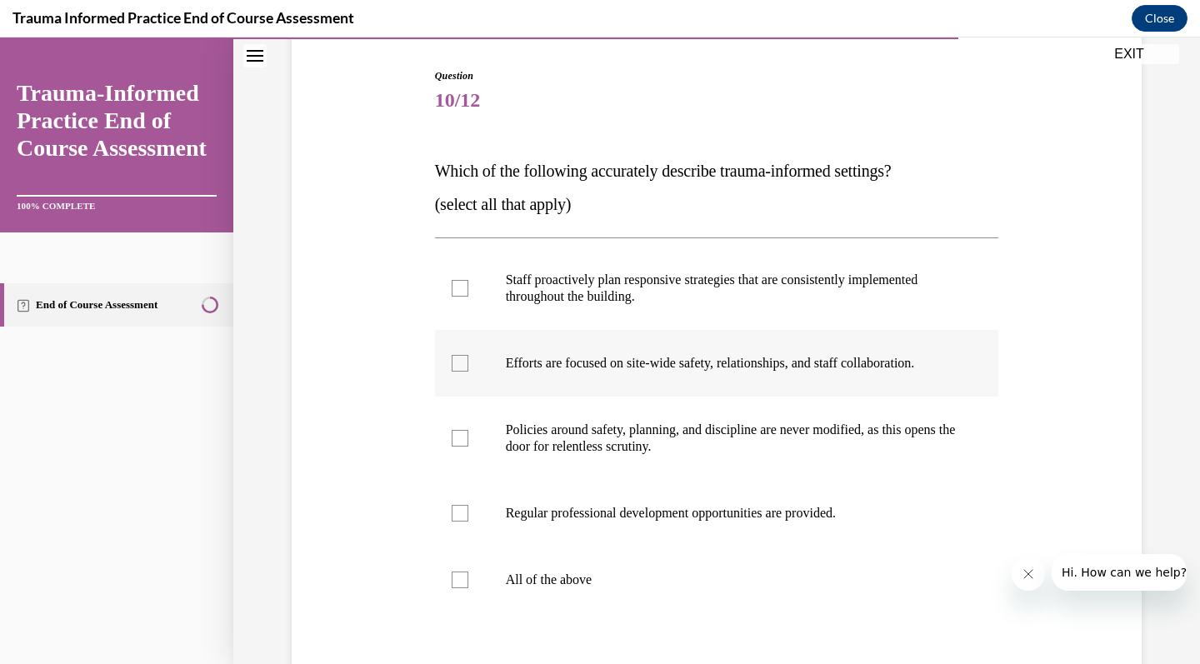
scroll to position [165, 0]
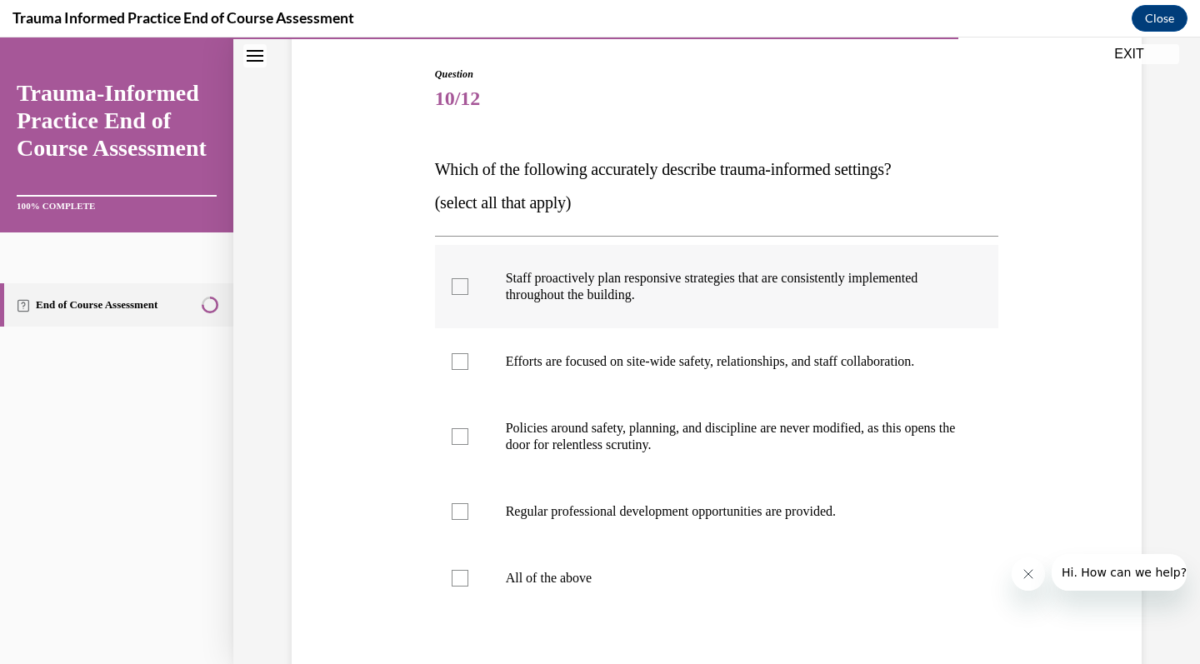
click at [758, 317] on label "Staff proactively plan responsive strategies that are consistently implemented …" at bounding box center [717, 286] width 564 height 83
click at [468, 295] on input "Staff proactively plan responsive strategies that are consistently implemented …" at bounding box center [460, 286] width 17 height 17
checkbox input "true"
click at [765, 360] on p "Efforts are focused on site-wide safety, relationships, and staff collaboration." at bounding box center [732, 361] width 452 height 17
click at [468, 360] on input "Efforts are focused on site-wide safety, relationships, and staff collaboration." at bounding box center [460, 361] width 17 height 17
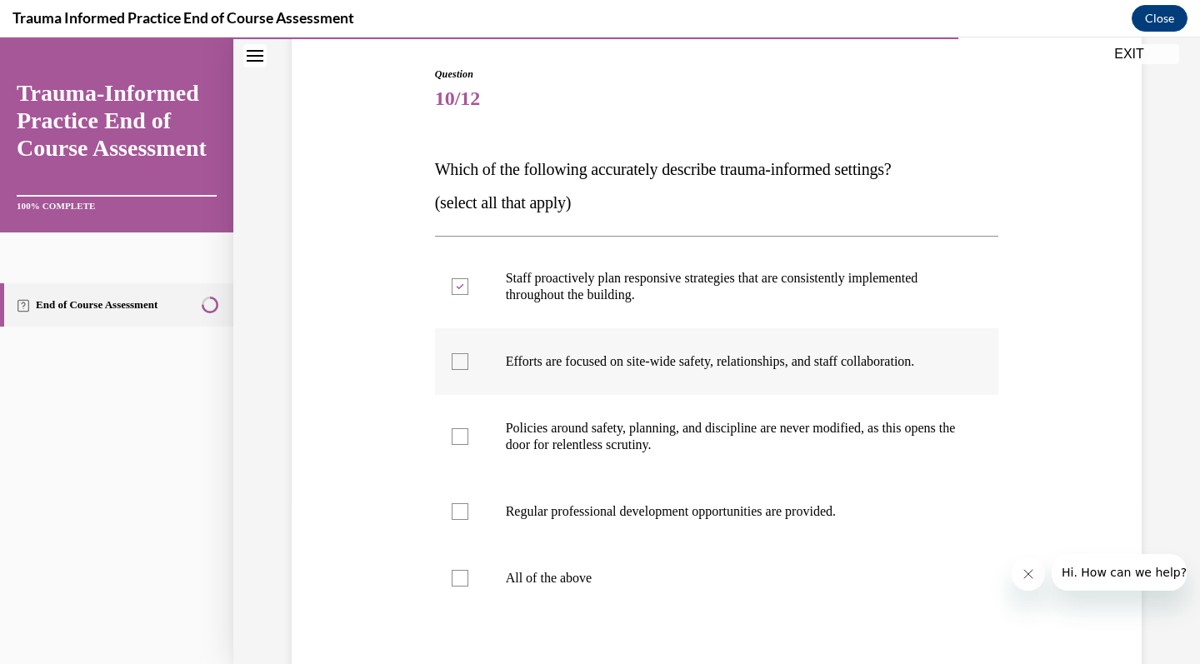
checkbox input "true"
click at [766, 424] on p "Policies around safety, planning, and discipline are never modified, as this op…" at bounding box center [732, 436] width 452 height 33
click at [468, 428] on input "Policies around safety, planning, and discipline are never modified, as this op…" at bounding box center [460, 436] width 17 height 17
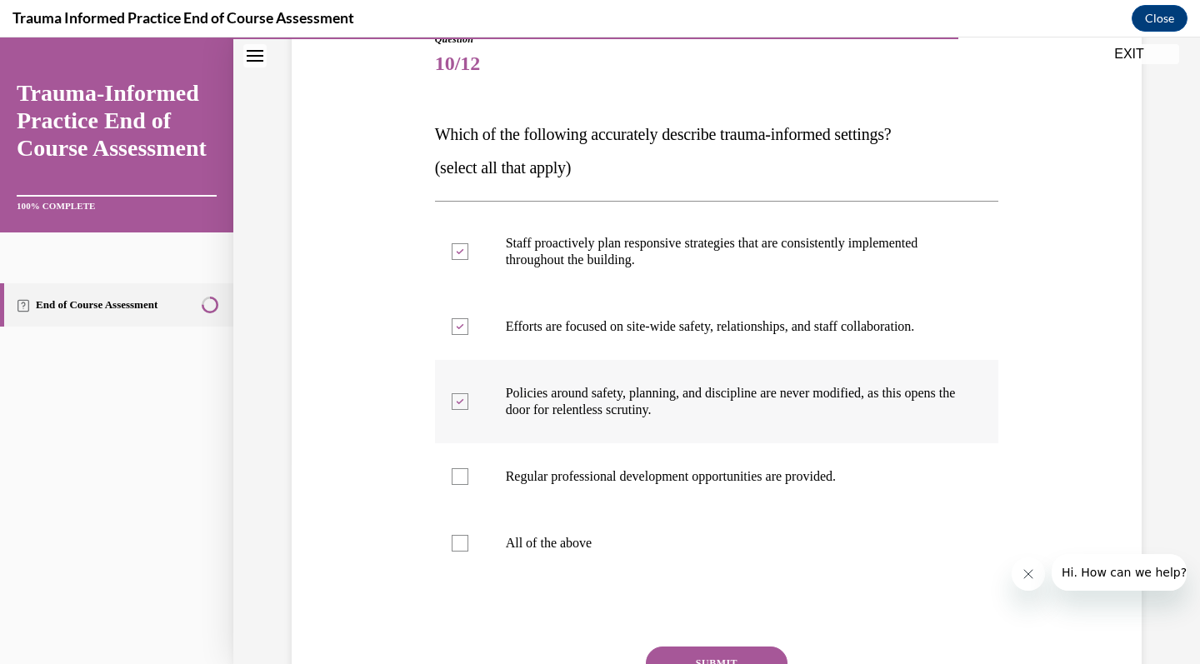
scroll to position [203, 0]
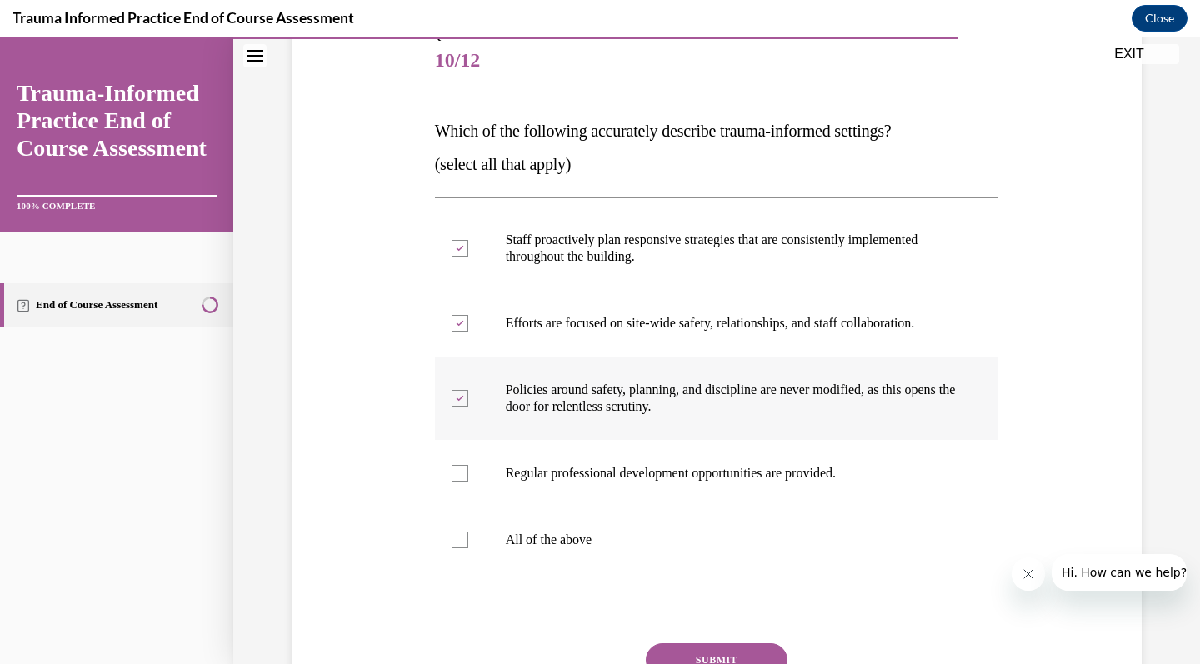
click at [767, 419] on label "Policies around safety, planning, and discipline are never modified, as this op…" at bounding box center [717, 398] width 564 height 83
click at [468, 407] on input "Policies around safety, planning, and discipline are never modified, as this op…" at bounding box center [460, 398] width 17 height 17
checkbox input "false"
click at [750, 481] on p "Regular professional development opportunities are provided." at bounding box center [732, 473] width 452 height 17
click at [468, 481] on input "Regular professional development opportunities are provided." at bounding box center [460, 473] width 17 height 17
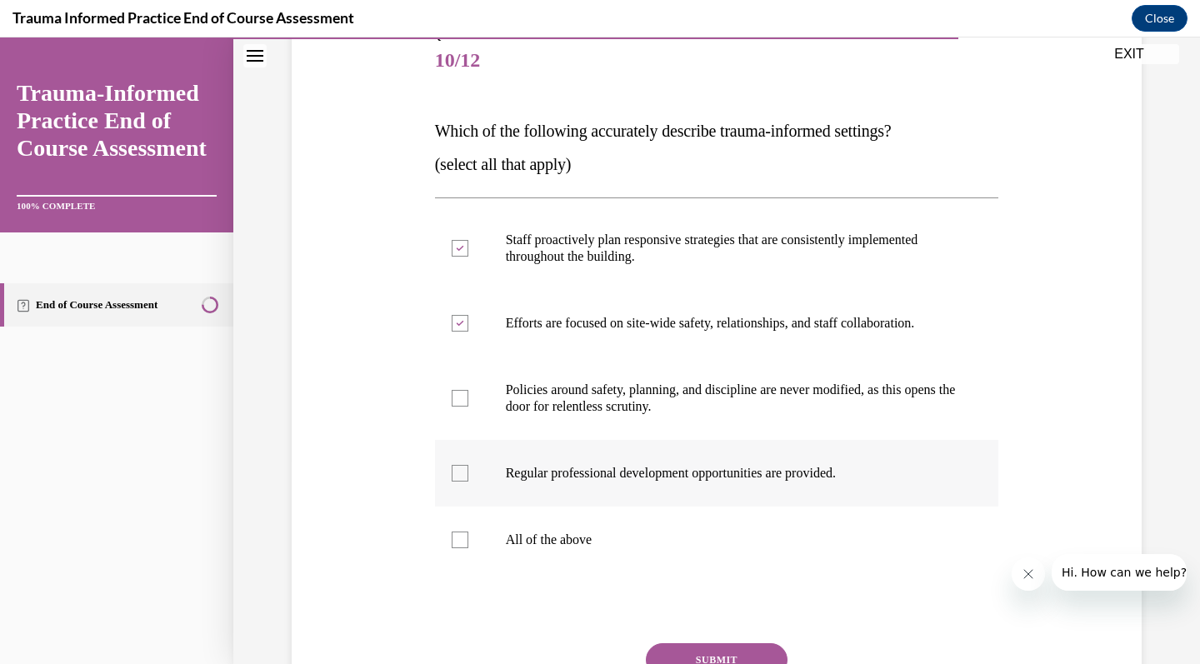
checkbox input "true"
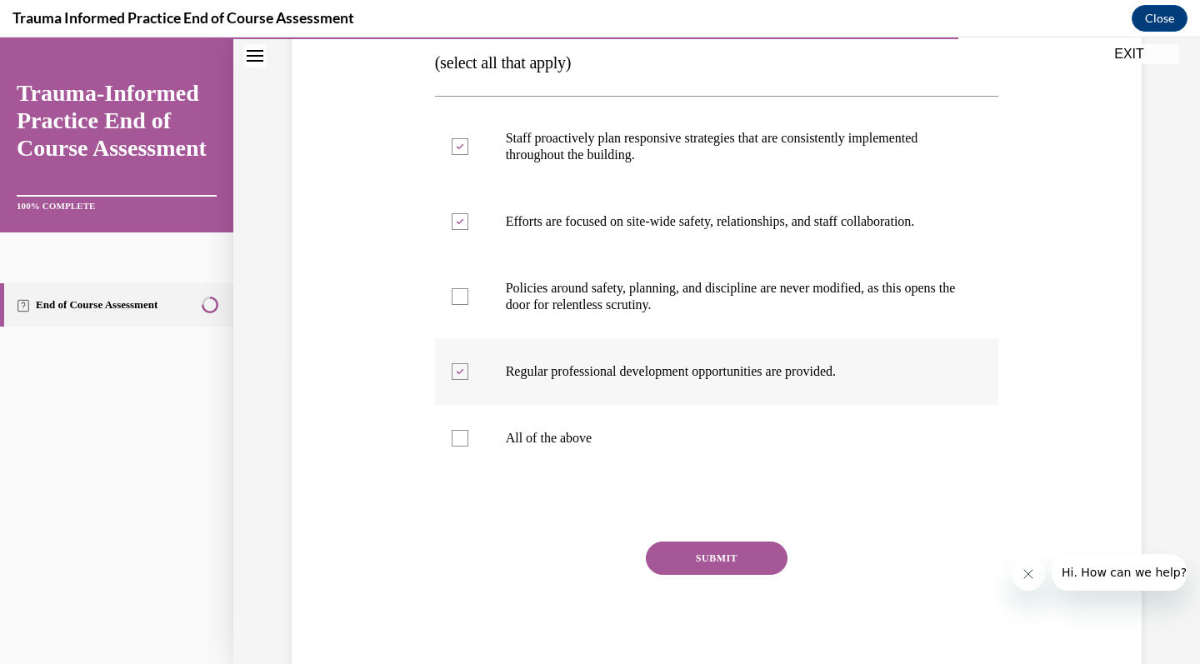
scroll to position [306, 0]
click at [721, 563] on button "SUBMIT" at bounding box center [717, 557] width 142 height 33
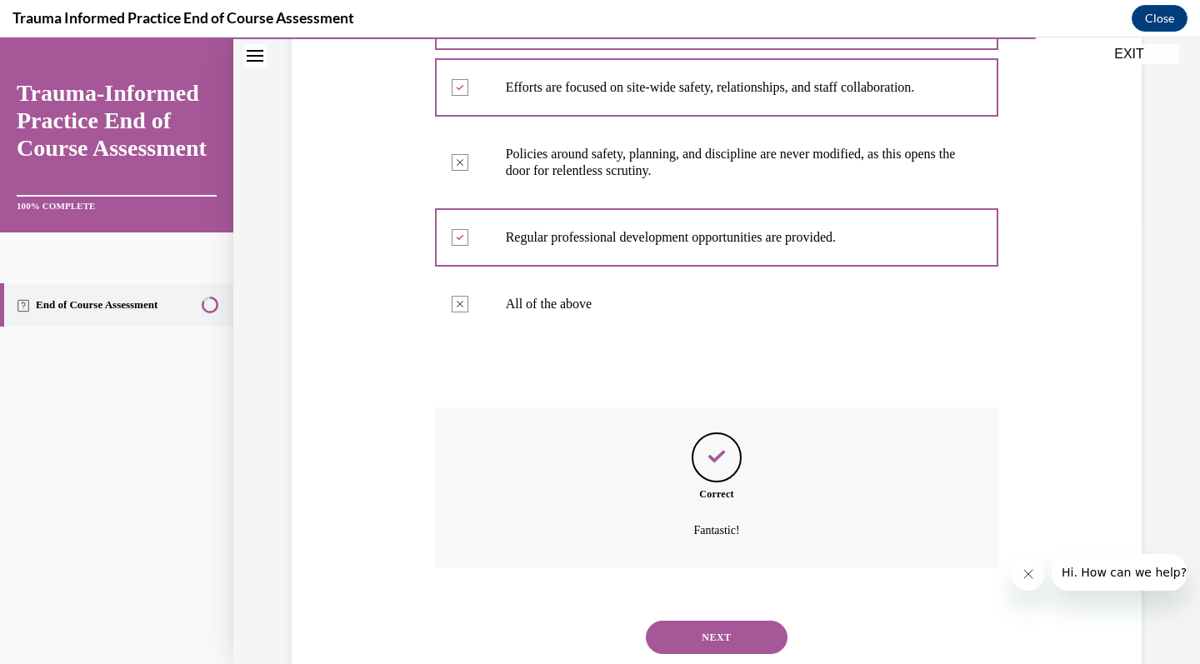
scroll to position [467, 0]
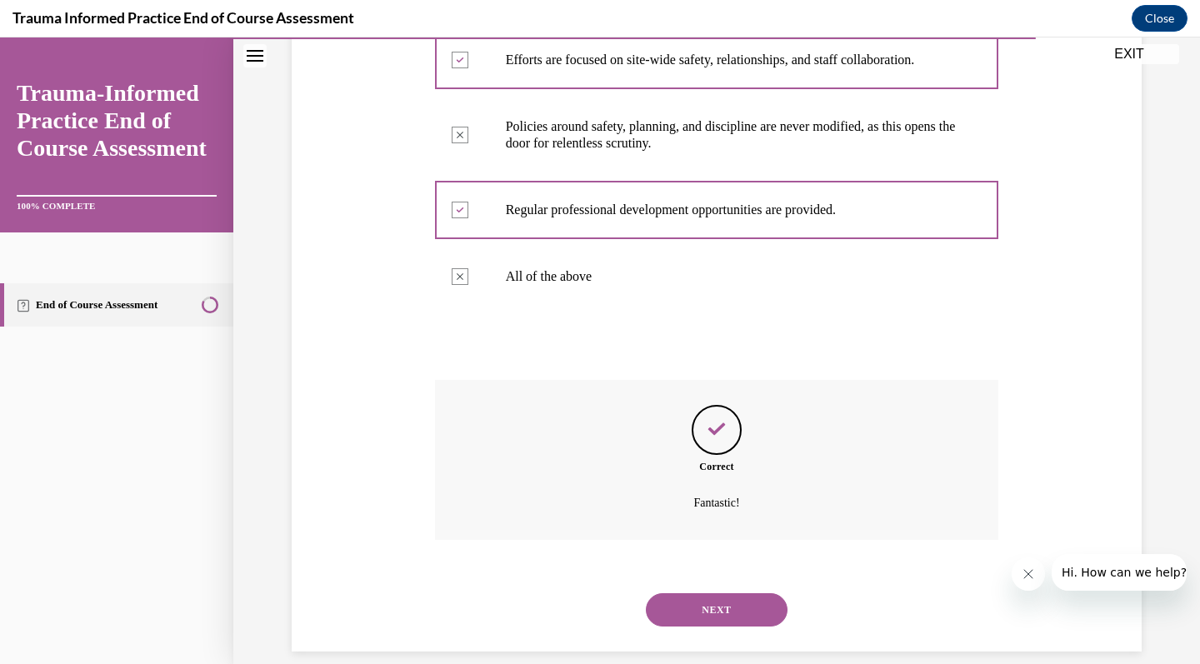
click at [721, 597] on button "NEXT" at bounding box center [717, 609] width 142 height 33
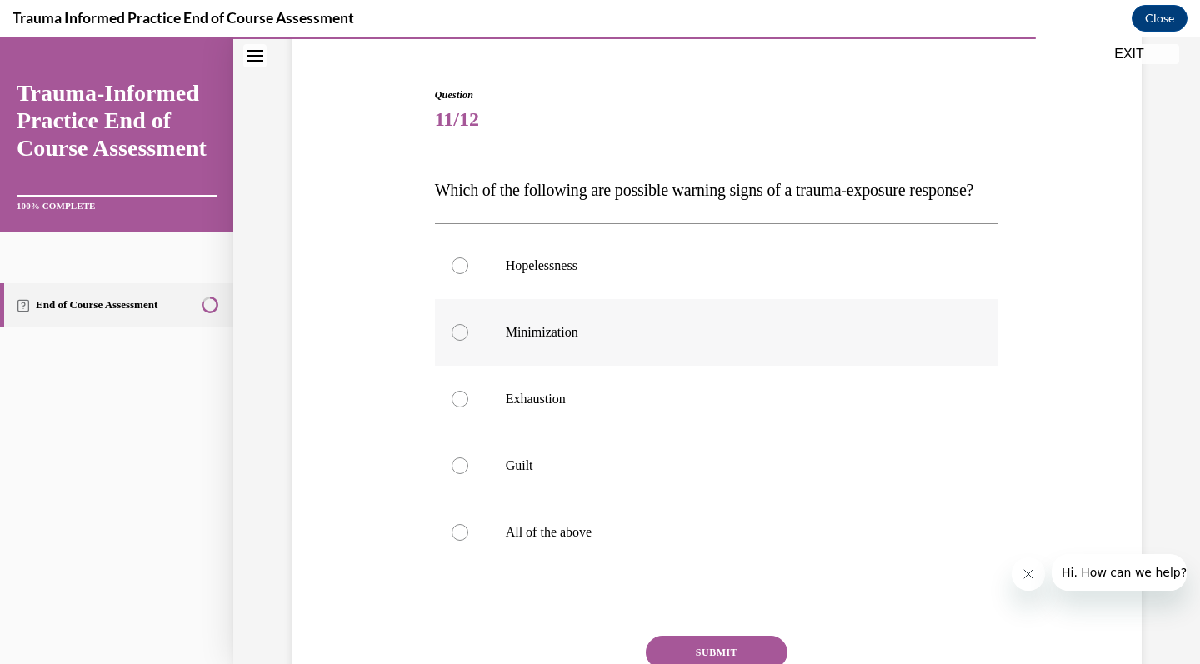
scroll to position [152, 0]
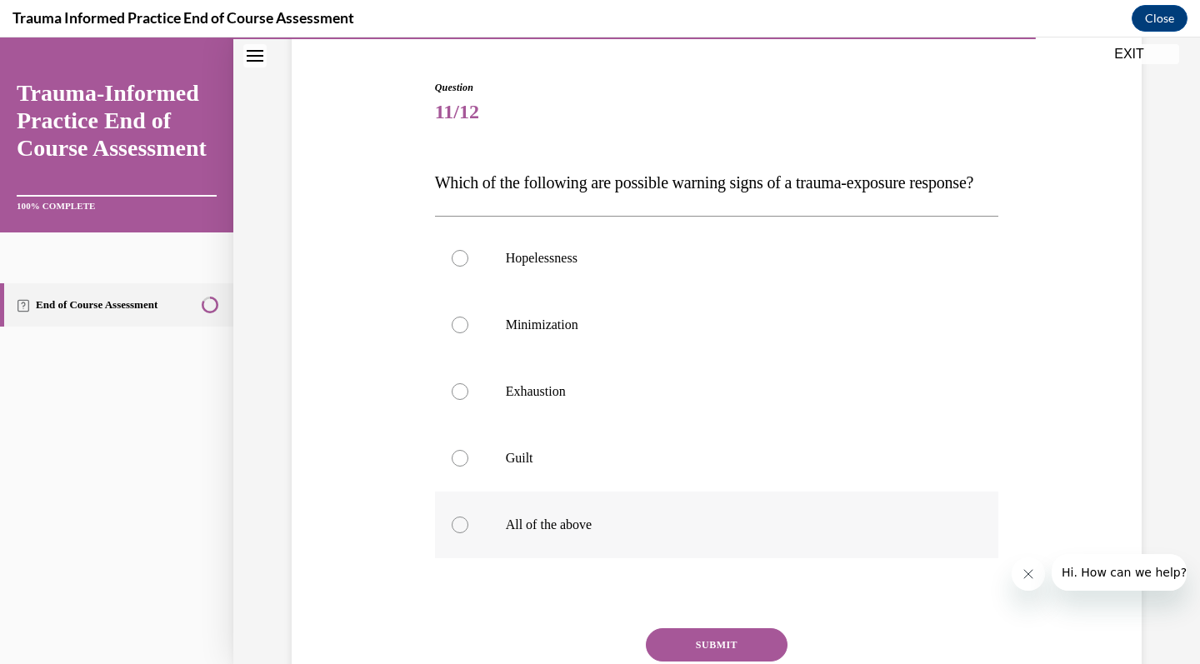
click at [739, 533] on p "All of the above" at bounding box center [732, 525] width 452 height 17
click at [468, 533] on input "All of the above" at bounding box center [460, 525] width 17 height 17
radio input "true"
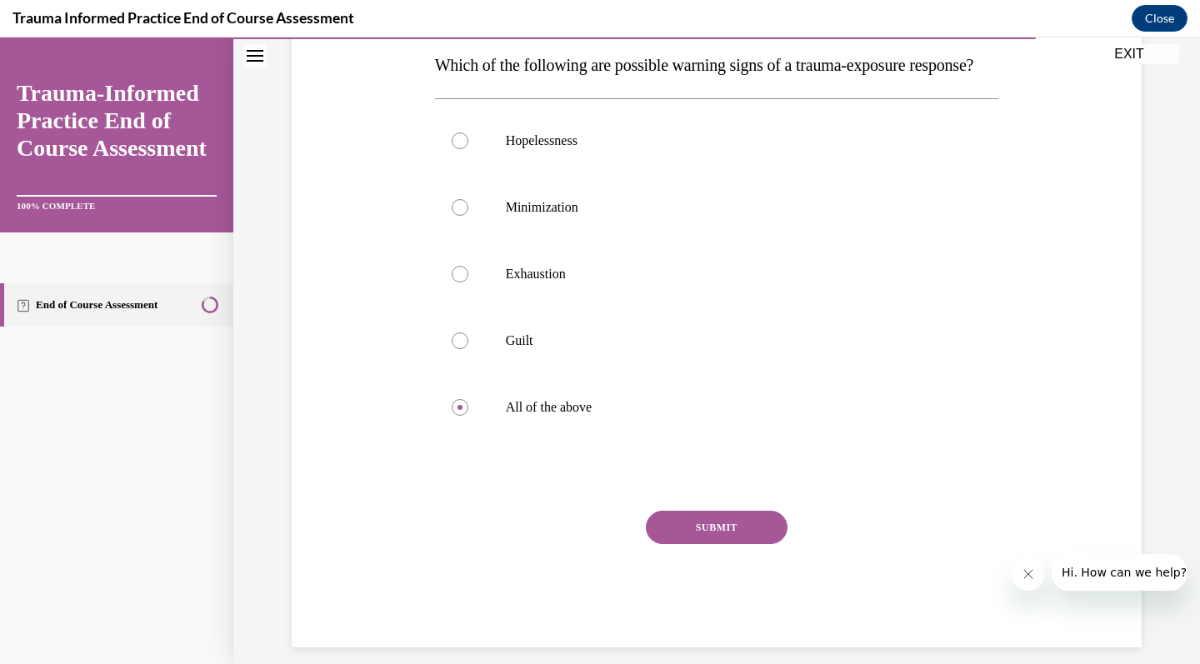
click at [729, 544] on button "SUBMIT" at bounding box center [717, 527] width 142 height 33
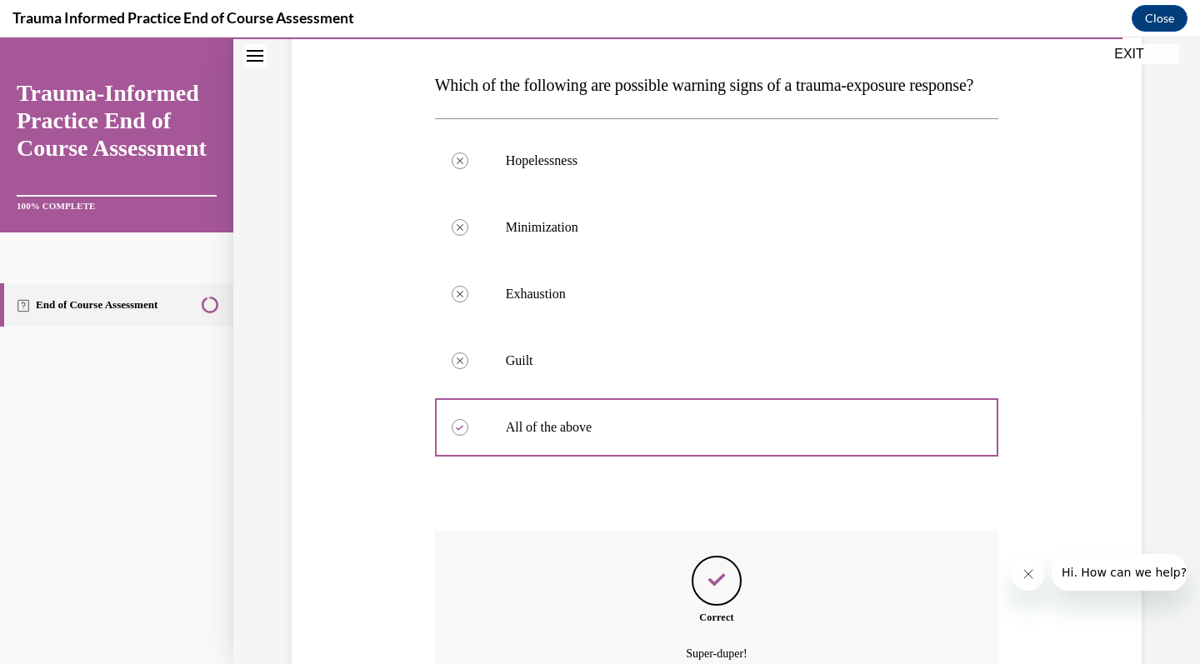
scroll to position [433, 0]
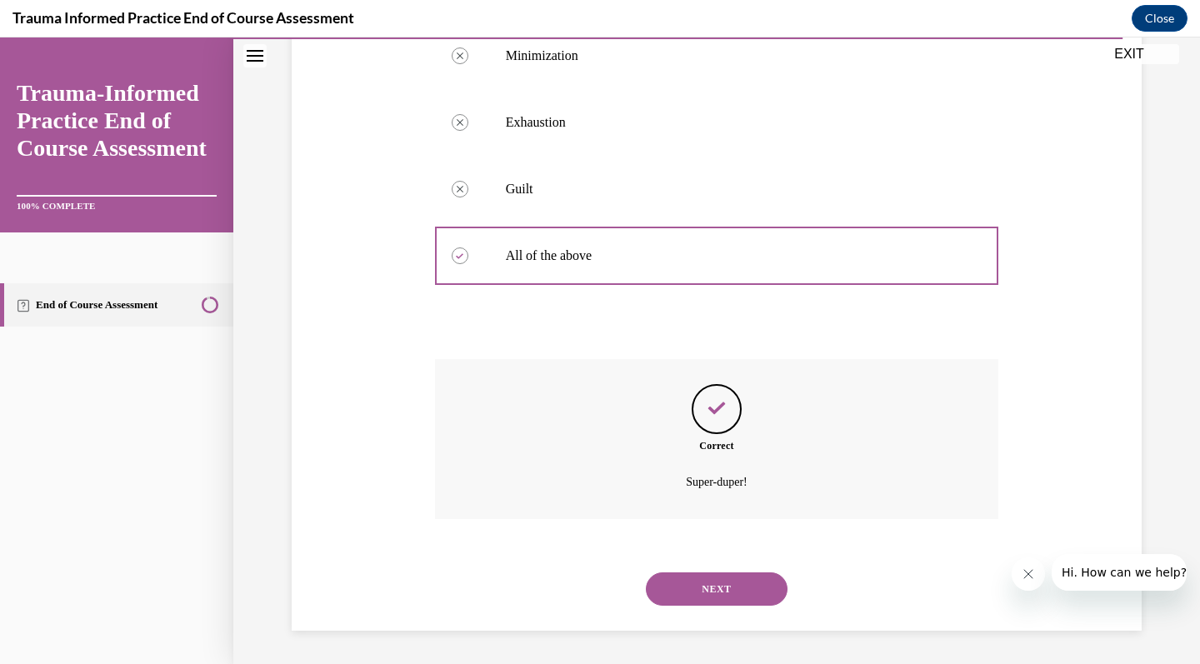
click at [719, 592] on button "NEXT" at bounding box center [717, 588] width 142 height 33
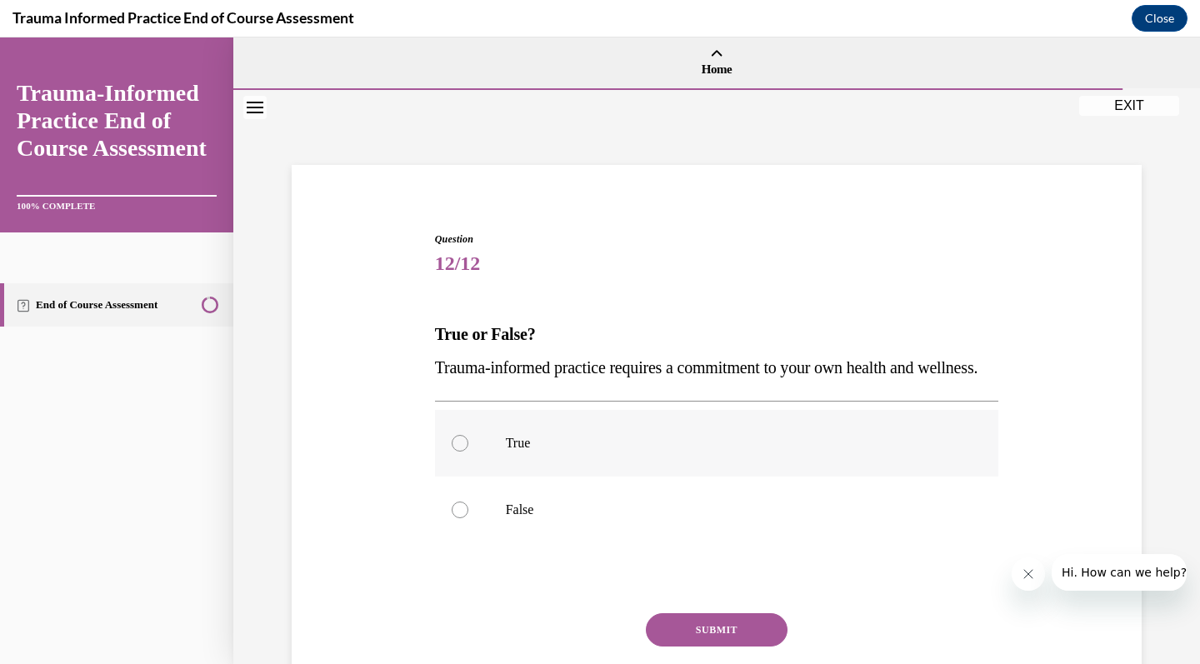
scroll to position [0, 0]
click at [704, 477] on label "True" at bounding box center [717, 443] width 564 height 67
click at [468, 452] on input "True" at bounding box center [460, 443] width 17 height 17
radio input "true"
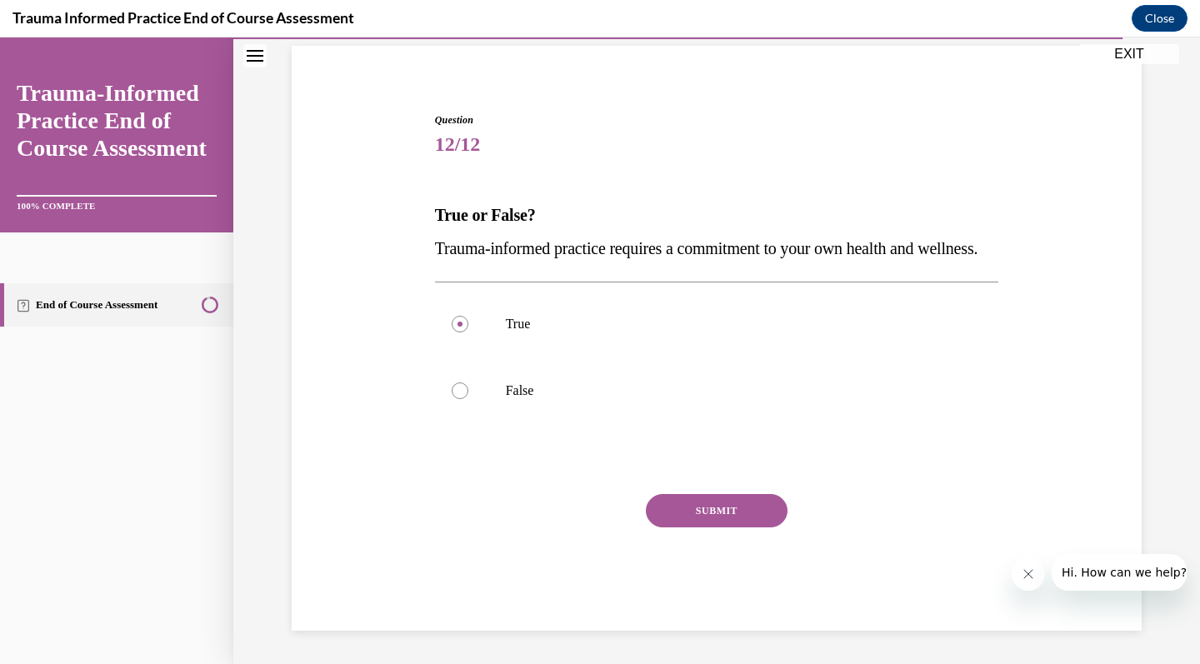
scroll to position [132, 0]
click at [718, 527] on button "SUBMIT" at bounding box center [717, 510] width 142 height 33
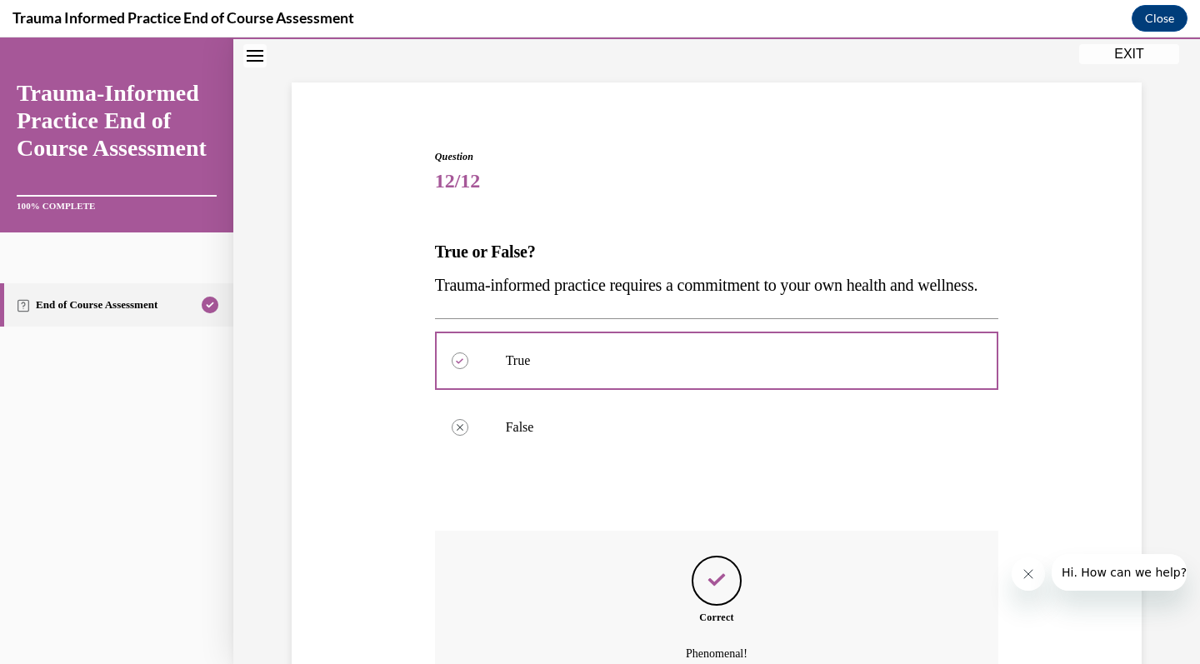
scroll to position [267, 0]
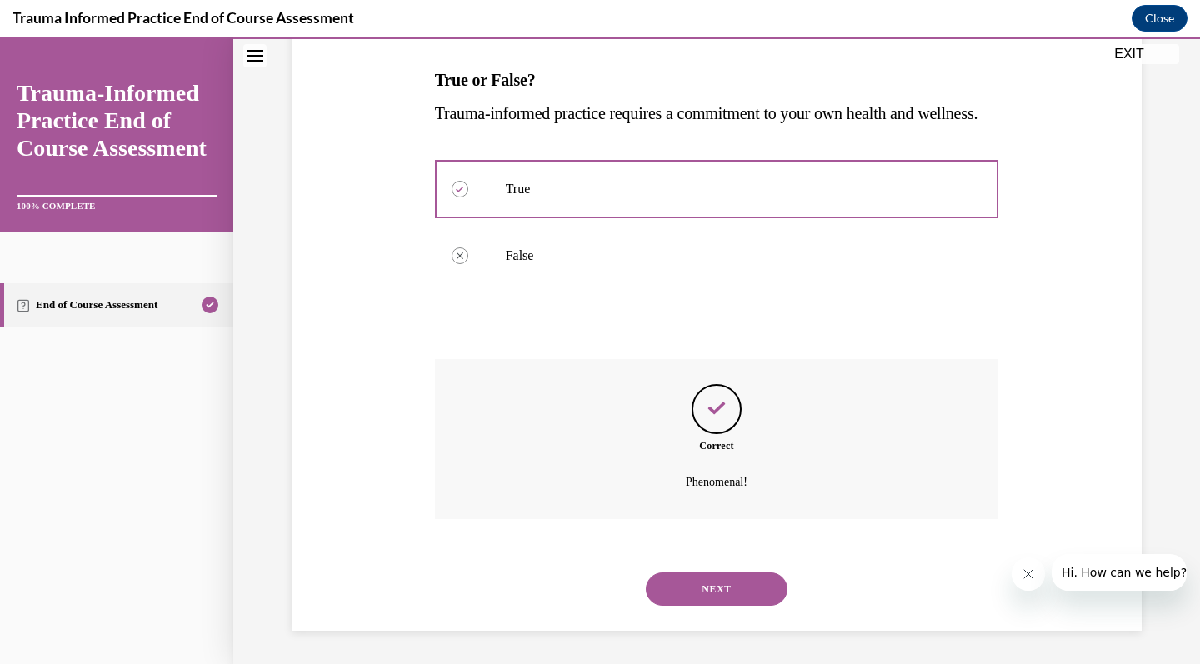
click at [719, 591] on button "NEXT" at bounding box center [717, 588] width 142 height 33
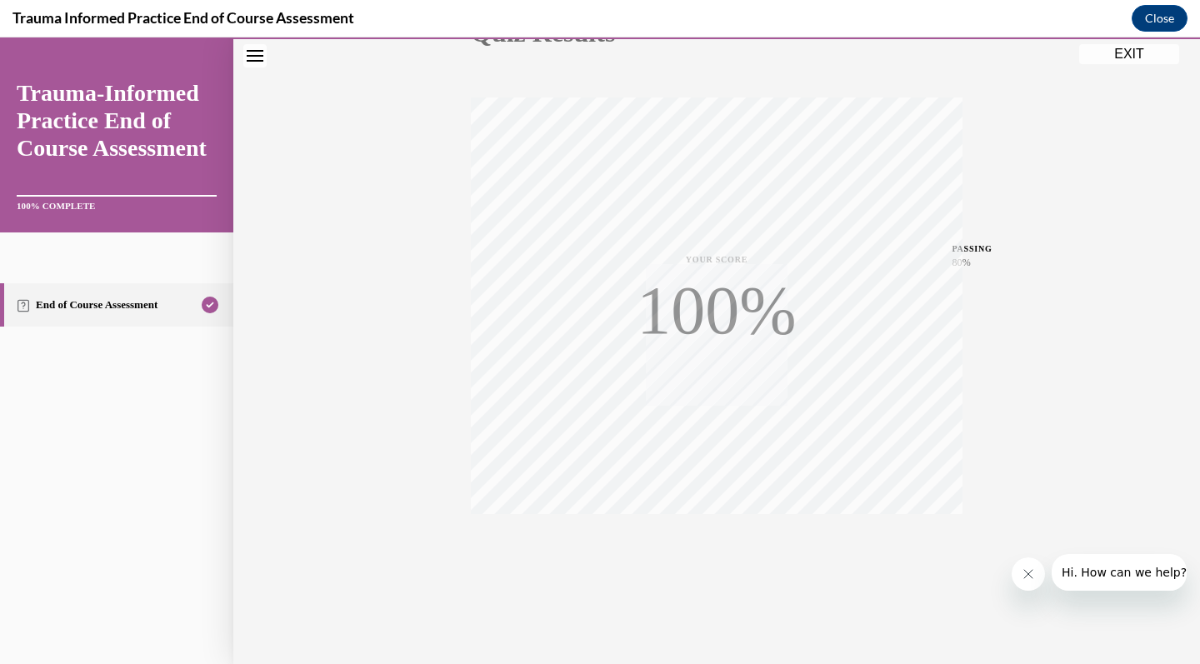
scroll to position [227, 0]
click at [1113, 52] on button "EXIT" at bounding box center [1129, 54] width 100 height 20
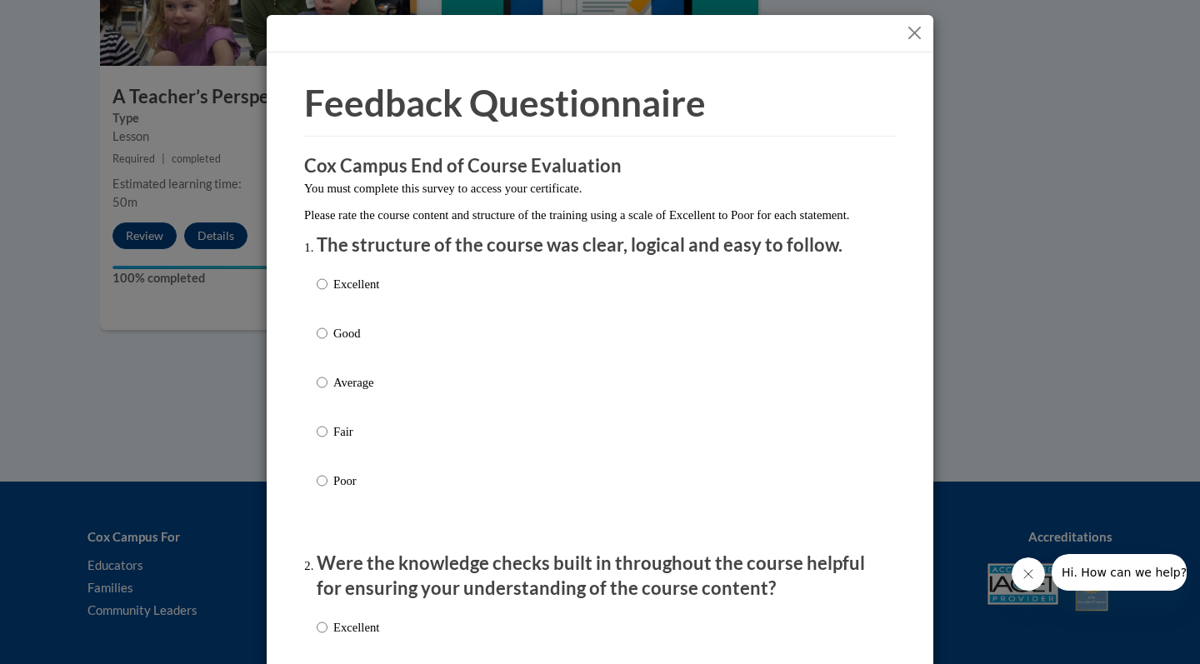
scroll to position [0, 0]
click at [916, 36] on button "Close" at bounding box center [914, 32] width 21 height 21
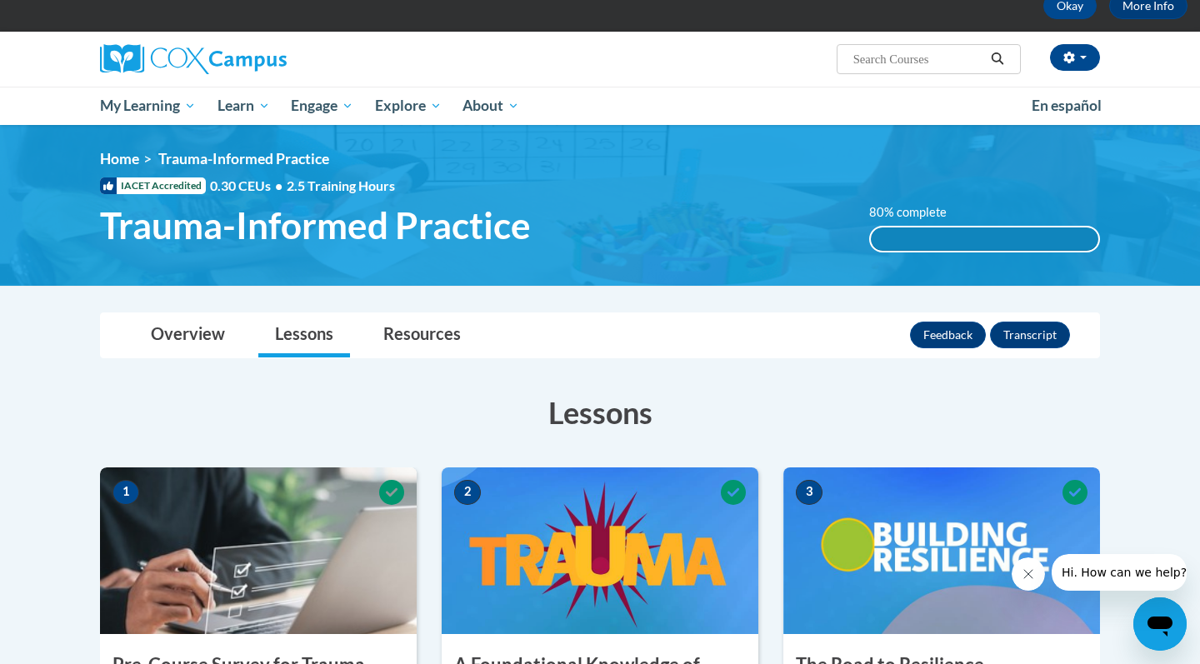
scroll to position [132, 0]
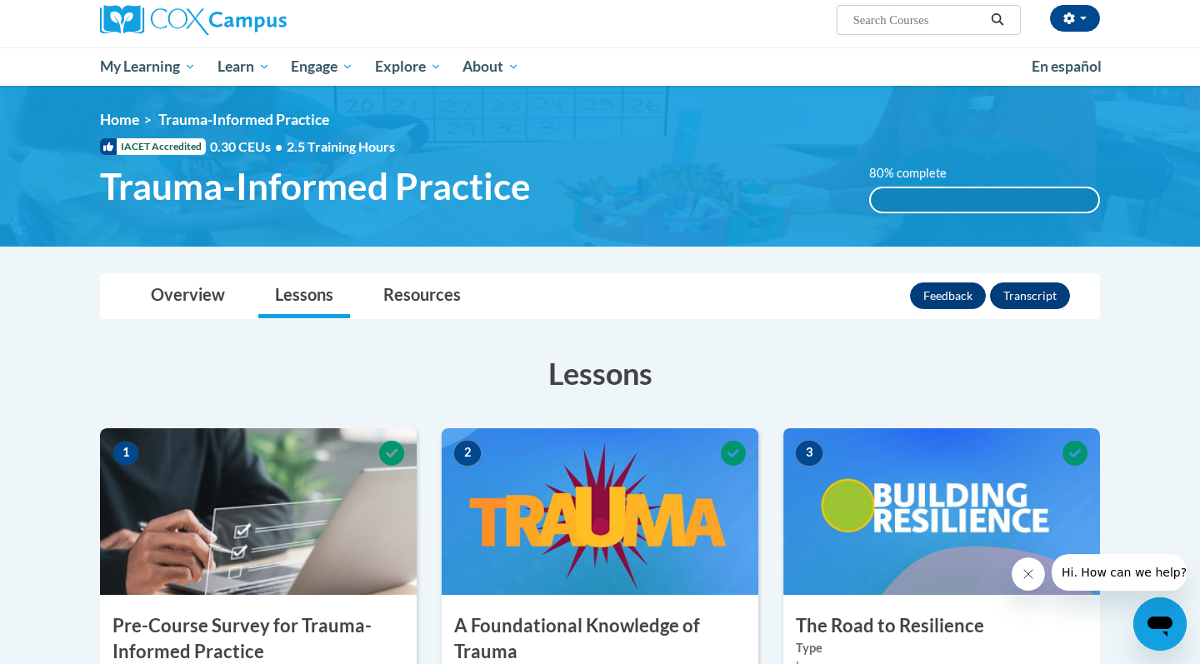
click at [1030, 297] on button "Transcript" at bounding box center [1030, 295] width 80 height 27
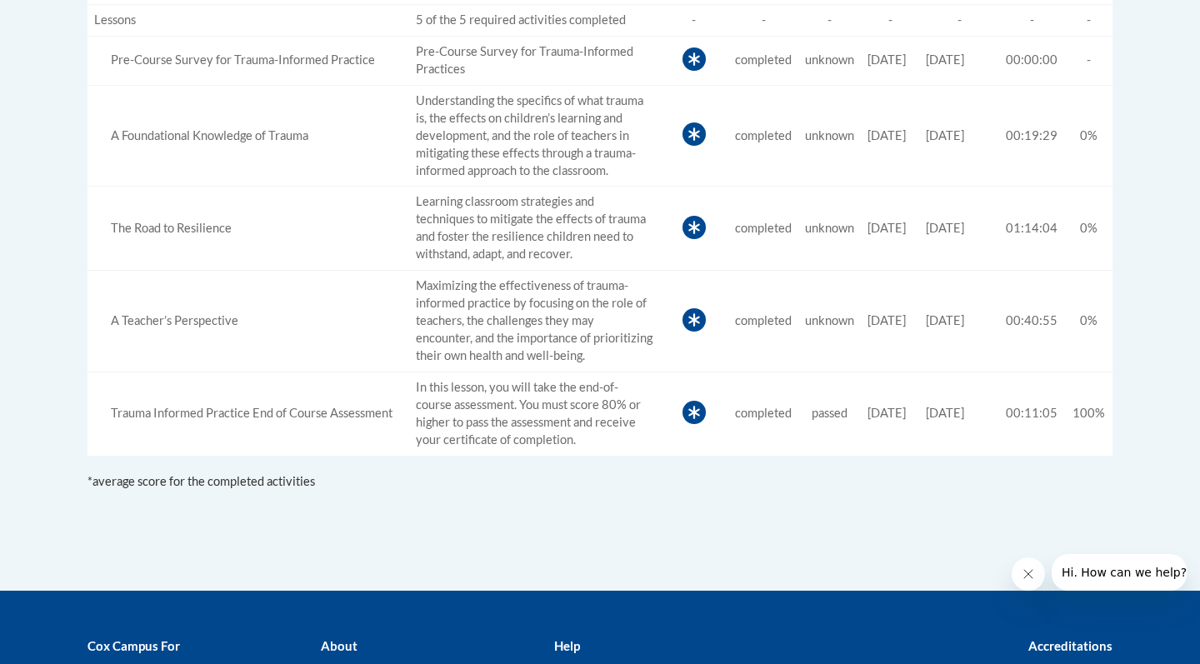
scroll to position [787, 0]
click at [886, 406] on span "[DATE]" at bounding box center [886, 413] width 38 height 14
click at [682, 401] on icon at bounding box center [693, 412] width 23 height 23
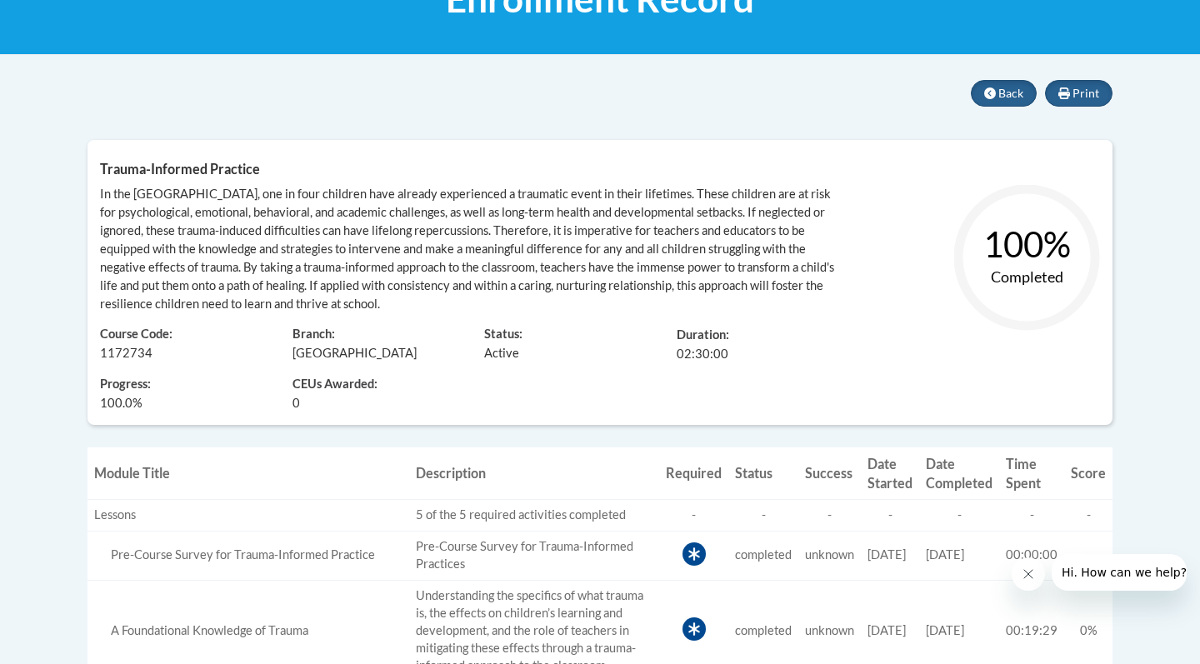
scroll to position [278, 0]
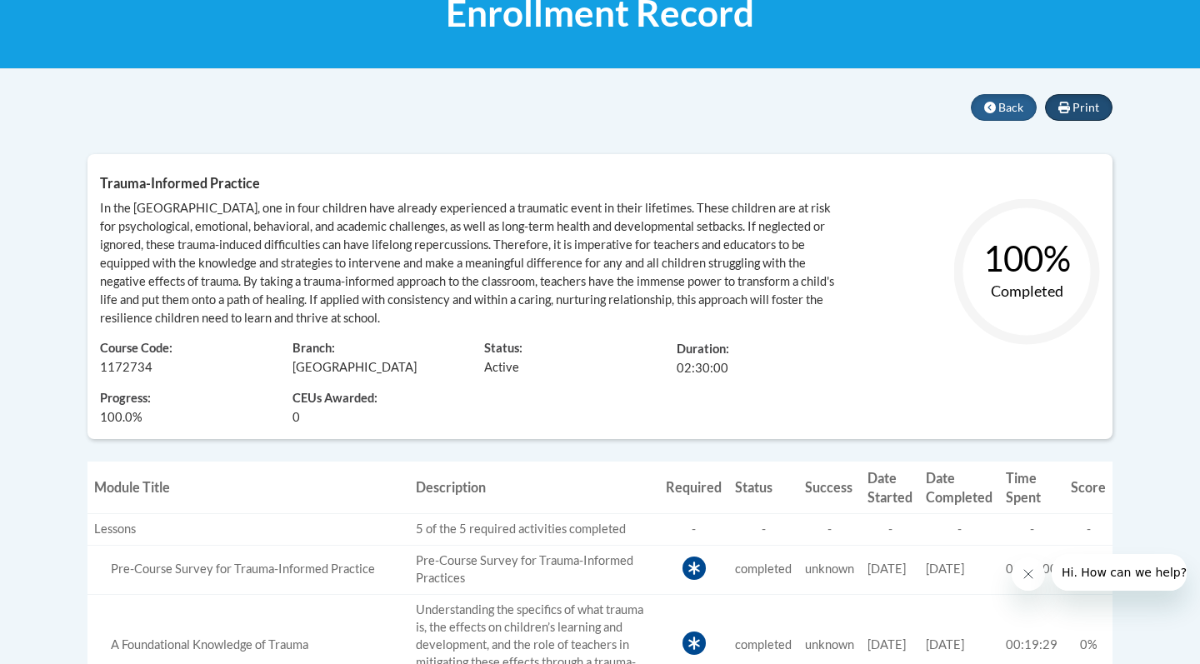
click at [1082, 107] on span "Print" at bounding box center [1085, 107] width 27 height 14
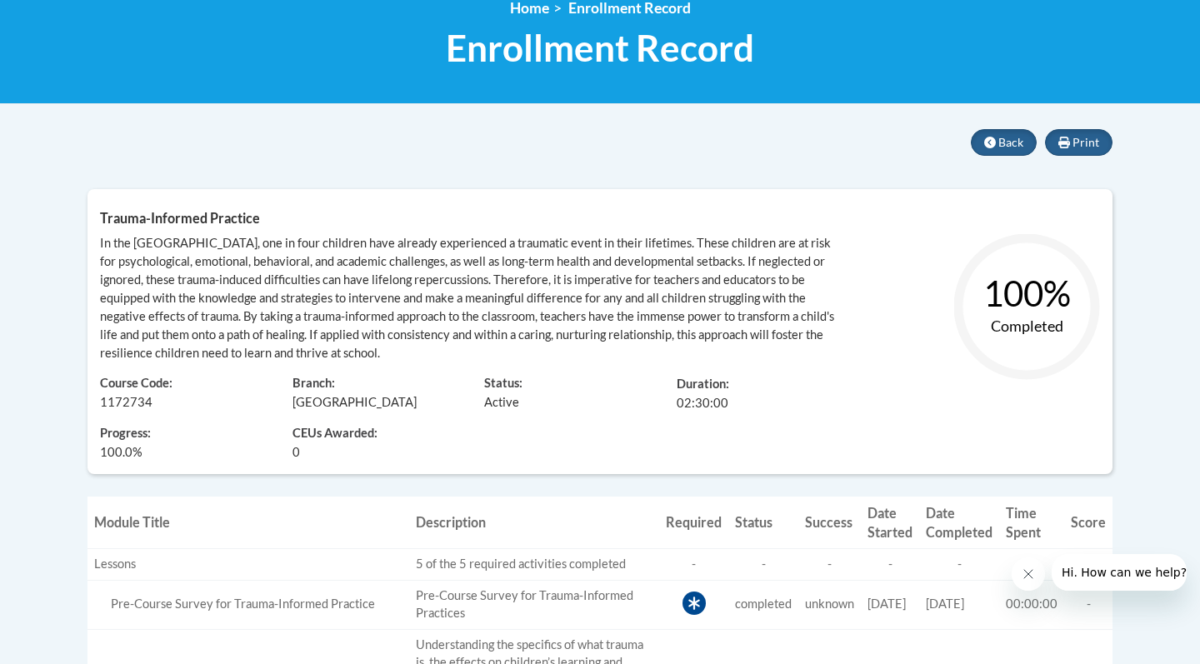
scroll to position [241, 0]
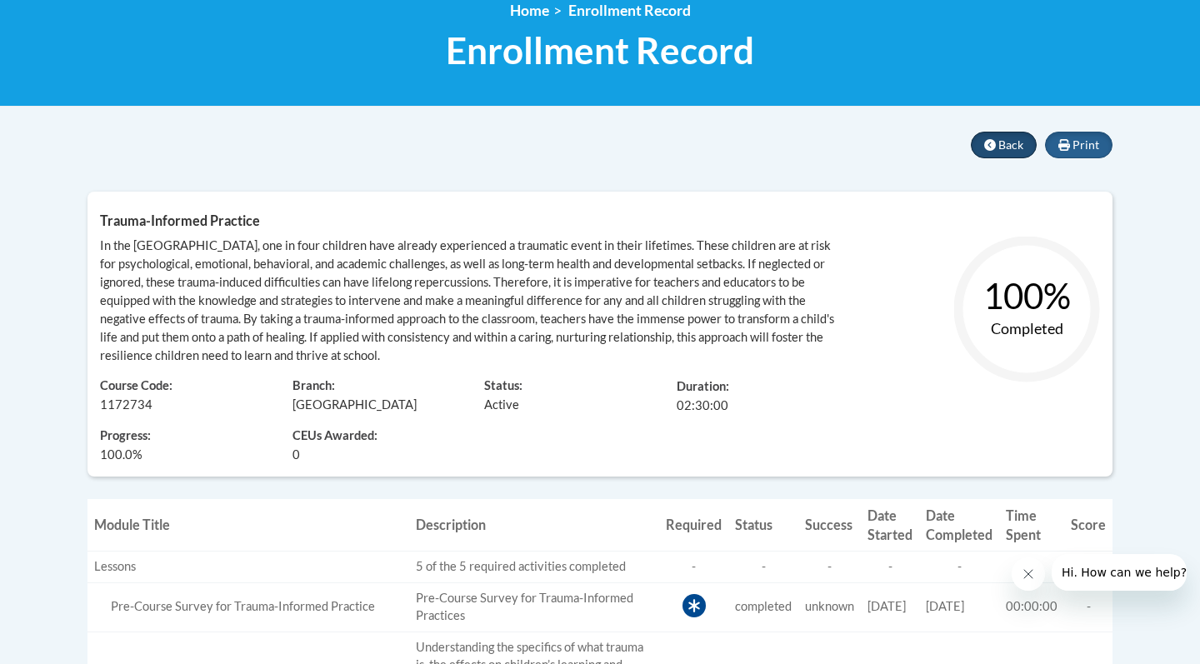
click at [997, 149] on button "Back" at bounding box center [1004, 145] width 66 height 27
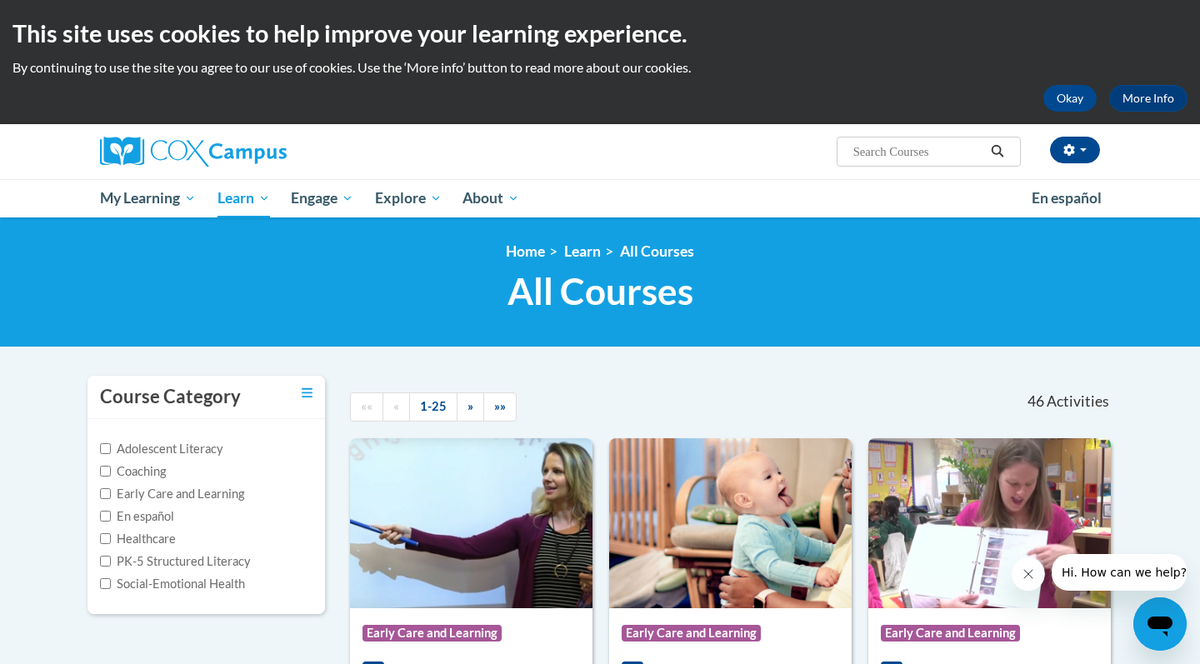
click at [874, 148] on input "Search..." at bounding box center [917, 152] width 133 height 20
paste input "Systematic and Explicit Phonics"
type input "Systematic and Explicit Phonics"
click at [1062, 149] on button "button" at bounding box center [1075, 150] width 50 height 27
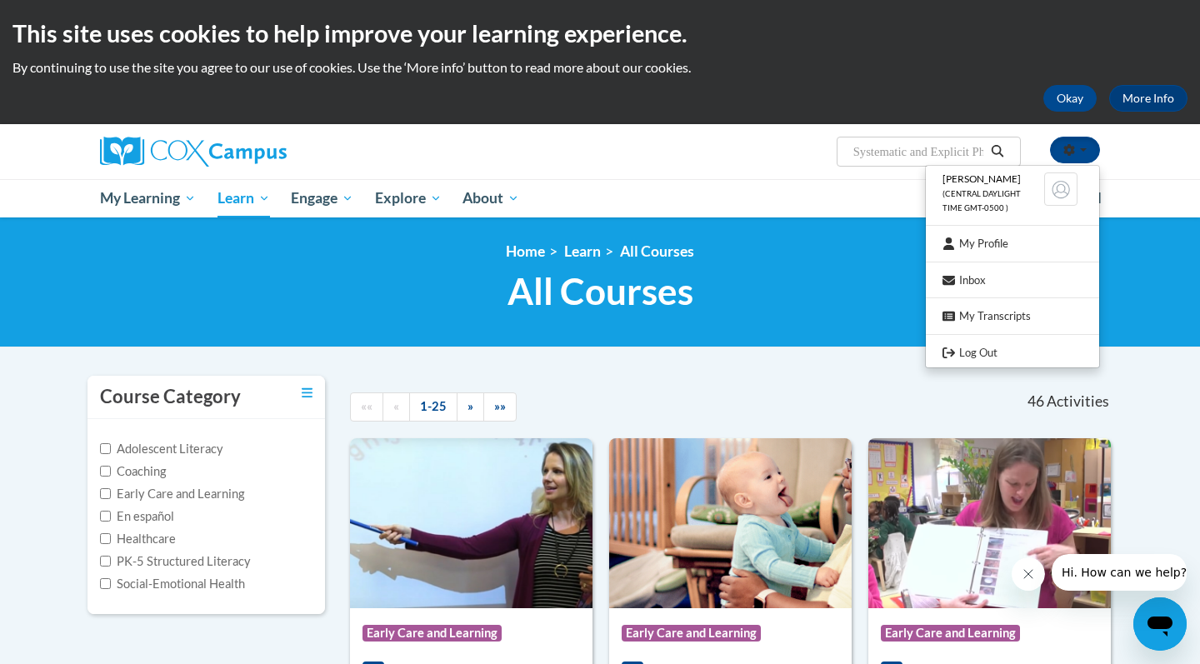
click at [1006, 156] on button "Search" at bounding box center [997, 152] width 25 height 20
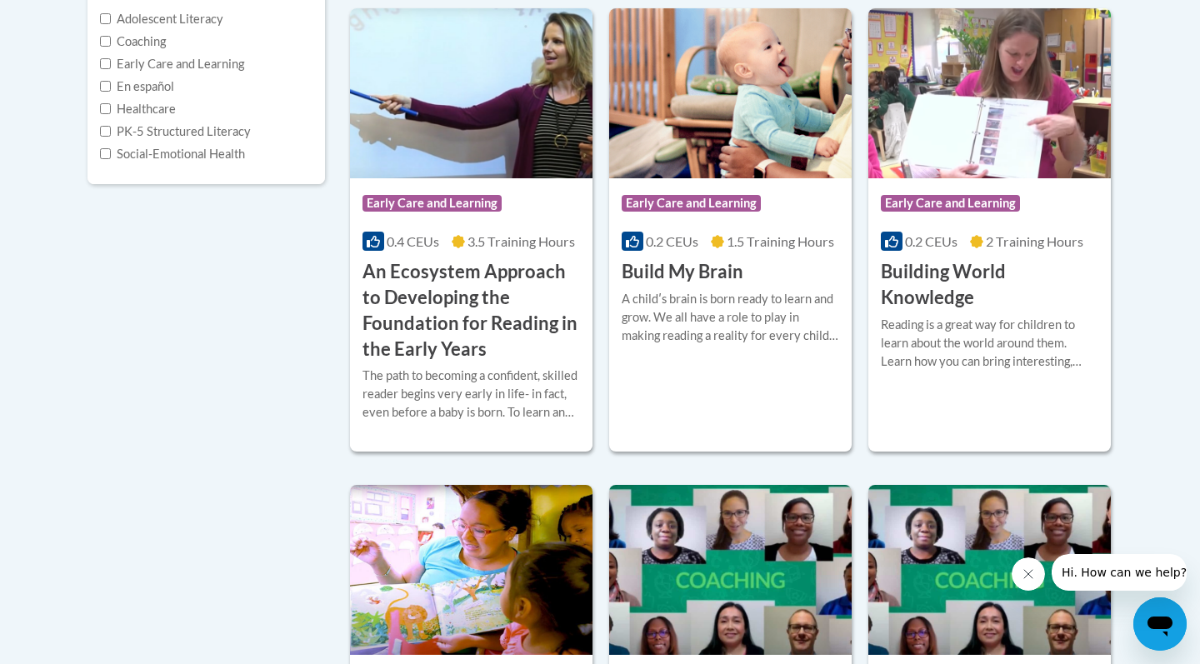
scroll to position [440, 0]
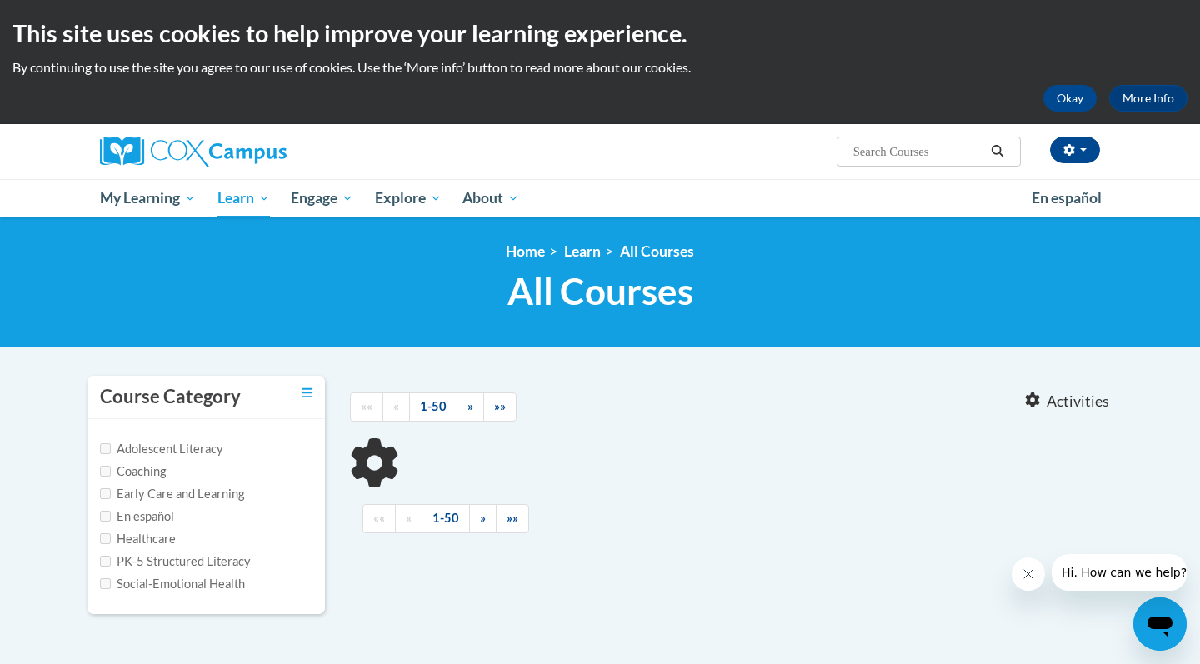
type input "Systematic and Explicit Phonics"
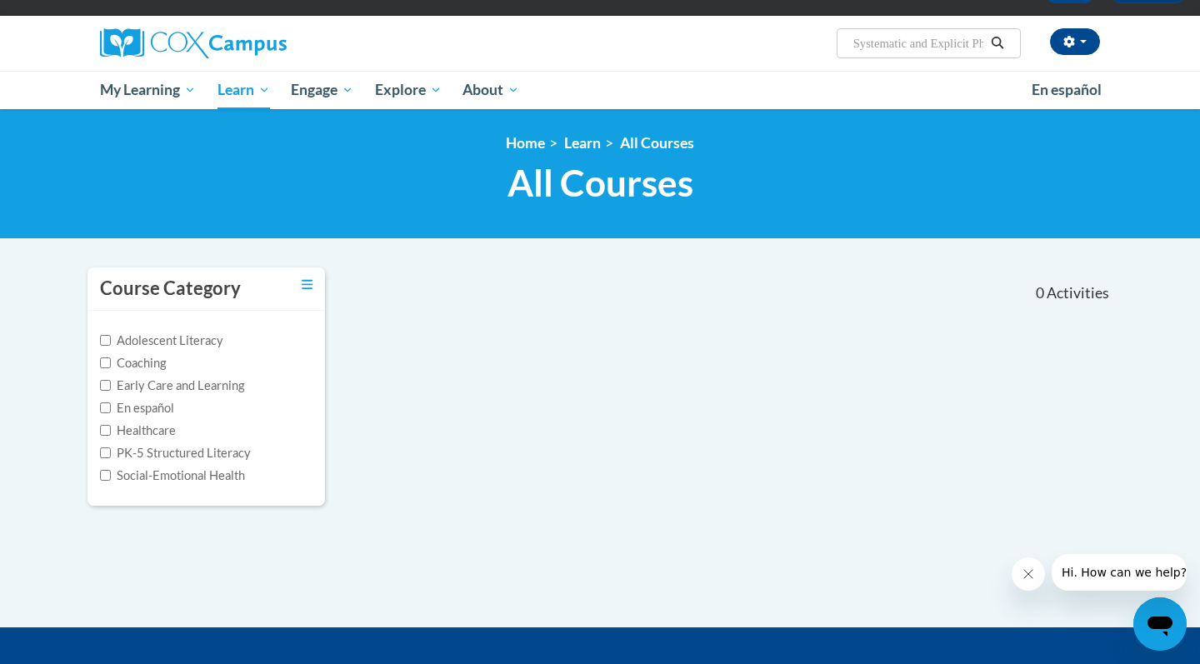
scroll to position [108, 0]
click at [1001, 44] on icon "Search" at bounding box center [997, 43] width 12 height 12
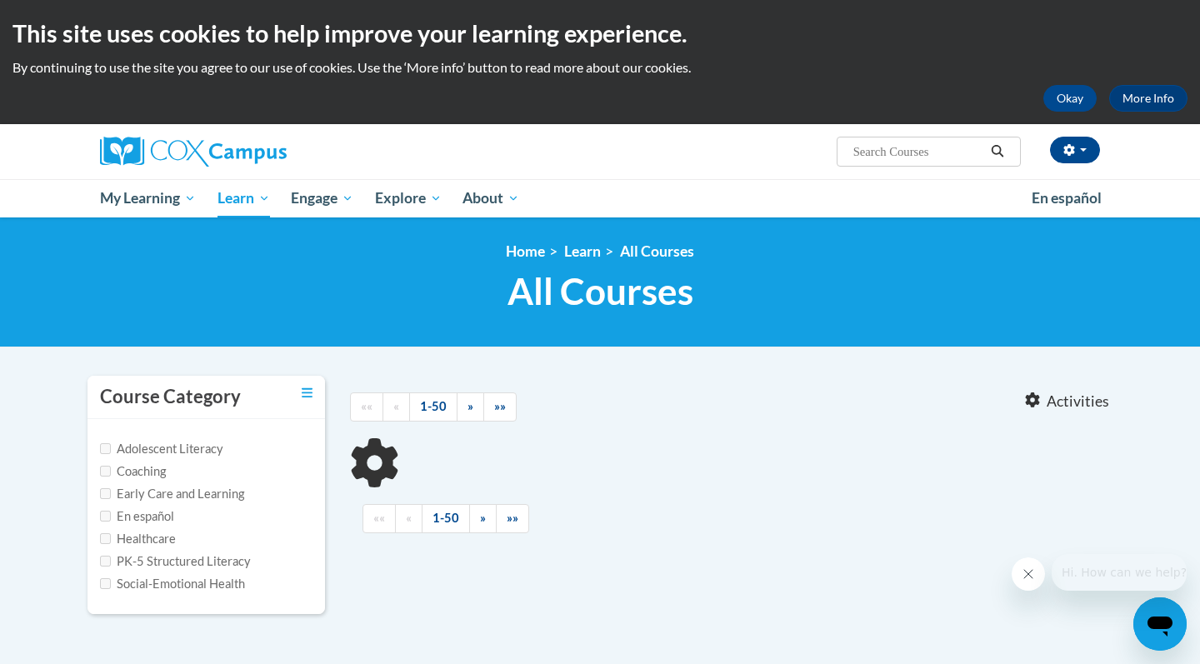
type input "Systematic and Explicit Phonics"
click at [936, 138] on span "Search Search... Systematic and Explicit Phonics" at bounding box center [928, 152] width 184 height 30
click at [939, 158] on input "Systematic and Explicit Phonics" at bounding box center [917, 152] width 133 height 20
drag, startPoint x: 939, startPoint y: 161, endPoint x: 1061, endPoint y: 147, distance: 123.3
click at [1061, 147] on div "[PERSON_NAME] (Central Daylight Time GMT-0500 ) My Profile Inbox My Transcripts…" at bounding box center [770, 145] width 683 height 42
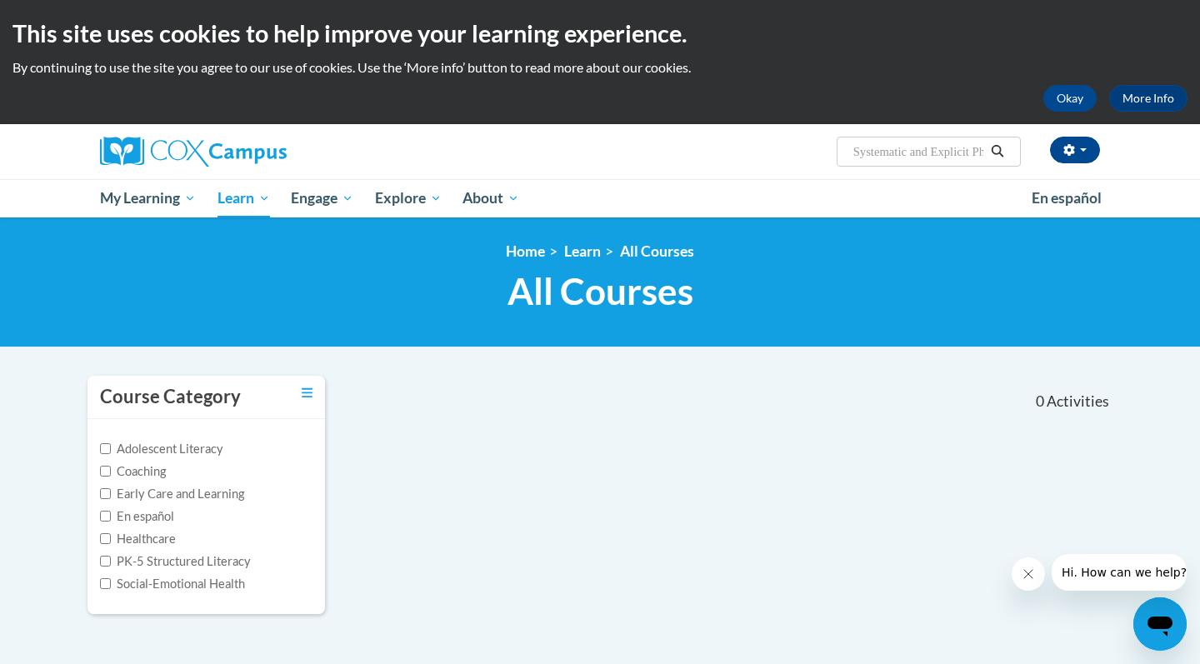
click at [961, 248] on ol "Home Learn All Courses" at bounding box center [599, 251] width 1025 height 18
click at [996, 154] on icon "Search" at bounding box center [997, 151] width 15 height 12
type input "Systematic and Explicit Phonics"
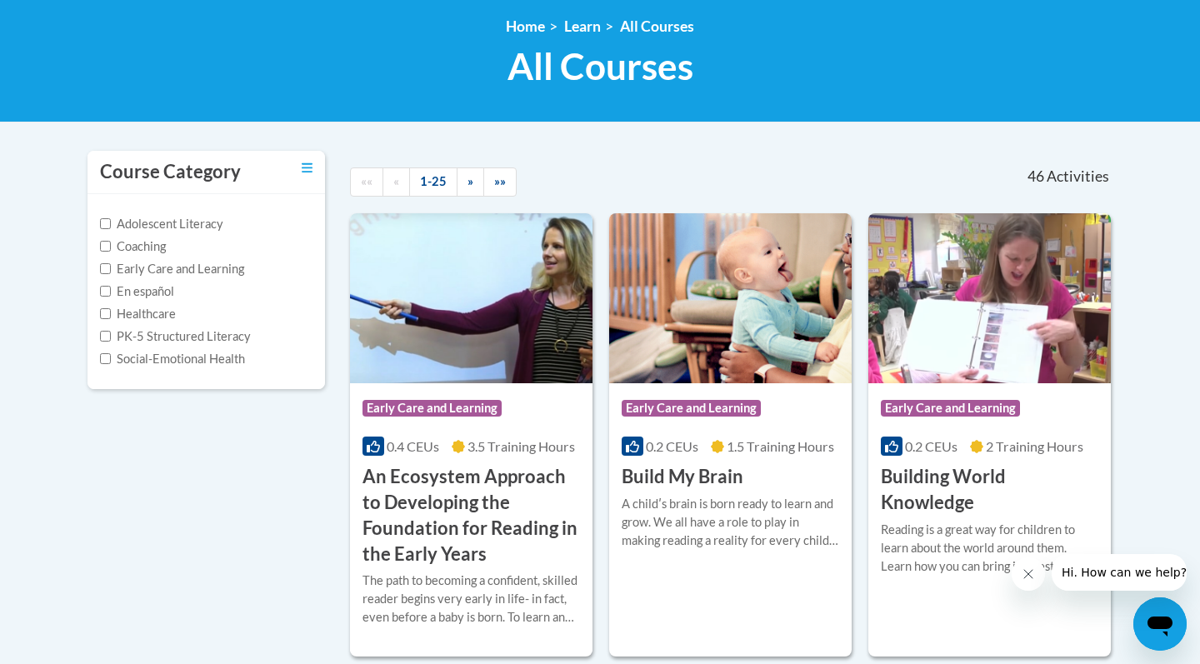
scroll to position [237, 0]
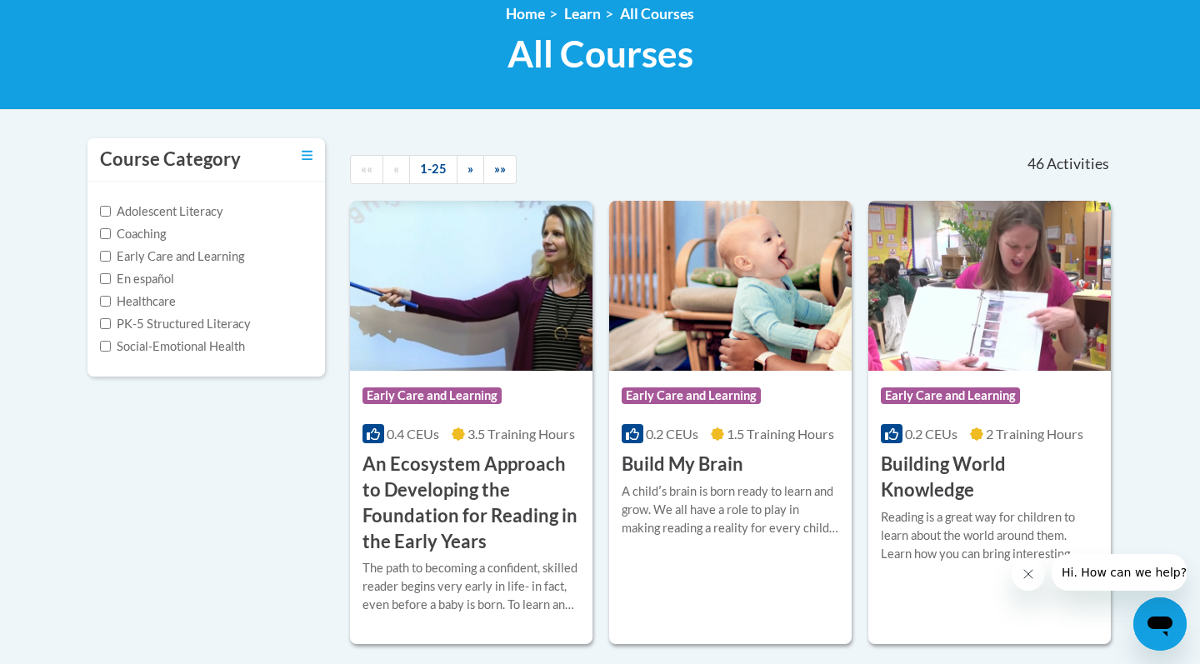
click at [200, 322] on label "PK-5 Structured Literacy" at bounding box center [175, 324] width 151 height 18
click at [111, 322] on input "PK-5 Structured Literacy" at bounding box center [105, 323] width 11 height 11
checkbox input "true"
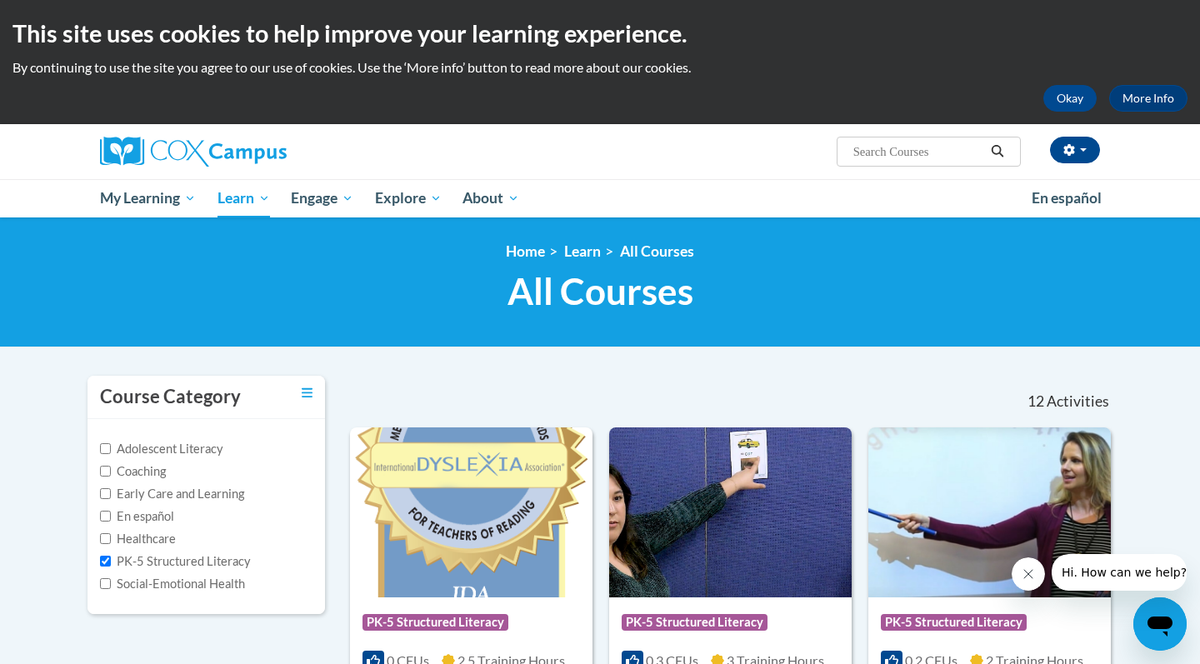
scroll to position [0, 0]
click at [866, 165] on span "Search Search..." at bounding box center [928, 152] width 184 height 30
click at [866, 161] on input "Search..." at bounding box center [917, 152] width 133 height 20
paste input "Systematic and Explicit Phonics"
type input "Systematic and Explicit Phonics"
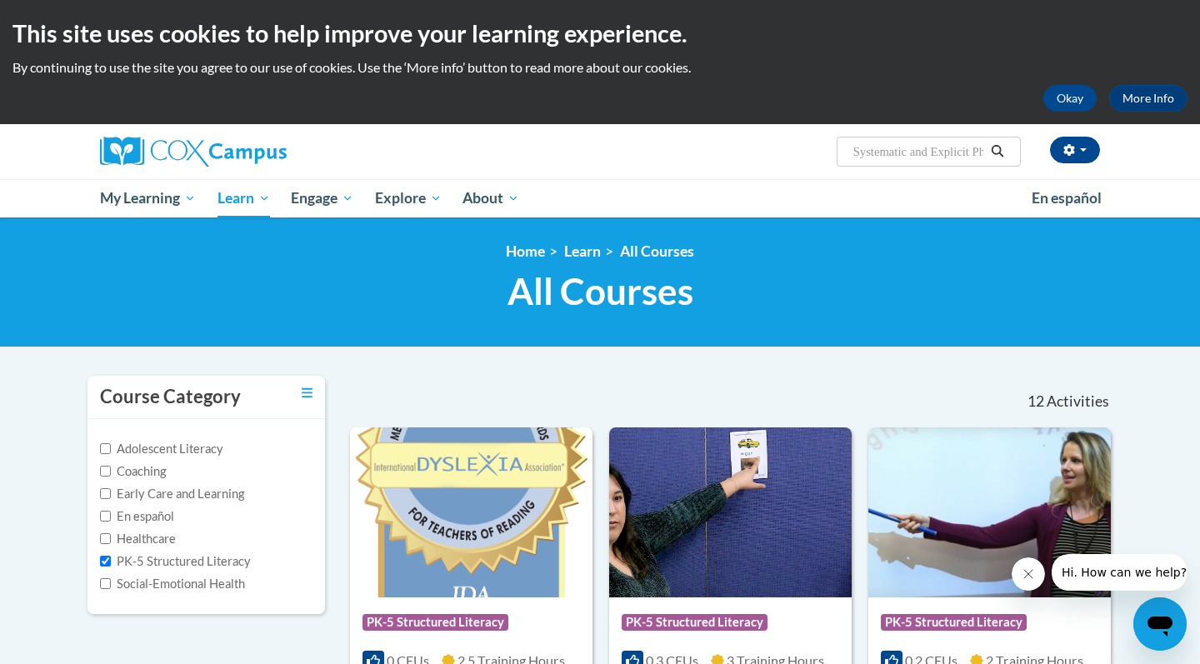
click at [1001, 149] on icon "Search" at bounding box center [997, 151] width 12 height 12
